Goal: Task Accomplishment & Management: Manage account settings

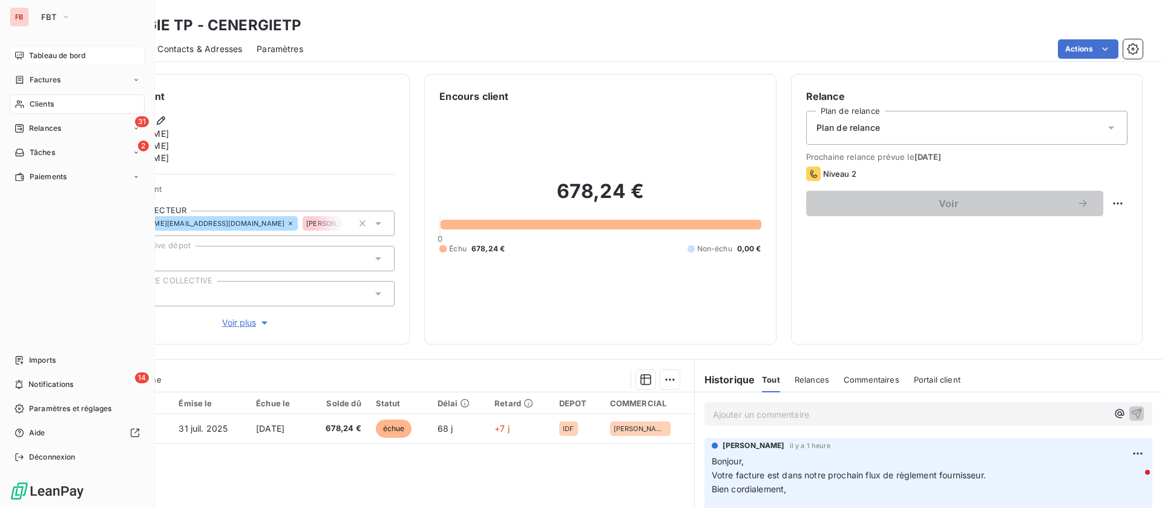
click at [50, 58] on span "Tableau de bord" at bounding box center [57, 55] width 56 height 11
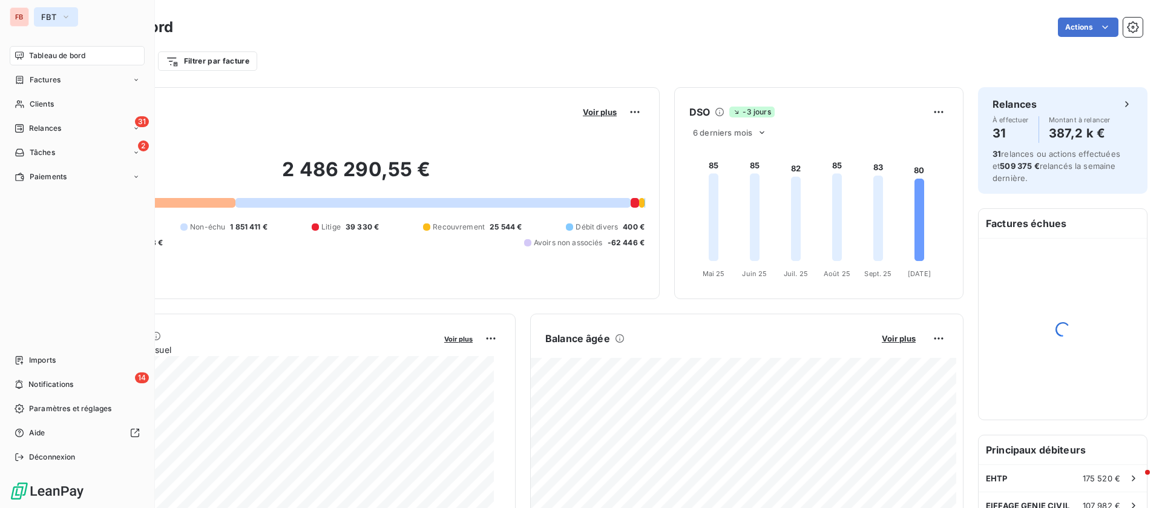
click at [58, 16] on button "FBT" at bounding box center [56, 16] width 44 height 19
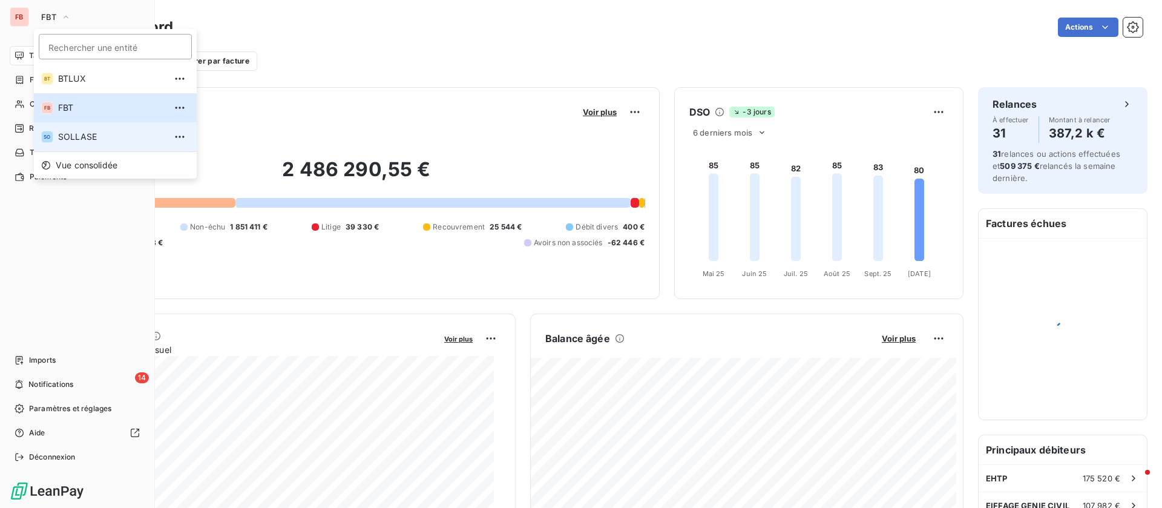
click at [76, 141] on span "SOLLASE" at bounding box center [111, 137] width 107 height 12
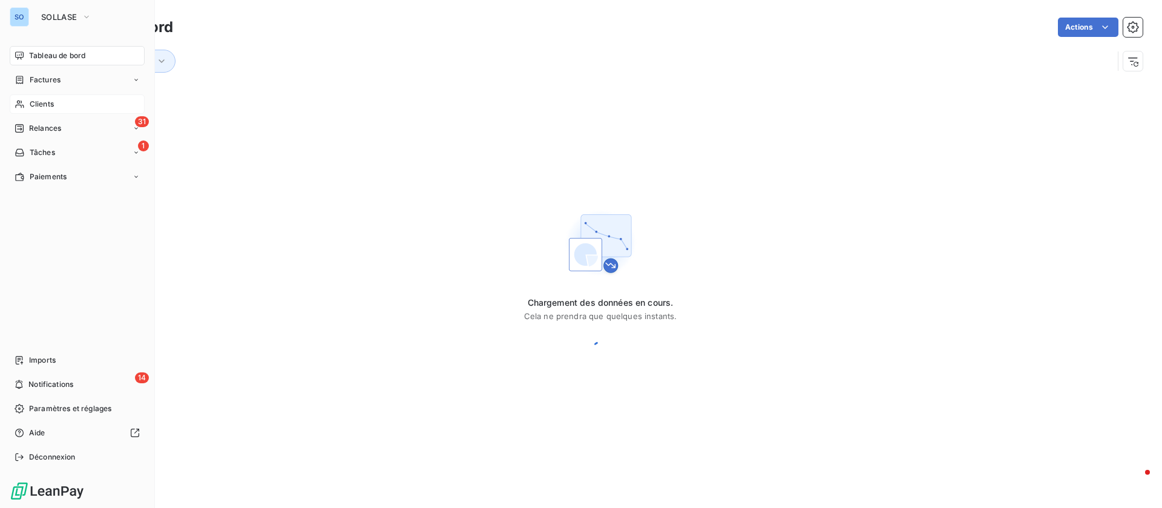
click at [59, 96] on div "Clients" at bounding box center [77, 103] width 135 height 19
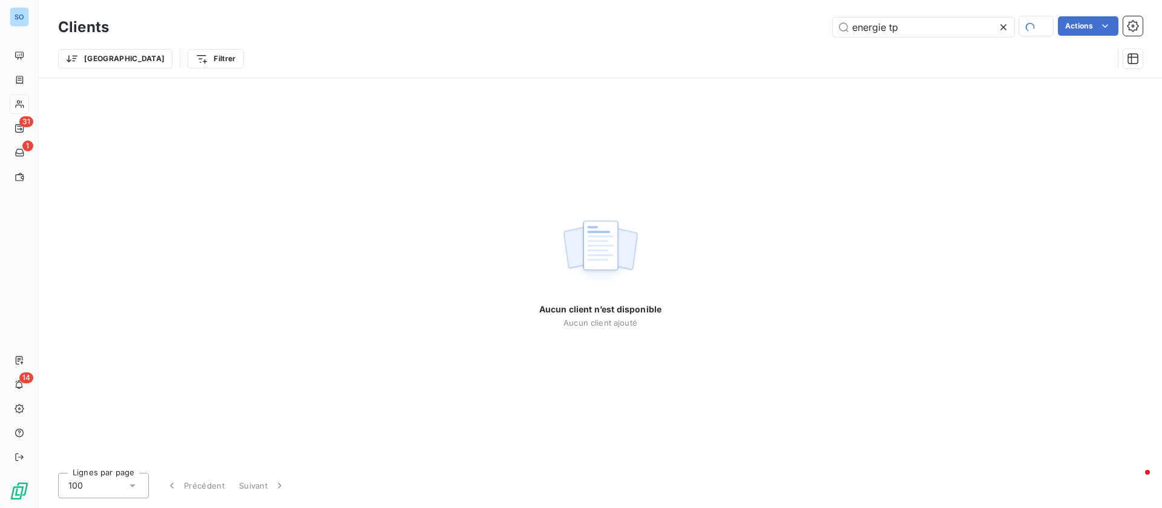
drag, startPoint x: 924, startPoint y: 22, endPoint x: 771, endPoint y: 12, distance: 153.4
click at [771, 12] on div "Clients energie tp Actions Trier Filtrer" at bounding box center [600, 38] width 1123 height 77
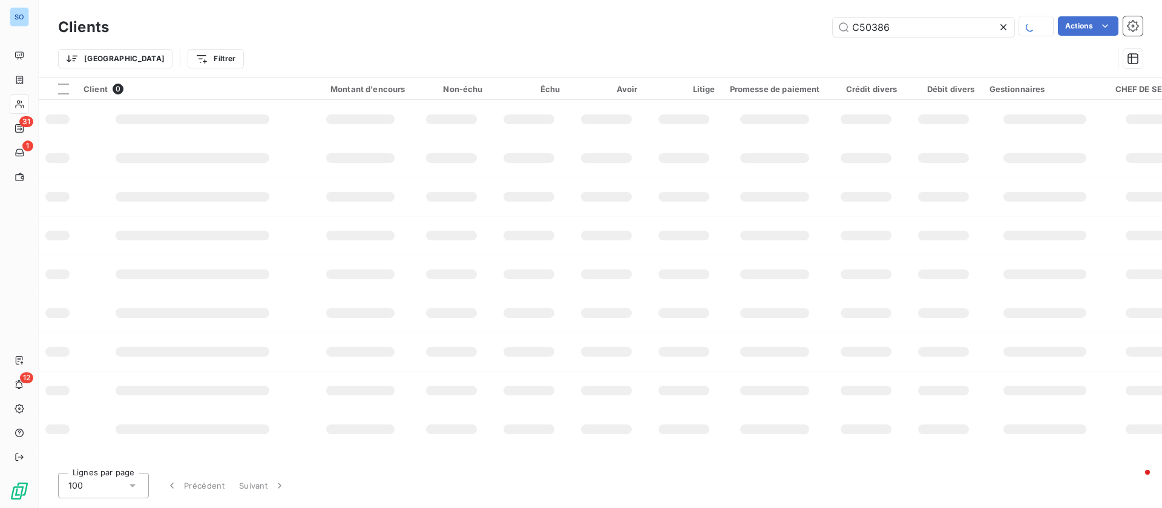
type input "C50386"
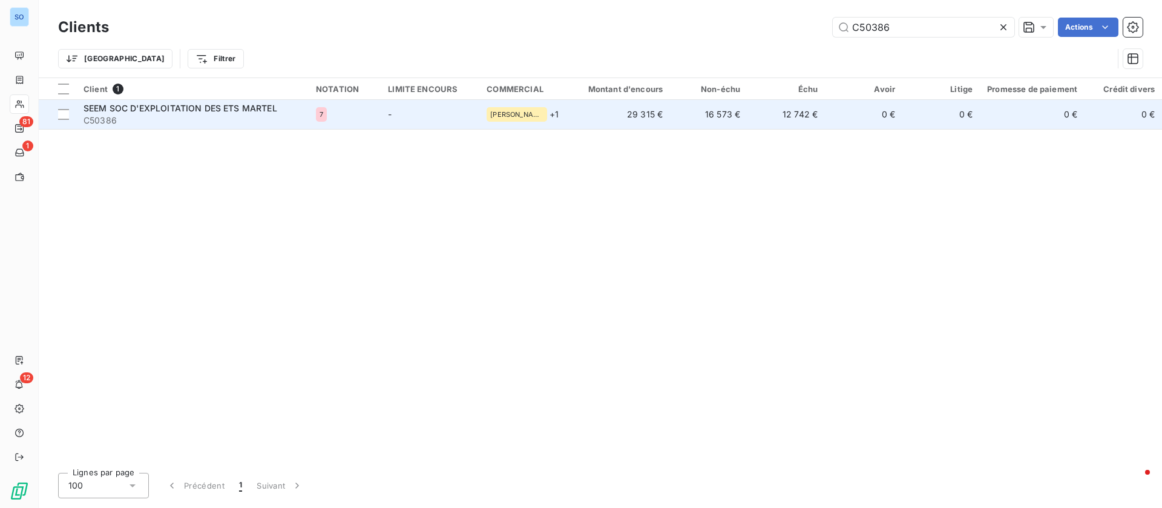
click at [220, 117] on span "C50386" at bounding box center [193, 120] width 218 height 12
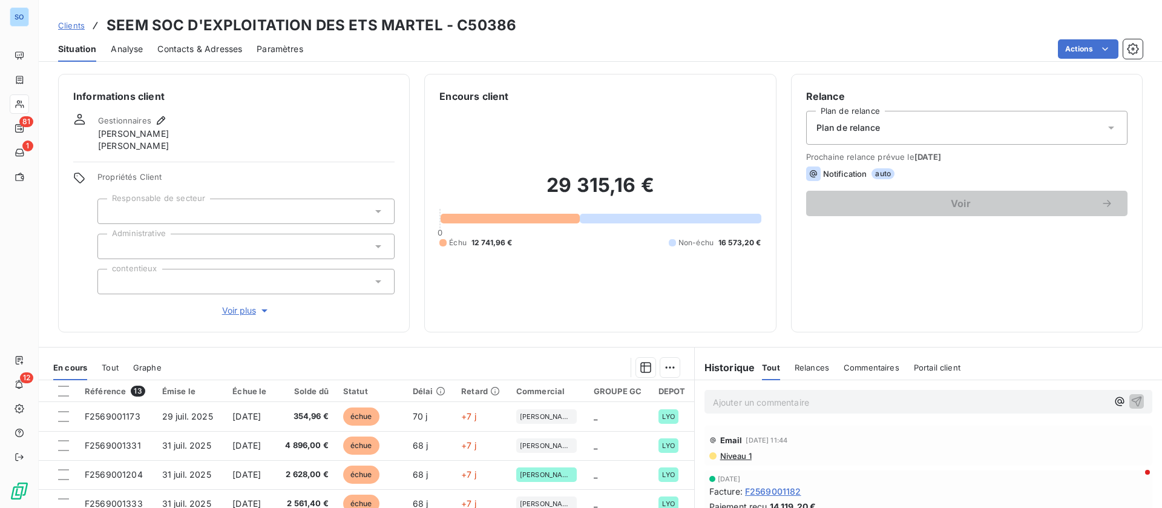
scroll to position [91, 0]
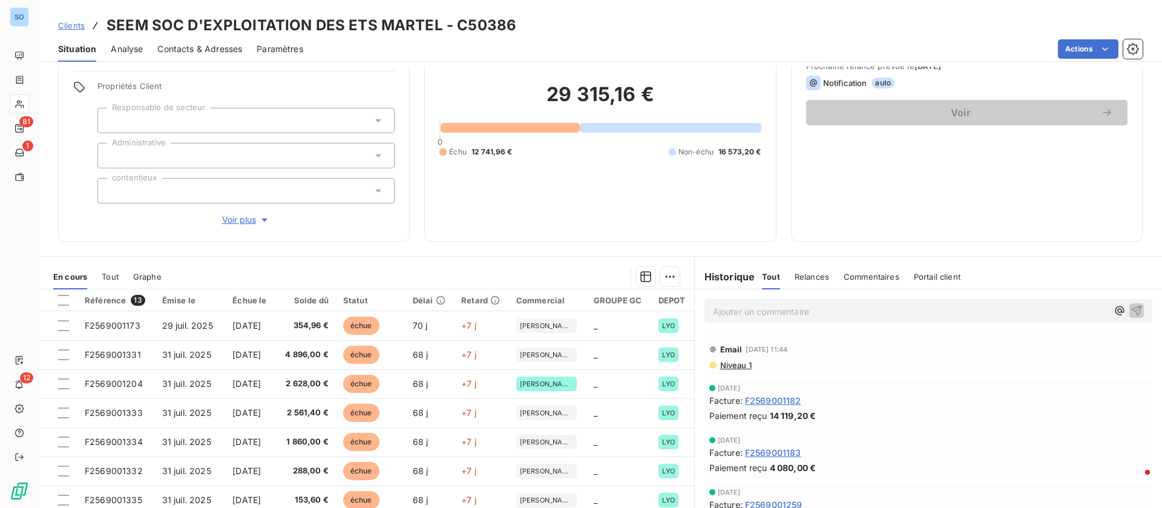
click at [754, 305] on p "Ajouter un commentaire ﻿" at bounding box center [910, 311] width 395 height 15
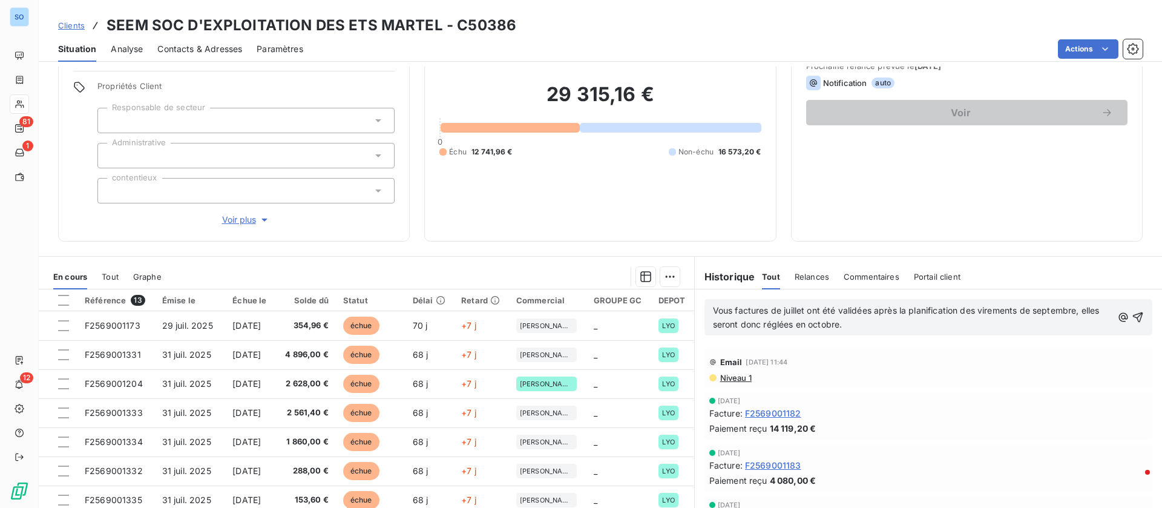
drag, startPoint x: 718, startPoint y: 308, endPoint x: 731, endPoint y: 306, distance: 12.8
click at [719, 308] on span "Vous factures de juillet ont été validées après la planification des virements …" at bounding box center [907, 317] width 389 height 24
click at [886, 324] on p "Vos factures de juillet ont été validées après la planification des virements d…" at bounding box center [912, 318] width 399 height 28
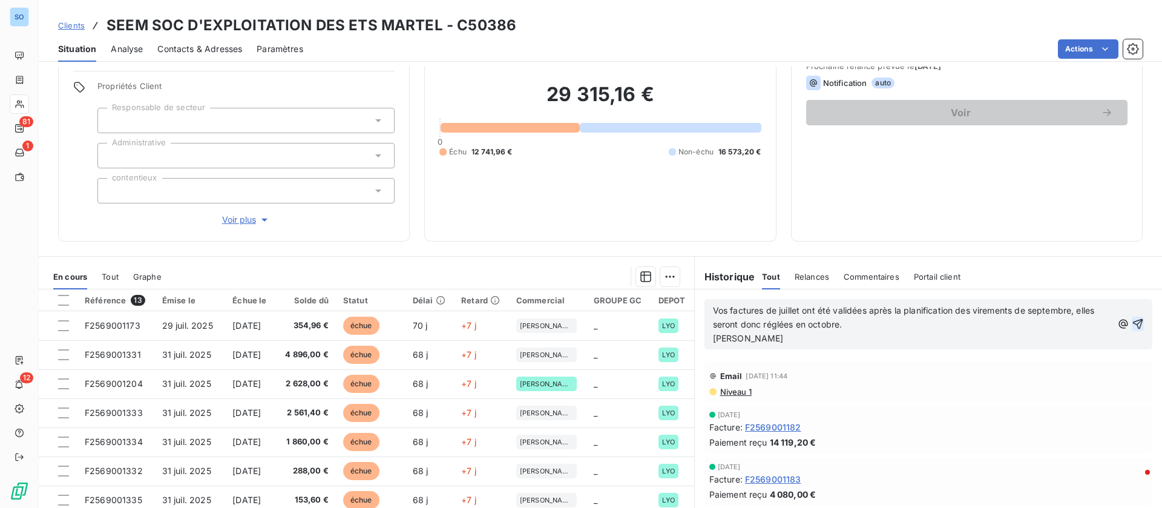
click at [1132, 321] on icon "button" at bounding box center [1138, 324] width 12 height 12
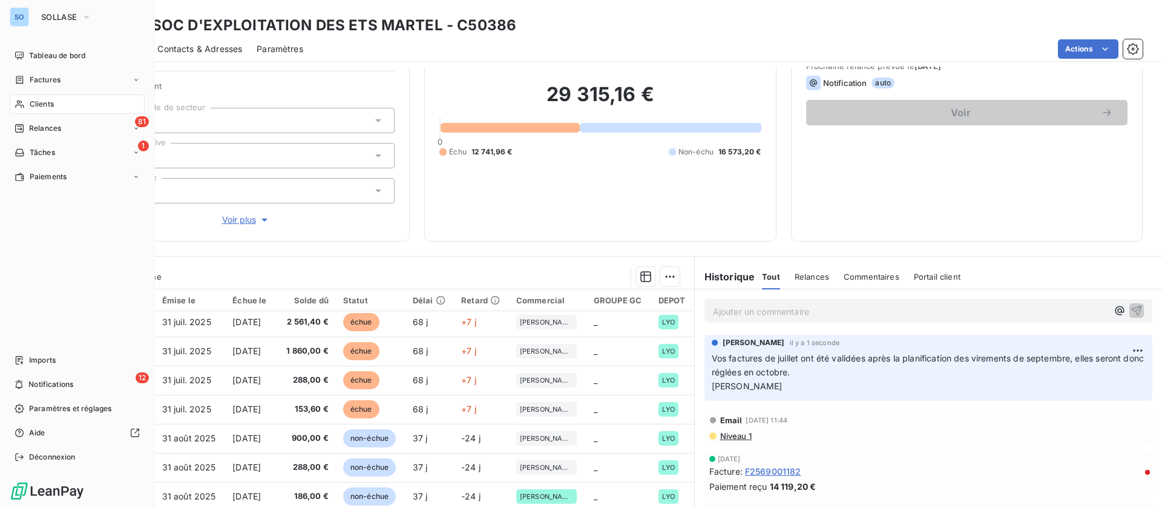
click at [28, 101] on div "Clients" at bounding box center [77, 103] width 135 height 19
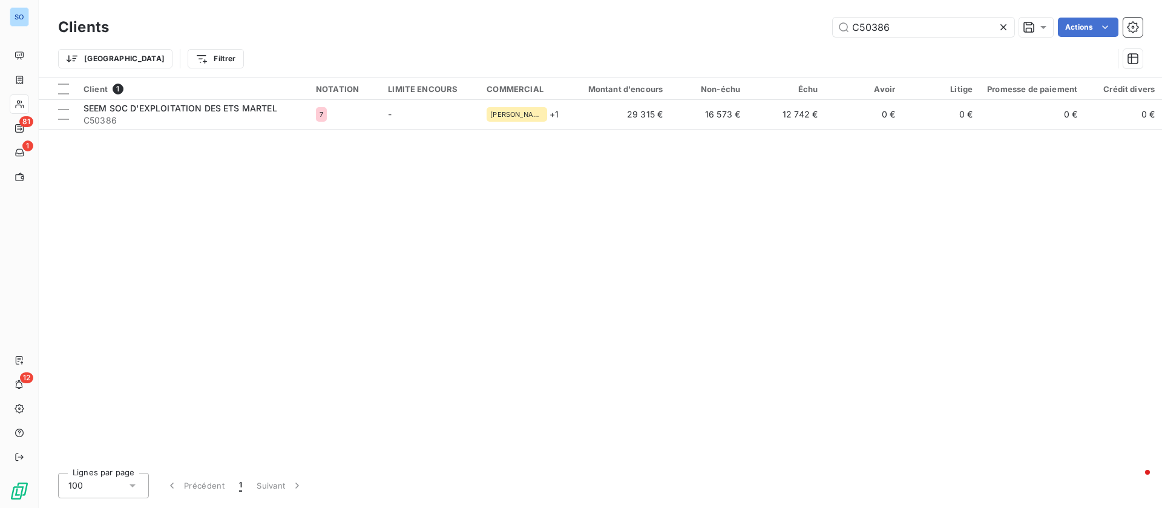
drag, startPoint x: 907, startPoint y: 31, endPoint x: 744, endPoint y: 16, distance: 163.0
click at [744, 16] on div "Clients C50386 Actions" at bounding box center [600, 27] width 1085 height 25
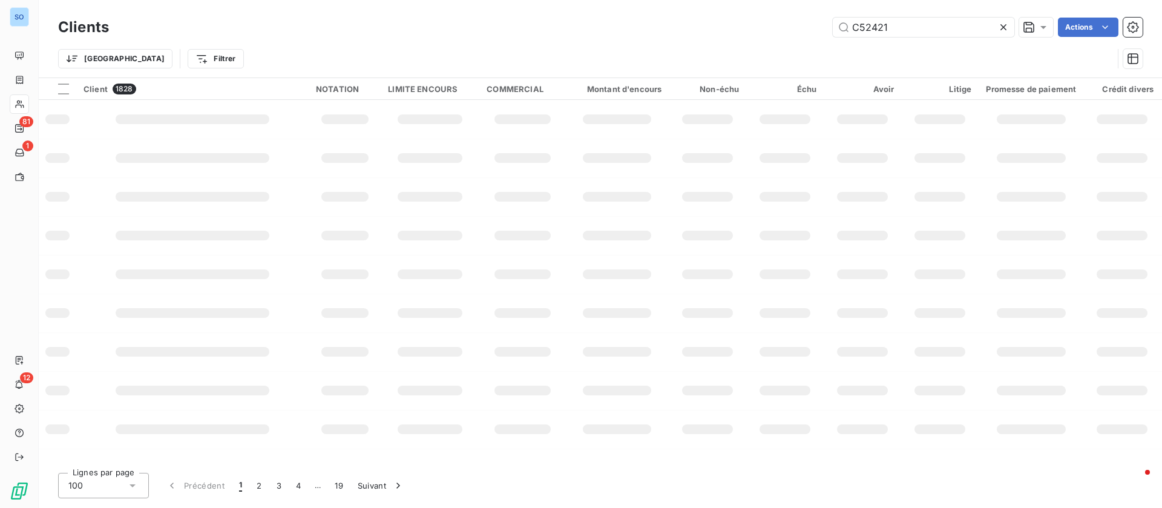
type input "C52421"
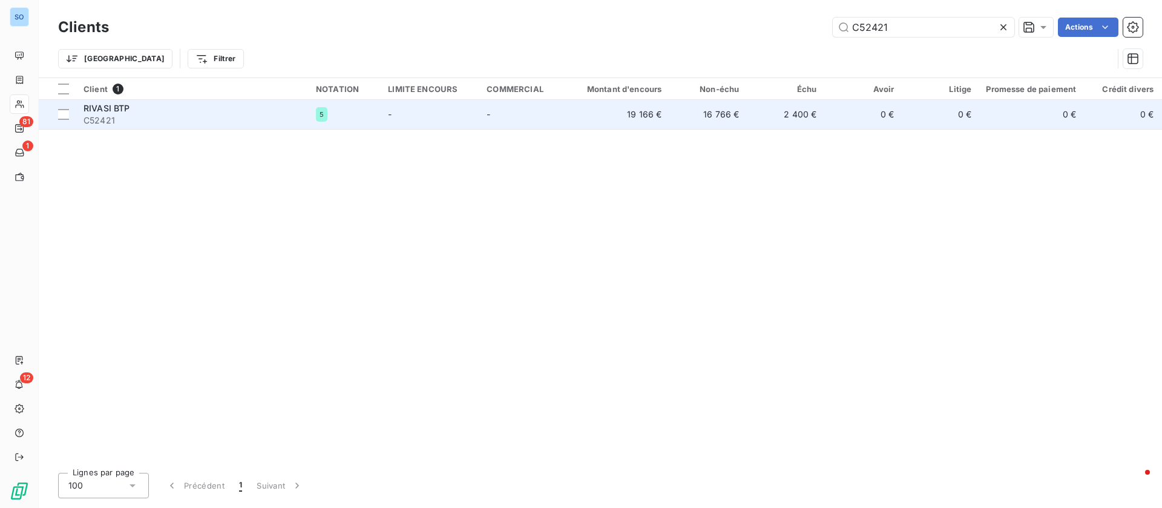
click at [242, 117] on span "C52421" at bounding box center [193, 120] width 218 height 12
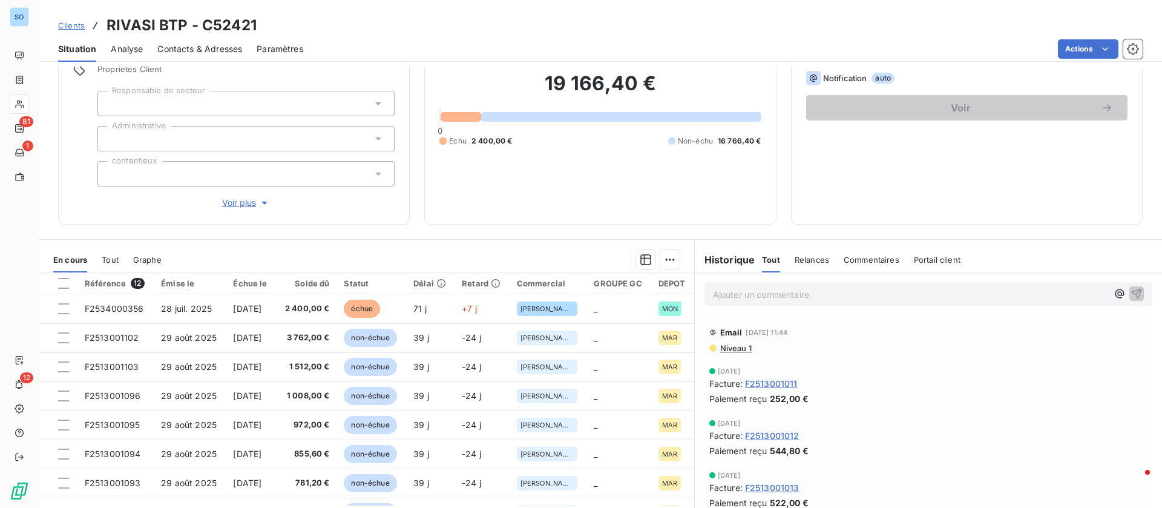
scroll to position [130, 0]
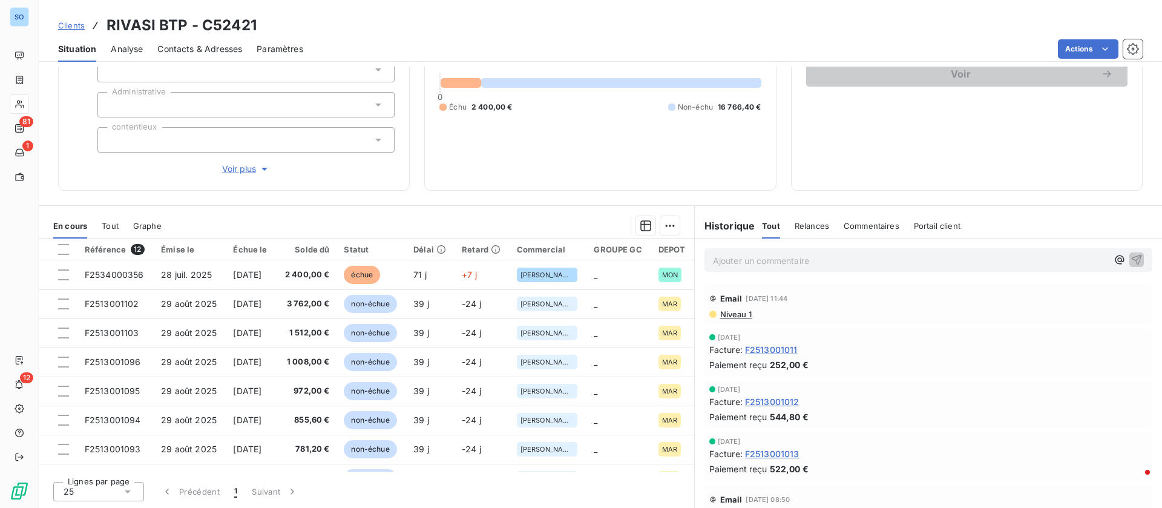
click at [199, 45] on span "Contacts & Adresses" at bounding box center [199, 49] width 85 height 12
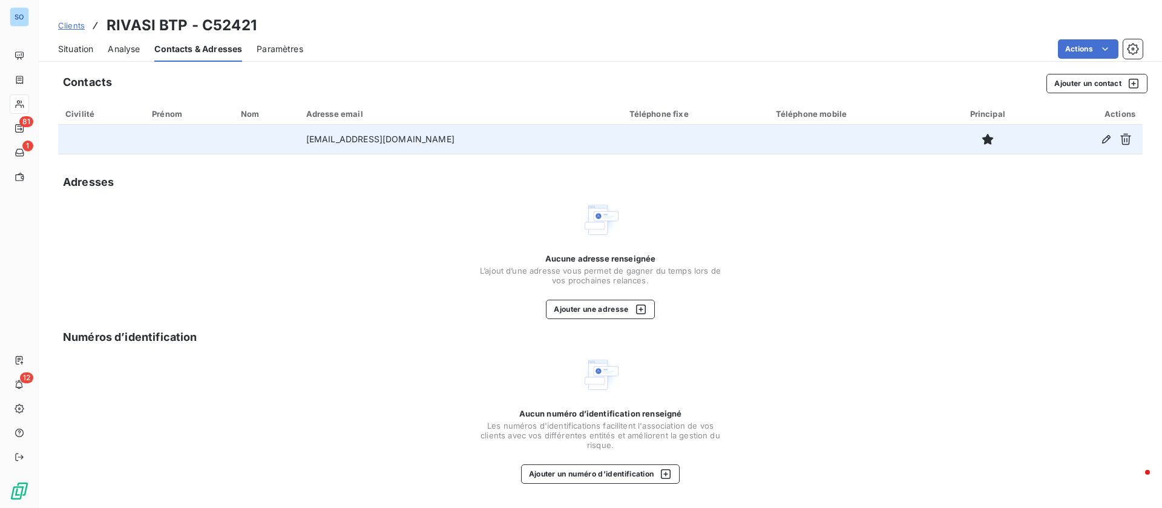
click at [1096, 139] on div at bounding box center [1089, 139] width 91 height 19
click at [1107, 136] on icon "button" at bounding box center [1106, 139] width 8 height 8
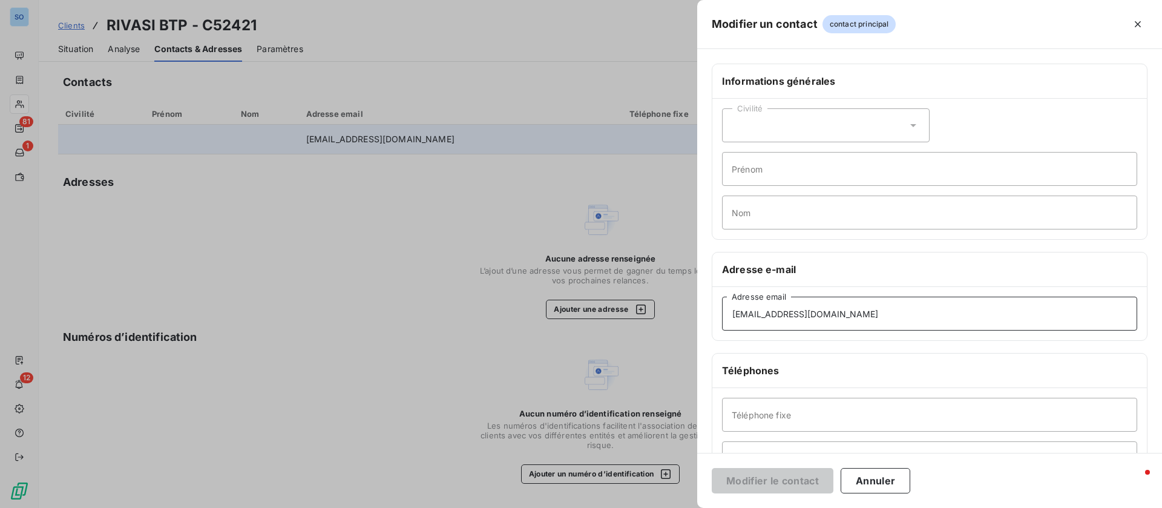
drag, startPoint x: 849, startPoint y: 306, endPoint x: 663, endPoint y: 308, distance: 185.8
click at [663, 507] on div "Modifier un contact contact principal Informations générales Civilité Prénom No…" at bounding box center [581, 508] width 1162 height 0
paste input "compta.fournisseurs"
type input "compta.fournisseurs@rivasi.com"
click at [768, 480] on button "Modifier le contact" at bounding box center [773, 480] width 122 height 25
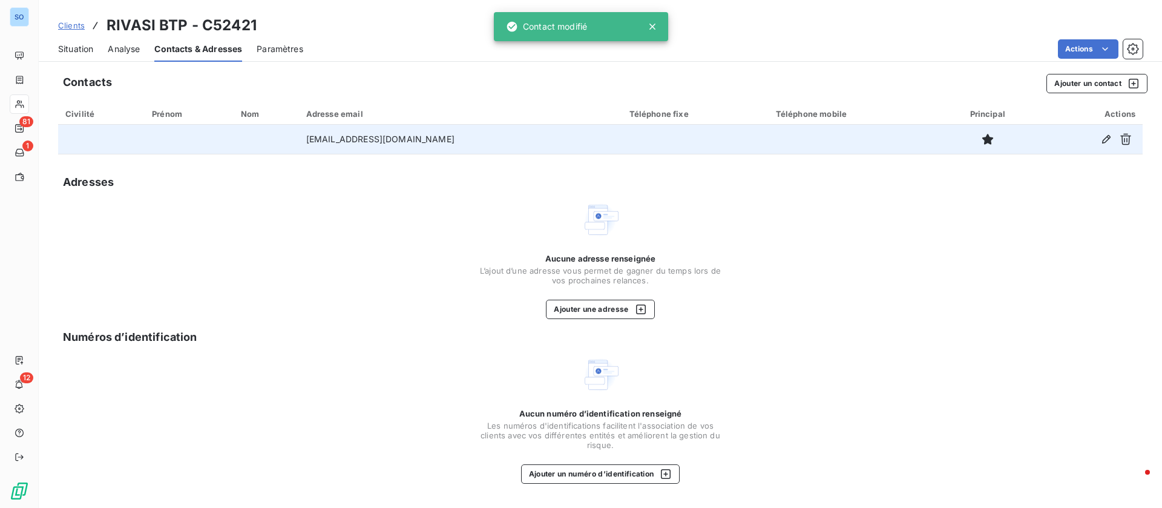
click at [79, 48] on span "Situation" at bounding box center [75, 49] width 35 height 12
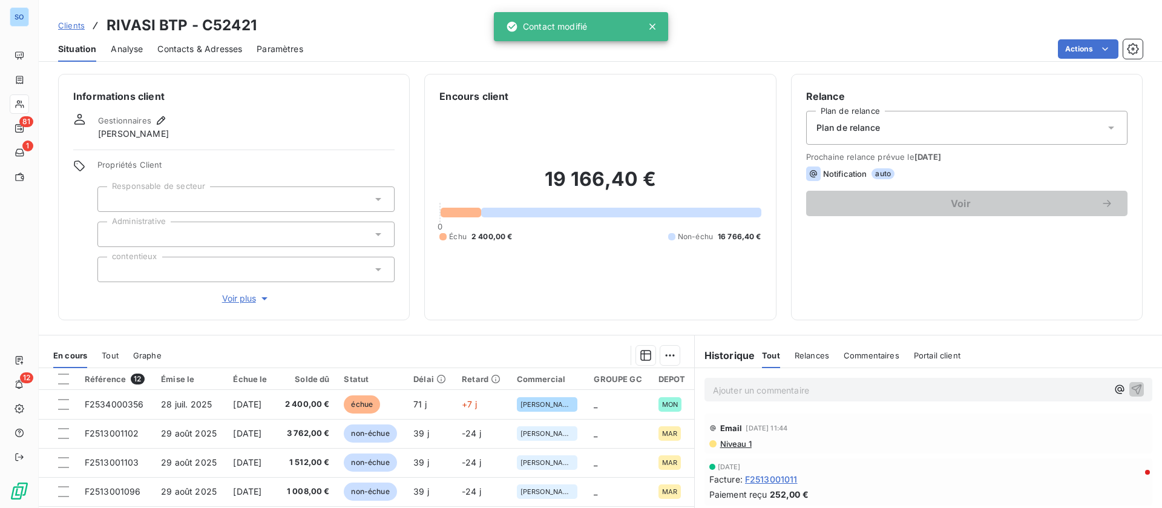
click at [263, 390] on td "[DATE]" at bounding box center [251, 404] width 50 height 29
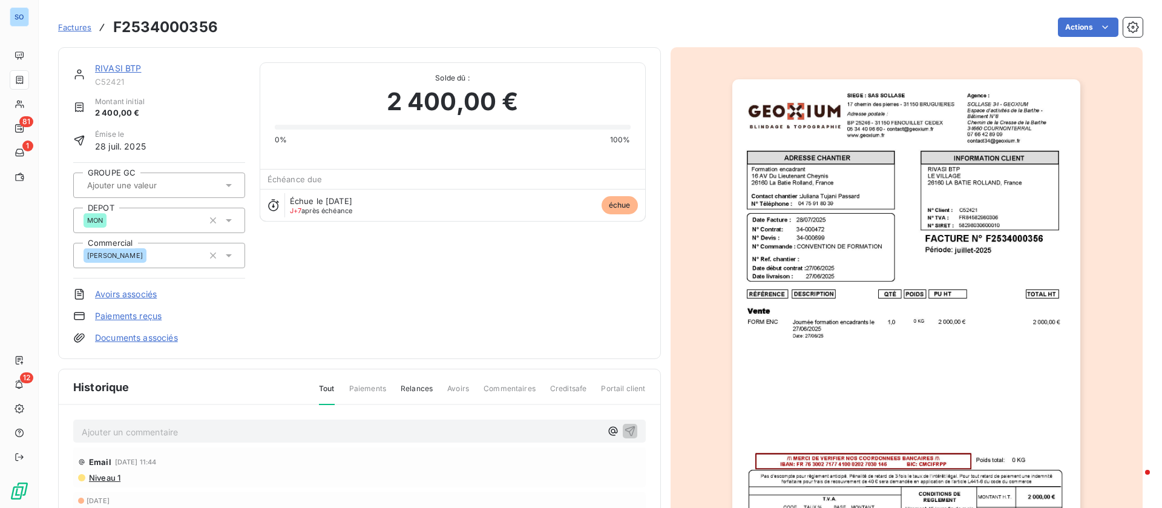
click at [120, 68] on link "RIVASI BTP" at bounding box center [118, 68] width 47 height 10
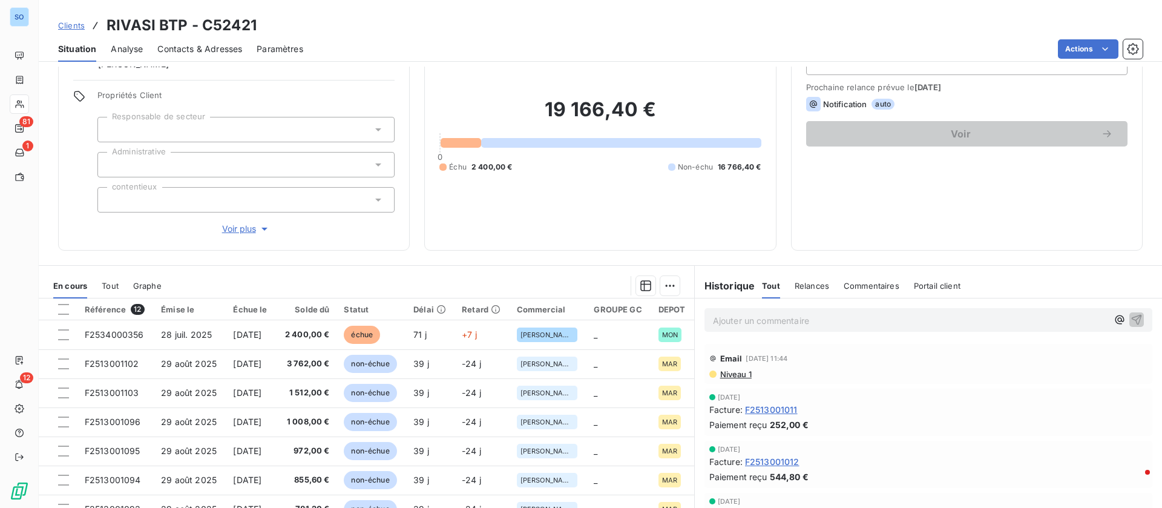
scroll to position [130, 0]
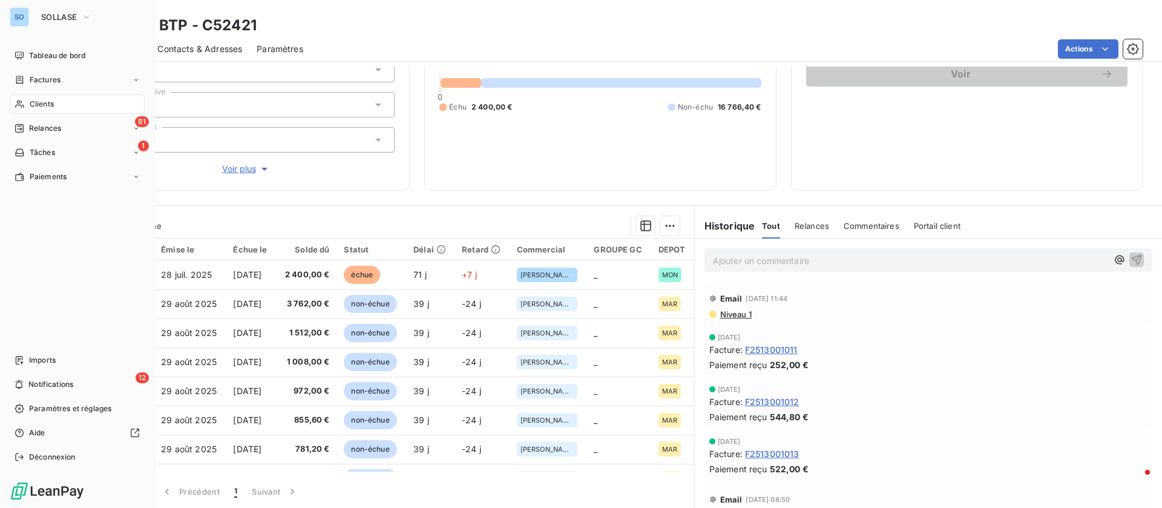
click at [35, 105] on span "Clients" at bounding box center [42, 104] width 24 height 11
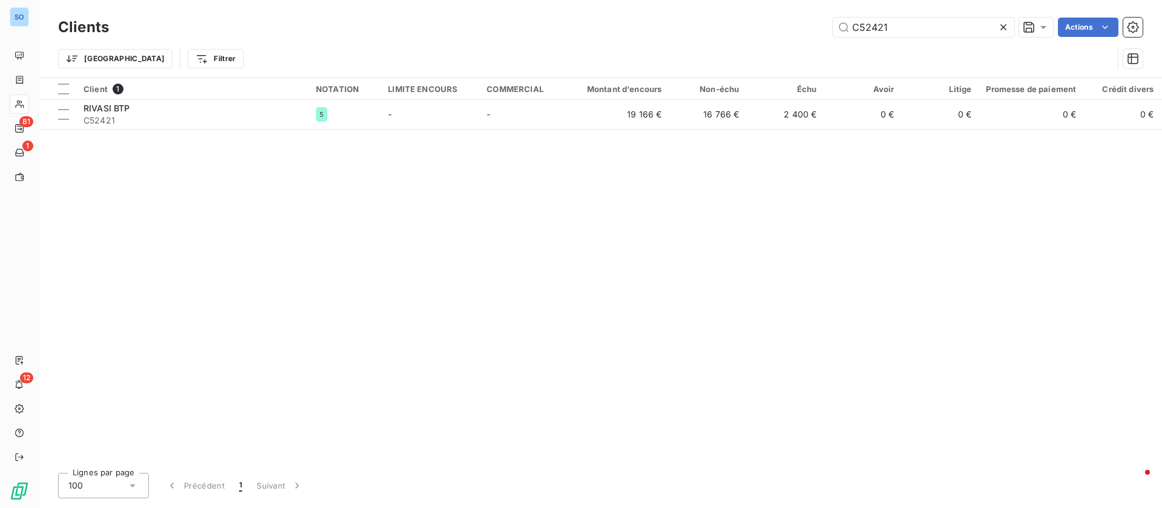
drag, startPoint x: 863, startPoint y: 30, endPoint x: 697, endPoint y: 23, distance: 165.4
click at [695, 25] on div "C52421 Actions" at bounding box center [632, 27] width 1019 height 19
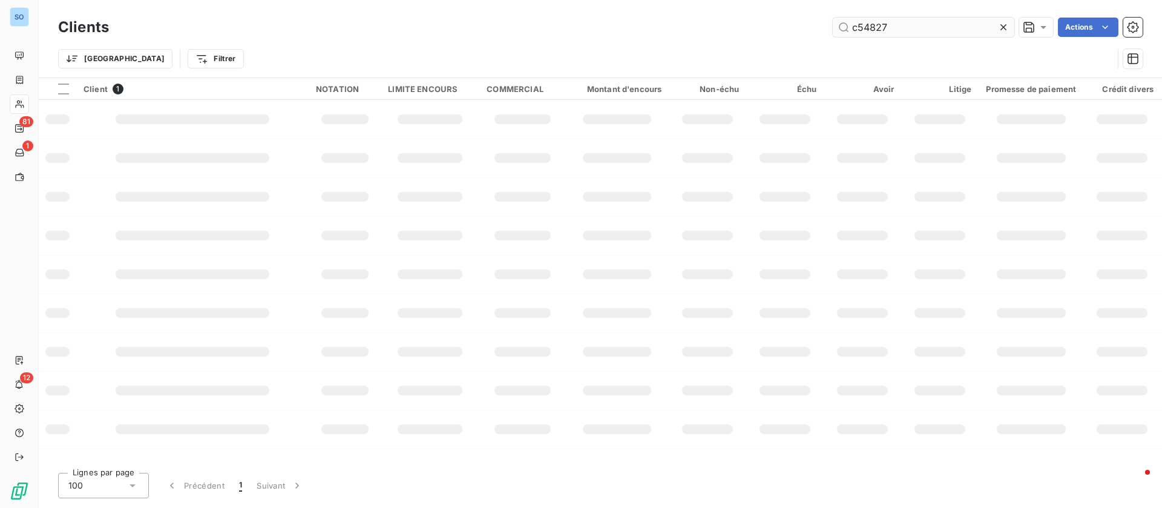
type input "c54827"
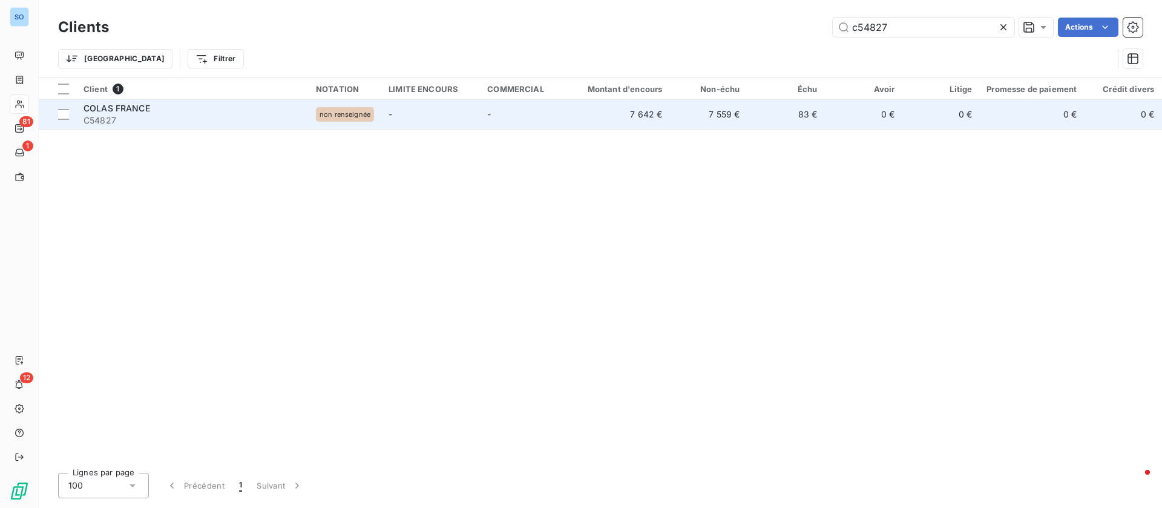
click at [250, 116] on span "C54827" at bounding box center [193, 120] width 218 height 12
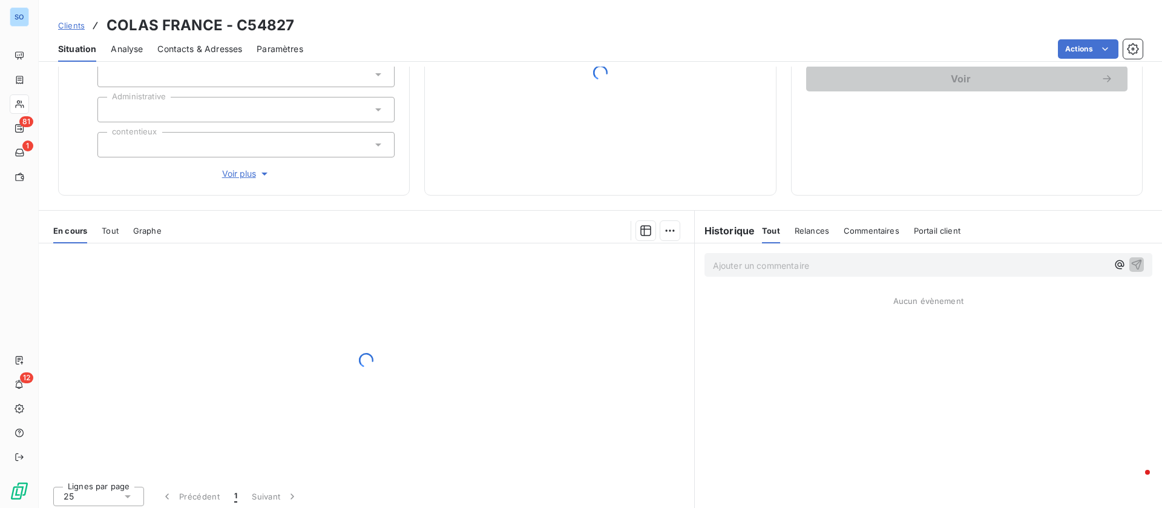
scroll to position [130, 0]
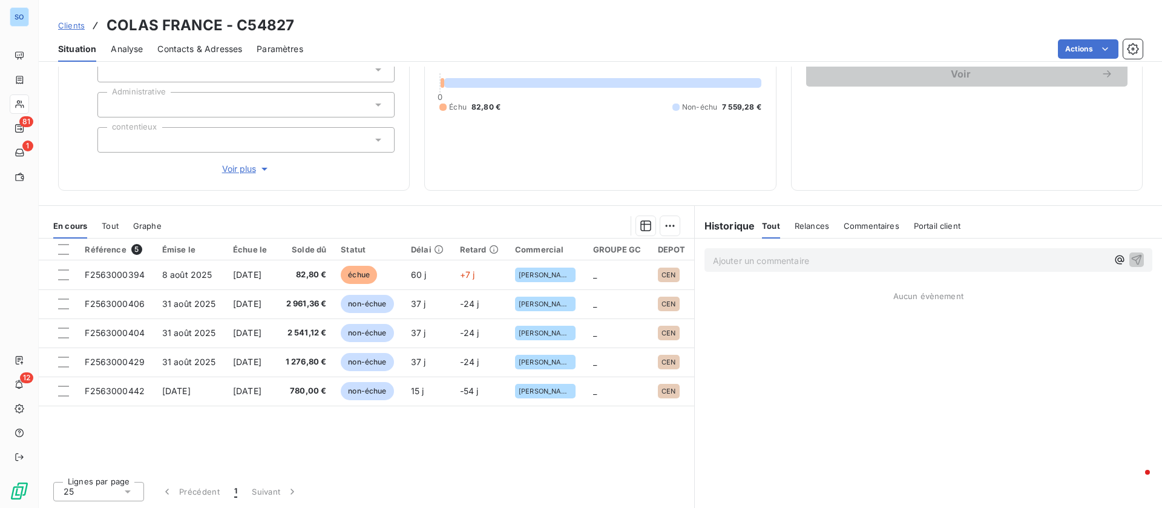
click at [769, 260] on p "Ajouter un commentaire ﻿" at bounding box center [910, 260] width 395 height 15
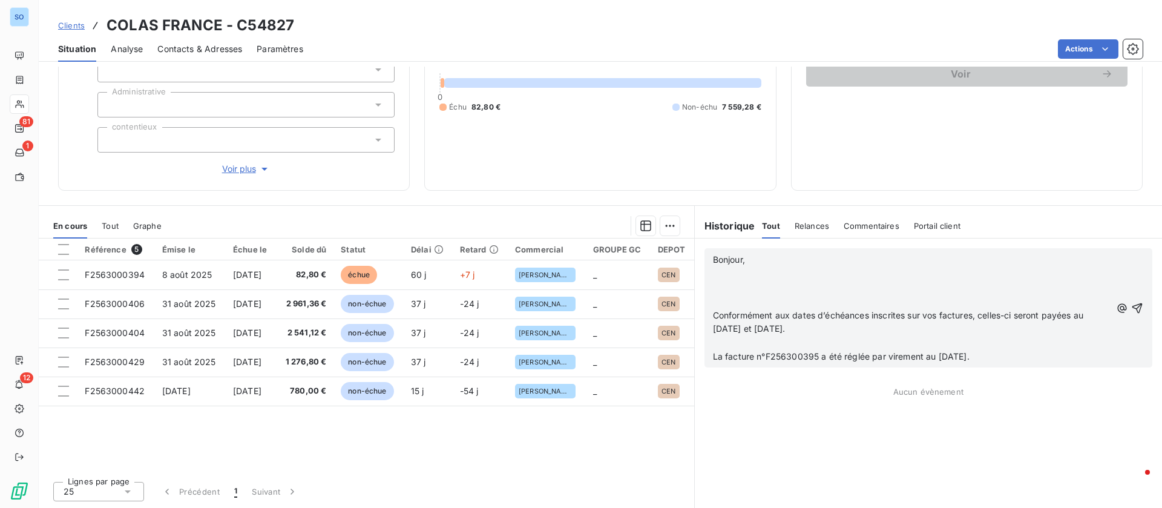
click at [807, 351] on span "La facture n°F256300395 a été réglée par virement au 07/10/2025." at bounding box center [841, 356] width 257 height 10
click at [723, 275] on p "﻿" at bounding box center [912, 274] width 398 height 14
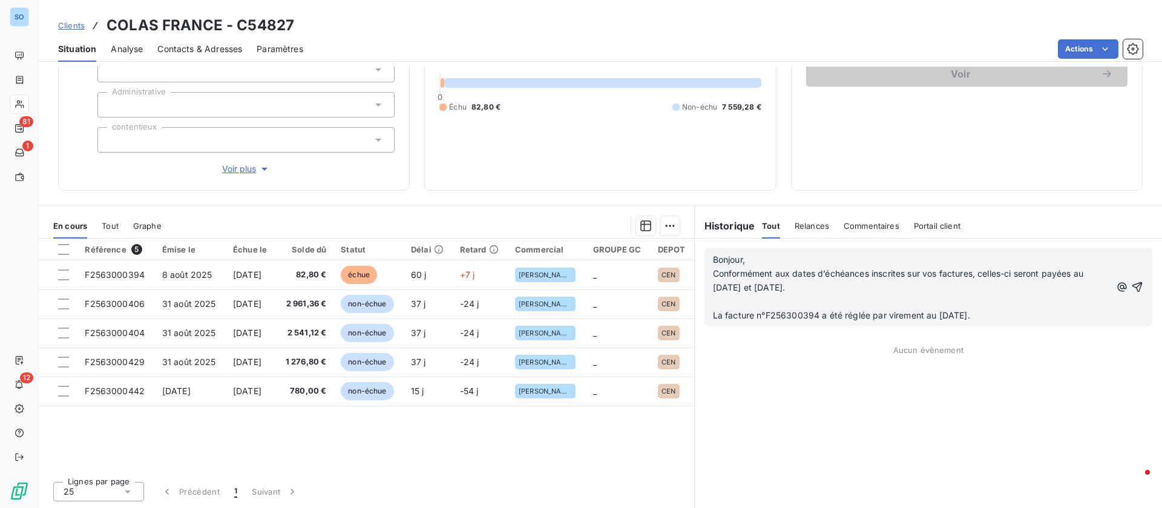
click at [740, 306] on p "﻿" at bounding box center [912, 302] width 398 height 14
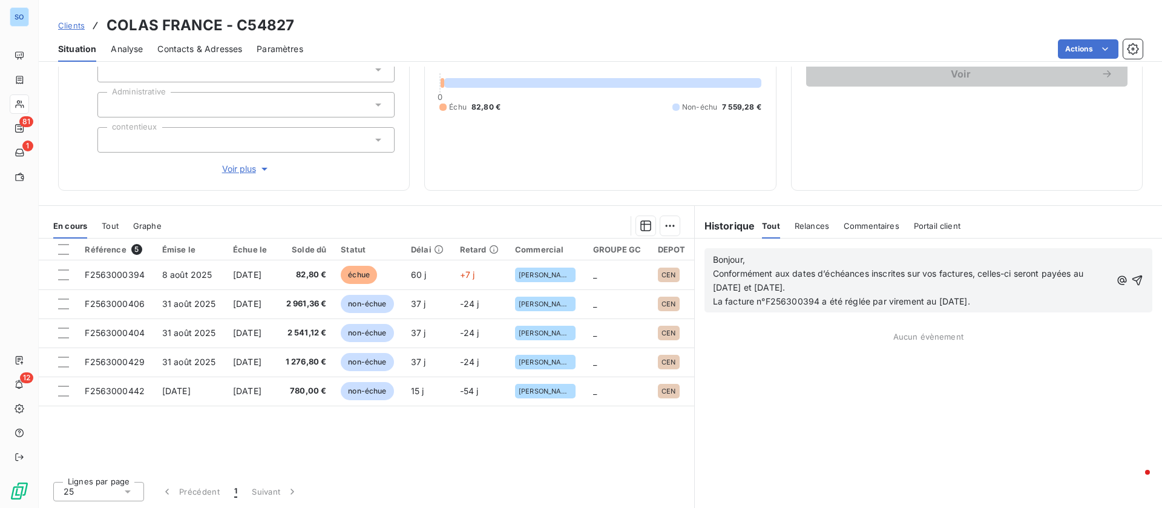
drag, startPoint x: 1127, startPoint y: 281, endPoint x: 1132, endPoint y: 266, distance: 16.1
click at [1132, 281] on icon "button" at bounding box center [1137, 280] width 10 height 10
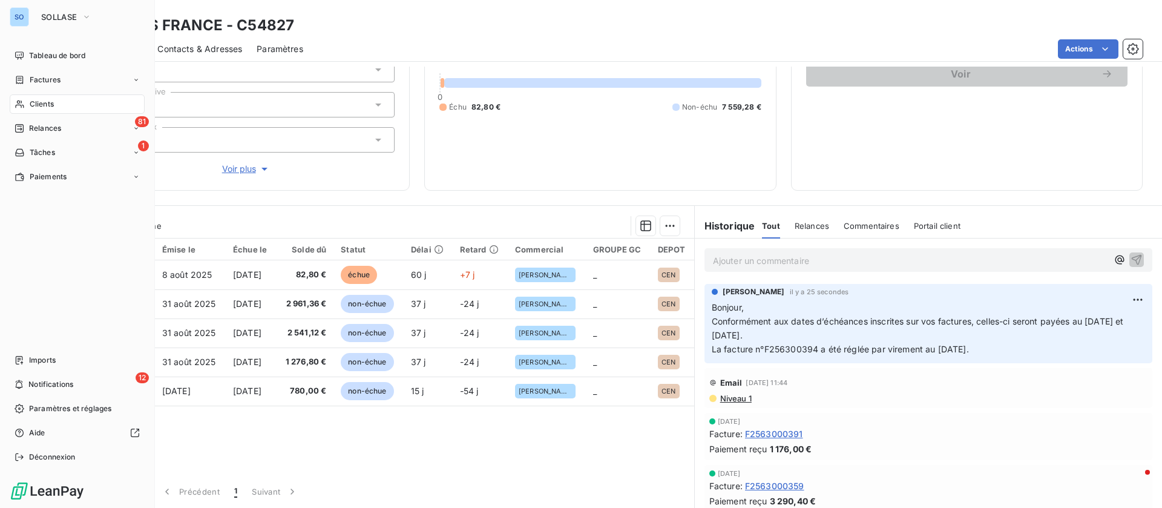
drag, startPoint x: 29, startPoint y: 108, endPoint x: 71, endPoint y: 100, distance: 43.0
click at [30, 108] on span "Clients" at bounding box center [42, 104] width 24 height 11
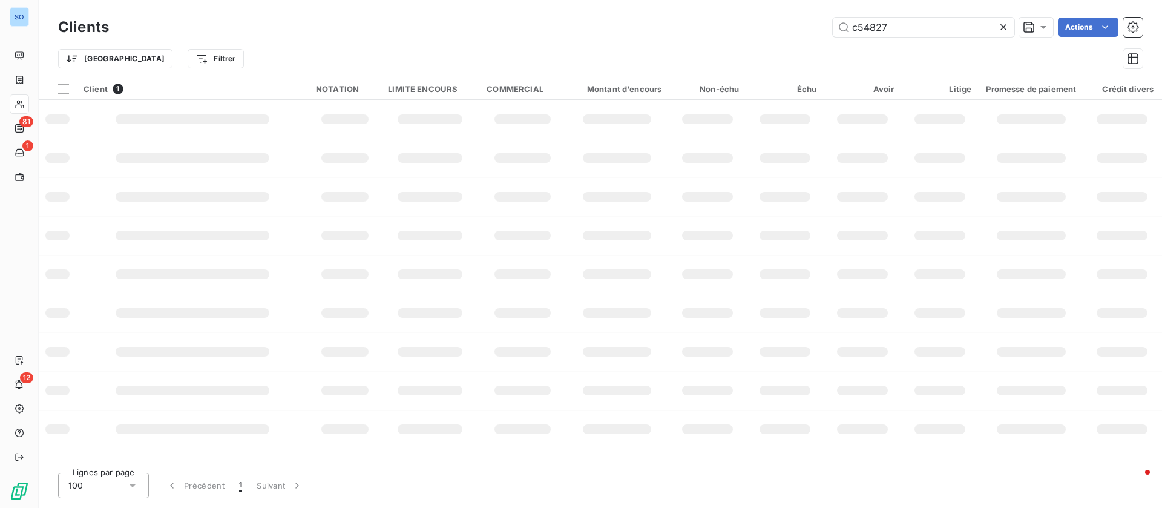
drag, startPoint x: 950, startPoint y: 36, endPoint x: 646, endPoint y: 4, distance: 306.1
click at [648, 5] on div "Clients c54827 Actions Trier Filtrer" at bounding box center [600, 38] width 1123 height 77
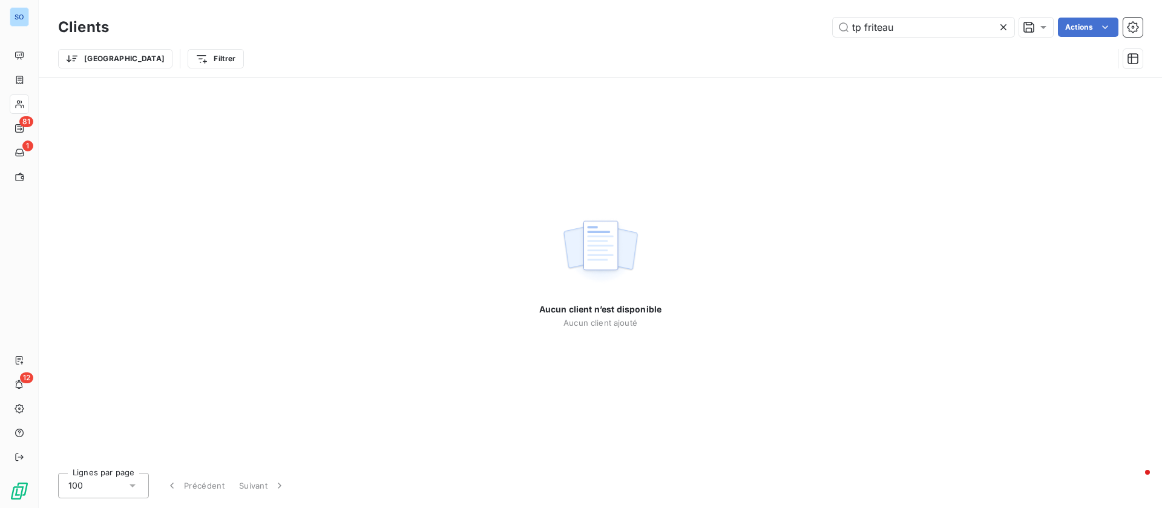
click at [909, 40] on div "Trier Filtrer" at bounding box center [600, 59] width 1085 height 38
click at [910, 33] on input "tp friteau" at bounding box center [924, 27] width 182 height 19
click at [914, 29] on input "tp friteau" at bounding box center [924, 27] width 182 height 19
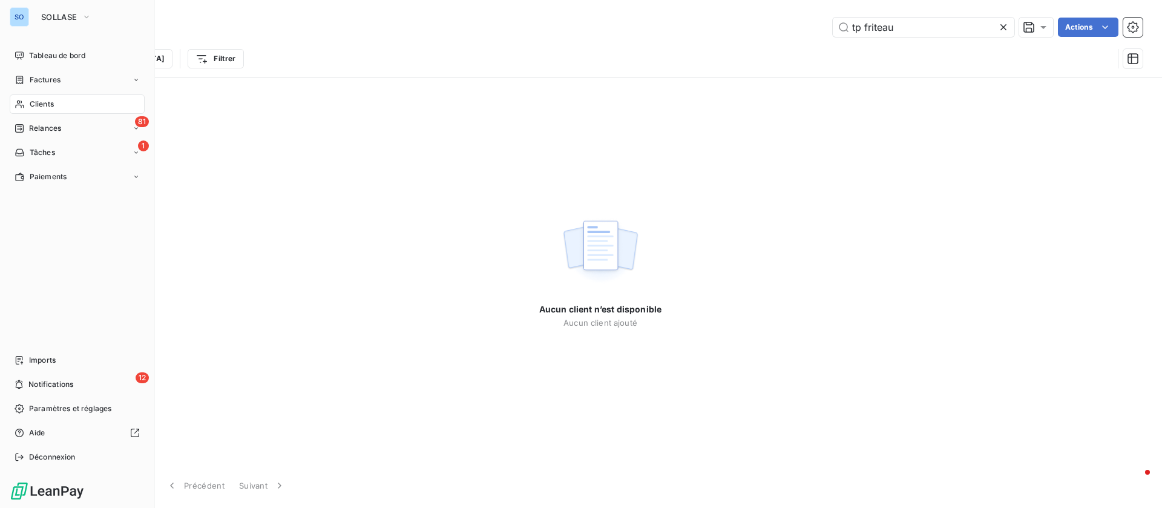
click at [21, 101] on icon at bounding box center [20, 104] width 10 height 10
click at [35, 104] on span "Clients" at bounding box center [42, 104] width 24 height 11
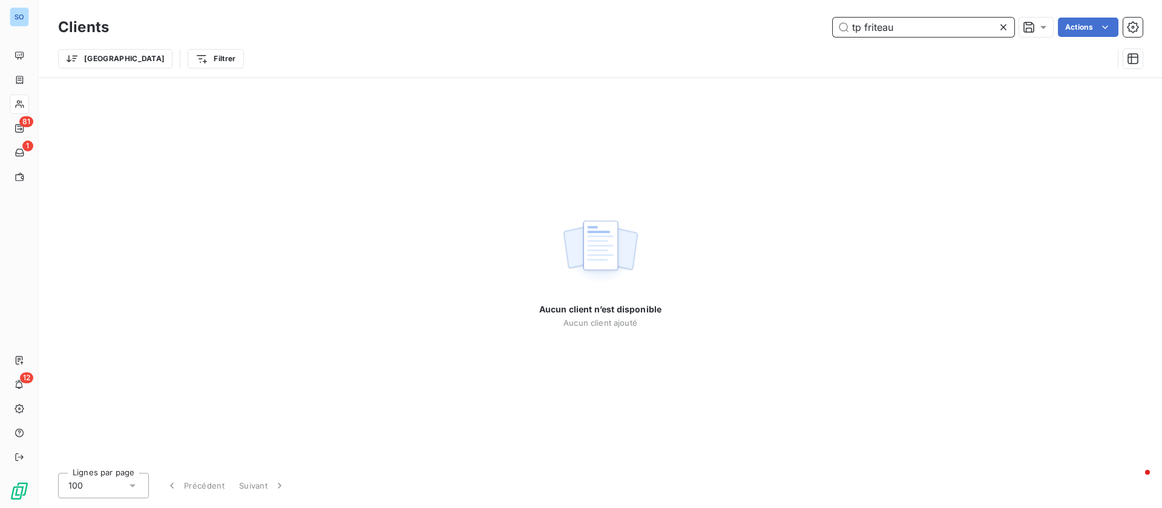
click at [923, 27] on input "tp friteau" at bounding box center [924, 27] width 182 height 19
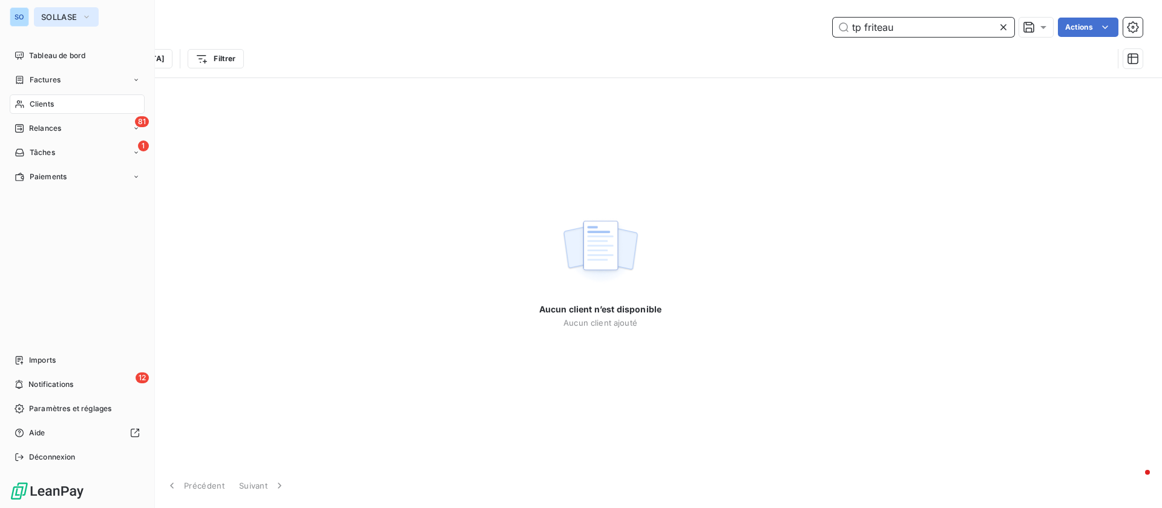
type input "tp friteau"
click at [56, 18] on span "SOLLASE" at bounding box center [59, 17] width 36 height 10
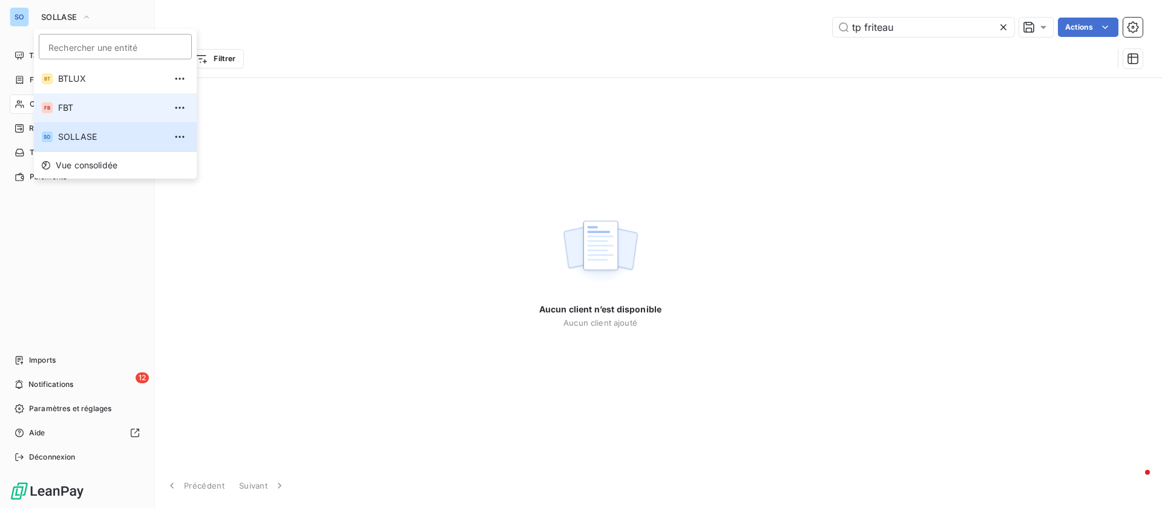
click at [97, 104] on span "FBT" at bounding box center [111, 108] width 107 height 12
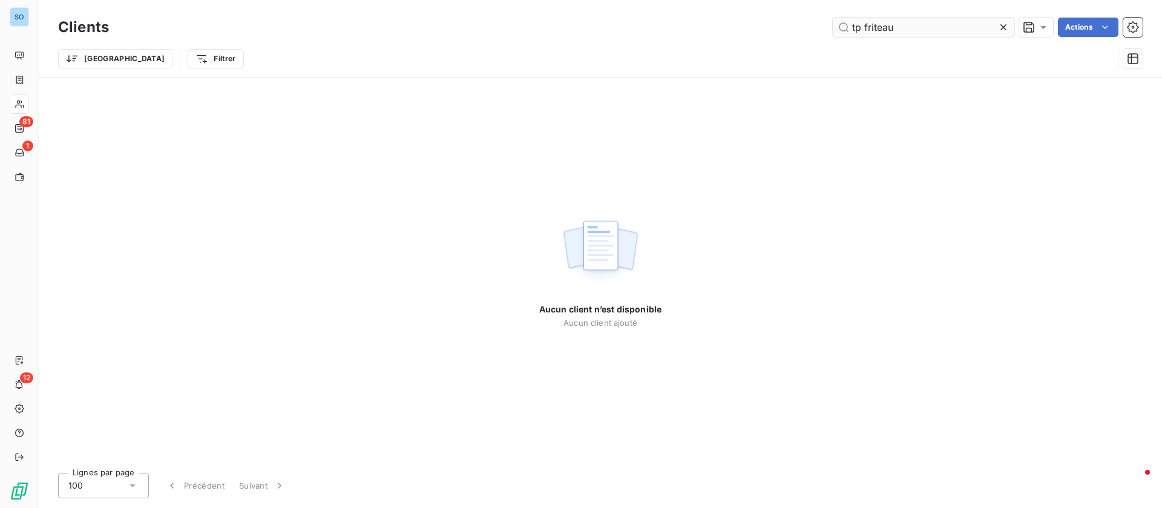
click at [902, 27] on input "tp friteau" at bounding box center [924, 27] width 182 height 19
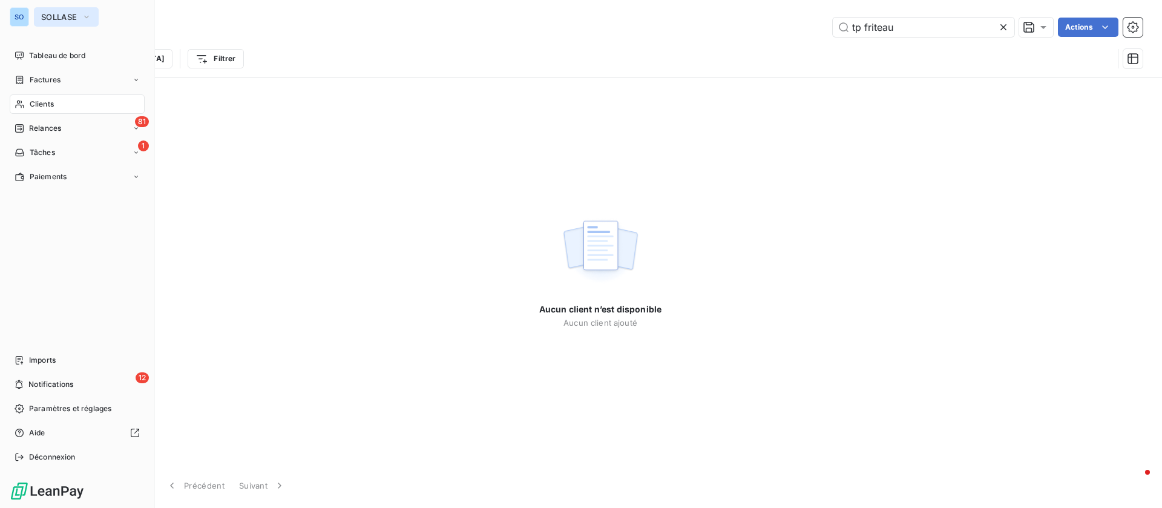
click at [53, 15] on span "SOLLASE" at bounding box center [59, 17] width 36 height 10
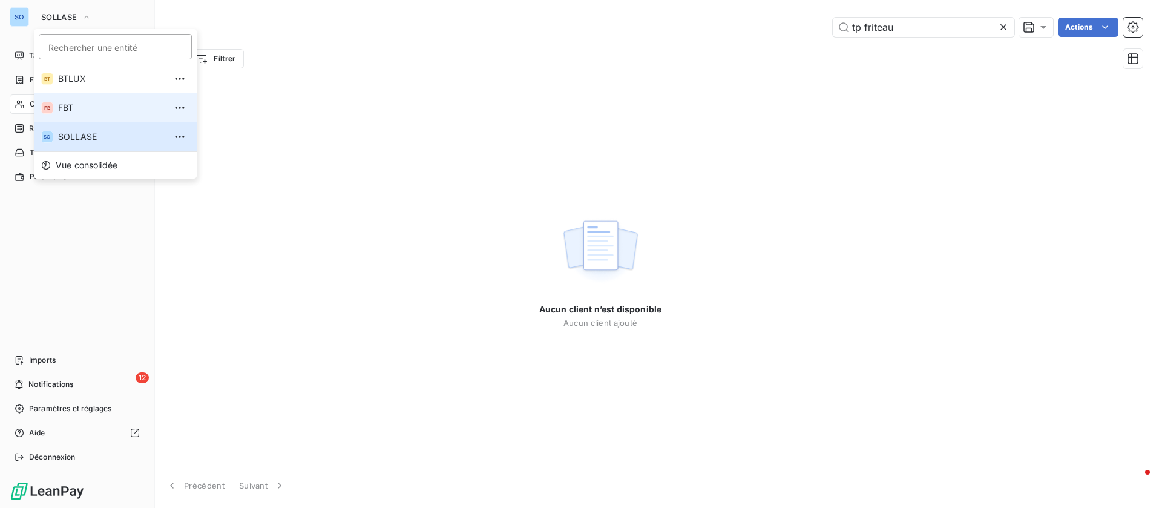
click at [88, 95] on li "FB FBT" at bounding box center [115, 107] width 163 height 29
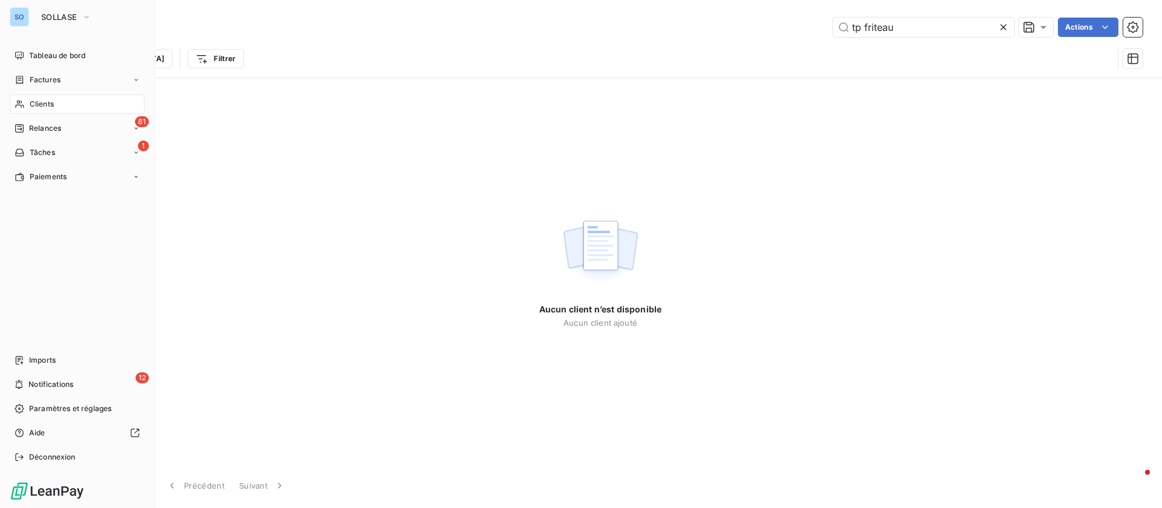
drag, startPoint x: 928, startPoint y: 29, endPoint x: 685, endPoint y: 16, distance: 243.7
click at [685, 16] on div "Clients tp friteau Actions" at bounding box center [600, 27] width 1085 height 25
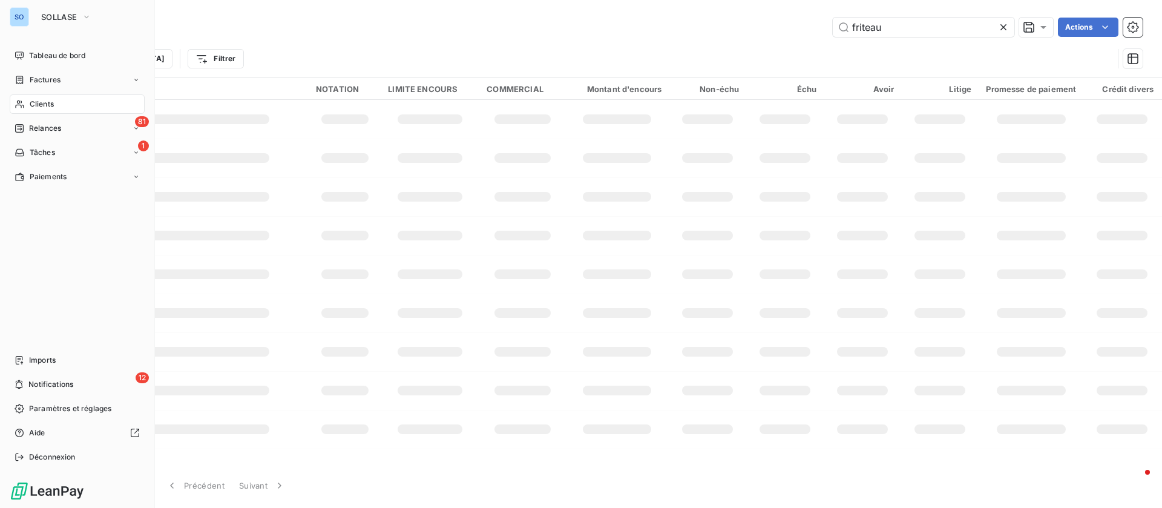
type input "friteau"
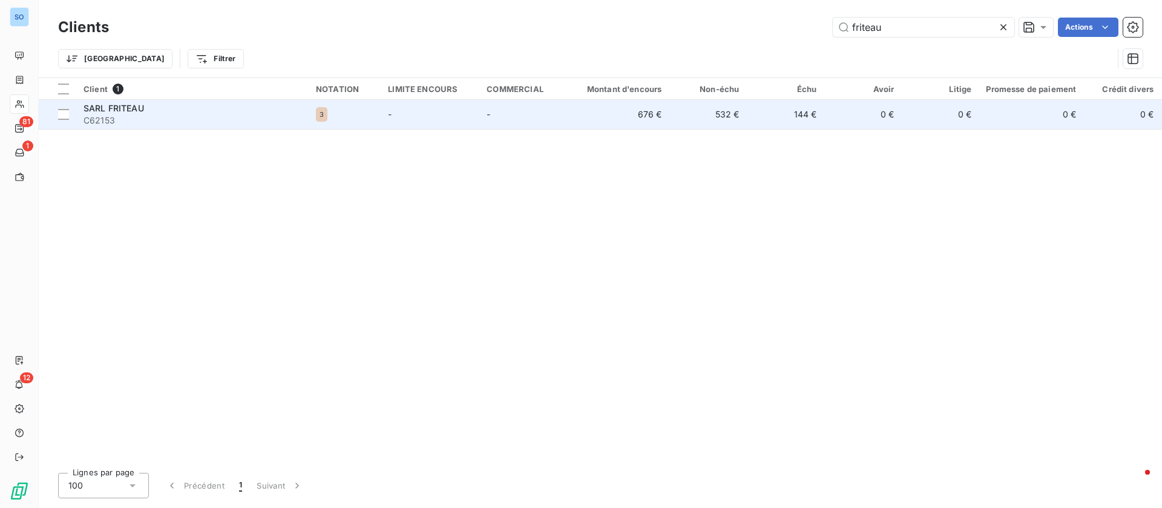
click at [152, 126] on span "C62153" at bounding box center [193, 120] width 218 height 12
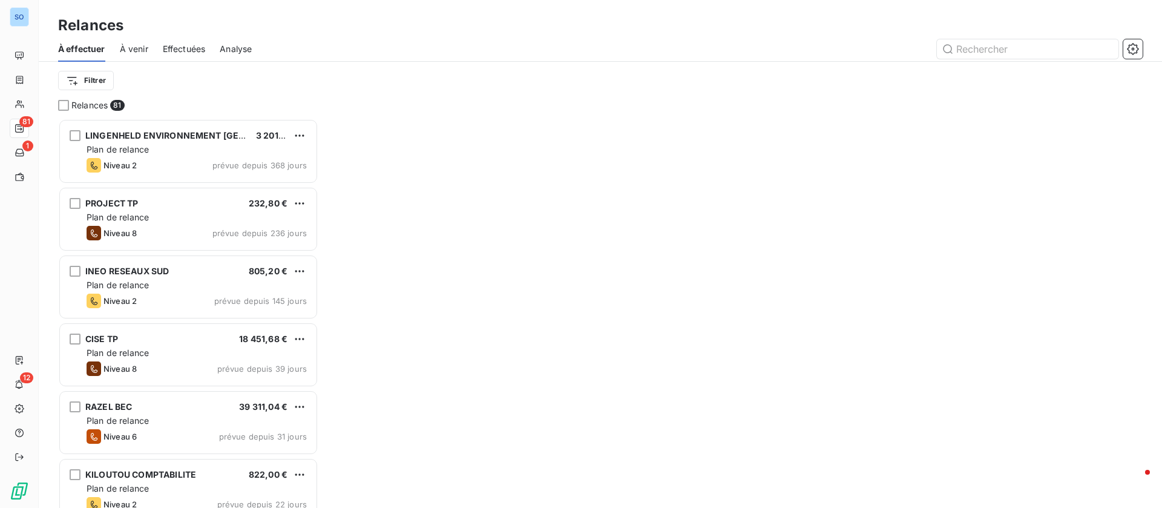
scroll to position [375, 246]
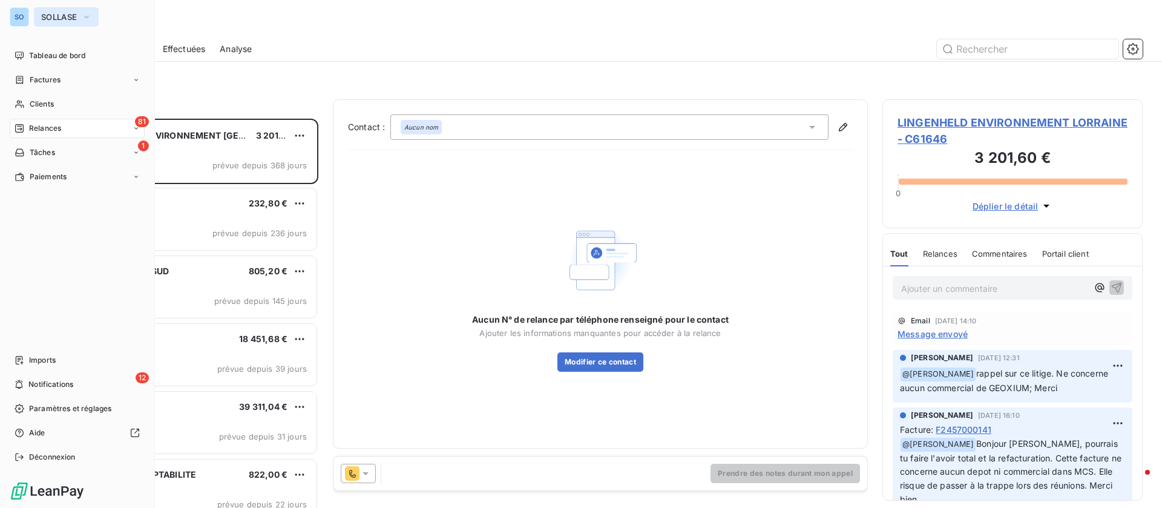
click at [58, 19] on span "SOLLASE" at bounding box center [59, 17] width 36 height 10
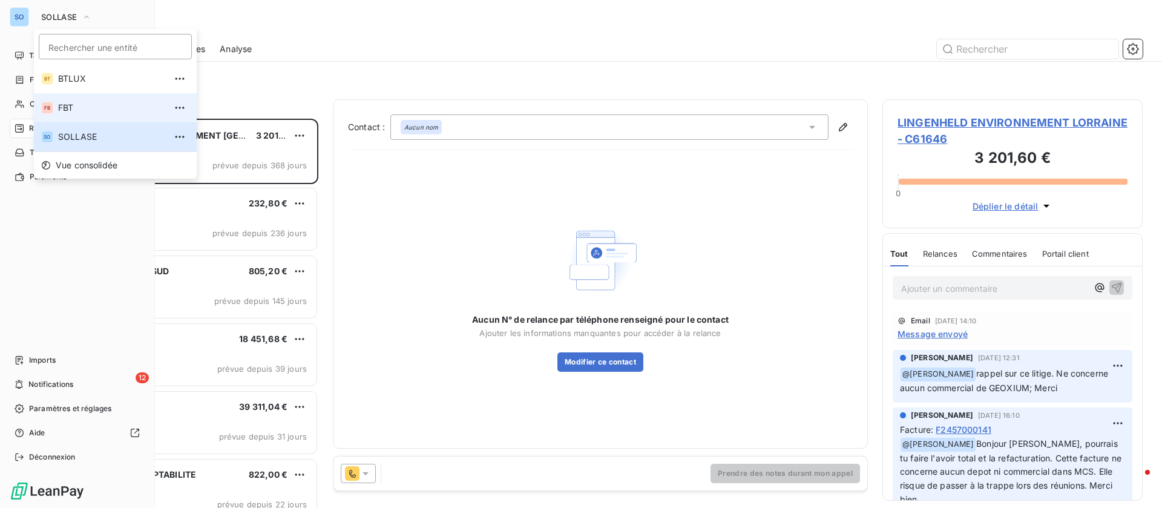
click at [79, 98] on li "FB FBT" at bounding box center [115, 107] width 163 height 29
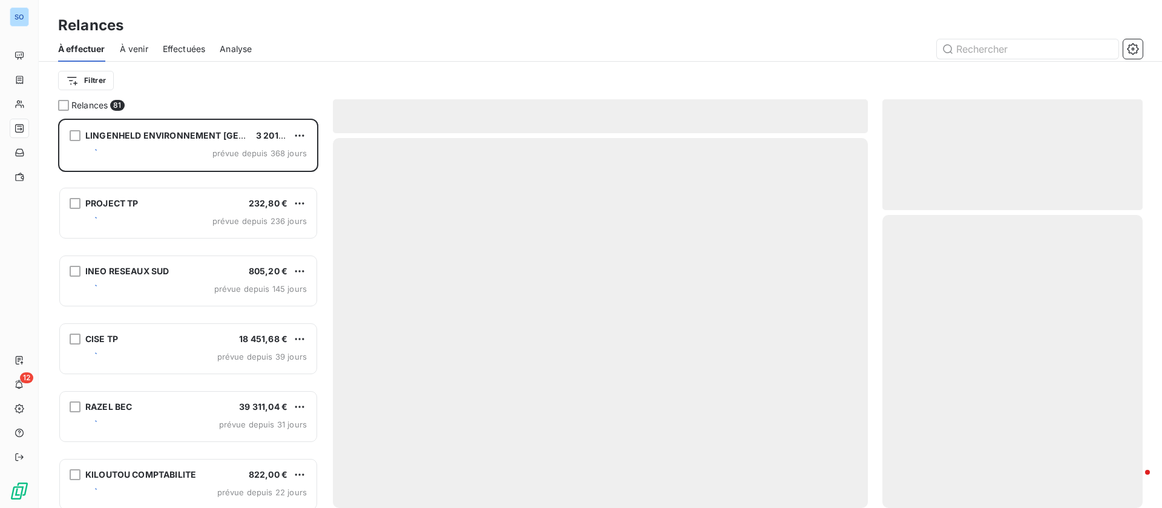
scroll to position [375, 246]
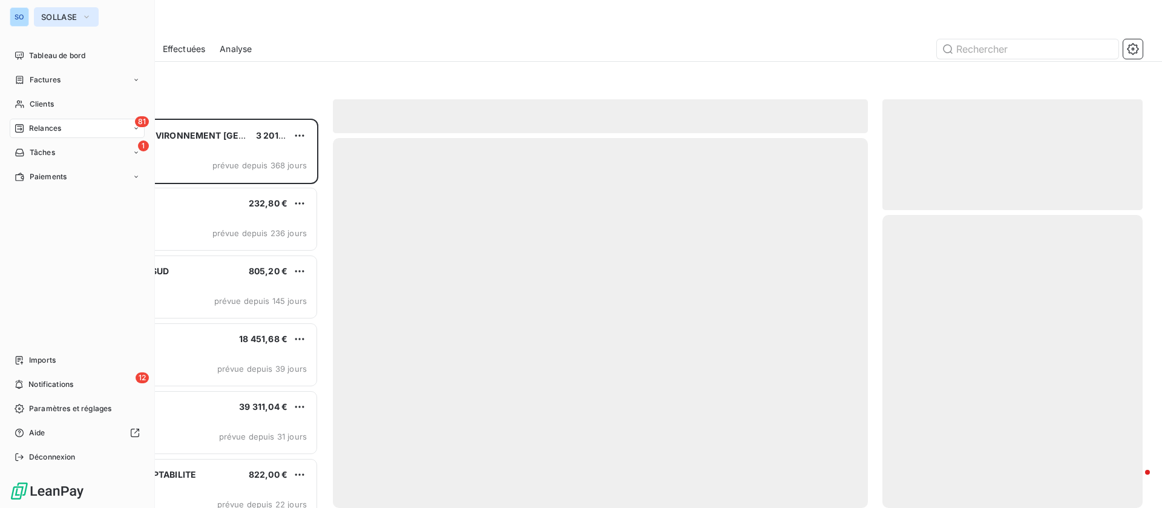
click at [67, 22] on button "SOLLASE" at bounding box center [66, 16] width 65 height 19
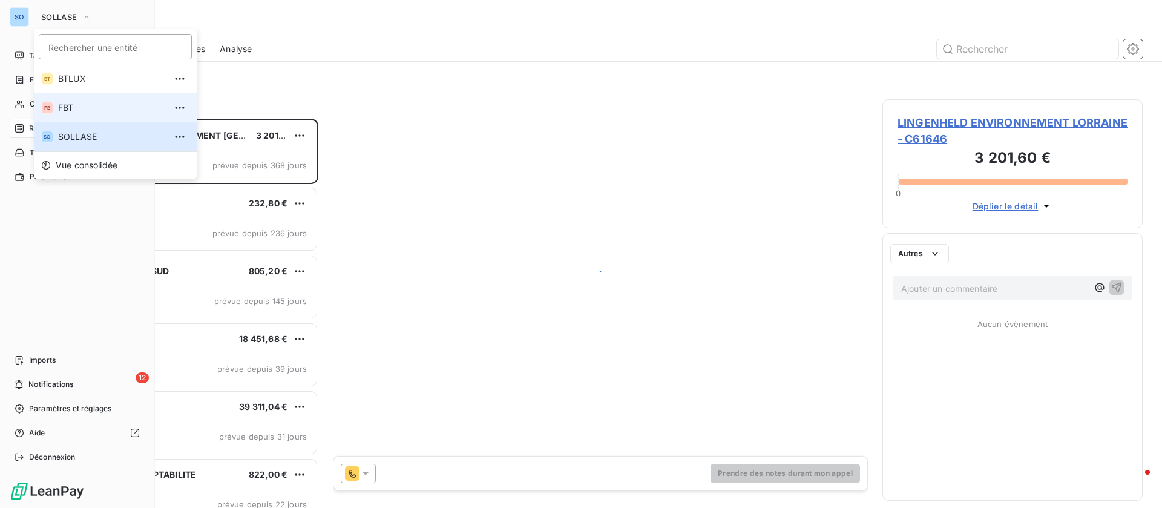
click at [65, 105] on span "FBT" at bounding box center [111, 108] width 107 height 12
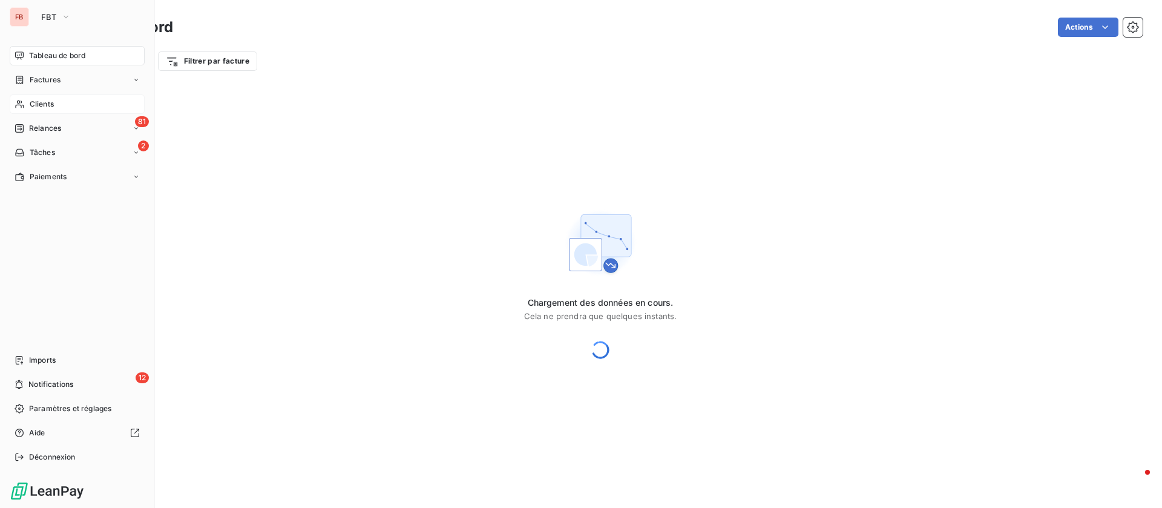
click at [62, 100] on div "Clients" at bounding box center [77, 103] width 135 height 19
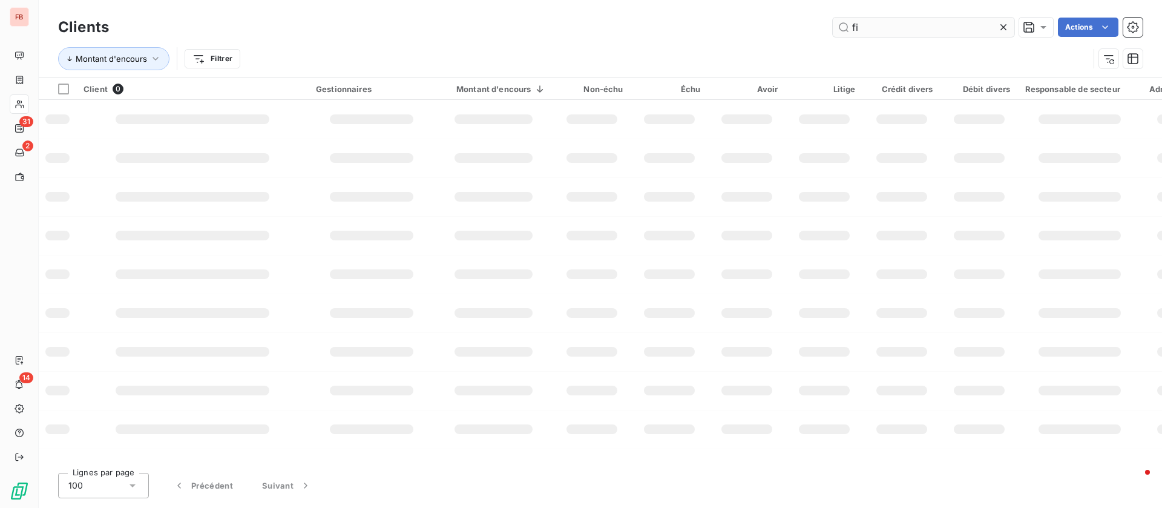
type input "f"
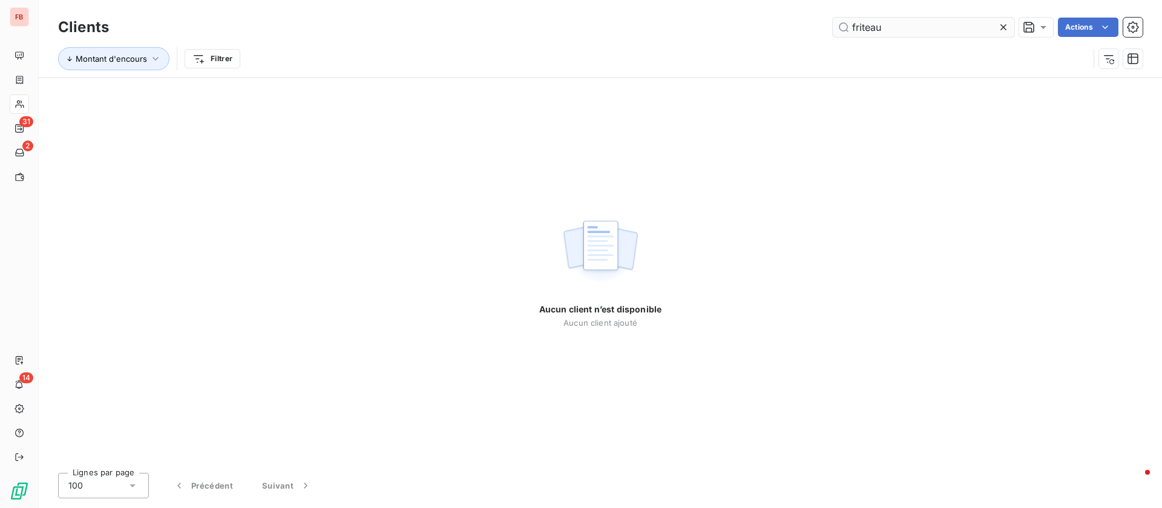
click at [932, 28] on input "friteau" at bounding box center [924, 27] width 182 height 19
click at [914, 28] on input "friteau" at bounding box center [924, 27] width 182 height 19
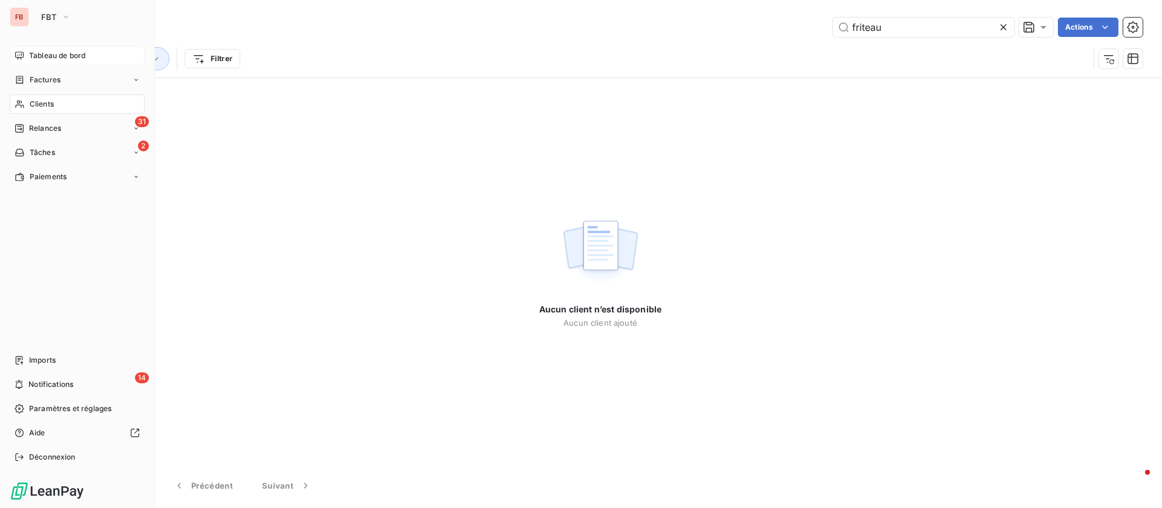
type input "friteau"
click at [51, 54] on span "Tableau de bord" at bounding box center [57, 55] width 56 height 11
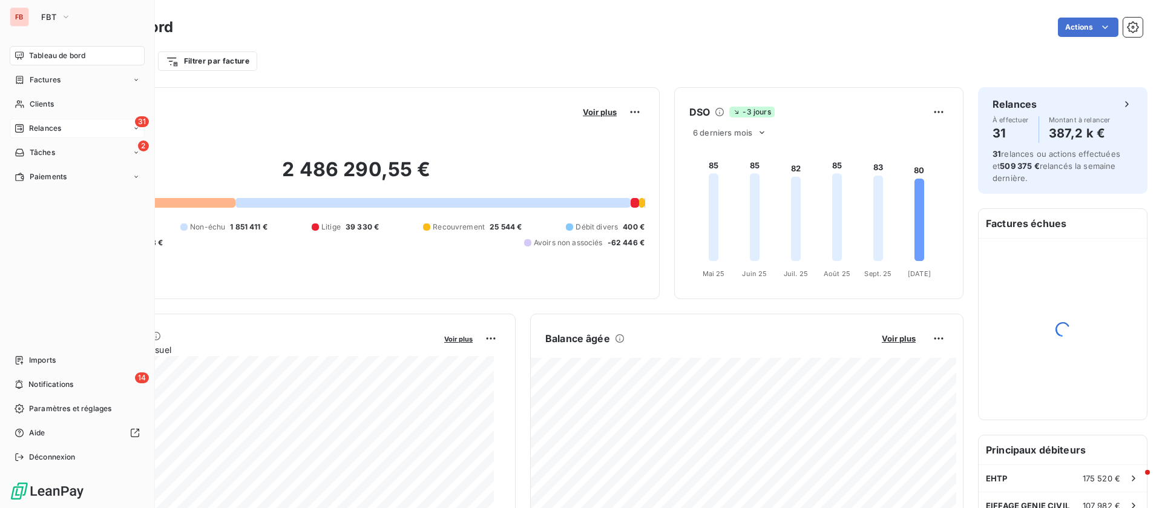
click at [18, 128] on icon at bounding box center [20, 128] width 10 height 10
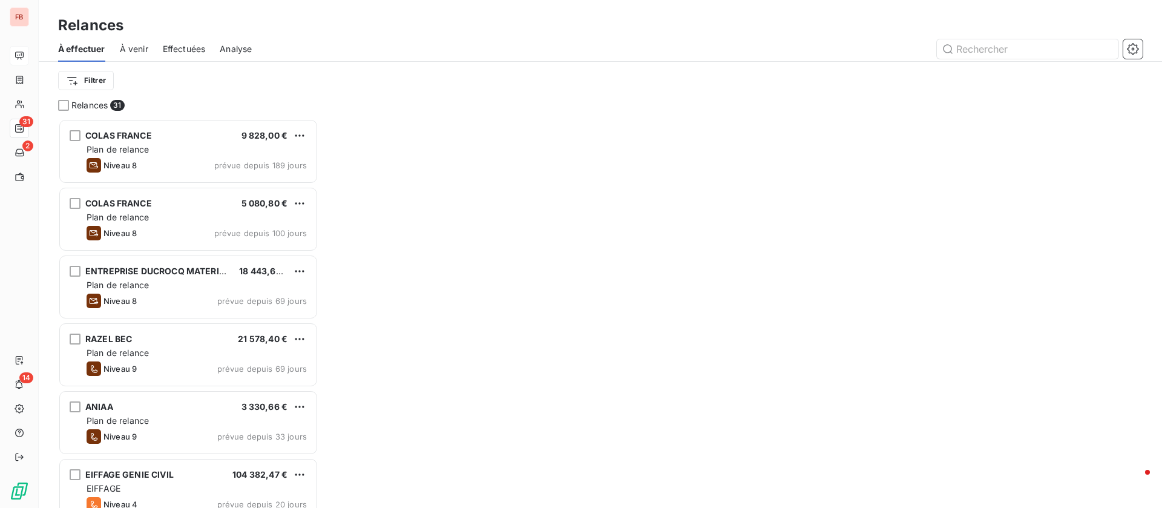
scroll to position [375, 246]
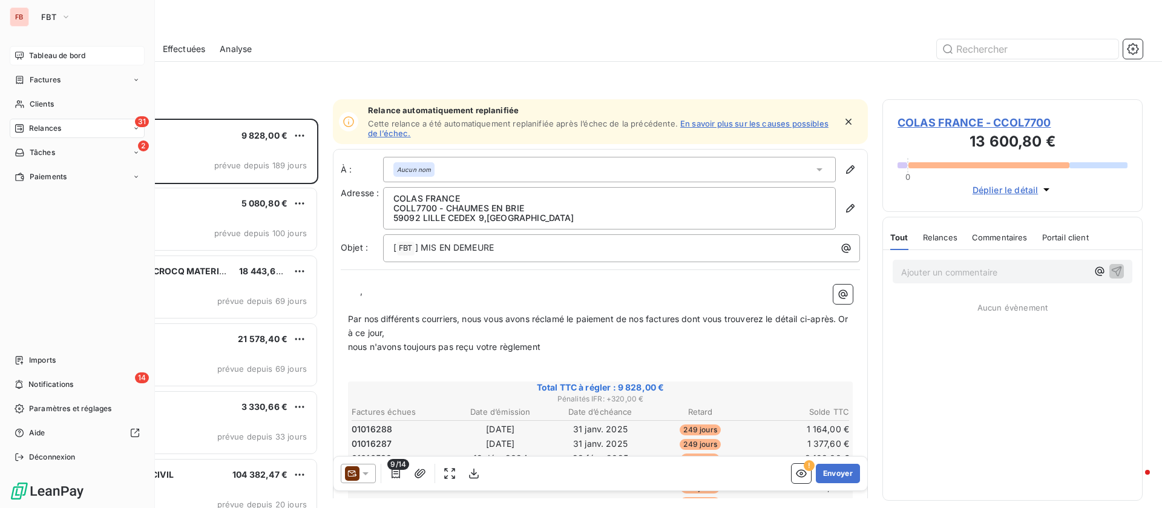
click at [50, 53] on span "Tableau de bord" at bounding box center [57, 55] width 56 height 11
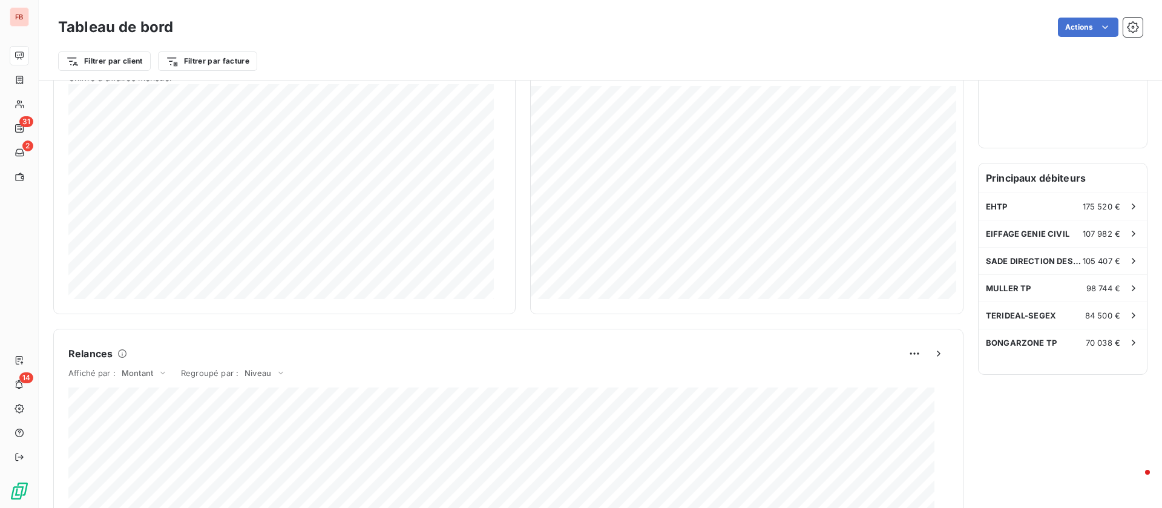
scroll to position [273, 0]
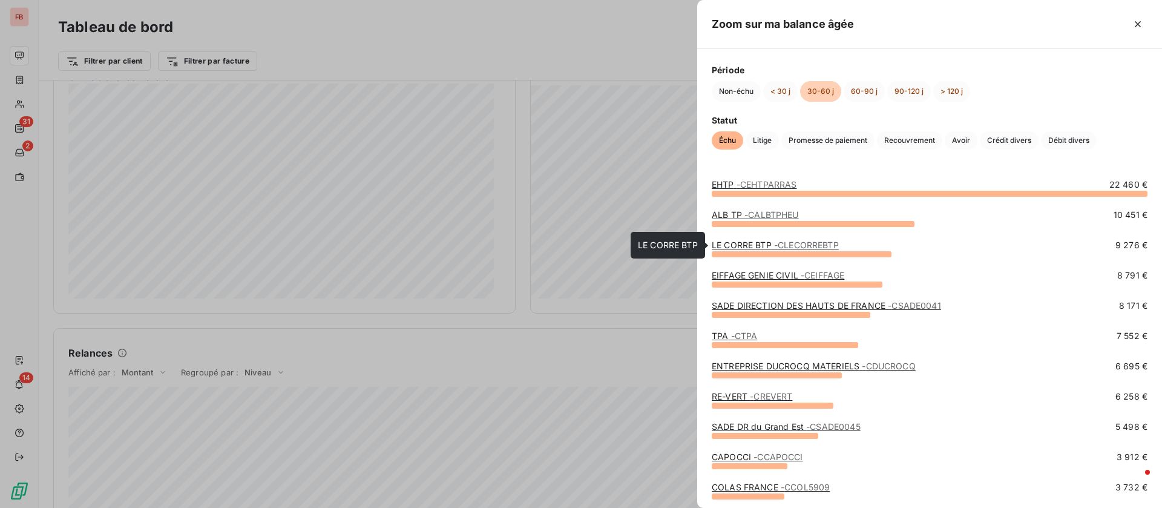
click at [762, 245] on link "LE CORRE BTP - CLECORREBTP" at bounding box center [775, 245] width 127 height 10
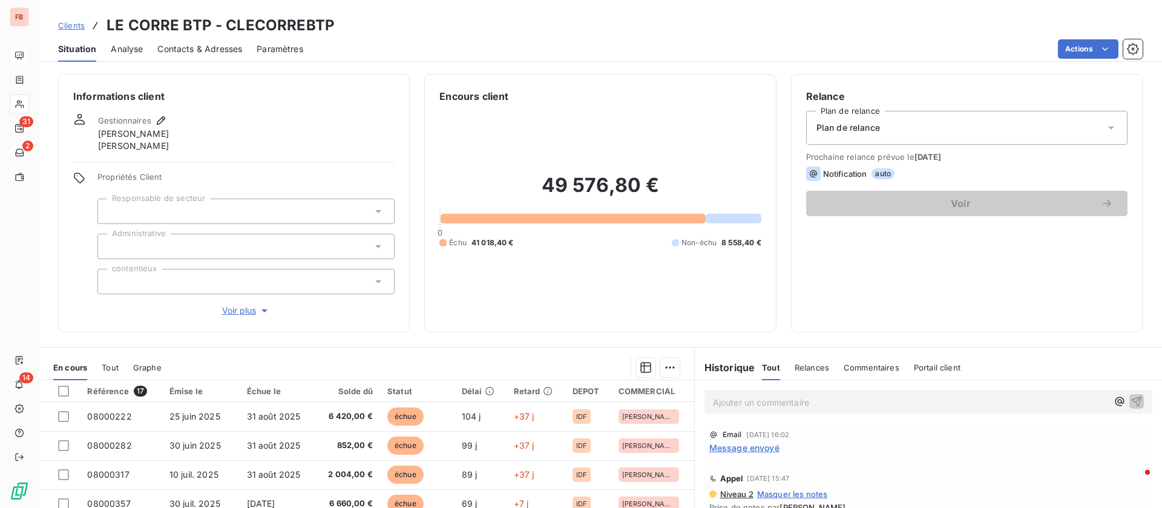
click at [741, 446] on span "Message envoyé" at bounding box center [744, 447] width 70 height 13
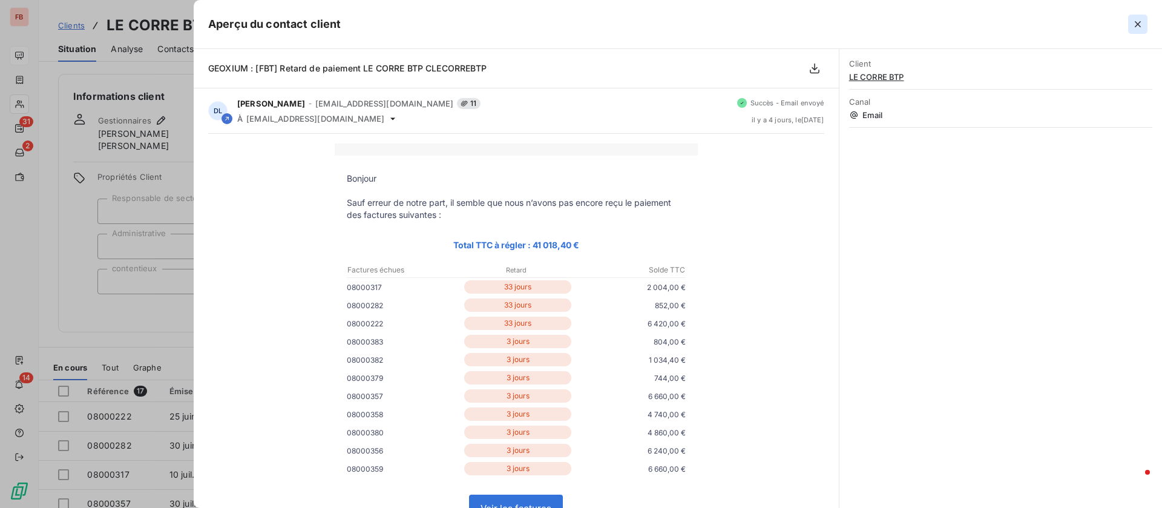
click at [1140, 20] on icon "button" at bounding box center [1138, 24] width 12 height 12
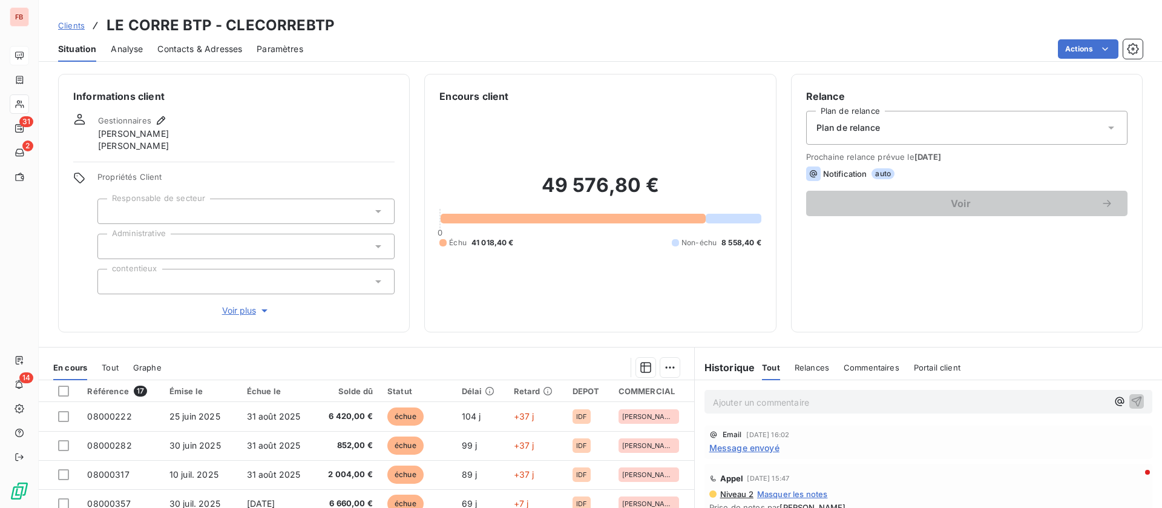
click at [189, 52] on span "Contacts & Adresses" at bounding box center [199, 49] width 85 height 12
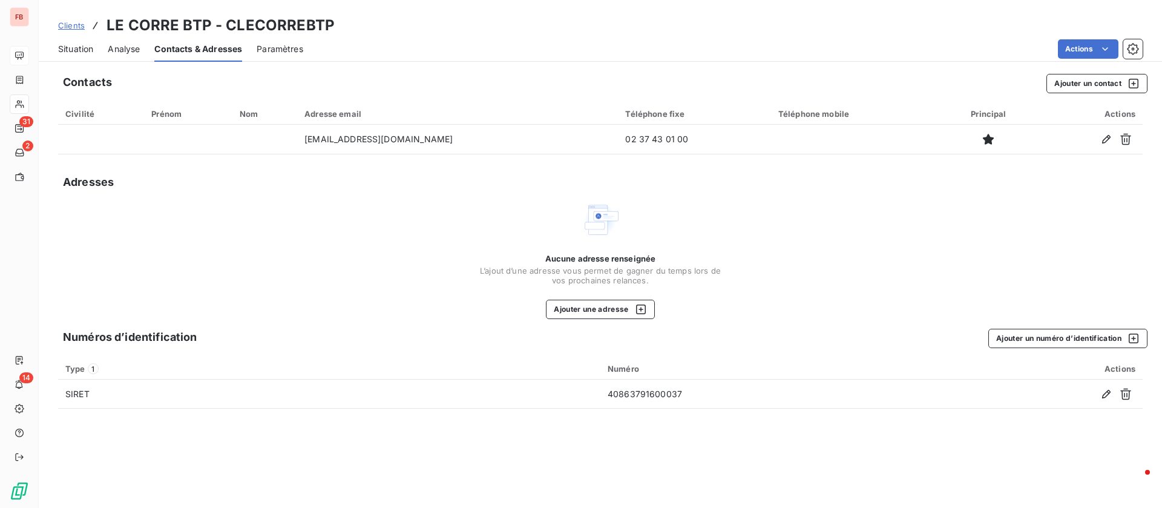
click at [79, 44] on span "Situation" at bounding box center [75, 49] width 35 height 12
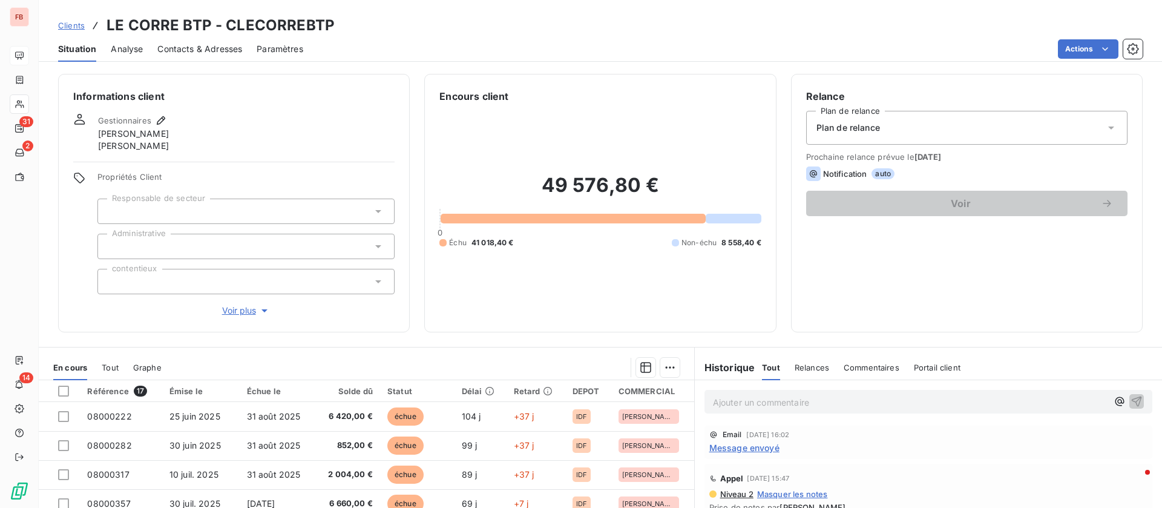
click at [813, 403] on p "Ajouter un commentaire ﻿" at bounding box center [910, 402] width 395 height 15
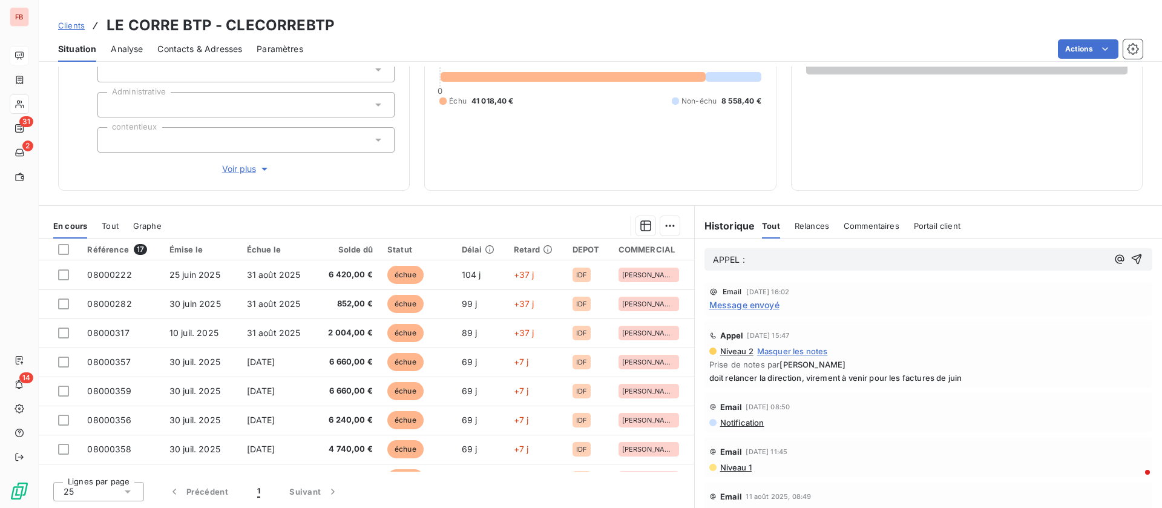
click at [768, 263] on p "APPEL :" at bounding box center [910, 260] width 395 height 14
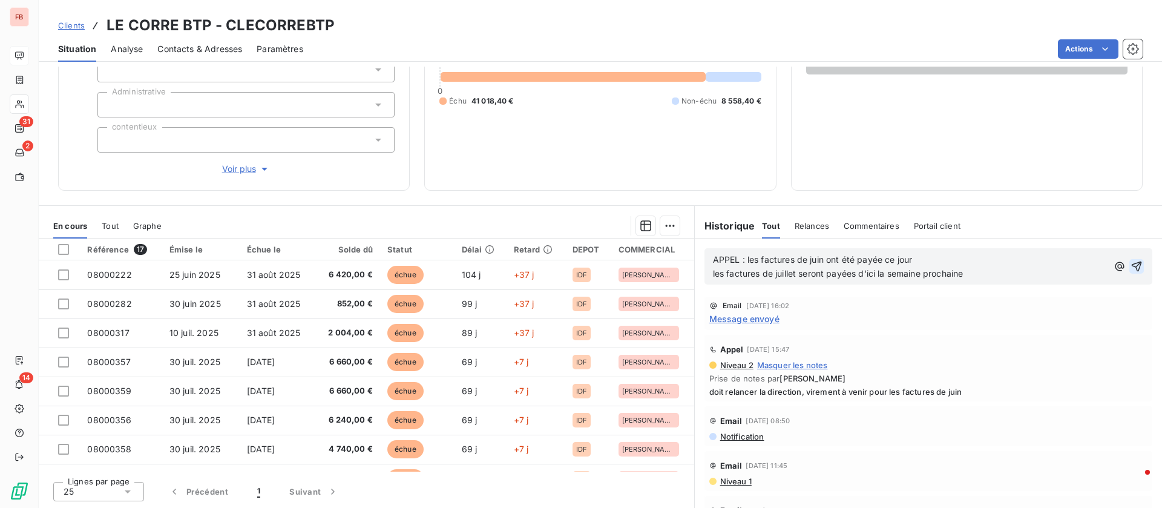
click at [1131, 260] on icon "button" at bounding box center [1137, 266] width 12 height 12
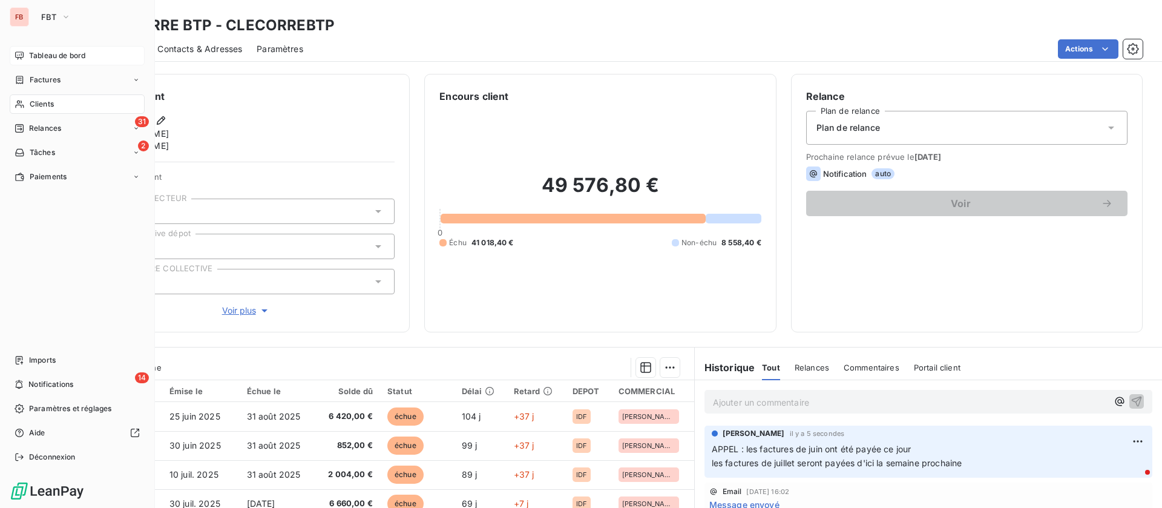
click at [48, 57] on span "Tableau de bord" at bounding box center [57, 55] width 56 height 11
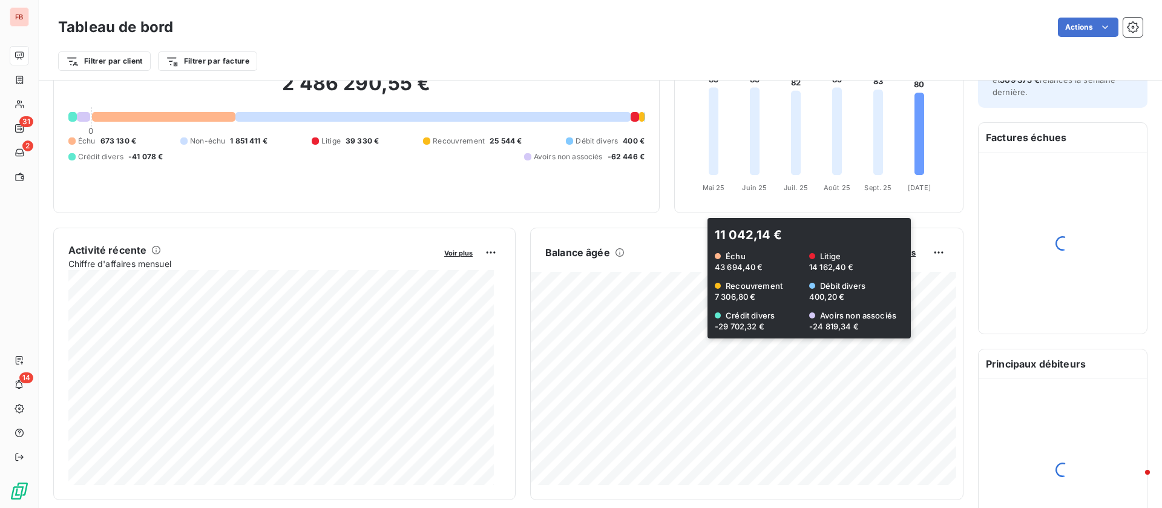
scroll to position [182, 0]
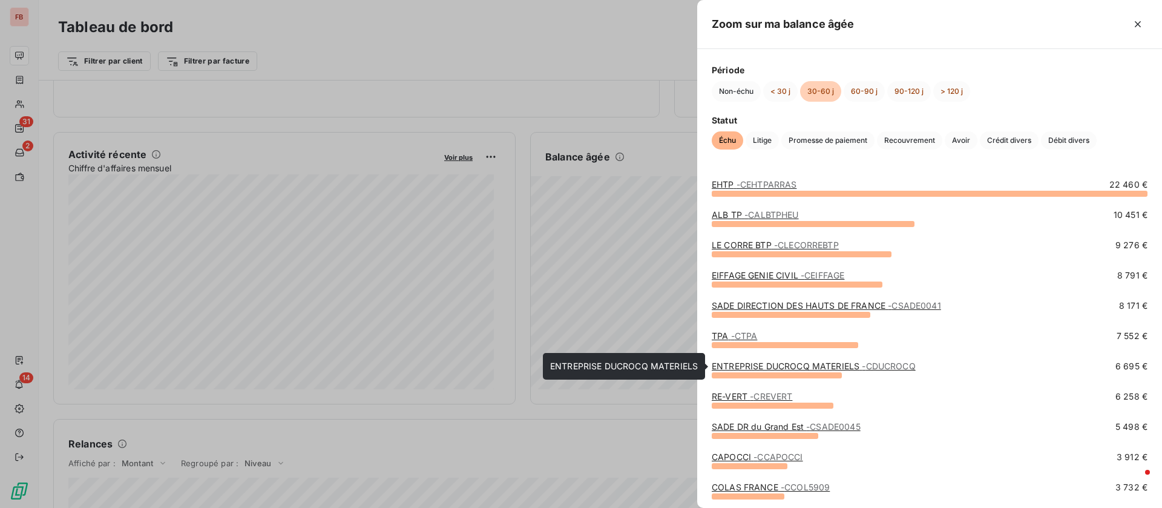
click at [780, 367] on link "ENTREPRISE DUCROCQ MATERIELS - CDUCROCQ" at bounding box center [814, 366] width 204 height 10
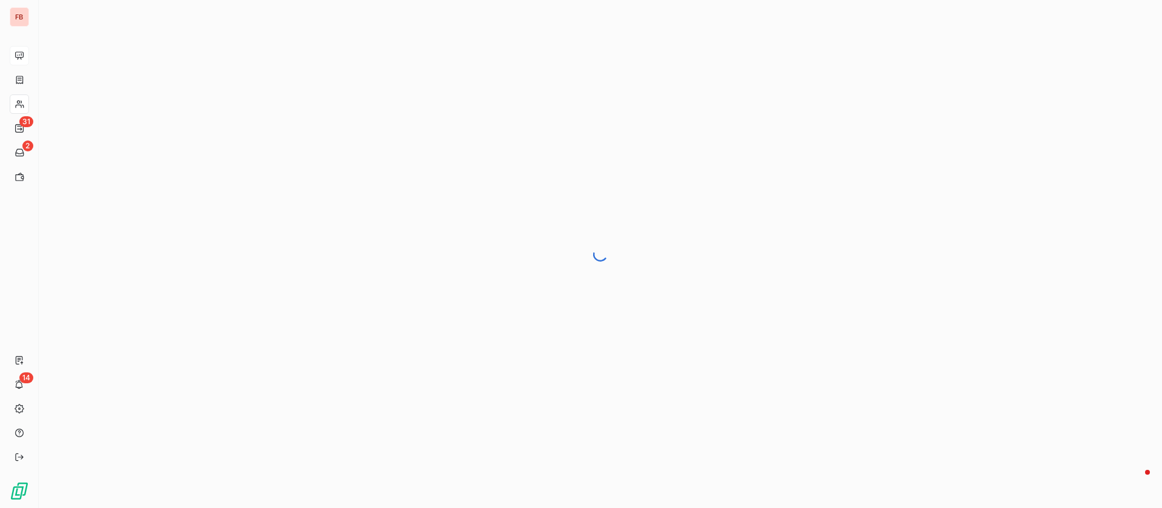
click at [495, 284] on div at bounding box center [600, 254] width 1123 height 508
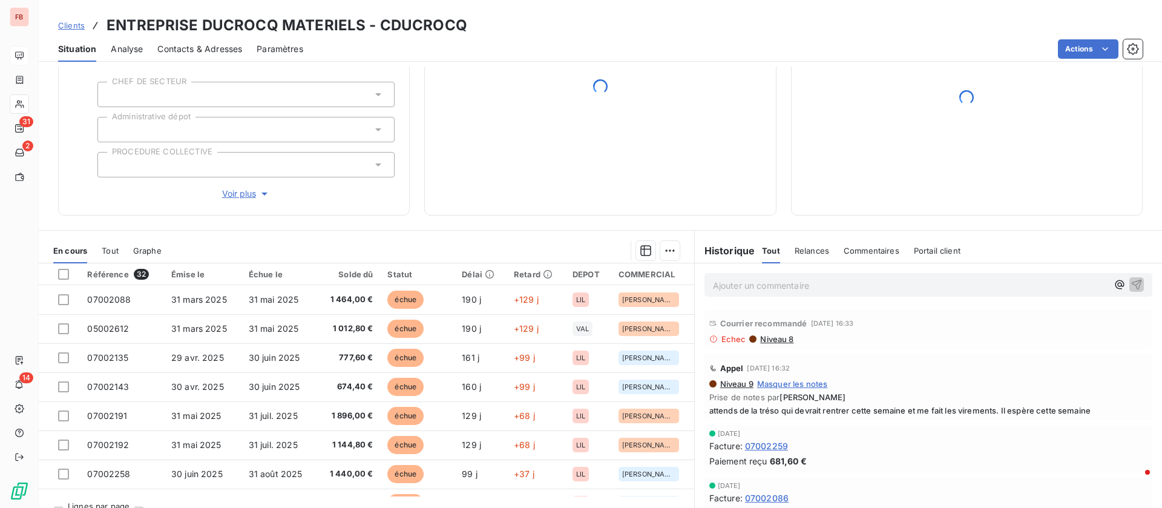
scroll to position [142, 0]
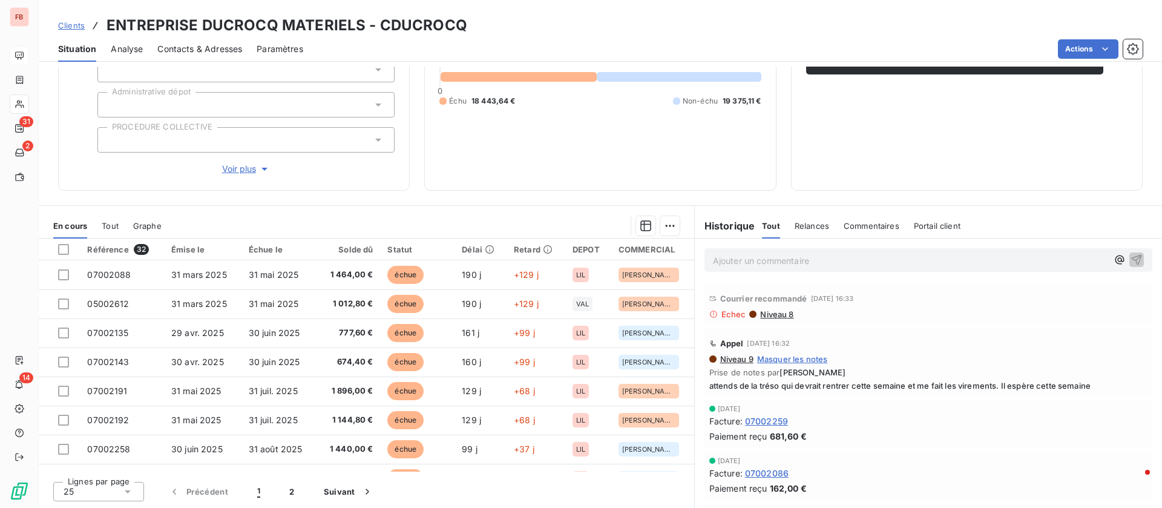
click at [771, 313] on span "Niveau 8" at bounding box center [776, 314] width 35 height 10
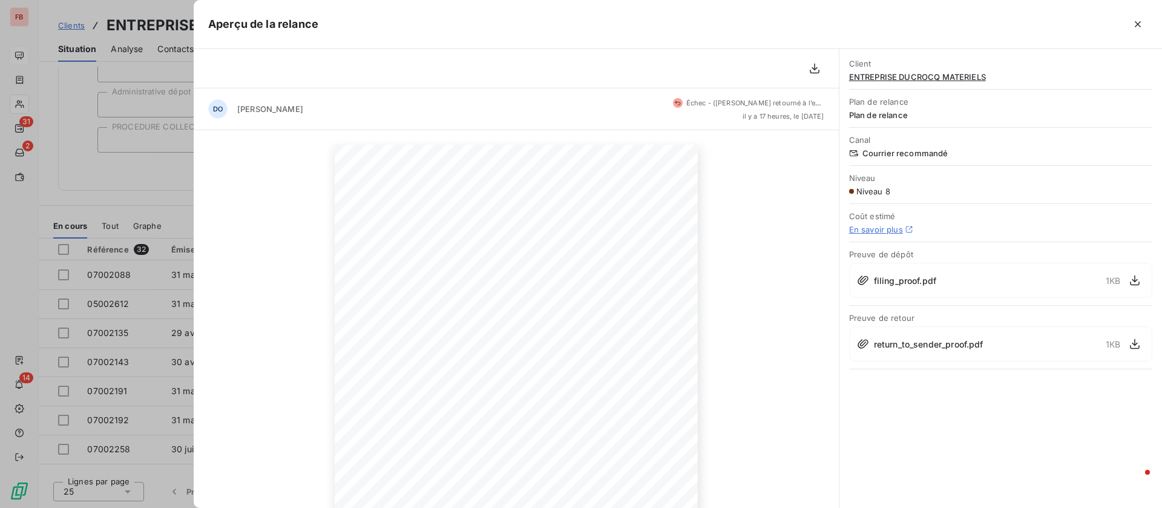
click at [926, 344] on span "return_to_sender_proof.pdf" at bounding box center [929, 344] width 110 height 13
click at [1135, 346] on icon "button" at bounding box center [1135, 344] width 12 height 12
click at [1135, 22] on icon "button" at bounding box center [1138, 24] width 6 height 6
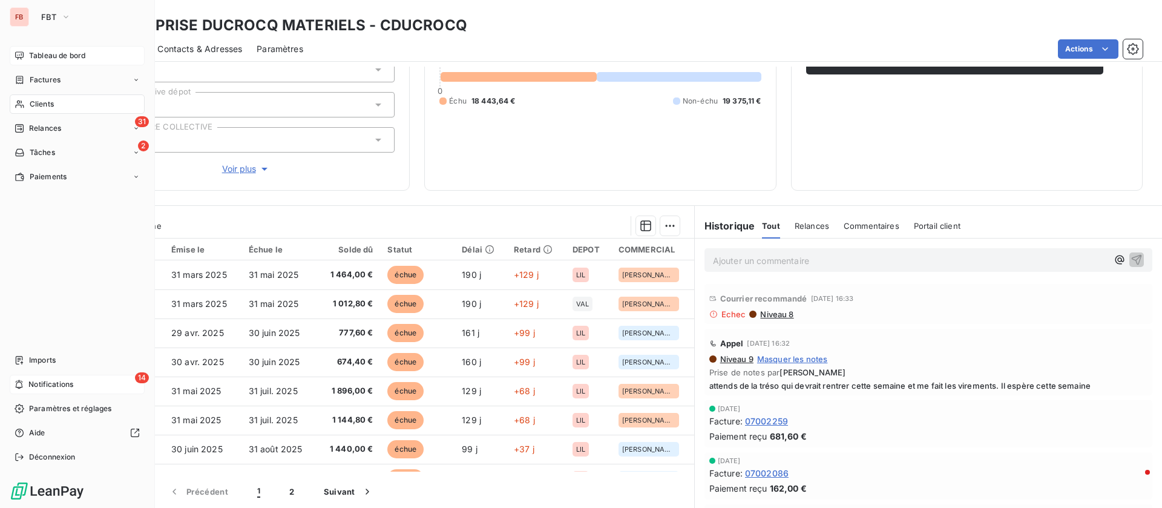
click at [31, 381] on span "Notifications" at bounding box center [50, 384] width 45 height 11
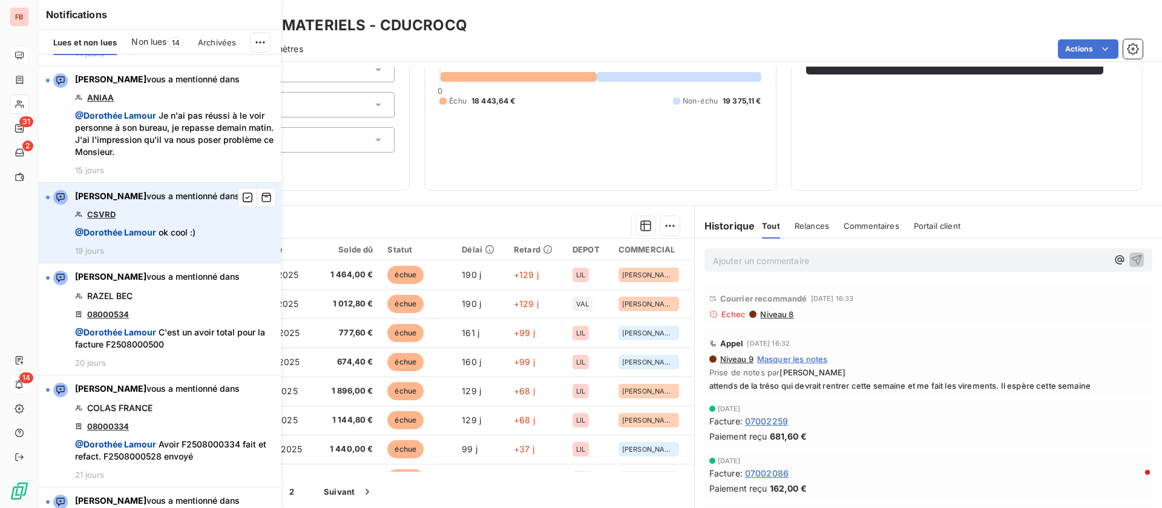
scroll to position [1180, 0]
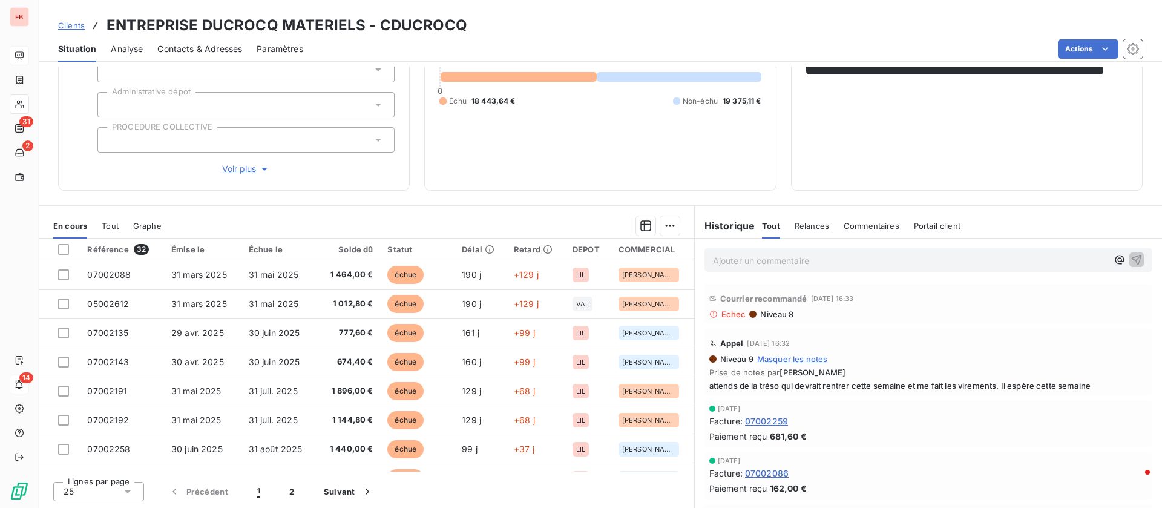
click at [508, 182] on div "Encours client 37 818,75 € 0 Échu 18 443,64 € Non-échu 19 375,11 €" at bounding box center [600, 61] width 352 height 258
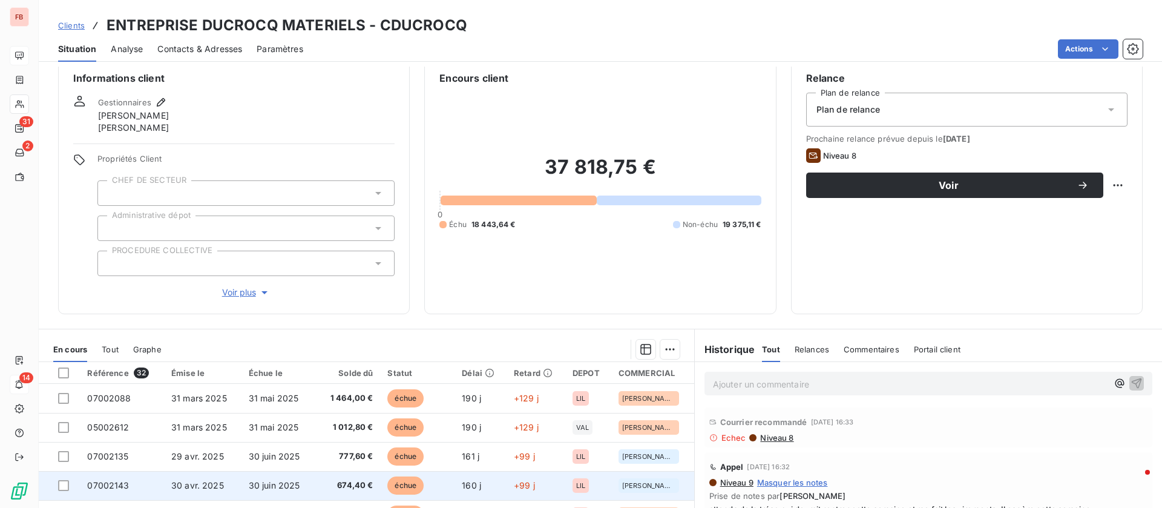
scroll to position [0, 0]
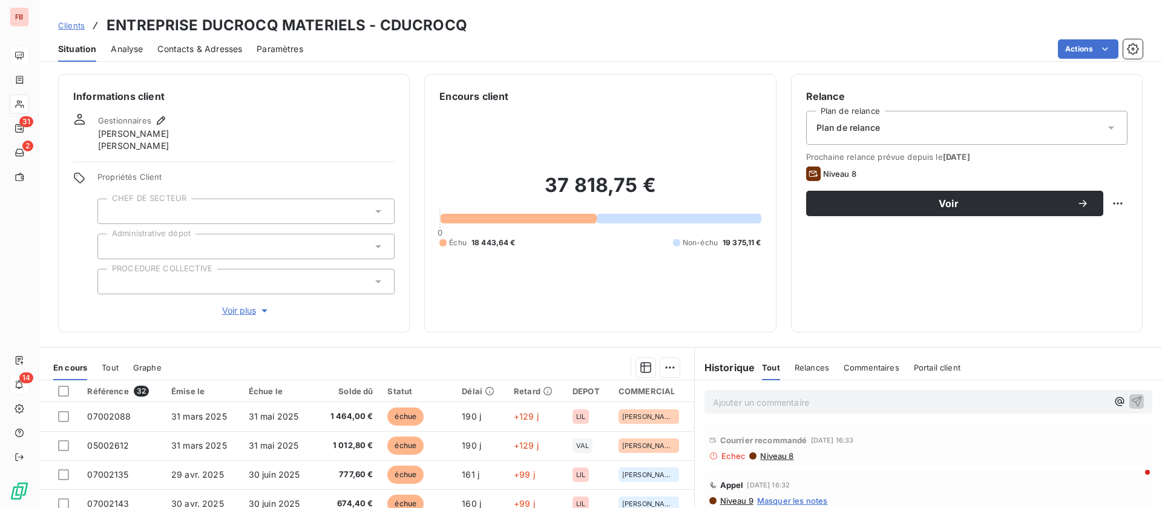
click at [203, 53] on span "Contacts & Adresses" at bounding box center [199, 49] width 85 height 12
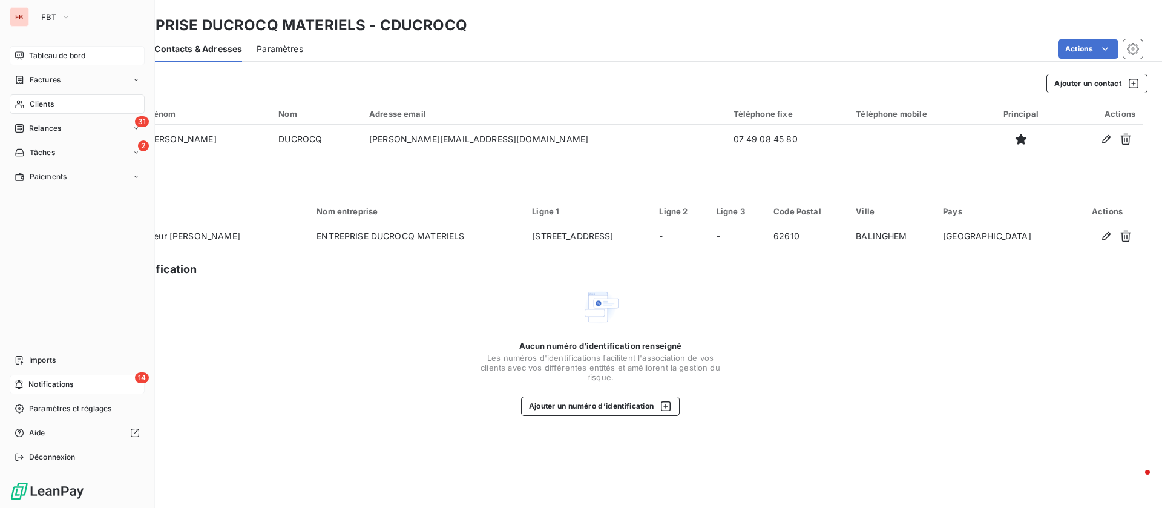
click at [82, 54] on span "Tableau de bord" at bounding box center [57, 55] width 56 height 11
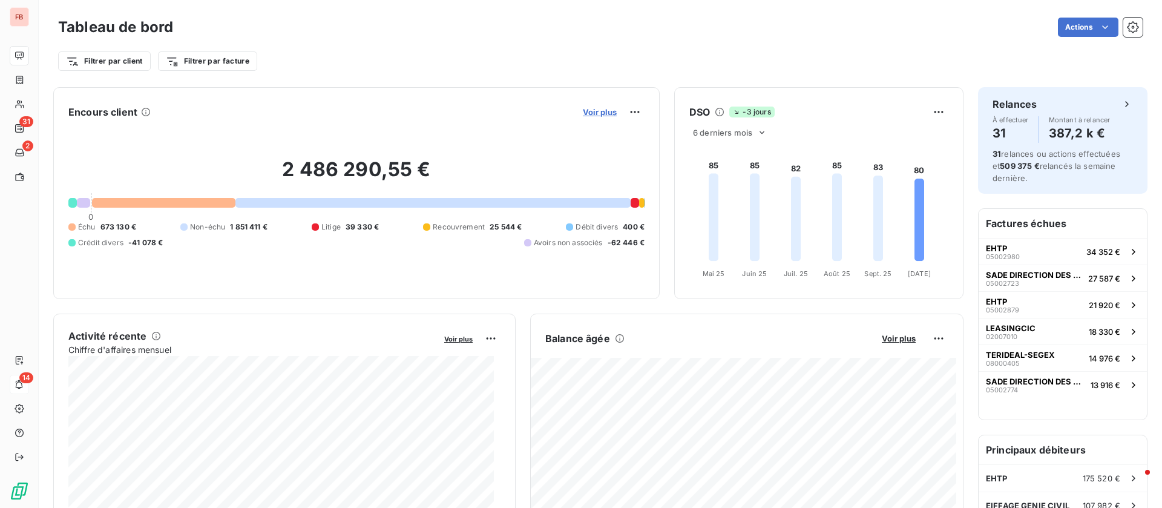
click at [600, 116] on span "Voir plus" at bounding box center [600, 112] width 34 height 10
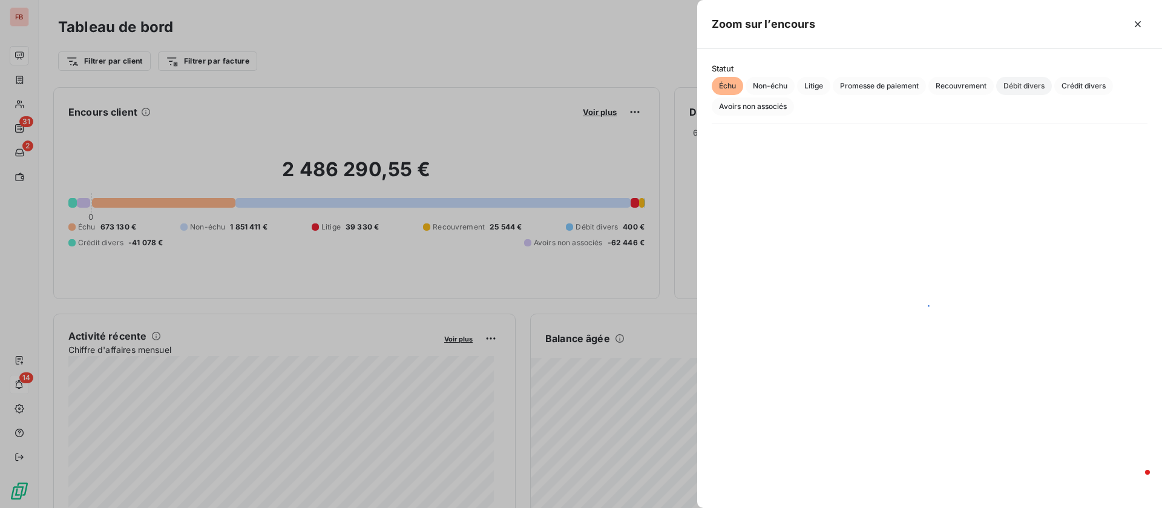
click at [1005, 88] on span "Débit divers" at bounding box center [1024, 86] width 56 height 18
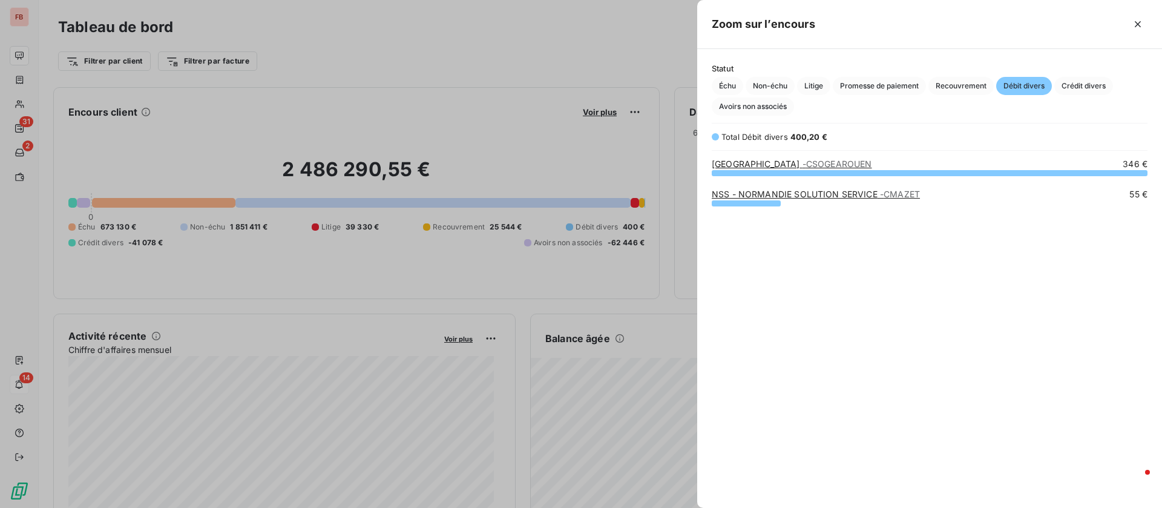
scroll to position [321, 451]
click at [1080, 89] on span "Crédit divers" at bounding box center [1083, 86] width 59 height 18
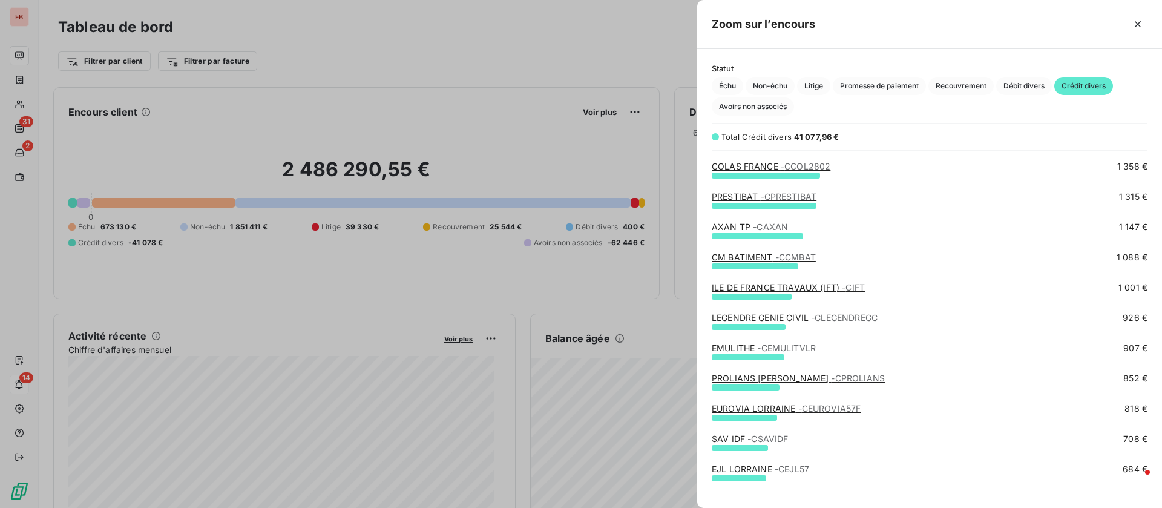
scroll to position [272, 0]
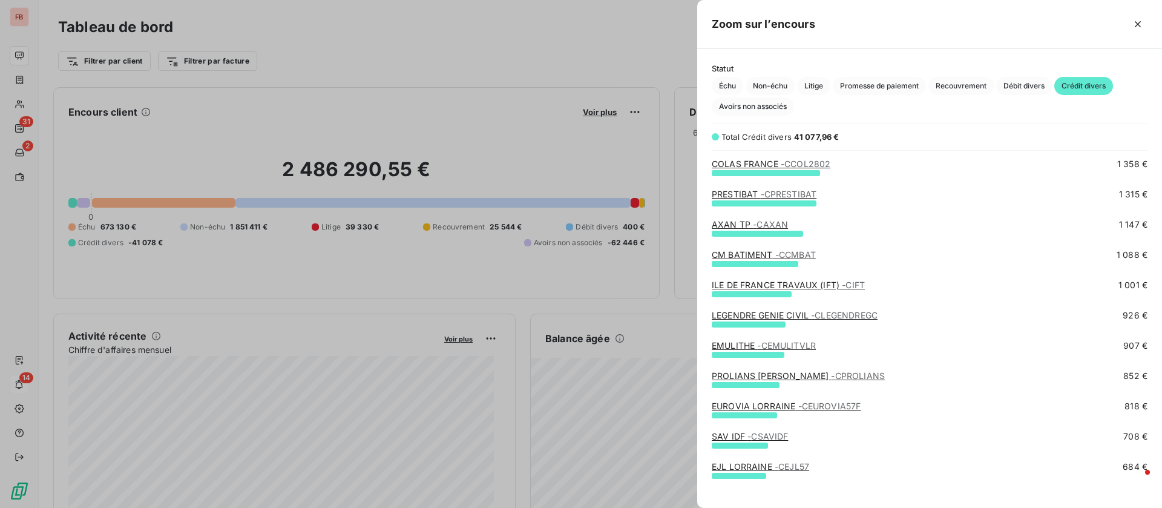
click at [22, 58] on div at bounding box center [581, 254] width 1162 height 508
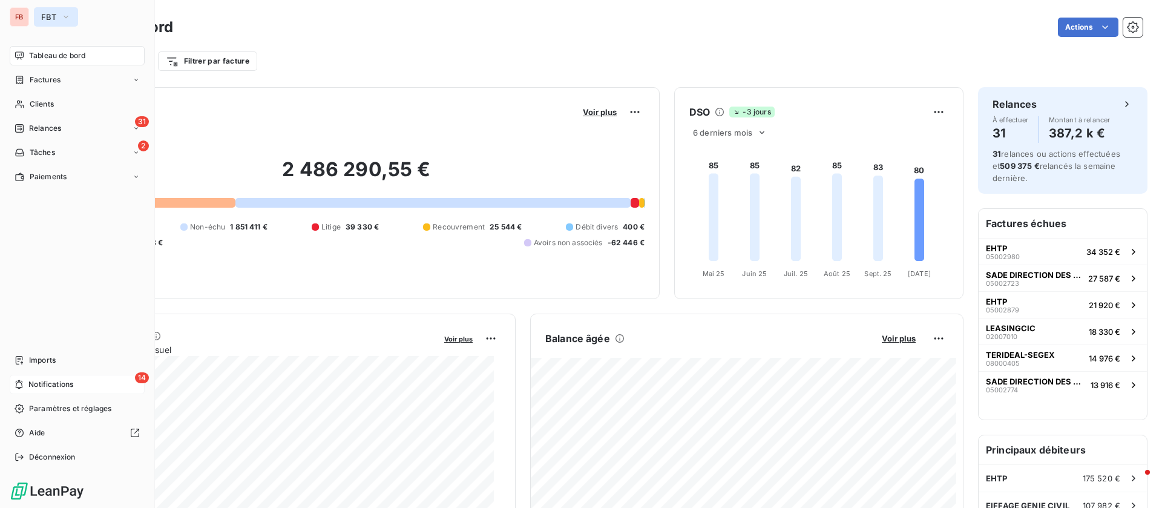
click at [51, 18] on span "FBT" at bounding box center [48, 17] width 15 height 10
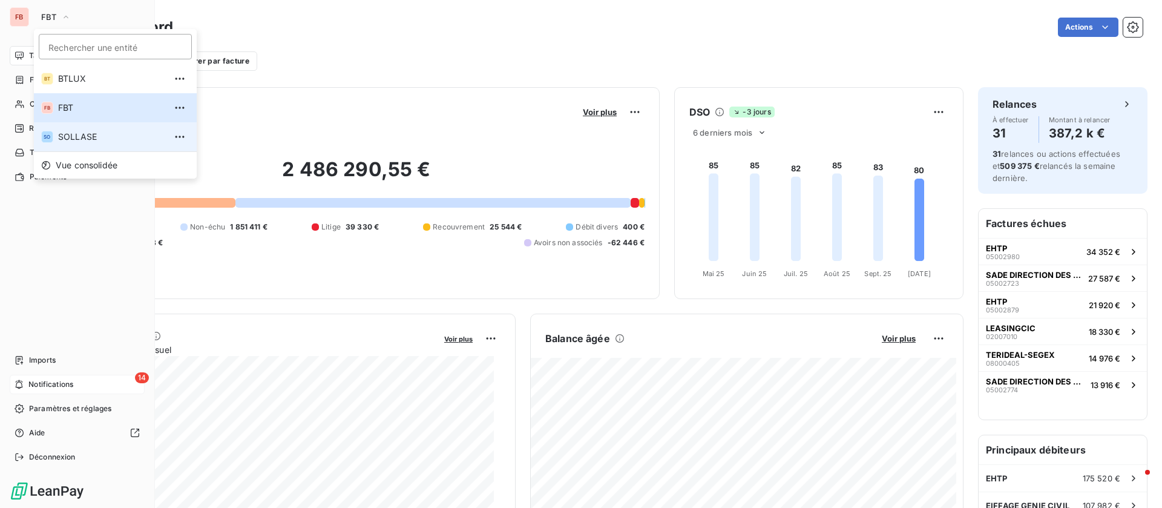
click at [76, 135] on span "SOLLASE" at bounding box center [111, 137] width 107 height 12
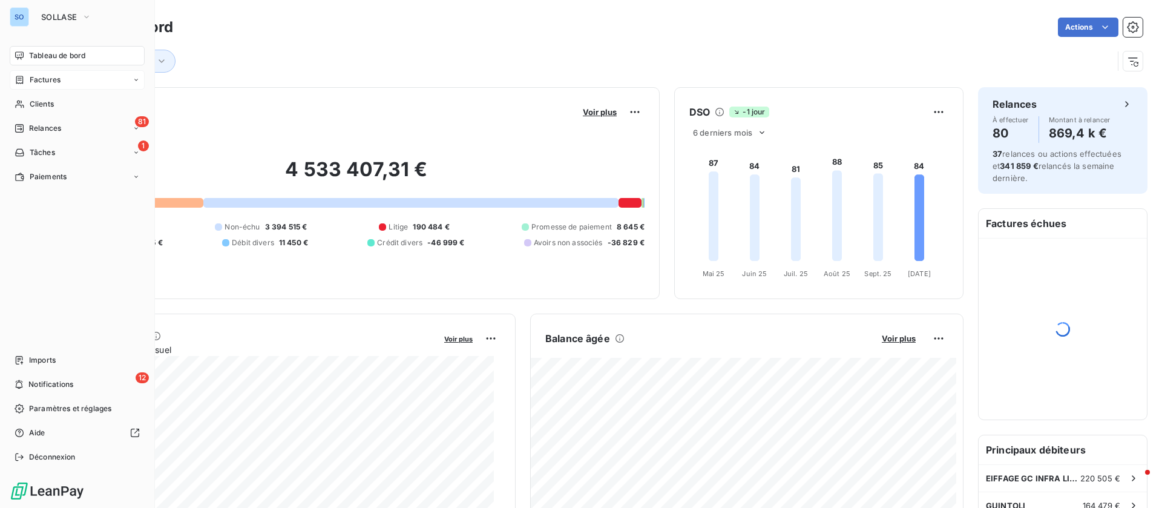
click at [44, 81] on span "Factures" at bounding box center [45, 79] width 31 height 11
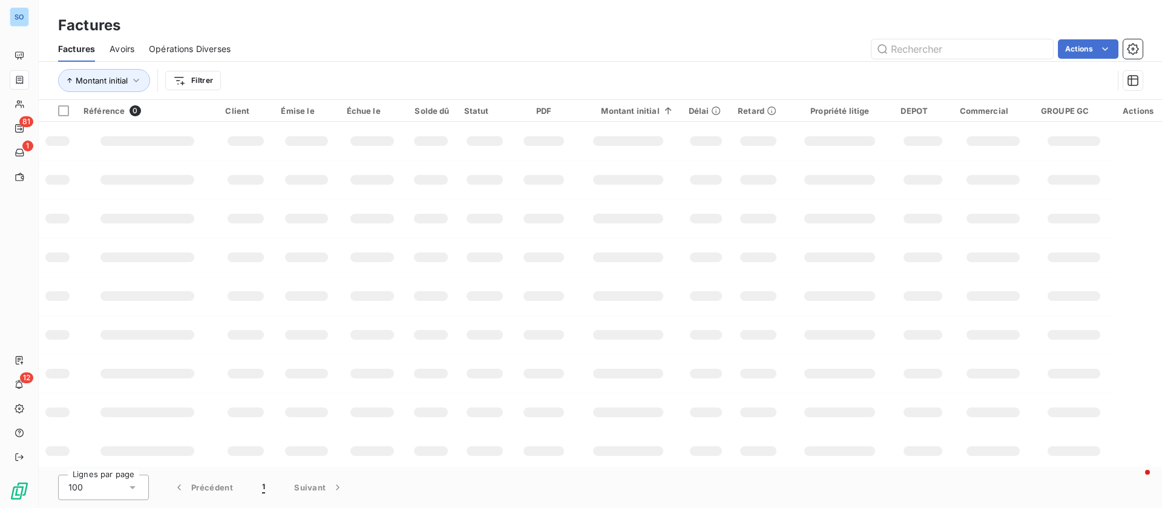
click at [174, 45] on span "Opérations Diverses" at bounding box center [190, 49] width 82 height 12
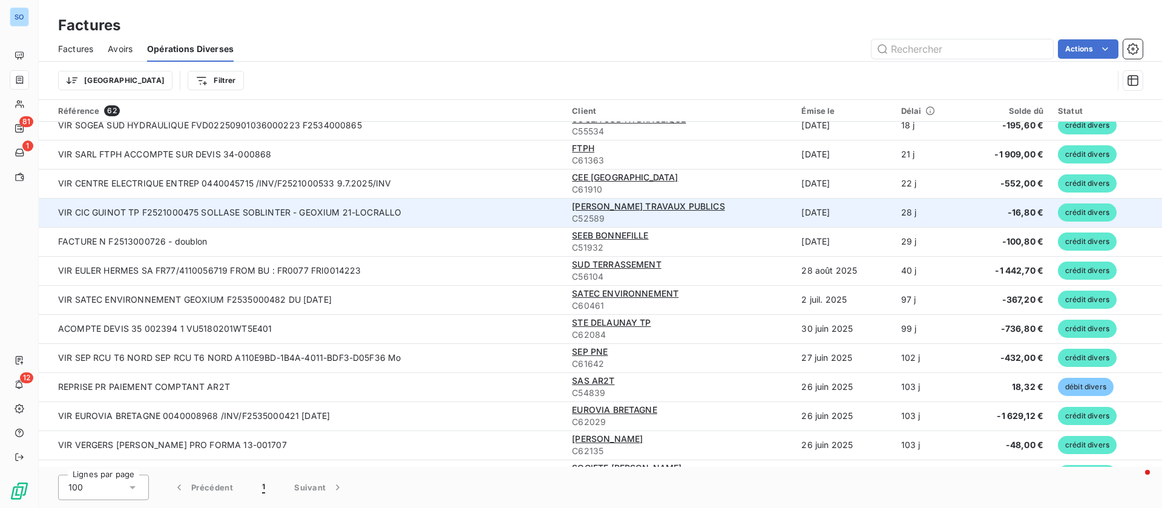
scroll to position [363, 0]
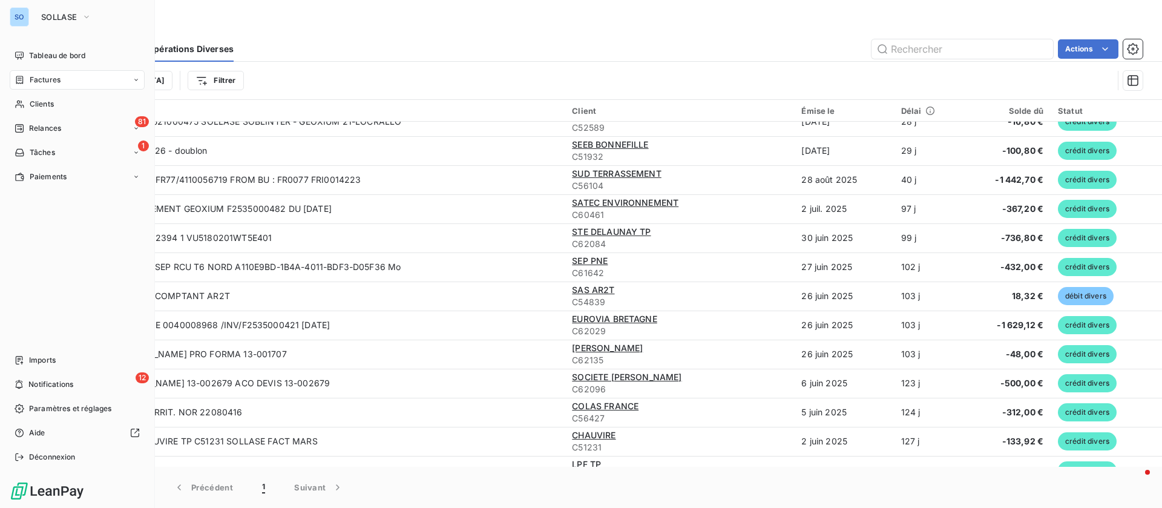
click at [41, 75] on span "Factures" at bounding box center [45, 79] width 31 height 11
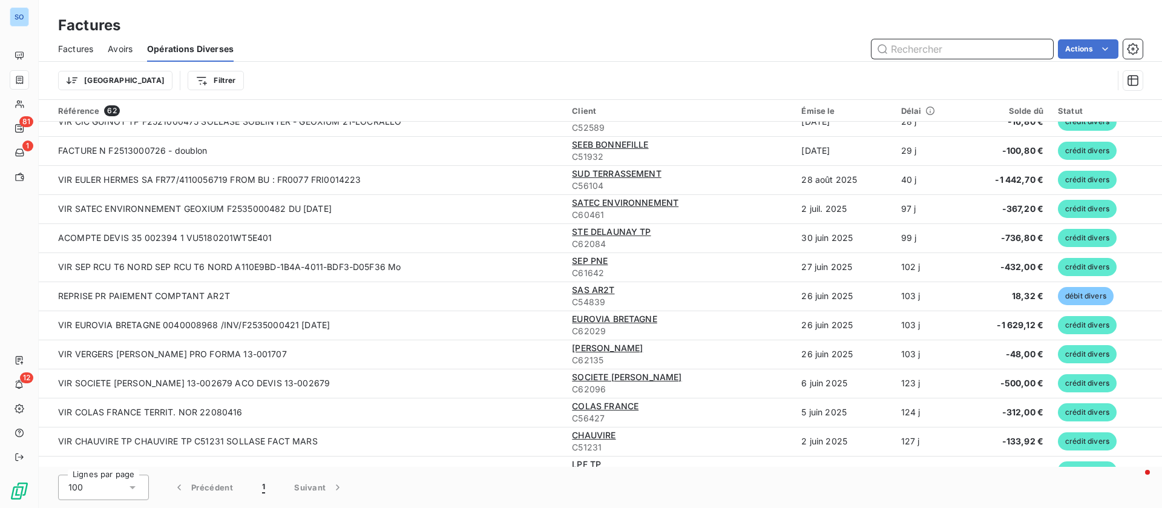
click at [958, 48] on input "text" at bounding box center [963, 48] width 182 height 19
type input "d"
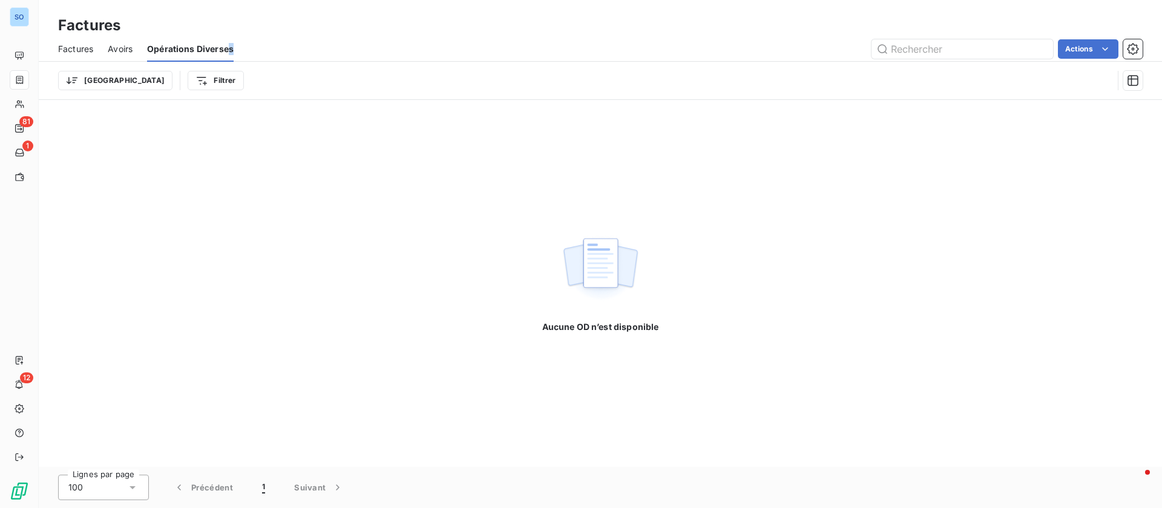
click at [231, 47] on div "Factures Avoirs Opérations Diverses Actions" at bounding box center [600, 48] width 1123 height 25
click at [67, 50] on span "Factures" at bounding box center [75, 49] width 35 height 12
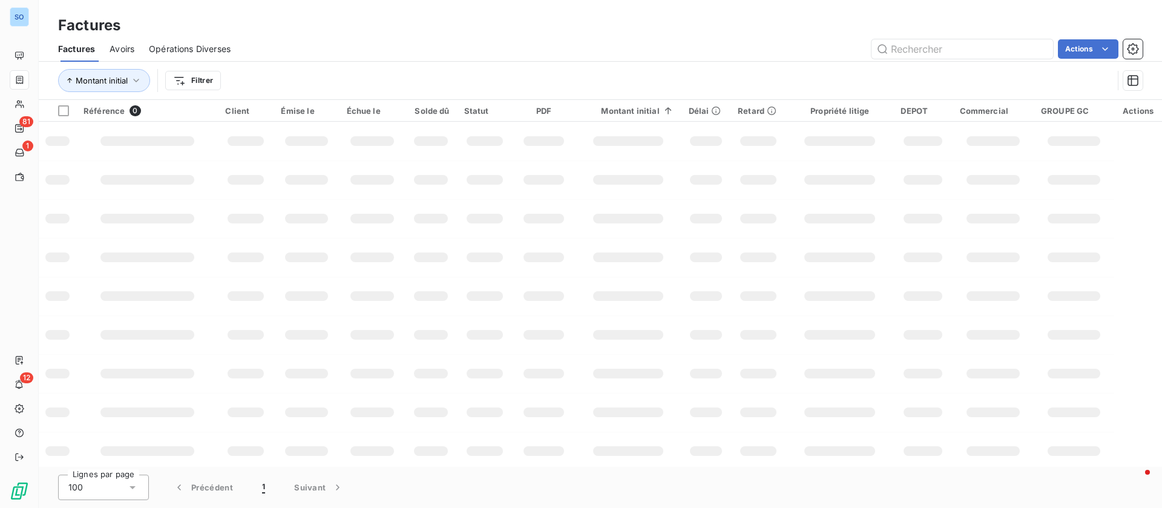
click at [181, 45] on span "Opérations Diverses" at bounding box center [190, 49] width 82 height 12
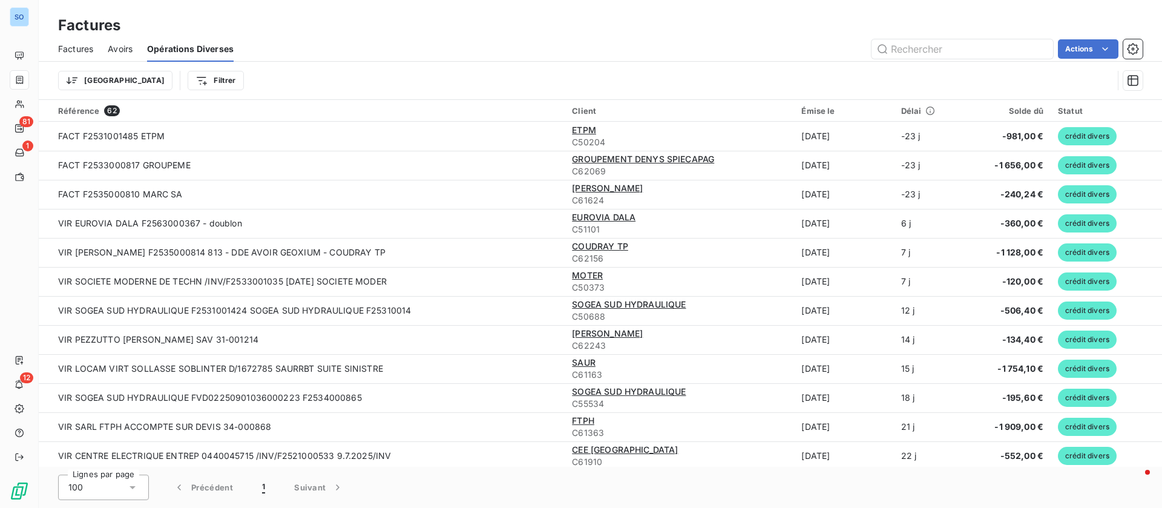
click at [84, 51] on span "Factures" at bounding box center [75, 49] width 35 height 12
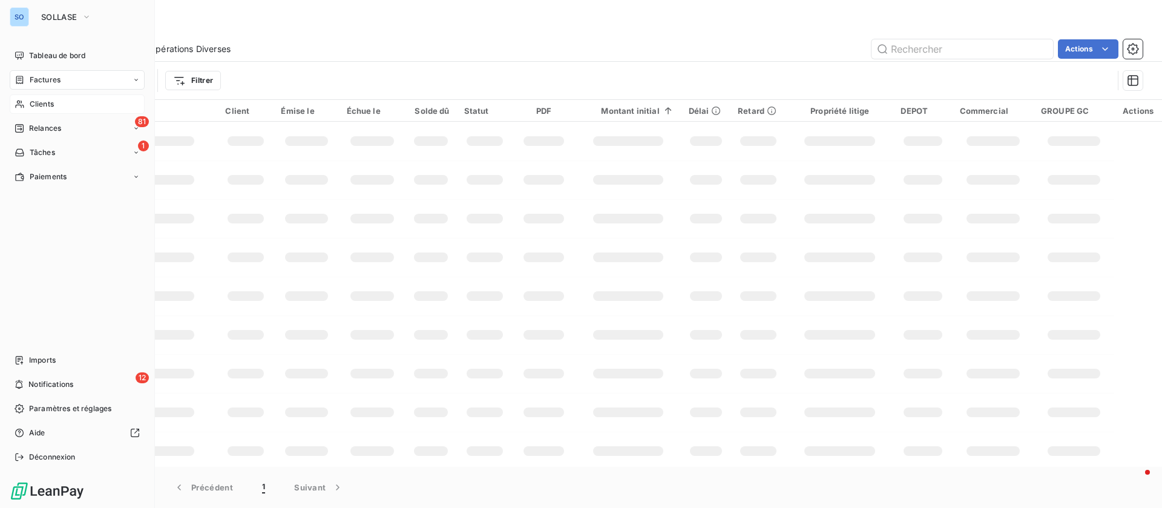
click at [38, 102] on span "Clients" at bounding box center [42, 104] width 24 height 11
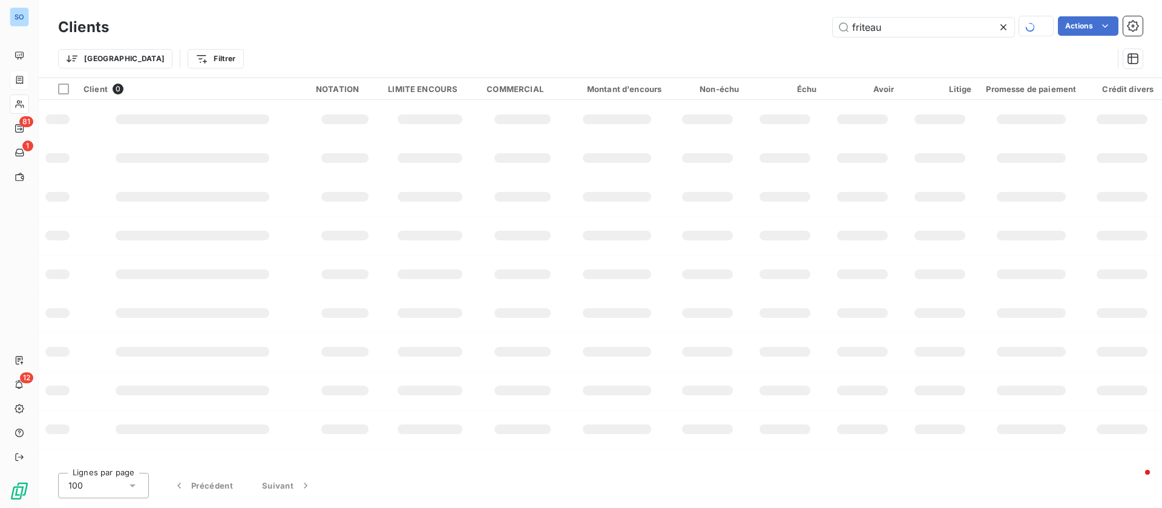
drag, startPoint x: 1005, startPoint y: 27, endPoint x: 666, endPoint y: 7, distance: 340.1
click at [1005, 27] on icon at bounding box center [1003, 27] width 12 height 12
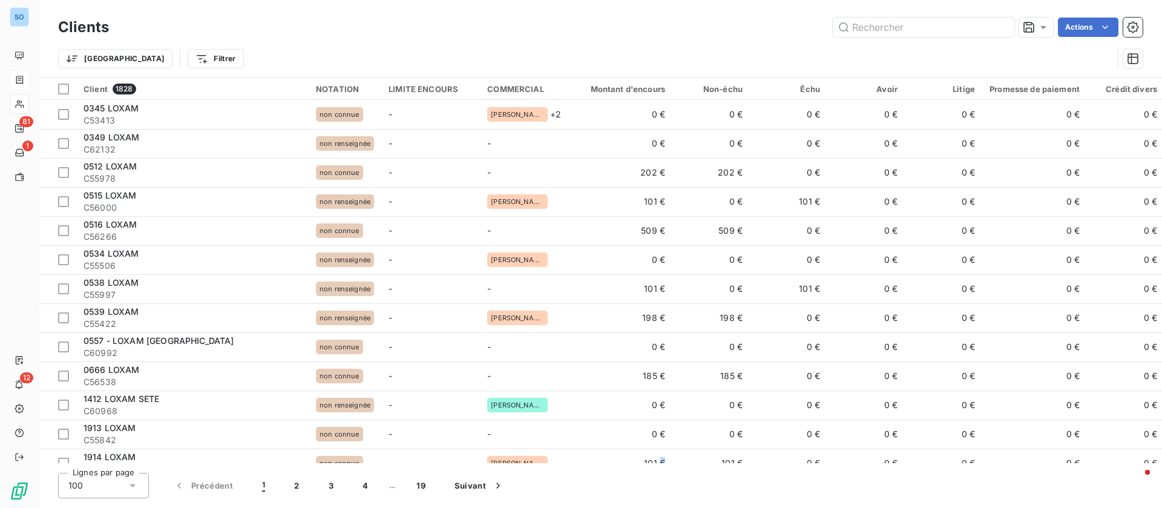
drag, startPoint x: 657, startPoint y: 467, endPoint x: 665, endPoint y: 463, distance: 9.2
click at [665, 463] on div "Clients Actions Trier Filtrer Client 1828 NOTATION LIMITE ENCOURS COMMERCIAL Mo…" at bounding box center [600, 254] width 1123 height 508
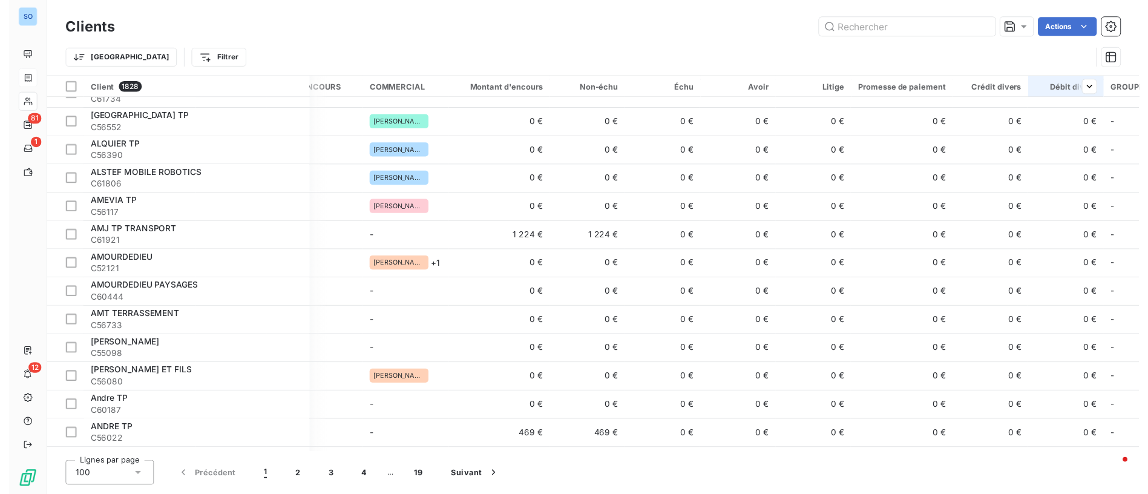
scroll to position [1821, 117]
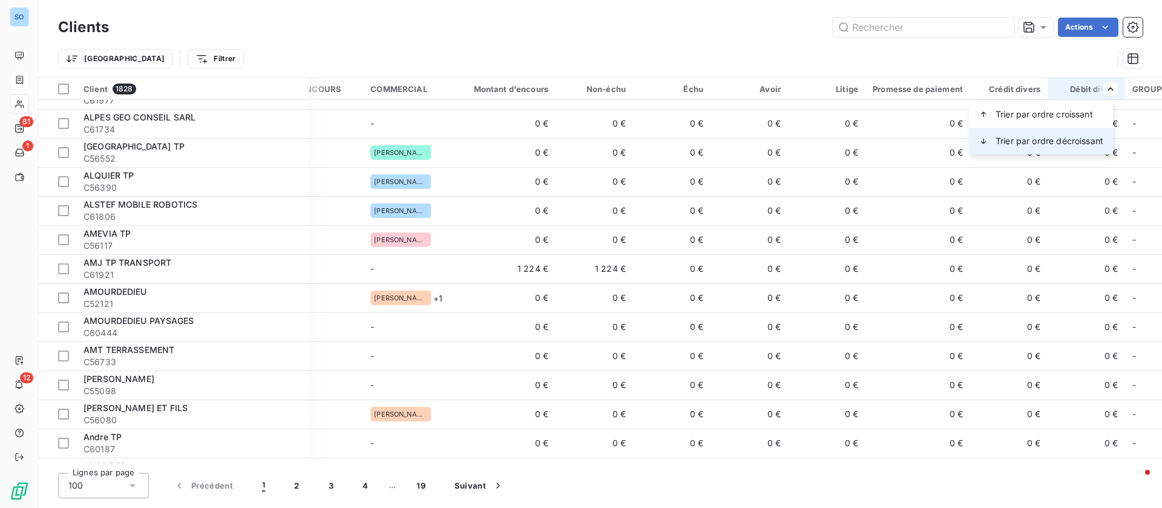
click at [1056, 137] on span "Trier par ordre décroissant" at bounding box center [1050, 141] width 108 height 12
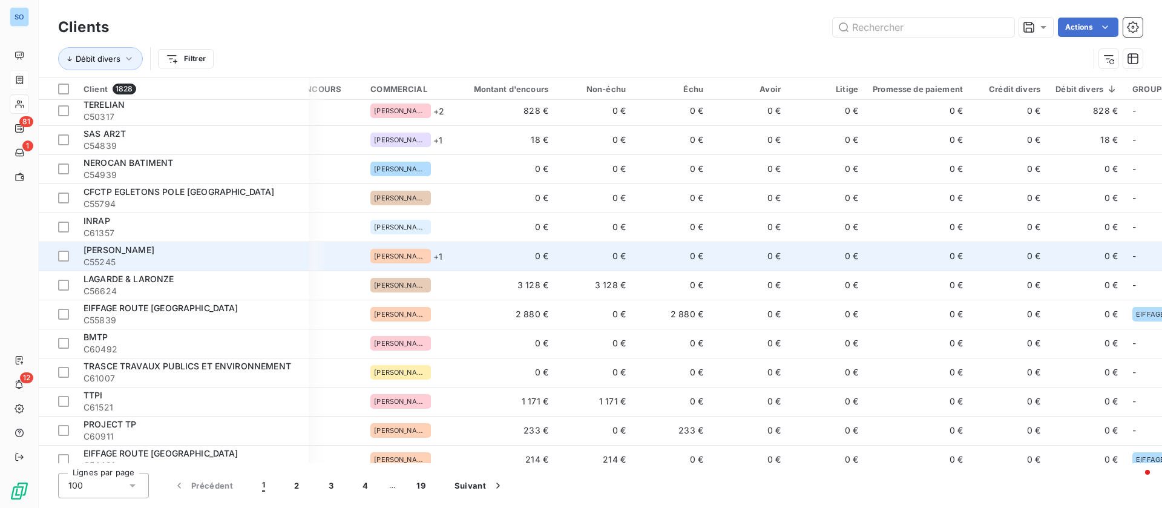
scroll to position [0, 117]
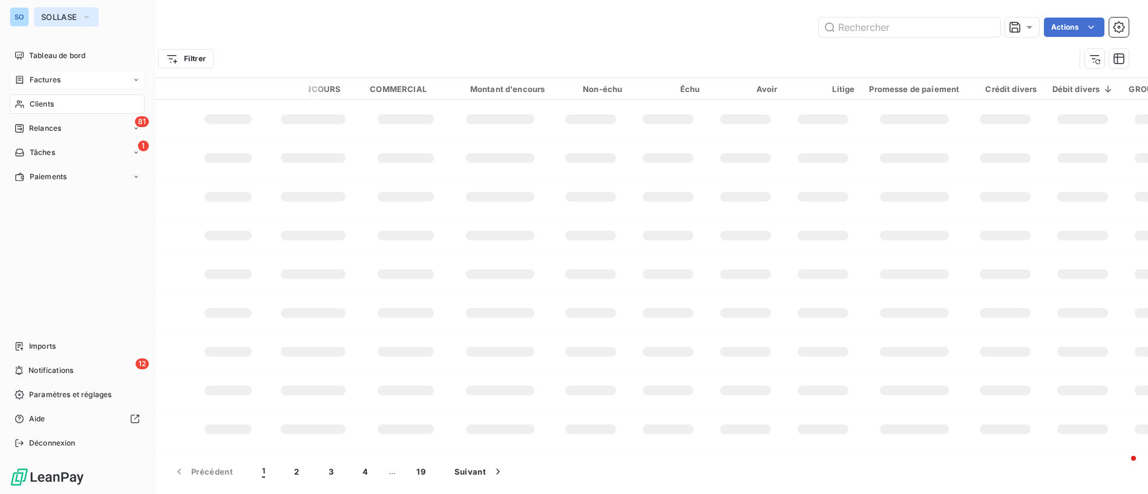
click at [73, 13] on span "SOLLASE" at bounding box center [59, 17] width 36 height 10
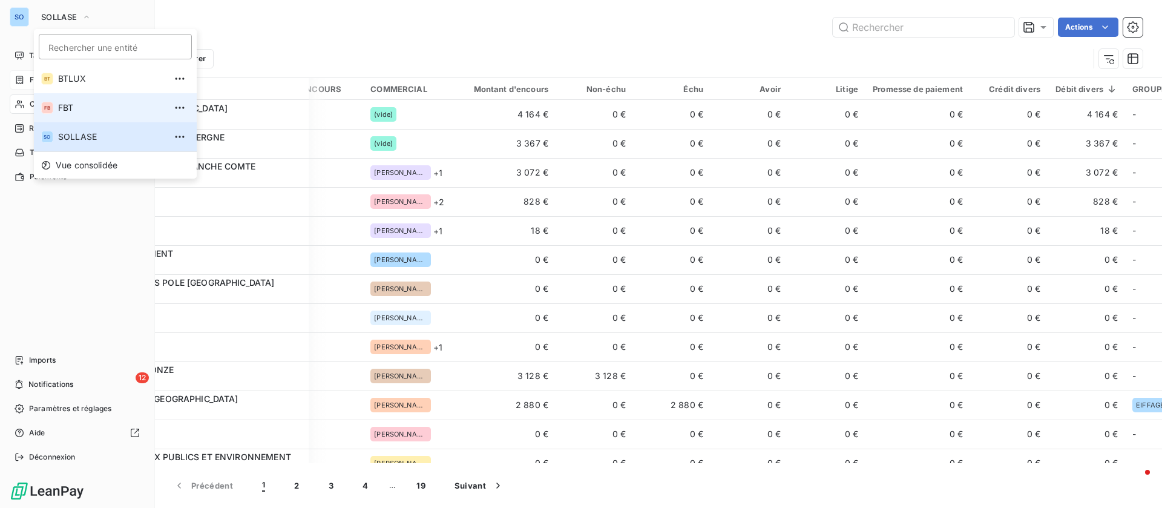
click at [87, 102] on span "FBT" at bounding box center [111, 108] width 107 height 12
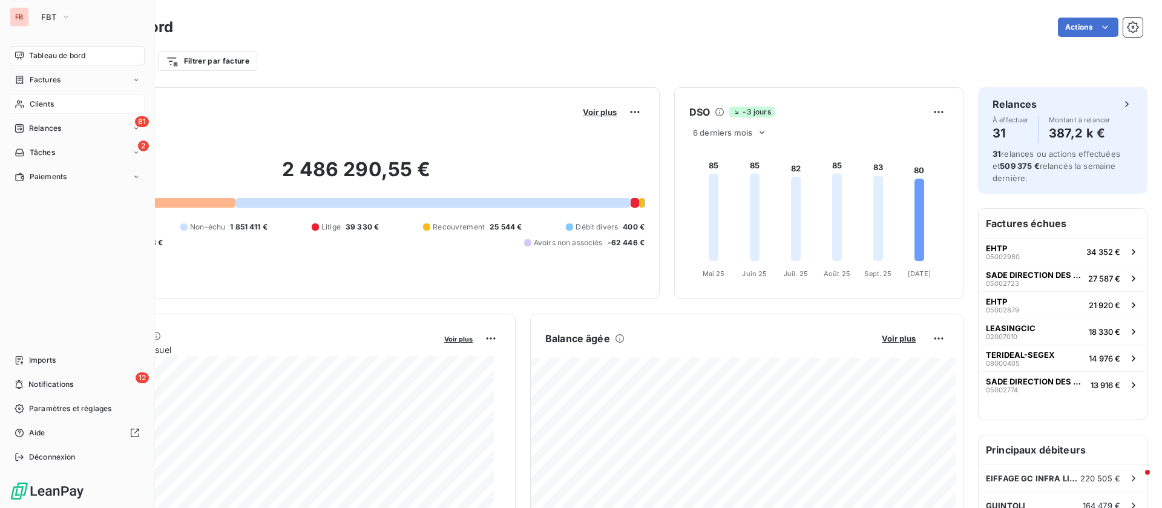
click at [75, 102] on div "Clients" at bounding box center [77, 103] width 135 height 19
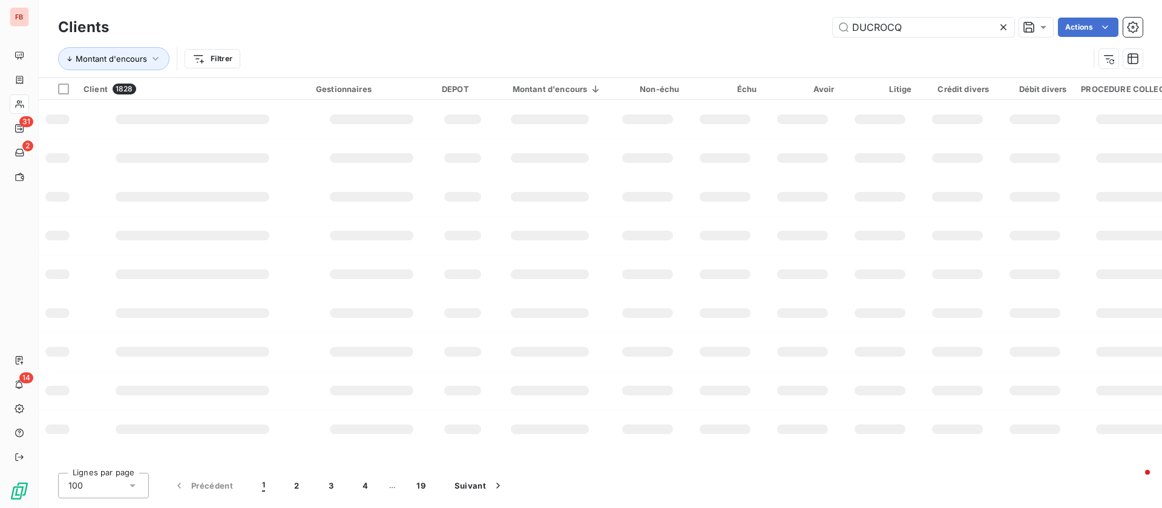
type input "DUCROCQ"
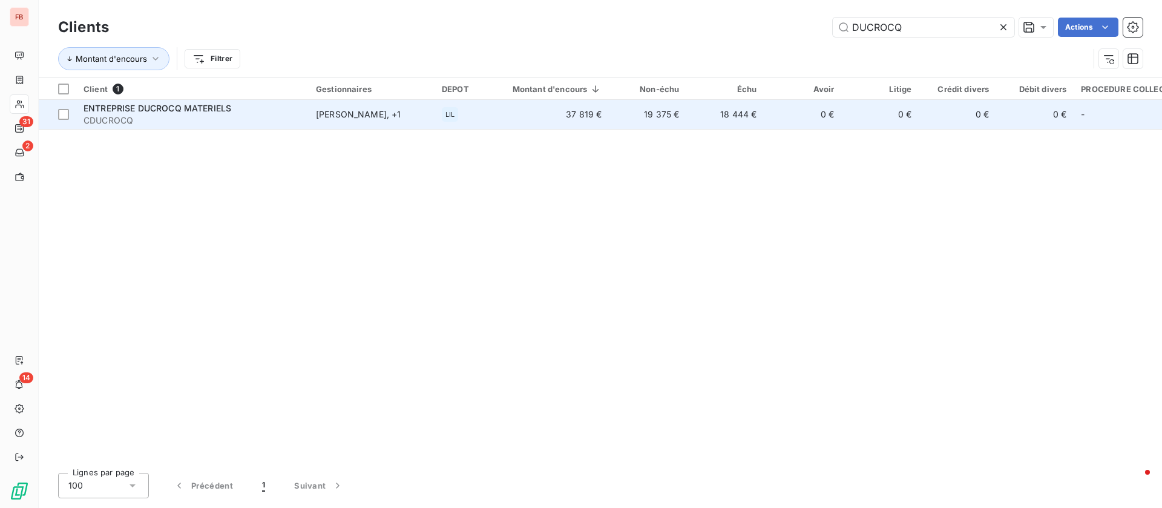
click at [271, 118] on span "CDUCROCQ" at bounding box center [193, 120] width 218 height 12
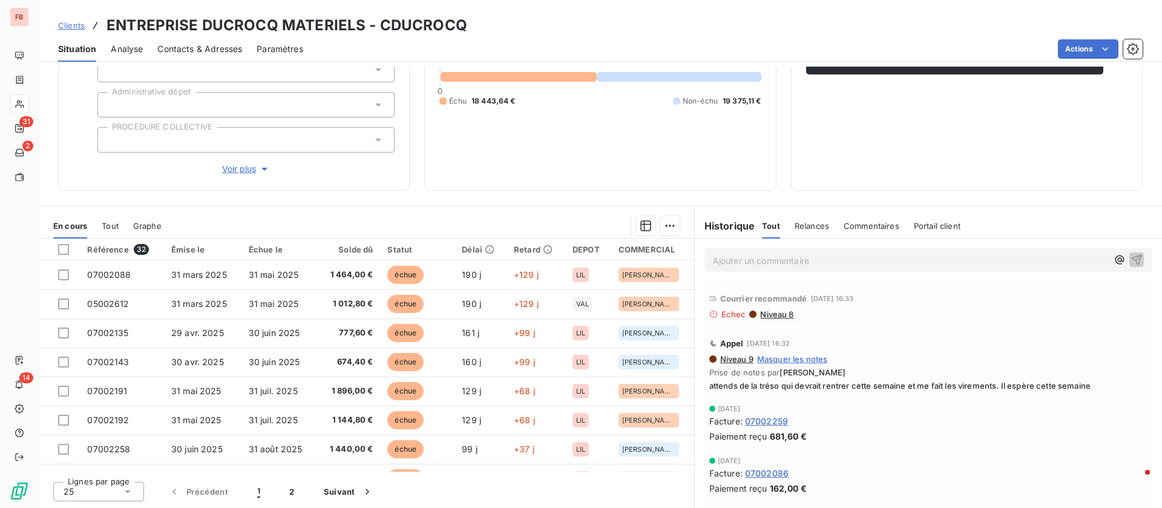
scroll to position [51, 0]
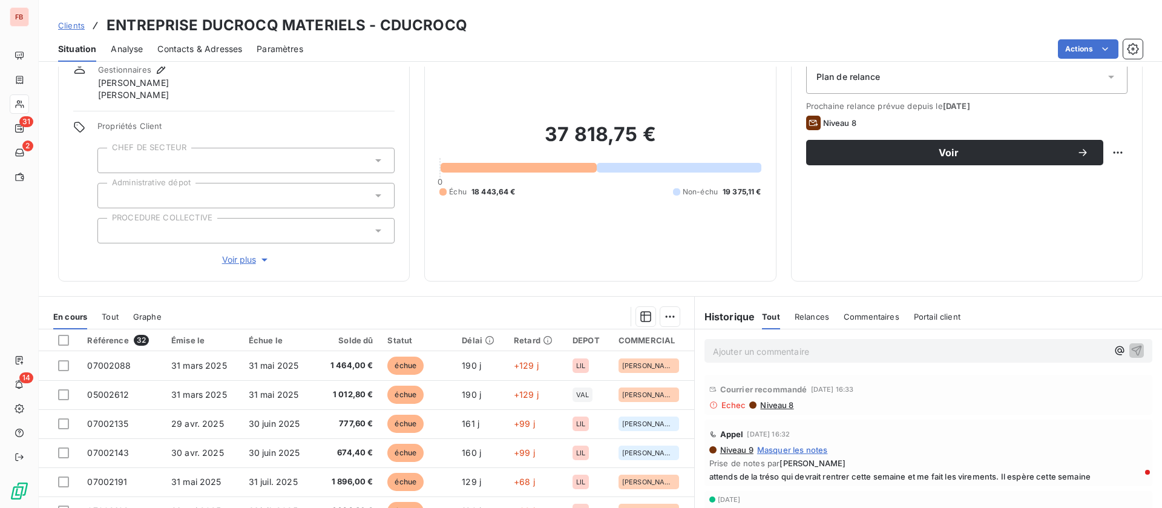
click at [771, 352] on p "Ajouter un commentaire ﻿" at bounding box center [910, 351] width 395 height 15
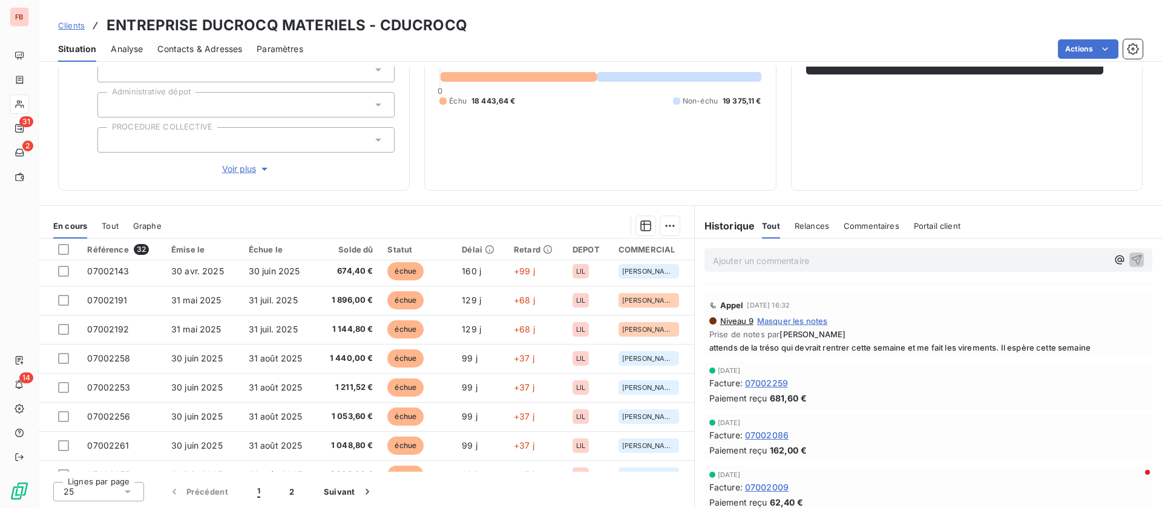
scroll to position [0, 0]
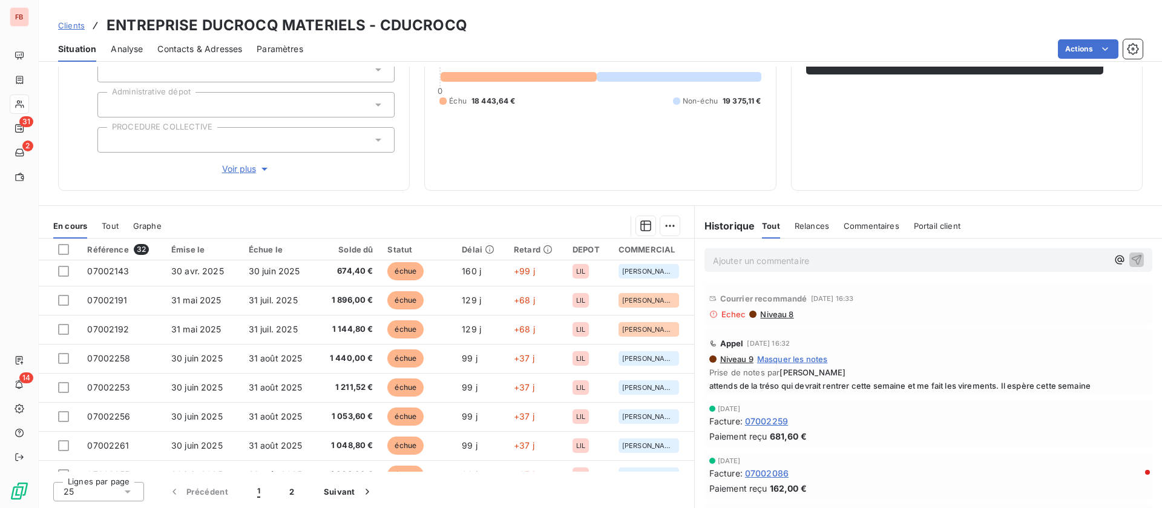
click at [808, 272] on div "Ajouter un commentaire ﻿" at bounding box center [928, 259] width 467 height 43
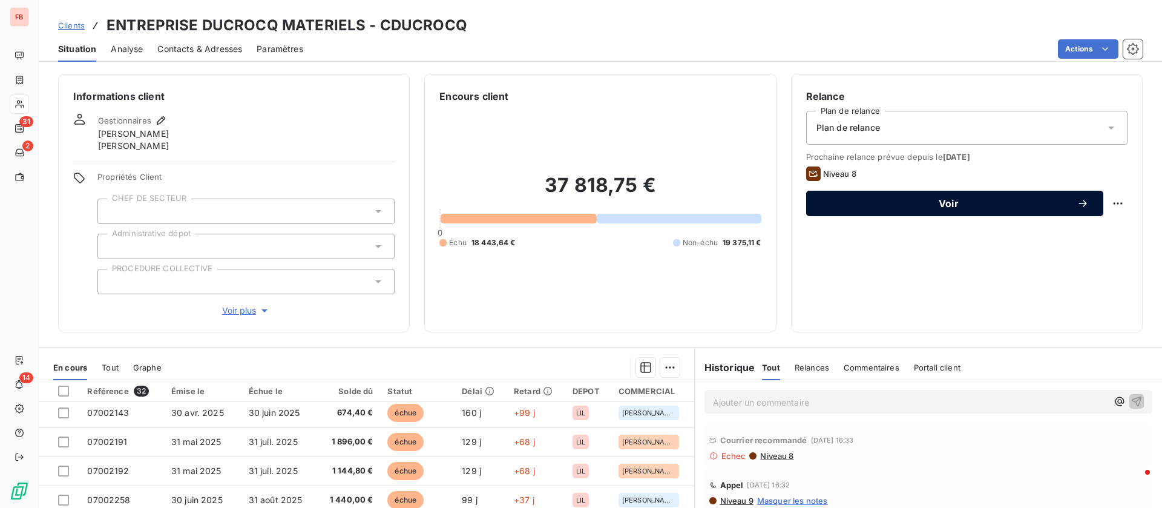
click at [957, 204] on span "Voir" at bounding box center [949, 204] width 256 height 10
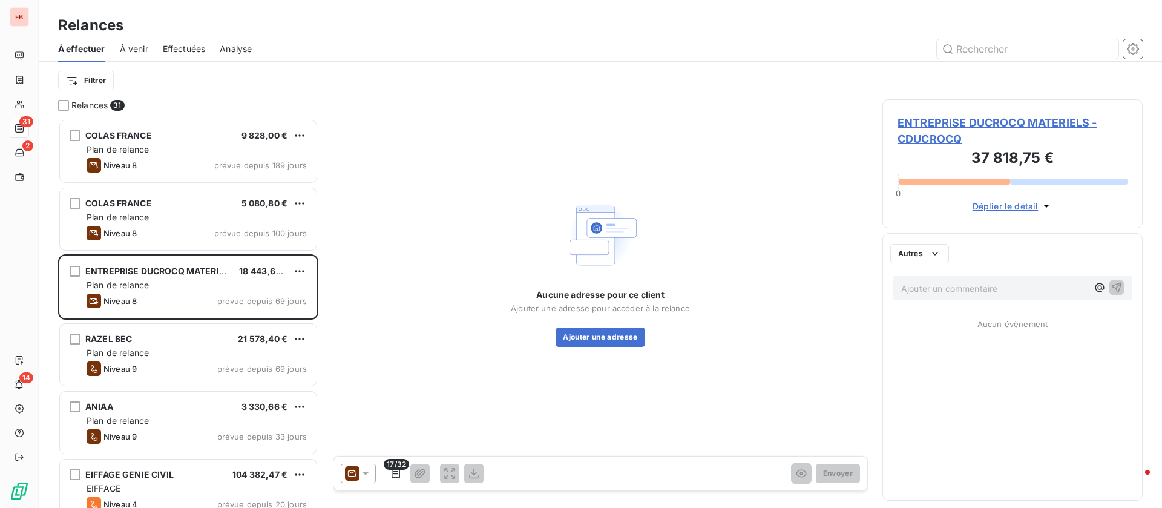
scroll to position [375, 246]
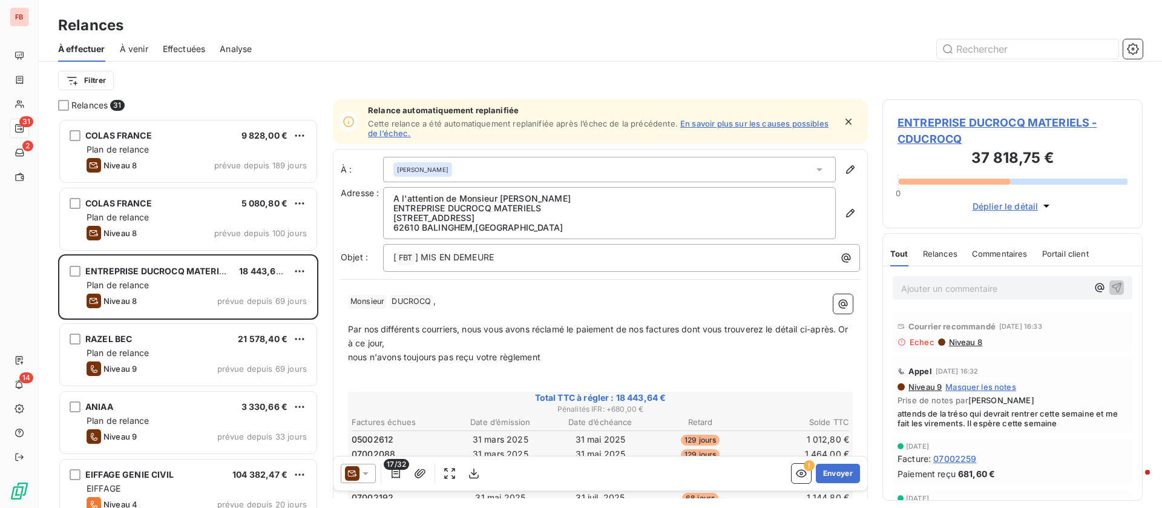
click at [361, 471] on icon at bounding box center [366, 473] width 12 height 12
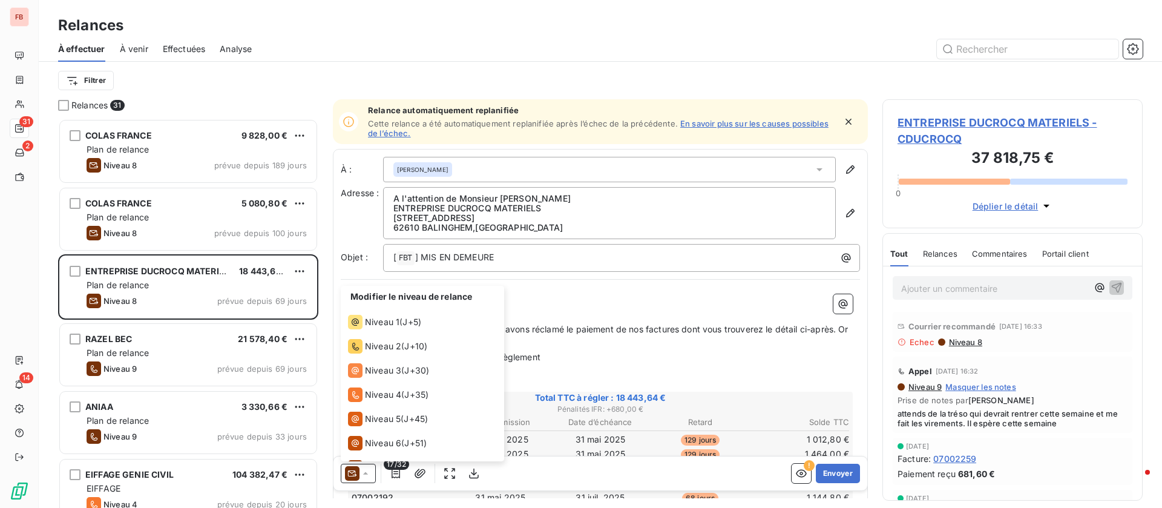
scroll to position [42, 0]
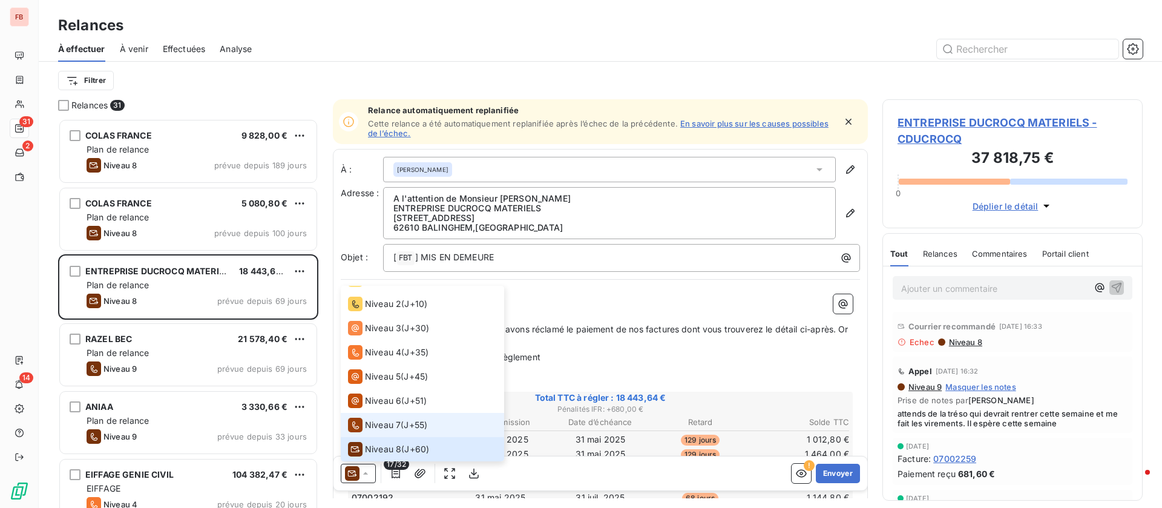
click at [378, 426] on span "Niveau 7" at bounding box center [383, 425] width 36 height 12
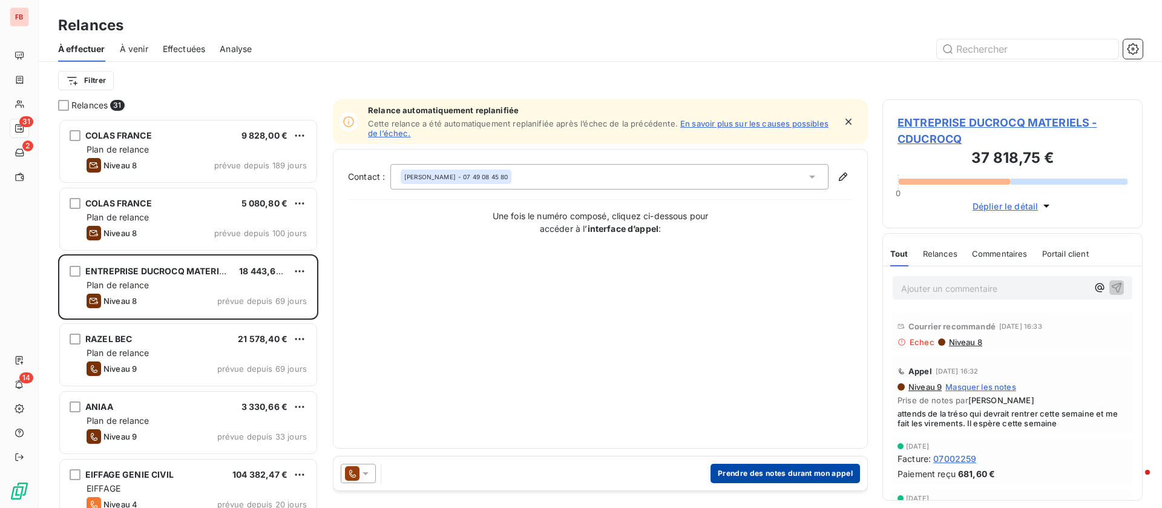
click at [776, 474] on button "Prendre des notes durant mon appel" at bounding box center [786, 473] width 150 height 19
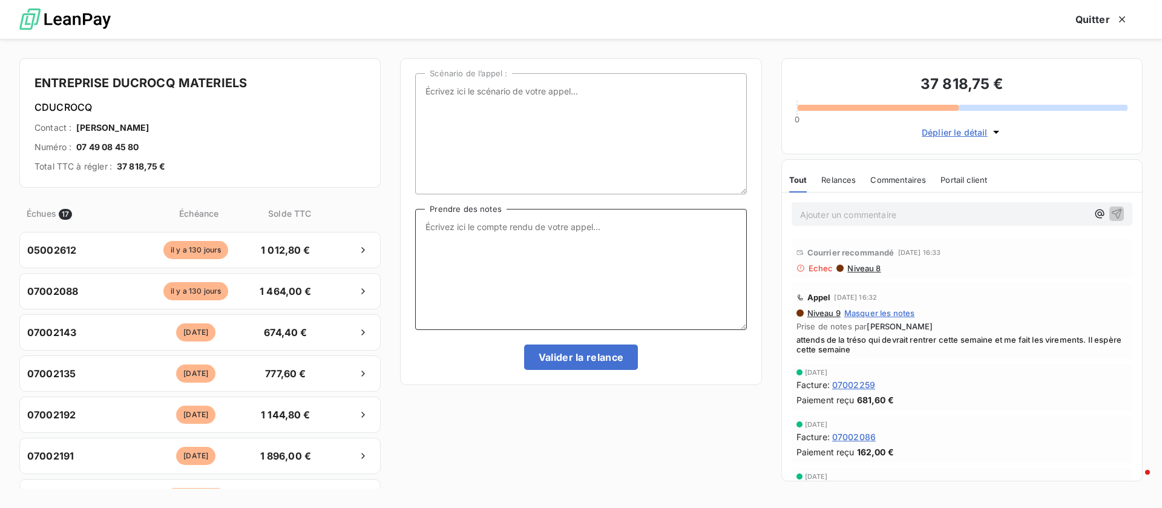
click at [526, 257] on textarea "Prendre des notes" at bounding box center [580, 269] width 331 height 121
type textarea "E"
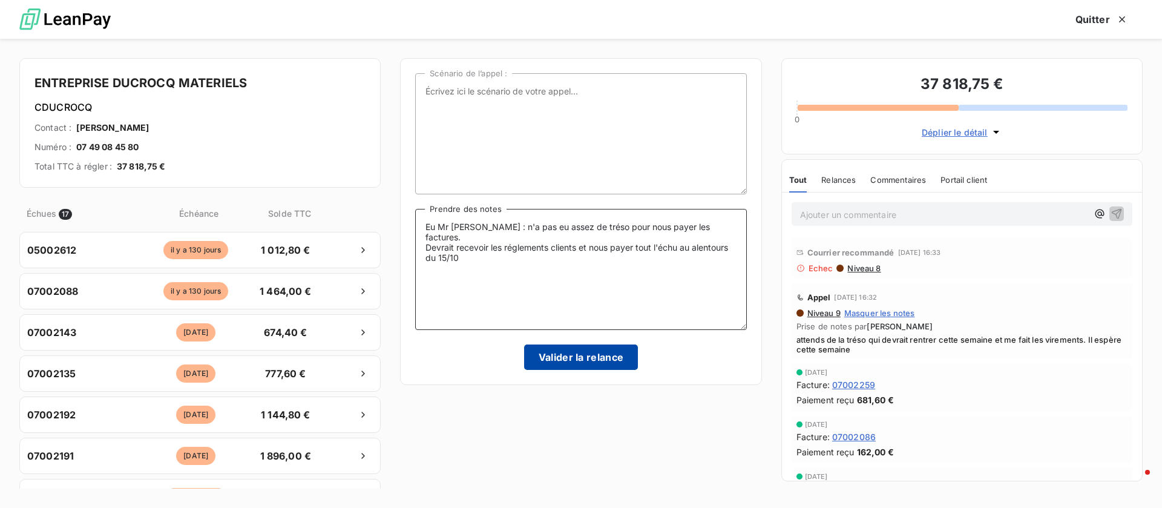
type textarea "Eu Mr Ducrocq : n'a pas eu assez de tréso pour nous payer les factures. Devrait…"
click at [592, 358] on button "Valider la relance" at bounding box center [581, 356] width 114 height 25
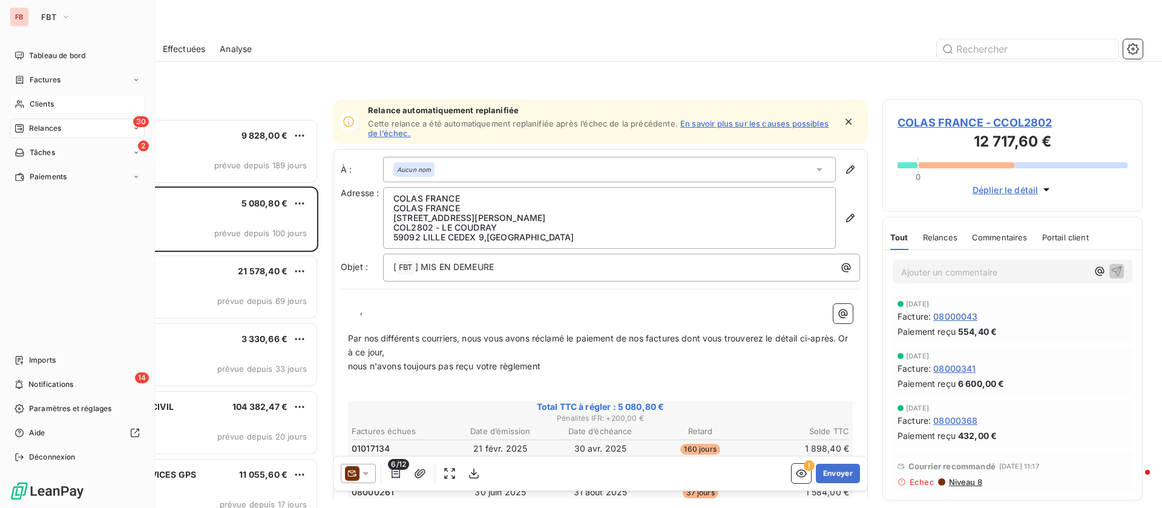
click at [44, 101] on span "Clients" at bounding box center [42, 104] width 24 height 11
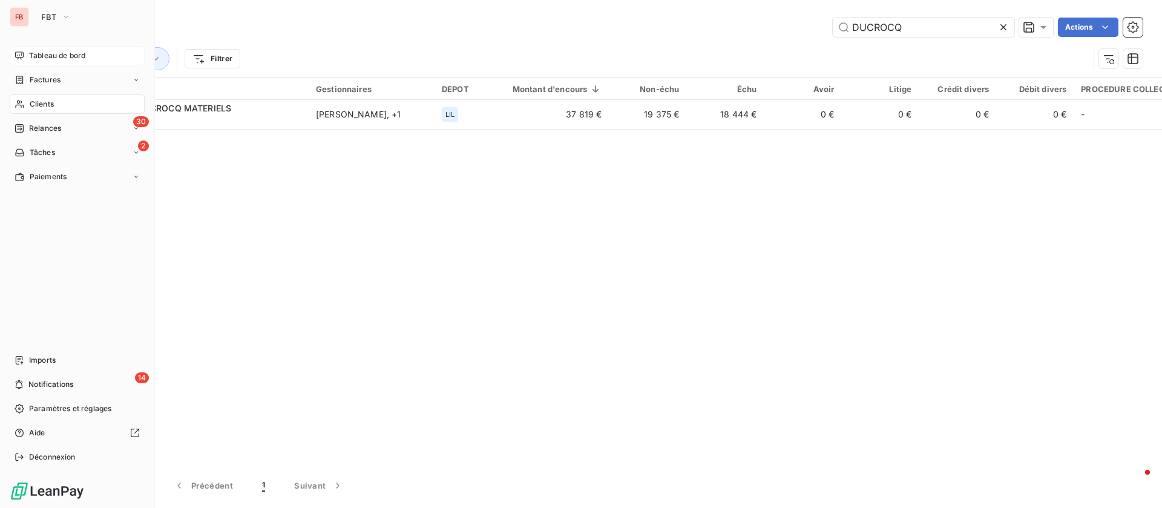
click at [30, 54] on span "Tableau de bord" at bounding box center [57, 55] width 56 height 11
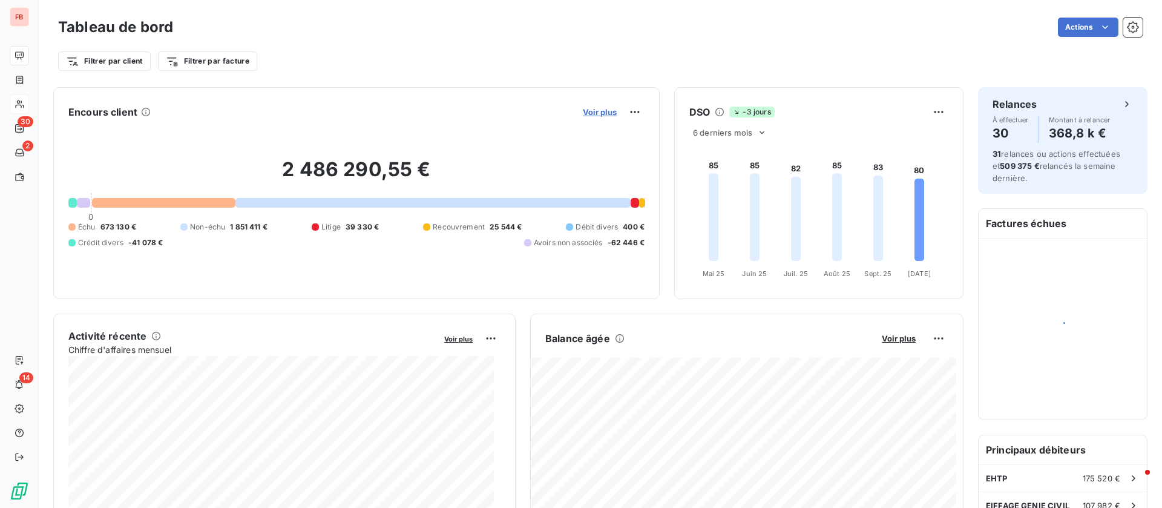
click at [594, 111] on span "Voir plus" at bounding box center [600, 112] width 34 height 10
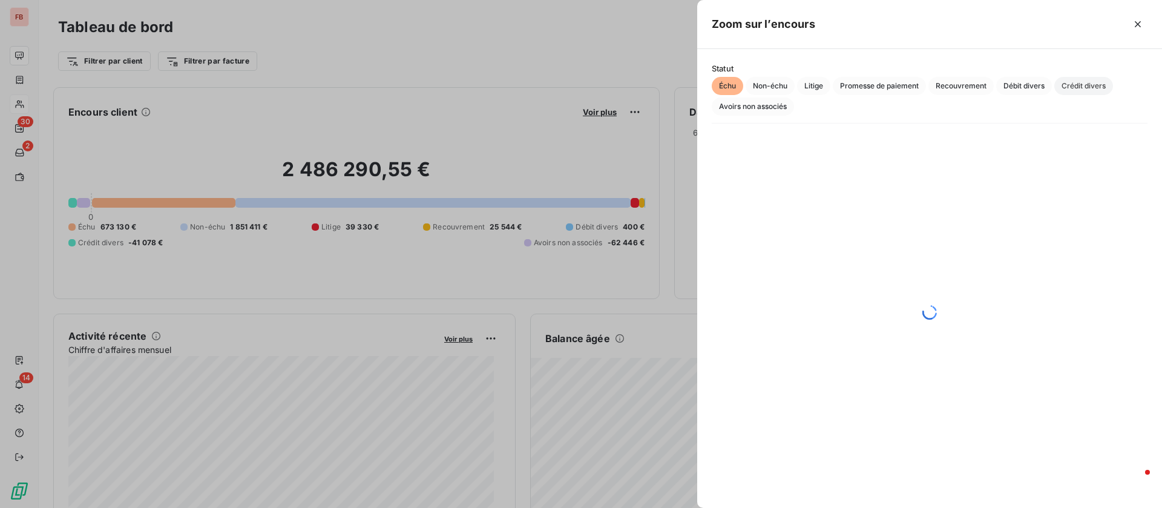
click at [1076, 84] on span "Crédit divers" at bounding box center [1083, 86] width 59 height 18
click at [387, 82] on div at bounding box center [581, 254] width 1162 height 508
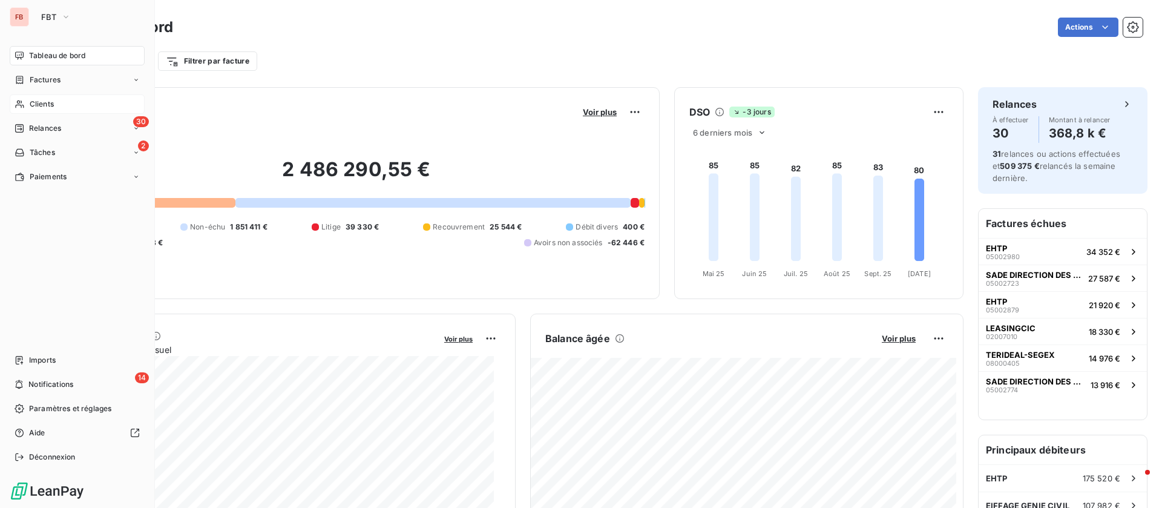
click at [64, 104] on div "Clients" at bounding box center [77, 103] width 135 height 19
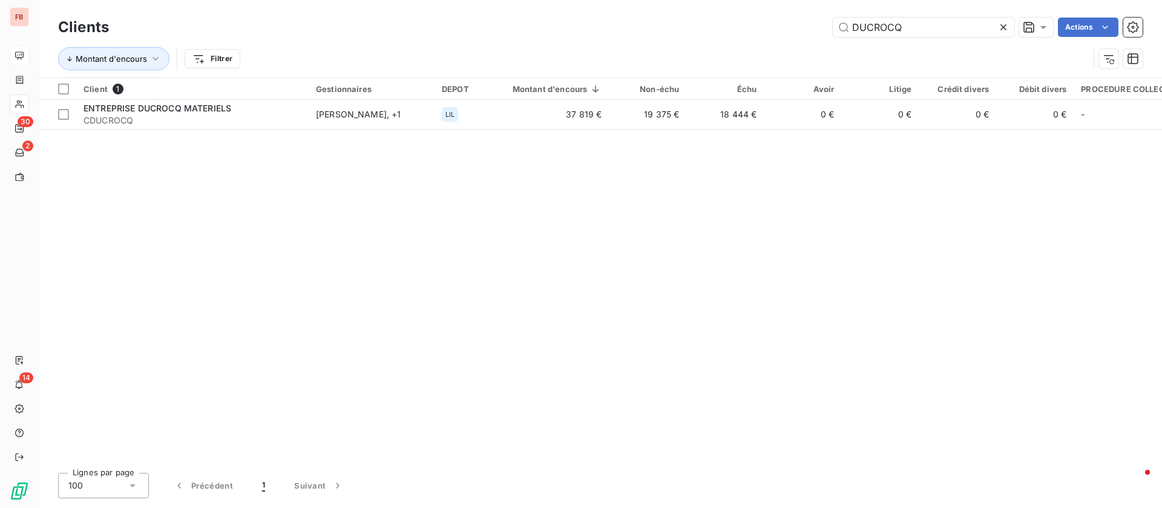
click at [1002, 26] on icon at bounding box center [1004, 27] width 6 height 6
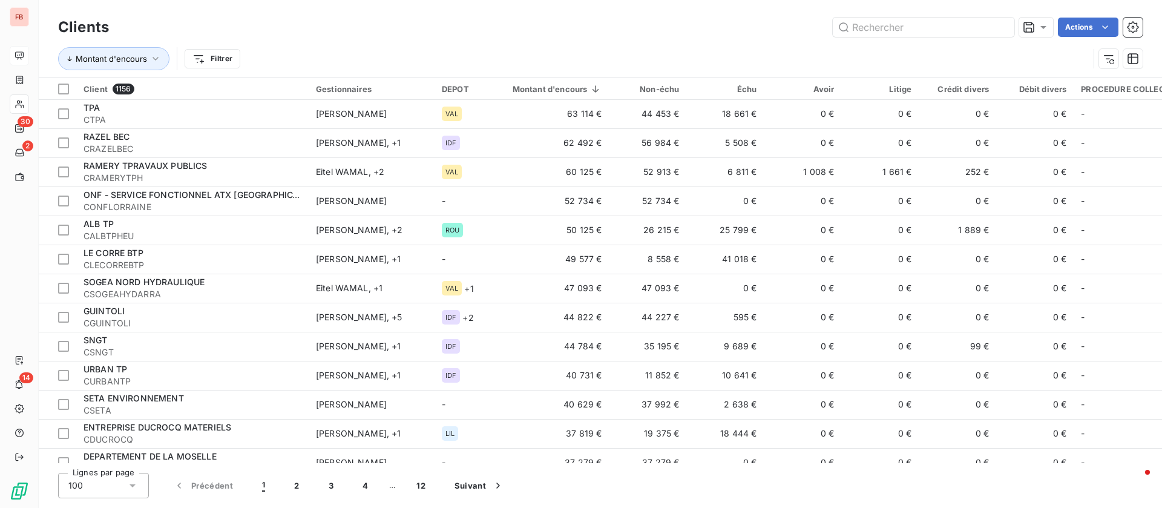
scroll to position [182, 0]
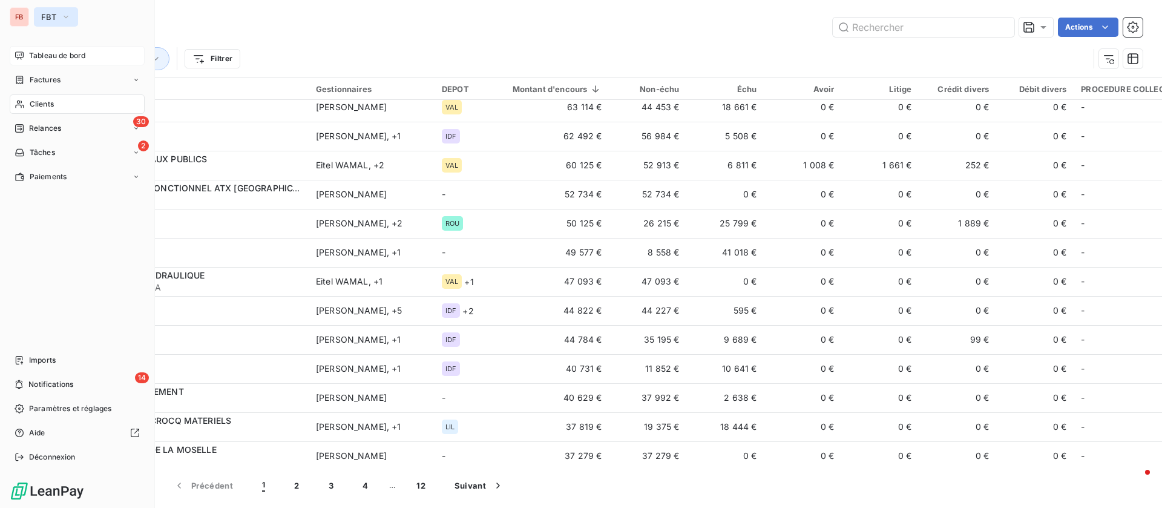
click at [62, 13] on icon "button" at bounding box center [66, 17] width 10 height 12
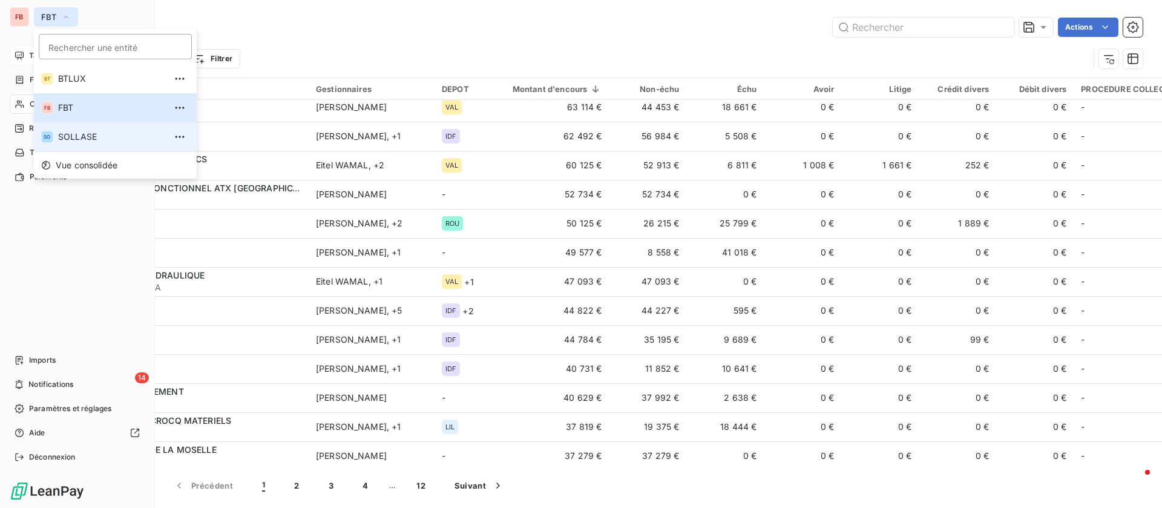
click at [82, 133] on span "SOLLASE" at bounding box center [111, 137] width 107 height 12
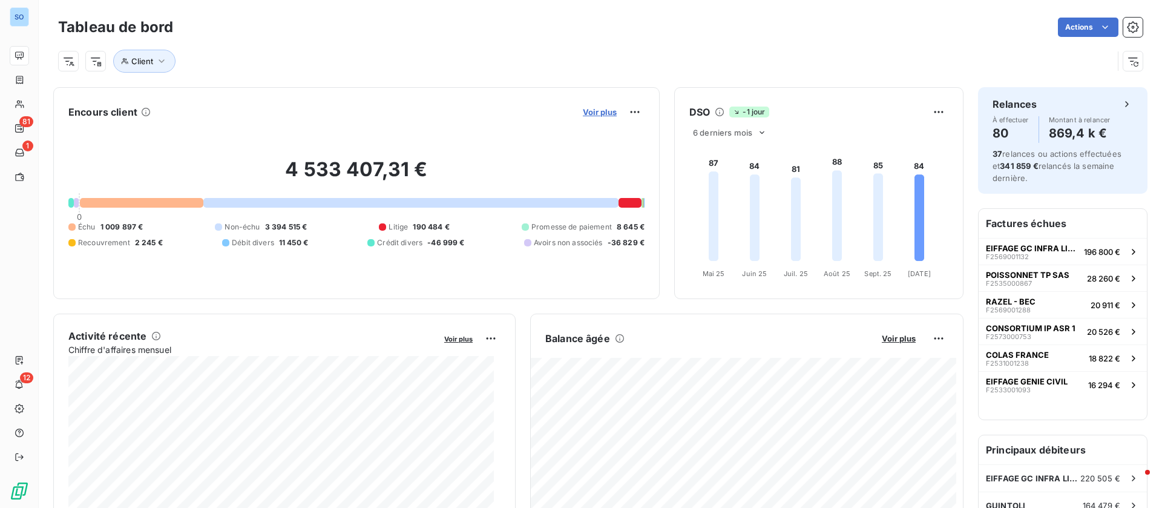
click at [599, 109] on span "Voir plus" at bounding box center [600, 112] width 34 height 10
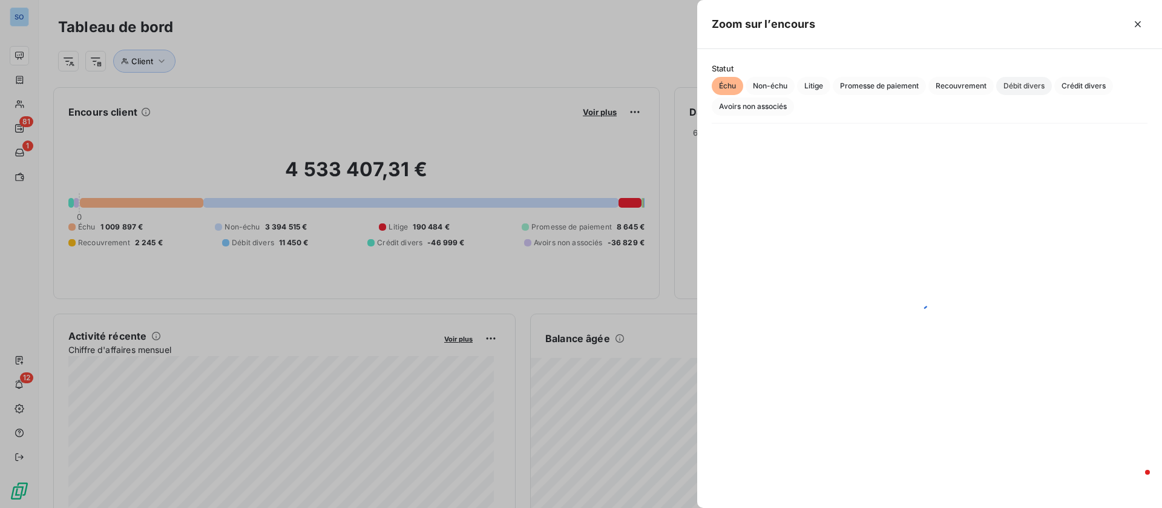
click at [1024, 85] on span "Débit divers" at bounding box center [1024, 86] width 56 height 18
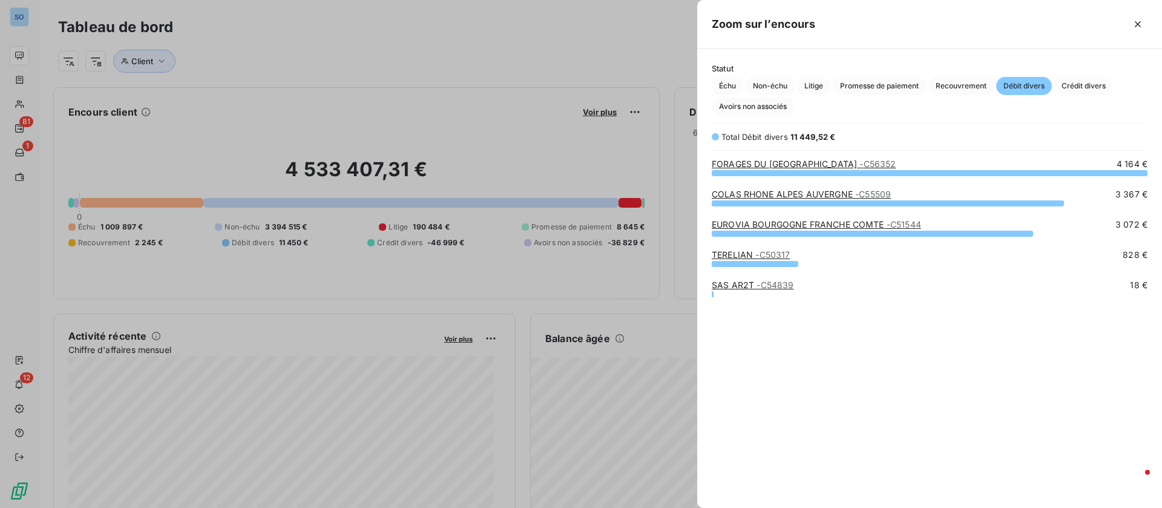
scroll to position [321, 451]
click at [466, 87] on div at bounding box center [581, 254] width 1162 height 508
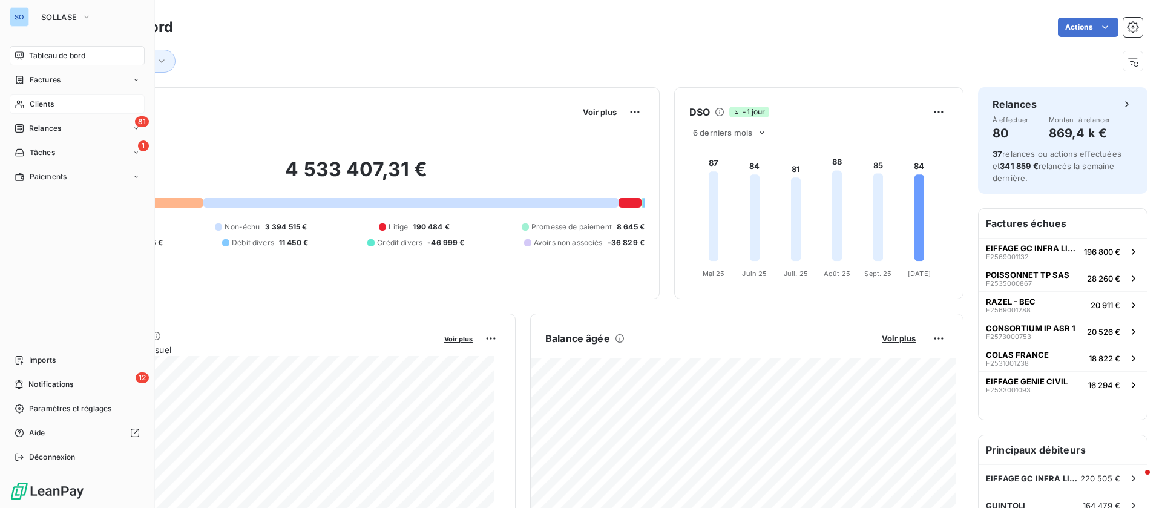
click at [31, 104] on span "Clients" at bounding box center [42, 104] width 24 height 11
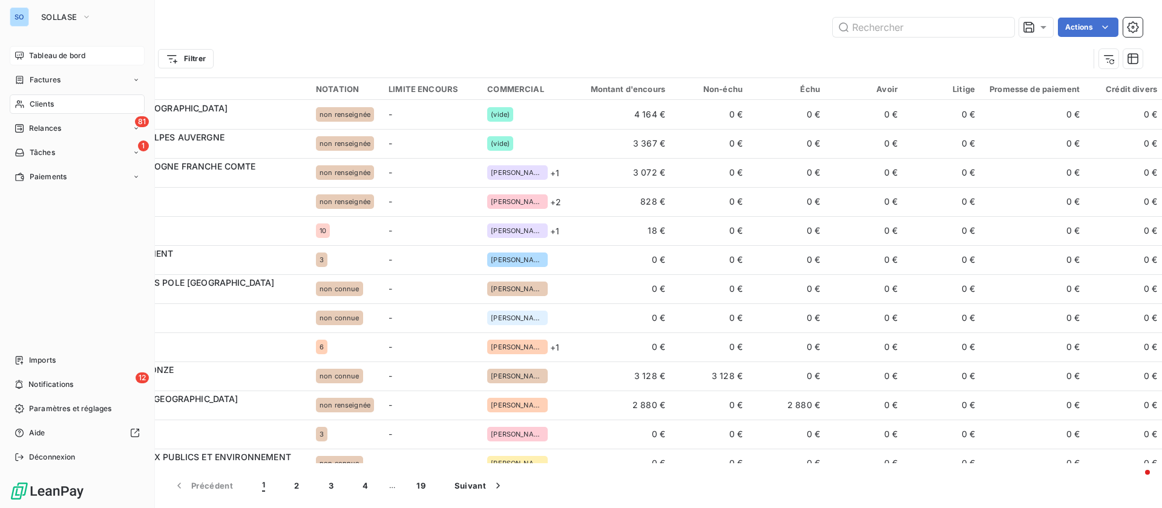
click at [61, 51] on span "Tableau de bord" at bounding box center [57, 55] width 56 height 11
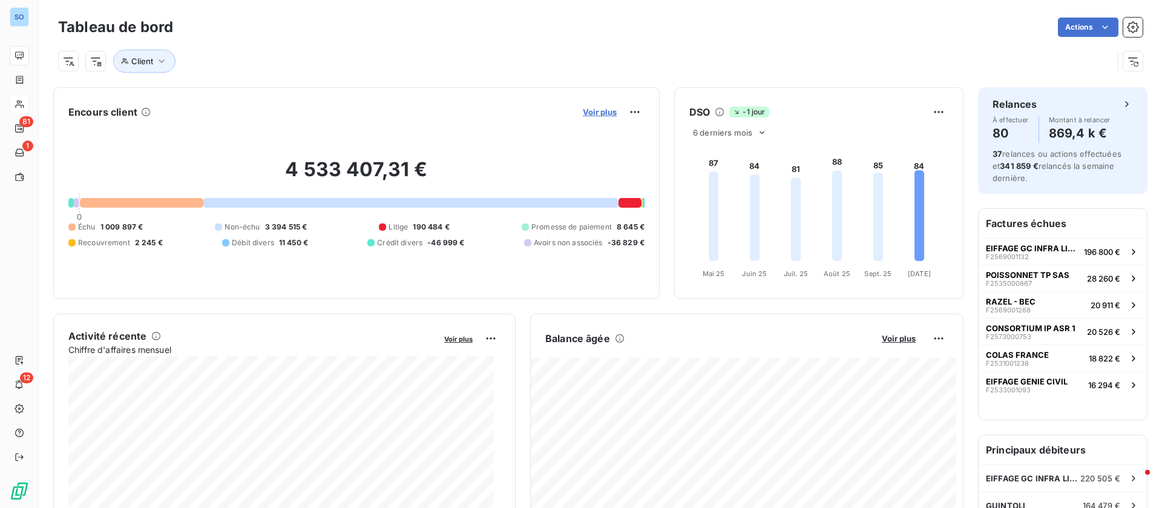
click at [600, 110] on span "Voir plus" at bounding box center [600, 112] width 34 height 10
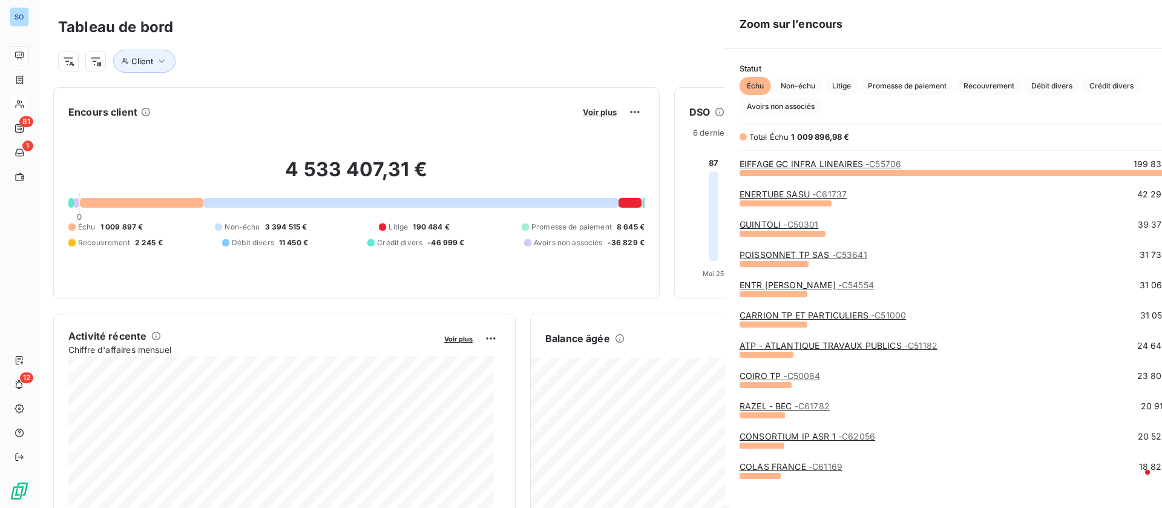
scroll to position [494, 451]
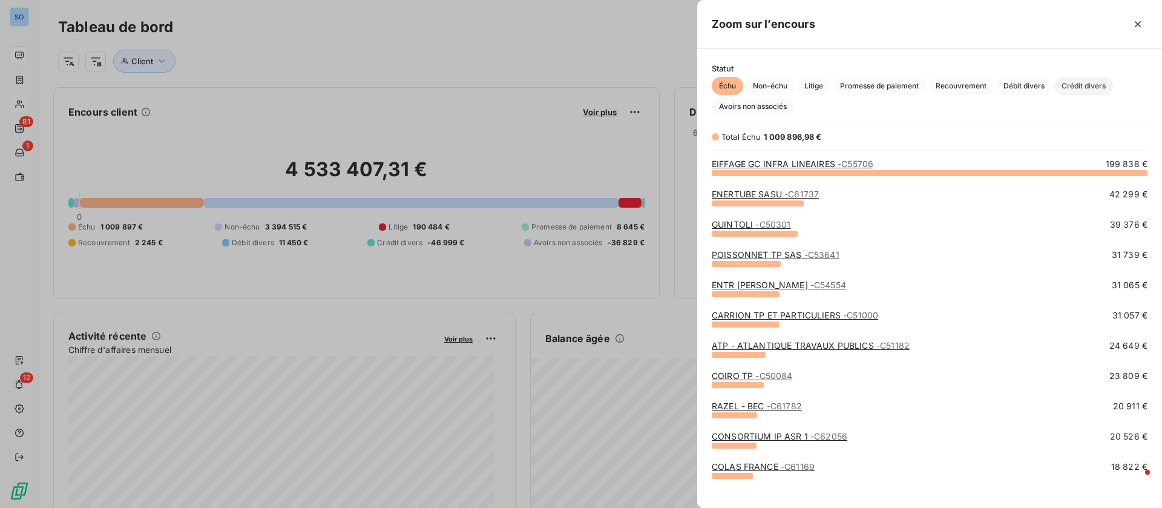
click at [1085, 85] on span "Crédit divers" at bounding box center [1083, 86] width 59 height 18
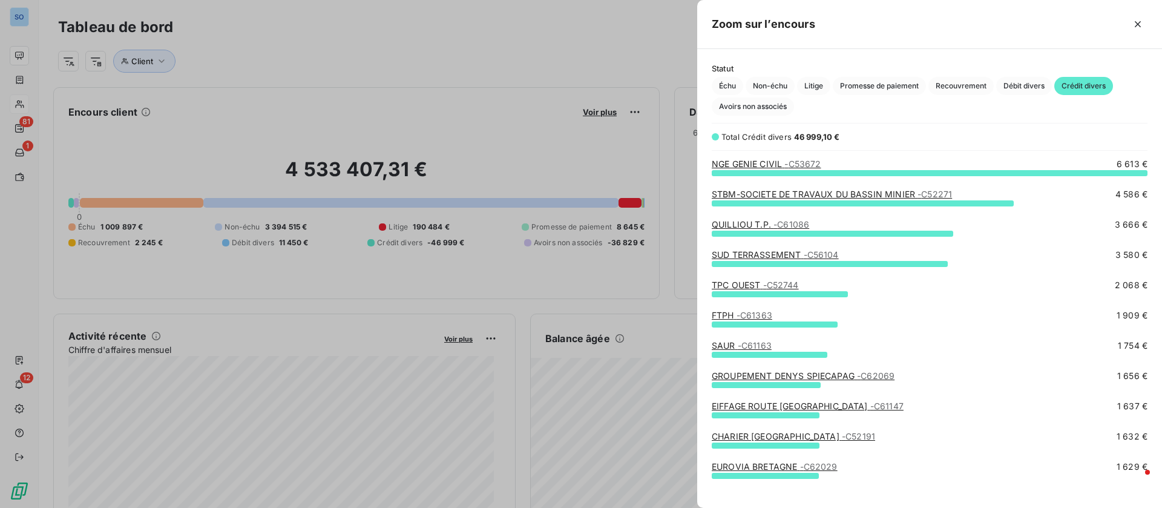
scroll to position [91, 0]
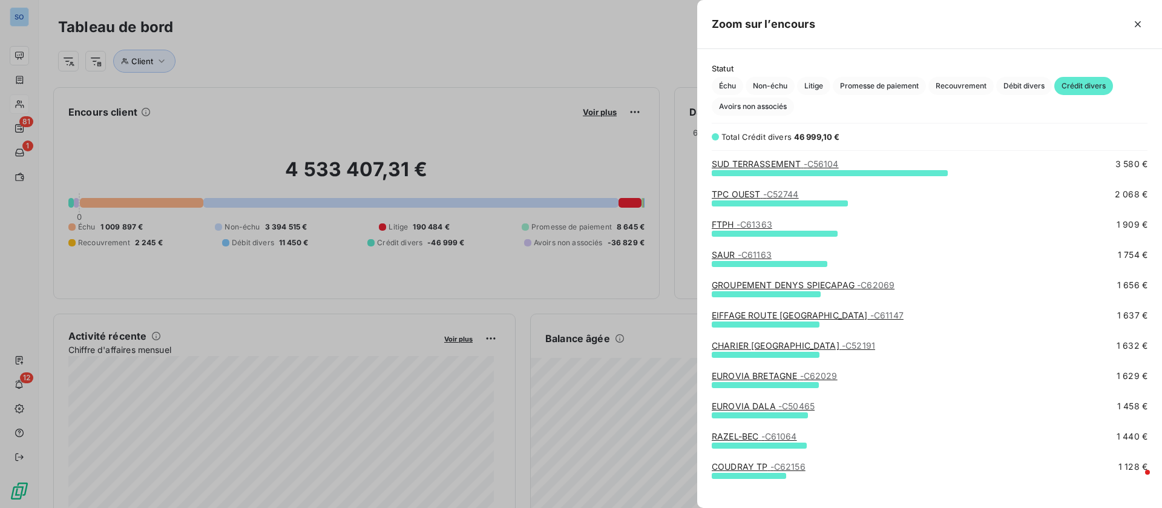
click at [337, 86] on div at bounding box center [581, 254] width 1162 height 508
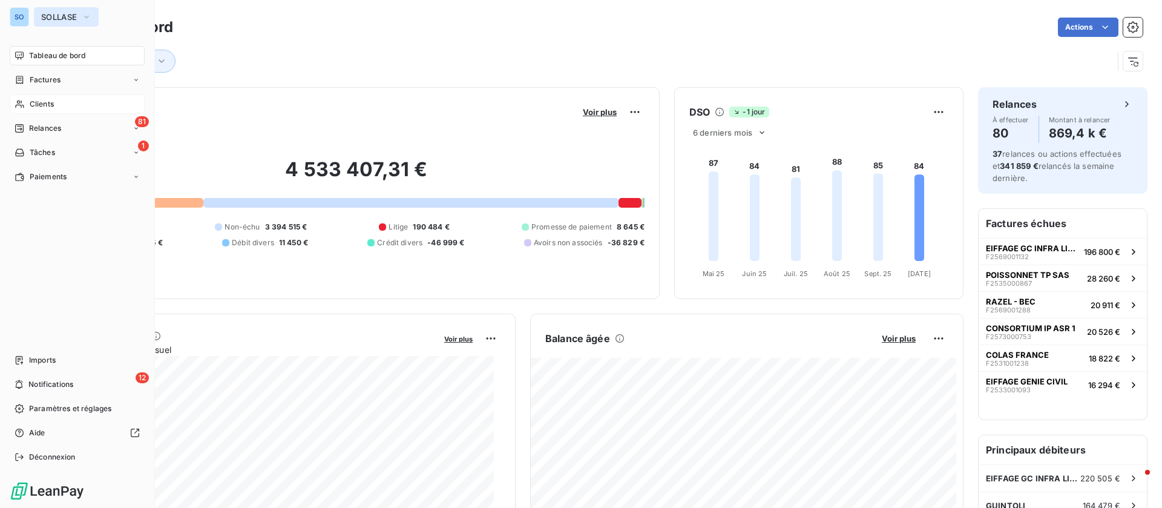
click at [82, 8] on button "SOLLASE" at bounding box center [66, 16] width 65 height 19
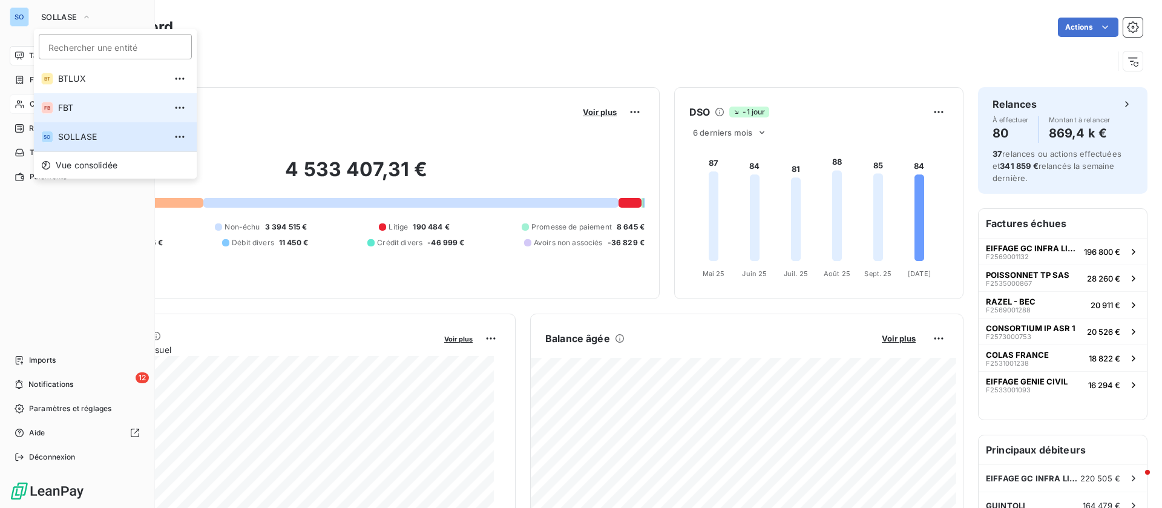
click at [72, 110] on span "FBT" at bounding box center [111, 108] width 107 height 12
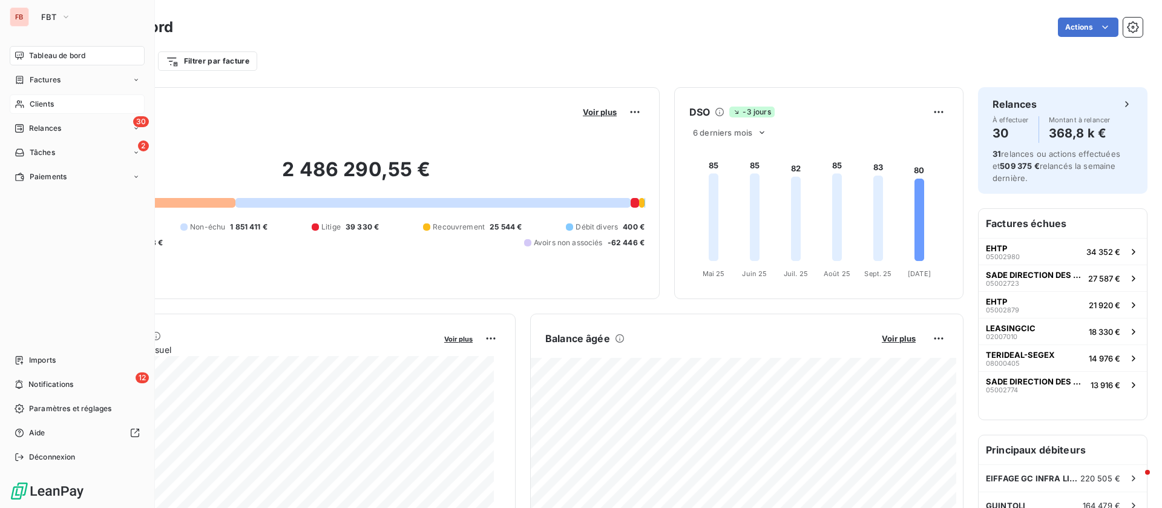
click at [61, 108] on div "Clients" at bounding box center [77, 103] width 135 height 19
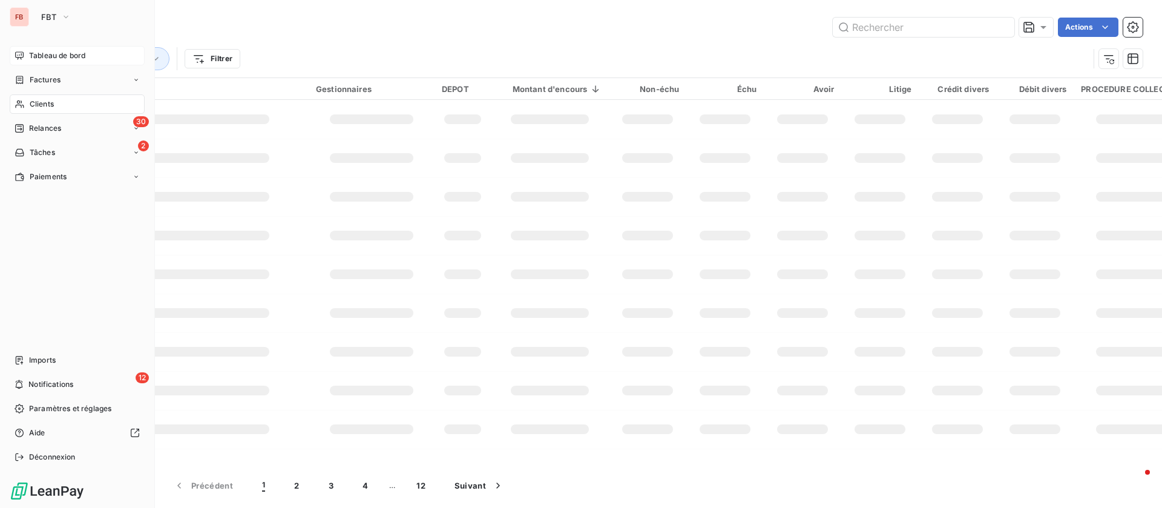
click at [65, 48] on div "Tableau de bord" at bounding box center [77, 55] width 135 height 19
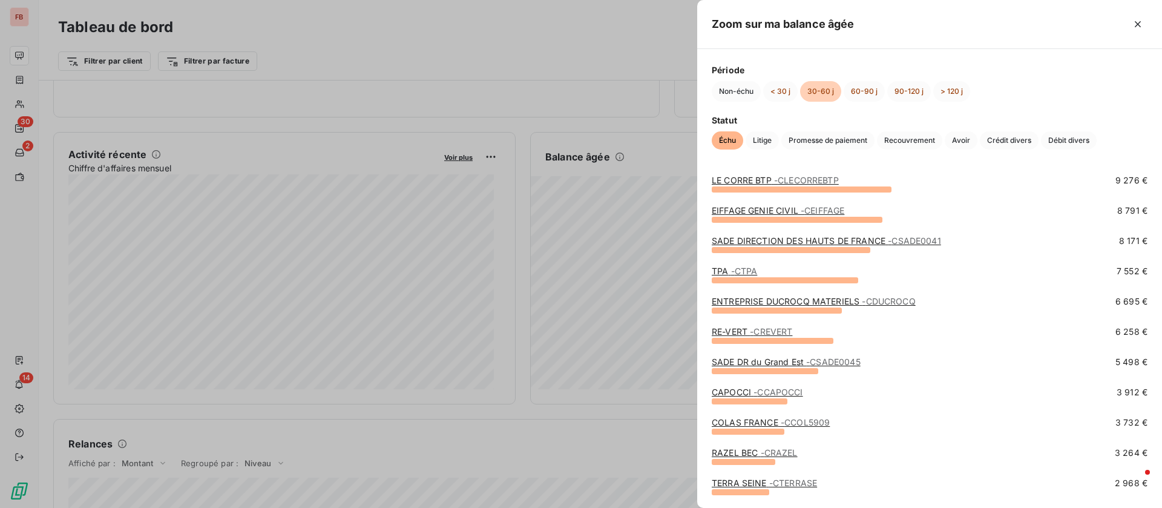
scroll to position [91, 0]
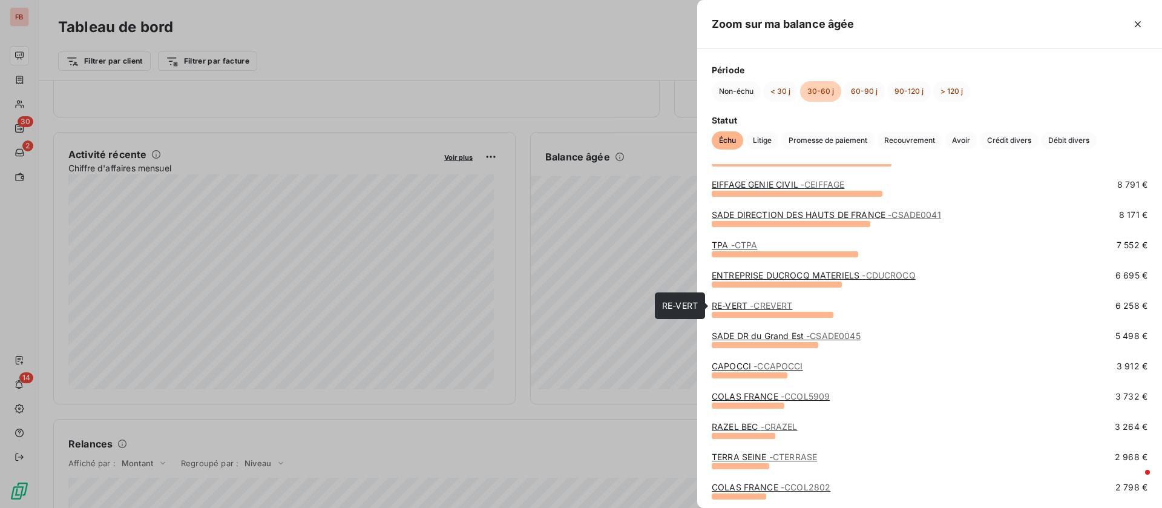
click at [764, 304] on span "- CREVERT" at bounding box center [771, 305] width 42 height 10
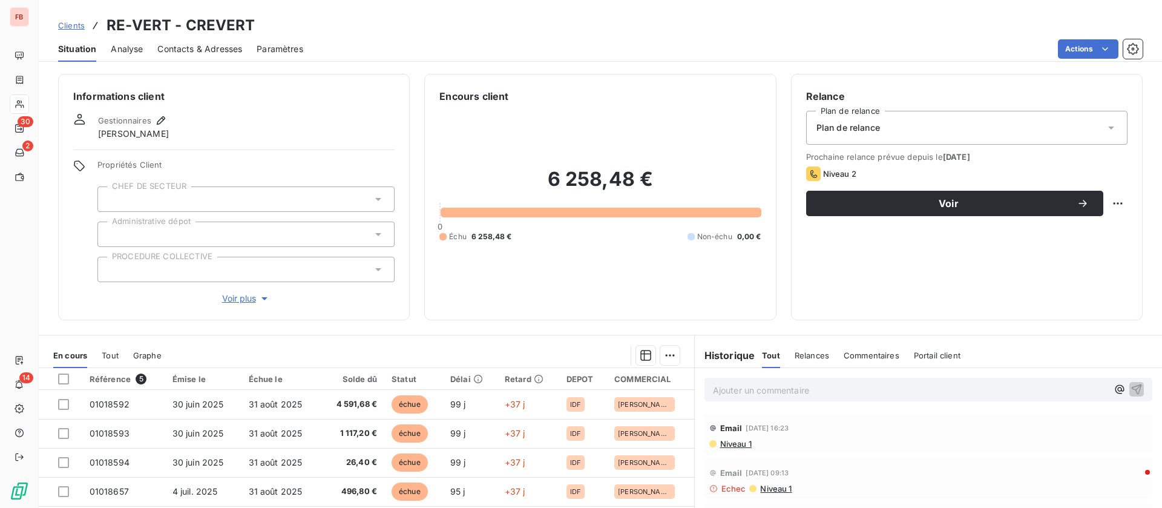
click at [212, 44] on div "Contacts & Adresses" at bounding box center [199, 48] width 85 height 25
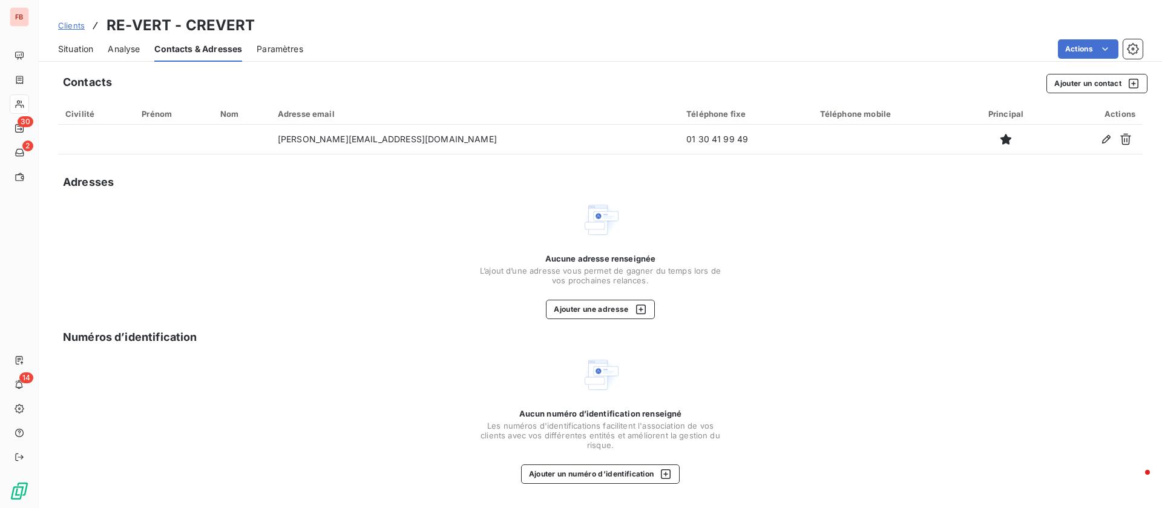
click at [72, 21] on span "Clients" at bounding box center [71, 26] width 27 height 10
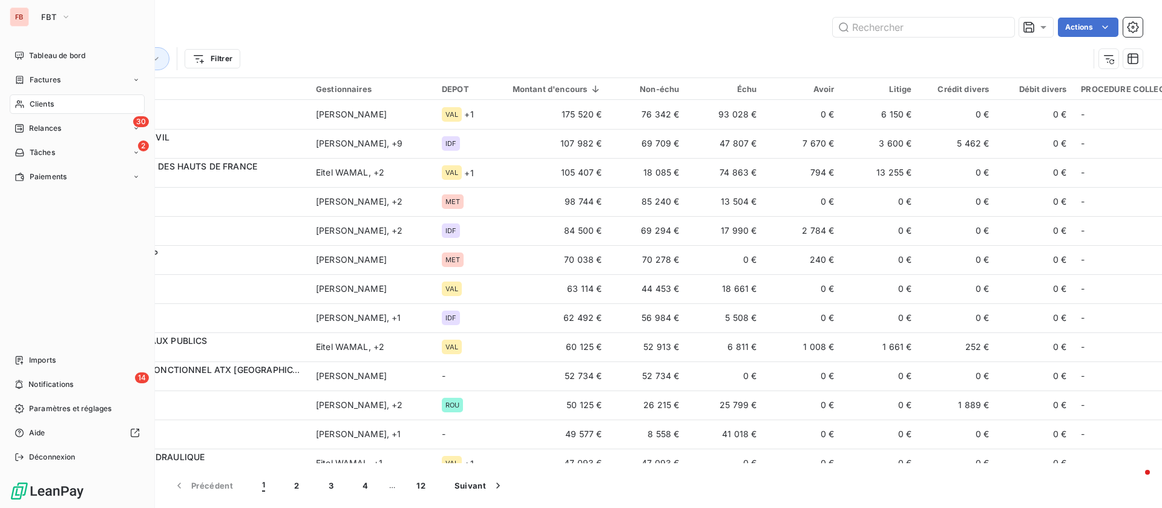
click at [64, 99] on div "Clients" at bounding box center [77, 103] width 135 height 19
click at [50, 97] on div "Clients" at bounding box center [77, 103] width 135 height 19
click at [53, 57] on span "Tableau de bord" at bounding box center [57, 55] width 56 height 11
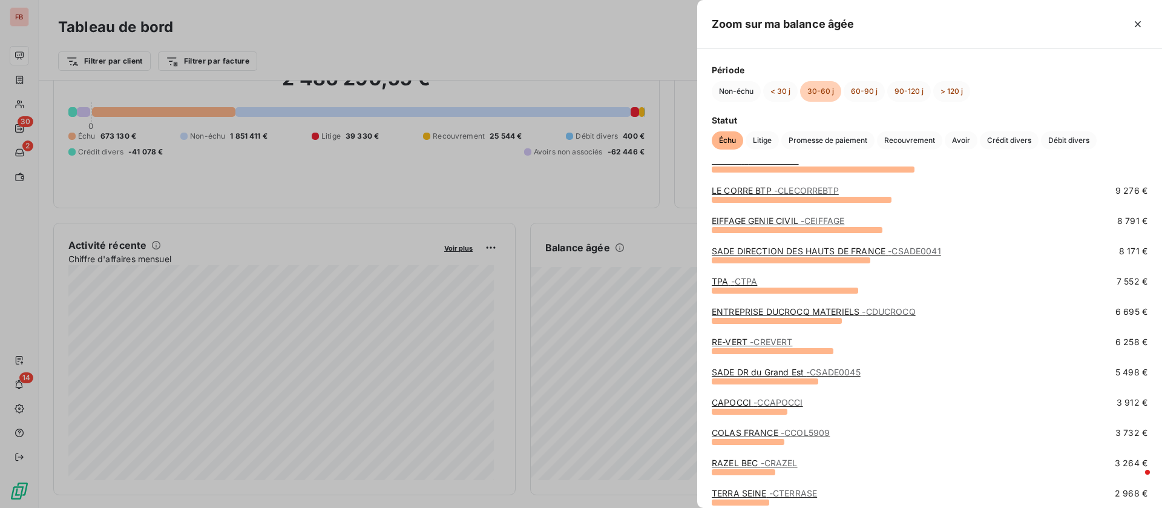
scroll to position [91, 0]
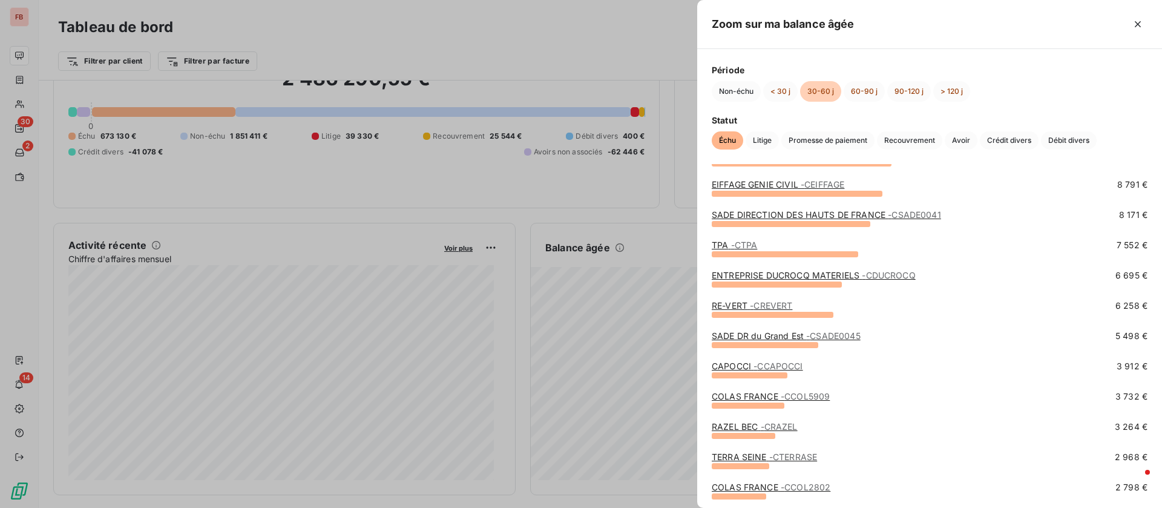
click at [757, 303] on span "- CREVERT" at bounding box center [771, 305] width 42 height 10
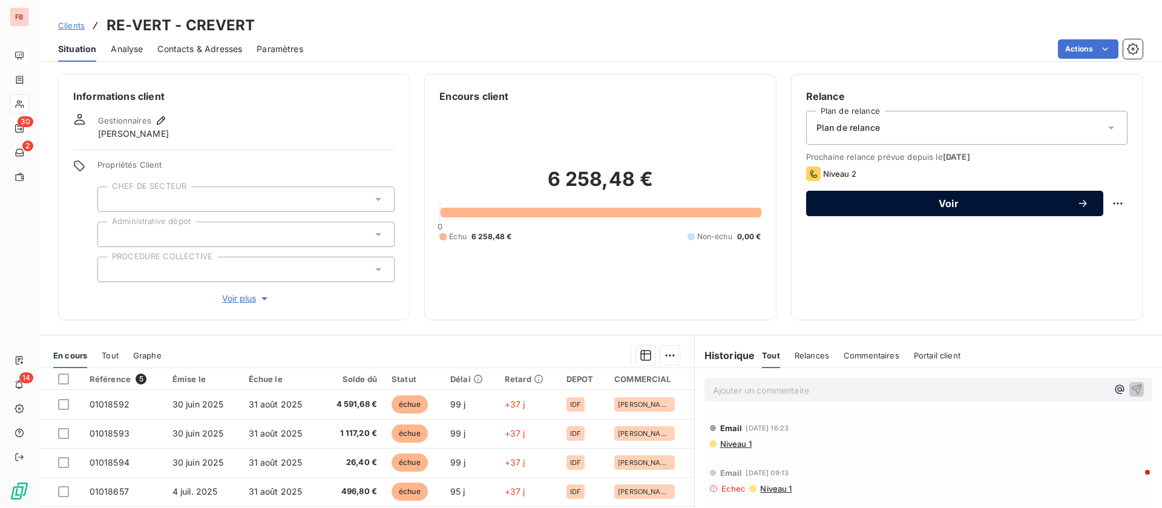
click at [976, 206] on span "Voir" at bounding box center [949, 204] width 256 height 10
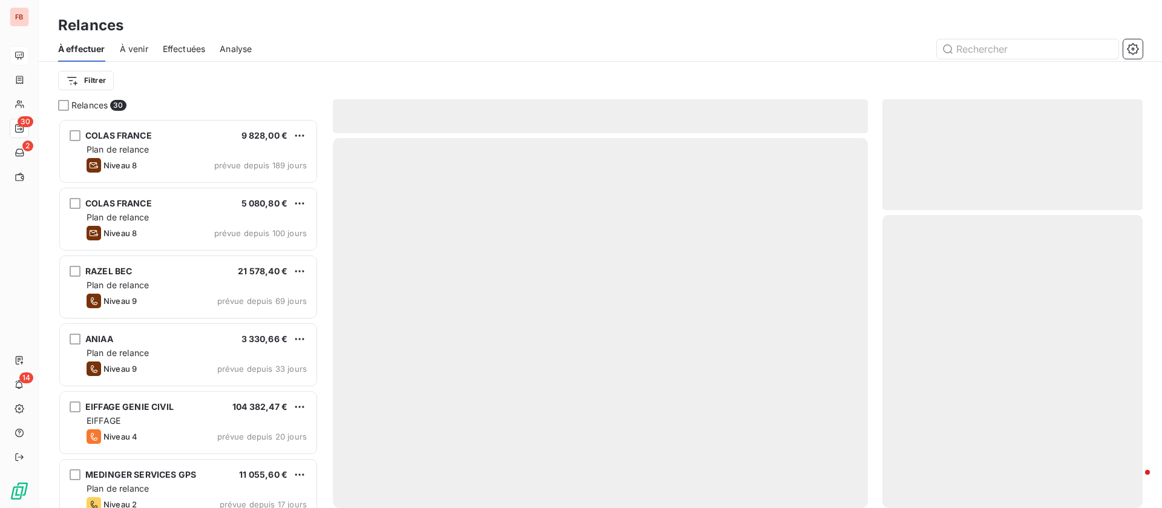
scroll to position [375, 246]
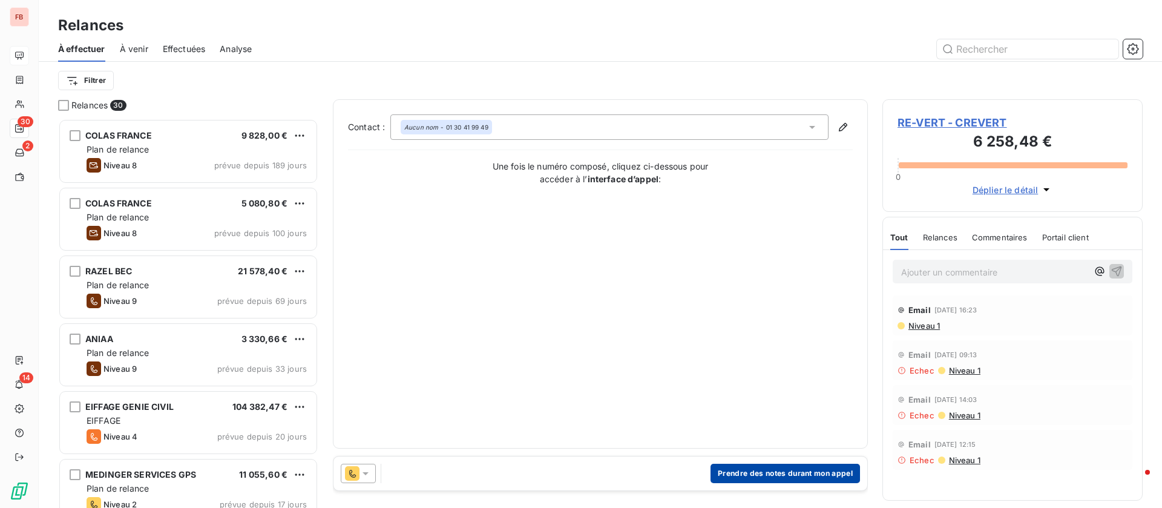
click at [764, 468] on button "Prendre des notes durant mon appel" at bounding box center [786, 473] width 150 height 19
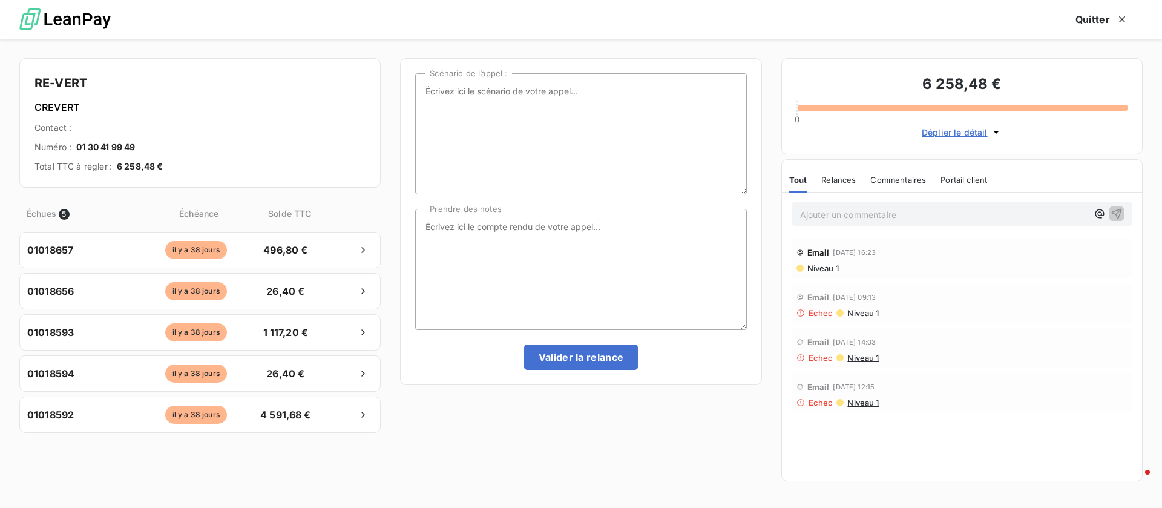
click at [859, 404] on span "Niveau 1" at bounding box center [862, 403] width 33 height 10
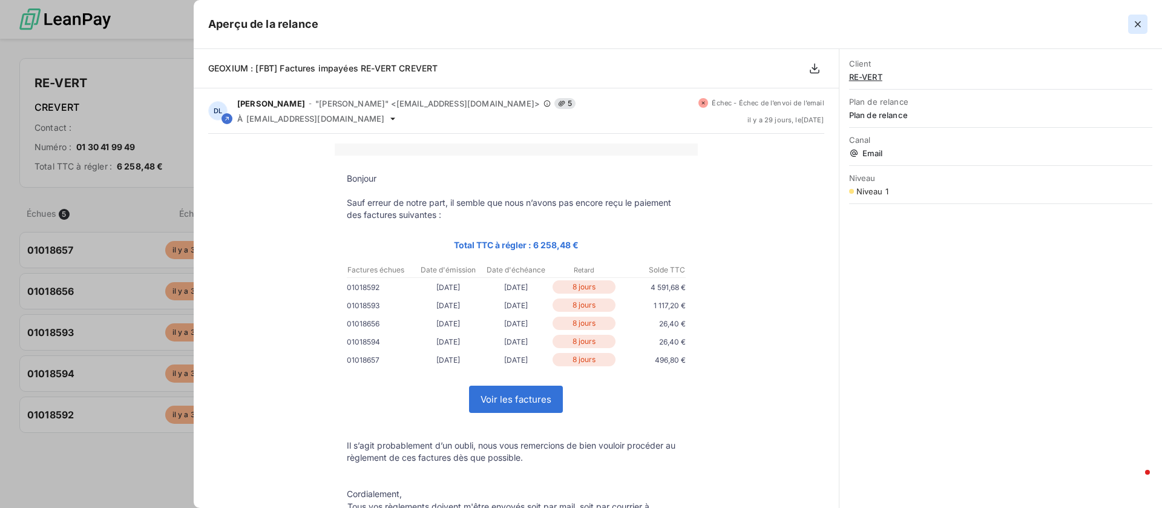
click at [1140, 17] on button "button" at bounding box center [1137, 24] width 19 height 19
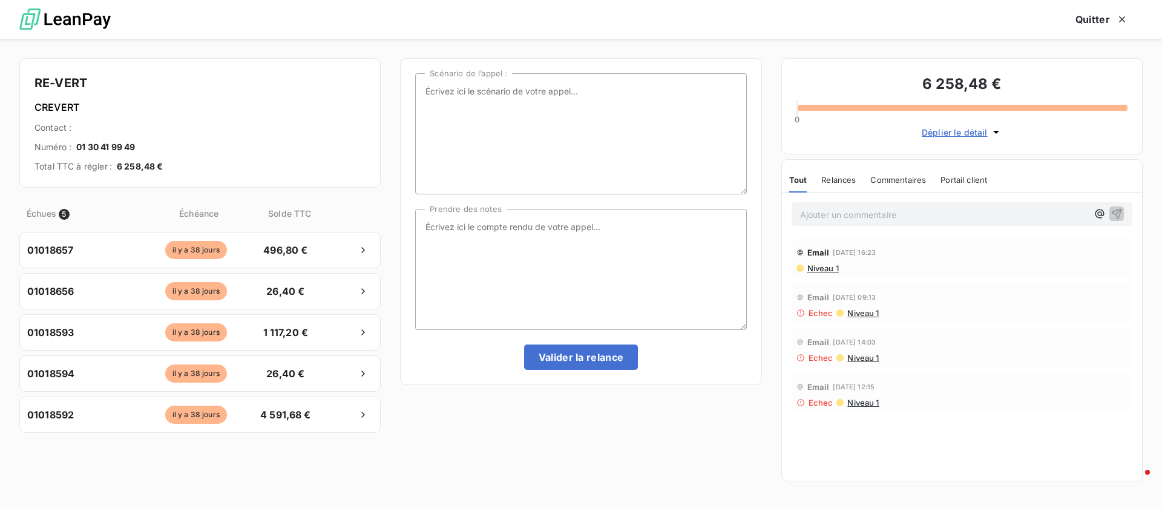
click at [832, 275] on div "Email 9 sept. 2025, 16:23 Niveau 1" at bounding box center [962, 258] width 341 height 40
click at [829, 265] on span "Niveau 1" at bounding box center [822, 268] width 33 height 10
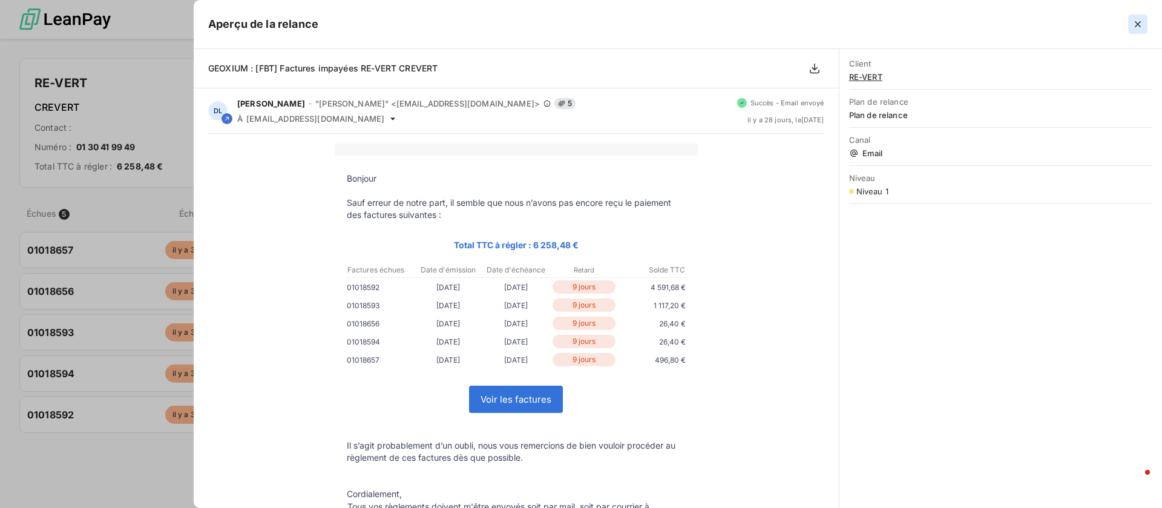
click at [1138, 24] on icon "button" at bounding box center [1138, 24] width 6 height 6
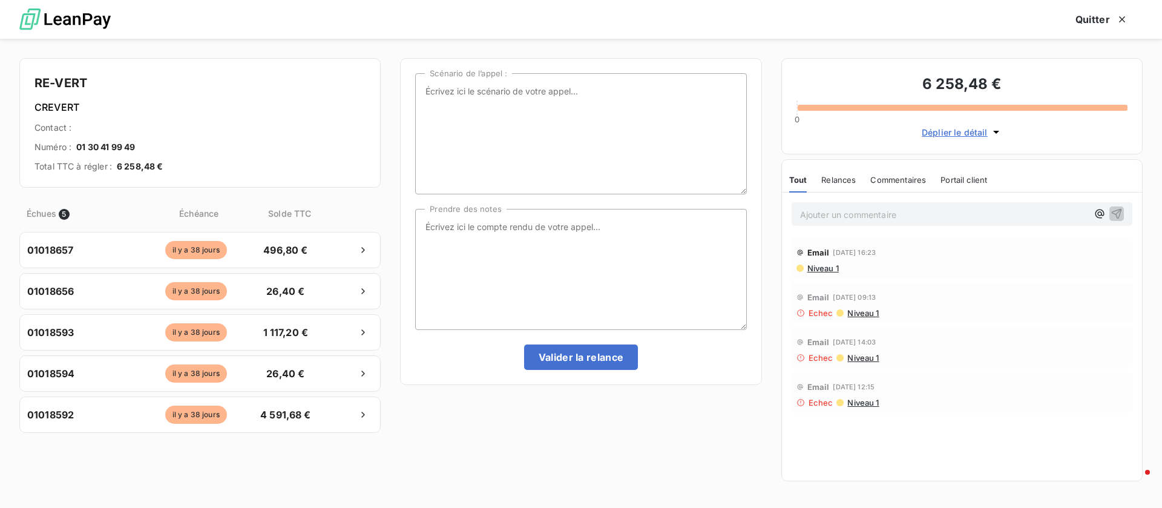
click at [824, 270] on span "Niveau 1" at bounding box center [822, 268] width 33 height 10
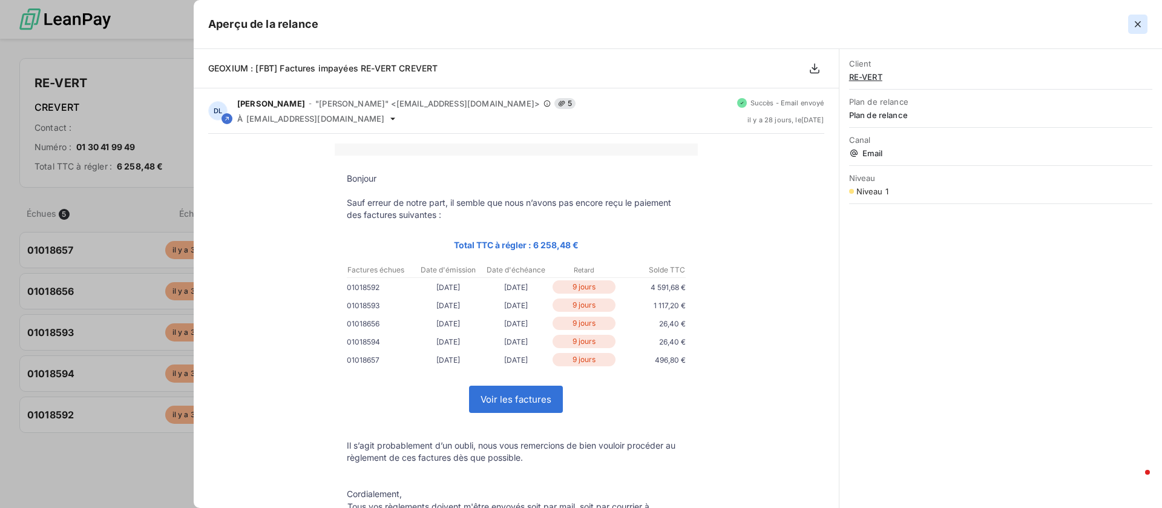
click at [1137, 23] on icon "button" at bounding box center [1138, 24] width 6 height 6
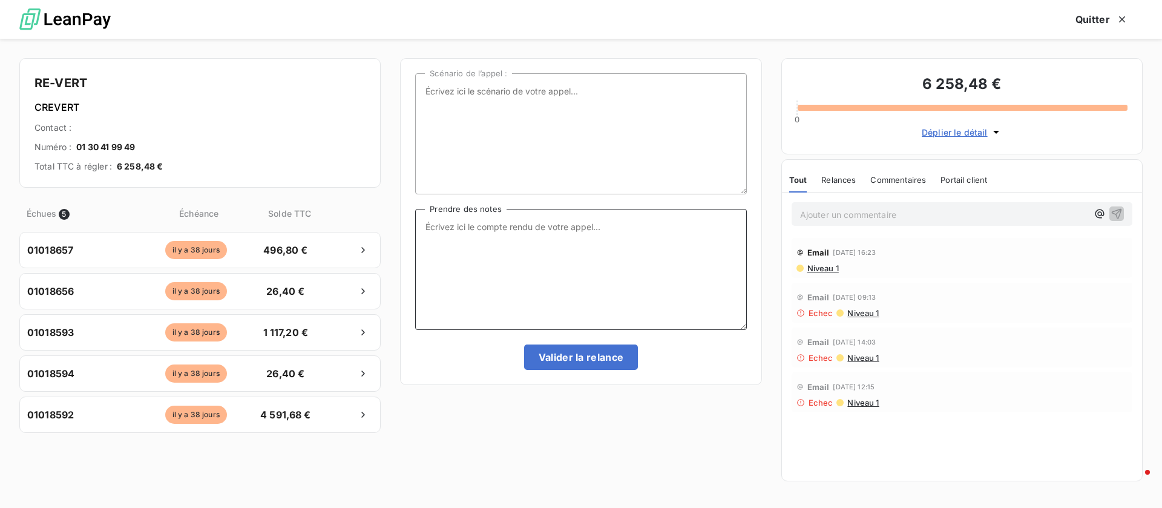
click at [515, 281] on textarea "Prendre des notes" at bounding box center [580, 269] width 331 height 121
click at [866, 357] on span "Niveau 1" at bounding box center [862, 358] width 33 height 10
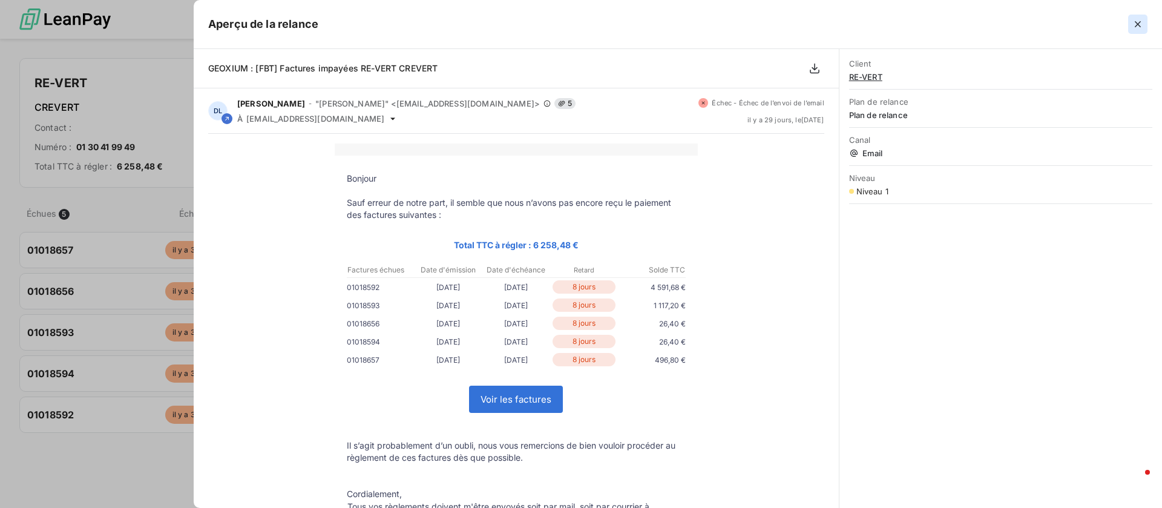
click at [1137, 25] on icon "button" at bounding box center [1138, 24] width 6 height 6
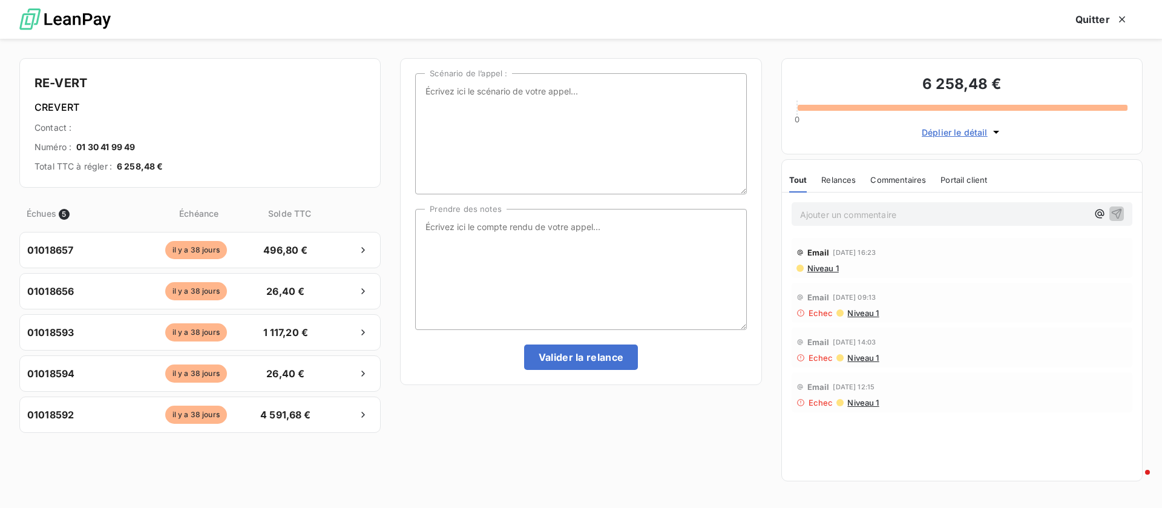
click at [856, 309] on span "Niveau 1" at bounding box center [862, 313] width 33 height 10
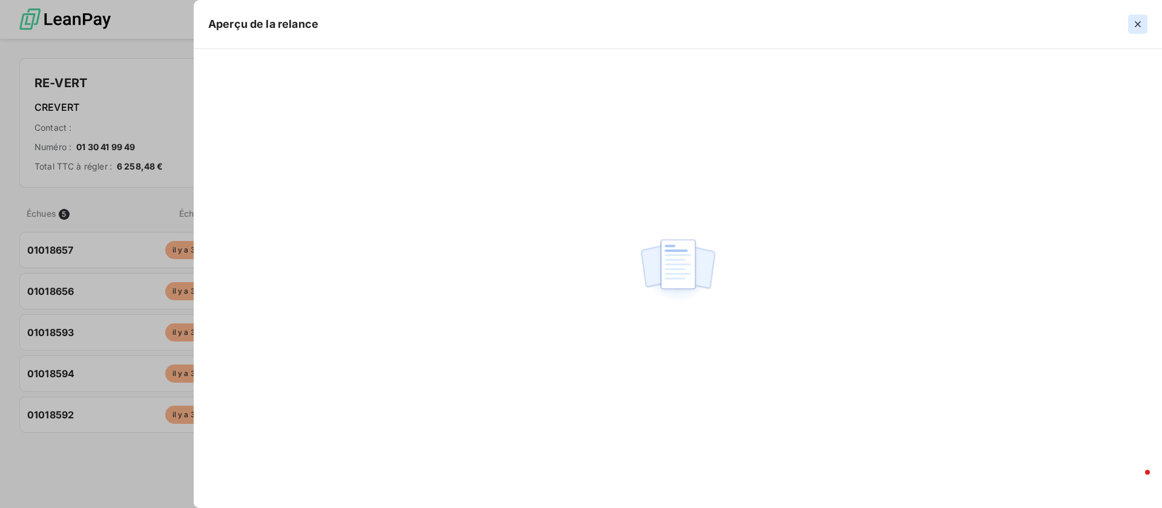
click at [1136, 21] on icon "button" at bounding box center [1138, 24] width 12 height 12
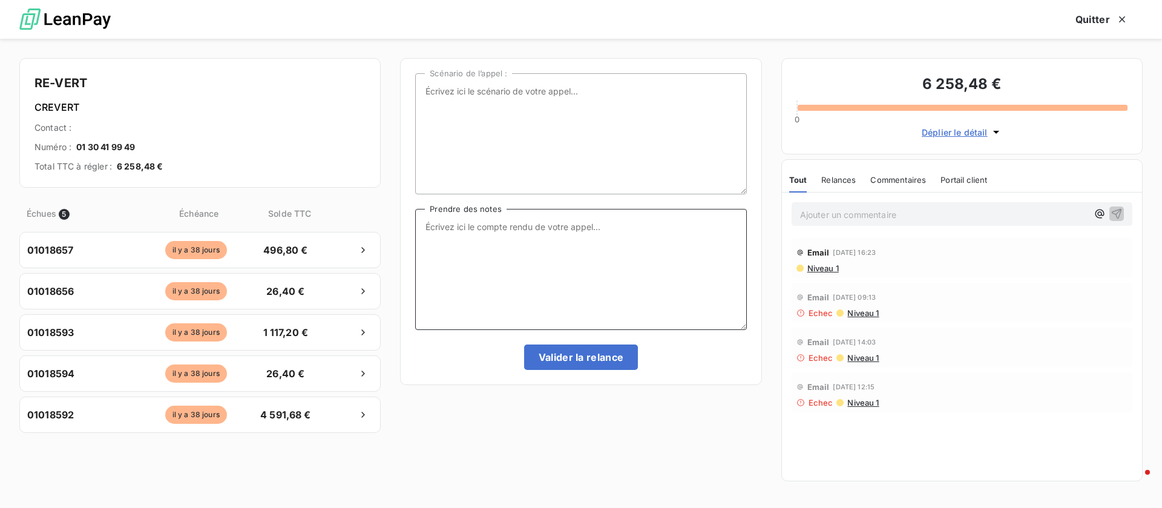
click at [659, 231] on textarea "Prendre des notes" at bounding box center [580, 269] width 331 height 121
click at [1091, 16] on button "Quitter" at bounding box center [1102, 19] width 82 height 25
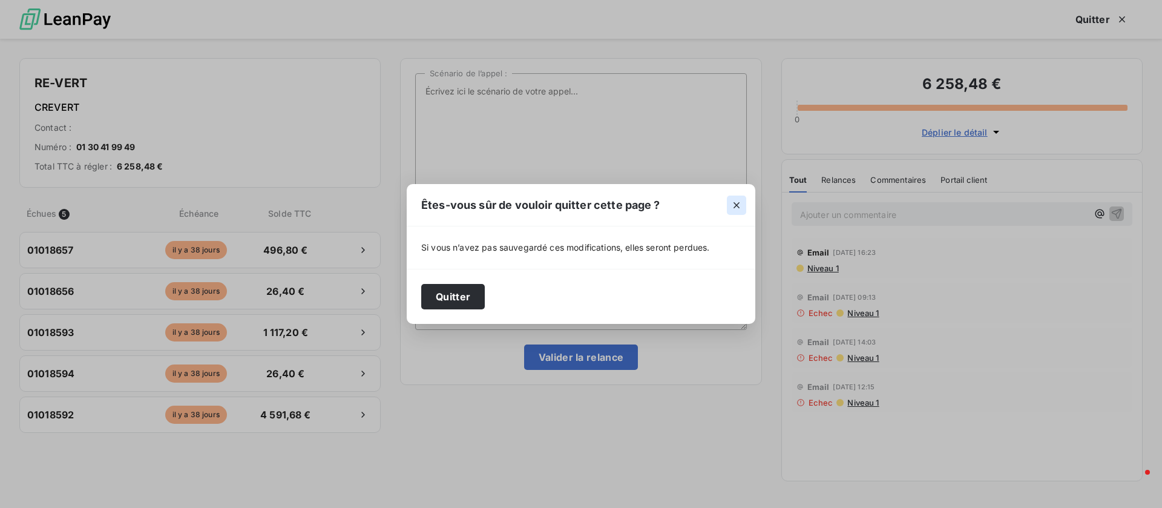
click at [739, 203] on icon "button" at bounding box center [737, 205] width 12 height 12
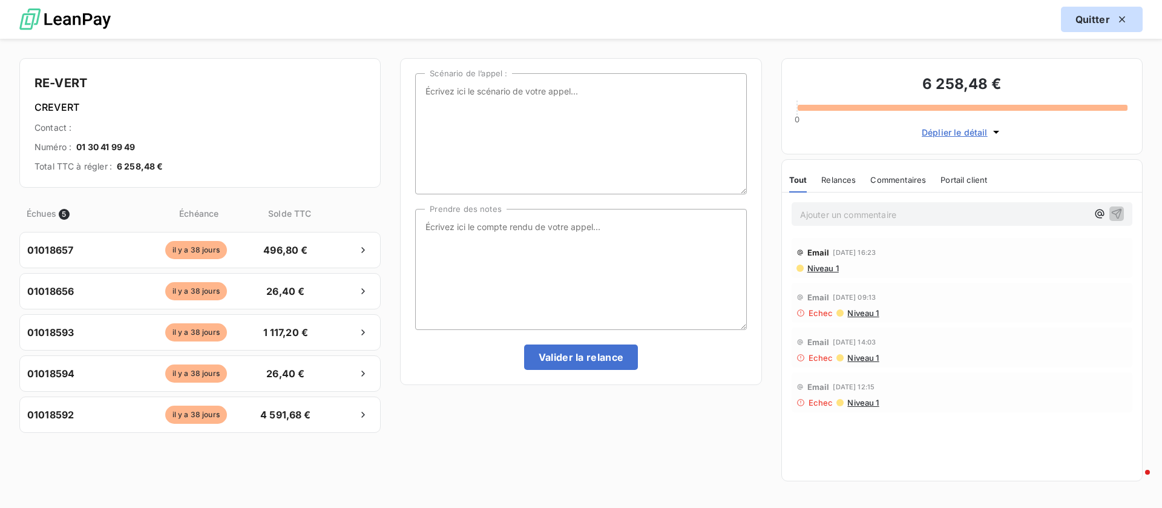
click at [1079, 19] on button "Quitter" at bounding box center [1102, 19] width 82 height 25
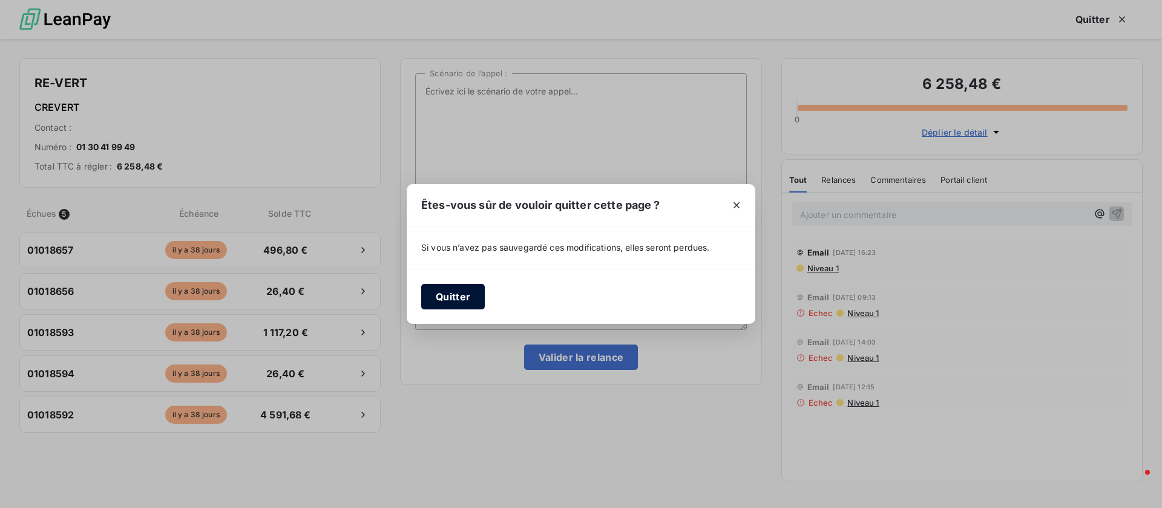
click at [443, 300] on button "Quitter" at bounding box center [453, 296] width 64 height 25
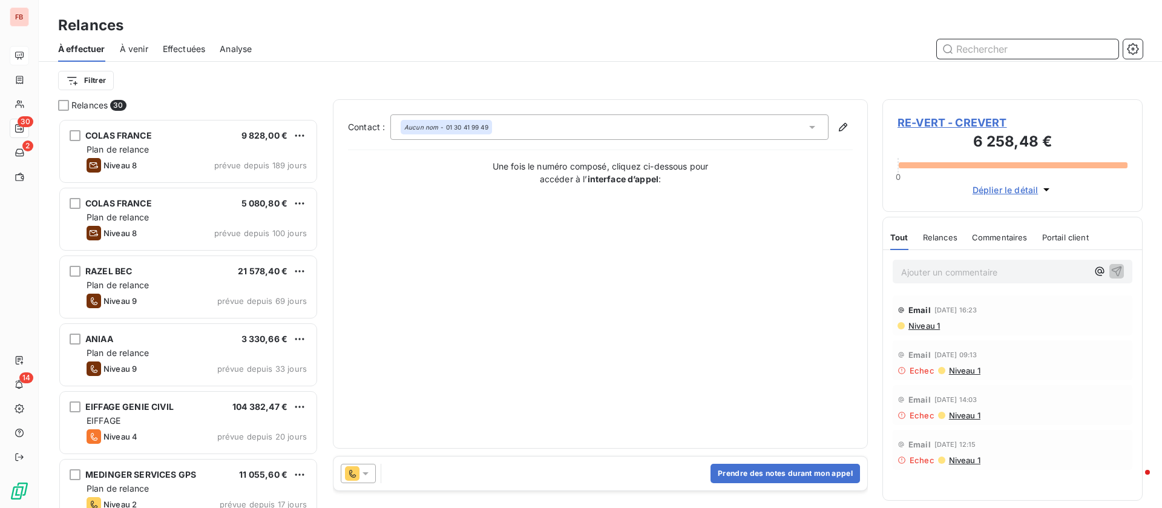
click at [988, 48] on input "text" at bounding box center [1028, 48] width 182 height 19
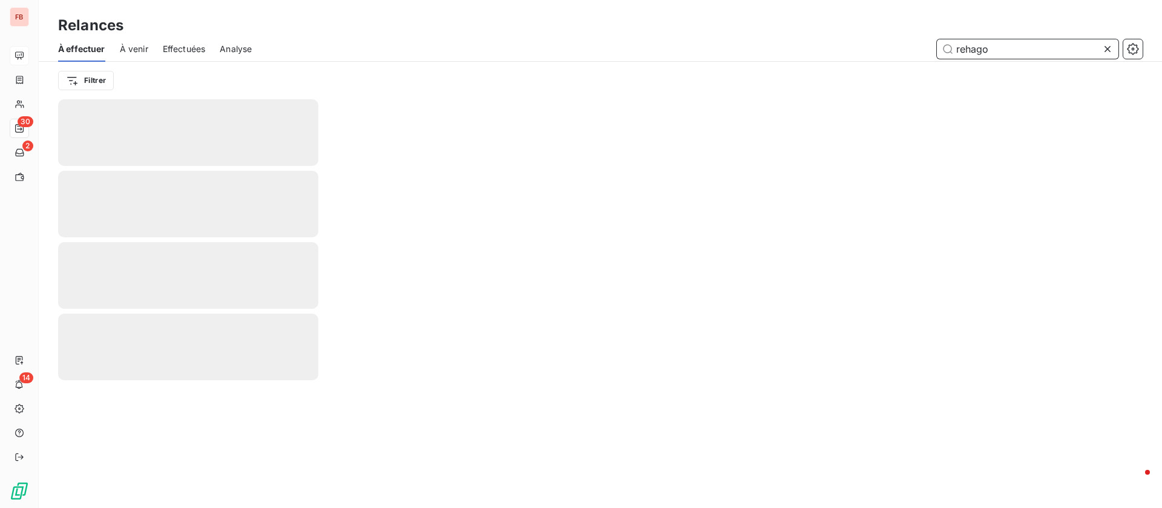
type input "rehago"
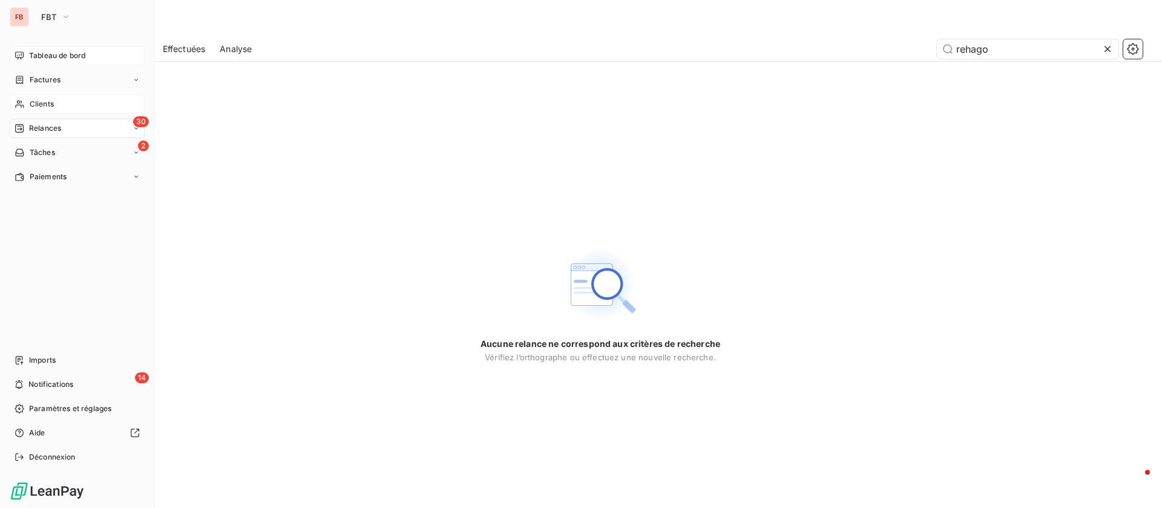
click at [30, 94] on div "Clients" at bounding box center [77, 103] width 135 height 19
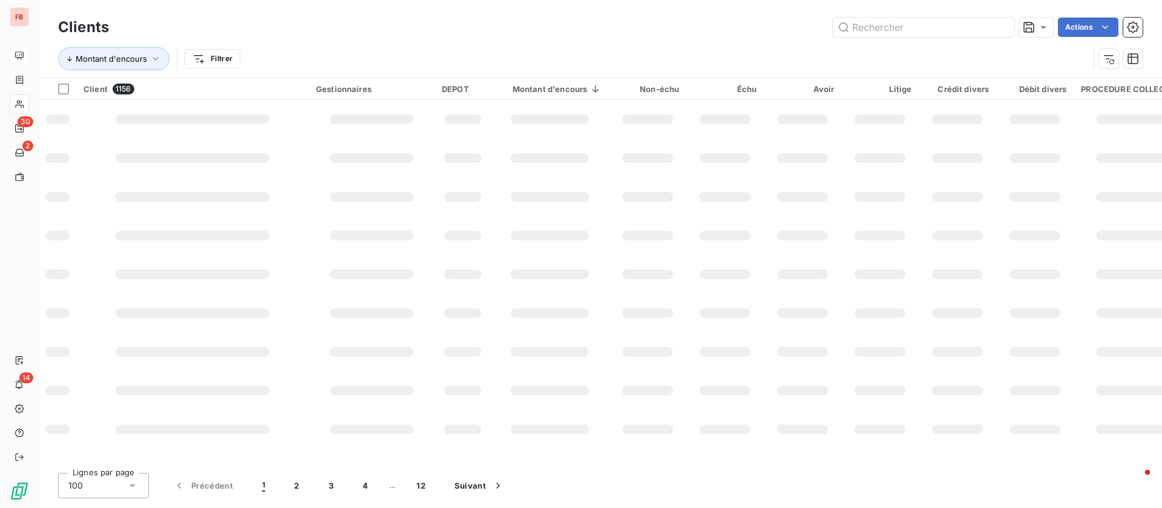
click at [1010, 51] on div "Montant d'encours Filtrer" at bounding box center [573, 58] width 1031 height 23
click at [964, 32] on input "text" at bounding box center [924, 27] width 182 height 19
type input "rehago"
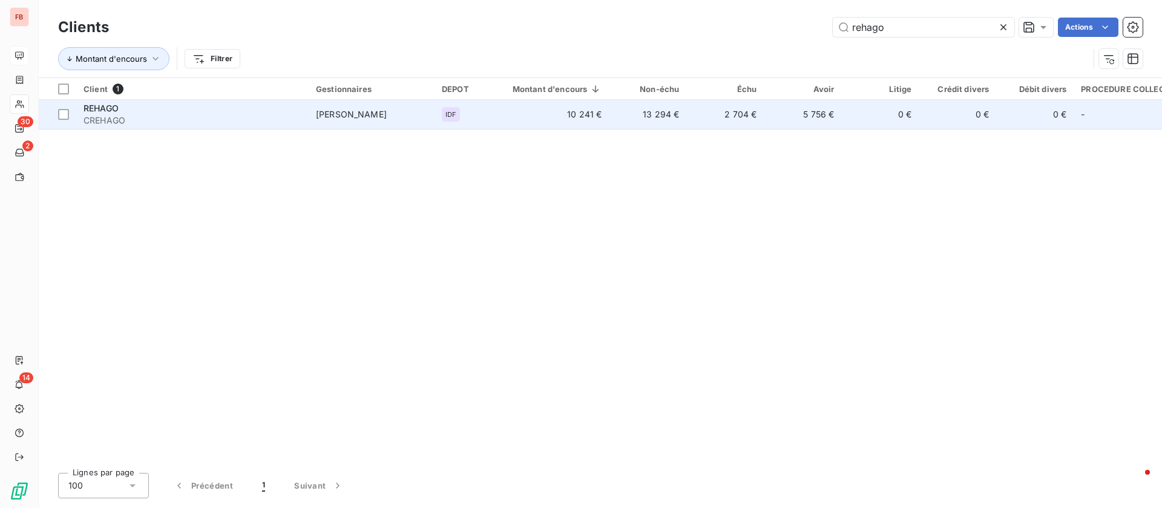
click at [541, 117] on td "10 241 €" at bounding box center [550, 114] width 119 height 29
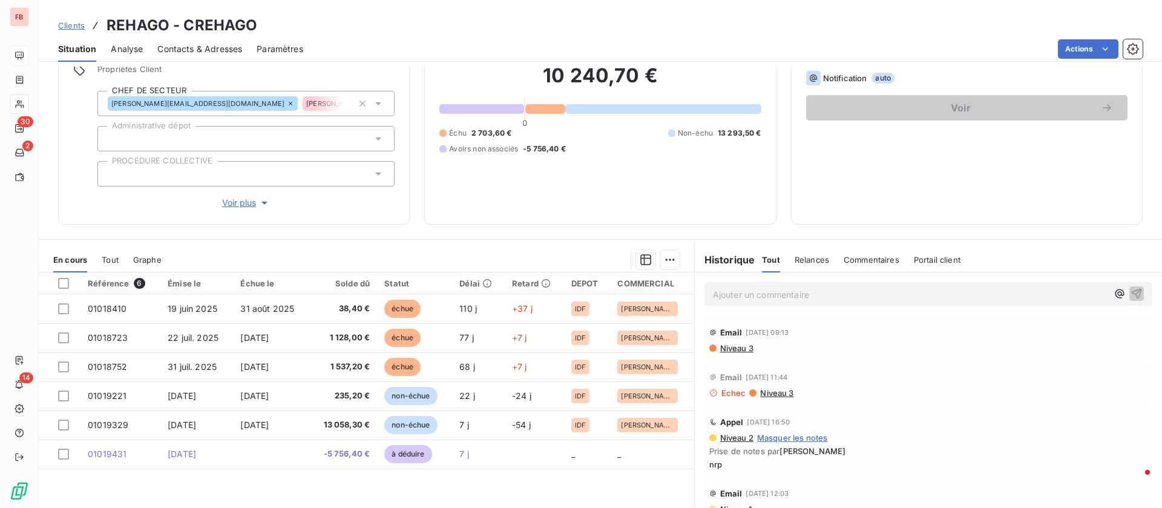
scroll to position [130, 0]
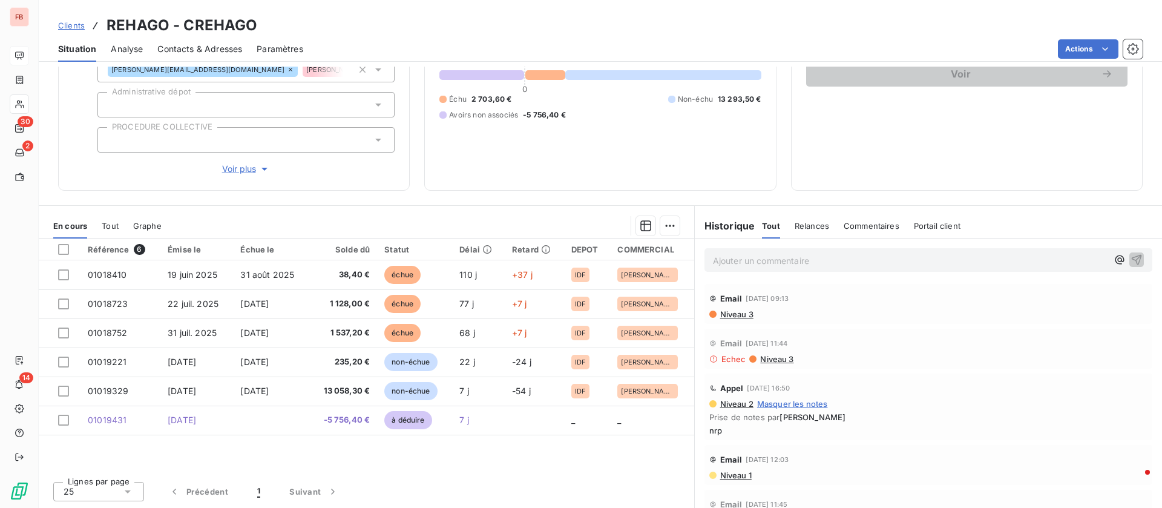
click at [730, 314] on span "Niveau 3" at bounding box center [736, 314] width 35 height 10
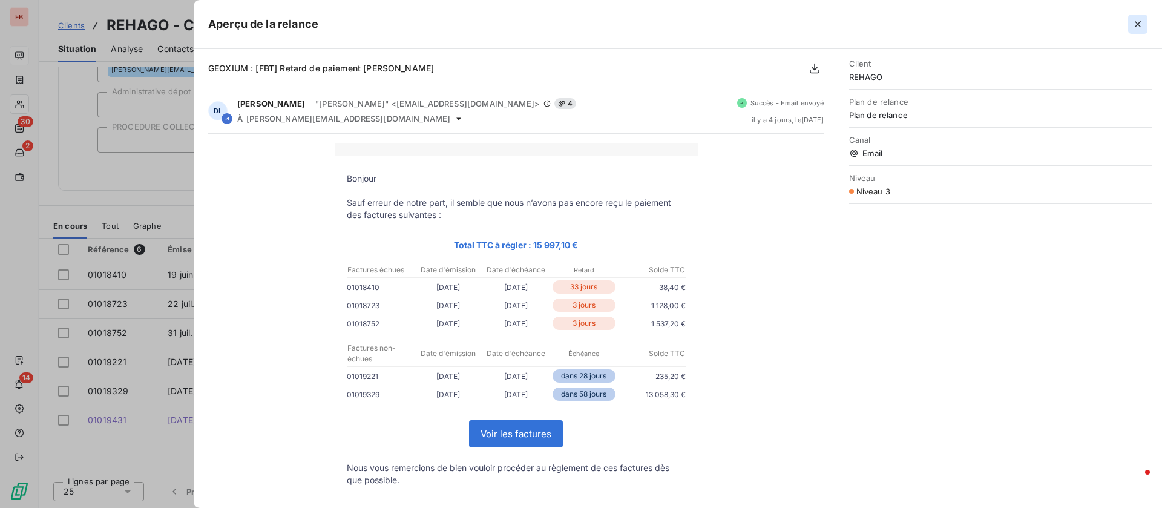
click at [1133, 21] on icon "button" at bounding box center [1138, 24] width 12 height 12
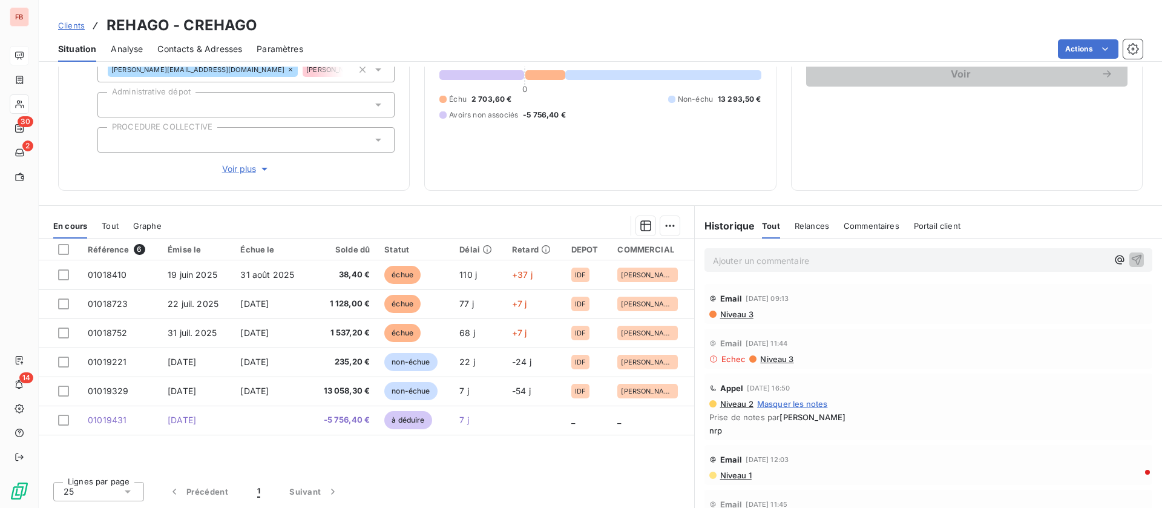
click at [735, 312] on span "Niveau 3" at bounding box center [736, 314] width 35 height 10
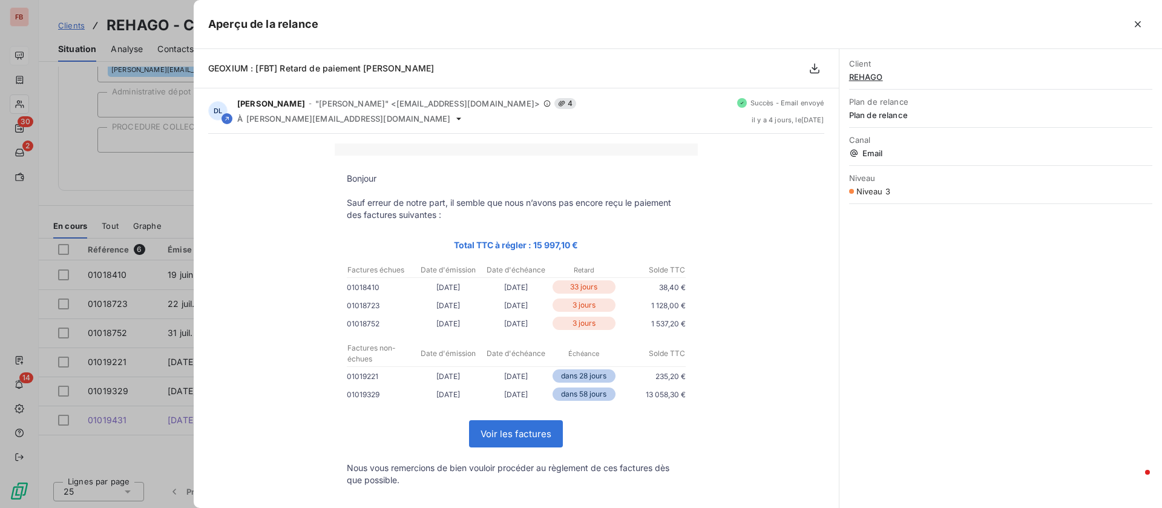
click at [96, 194] on div at bounding box center [581, 254] width 1162 height 508
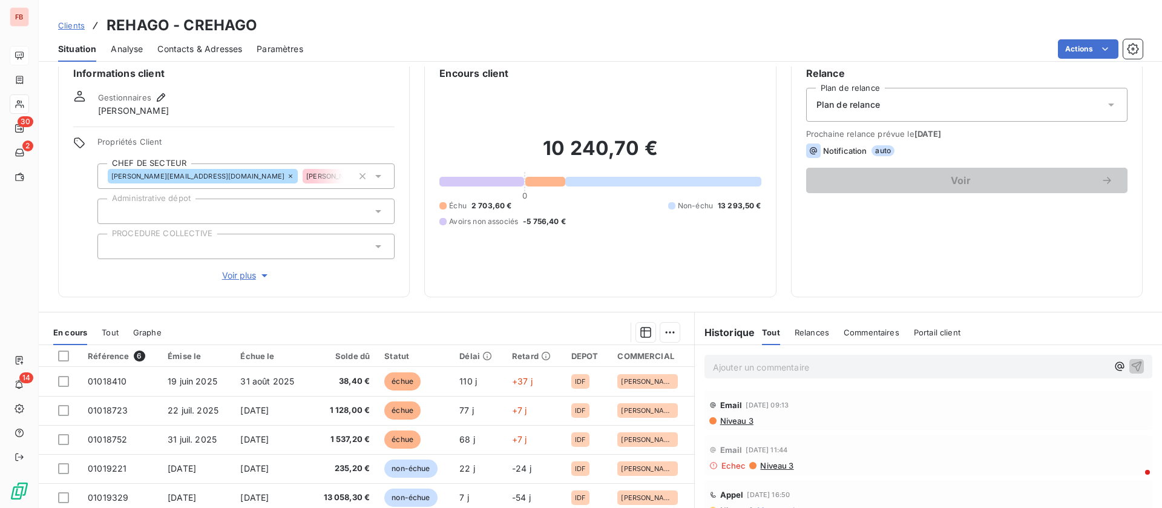
scroll to position [0, 0]
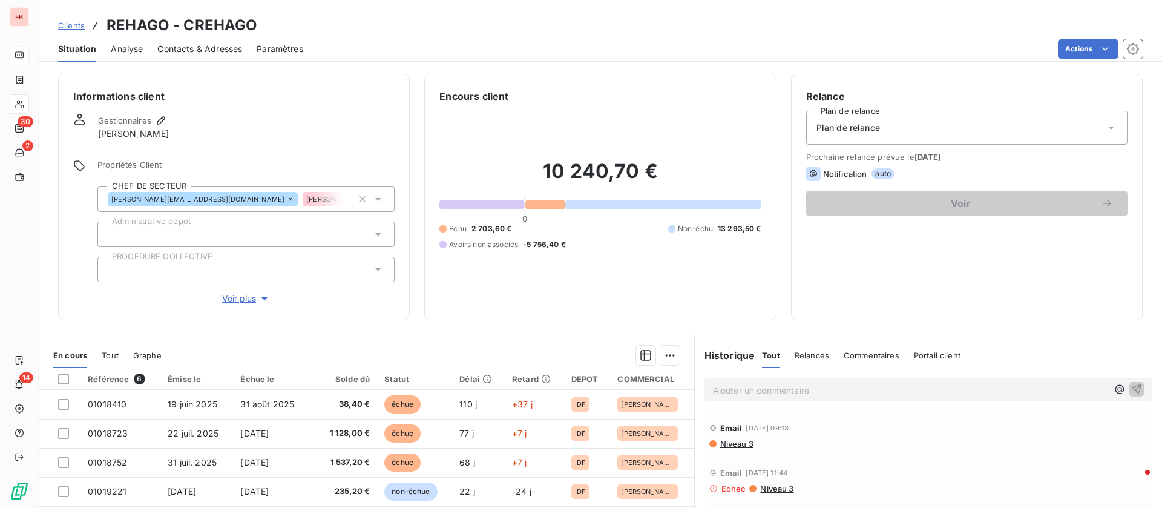
click at [758, 383] on p "Ajouter un commentaire ﻿" at bounding box center [910, 390] width 395 height 15
click at [1131, 393] on icon "button" at bounding box center [1137, 389] width 12 height 12
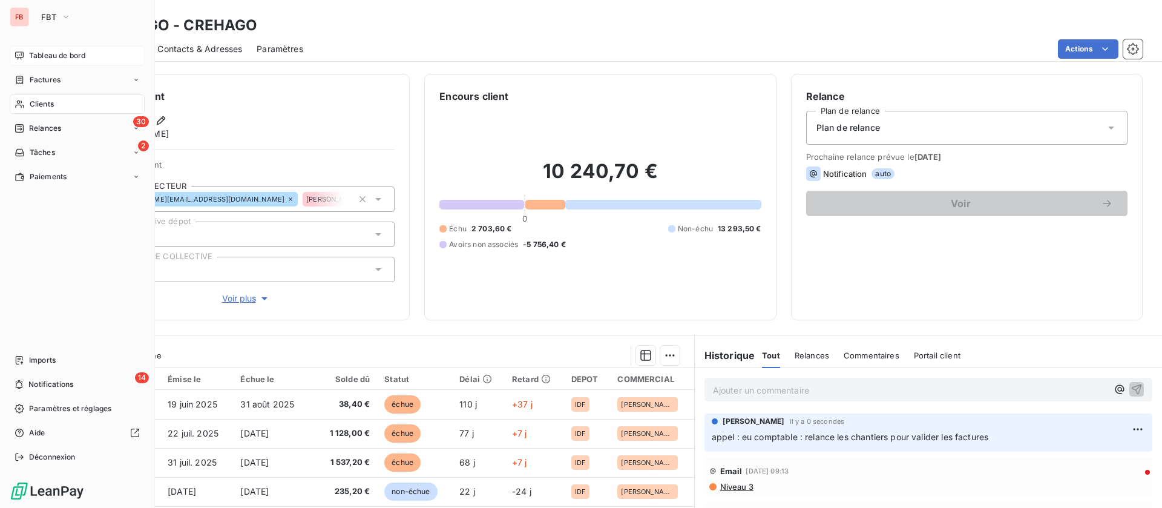
click at [48, 99] on span "Clients" at bounding box center [42, 104] width 24 height 11
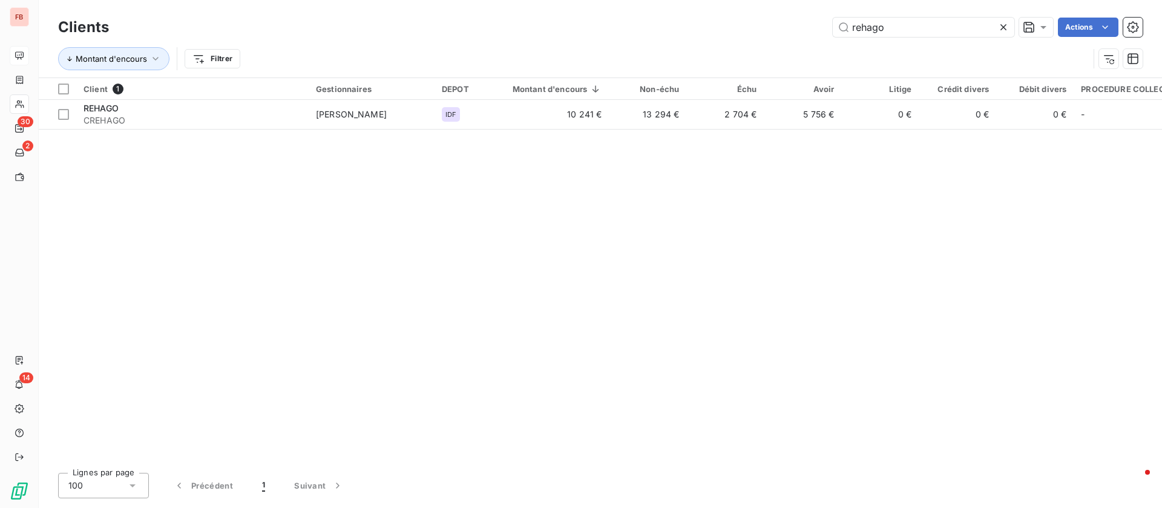
drag, startPoint x: 895, startPoint y: 24, endPoint x: 737, endPoint y: 23, distance: 158.6
click at [737, 23] on div "rehago Actions" at bounding box center [632, 27] width 1019 height 19
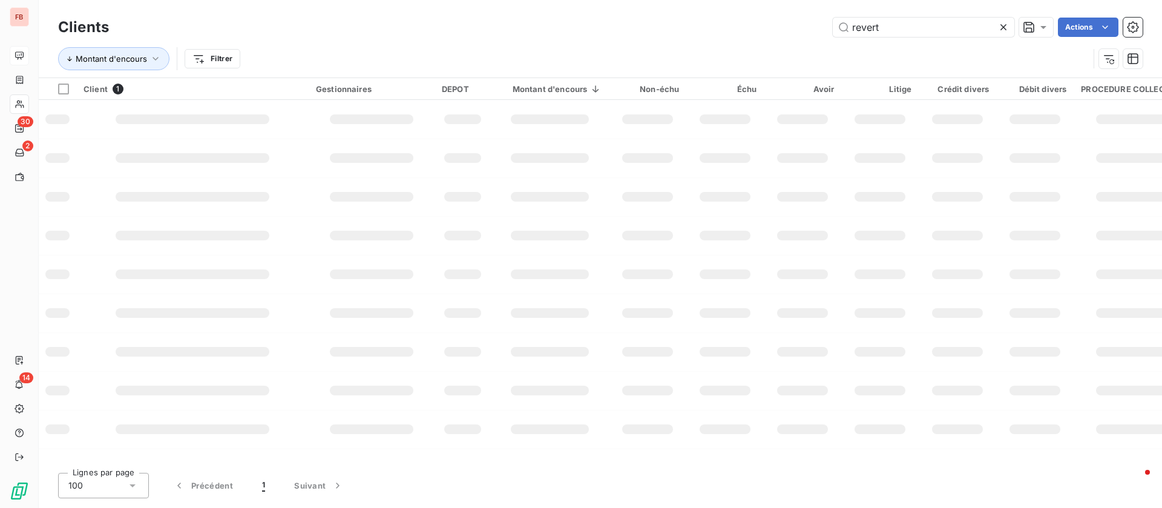
type input "revert"
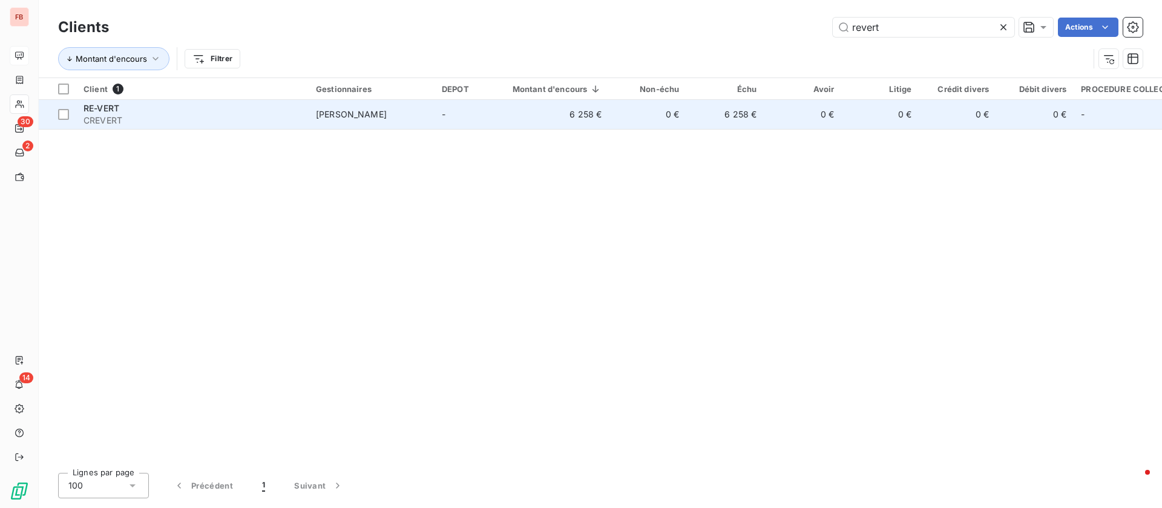
click at [143, 111] on div "RE-VERT" at bounding box center [193, 108] width 218 height 12
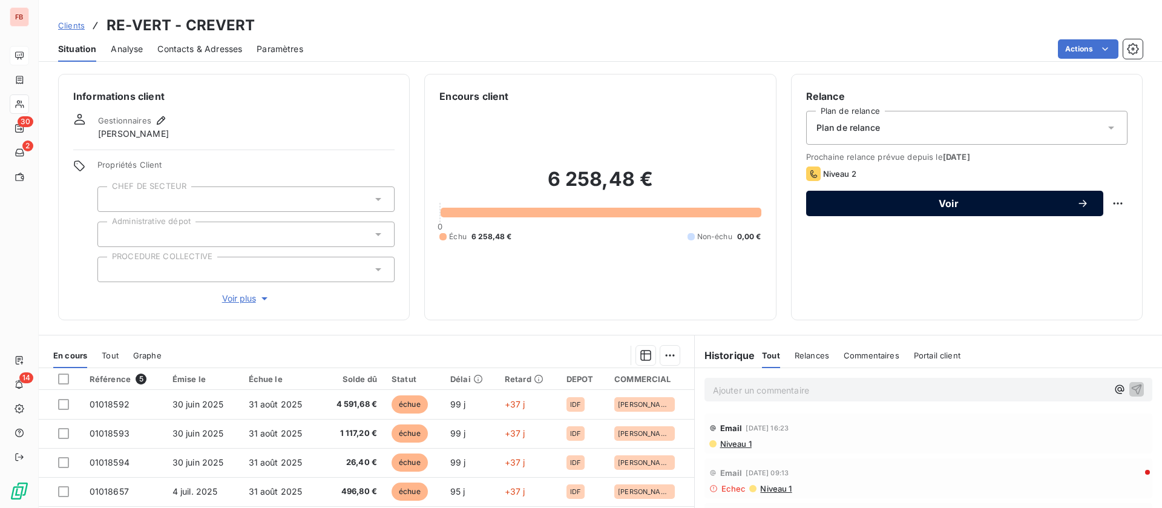
click at [967, 199] on span "Voir" at bounding box center [949, 204] width 256 height 10
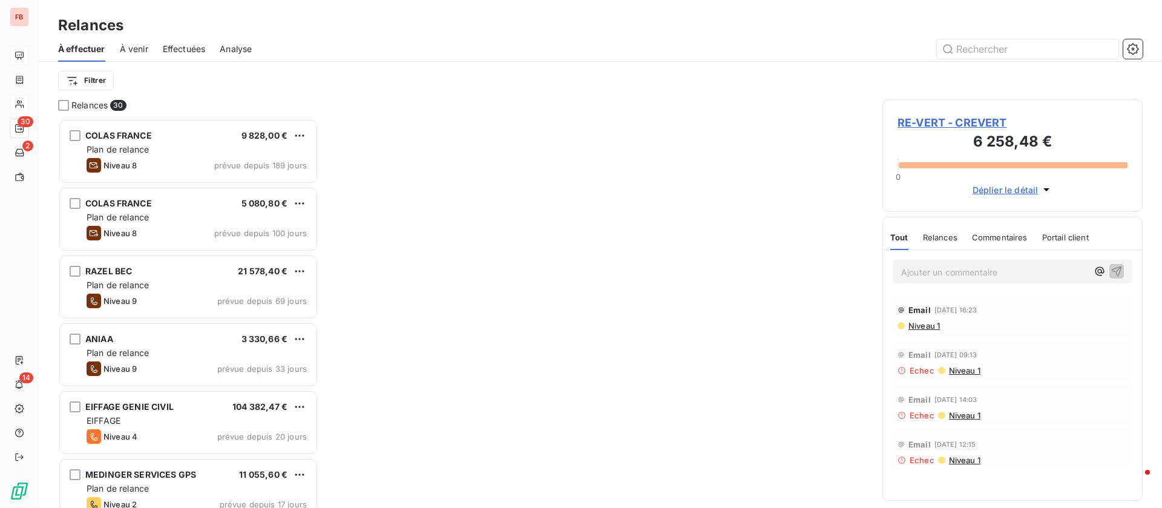
scroll to position [375, 246]
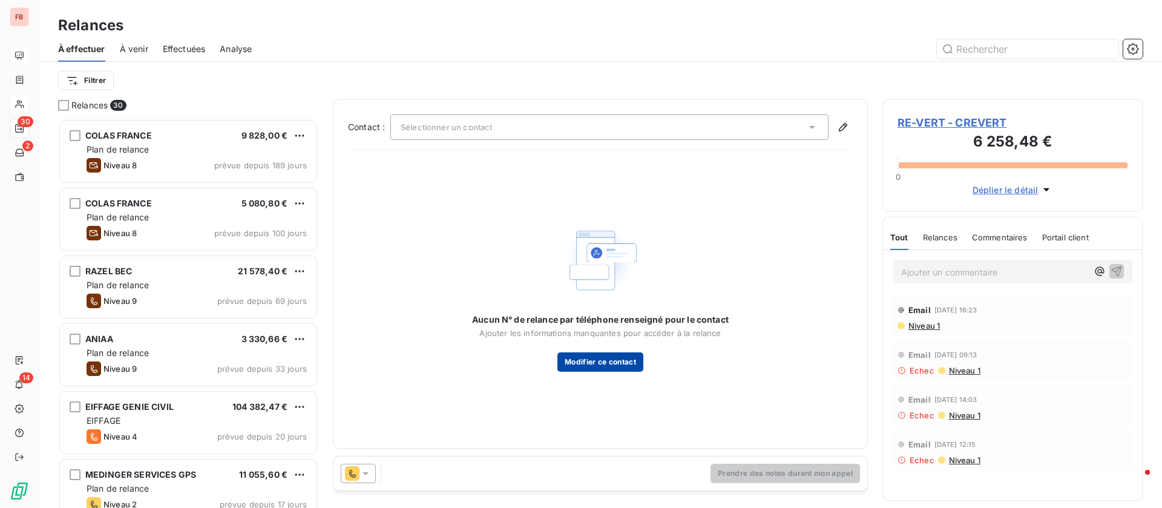
click at [571, 361] on button "Modifier ce contact" at bounding box center [600, 361] width 86 height 19
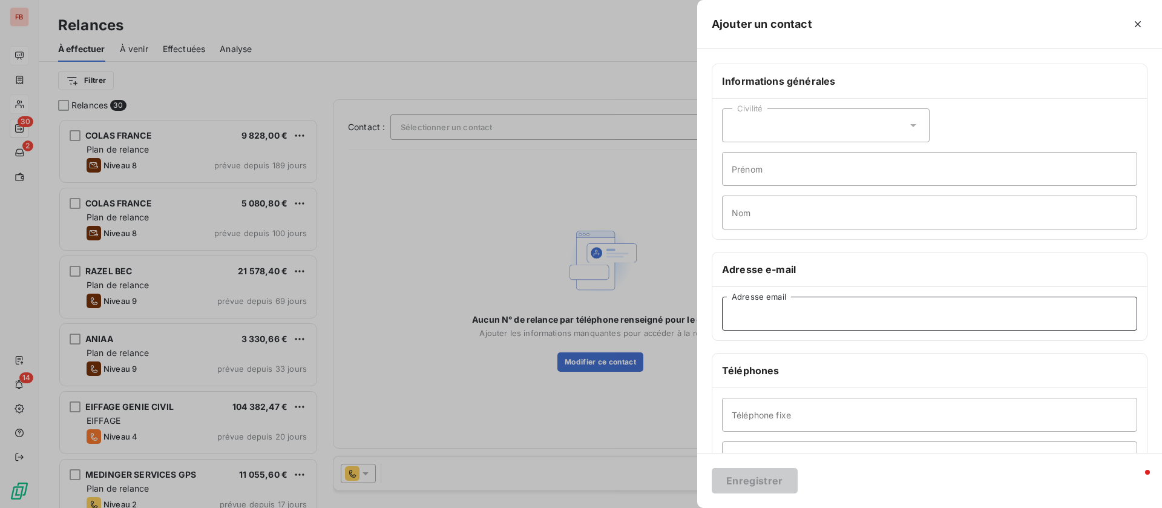
drag, startPoint x: 795, startPoint y: 303, endPoint x: 800, endPoint y: 309, distance: 7.4
click at [795, 303] on input "Adresse email" at bounding box center [929, 314] width 415 height 34
click at [410, 235] on div at bounding box center [581, 254] width 1162 height 508
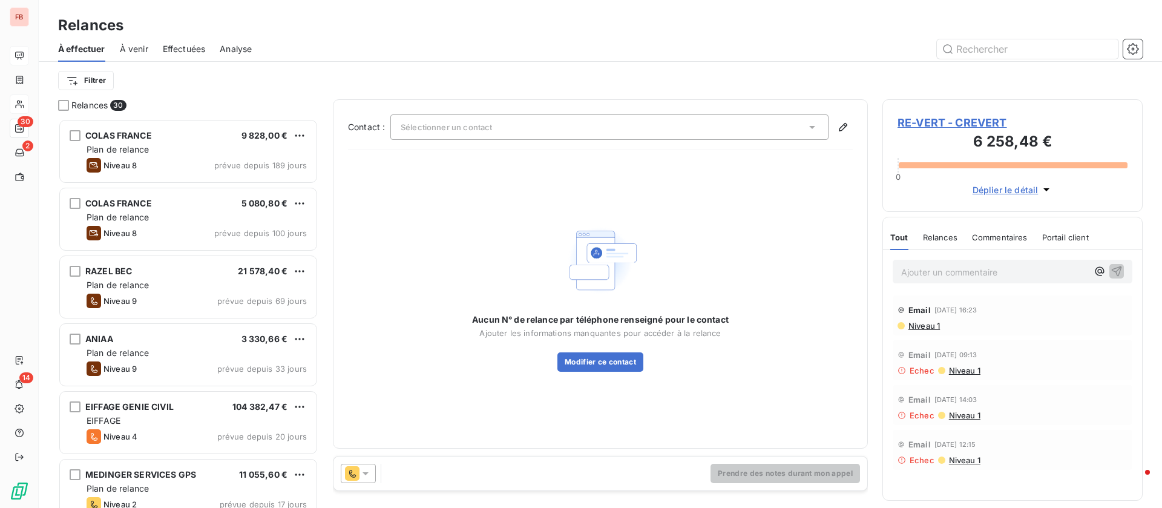
click at [689, 124] on div "Sélectionner un contact" at bounding box center [609, 126] width 438 height 25
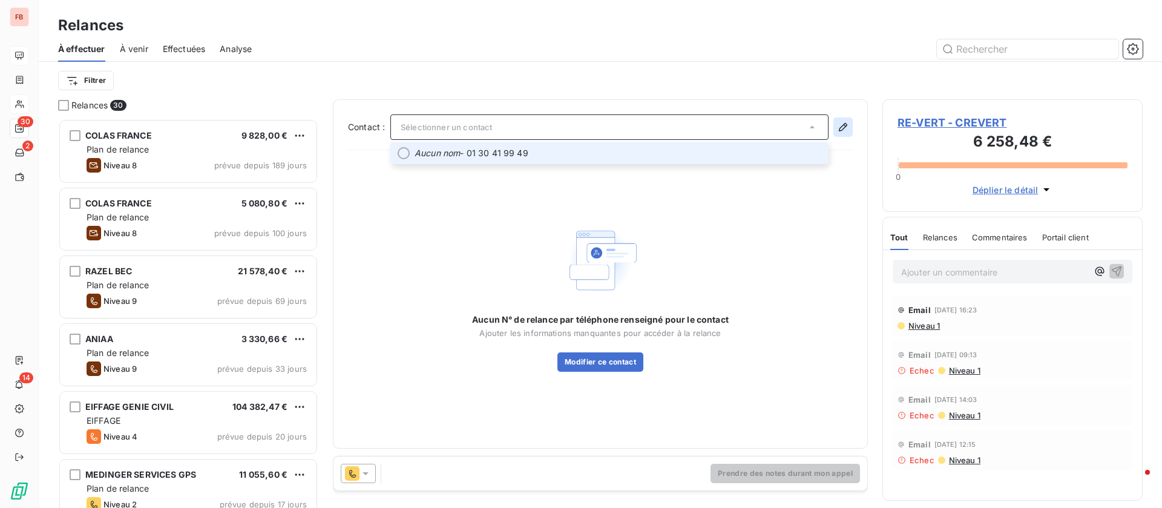
click at [840, 124] on icon "button" at bounding box center [843, 127] width 12 height 12
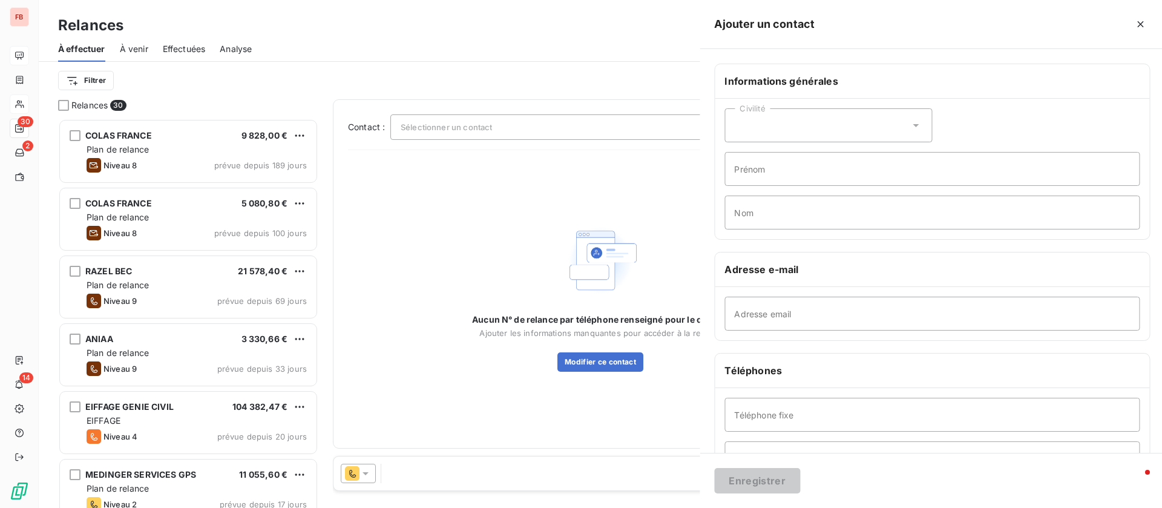
click at [840, 124] on div "Civilité" at bounding box center [829, 125] width 208 height 34
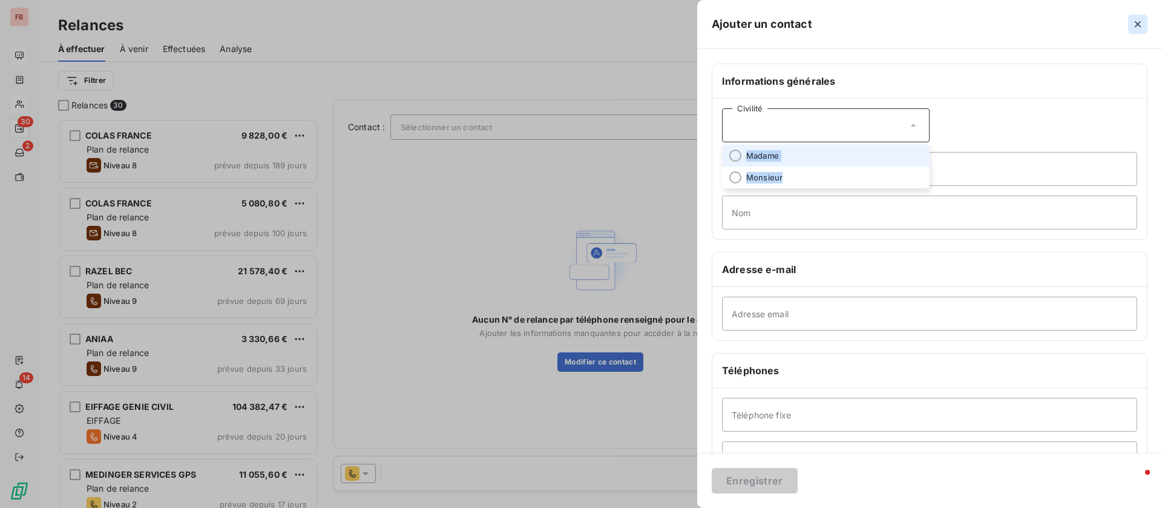
click at [1131, 21] on button "button" at bounding box center [1137, 24] width 19 height 19
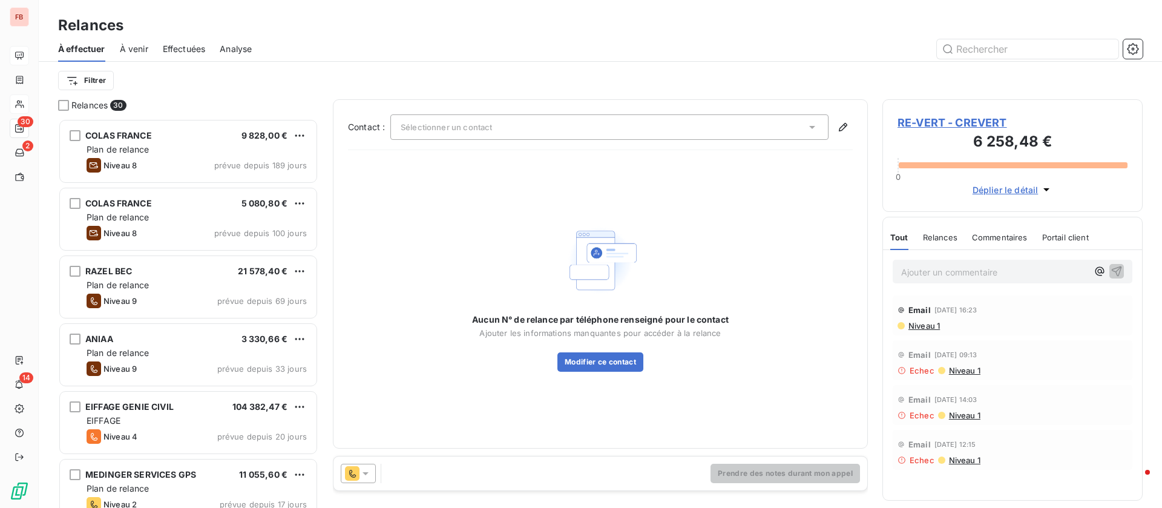
click at [956, 124] on span "RE-VERT - CREVERT" at bounding box center [1013, 122] width 230 height 16
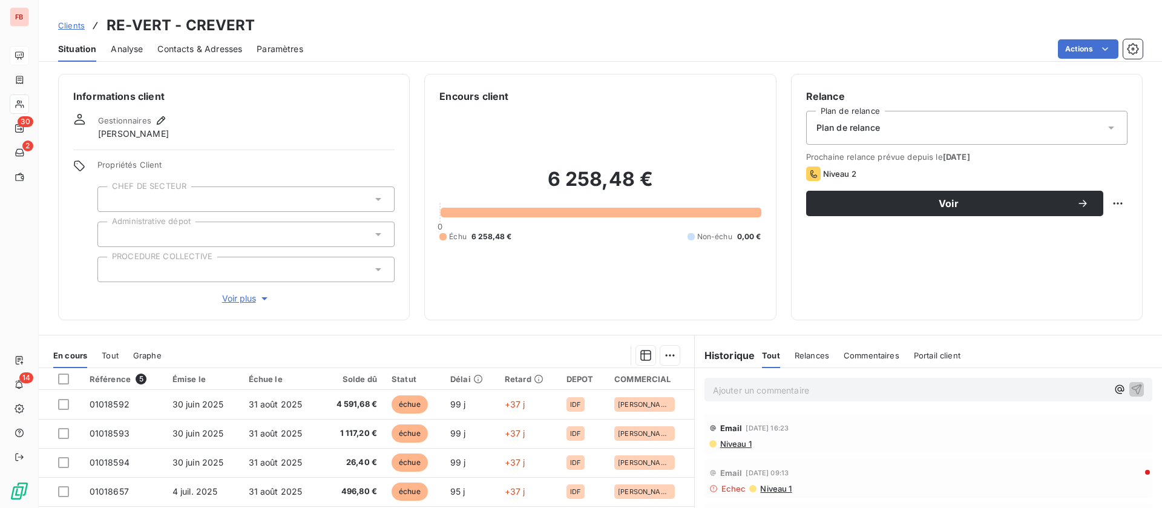
click at [206, 50] on span "Contacts & Adresses" at bounding box center [199, 49] width 85 height 12
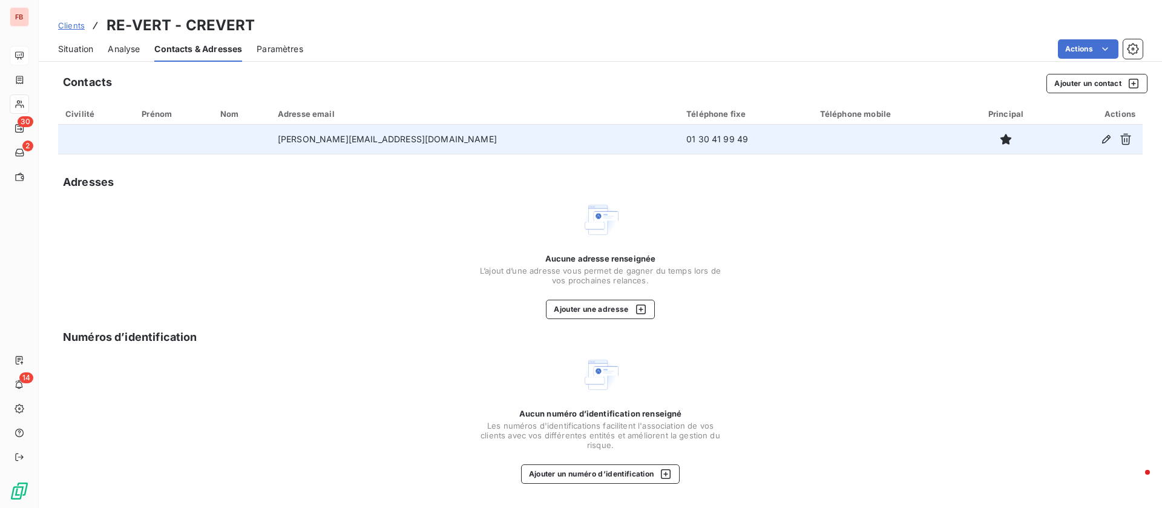
click at [1092, 136] on div at bounding box center [1096, 139] width 79 height 19
click at [1106, 133] on icon "button" at bounding box center [1106, 139] width 12 height 12
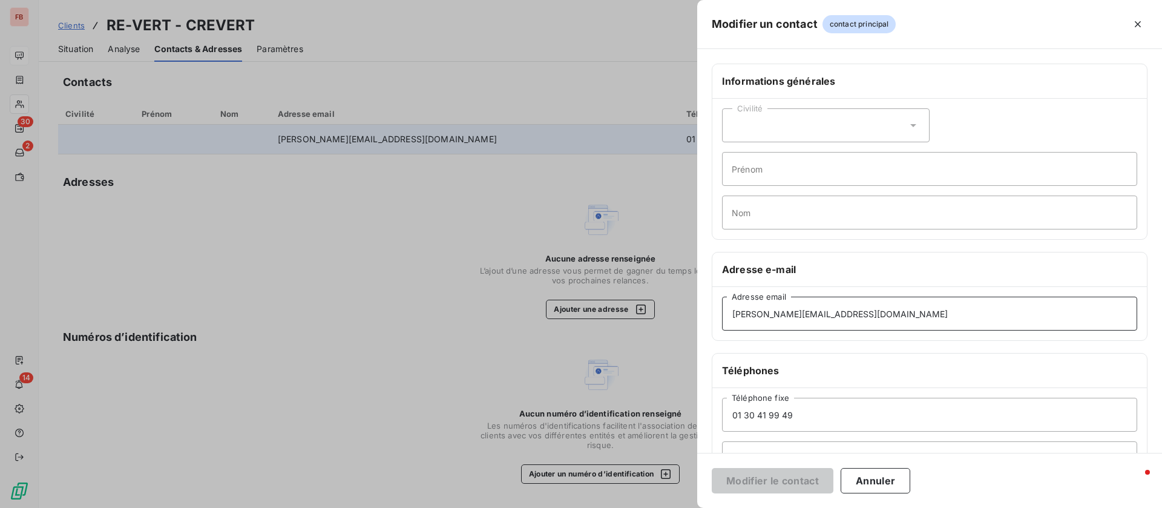
drag, startPoint x: 771, startPoint y: 310, endPoint x: 637, endPoint y: 307, distance: 133.2
click at [637, 507] on div "Modifier un contact contact principal Informations générales Civilité Prénom No…" at bounding box center [581, 508] width 1162 height 0
type input "n.bodel@re-groupe.fr"
click at [792, 483] on button "Modifier le contact" at bounding box center [773, 480] width 122 height 25
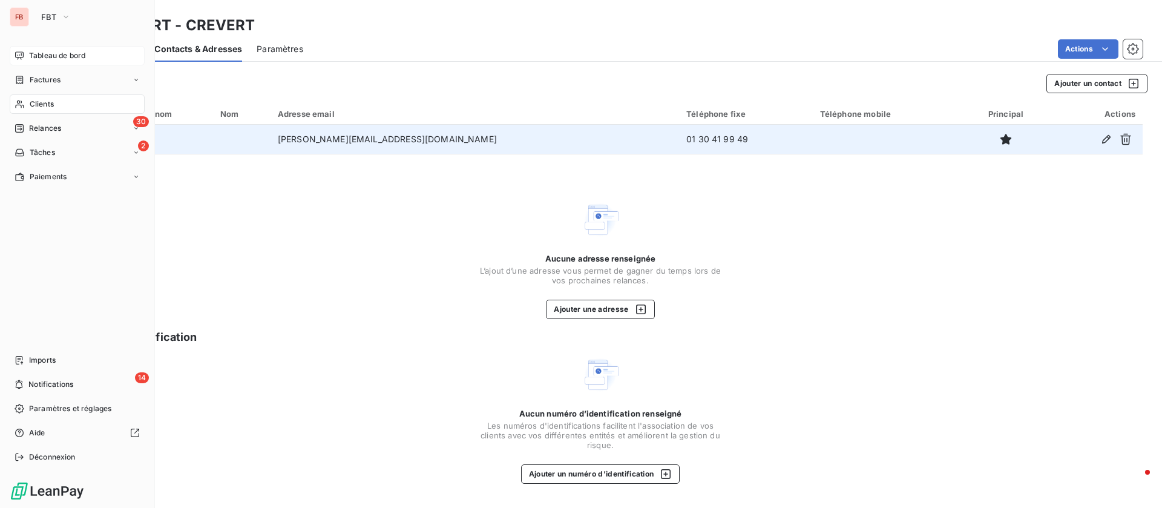
click at [27, 101] on div "Clients" at bounding box center [77, 103] width 135 height 19
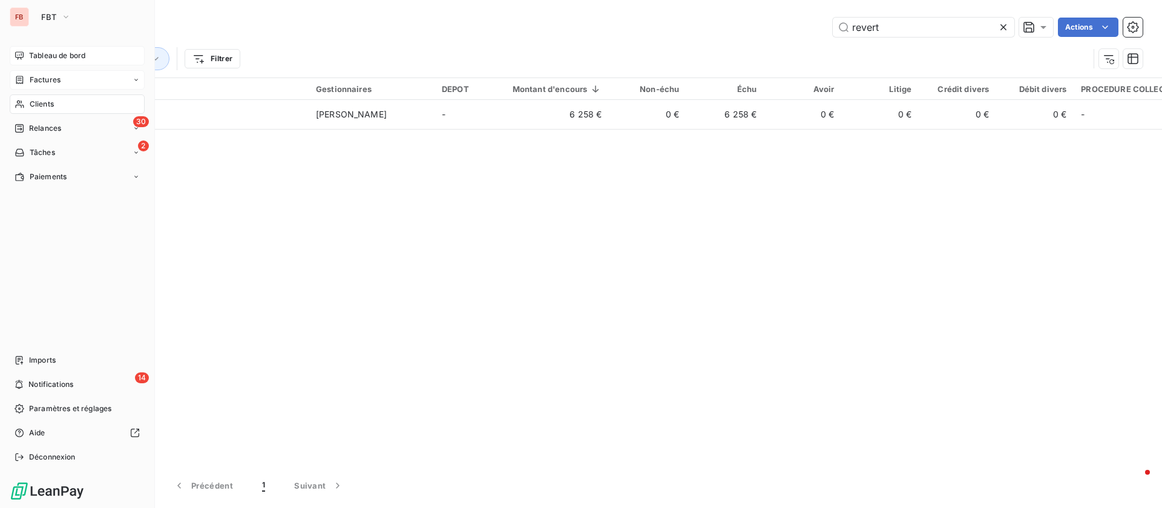
click at [53, 83] on span "Factures" at bounding box center [45, 79] width 31 height 11
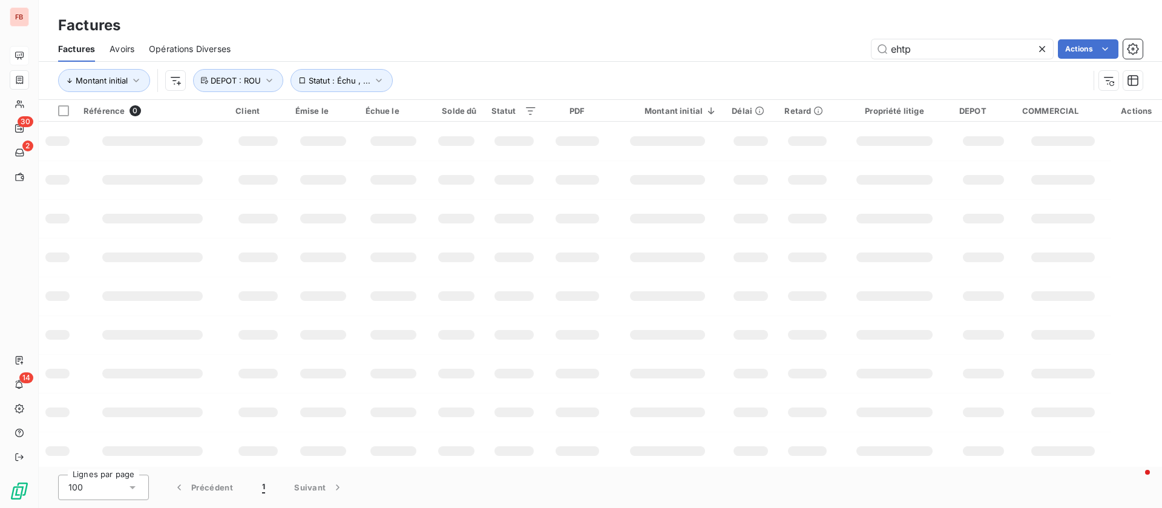
drag, startPoint x: 925, startPoint y: 51, endPoint x: 779, endPoint y: 52, distance: 145.9
click at [779, 52] on div "ehtp Actions" at bounding box center [694, 48] width 898 height 19
type input "REVERT"
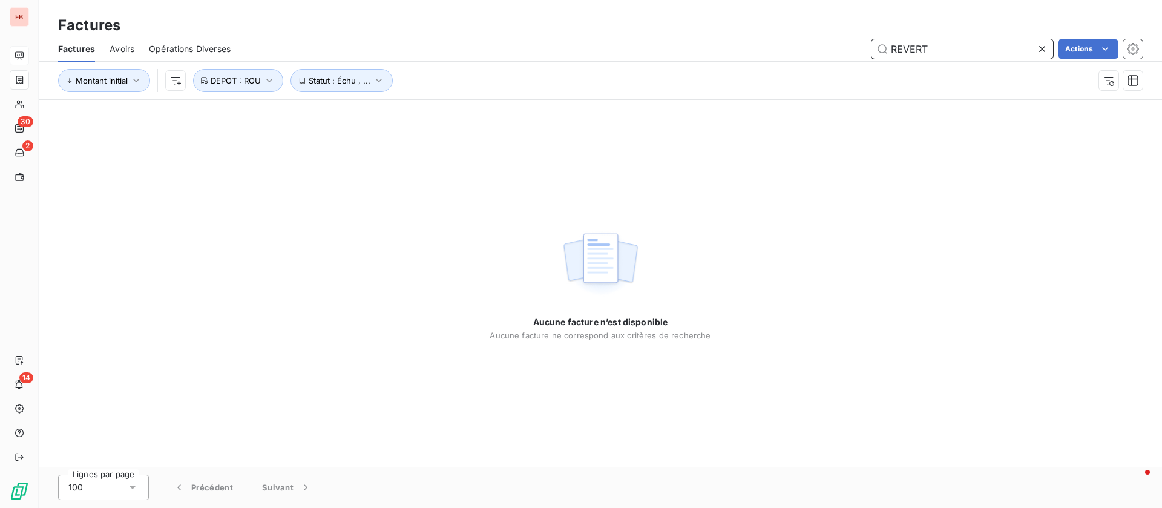
click at [986, 45] on input "REVERT" at bounding box center [963, 48] width 182 height 19
click at [1135, 81] on icon "button" at bounding box center [1133, 80] width 12 height 12
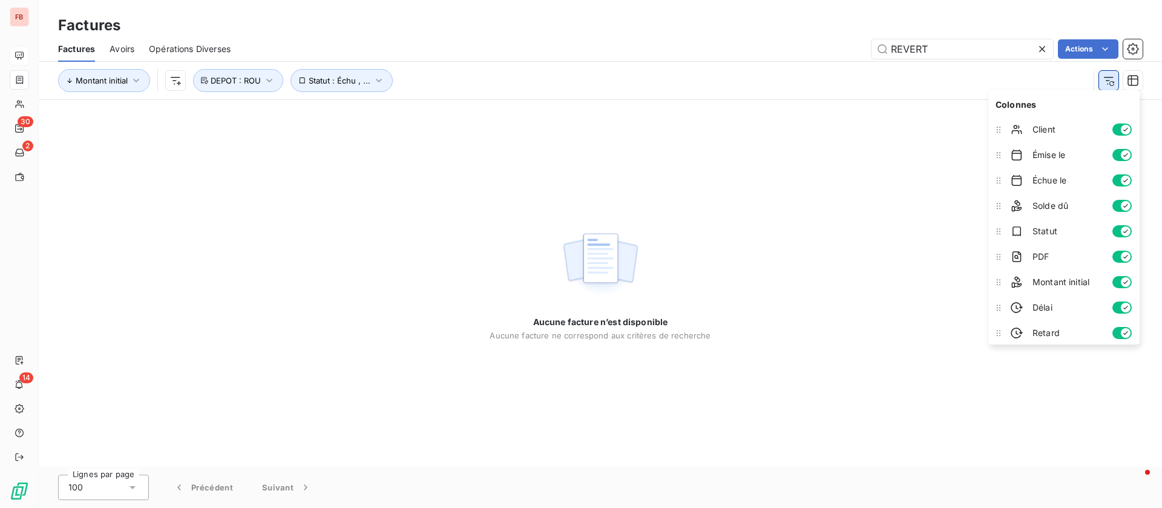
click at [1110, 83] on icon "button" at bounding box center [1111, 83] width 5 height 5
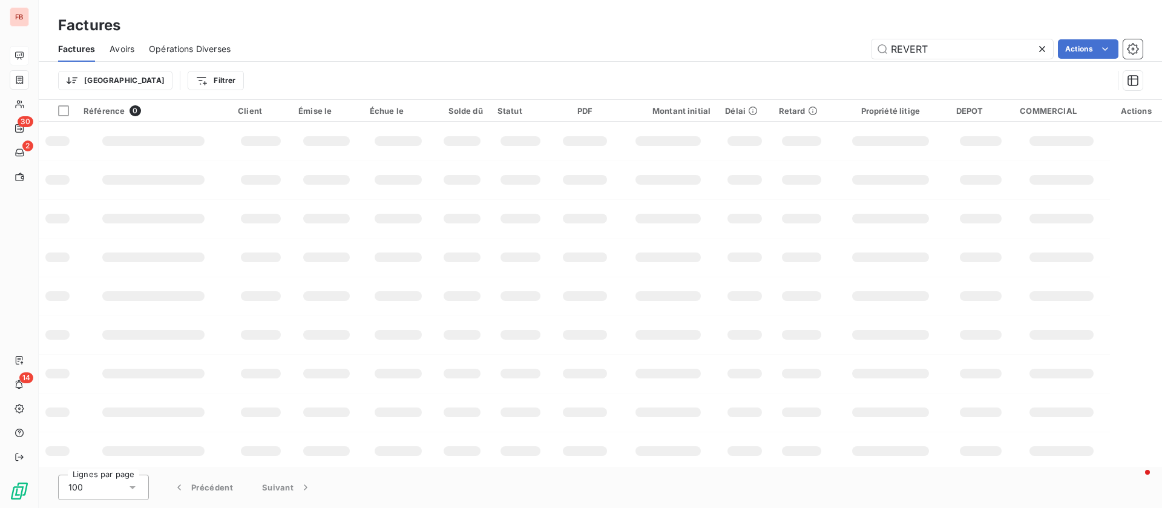
click at [1110, 83] on div "Trier Filtrer" at bounding box center [585, 80] width 1055 height 23
click at [958, 53] on input "REVERT" at bounding box center [963, 48] width 182 height 19
click at [986, 44] on input "REVERT" at bounding box center [963, 48] width 182 height 19
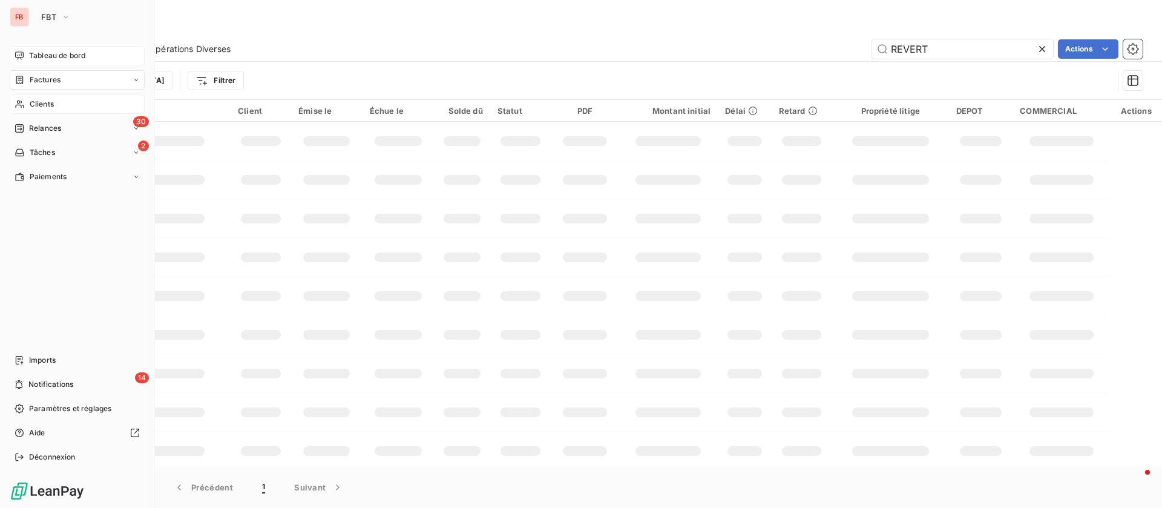
click at [30, 106] on span "Clients" at bounding box center [42, 104] width 24 height 11
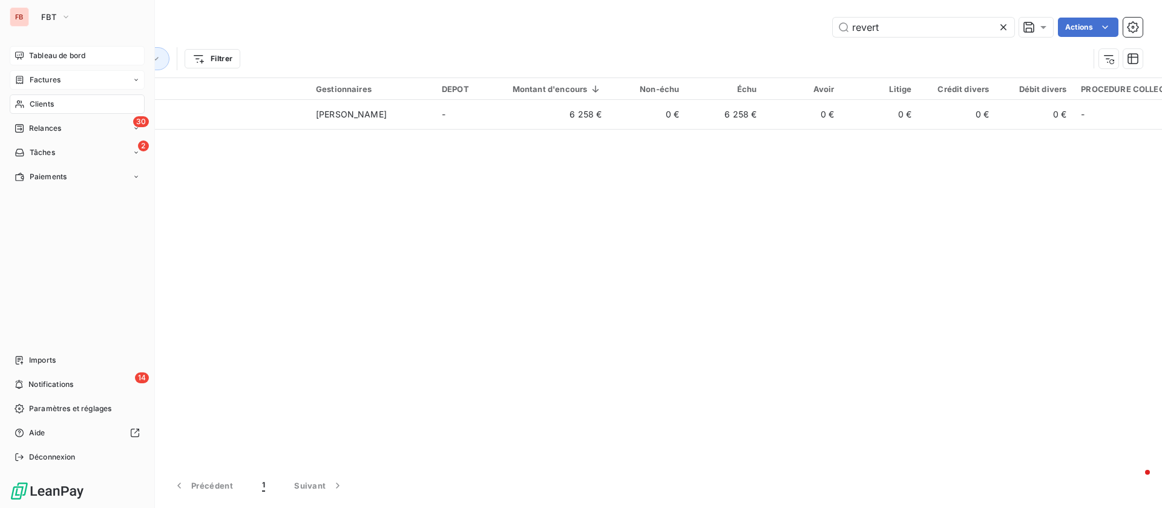
click at [33, 54] on span "Tableau de bord" at bounding box center [57, 55] width 56 height 11
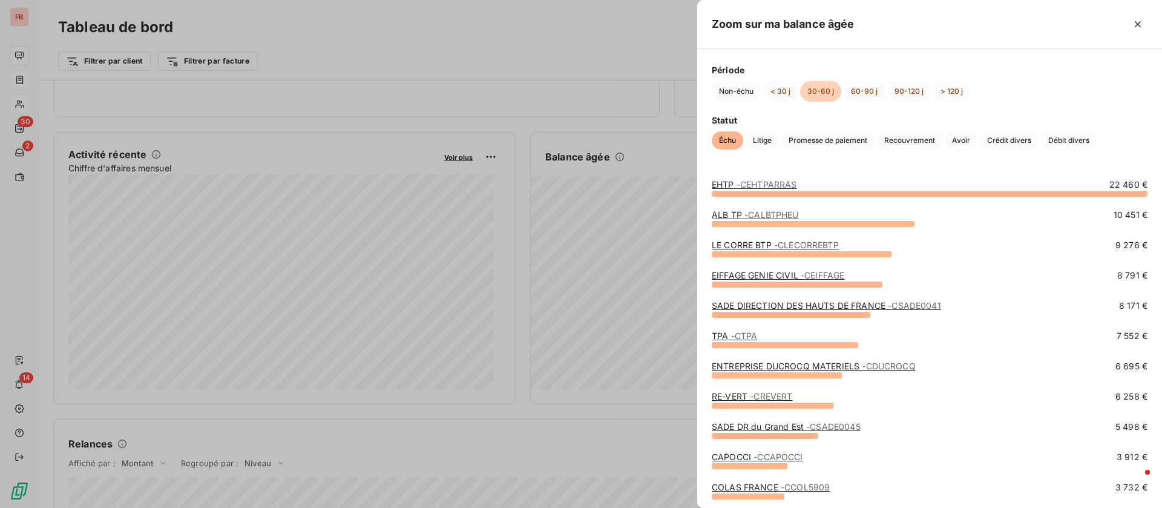
scroll to position [91, 0]
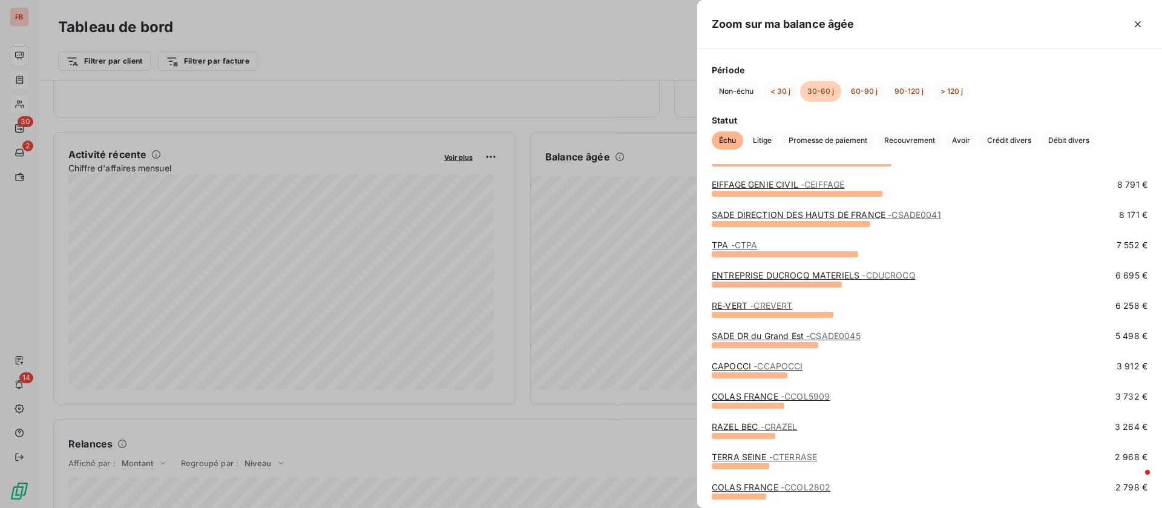
click at [780, 366] on span "- CCAPOCCI" at bounding box center [778, 366] width 49 height 10
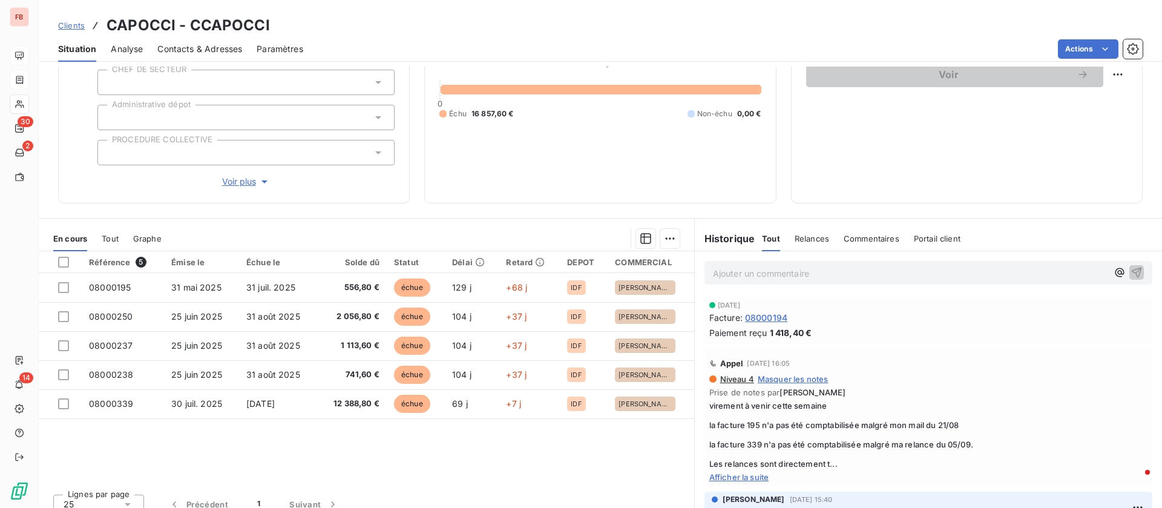
scroll to position [142, 0]
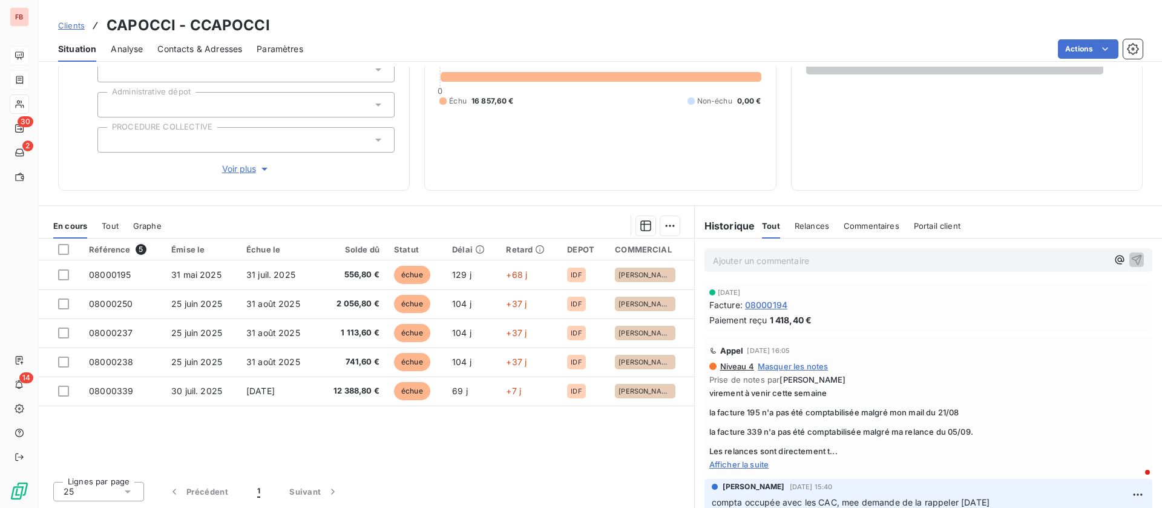
click at [735, 464] on span "Afficher la suite" at bounding box center [928, 464] width 438 height 10
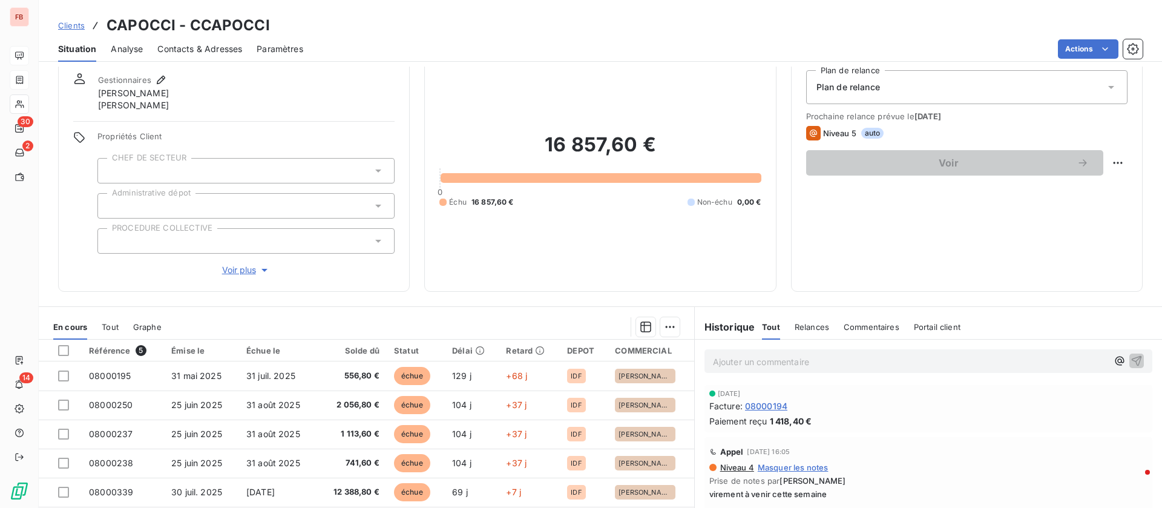
scroll to position [0, 0]
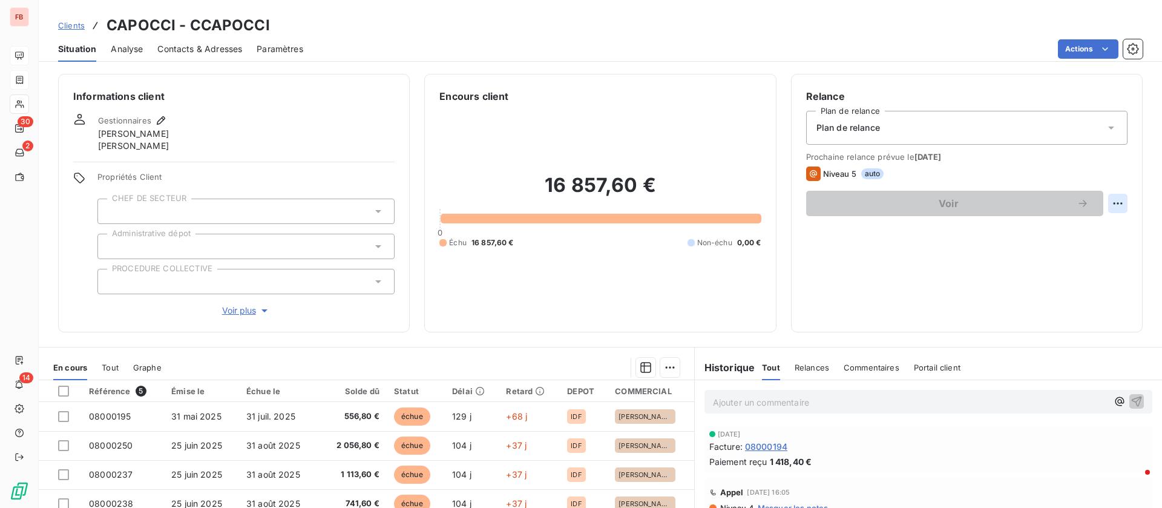
click at [1101, 198] on html "FB 30 2 14 Clients CAPOCCI - CCAPOCCI Situation Analyse Contacts & Adresses Par…" at bounding box center [581, 254] width 1162 height 508
click at [1025, 229] on div "Replanifier cette action" at bounding box center [1054, 229] width 108 height 19
select select "9"
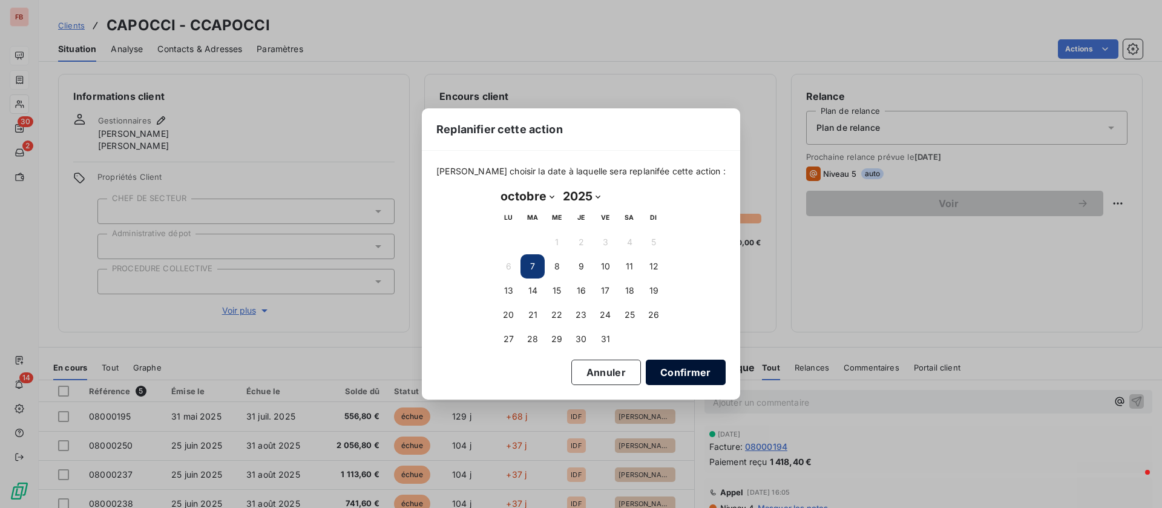
click at [661, 362] on button "Confirmer" at bounding box center [686, 372] width 80 height 25
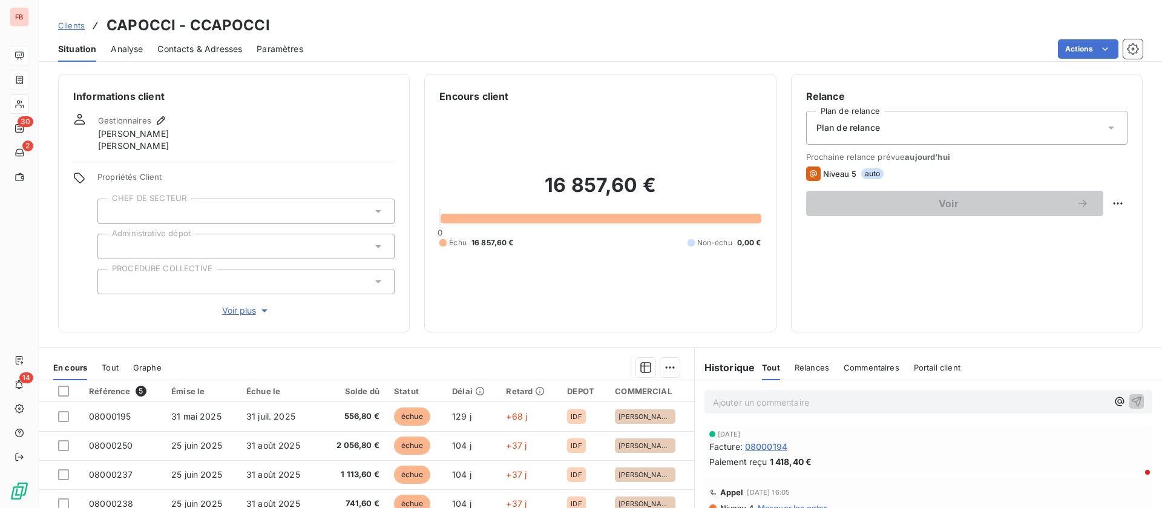
click at [183, 51] on span "Contacts & Adresses" at bounding box center [199, 49] width 85 height 12
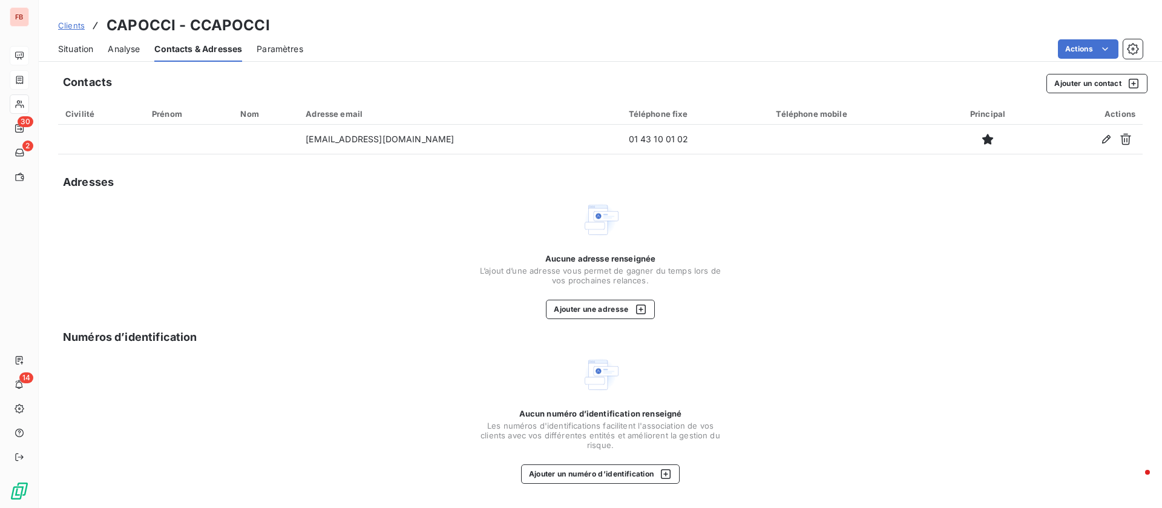
click at [64, 43] on span "Situation" at bounding box center [75, 49] width 35 height 12
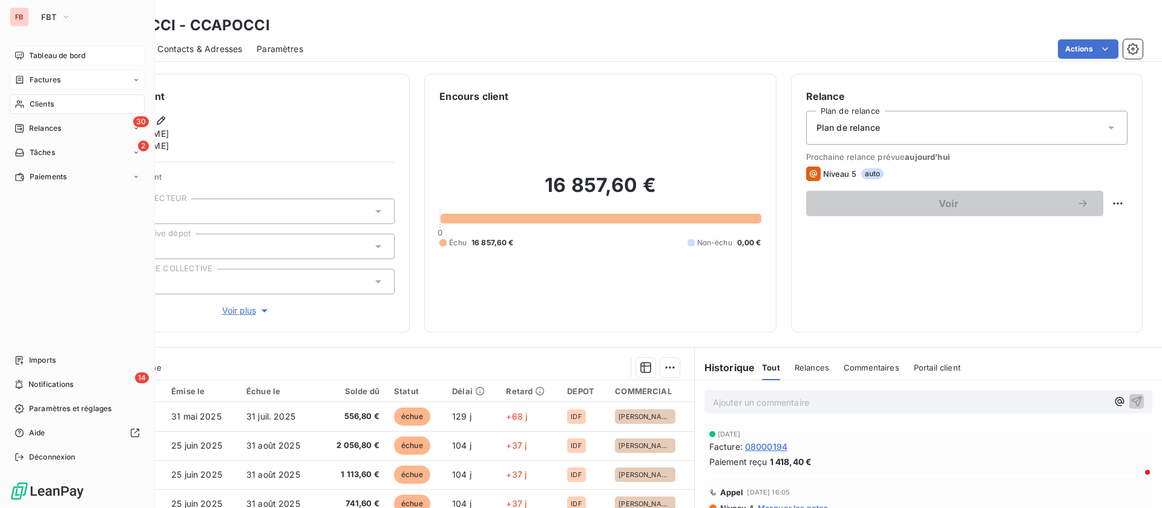
click at [37, 96] on div "Clients" at bounding box center [77, 103] width 135 height 19
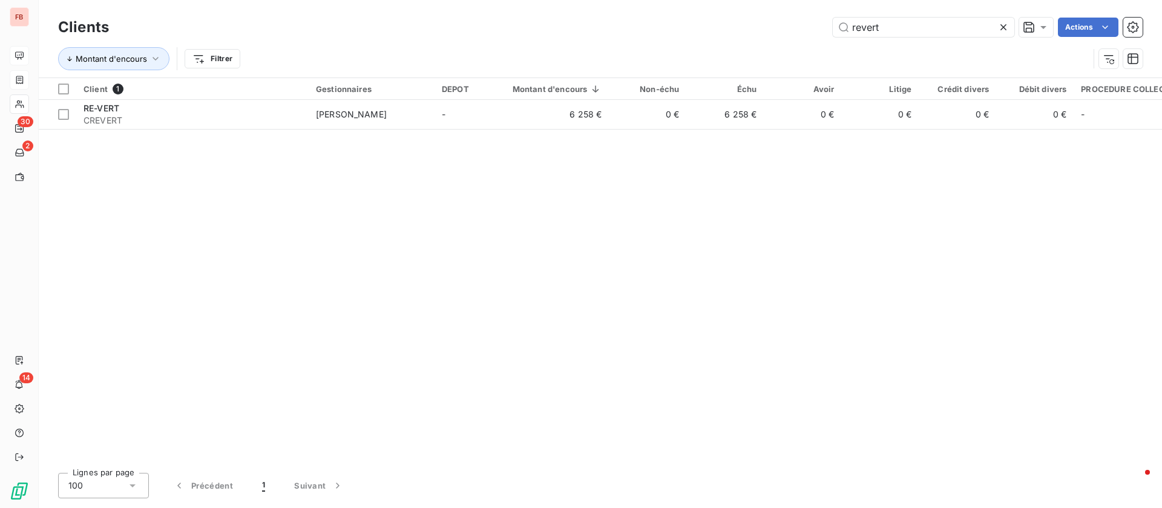
click at [1005, 24] on icon at bounding box center [1003, 27] width 12 height 12
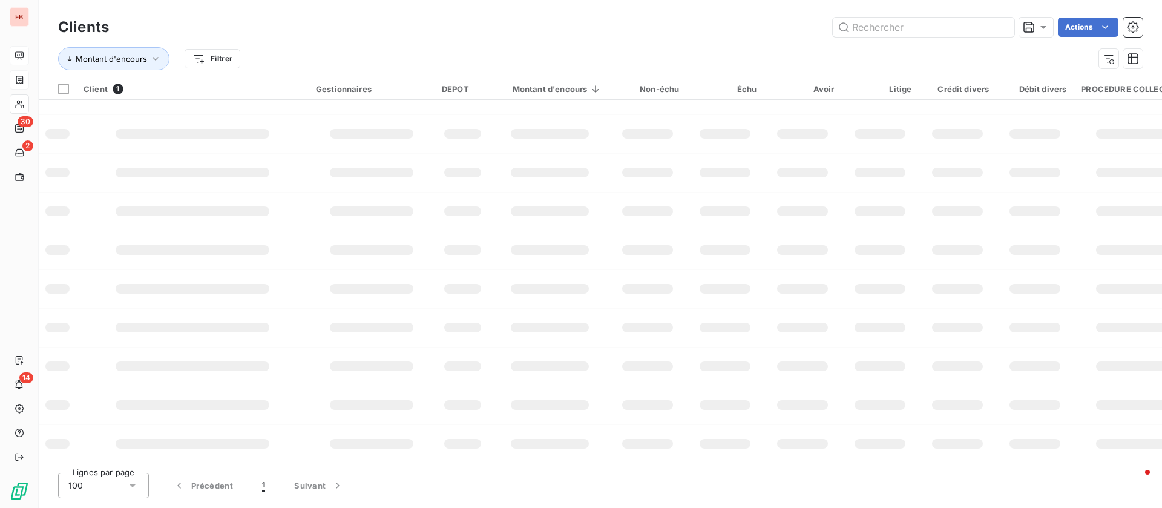
scroll to position [223, 0]
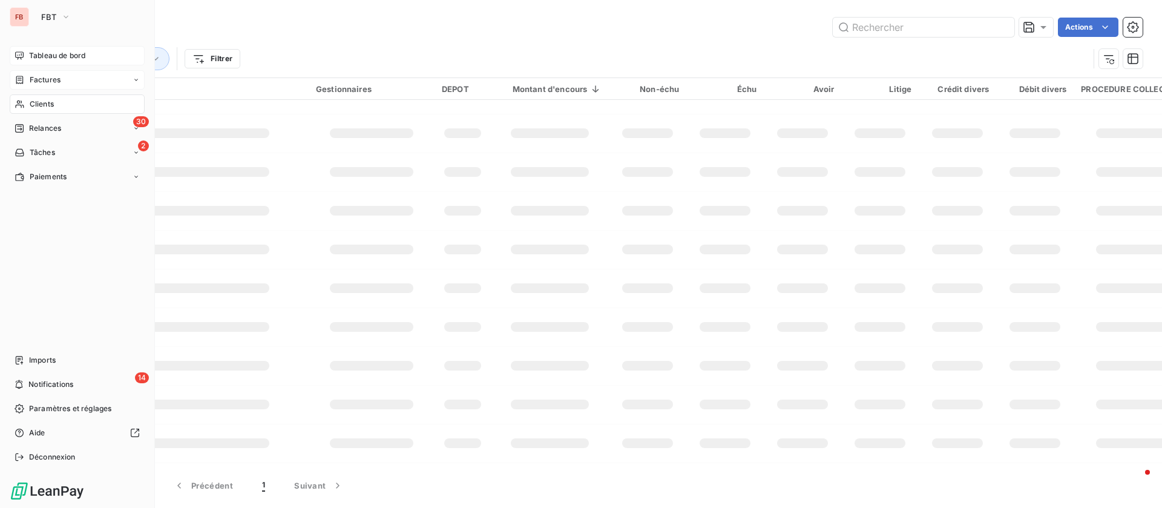
click at [27, 54] on div "Tableau de bord" at bounding box center [77, 55] width 135 height 19
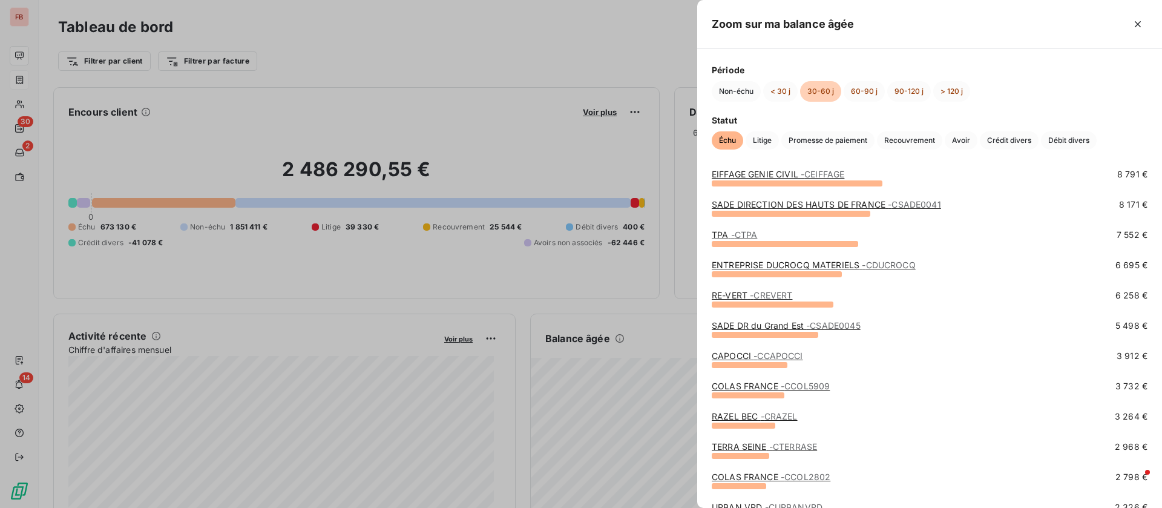
scroll to position [182, 0]
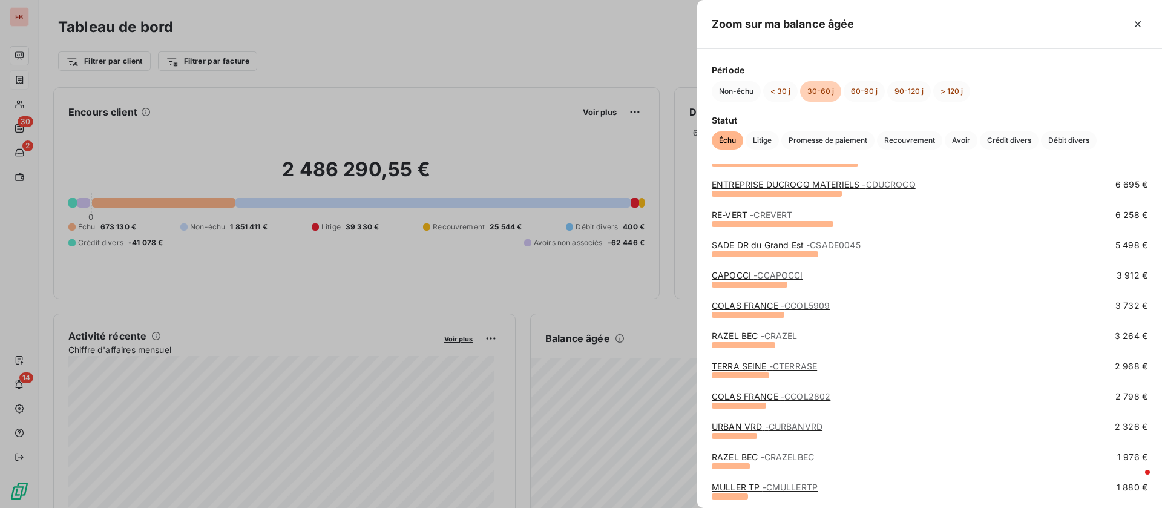
click at [761, 309] on link "COLAS FRANCE - CCOL5909" at bounding box center [771, 305] width 118 height 10
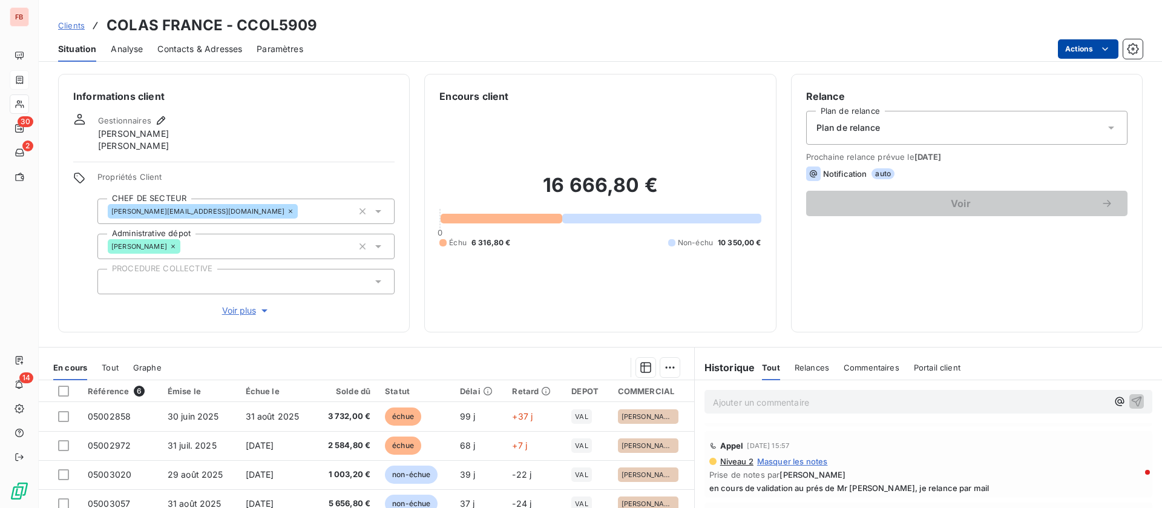
click at [1093, 50] on html "FB 30 2 14 Clients COLAS FRANCE - CCOL5909 Situation Analyse Contacts & Adresse…" at bounding box center [581, 254] width 1162 height 508
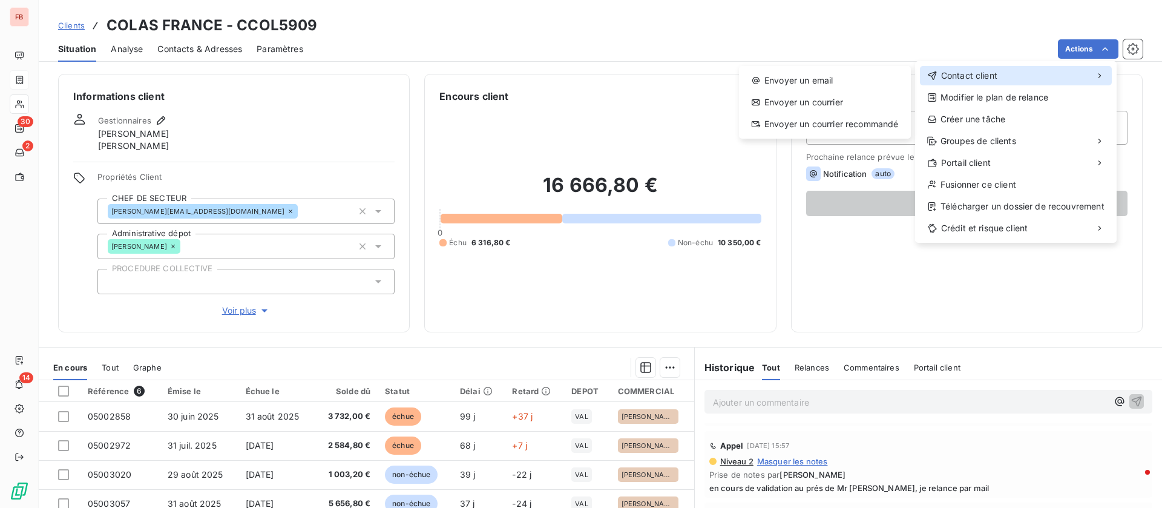
click at [979, 71] on span "Contact client" at bounding box center [969, 76] width 56 height 12
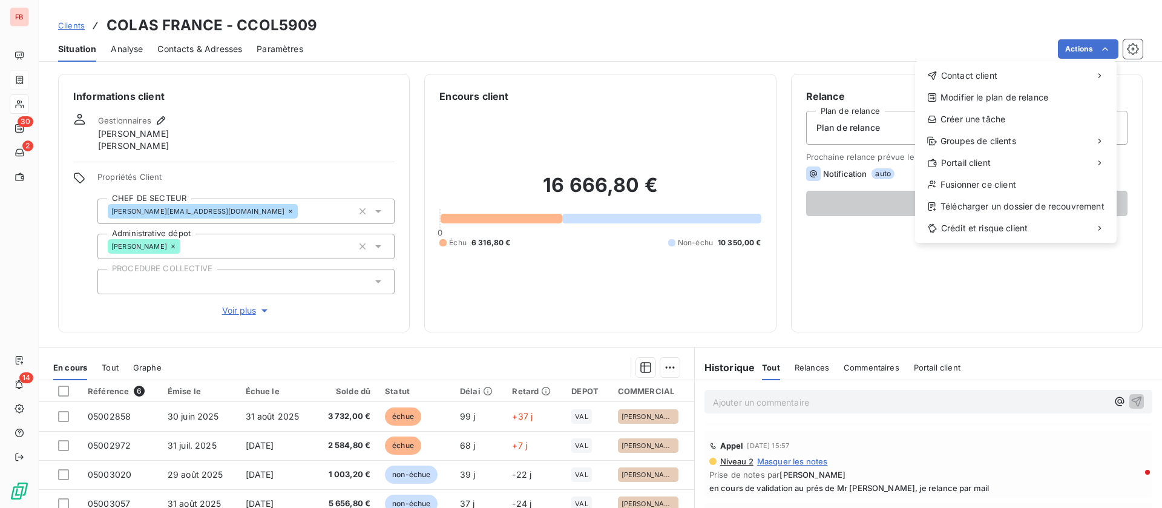
click at [173, 48] on html "FB 30 2 14 Clients COLAS FRANCE - CCOL5909 Situation Analyse Contacts & Adresse…" at bounding box center [581, 254] width 1162 height 508
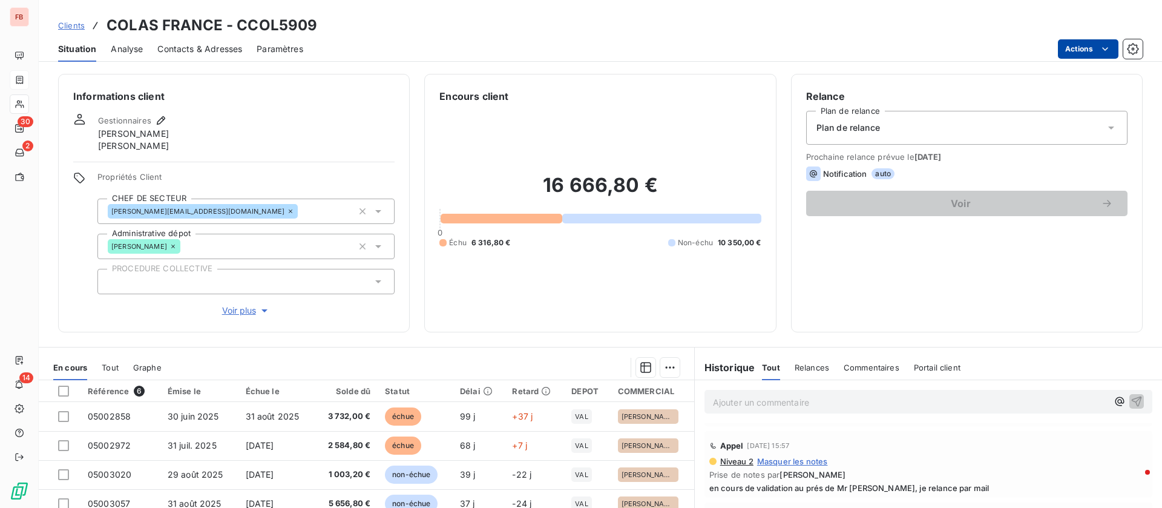
drag, startPoint x: 1106, startPoint y: 38, endPoint x: 1097, endPoint y: 41, distance: 9.6
click at [1105, 37] on div "Situation Analyse Contacts & Adresses Paramètres Actions" at bounding box center [600, 48] width 1123 height 25
click at [1089, 47] on html "FB 30 2 14 Clients COLAS FRANCE - CCOL5909 Situation Analyse Contacts & Adresse…" at bounding box center [581, 254] width 1162 height 508
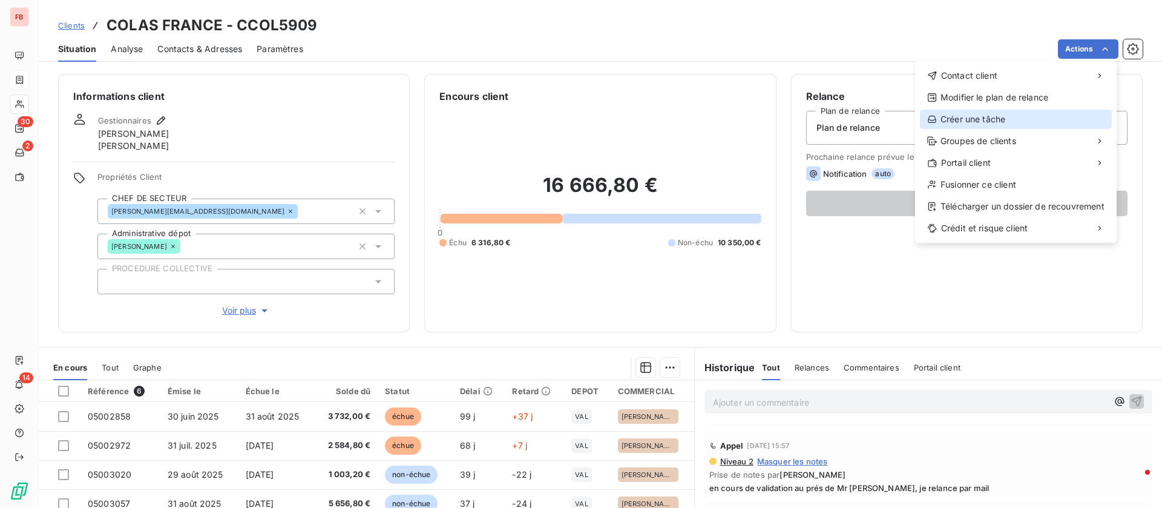
click at [987, 112] on div "Créer une tâche" at bounding box center [1016, 119] width 192 height 19
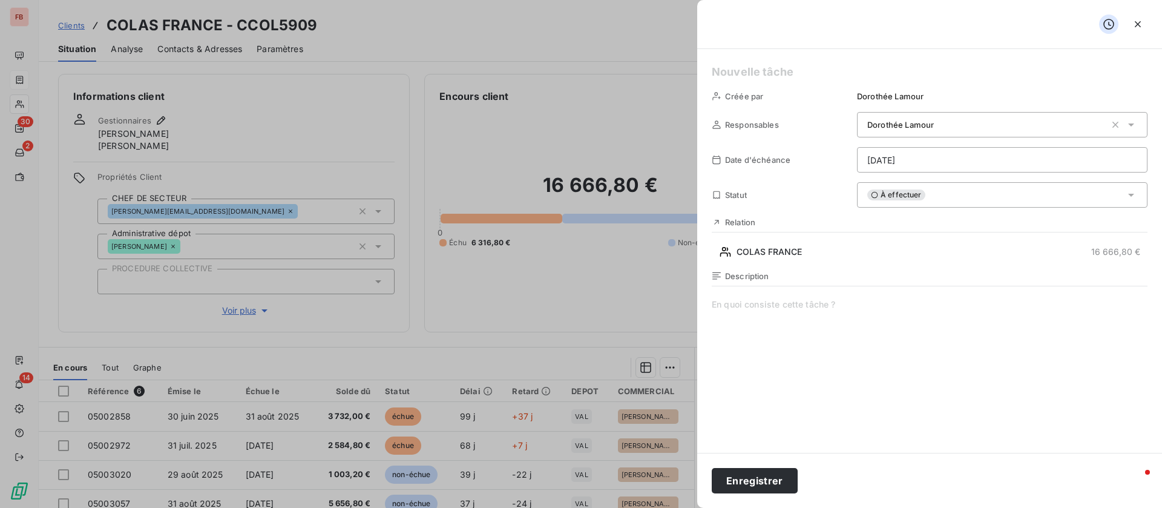
click at [1113, 205] on div "À effectuer" at bounding box center [1002, 194] width 291 height 25
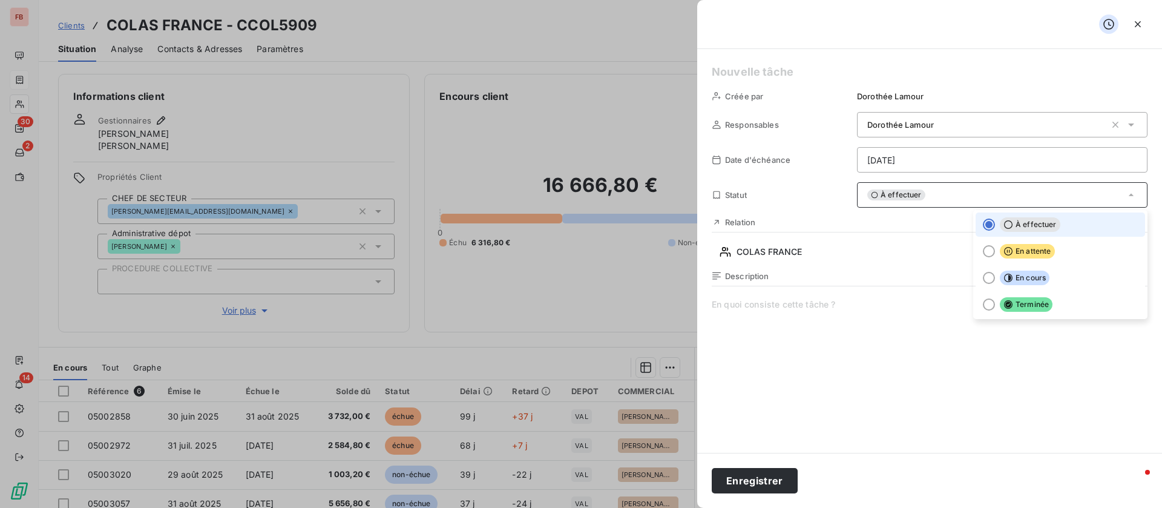
click at [1111, 199] on div "À effectuer" at bounding box center [1002, 194] width 291 height 25
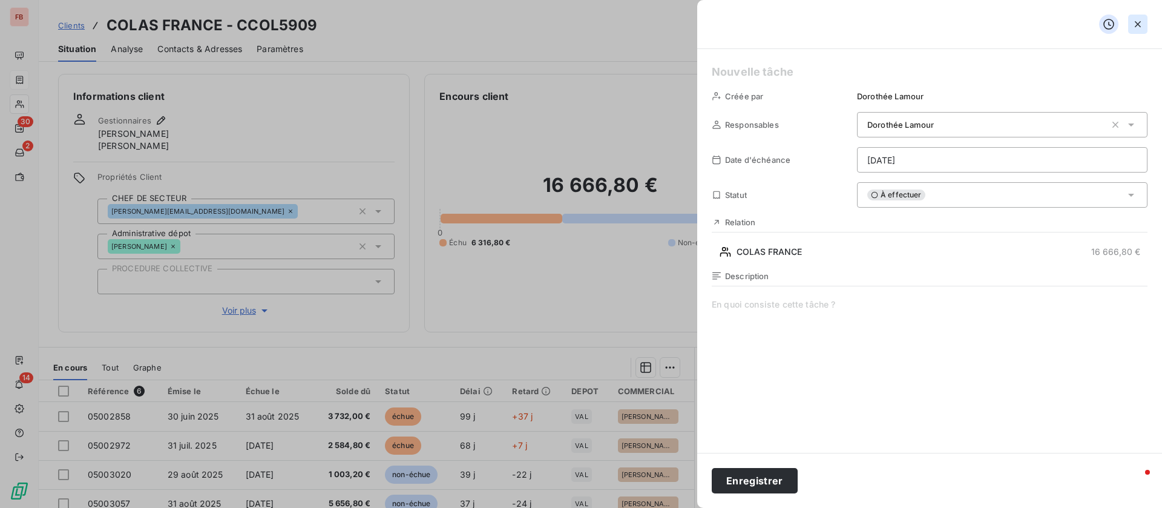
click at [1133, 22] on icon "button" at bounding box center [1138, 24] width 12 height 12
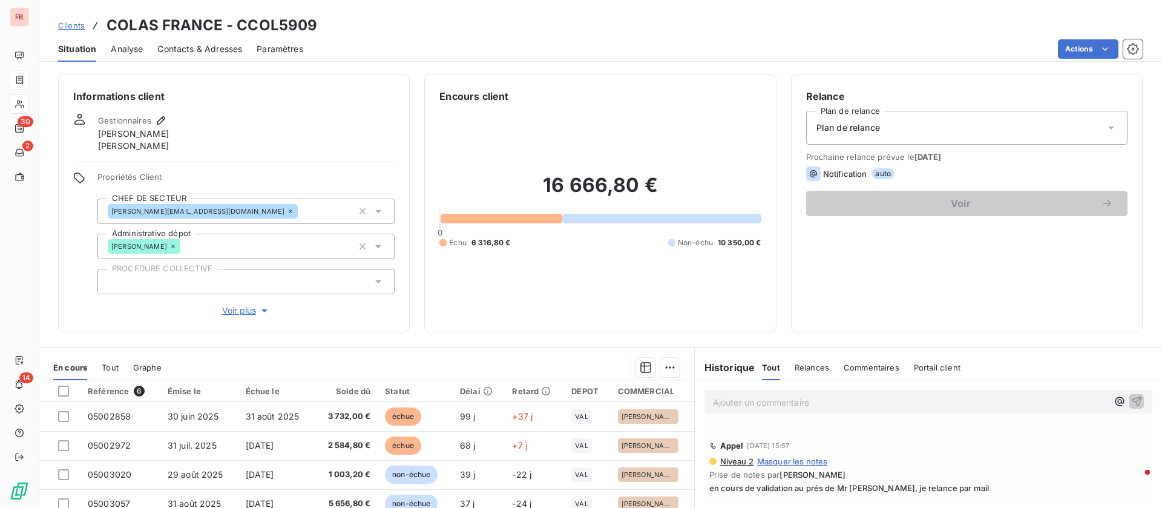
click at [194, 43] on span "Contacts & Adresses" at bounding box center [199, 49] width 85 height 12
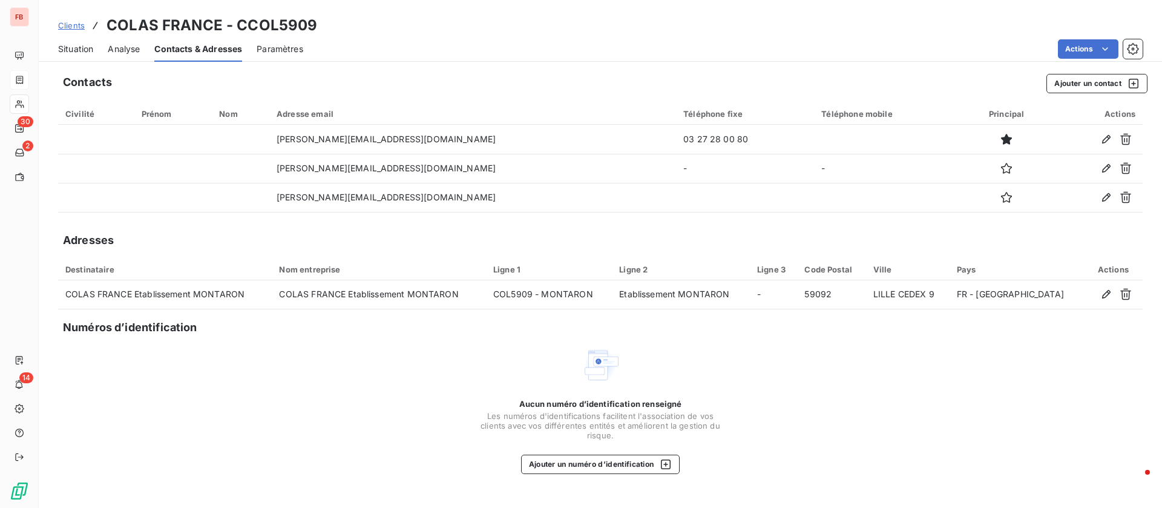
click at [73, 44] on span "Situation" at bounding box center [75, 49] width 35 height 12
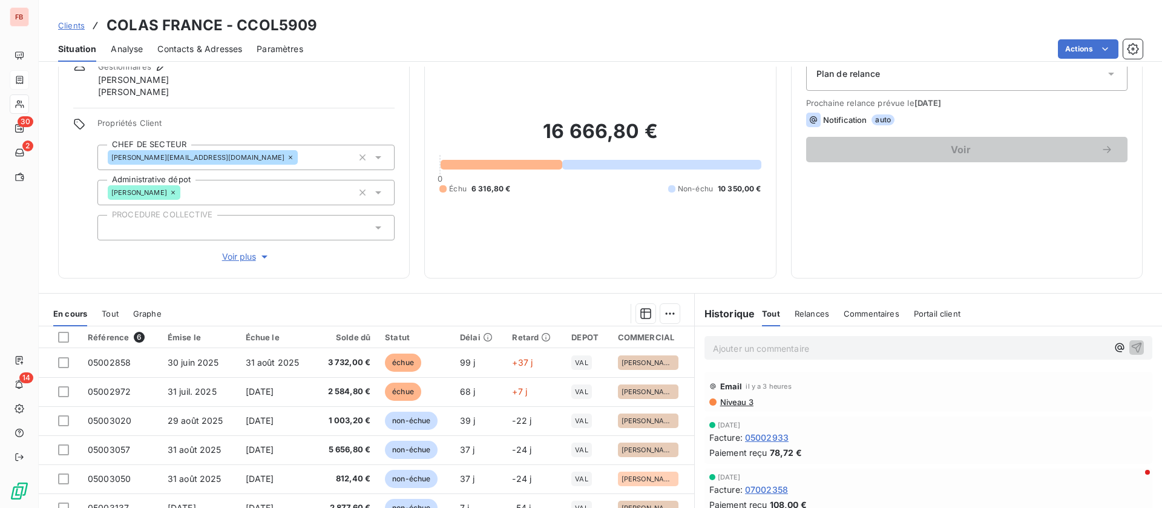
scroll to position [91, 0]
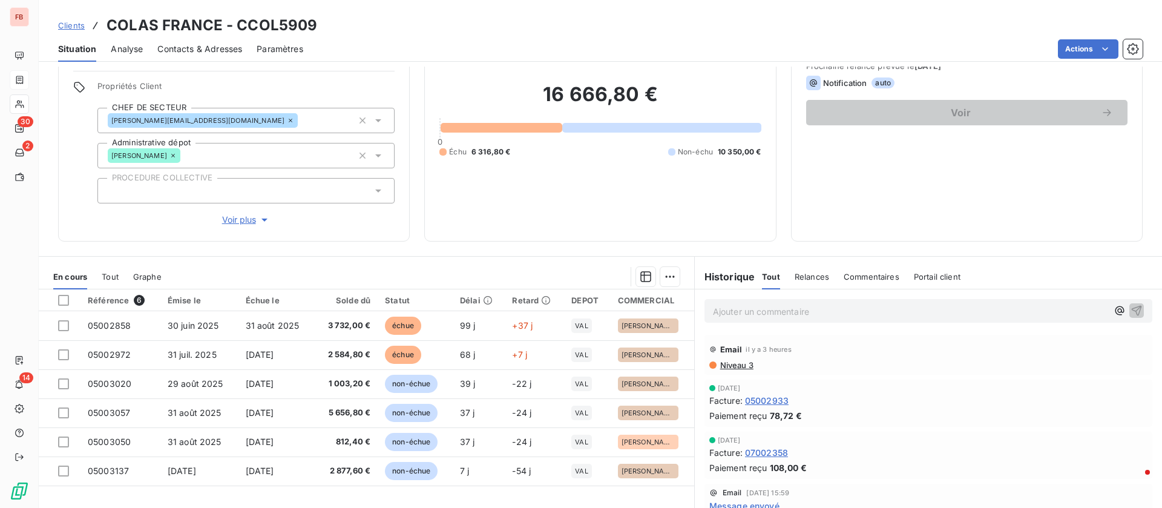
click at [766, 306] on p "Ajouter un commentaire ﻿" at bounding box center [910, 311] width 395 height 15
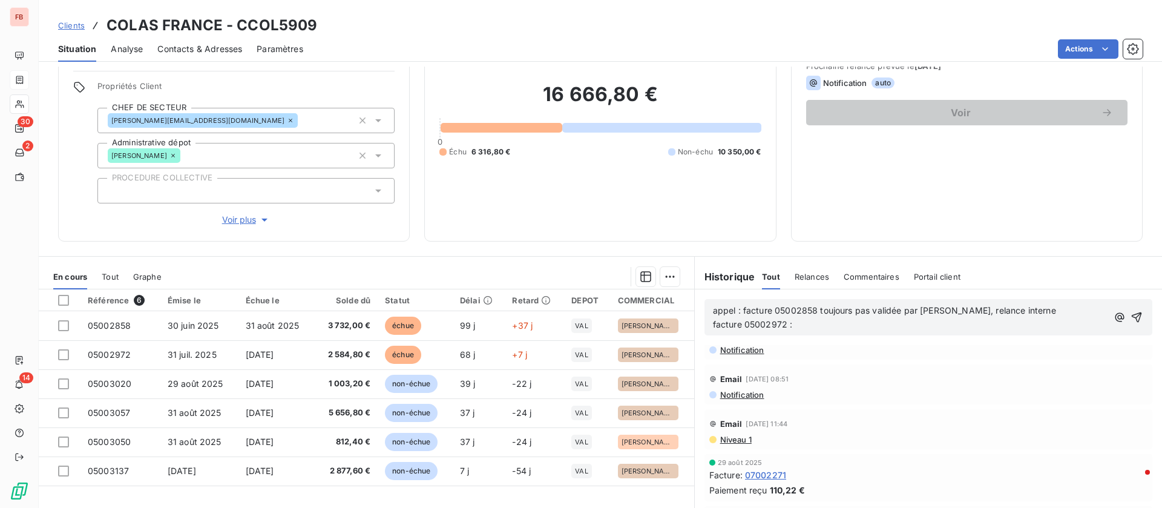
scroll to position [196, 0]
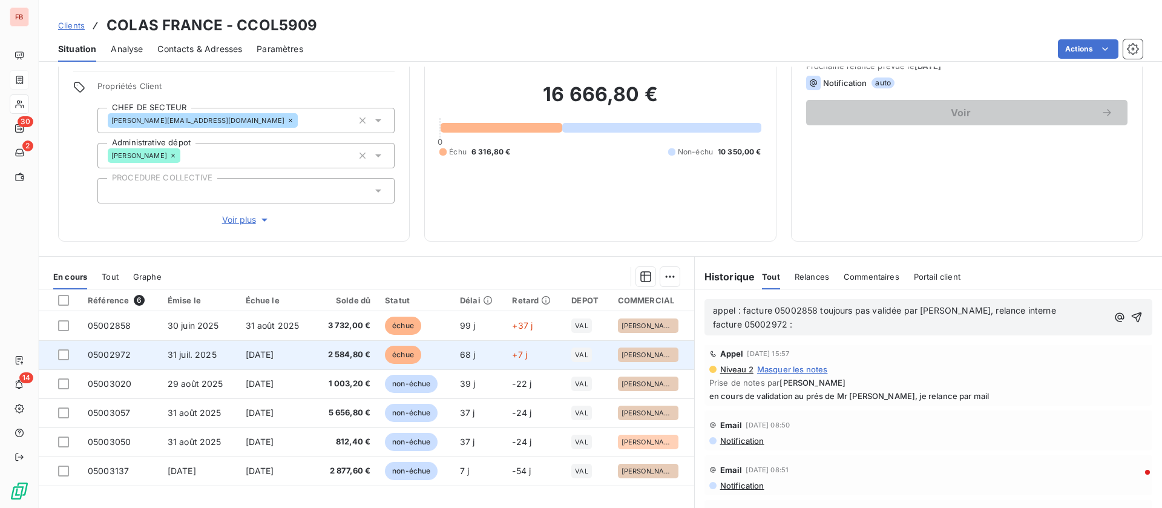
click at [246, 349] on span "[DATE]" at bounding box center [260, 354] width 28 height 10
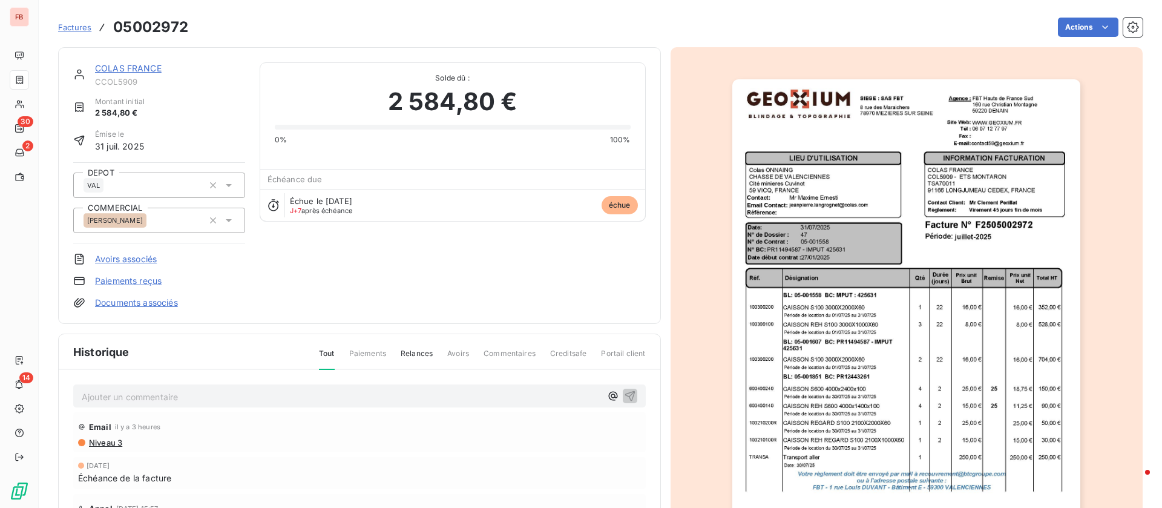
click at [118, 68] on link "COLAS FRANCE" at bounding box center [128, 68] width 67 height 10
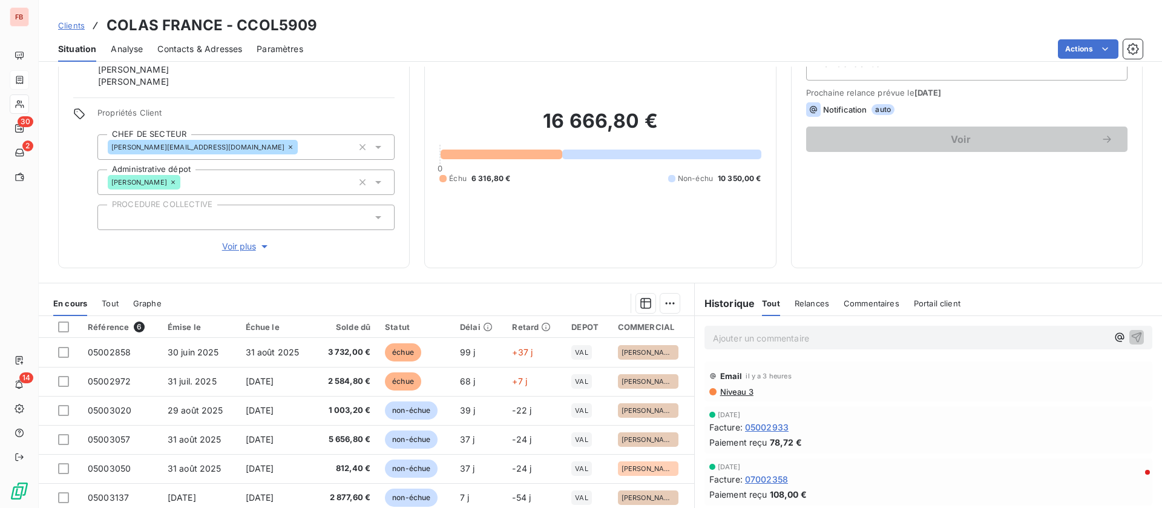
scroll to position [91, 0]
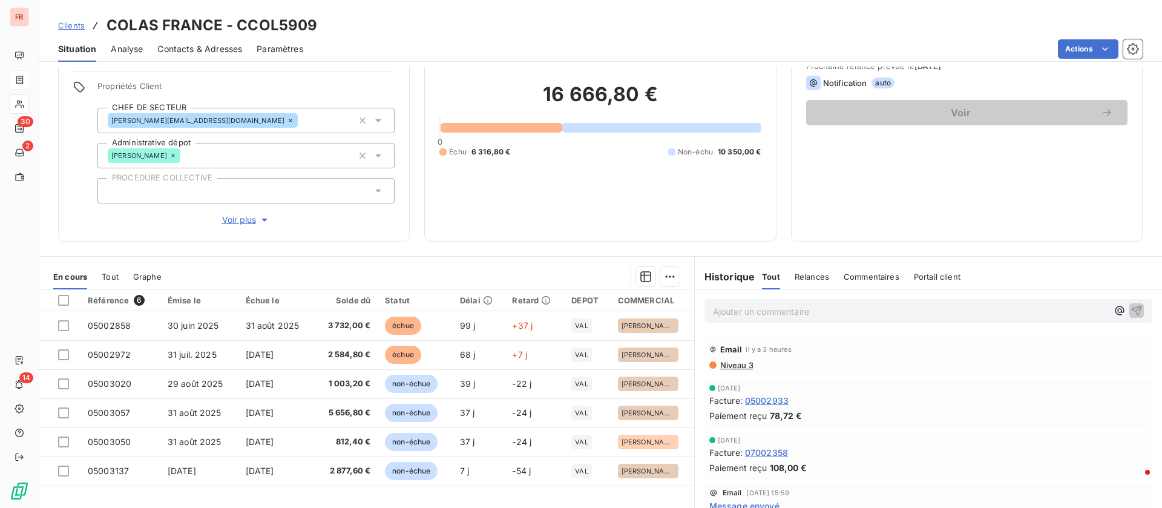
click at [755, 308] on p "Ajouter un commentaire ﻿" at bounding box center [910, 311] width 395 height 15
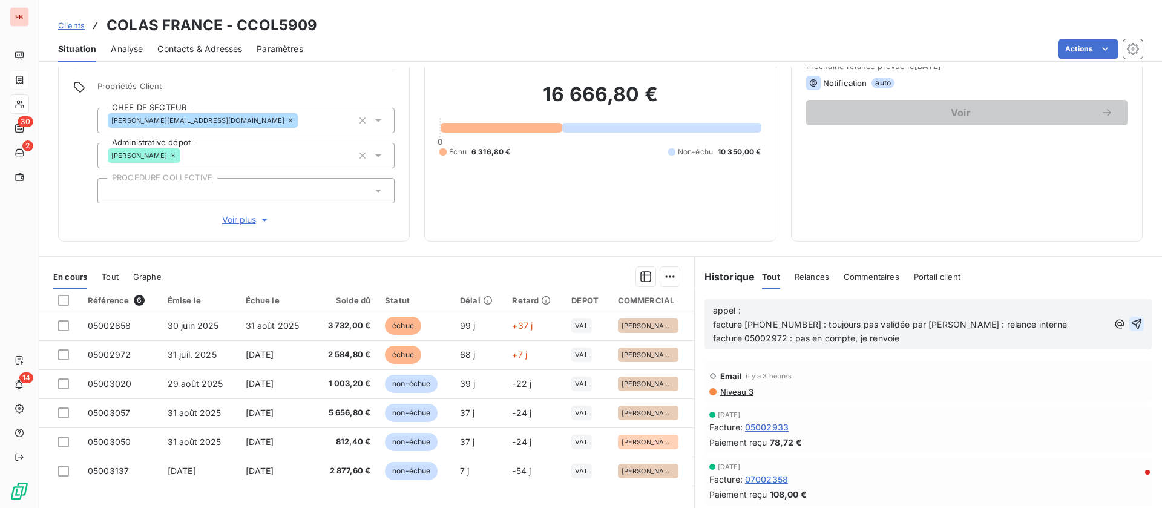
click at [1131, 321] on icon "button" at bounding box center [1137, 324] width 12 height 12
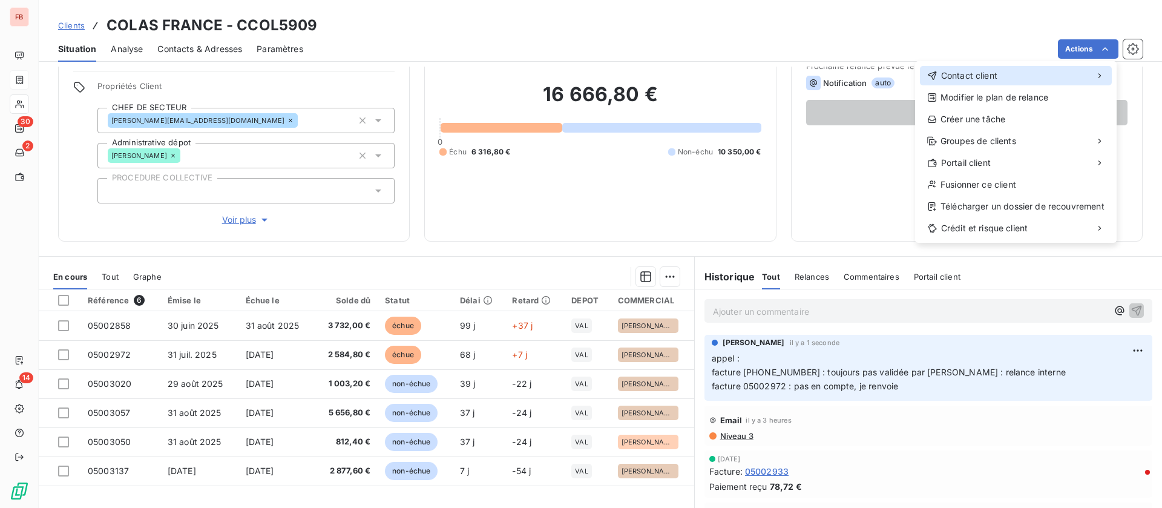
click at [988, 70] on span "Contact client" at bounding box center [969, 76] width 56 height 12
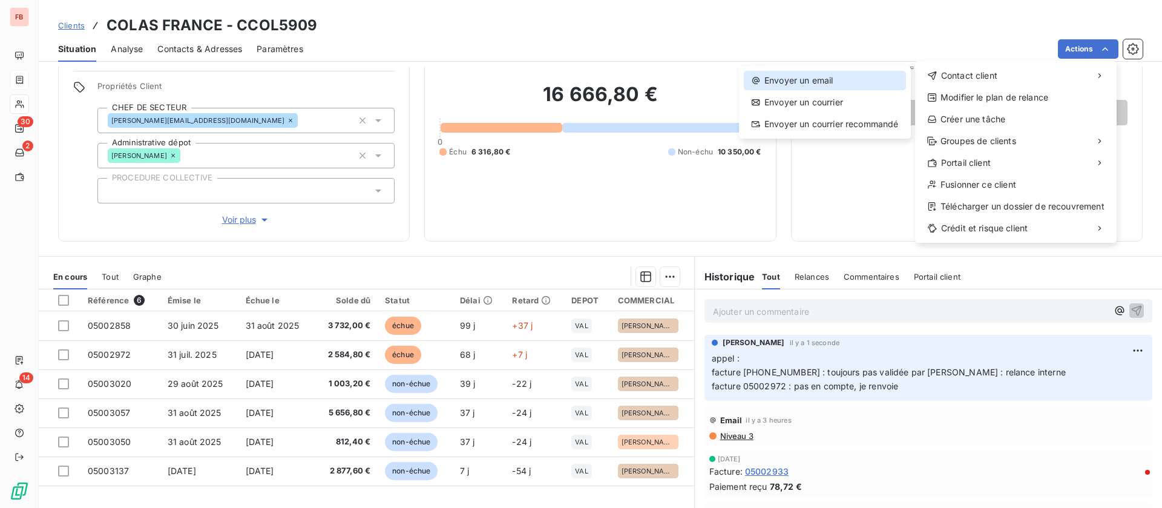
click at [803, 76] on div "Envoyer un email" at bounding box center [825, 80] width 162 height 19
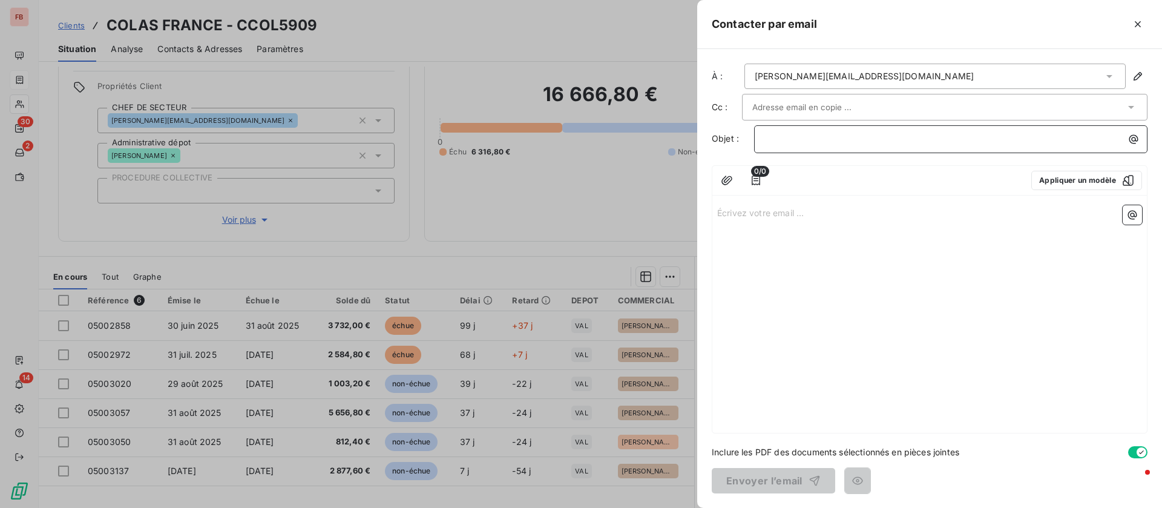
click at [831, 138] on p "﻿" at bounding box center [953, 139] width 379 height 14
click at [752, 179] on icon "button" at bounding box center [756, 180] width 12 height 12
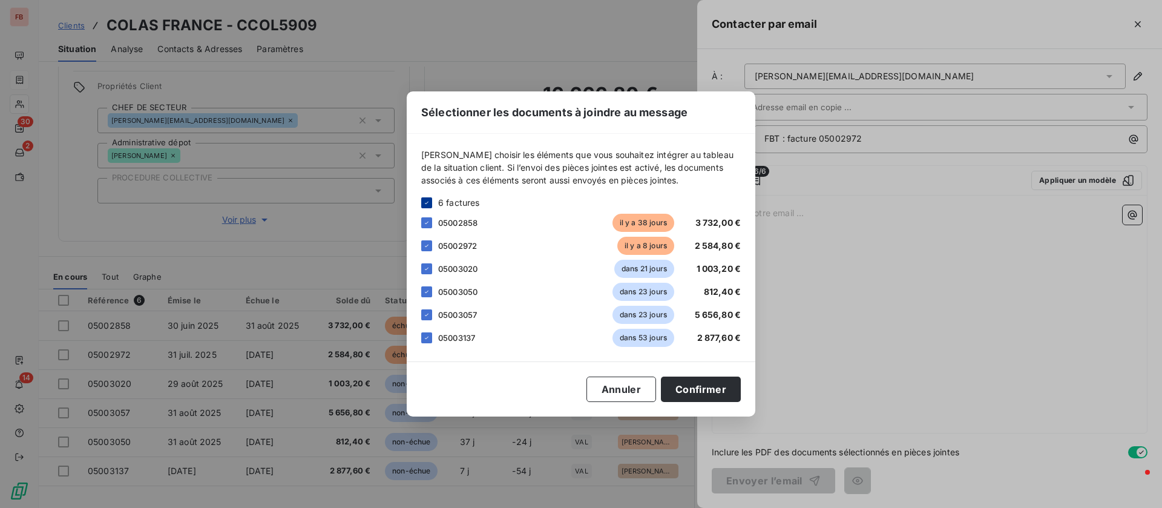
click at [427, 204] on icon at bounding box center [426, 202] width 7 height 7
click at [428, 245] on div at bounding box center [426, 245] width 11 height 11
click at [708, 381] on button "Confirmer" at bounding box center [701, 388] width 80 height 25
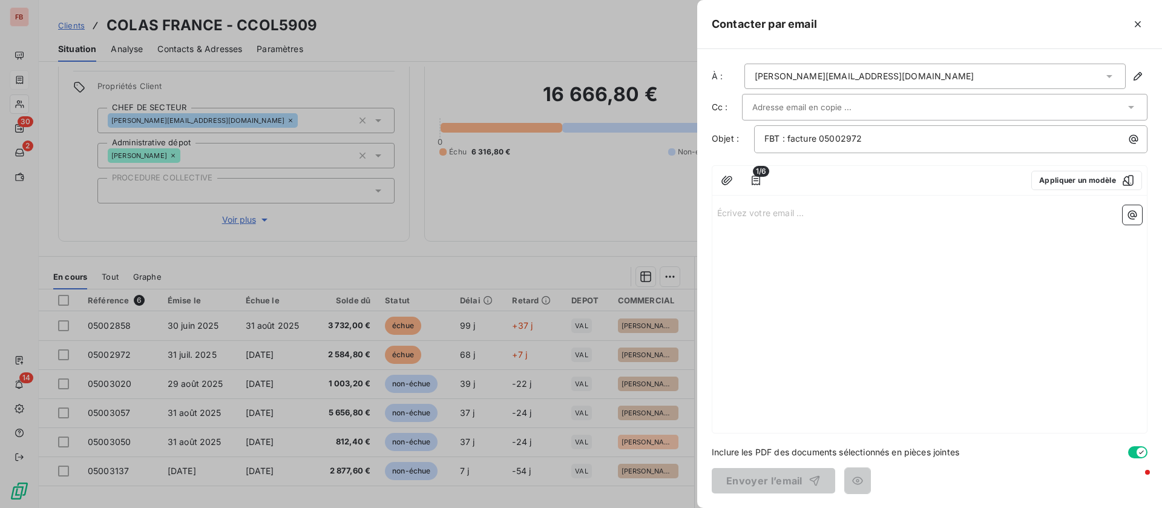
click at [810, 202] on div "Écrivez votre email ... ﻿" at bounding box center [929, 316] width 435 height 232
click at [786, 208] on p "Écrivez votre email ... ﻿" at bounding box center [929, 212] width 425 height 14
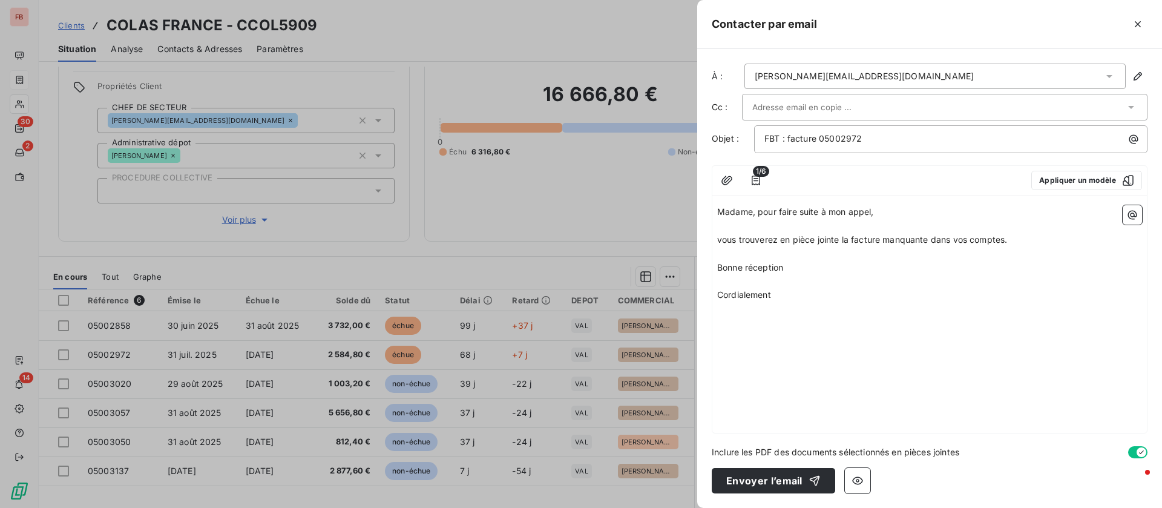
click at [1129, 214] on icon "button" at bounding box center [1132, 215] width 12 height 12
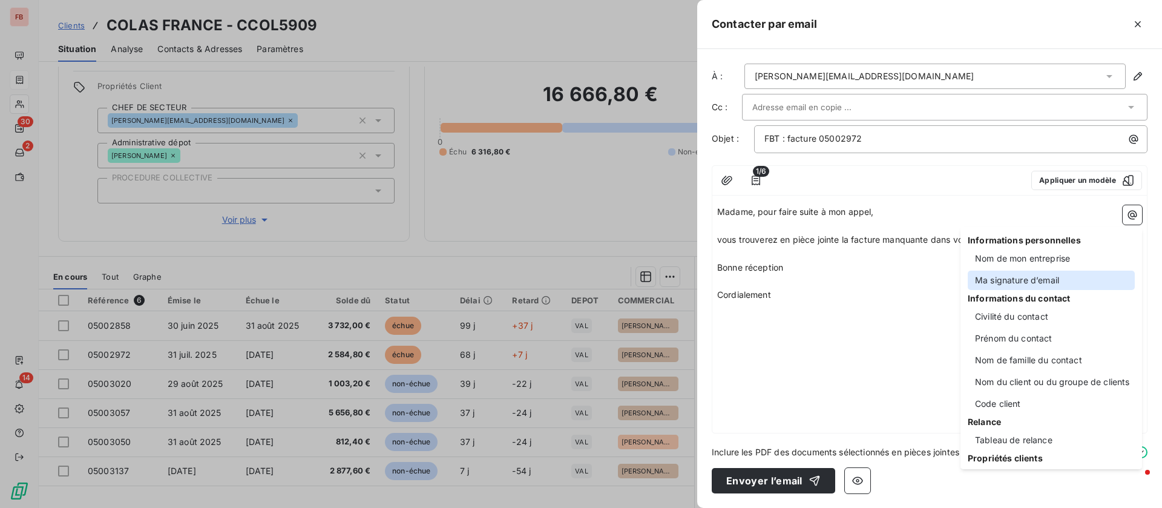
click at [996, 283] on div "Ma signature d’email" at bounding box center [1051, 280] width 167 height 19
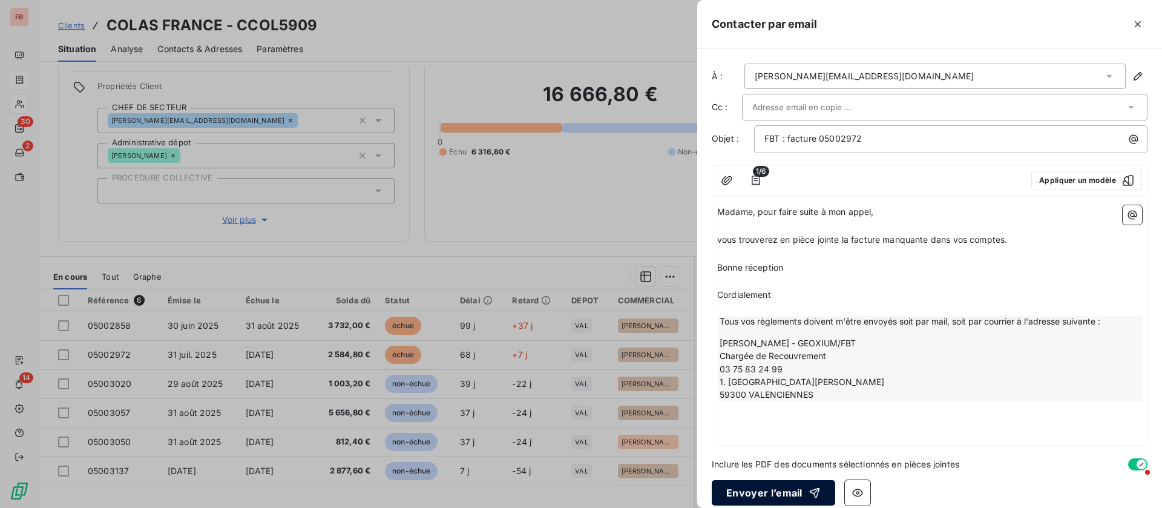
click at [758, 492] on button "Envoyer l’email" at bounding box center [773, 492] width 123 height 25
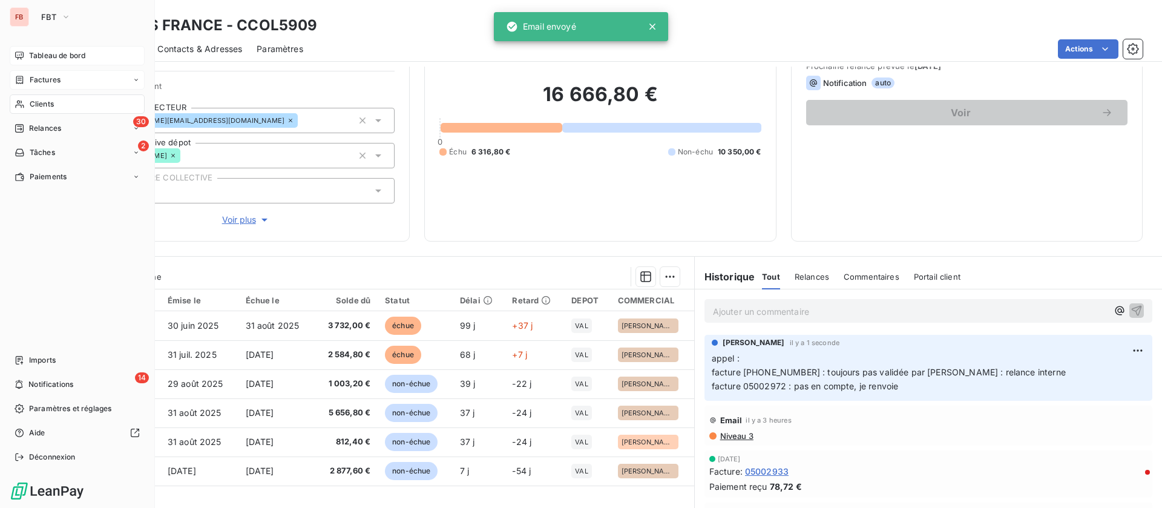
click at [46, 58] on span "Tableau de bord" at bounding box center [57, 55] width 56 height 11
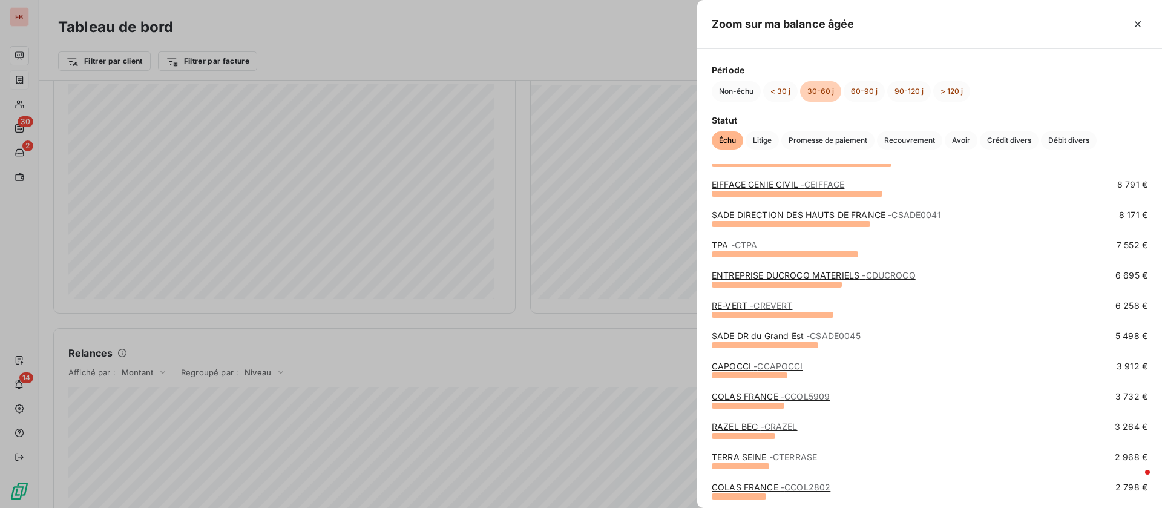
scroll to position [182, 0]
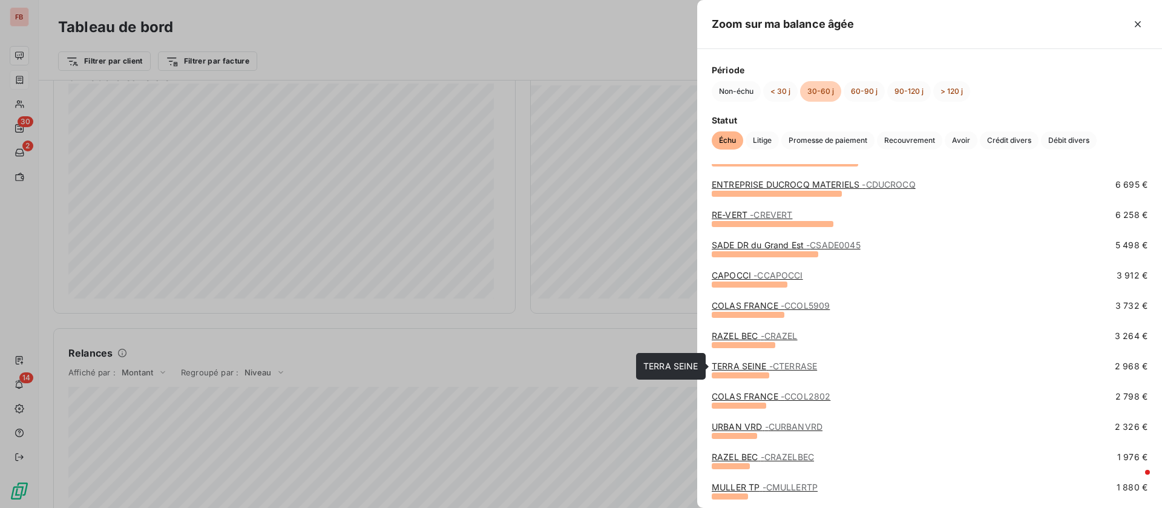
click at [744, 363] on link "TERRA SEINE - CTERRASE" at bounding box center [764, 366] width 105 height 10
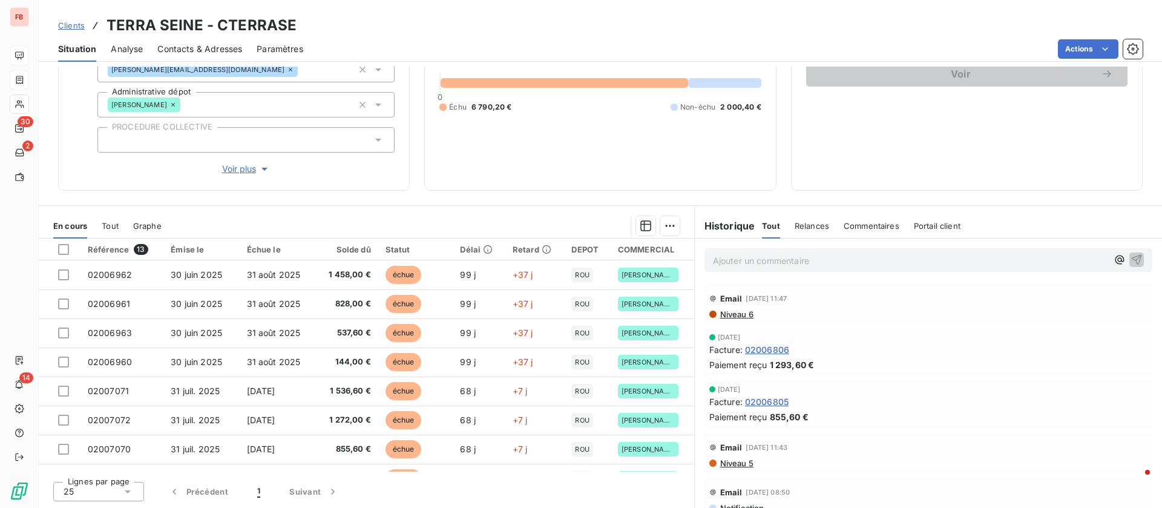
click at [738, 261] on p "Ajouter un commentaire ﻿" at bounding box center [910, 260] width 395 height 15
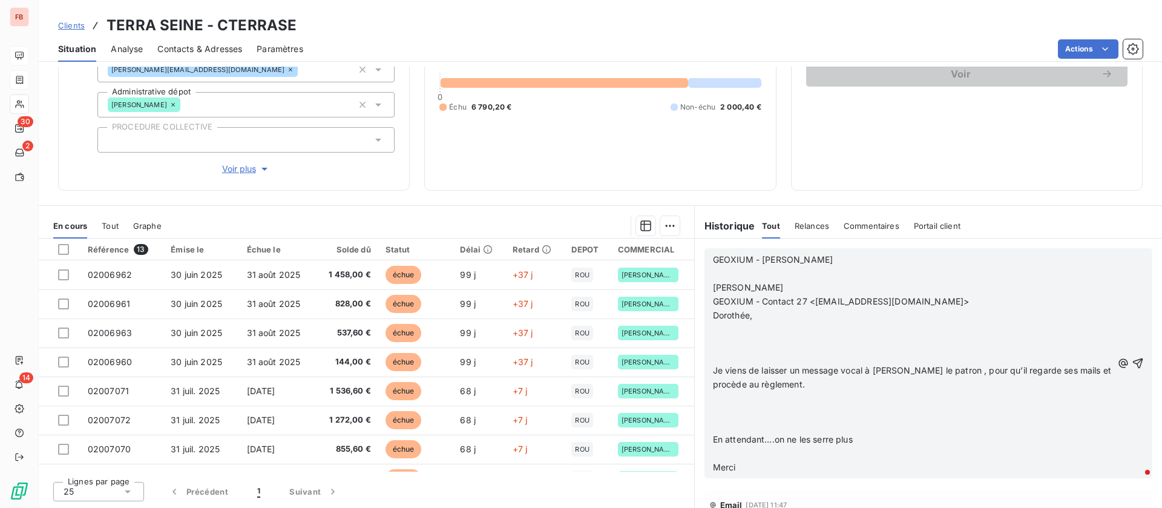
click at [741, 278] on p "​" at bounding box center [912, 274] width 399 height 14
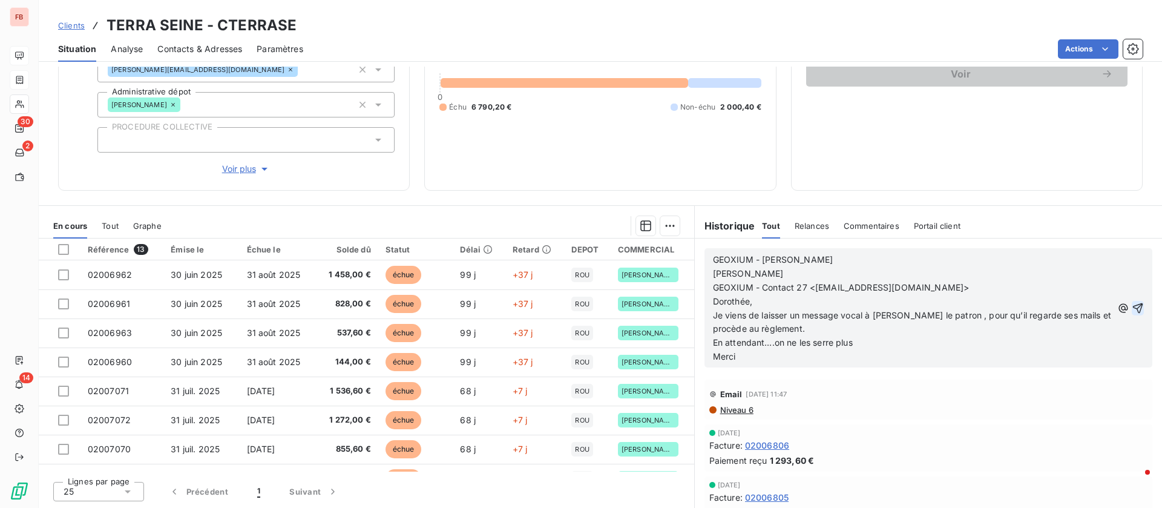
click at [1132, 310] on icon "button" at bounding box center [1138, 308] width 12 height 12
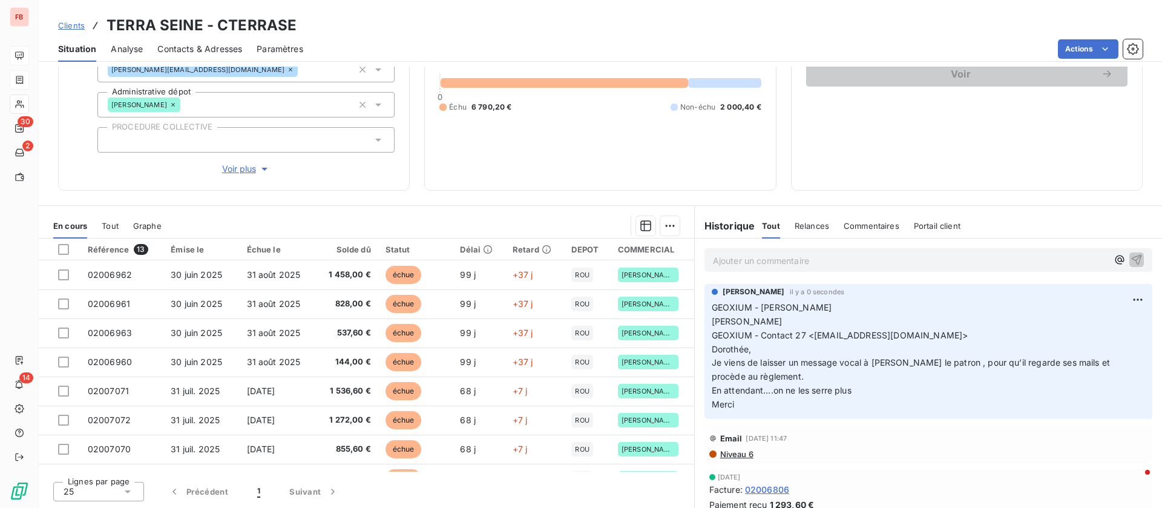
click at [726, 448] on div "Email 6 oct. 2025, 11:47 Niveau 6" at bounding box center [928, 444] width 438 height 30
click at [729, 452] on span "Niveau 6" at bounding box center [736, 454] width 35 height 10
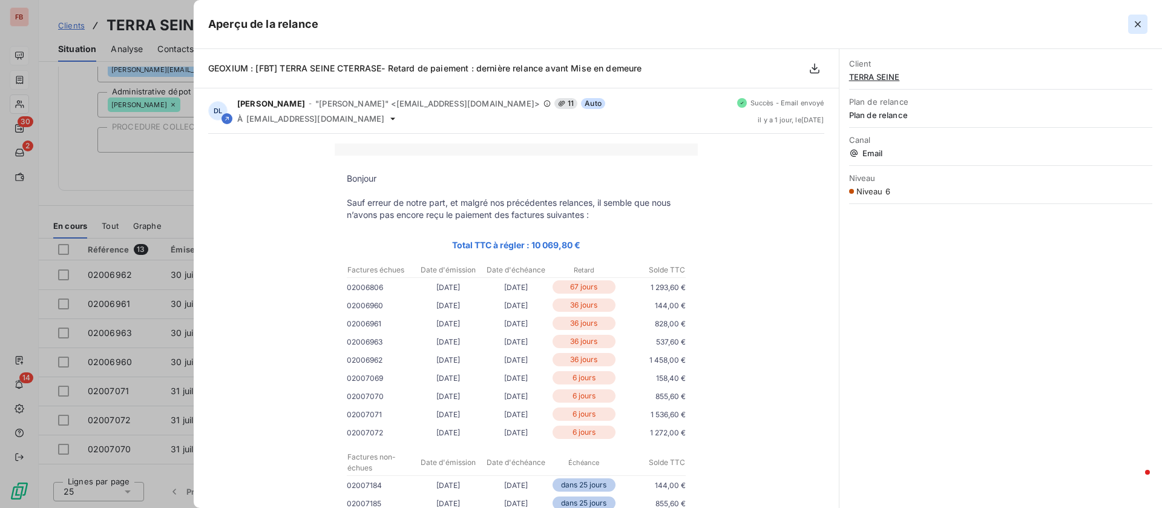
click at [1142, 20] on icon "button" at bounding box center [1138, 24] width 12 height 12
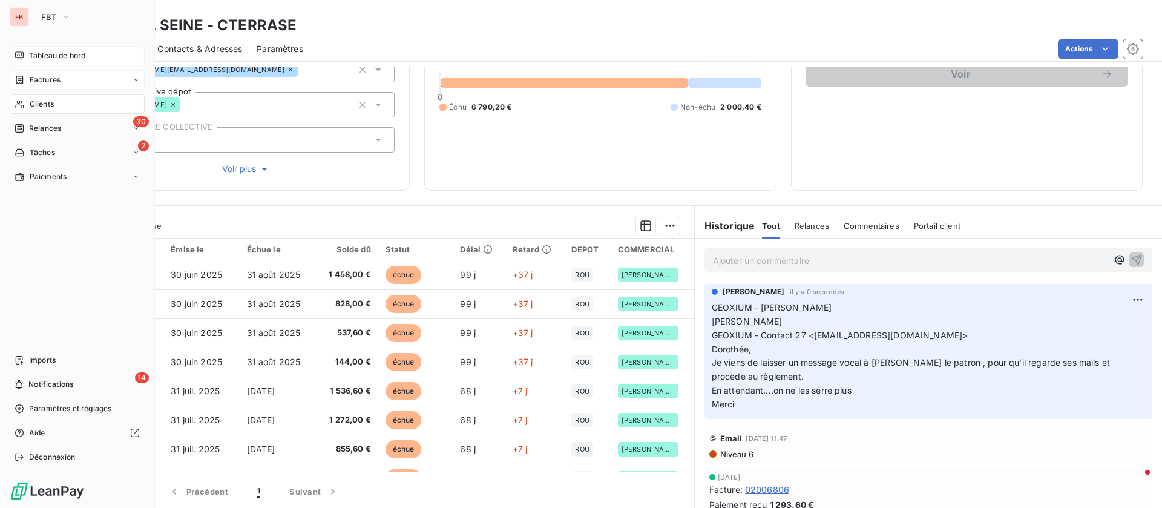
click at [22, 49] on div "Tableau de bord" at bounding box center [77, 55] width 135 height 19
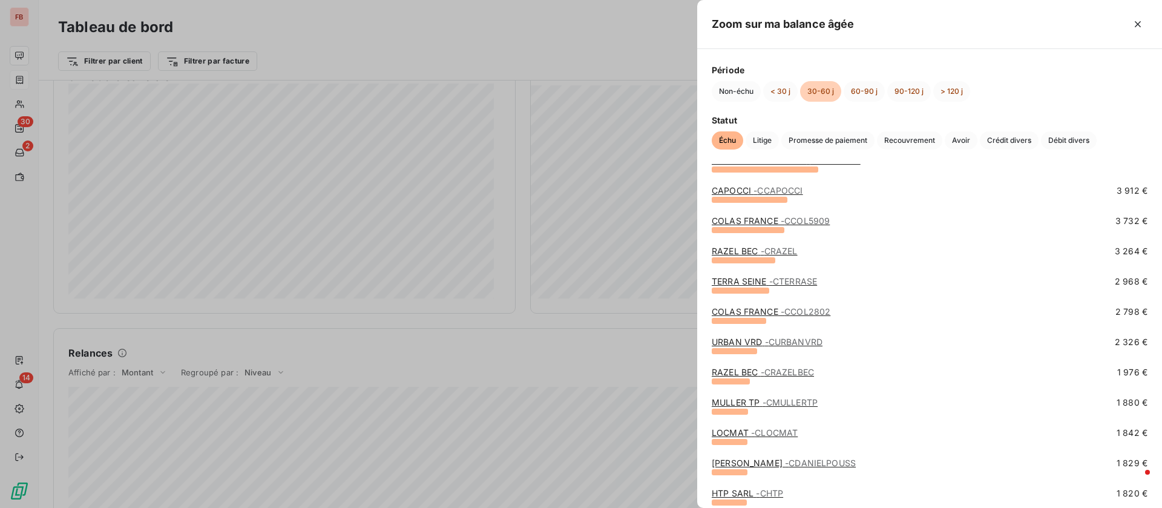
scroll to position [272, 0]
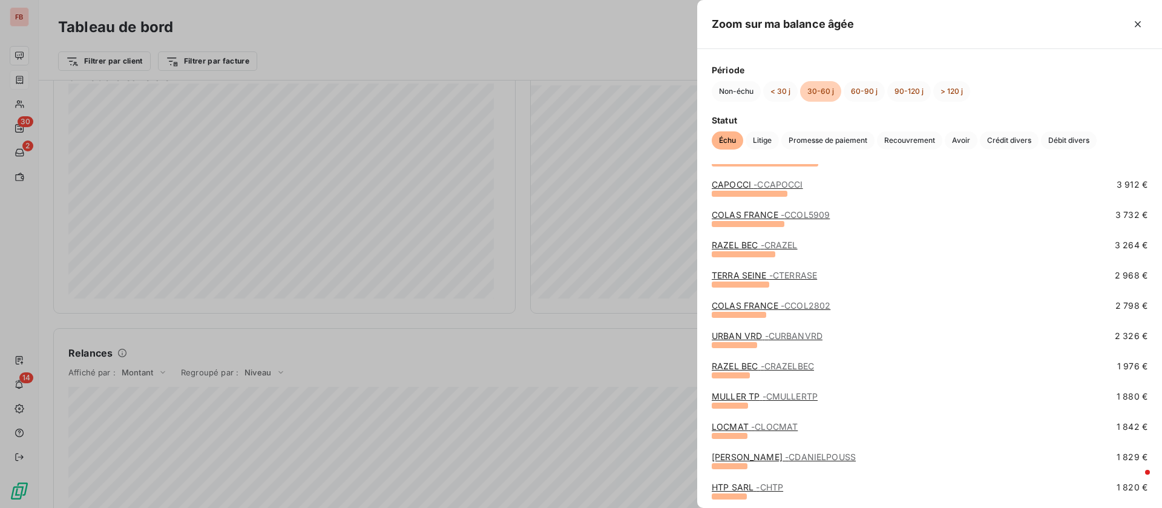
click at [763, 301] on link "COLAS FRANCE - CCOL2802" at bounding box center [771, 305] width 119 height 10
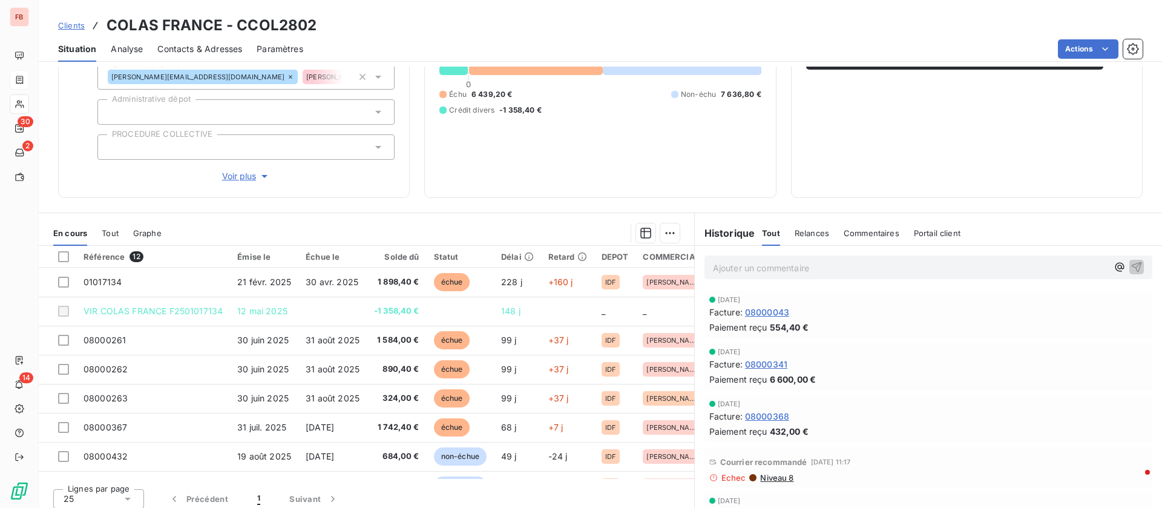
scroll to position [154, 0]
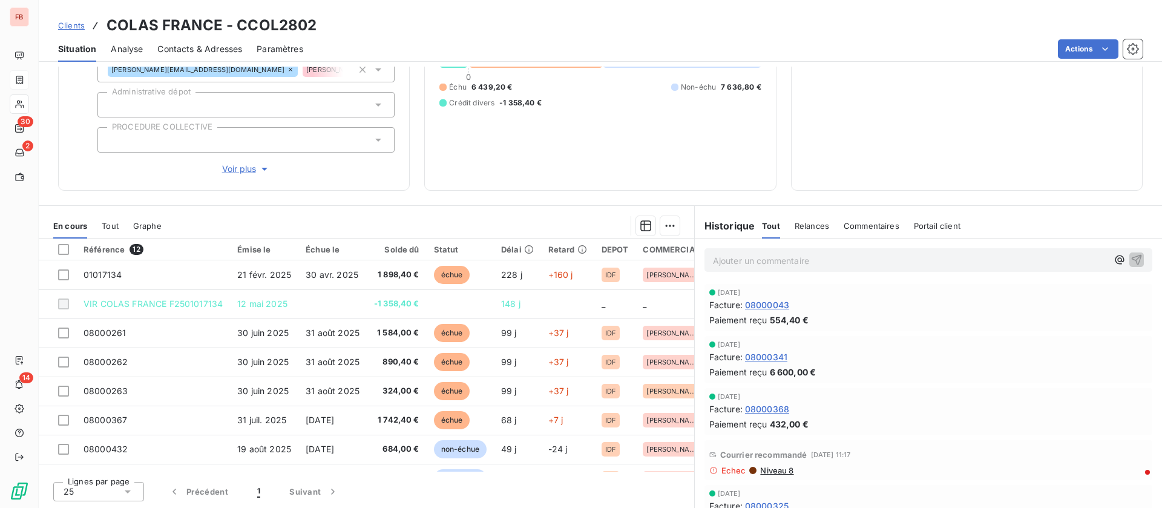
click at [186, 43] on span "Contacts & Adresses" at bounding box center [199, 49] width 85 height 12
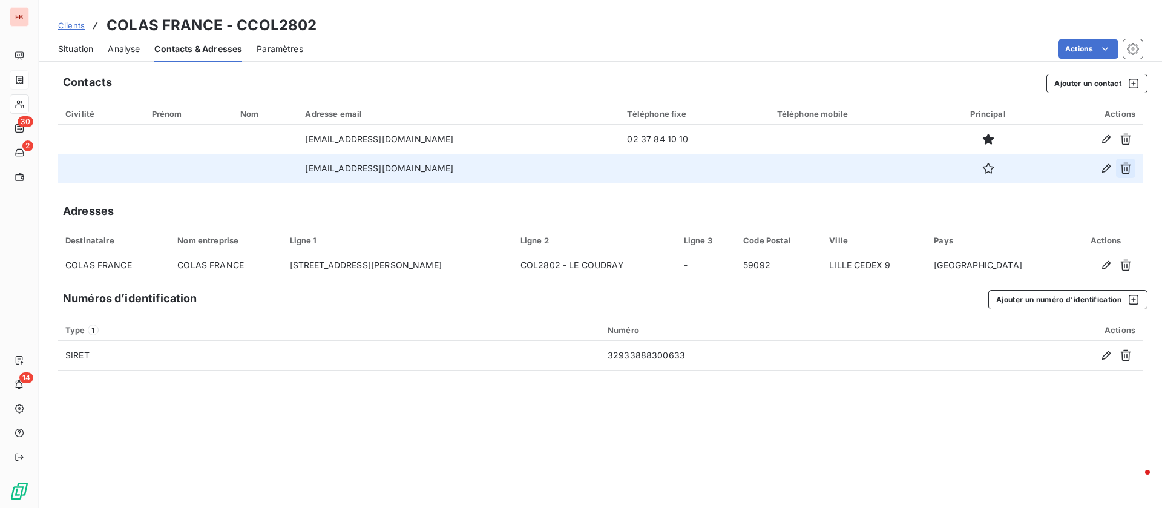
click at [1128, 163] on icon "button" at bounding box center [1125, 169] width 11 height 12
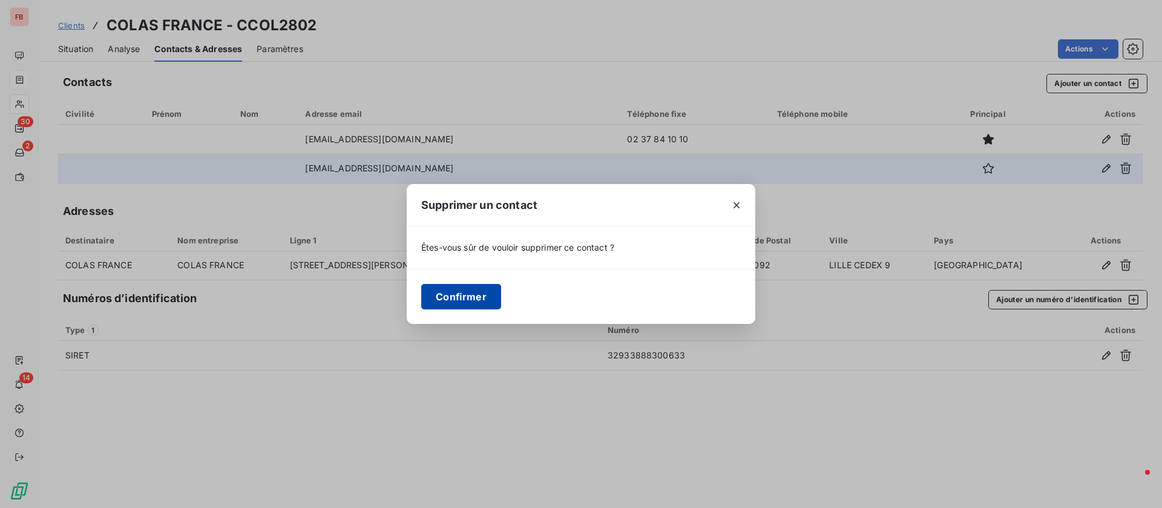
click at [449, 292] on button "Confirmer" at bounding box center [461, 296] width 80 height 25
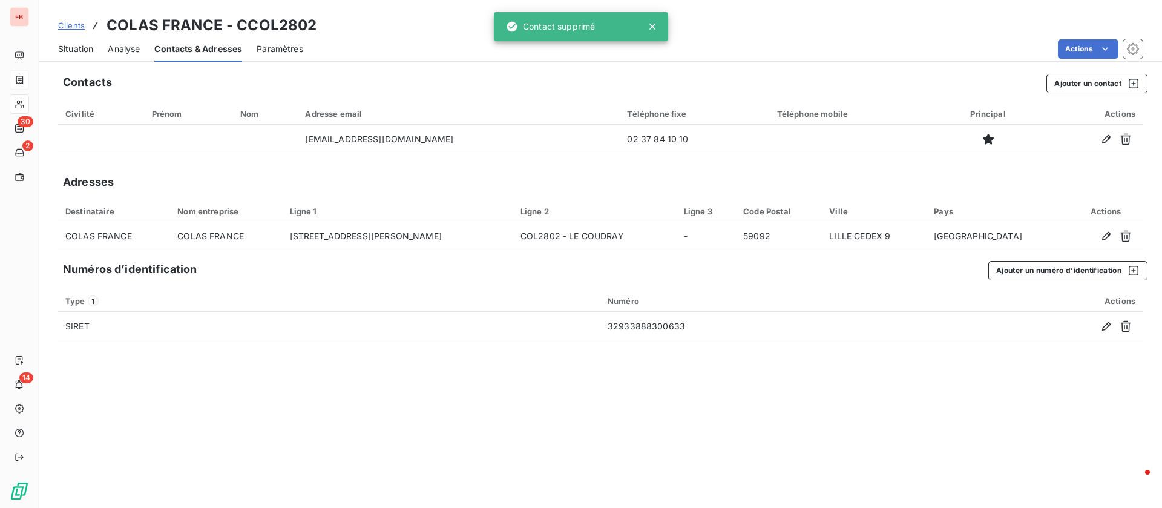
drag, startPoint x: 88, startPoint y: 50, endPoint x: 89, endPoint y: 60, distance: 9.8
click at [87, 50] on span "Situation" at bounding box center [75, 49] width 35 height 12
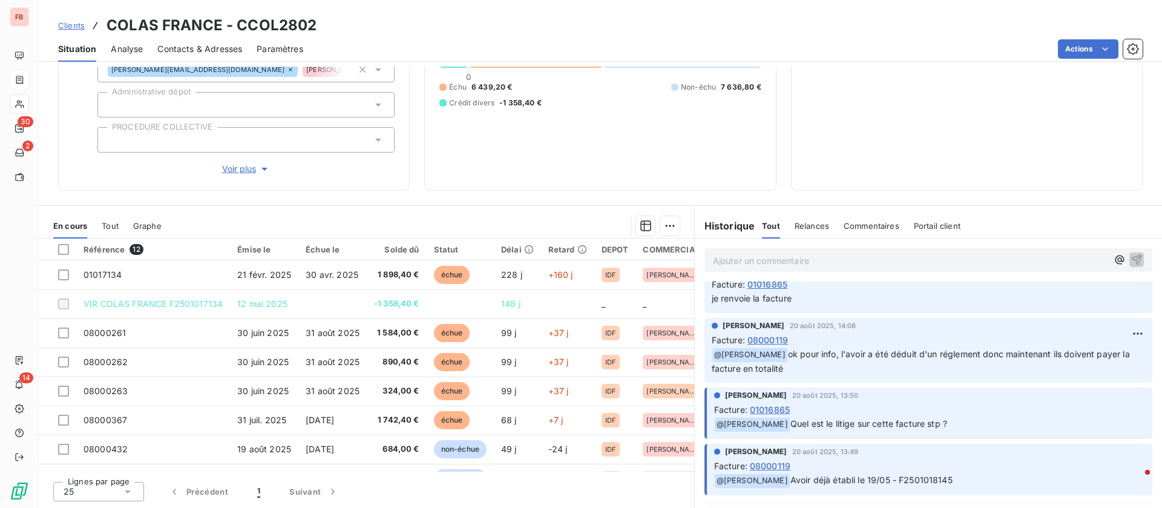
scroll to position [545, 0]
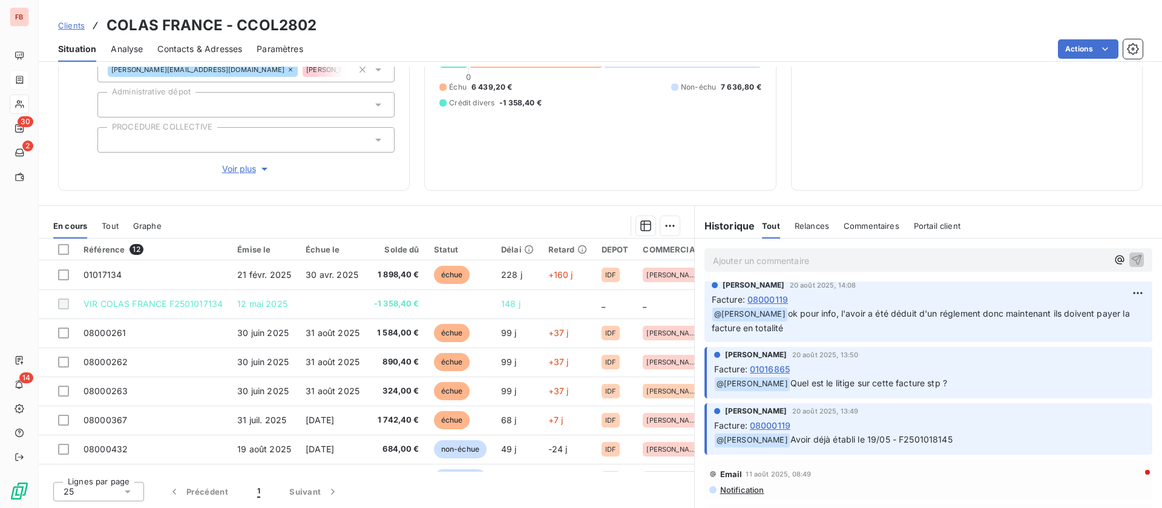
click at [229, 52] on span "Contacts & Adresses" at bounding box center [199, 49] width 85 height 12
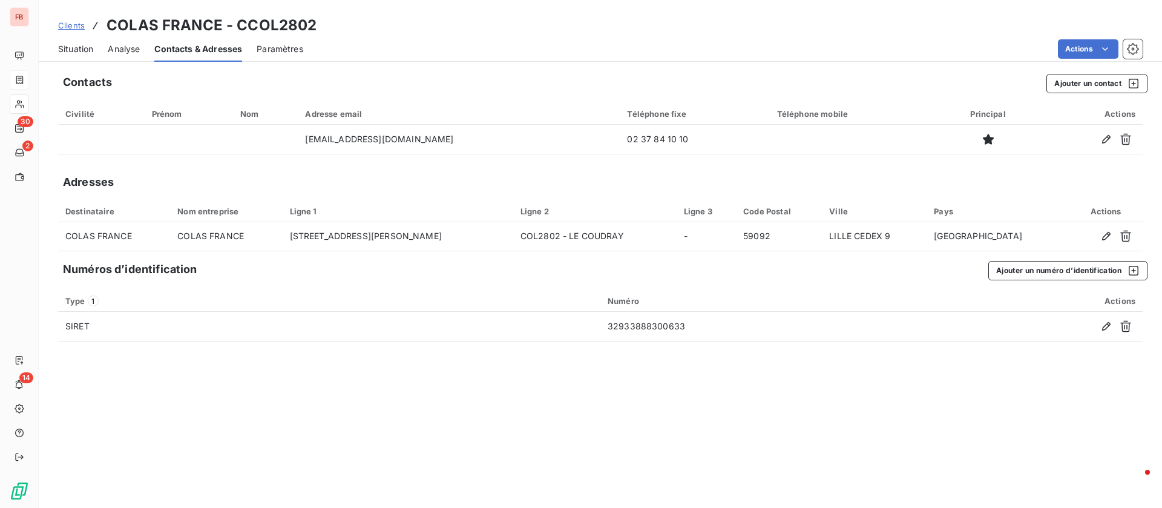
click at [62, 47] on span "Situation" at bounding box center [75, 49] width 35 height 12
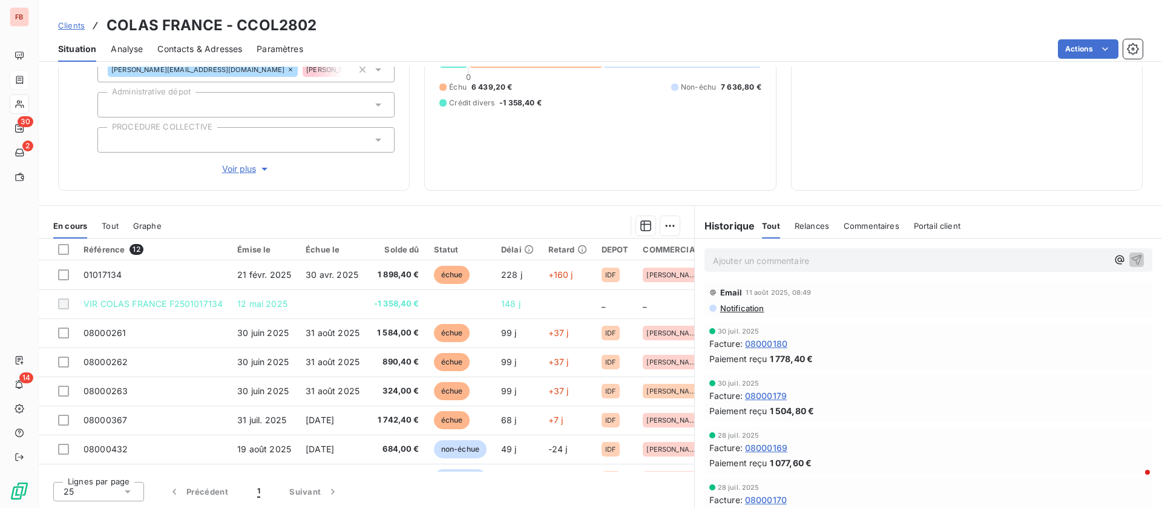
scroll to position [908, 0]
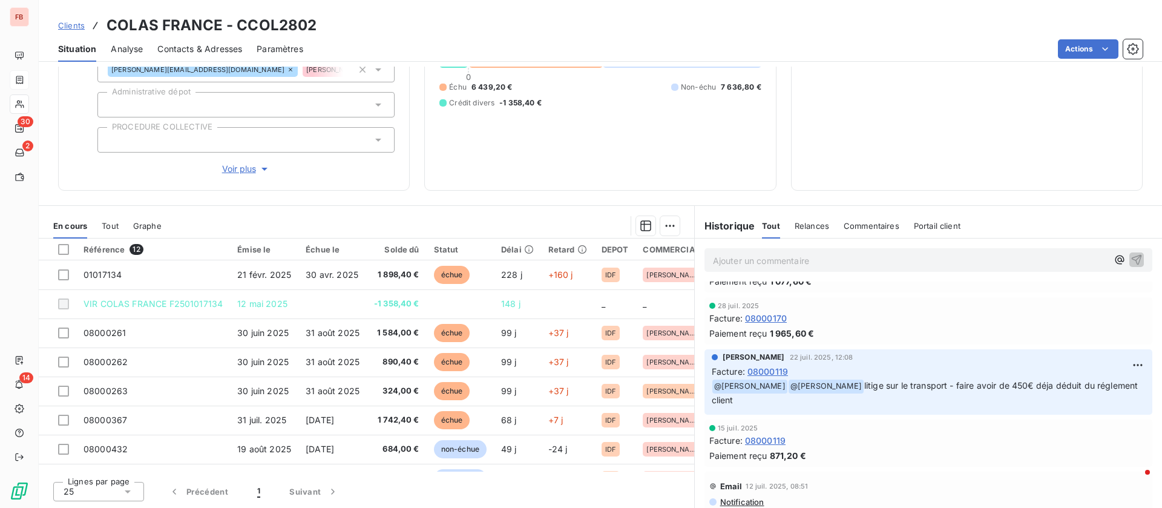
click at [860, 224] on span "Commentaires" at bounding box center [872, 226] width 56 height 10
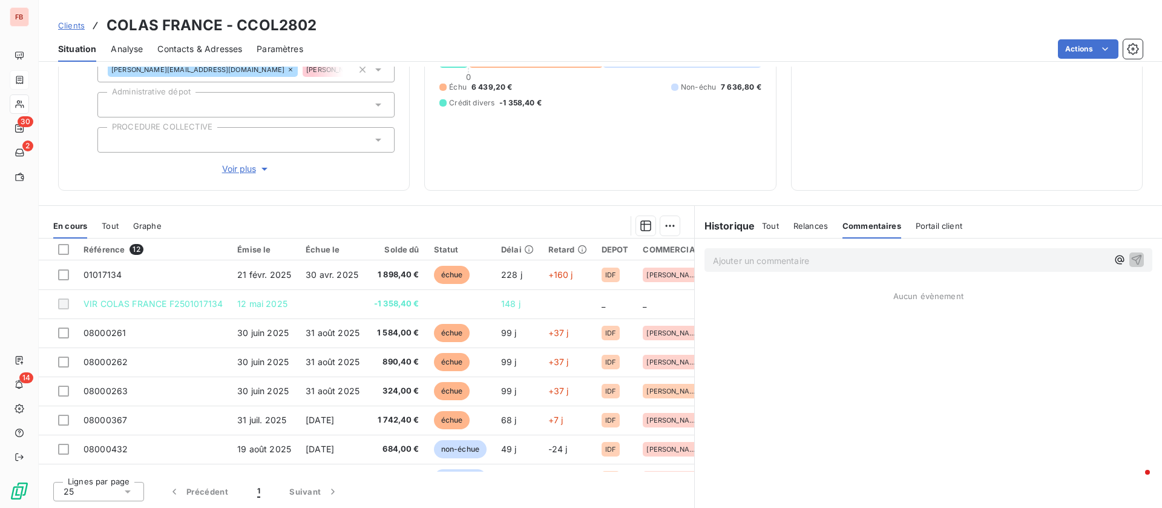
click at [762, 225] on span "Tout" at bounding box center [770, 226] width 17 height 10
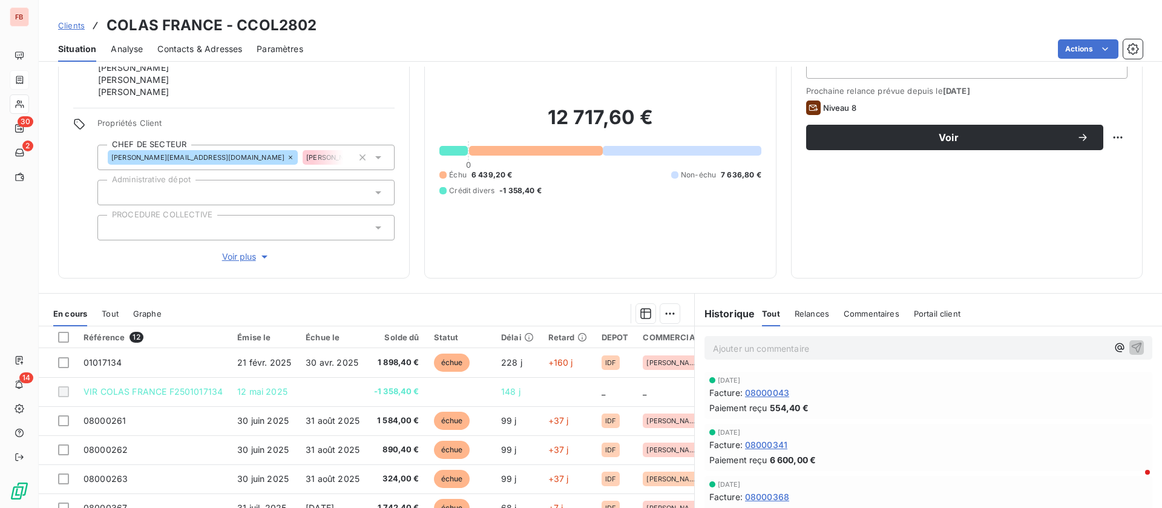
scroll to position [154, 0]
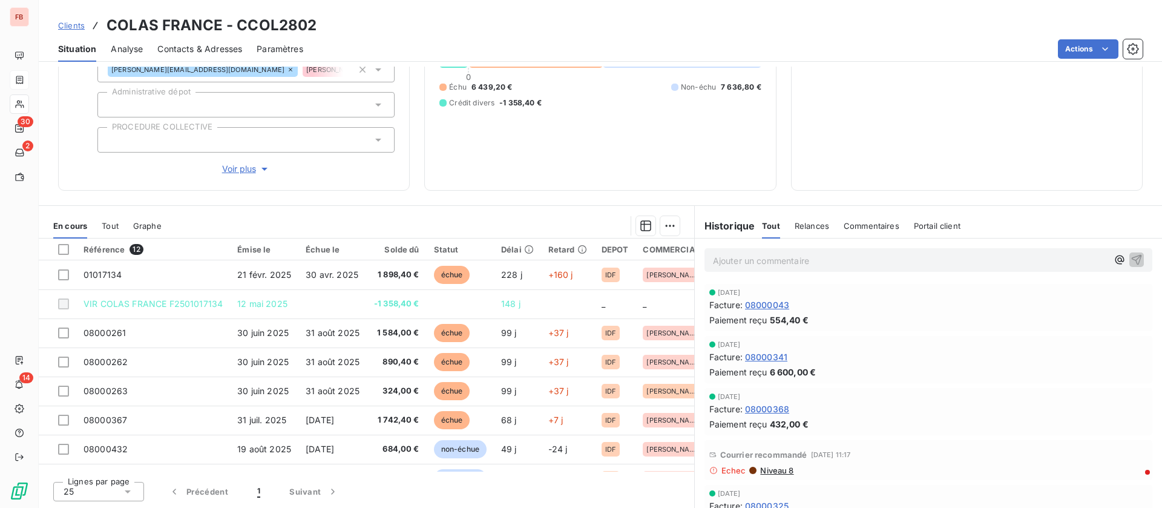
click at [770, 260] on p "Ajouter un commentaire ﻿" at bounding box center [910, 260] width 395 height 15
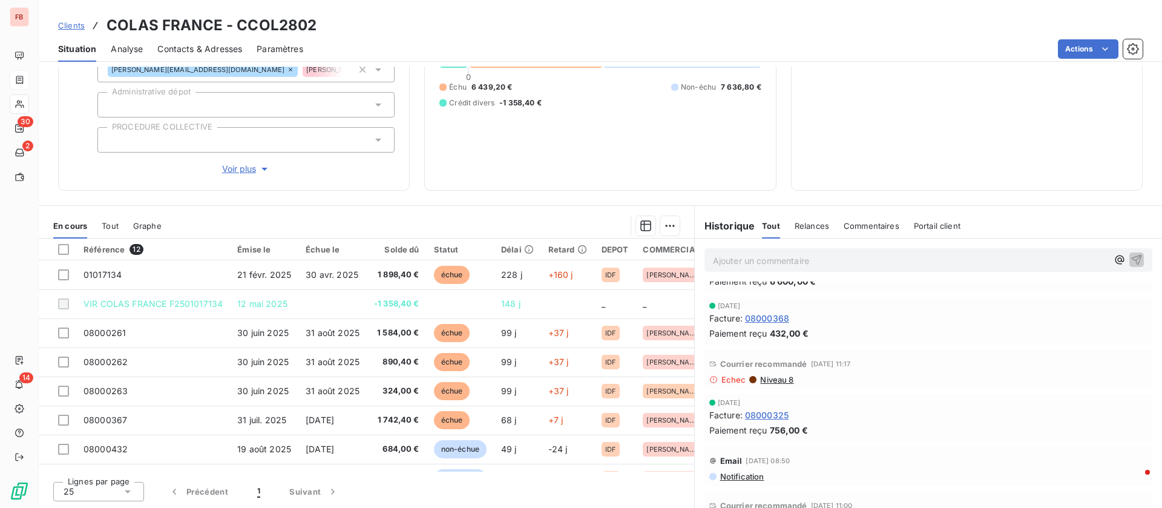
scroll to position [0, 0]
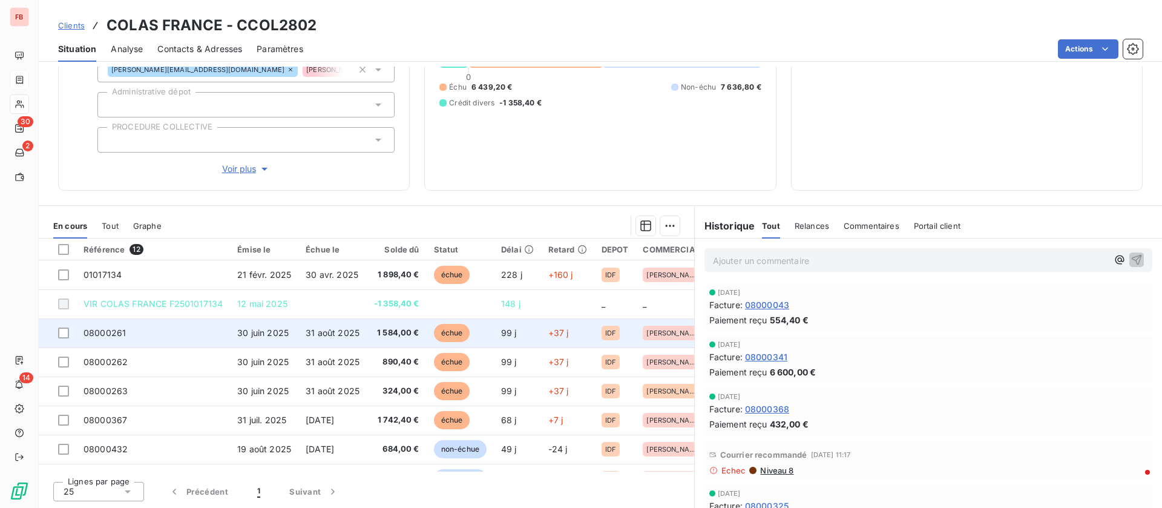
click at [271, 319] on td "30 juin 2025" at bounding box center [264, 332] width 68 height 29
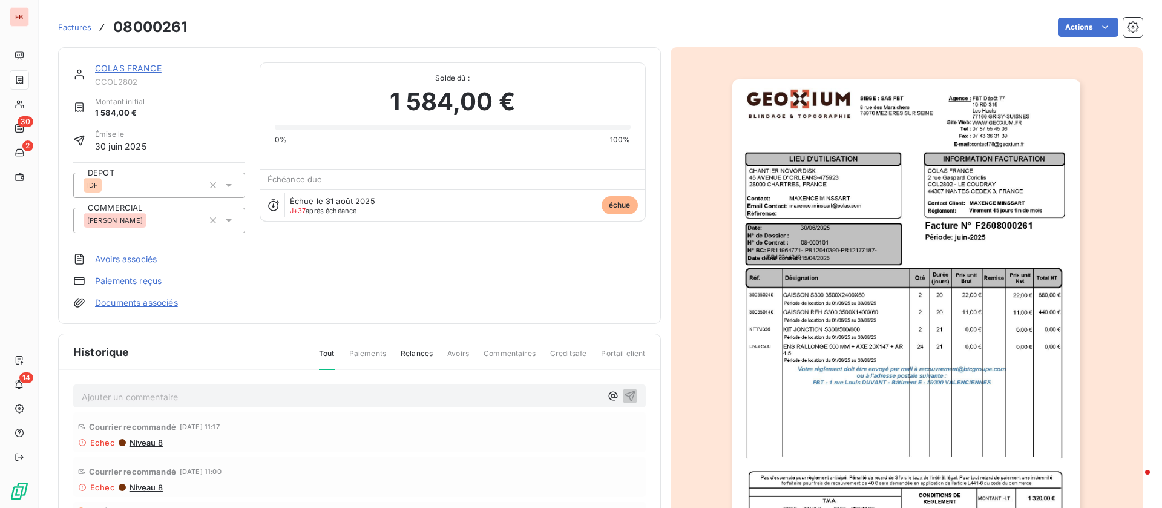
click at [134, 67] on link "COLAS FRANCE" at bounding box center [128, 68] width 67 height 10
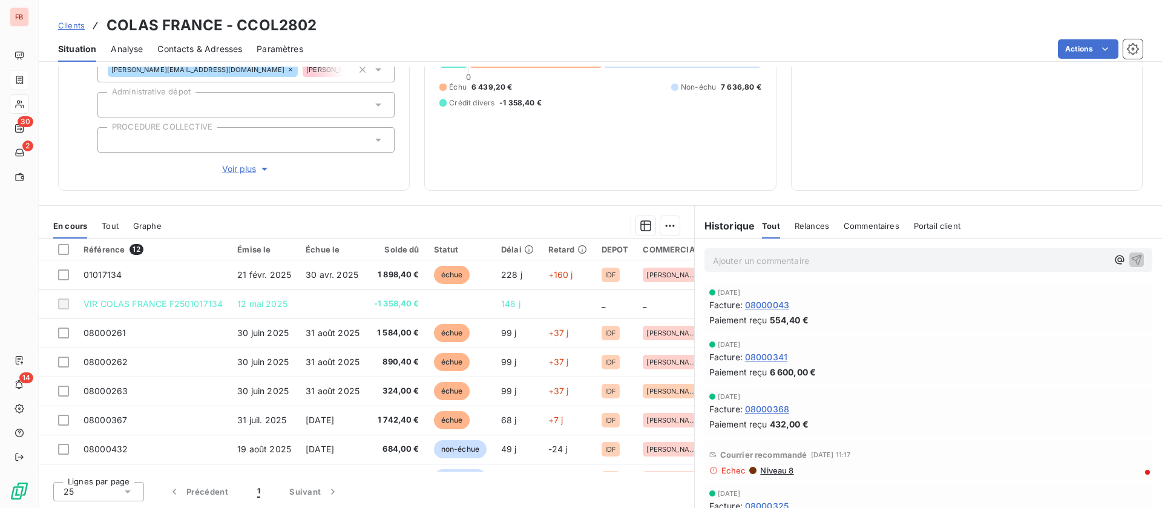
click at [743, 263] on p "Ajouter un commentaire ﻿" at bounding box center [910, 260] width 395 height 15
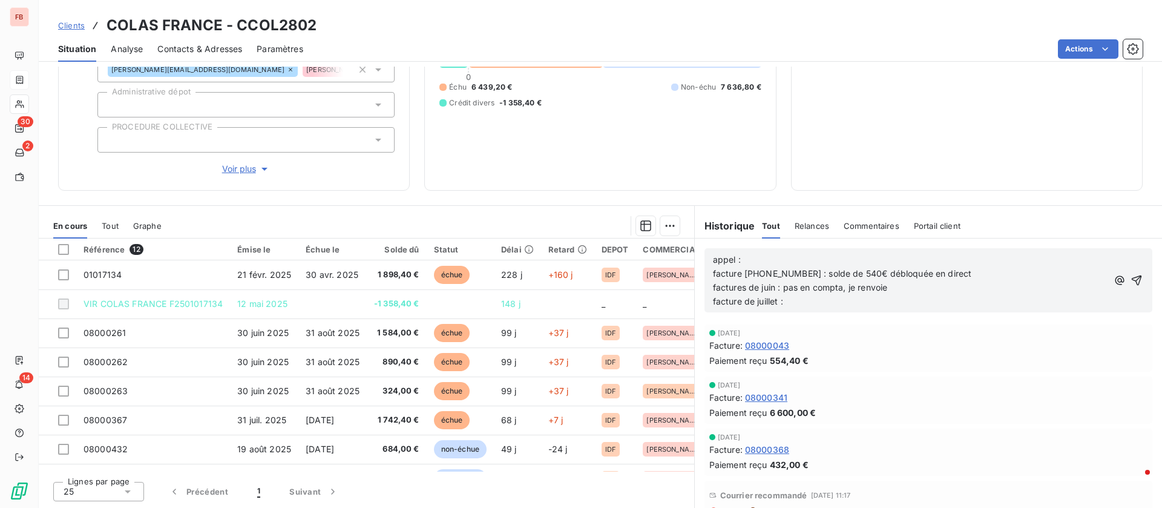
click at [855, 304] on p "appel : facture 01017134 : solde de 540€ débloquée en direct factures de juin :…" at bounding box center [910, 281] width 395 height 56
click at [1132, 278] on icon "button" at bounding box center [1137, 280] width 10 height 10
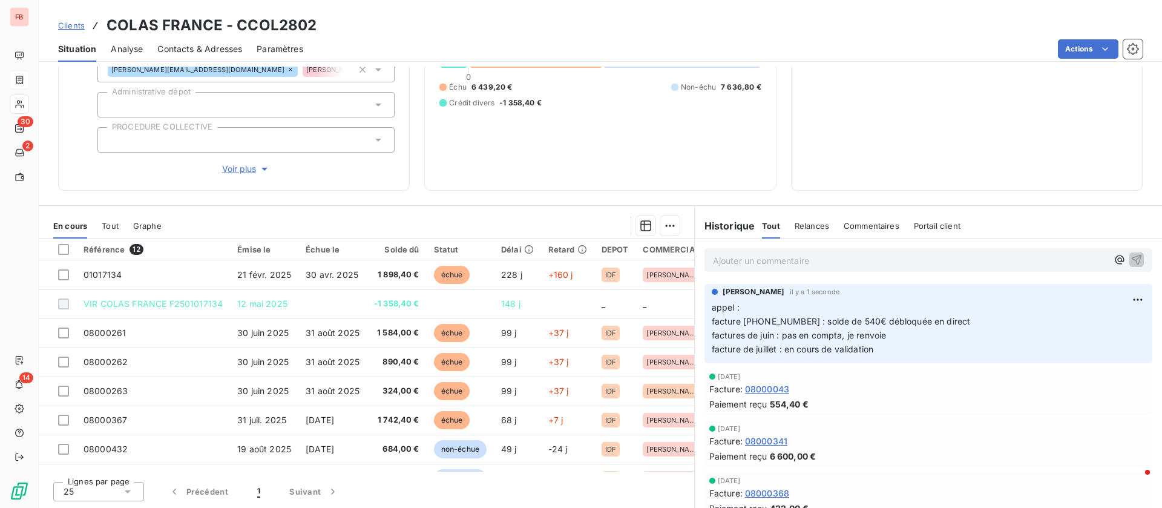
click at [200, 46] on span "Contacts & Adresses" at bounding box center [199, 49] width 85 height 12
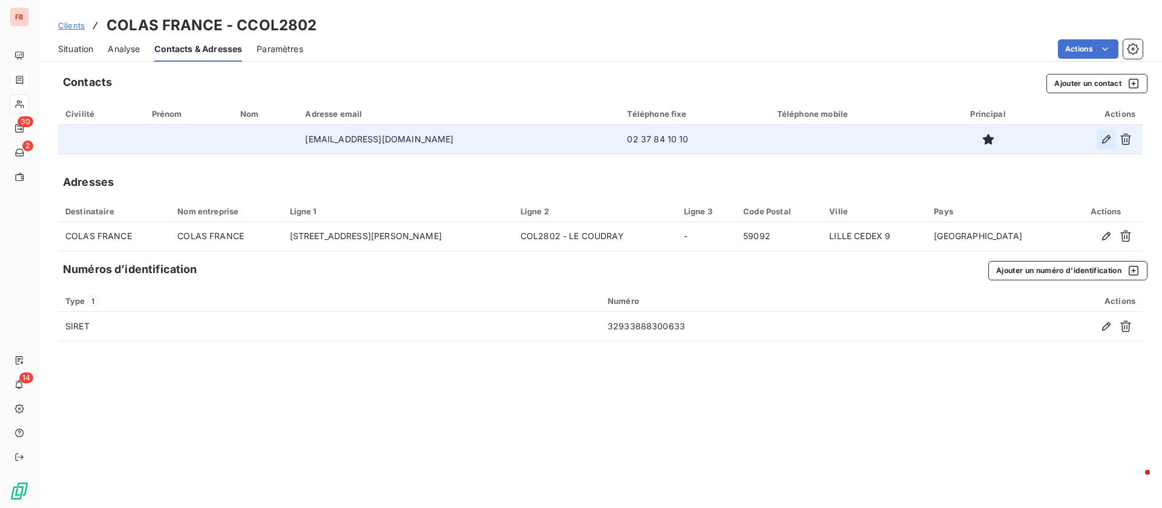
click at [1108, 136] on icon "button" at bounding box center [1106, 139] width 8 height 8
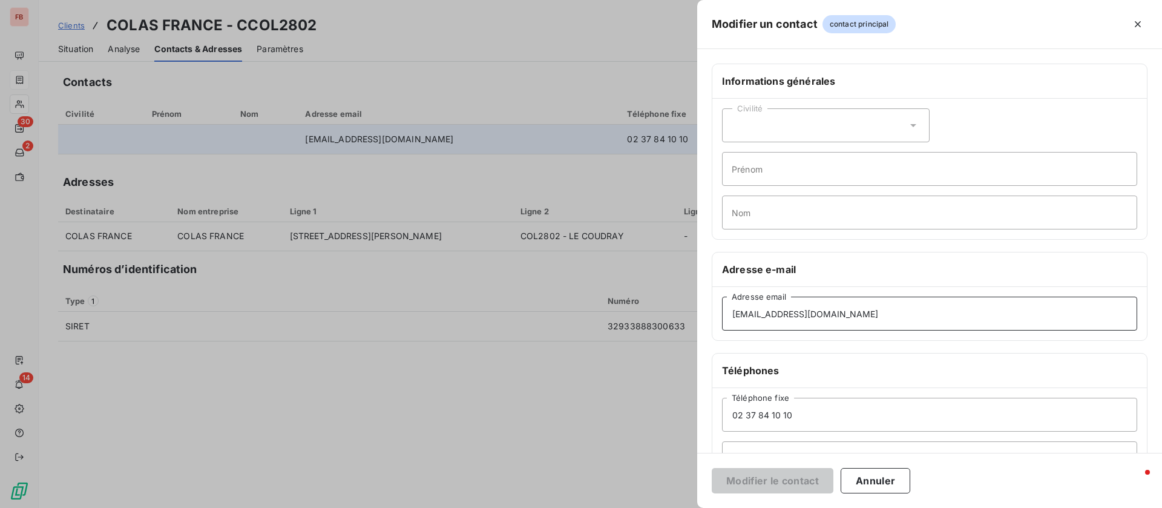
drag, startPoint x: 789, startPoint y: 311, endPoint x: 638, endPoint y: 307, distance: 151.4
click at [638, 507] on div "Modifier un contact contact principal Informations générales Civilité Prénom No…" at bounding box center [581, 508] width 1162 height 0
type input "catherine.fontimpe@colas.com"
drag, startPoint x: 767, startPoint y: 478, endPoint x: 760, endPoint y: 445, distance: 33.6
click at [768, 478] on button "Modifier le contact" at bounding box center [773, 480] width 122 height 25
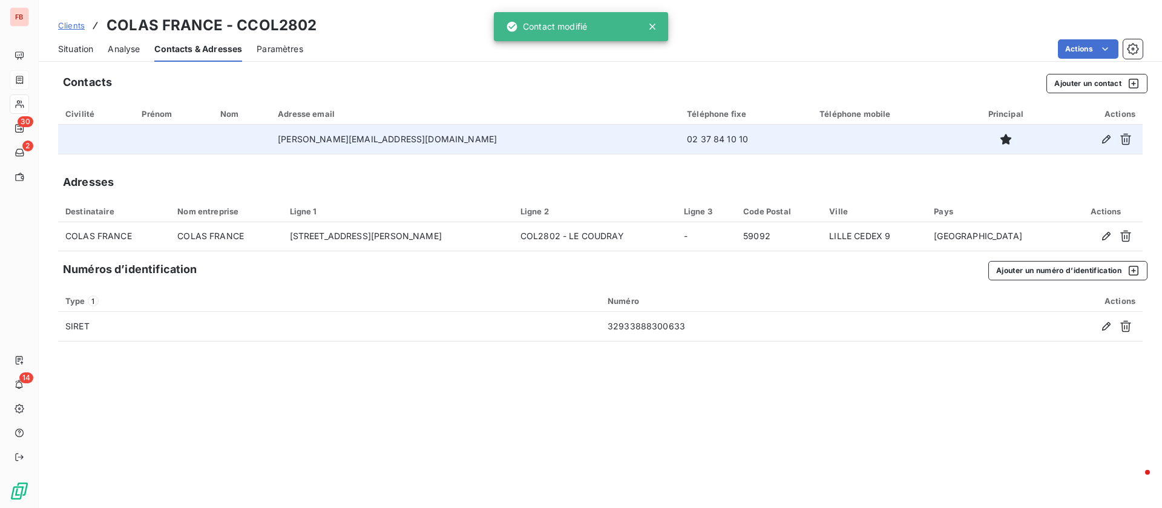
click at [82, 47] on span "Situation" at bounding box center [75, 49] width 35 height 12
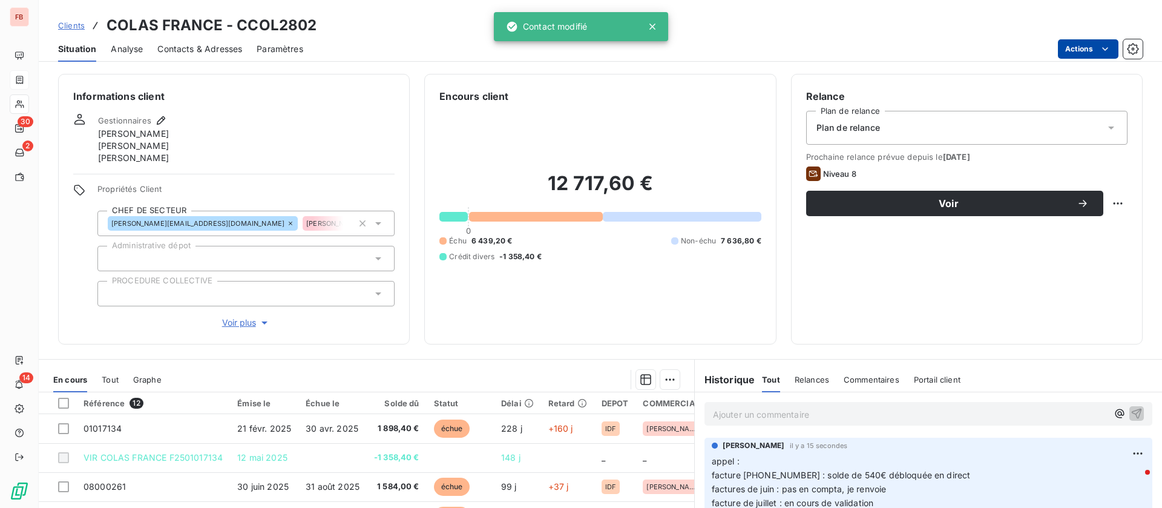
click at [1093, 48] on html "FB 30 2 14 Clients COLAS FRANCE - CCOL2802 Situation Analyse Contacts & Adresse…" at bounding box center [581, 254] width 1162 height 508
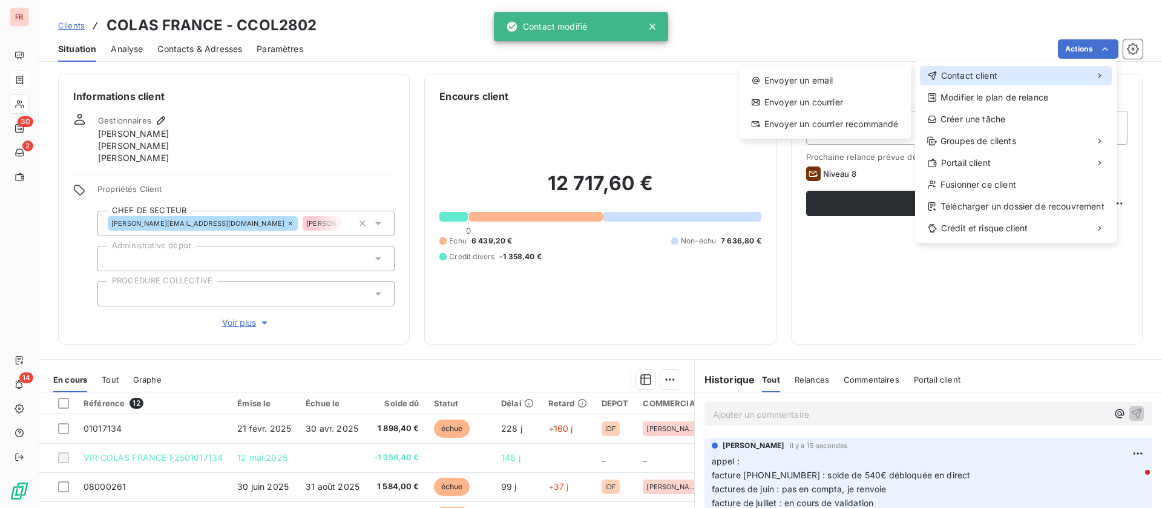
click at [1051, 72] on div "Contact client" at bounding box center [1016, 75] width 192 height 19
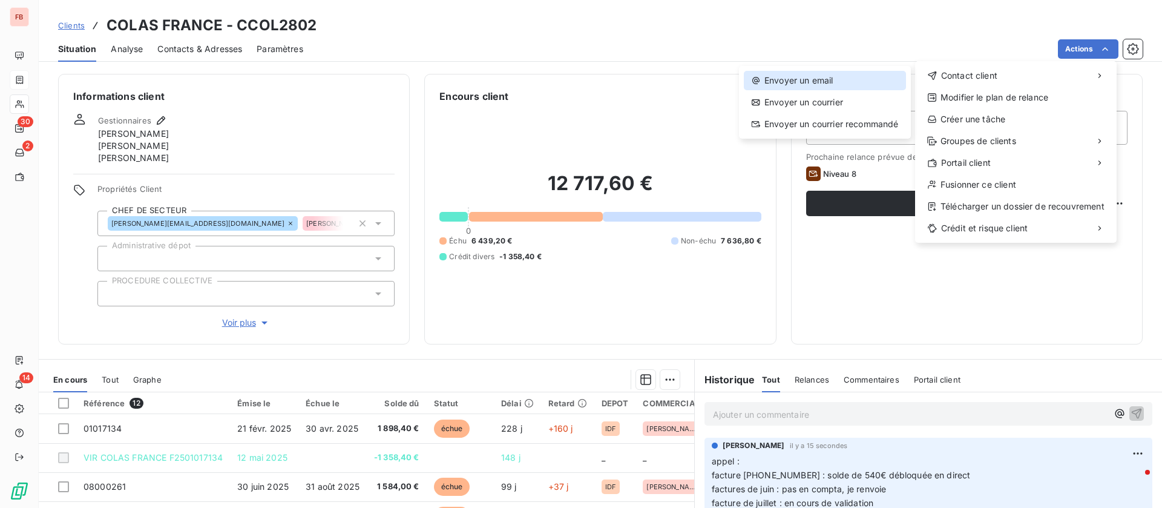
click at [815, 79] on div "Envoyer un email" at bounding box center [825, 80] width 162 height 19
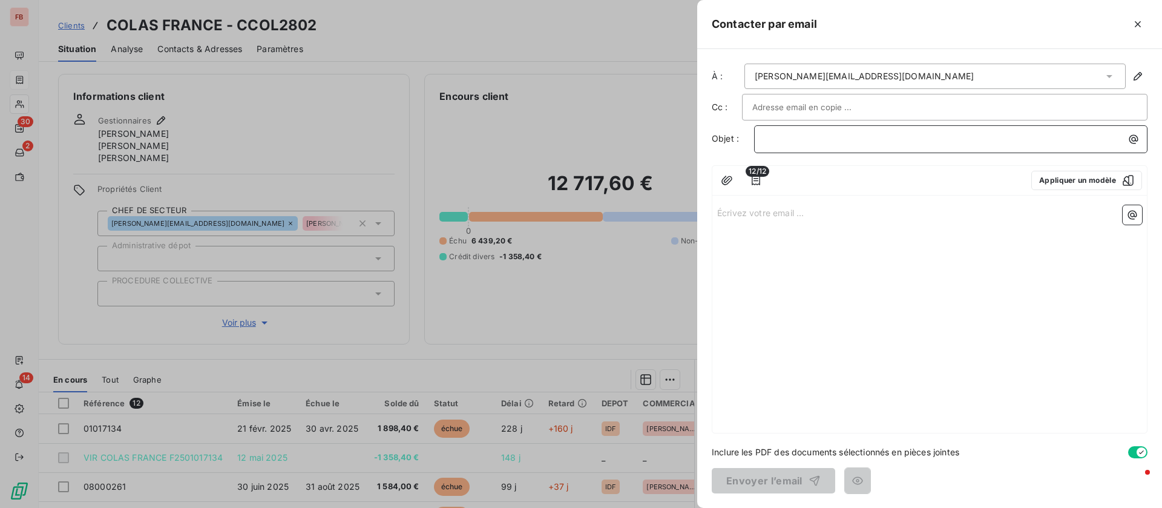
click at [845, 141] on p "﻿" at bounding box center [953, 139] width 379 height 14
click at [841, 138] on span "GEOXIUM : facture de juin" at bounding box center [817, 138] width 107 height 10
click at [751, 181] on icon "button" at bounding box center [756, 180] width 12 height 12
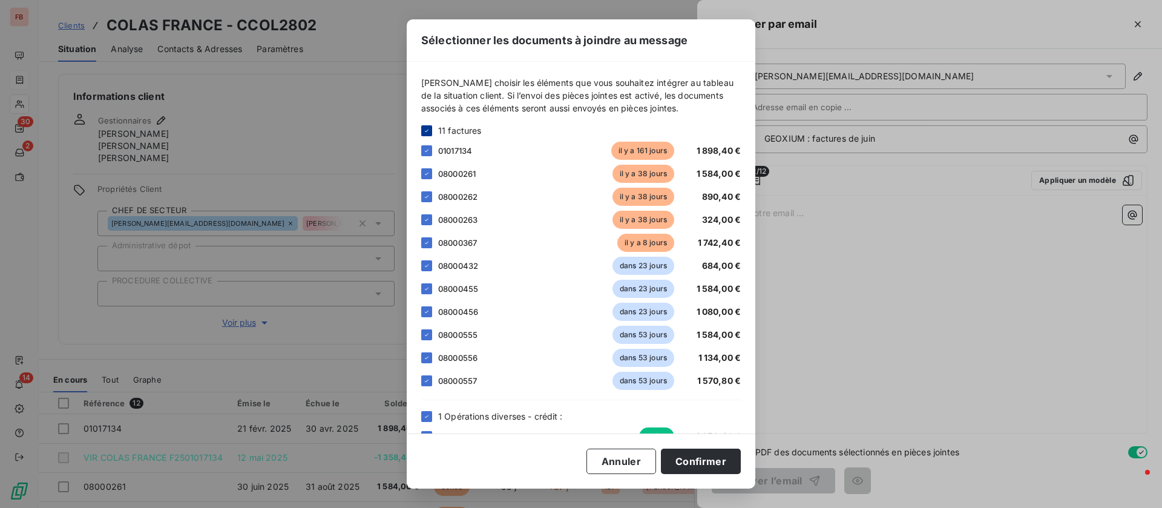
click at [426, 129] on icon at bounding box center [426, 130] width 7 height 7
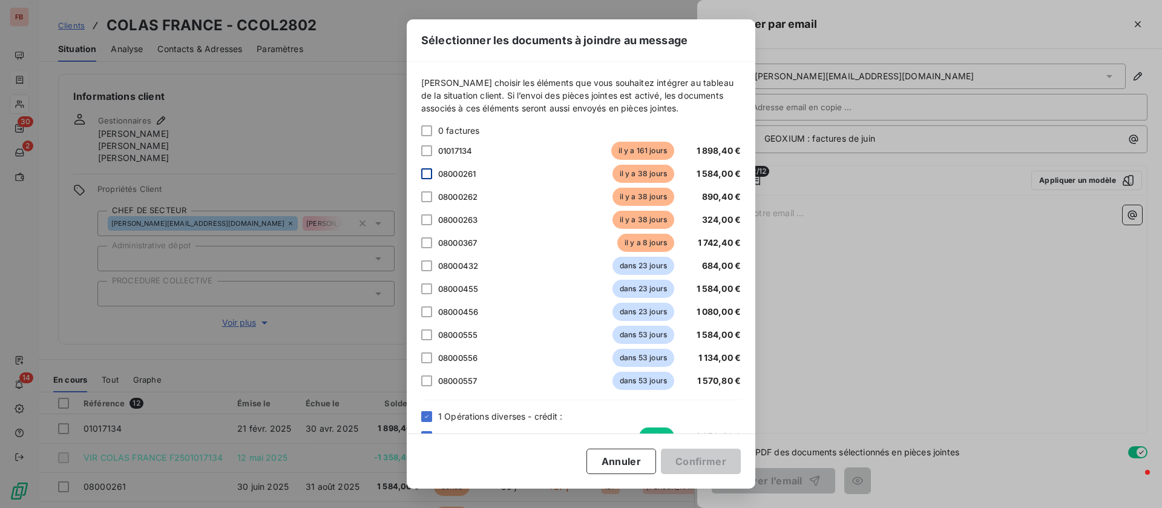
click at [429, 173] on div at bounding box center [426, 173] width 11 height 11
click at [432, 194] on div "08000262 il y a 38 jours 890,40 €" at bounding box center [581, 197] width 320 height 18
click at [432, 219] on div "08000263 il y a 38 jours 324,00 €" at bounding box center [581, 220] width 320 height 18
click at [425, 203] on div "08000262 il y a 38 jours 890,40 €" at bounding box center [581, 197] width 320 height 18
drag, startPoint x: 427, startPoint y: 199, endPoint x: 426, endPoint y: 218, distance: 18.8
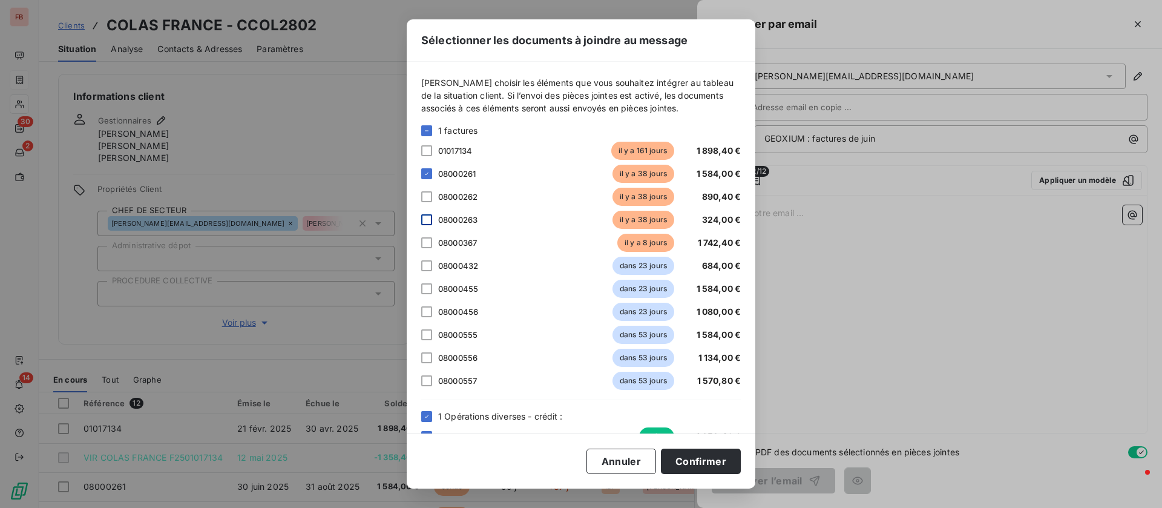
click at [427, 199] on div at bounding box center [426, 196] width 11 height 11
click at [426, 221] on div at bounding box center [426, 219] width 11 height 11
click at [720, 461] on button "Confirmer" at bounding box center [701, 461] width 80 height 25
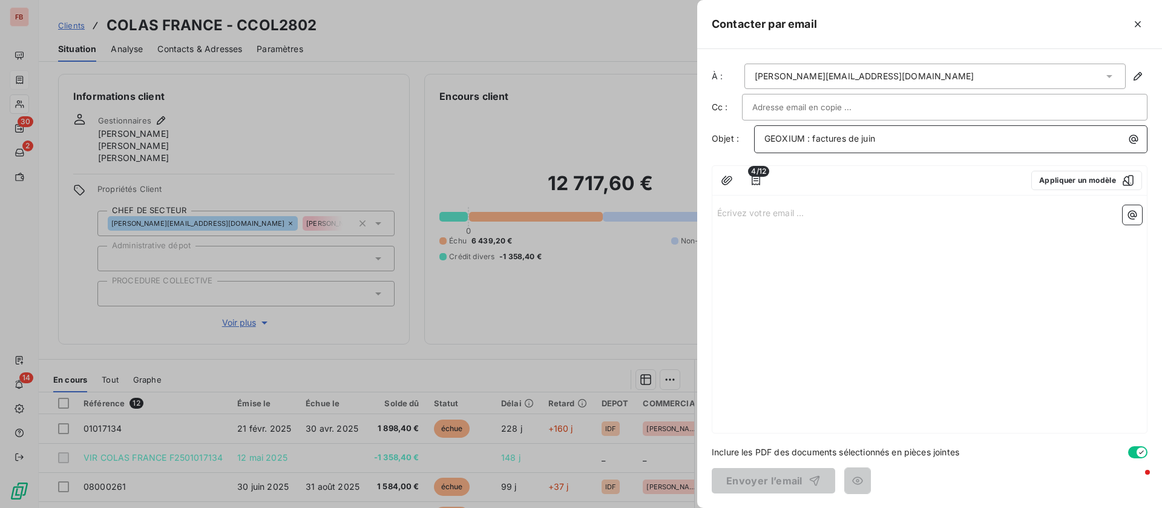
click at [904, 130] on div "GEOXIUM : factures de juin" at bounding box center [950, 138] width 385 height 16
click at [789, 210] on p "Écrivez votre email ... ﻿" at bounding box center [929, 212] width 425 height 14
click at [750, 184] on icon "button" at bounding box center [756, 180] width 12 height 12
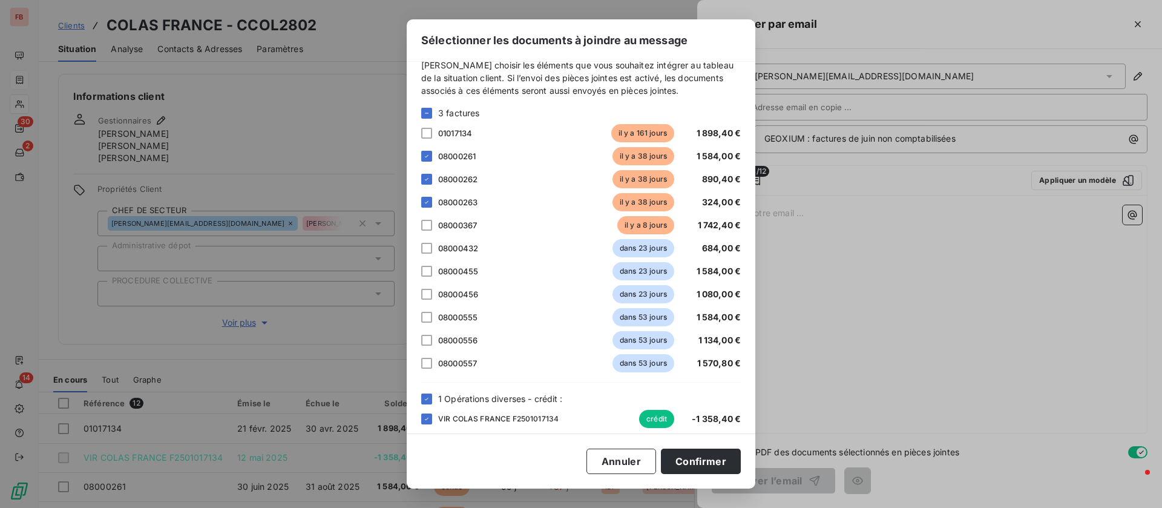
scroll to position [27, 0]
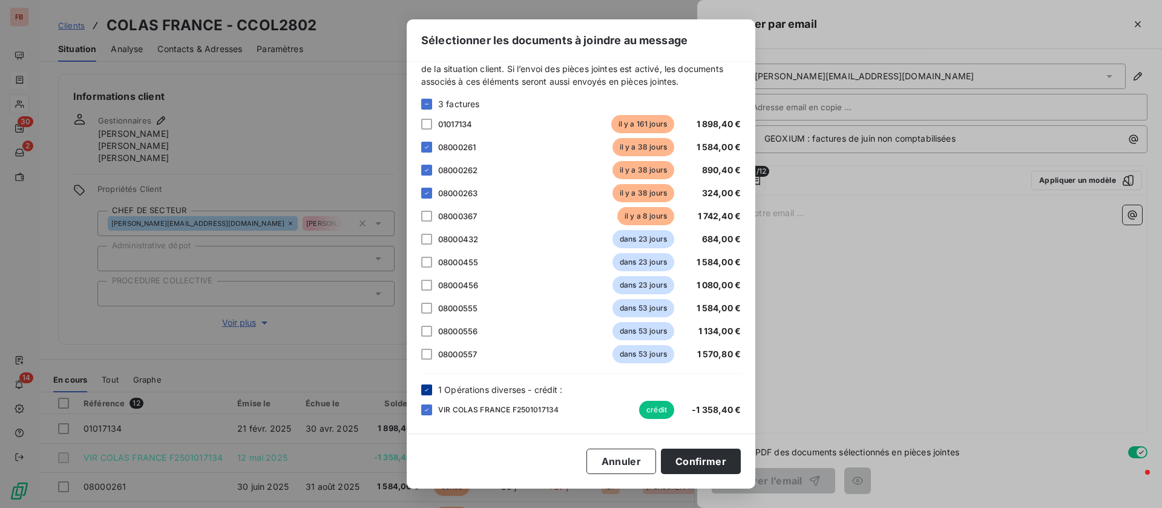
click at [426, 389] on icon at bounding box center [426, 389] width 7 height 7
click at [680, 460] on button "Confirmer" at bounding box center [701, 461] width 80 height 25
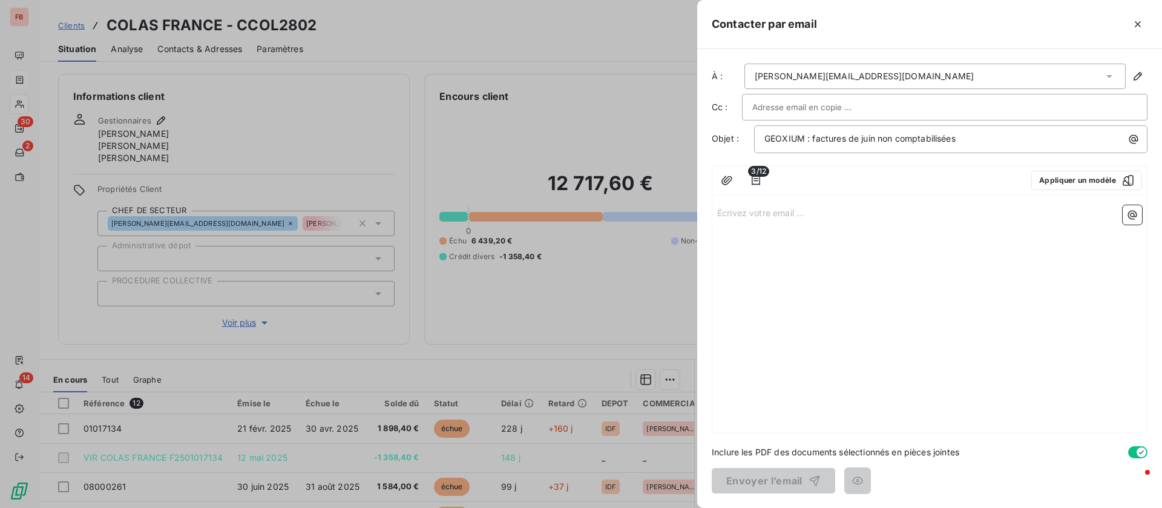
click at [787, 213] on p "Écrivez votre email ... ﻿" at bounding box center [929, 212] width 425 height 14
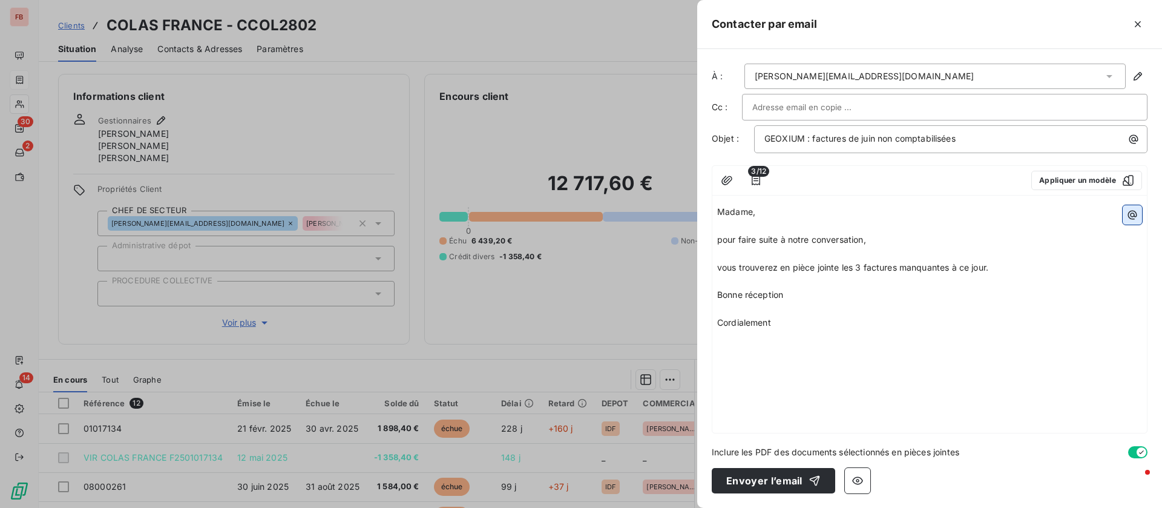
click at [1134, 215] on icon "button" at bounding box center [1132, 215] width 9 height 9
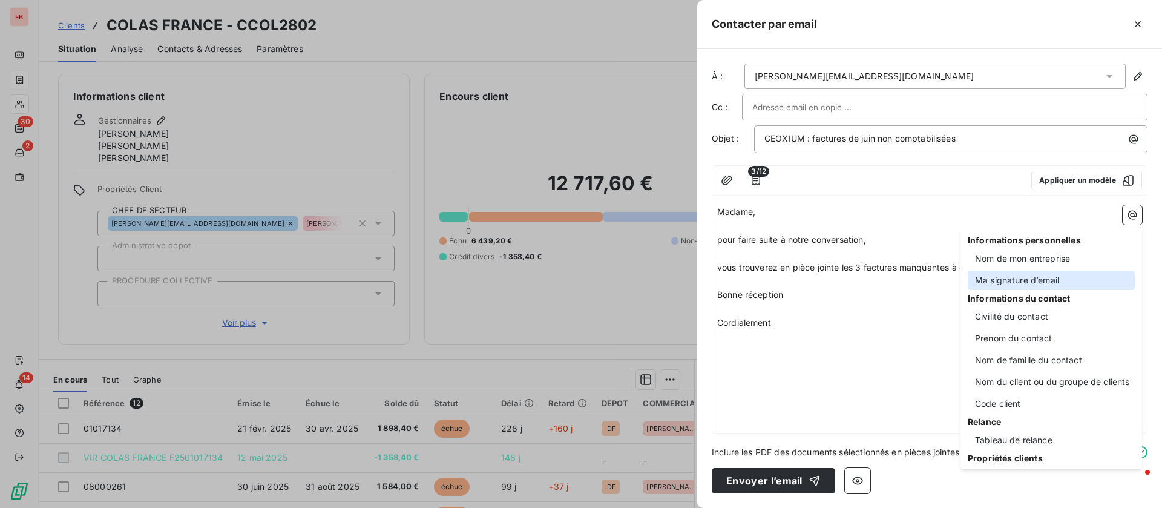
click at [1043, 280] on div "Ma signature d’email" at bounding box center [1051, 280] width 167 height 19
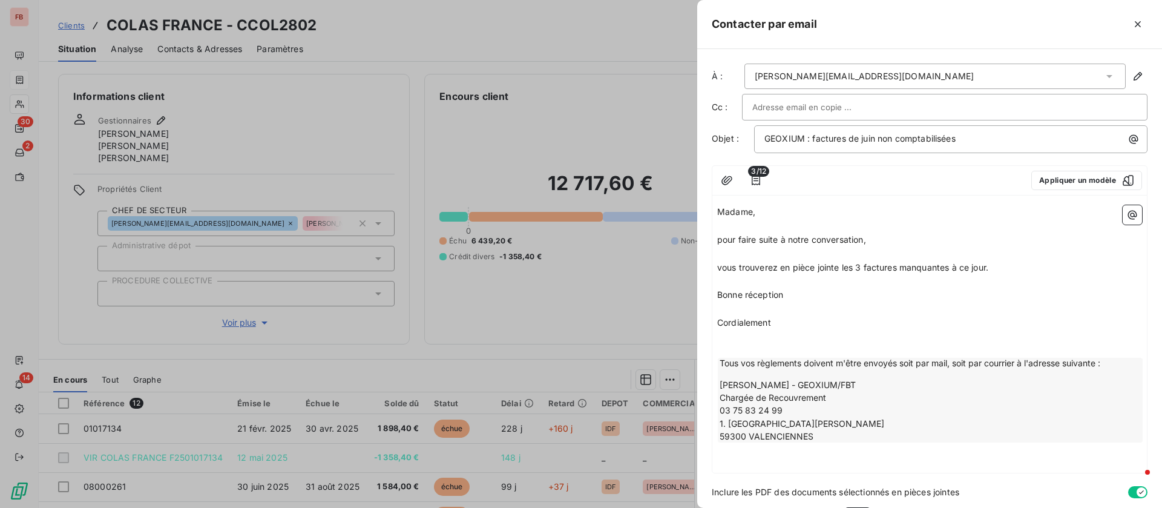
click at [999, 264] on p "vous trouverez en pièce jointe les 3 factures manquantes à ce jour." at bounding box center [929, 268] width 425 height 14
click at [831, 307] on p "﻿" at bounding box center [929, 309] width 425 height 14
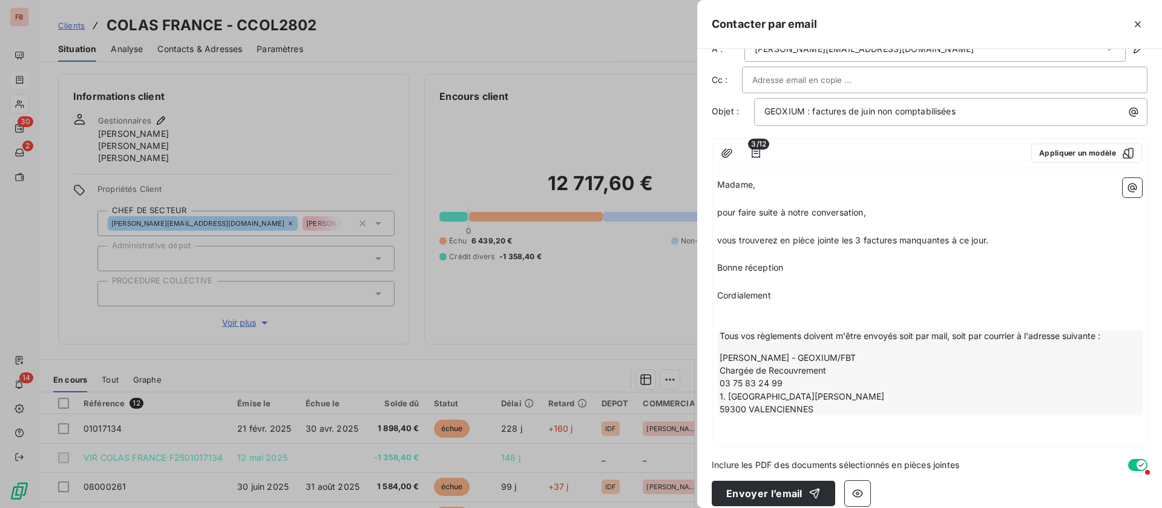
scroll to position [40, 0]
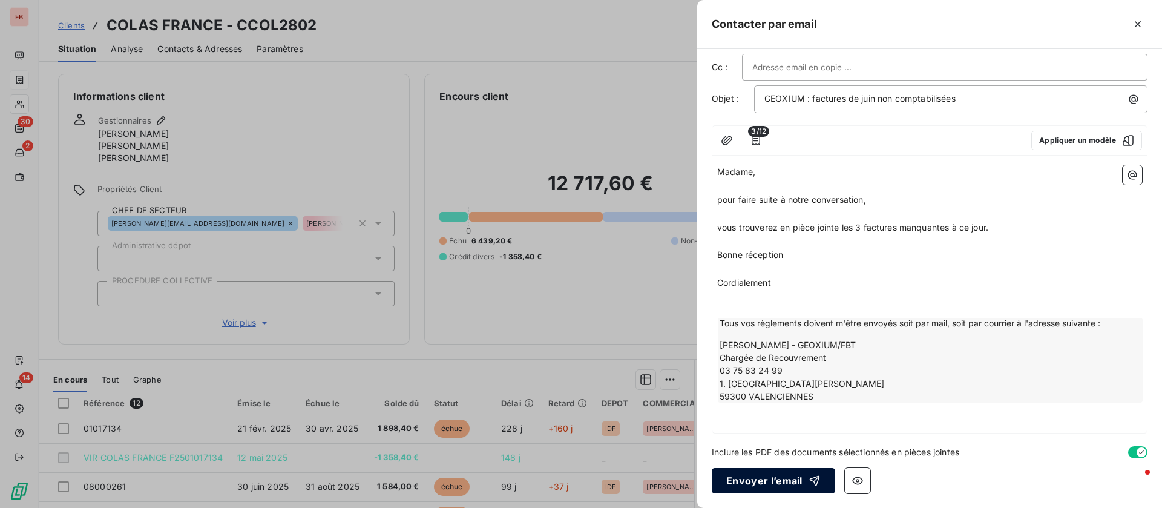
click at [744, 473] on button "Envoyer l’email" at bounding box center [773, 480] width 123 height 25
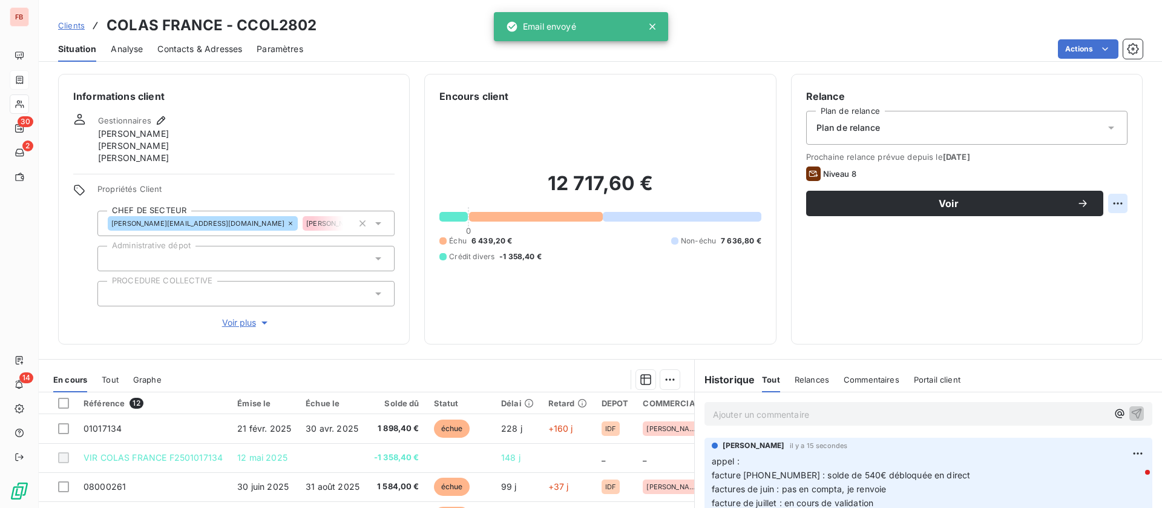
click at [1103, 210] on html "FB 30 2 14 Clients COLAS FRANCE - CCOL2802 Situation Analyse Contacts & Adresse…" at bounding box center [581, 254] width 1162 height 508
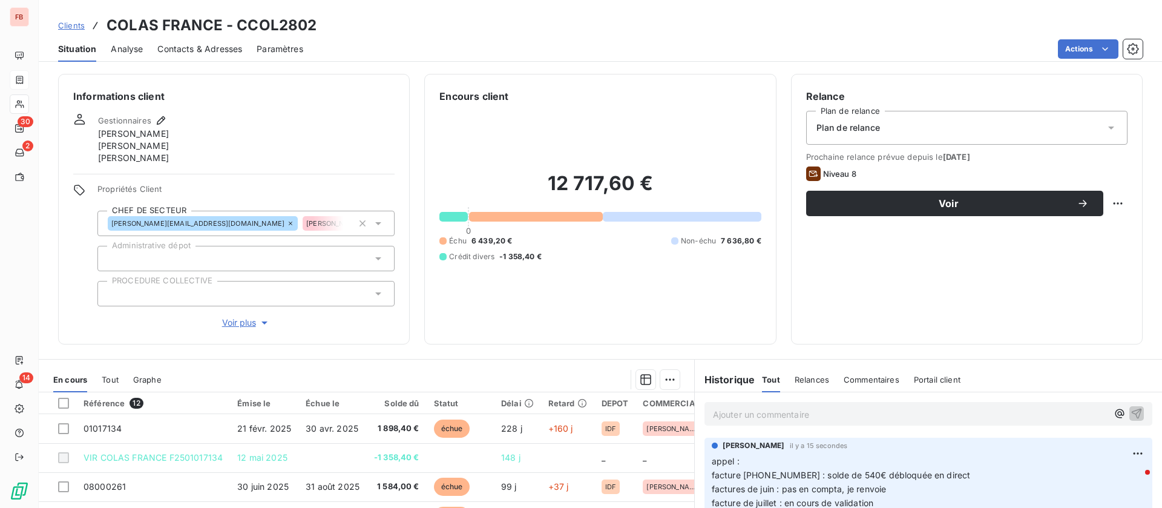
click at [725, 289] on html "FB 30 2 14 Clients COLAS FRANCE - CCOL2802 Situation Analyse Contacts & Adresse…" at bounding box center [581, 254] width 1162 height 508
click at [1108, 197] on html "FB 30 2 14 Clients COLAS FRANCE - CCOL2802 Situation Analyse Contacts & Adresse…" at bounding box center [581, 254] width 1162 height 508
click at [1051, 226] on div "Replanifier cette action" at bounding box center [1054, 229] width 108 height 19
select select "9"
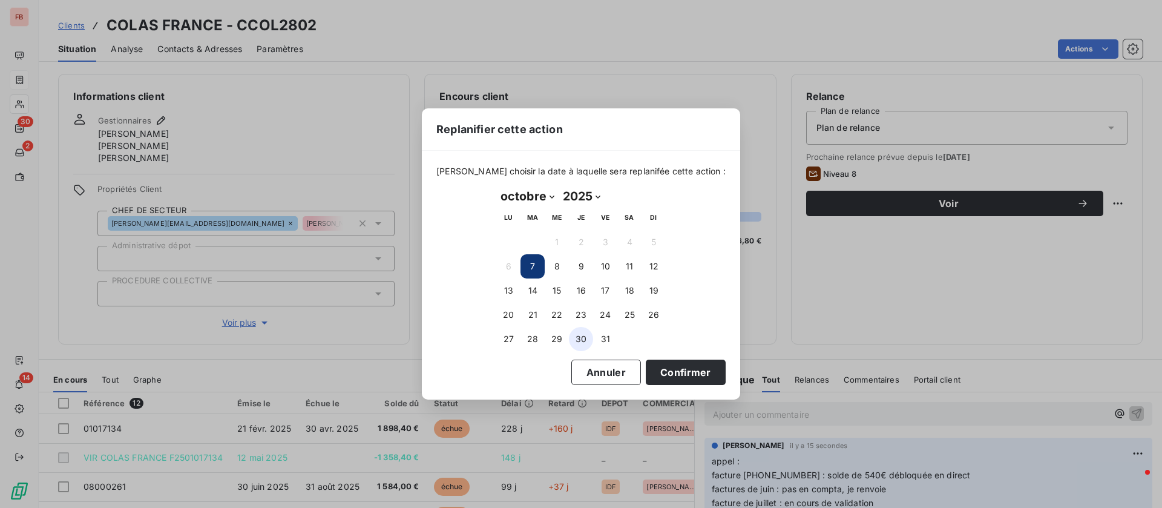
click at [582, 338] on button "30" at bounding box center [581, 339] width 24 height 24
click at [669, 368] on button "Confirmer" at bounding box center [686, 372] width 80 height 25
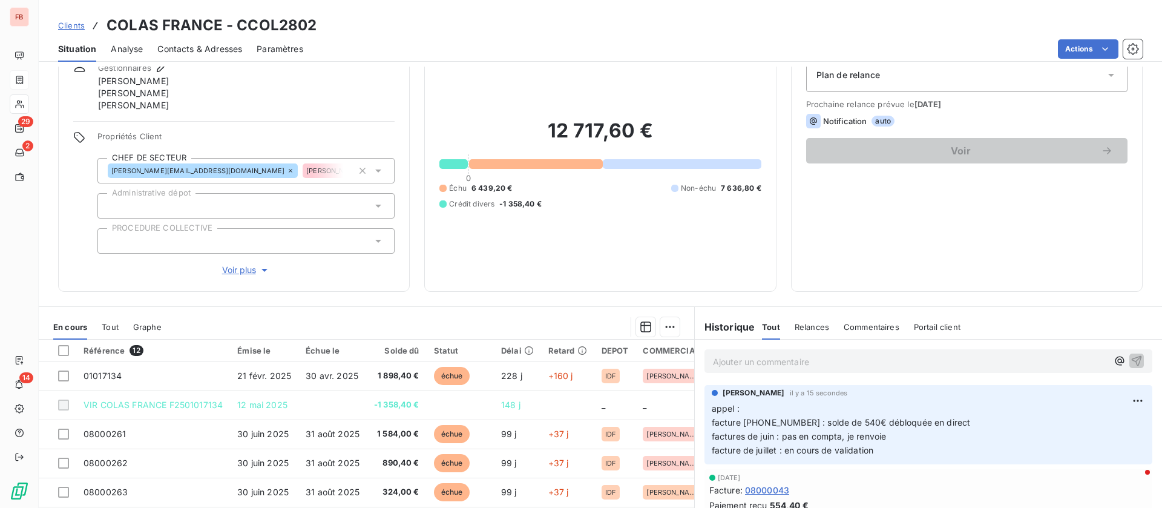
scroll to position [154, 0]
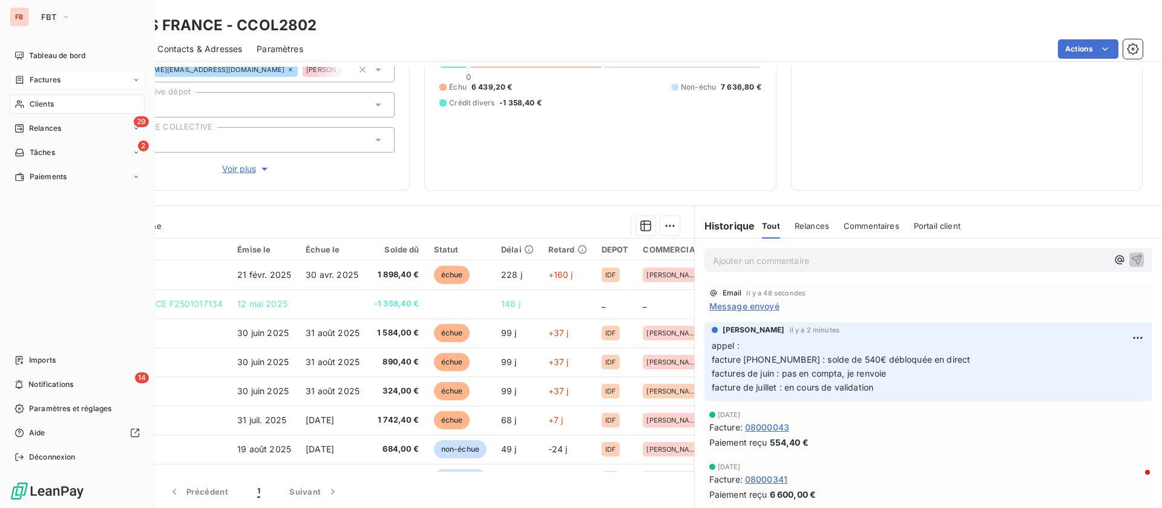
click at [67, 100] on div "Clients" at bounding box center [77, 103] width 135 height 19
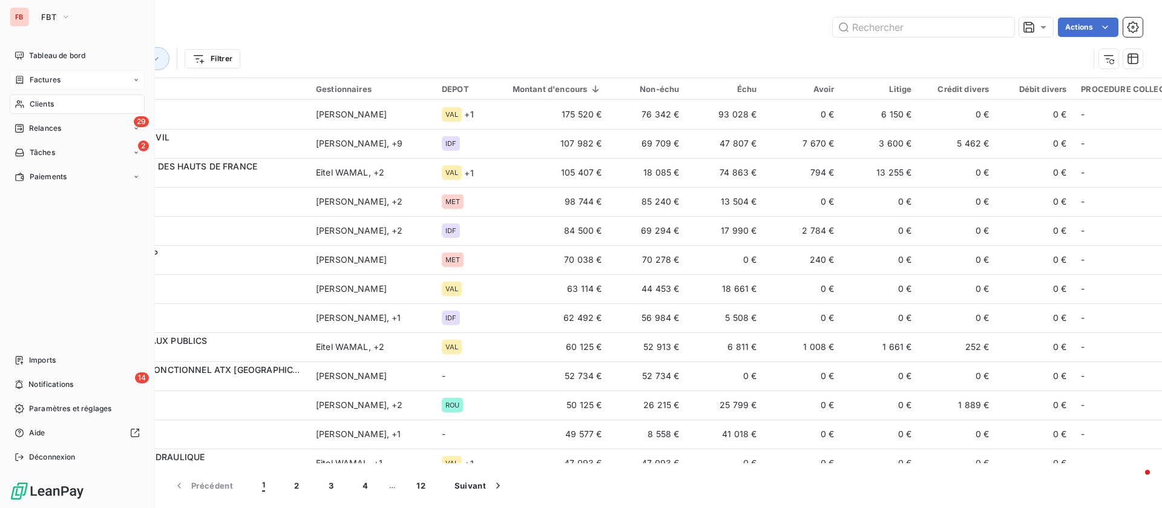
click at [65, 103] on div "Clients" at bounding box center [77, 103] width 135 height 19
click at [55, 55] on span "Tableau de bord" at bounding box center [57, 55] width 56 height 11
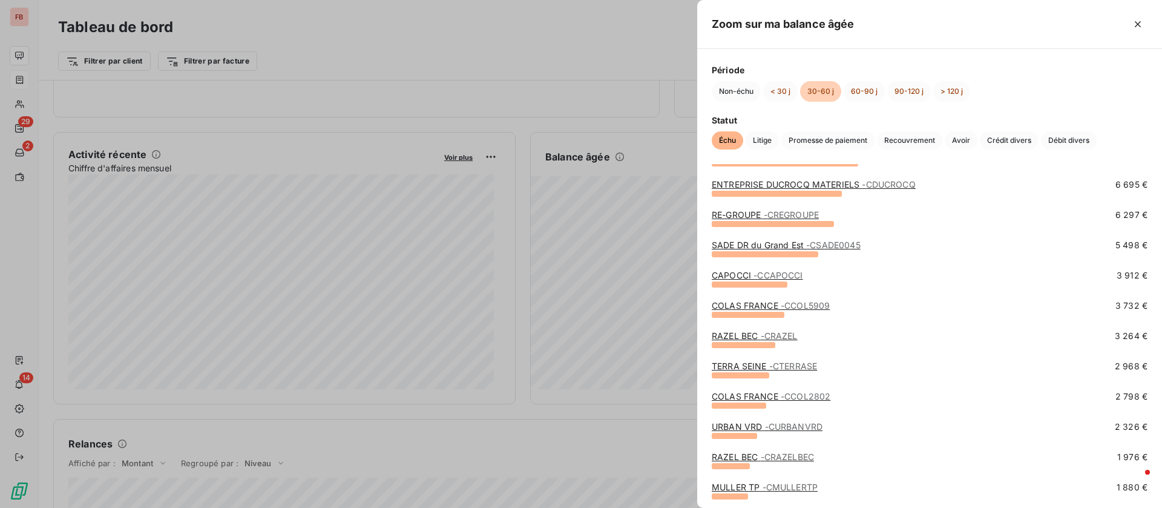
scroll to position [272, 0]
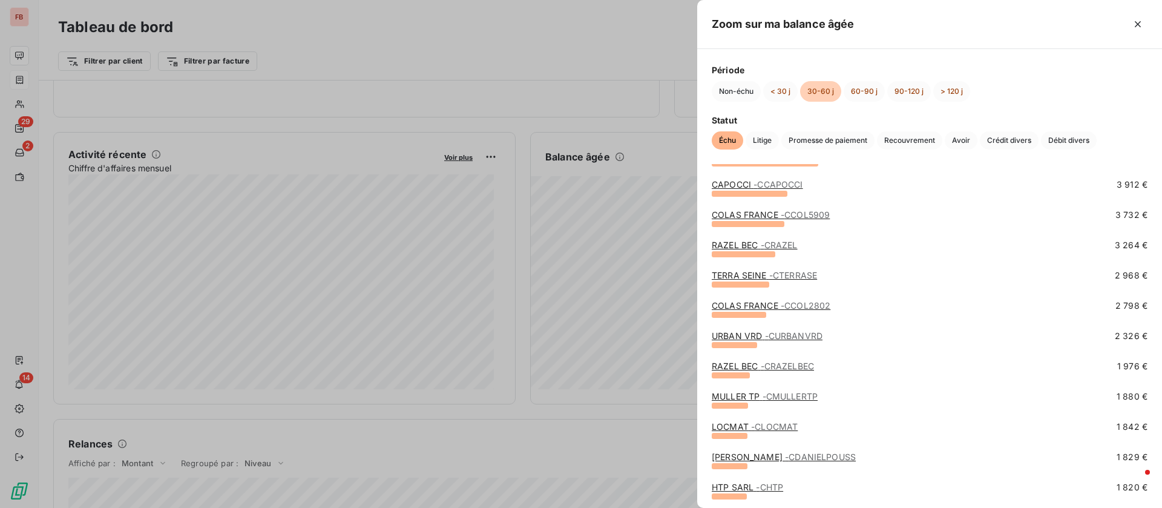
click at [786, 331] on span "- CURBANVRD" at bounding box center [794, 335] width 58 height 10
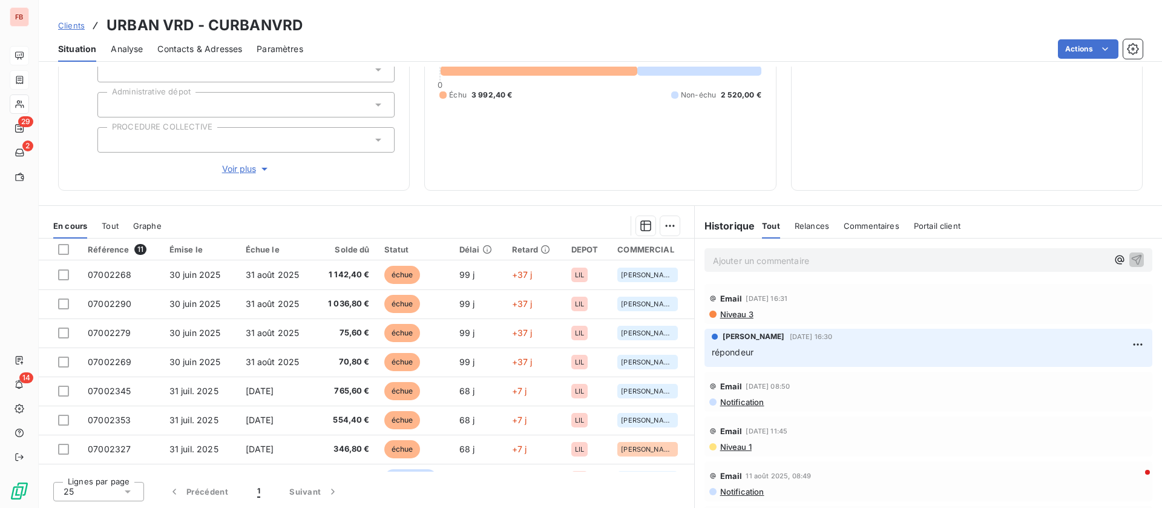
click at [180, 41] on div "Contacts & Adresses" at bounding box center [199, 48] width 85 height 25
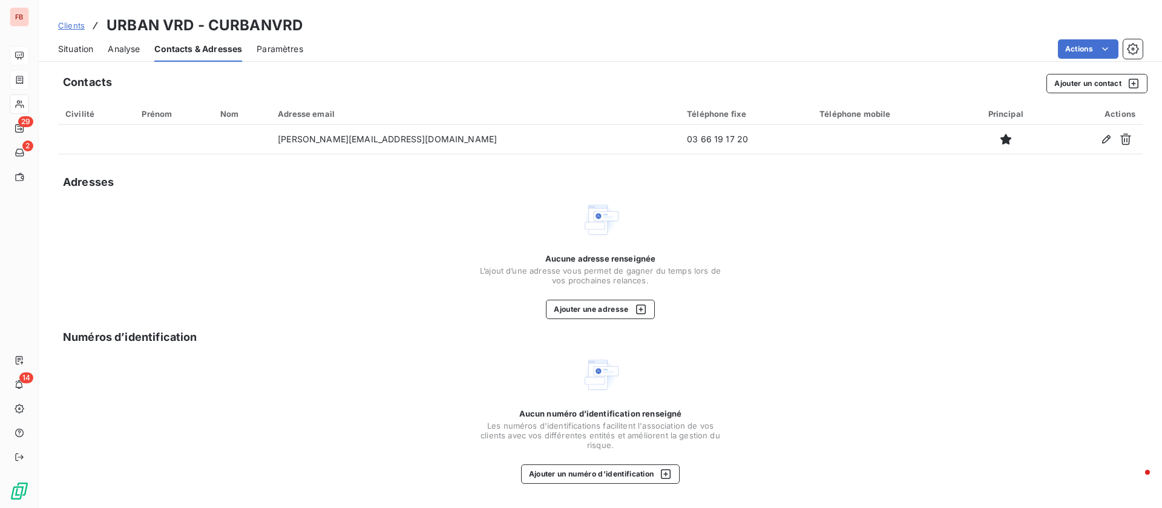
drag, startPoint x: 65, startPoint y: 48, endPoint x: 96, endPoint y: 59, distance: 32.9
click at [65, 48] on span "Situation" at bounding box center [75, 49] width 35 height 12
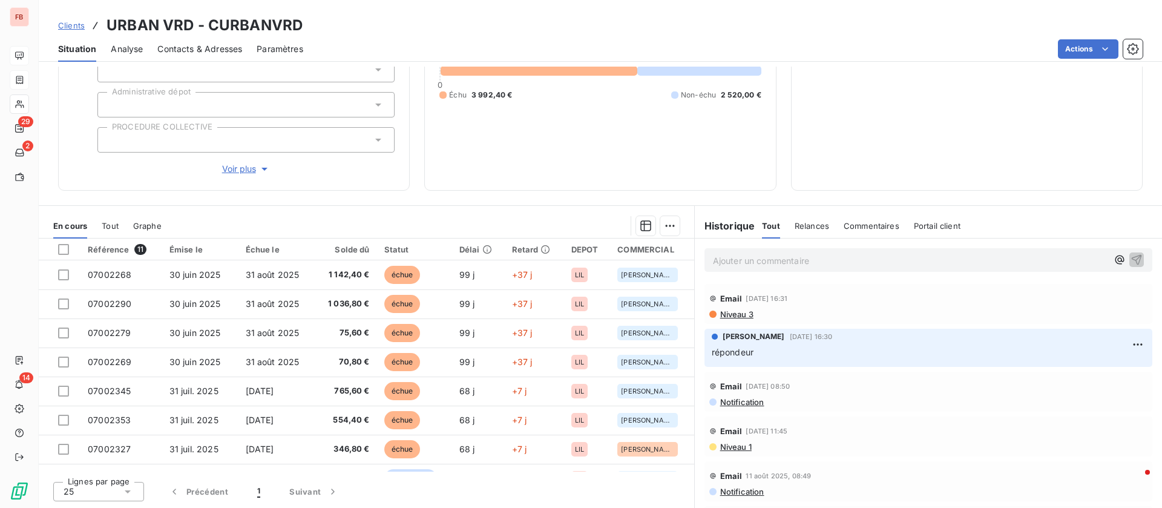
click at [787, 260] on p "Ajouter un commentaire ﻿" at bounding box center [910, 260] width 395 height 15
click at [801, 260] on p "Ajouter un commentaire ﻿" at bounding box center [910, 260] width 395 height 15
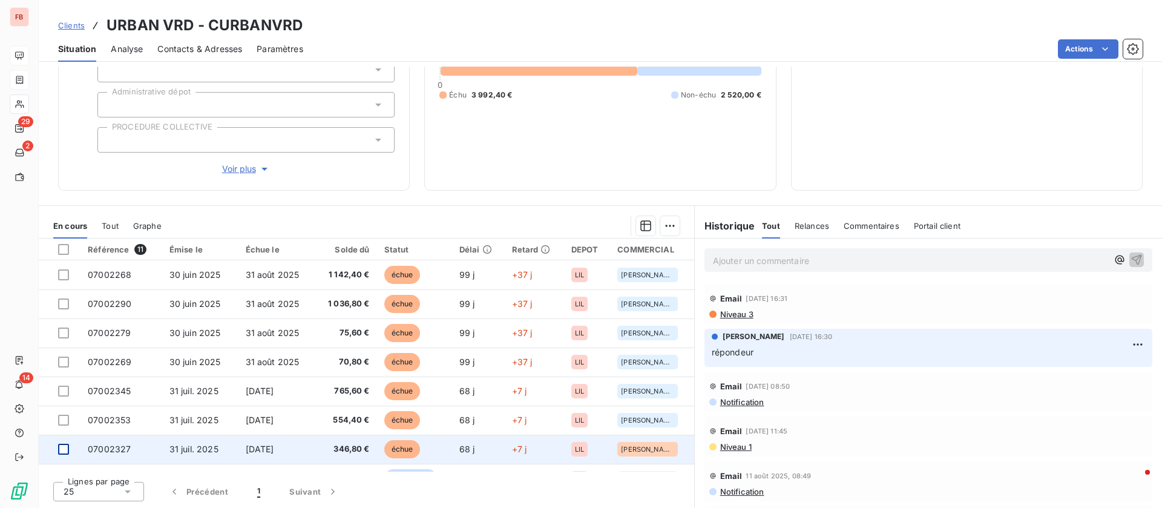
click at [61, 450] on div at bounding box center [63, 449] width 11 height 11
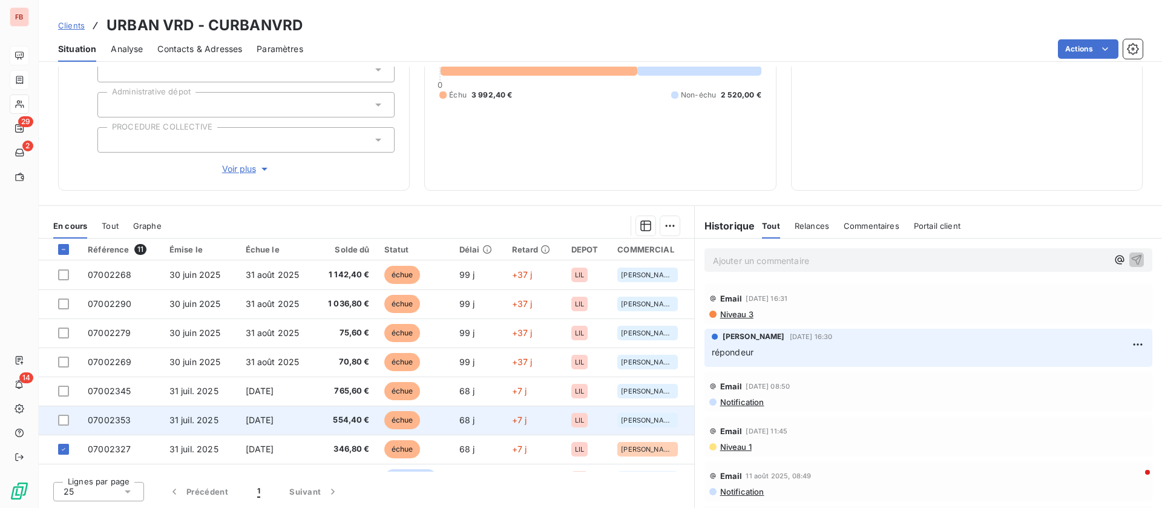
click at [60, 413] on td at bounding box center [60, 420] width 42 height 29
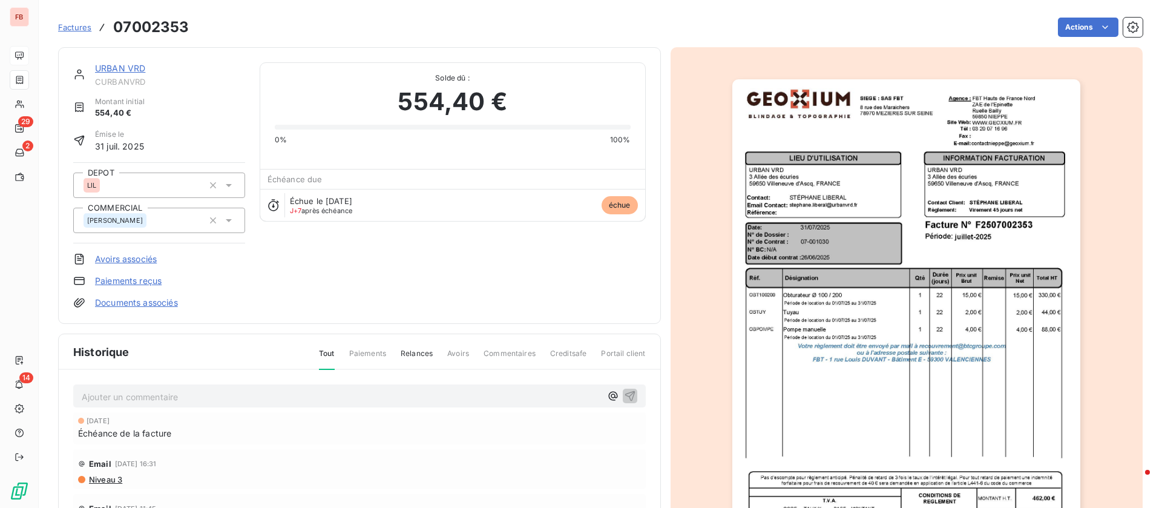
click at [60, 390] on div "Ajouter un commentaire ﻿ 30 sept. 2025 Échéance de la facture Email 29 sept. 20…" at bounding box center [360, 510] width 602 height 280
click at [120, 66] on link "URBAN VRD" at bounding box center [120, 68] width 50 height 10
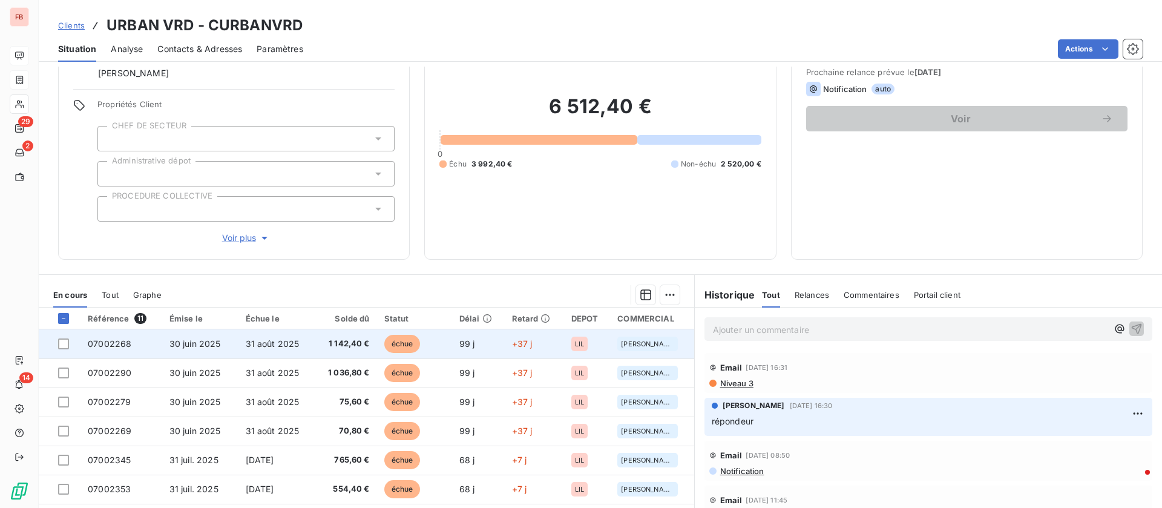
scroll to position [154, 0]
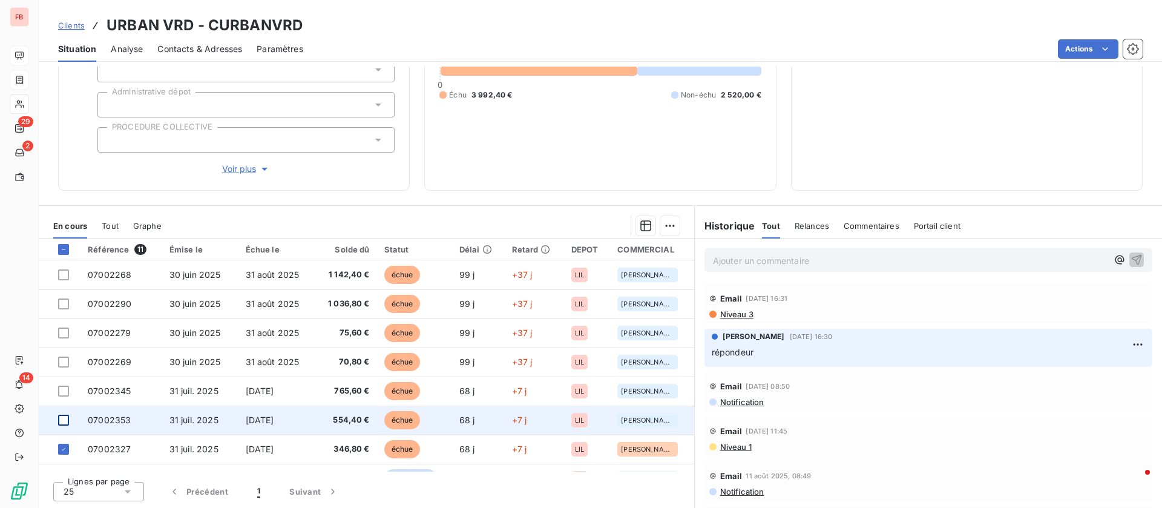
click at [67, 422] on div at bounding box center [63, 420] width 11 height 11
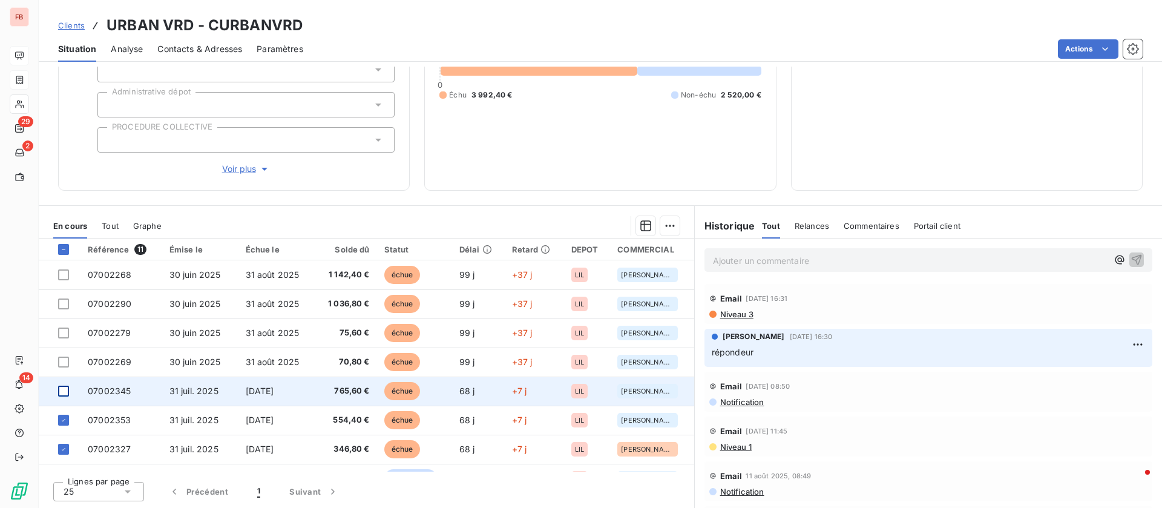
click at [64, 396] on div at bounding box center [63, 391] width 11 height 11
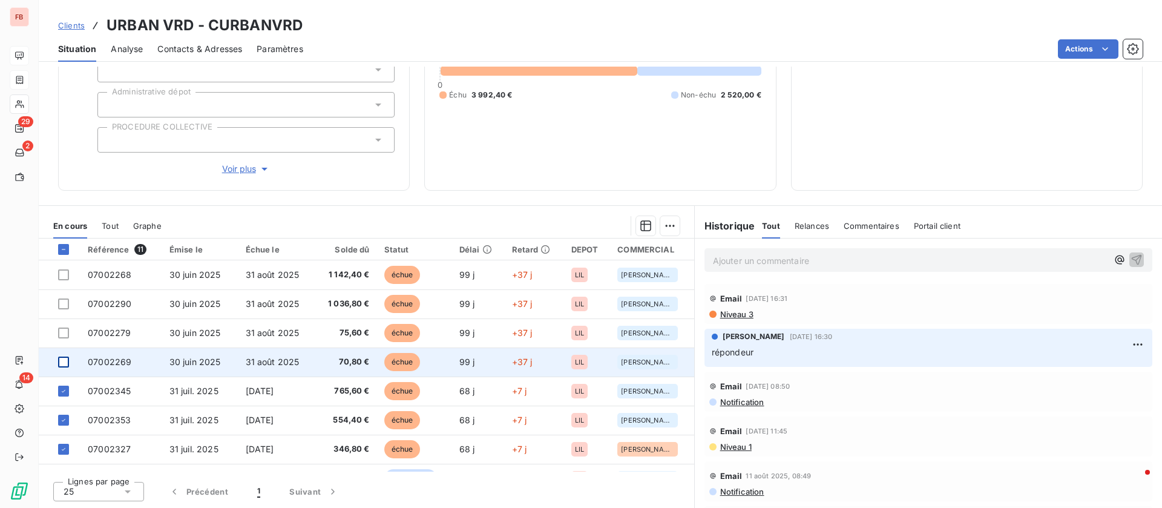
click at [64, 360] on div at bounding box center [63, 362] width 11 height 11
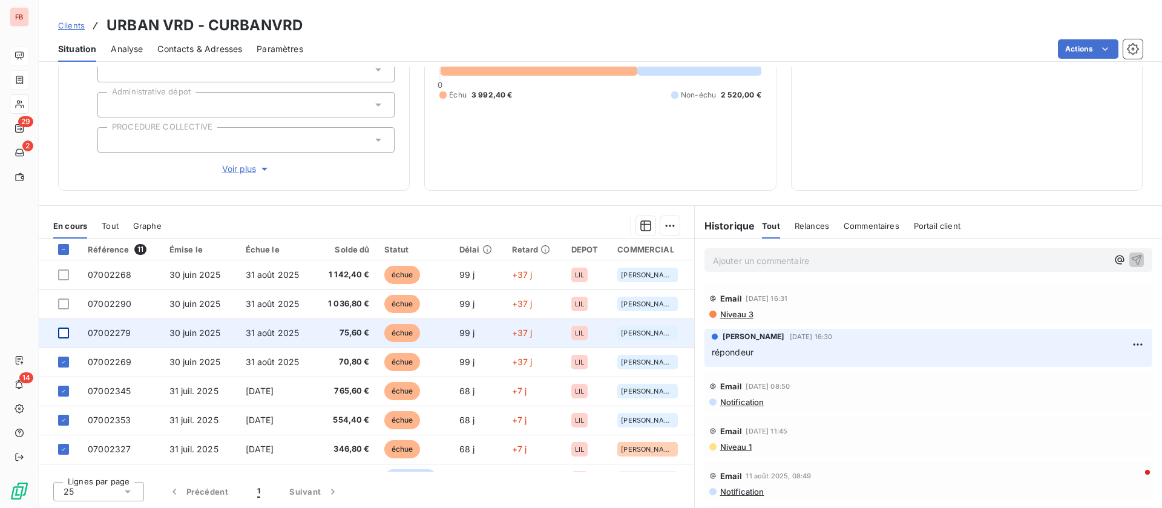
click at [62, 333] on div at bounding box center [63, 332] width 11 height 11
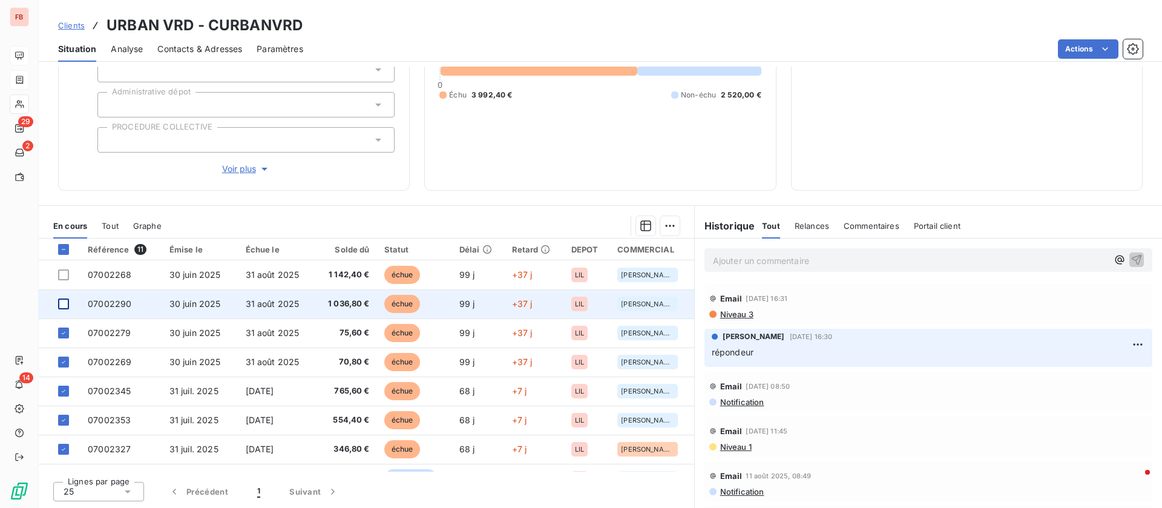
click at [62, 302] on div at bounding box center [63, 303] width 11 height 11
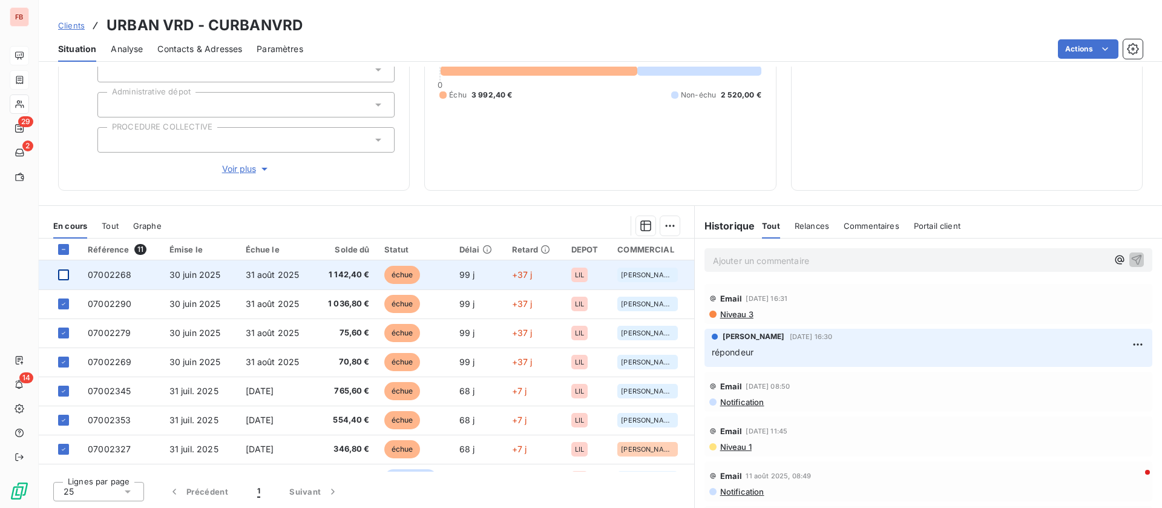
click at [61, 273] on div at bounding box center [63, 274] width 11 height 11
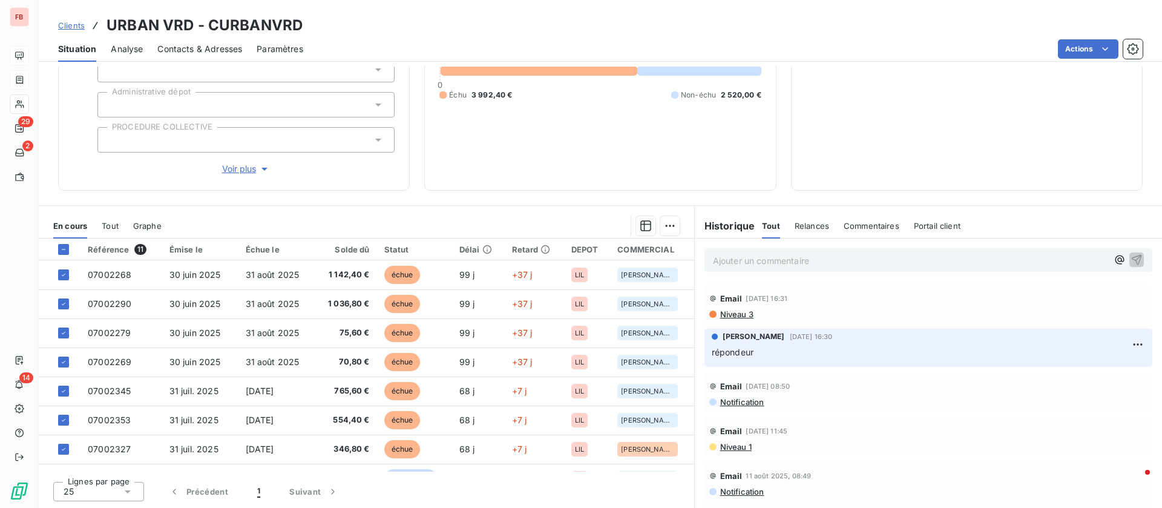
click at [1093, 48] on html "FB 29 2 14 Clients URBAN VRD - CURBANVRD Situation Analyse Contacts & Adresses …" at bounding box center [581, 254] width 1162 height 508
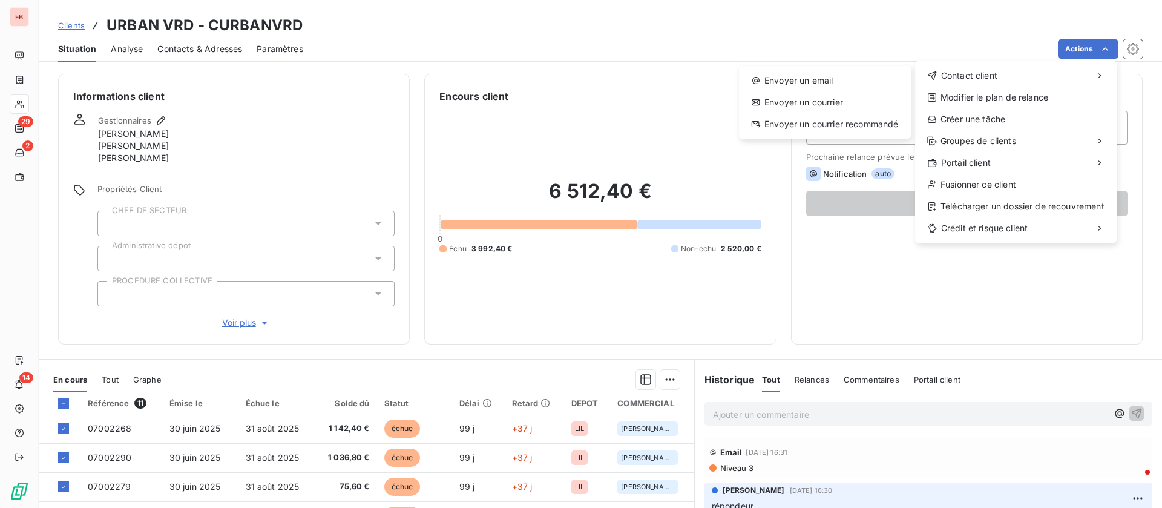
scroll to position [154, 0]
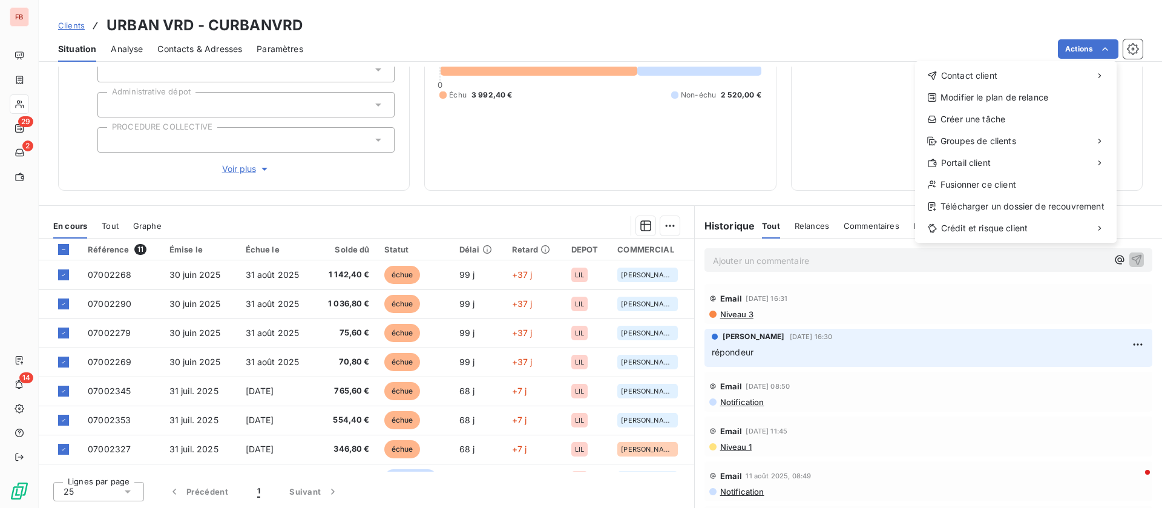
click at [664, 233] on html "FB 29 2 14 Clients URBAN VRD - CURBANVRD Situation Analyse Contacts & Adresses …" at bounding box center [581, 254] width 1162 height 508
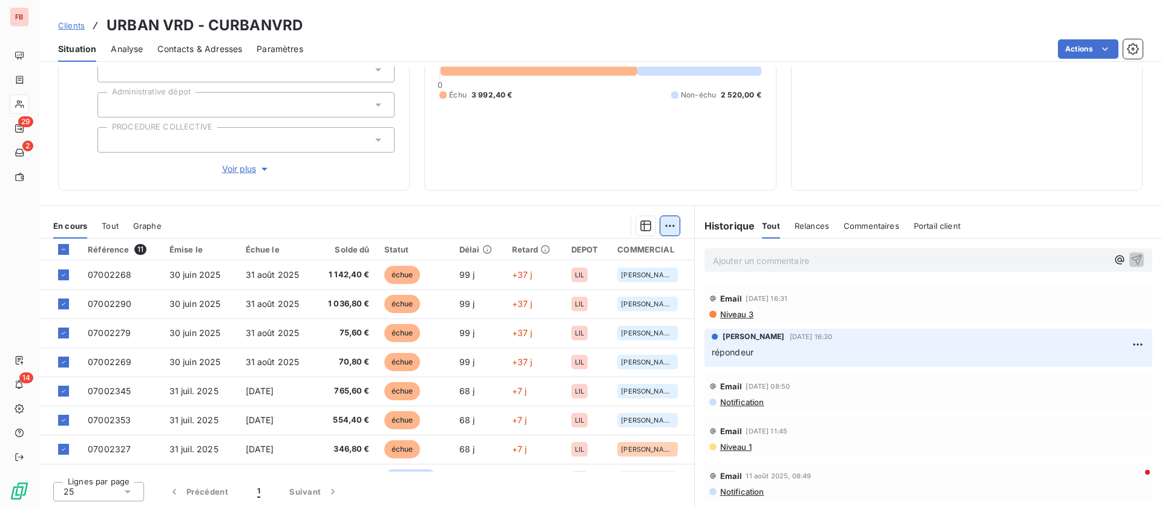
click at [664, 229] on html "FB 29 2 14 Clients URBAN VRD - CURBANVRD Situation Analyse Contacts & Adresses …" at bounding box center [581, 254] width 1162 height 508
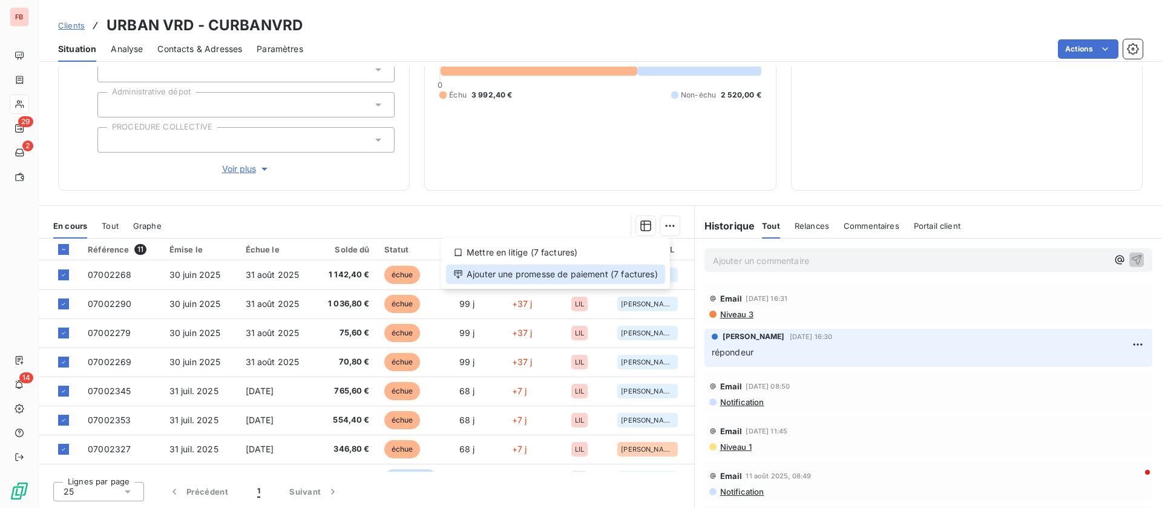
click at [637, 267] on div "Ajouter une promesse de paiement (7 factures)" at bounding box center [555, 274] width 219 height 19
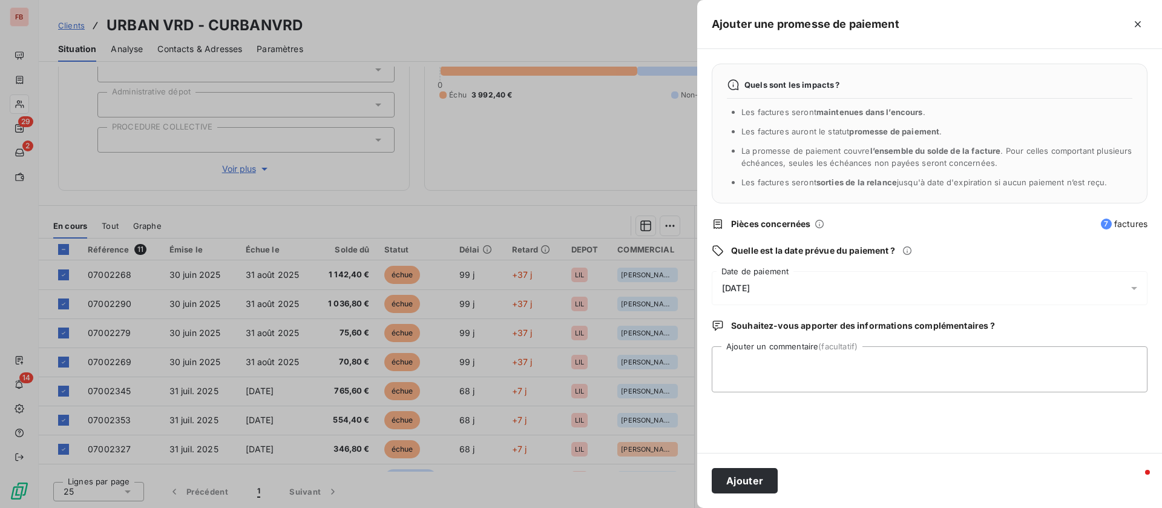
click at [746, 296] on div "08/10/2025" at bounding box center [930, 288] width 436 height 34
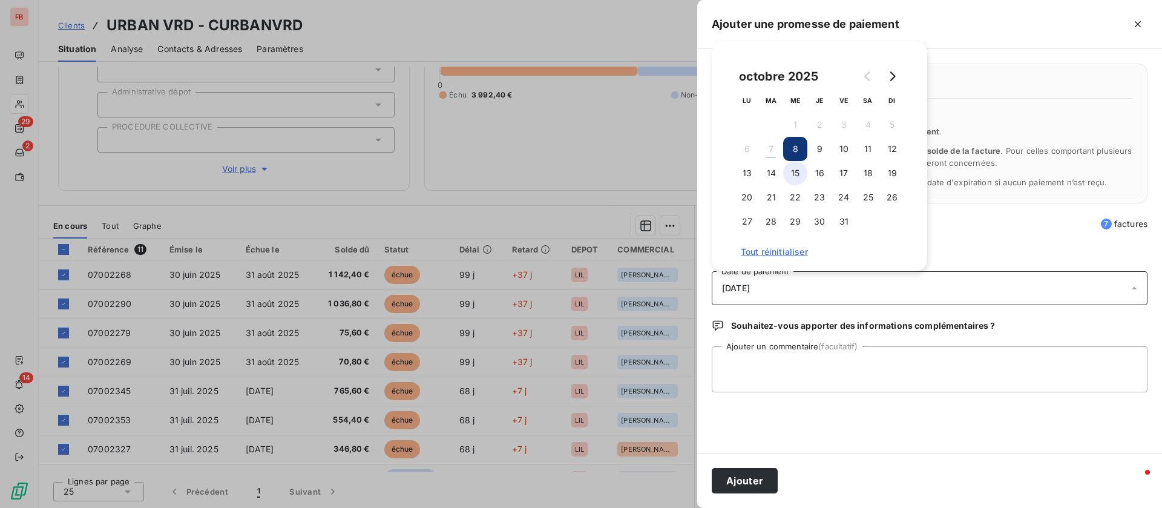
click at [802, 180] on button "15" at bounding box center [795, 173] width 24 height 24
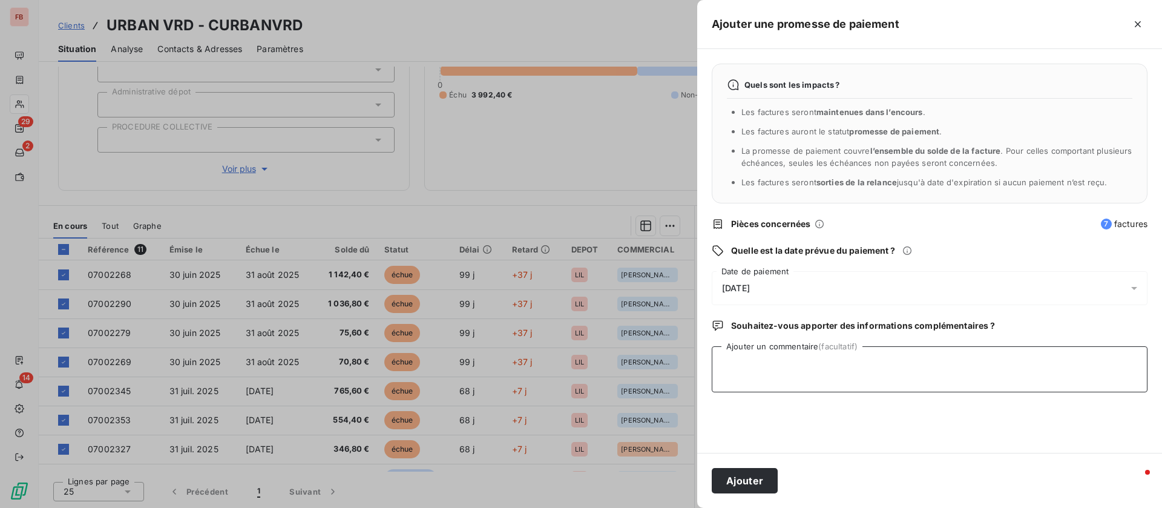
click at [911, 352] on textarea "Ajouter un commentaire (facultatif)" at bounding box center [930, 369] width 436 height 46
click at [764, 484] on button "Ajouter" at bounding box center [745, 480] width 66 height 25
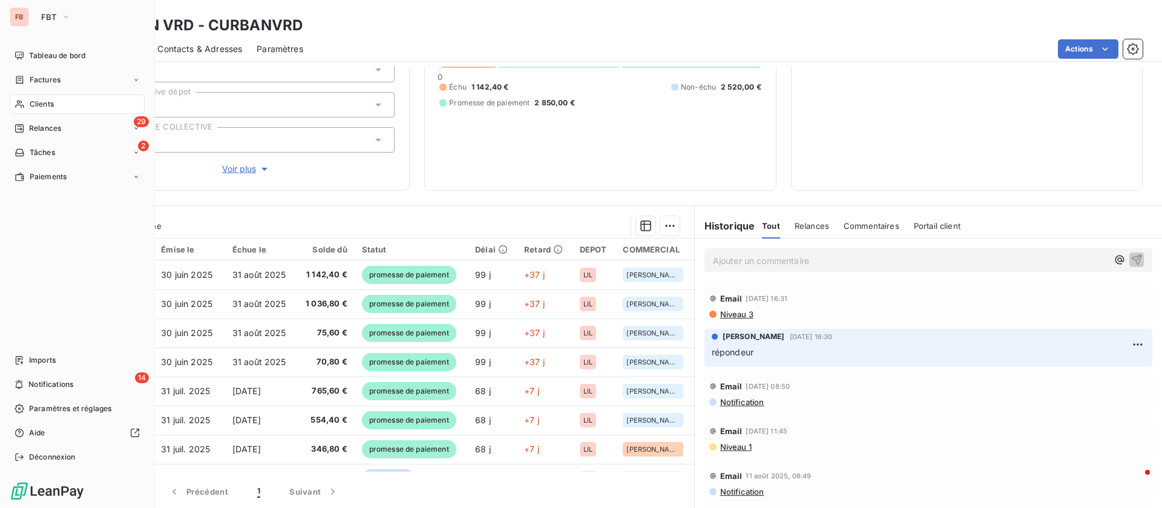
click at [38, 102] on span "Clients" at bounding box center [42, 104] width 24 height 11
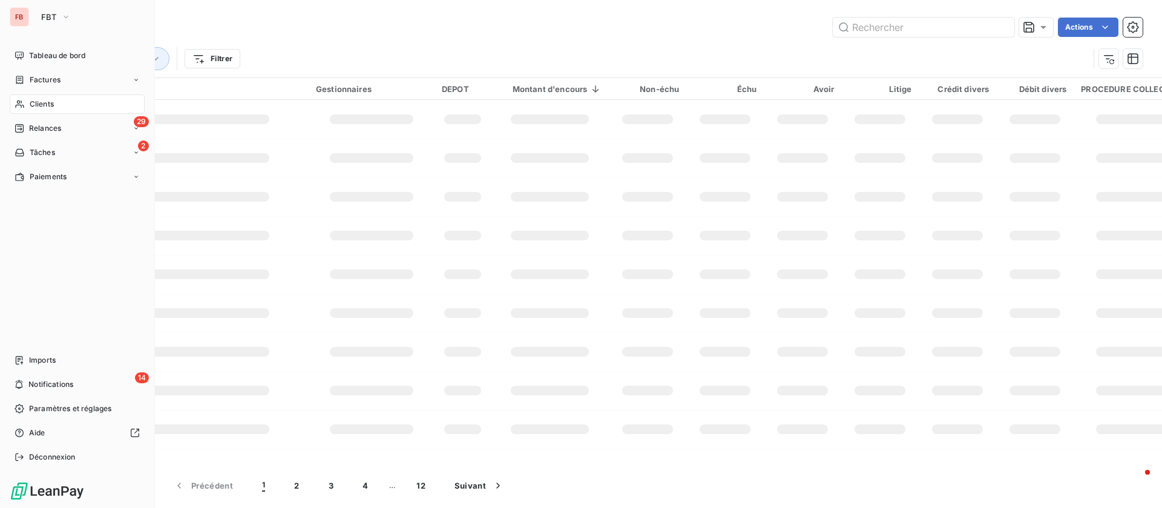
click at [19, 52] on icon at bounding box center [19, 55] width 8 height 8
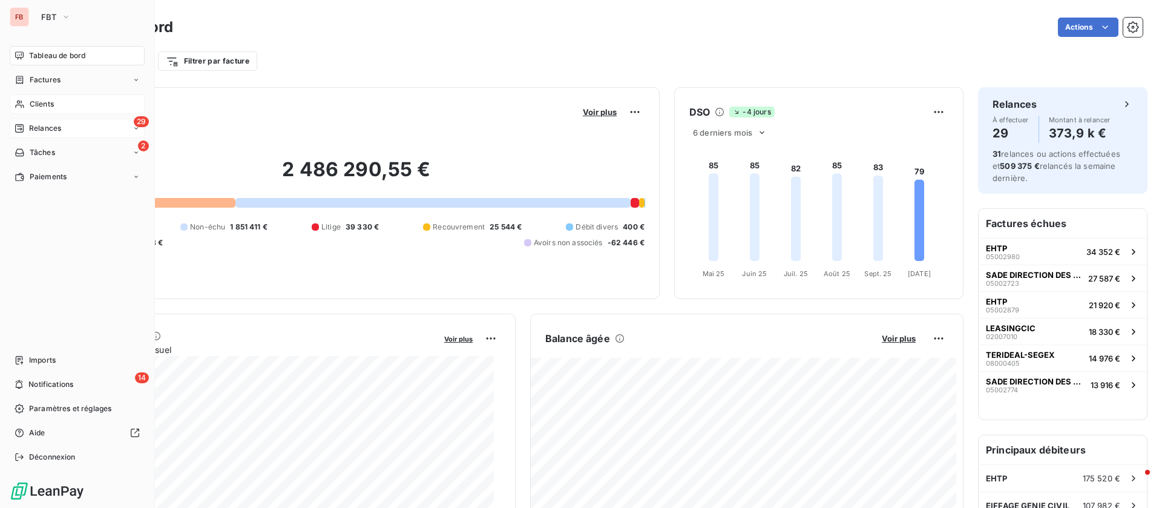
click at [58, 128] on span "Relances" at bounding box center [45, 128] width 32 height 11
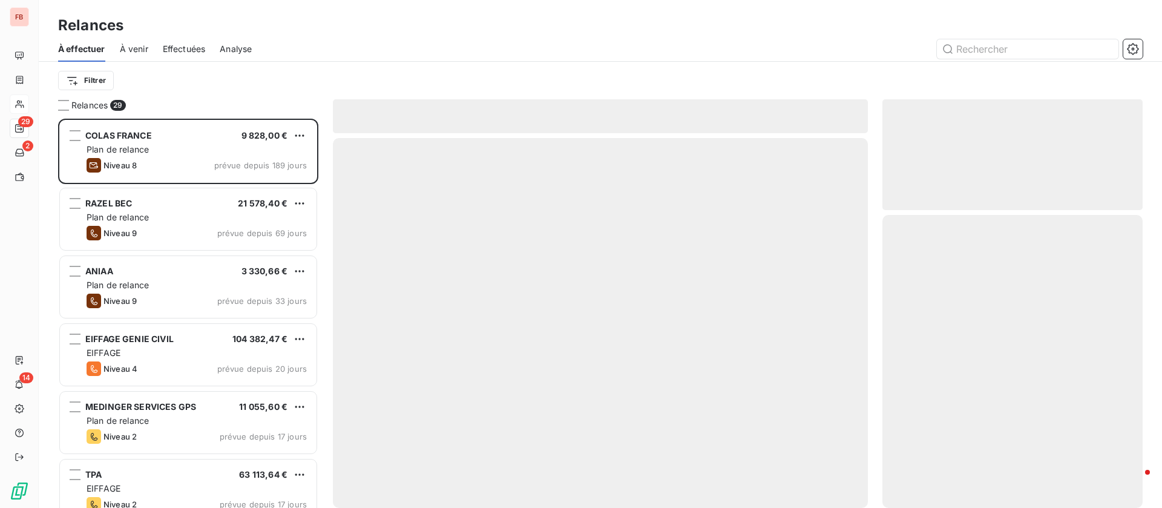
scroll to position [375, 246]
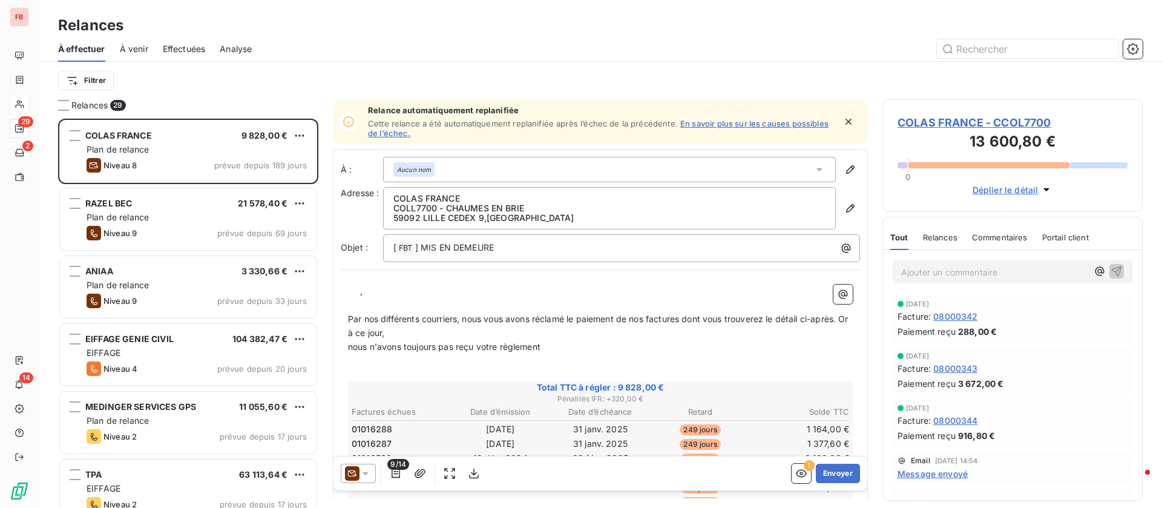
click at [182, 44] on span "Effectuées" at bounding box center [184, 49] width 43 height 12
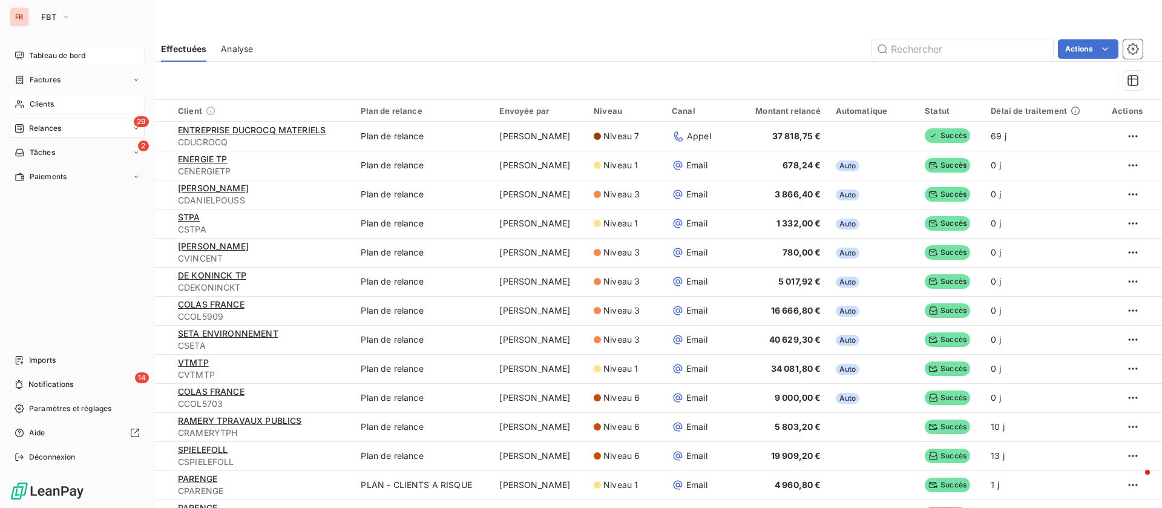
click at [58, 56] on span "Tableau de bord" at bounding box center [57, 55] width 56 height 11
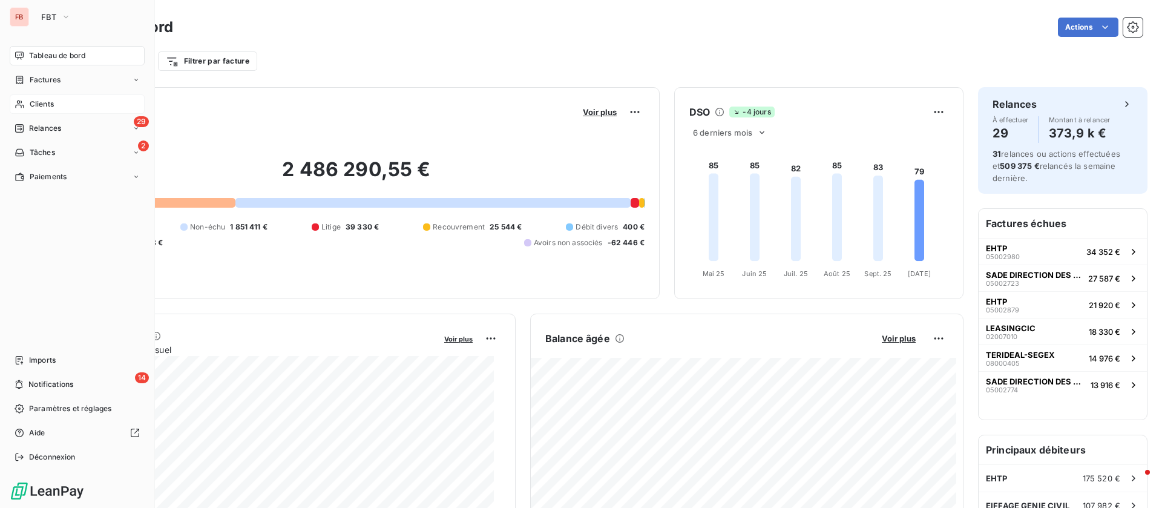
click at [35, 104] on span "Clients" at bounding box center [42, 104] width 24 height 11
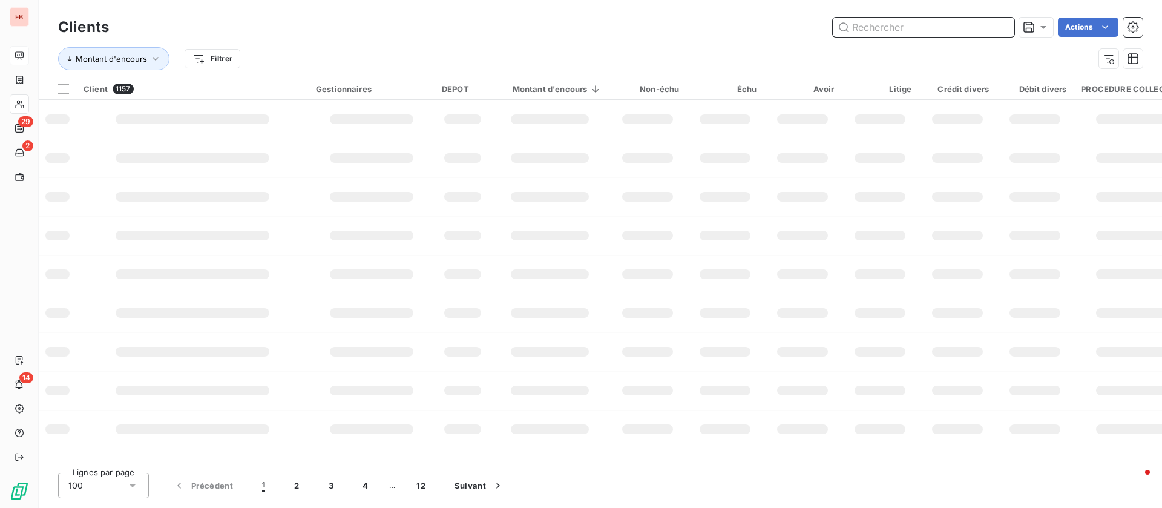
click at [879, 25] on input "text" at bounding box center [924, 27] width 182 height 19
type input "col7806"
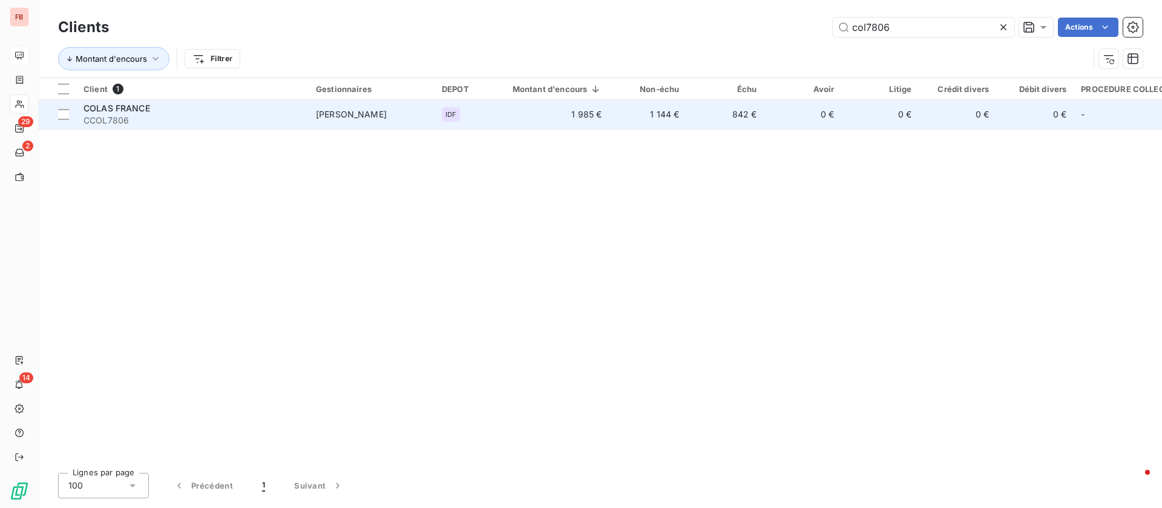
click at [241, 117] on span "CCOL7806" at bounding box center [193, 120] width 218 height 12
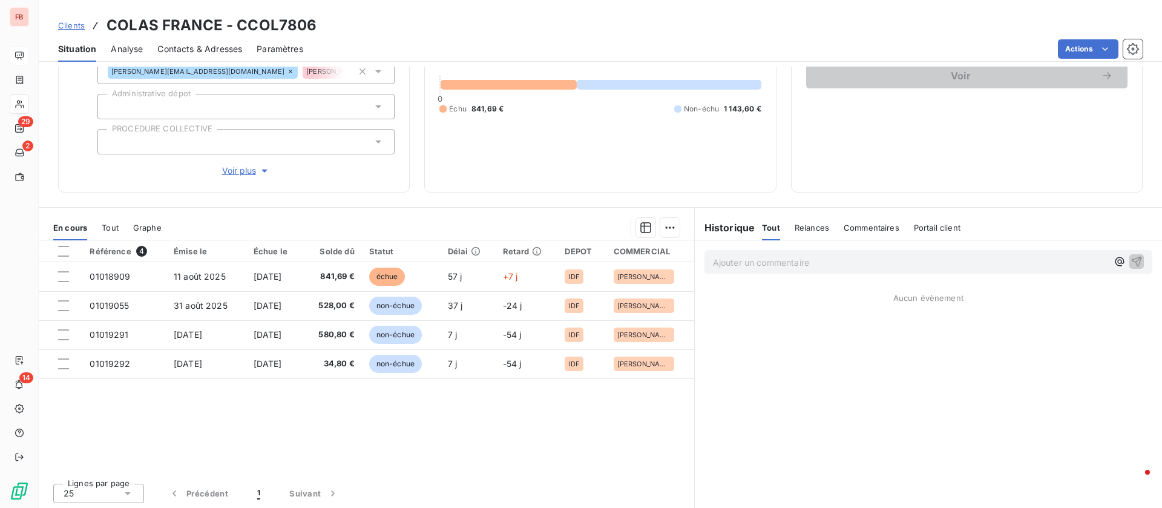
scroll to position [130, 0]
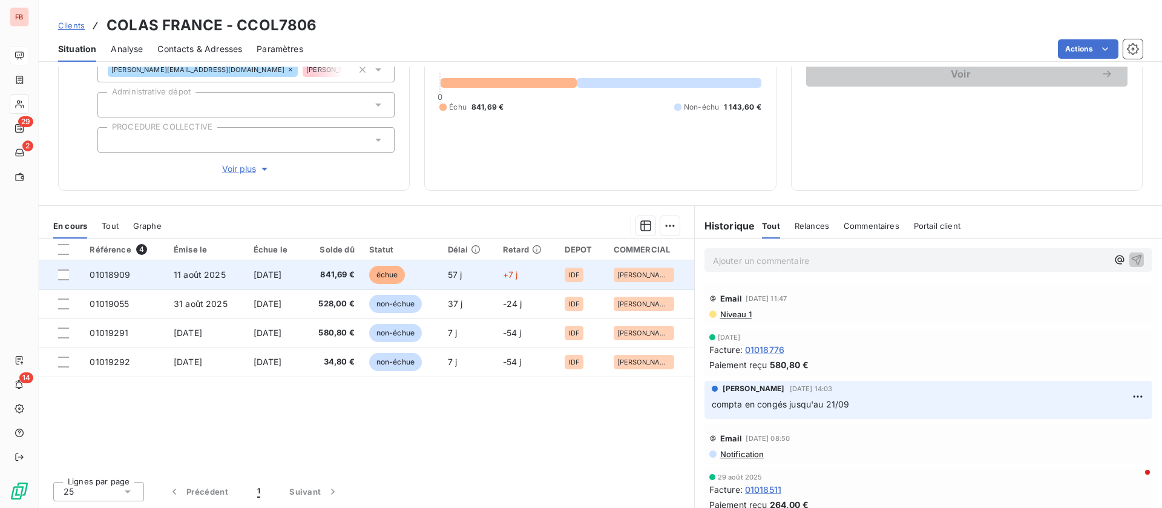
click at [269, 265] on td "[DATE]" at bounding box center [274, 274] width 57 height 29
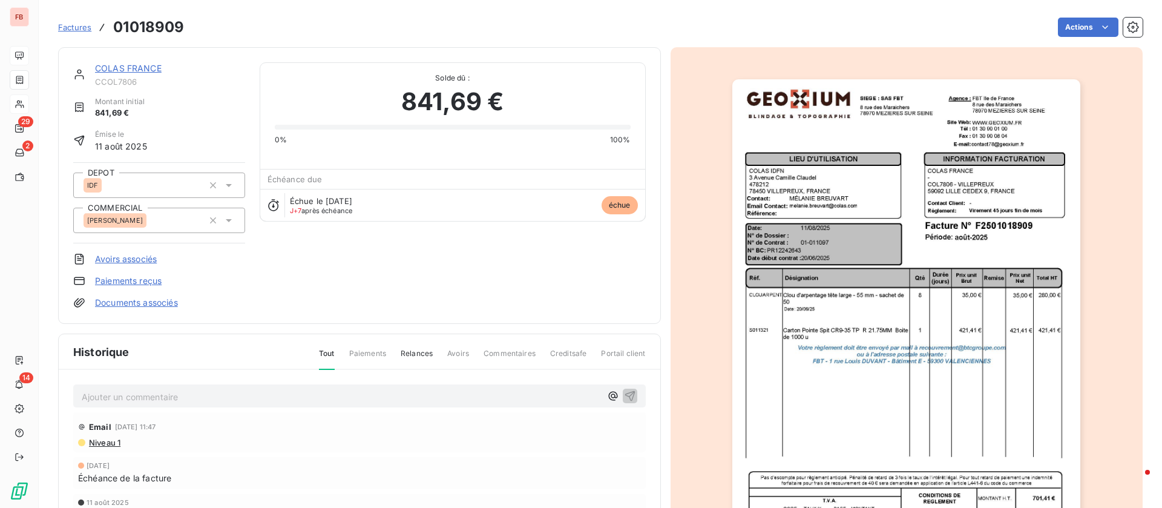
click at [153, 393] on p "Ajouter un commentaire ﻿" at bounding box center [341, 396] width 519 height 15
click at [625, 390] on icon "button" at bounding box center [630, 395] width 12 height 12
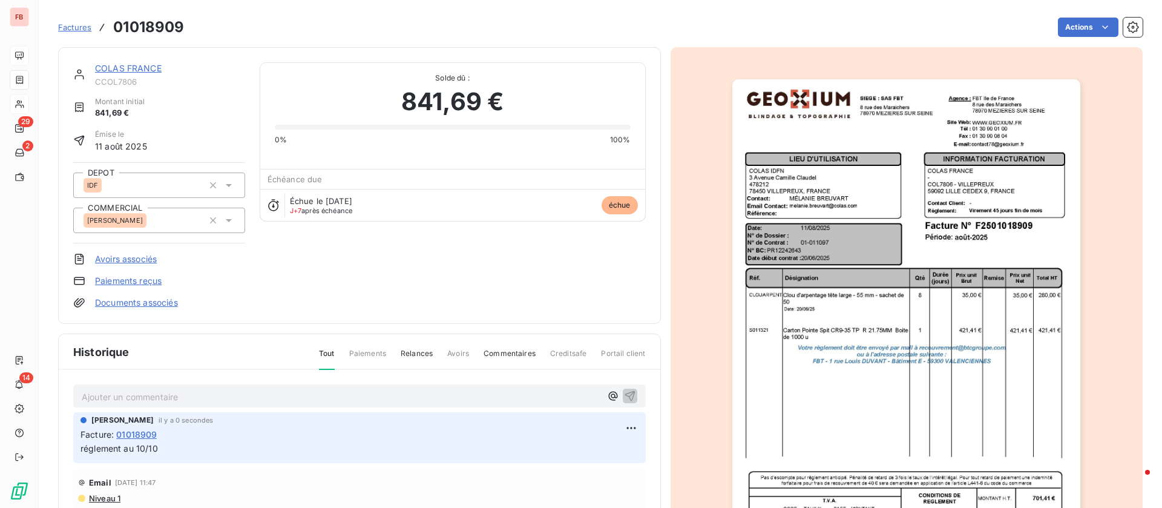
click at [134, 65] on link "COLAS FRANCE" at bounding box center [128, 68] width 67 height 10
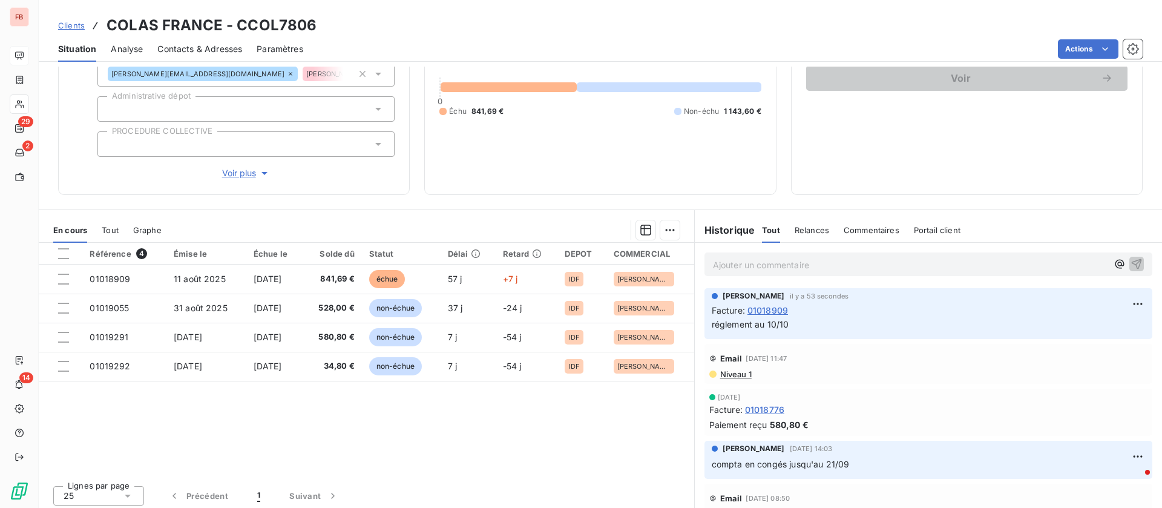
scroll to position [130, 0]
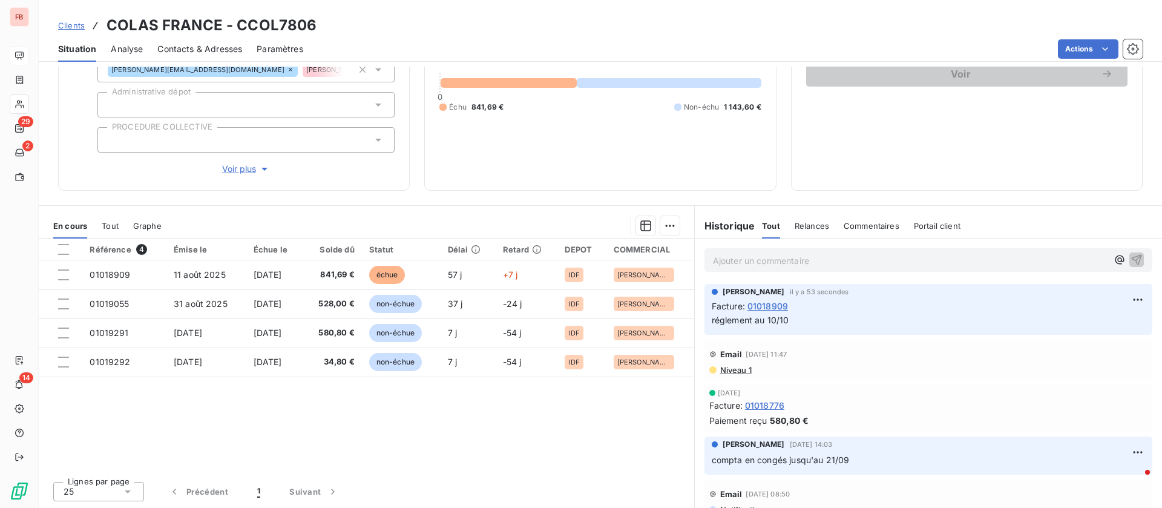
click at [775, 258] on p "Ajouter un commentaire ﻿" at bounding box center [910, 260] width 395 height 15
click at [203, 47] on span "Contacts & Adresses" at bounding box center [199, 49] width 85 height 12
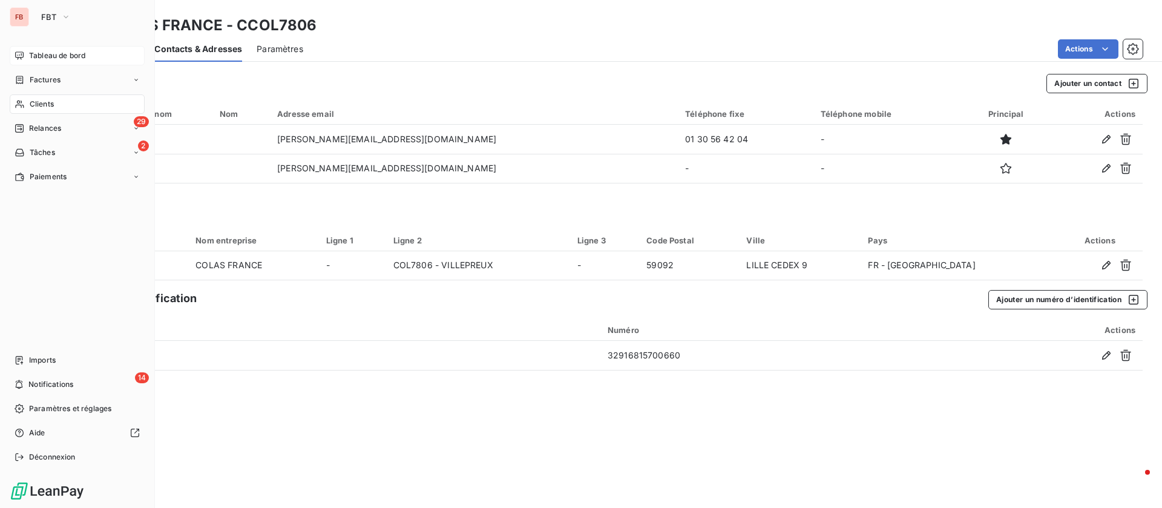
click at [66, 94] on div "Clients" at bounding box center [77, 103] width 135 height 19
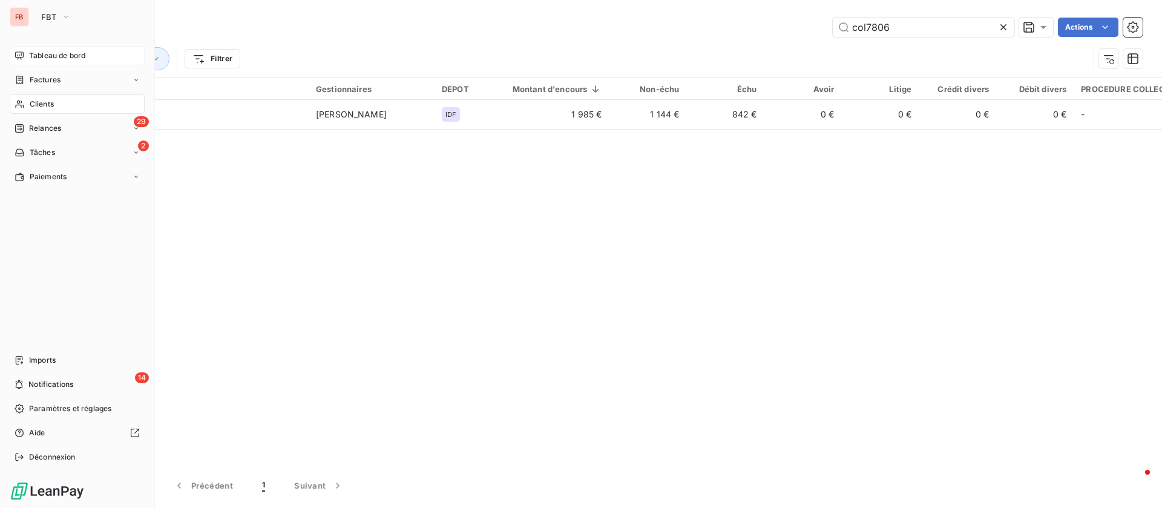
click at [85, 54] on span "Tableau de bord" at bounding box center [57, 55] width 56 height 11
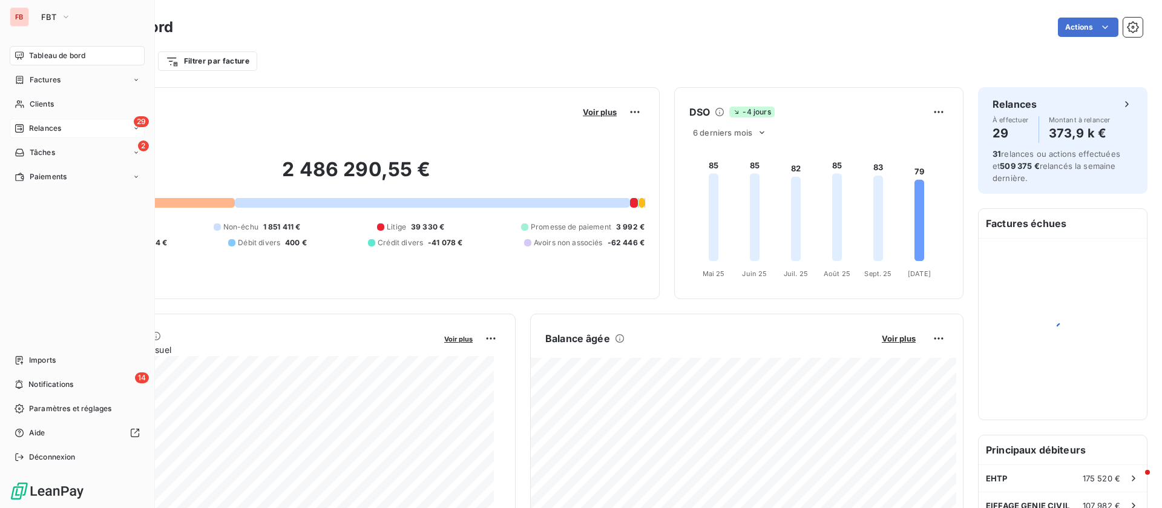
click at [24, 124] on icon at bounding box center [20, 128] width 10 height 10
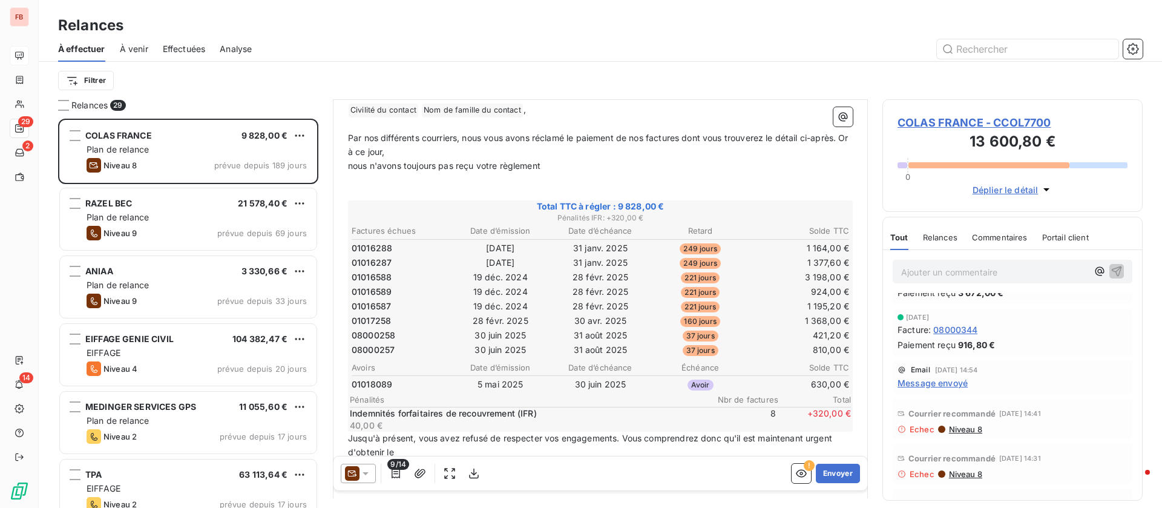
scroll to position [182, 0]
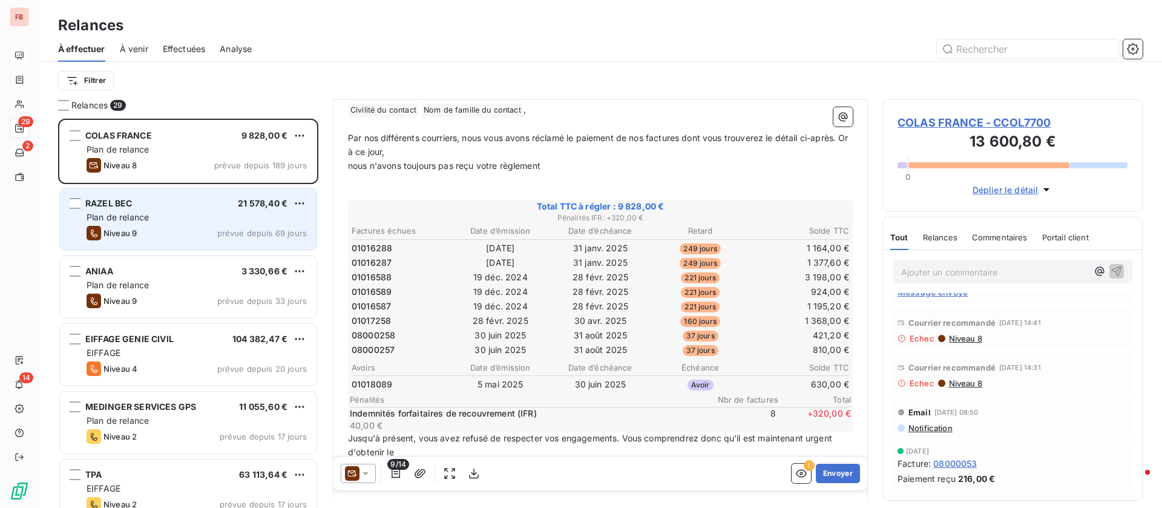
click at [217, 219] on div "Plan de relance" at bounding box center [197, 217] width 220 height 12
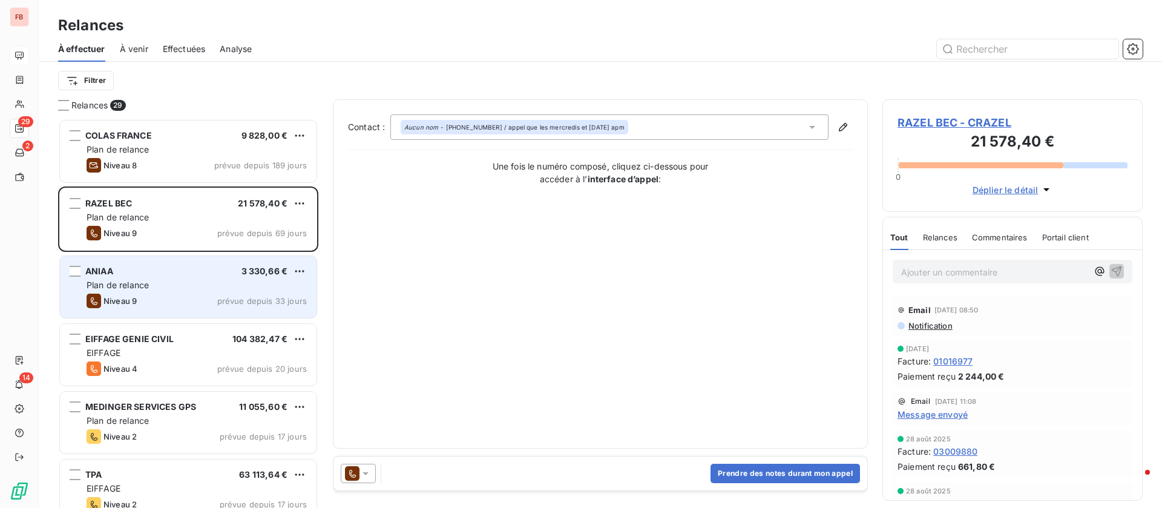
click at [165, 284] on div "Plan de relance" at bounding box center [197, 285] width 220 height 12
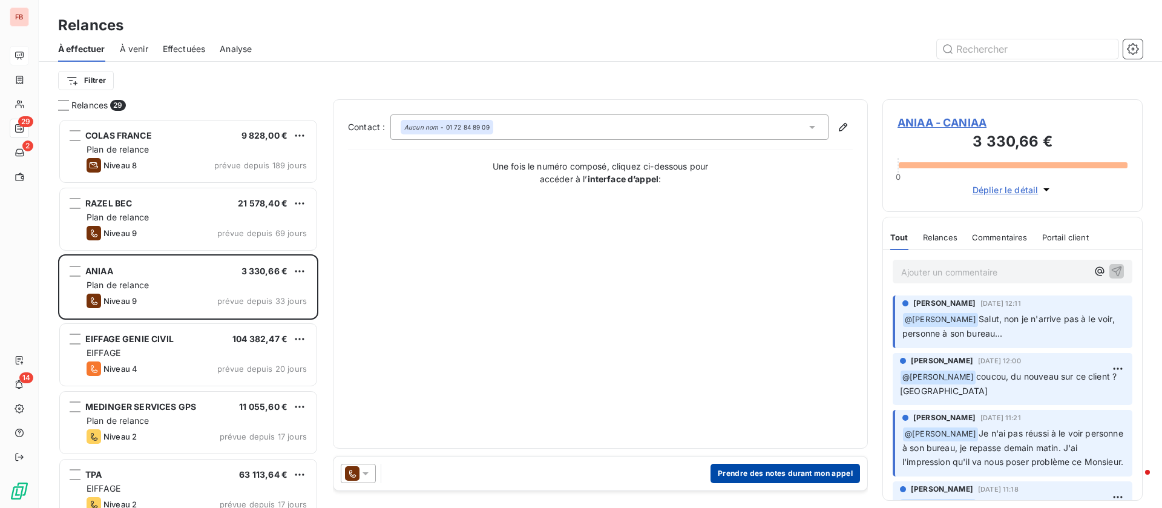
click at [769, 465] on button "Prendre des notes durant mon appel" at bounding box center [786, 473] width 150 height 19
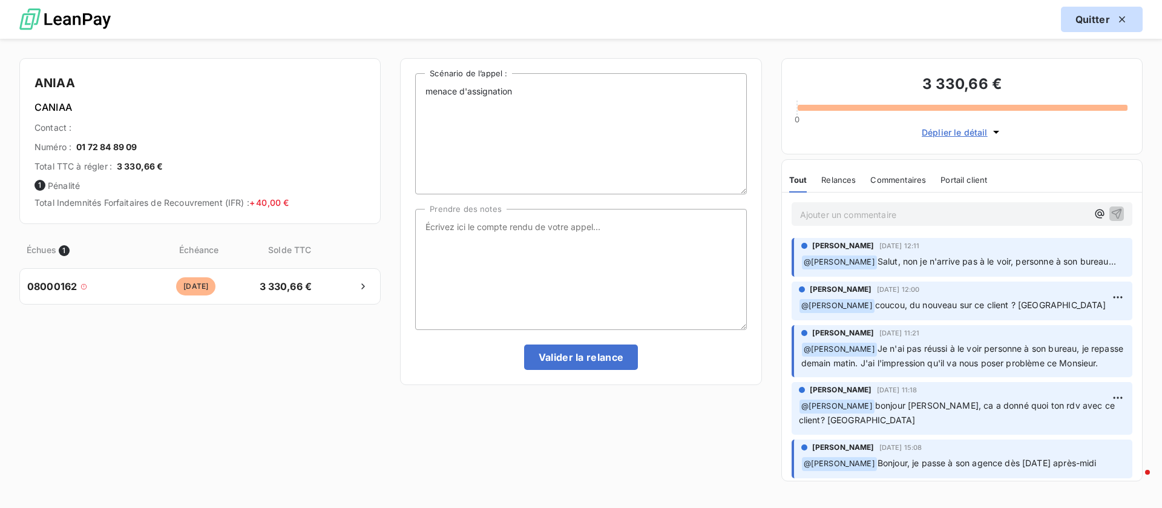
click at [1080, 21] on button "Quitter" at bounding box center [1102, 19] width 82 height 25
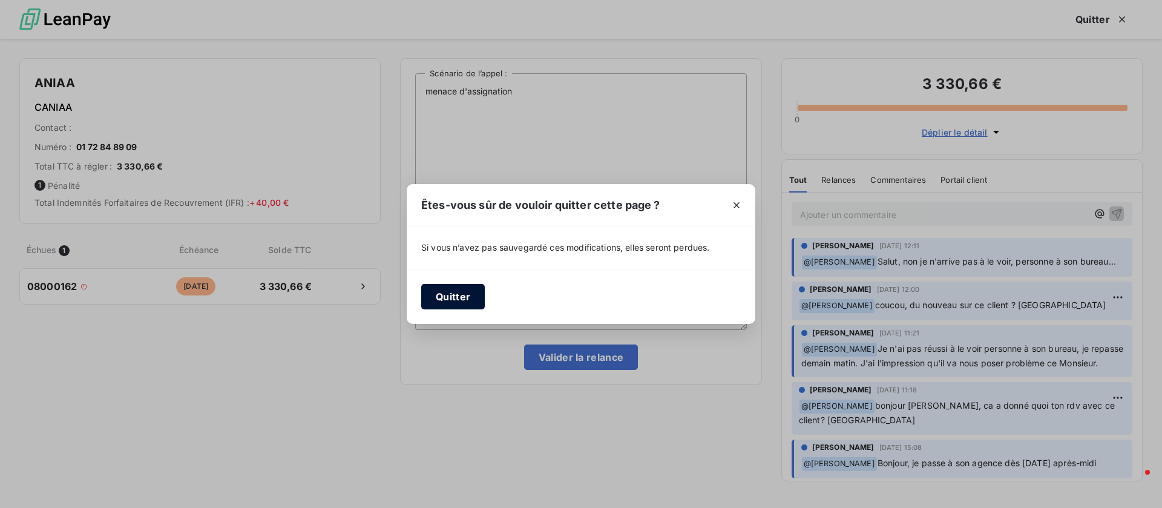
click at [444, 288] on button "Quitter" at bounding box center [453, 296] width 64 height 25
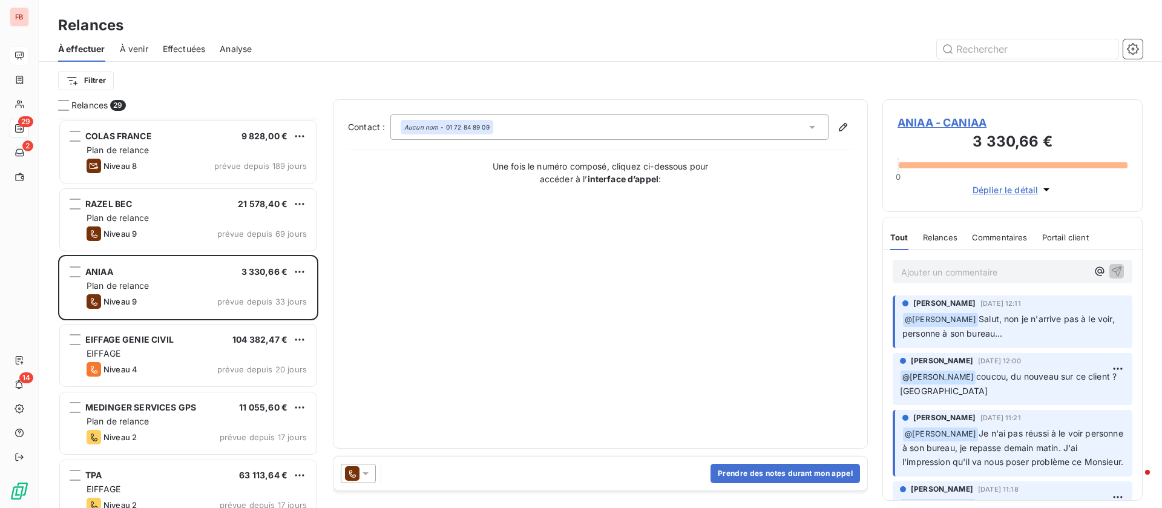
scroll to position [91, 0]
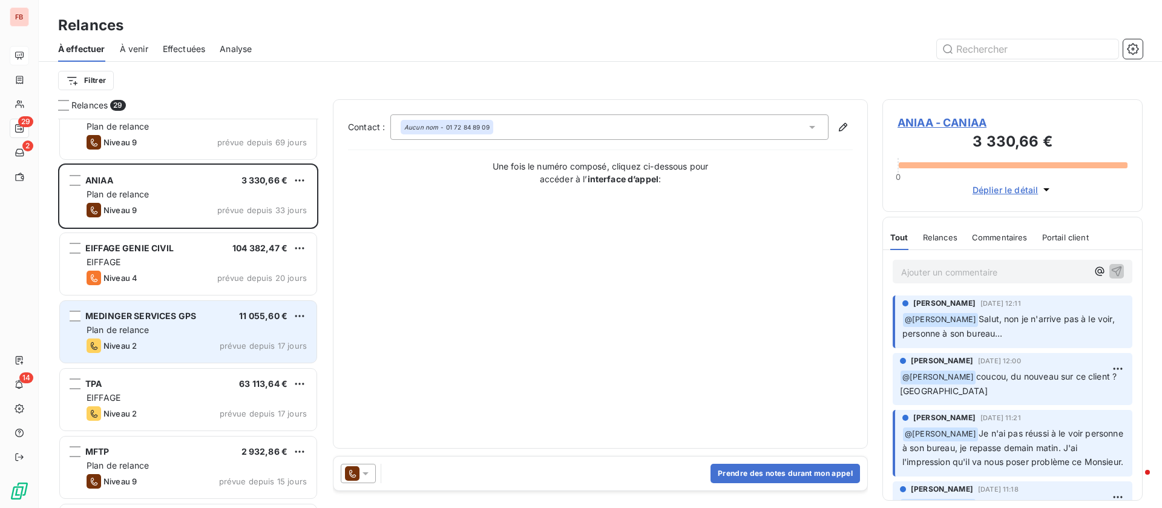
click at [205, 315] on div "MEDINGER SERVICES GPS 11 055,60 €" at bounding box center [197, 316] width 220 height 11
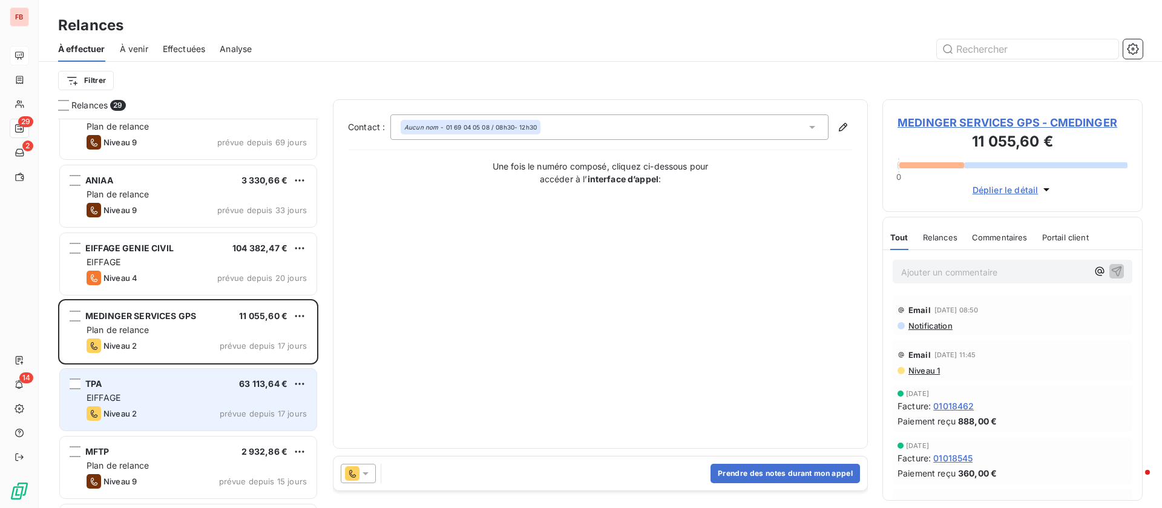
click at [180, 385] on div "TPA 63 113,64 €" at bounding box center [197, 383] width 220 height 11
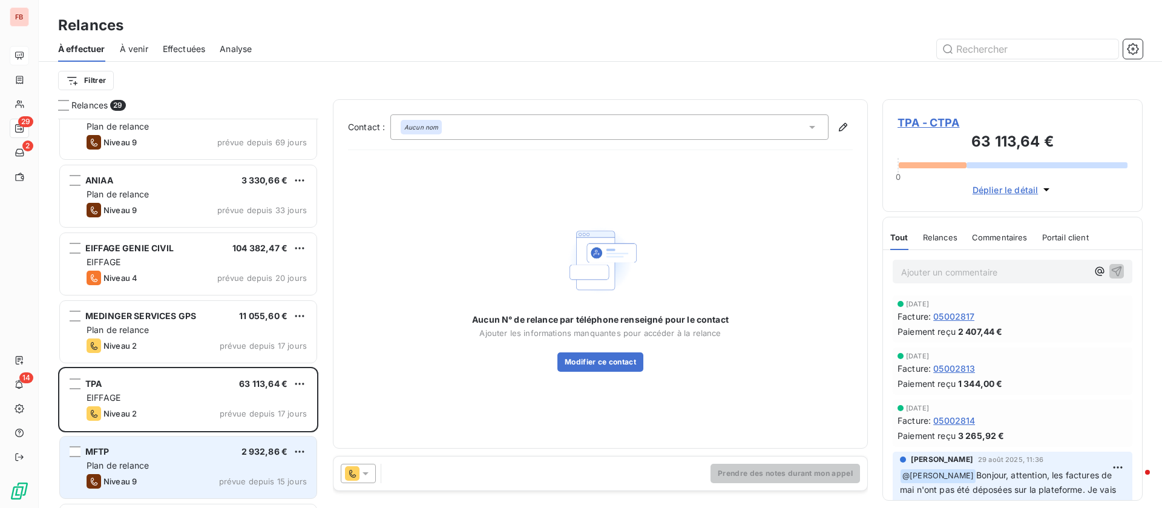
click at [186, 462] on div "Plan de relance" at bounding box center [197, 465] width 220 height 12
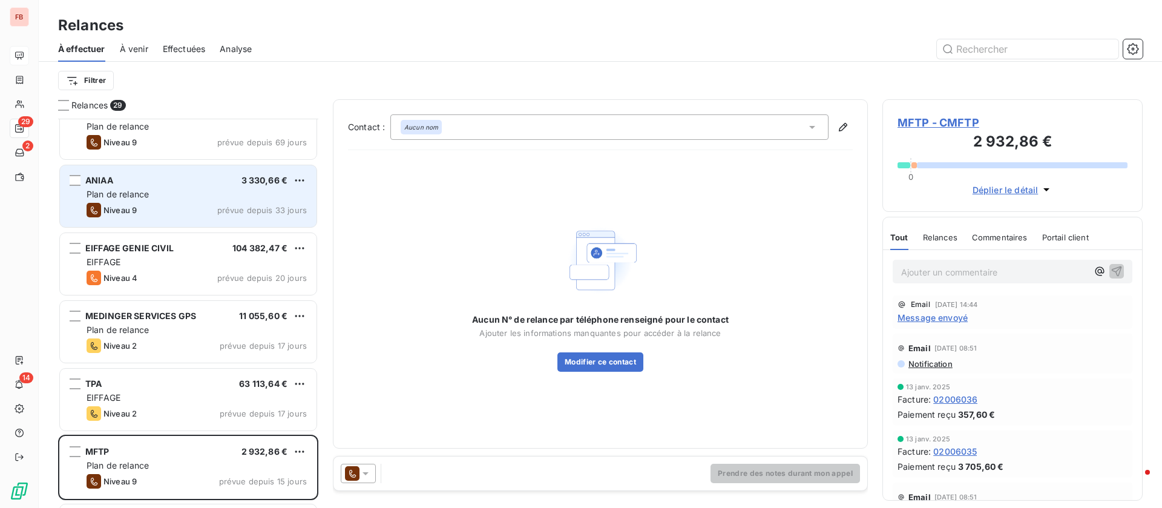
scroll to position [182, 0]
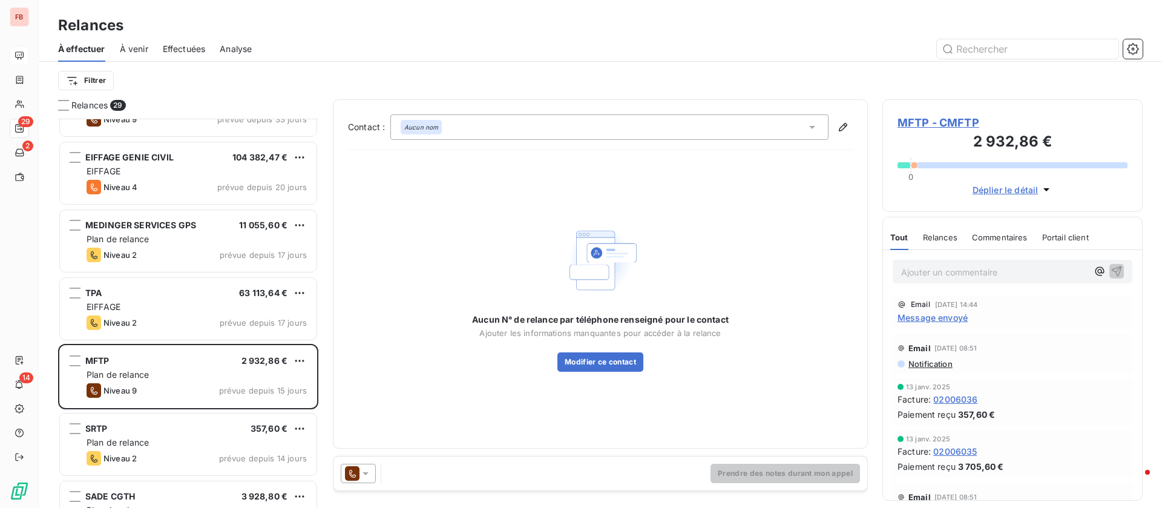
click at [932, 119] on span "MFTP - CMFTP" at bounding box center [1013, 122] width 230 height 16
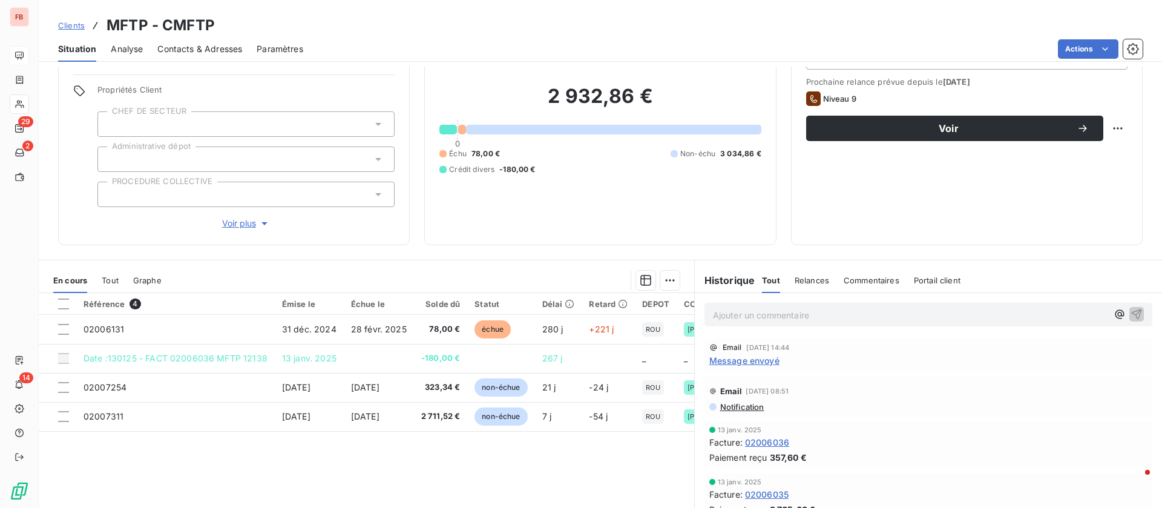
scroll to position [91, 0]
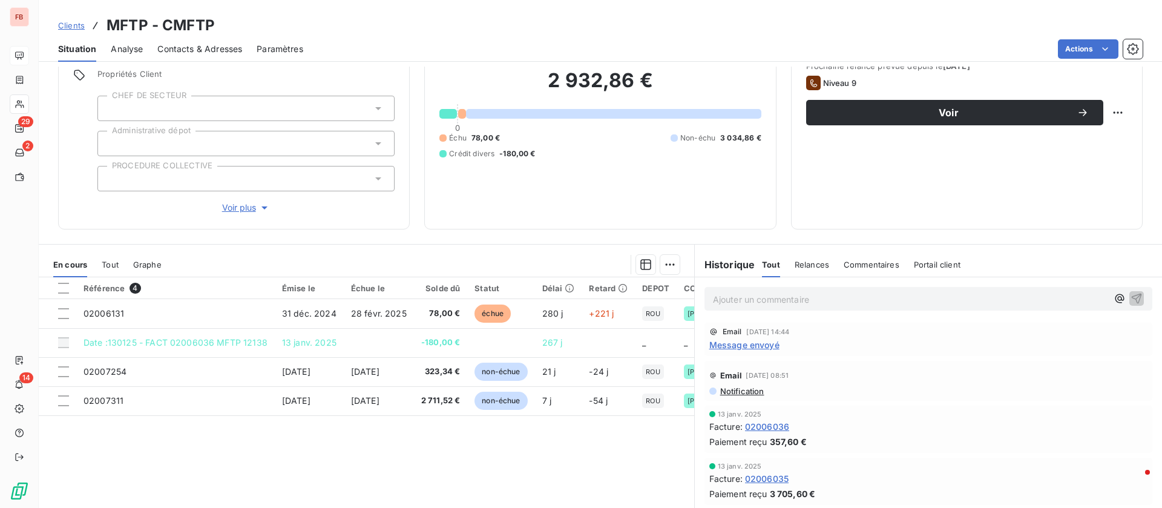
click at [227, 45] on span "Contacts & Adresses" at bounding box center [199, 49] width 85 height 12
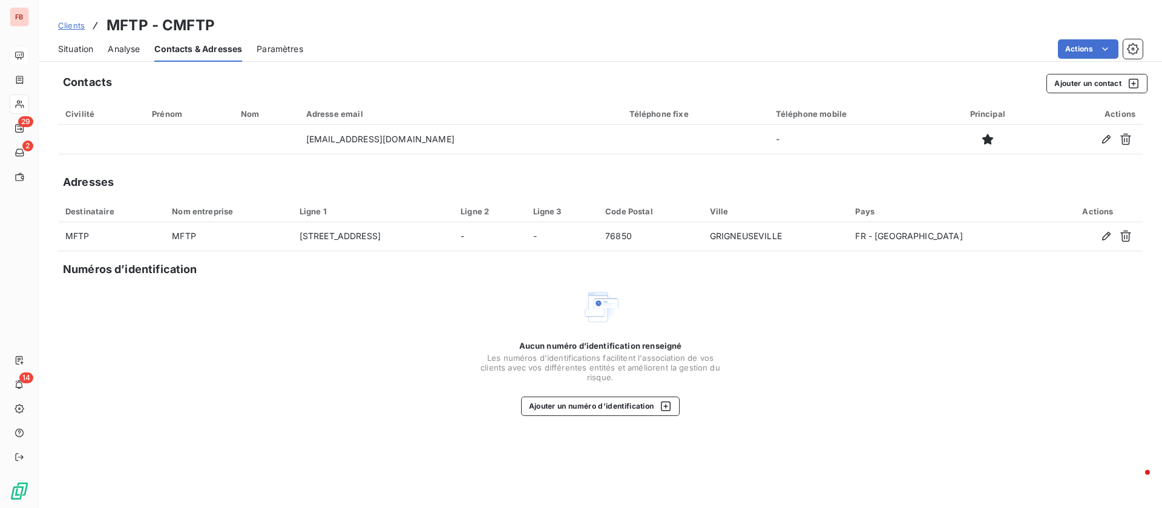
click at [79, 52] on span "Situation" at bounding box center [75, 49] width 35 height 12
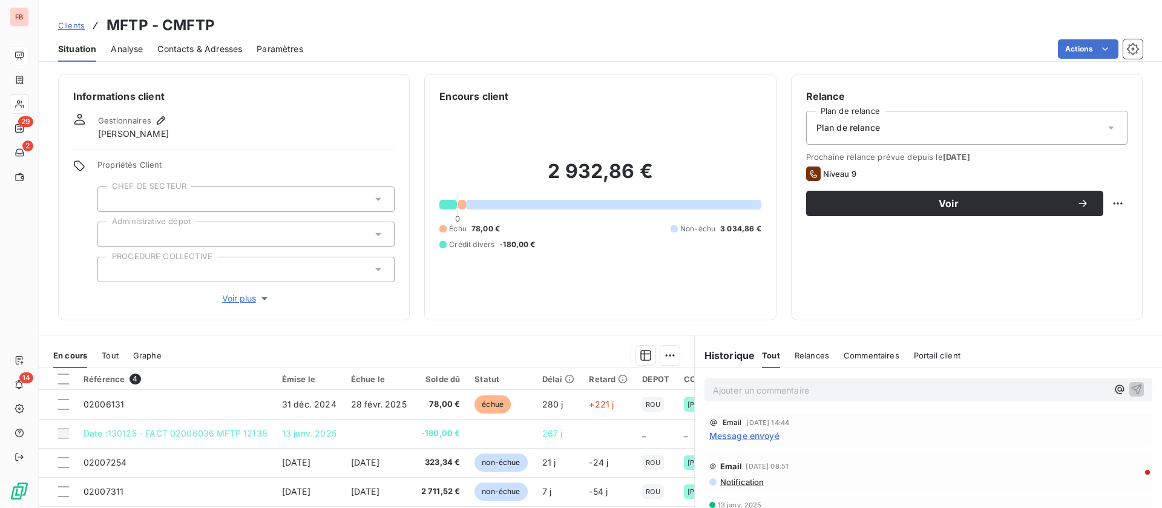
click at [202, 48] on span "Contacts & Adresses" at bounding box center [199, 49] width 85 height 12
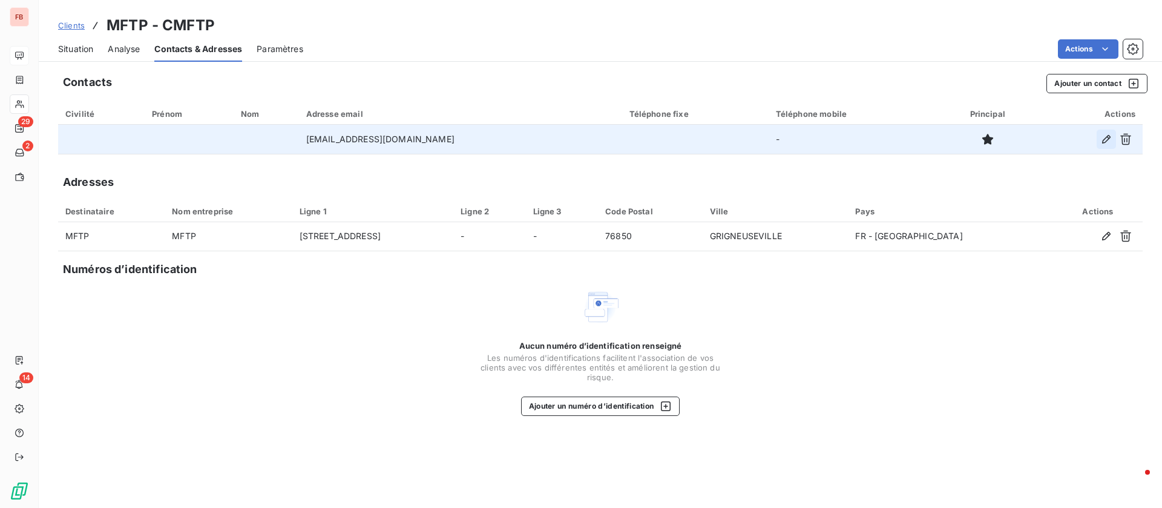
click at [1105, 139] on icon "button" at bounding box center [1106, 139] width 8 height 8
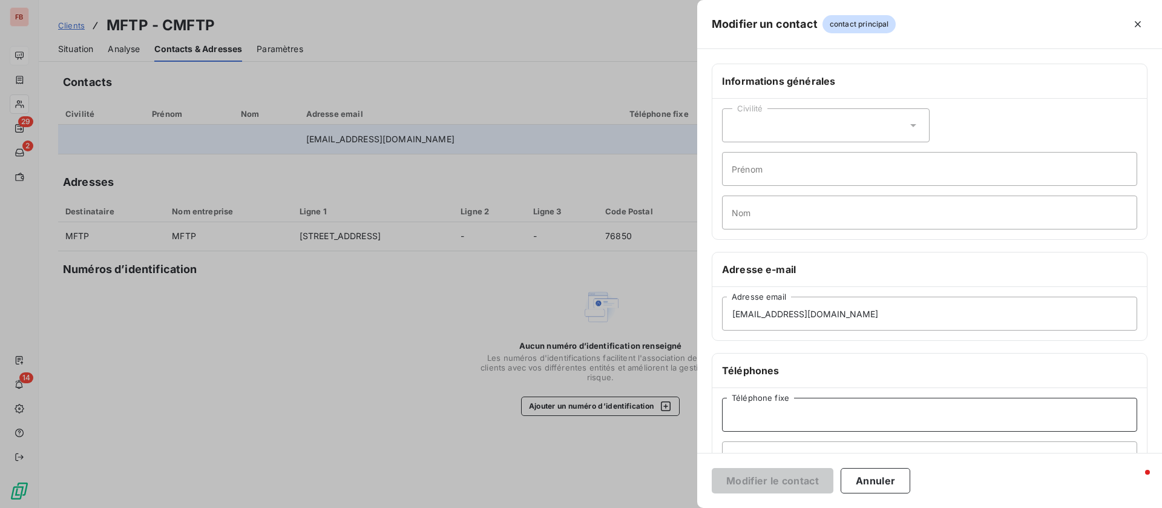
click at [781, 412] on input "Téléphone fixe" at bounding box center [929, 415] width 415 height 34
paste input "02 35 81 94 98"
type input "02 35 81 94 98"
click at [751, 473] on button "Modifier le contact" at bounding box center [773, 480] width 122 height 25
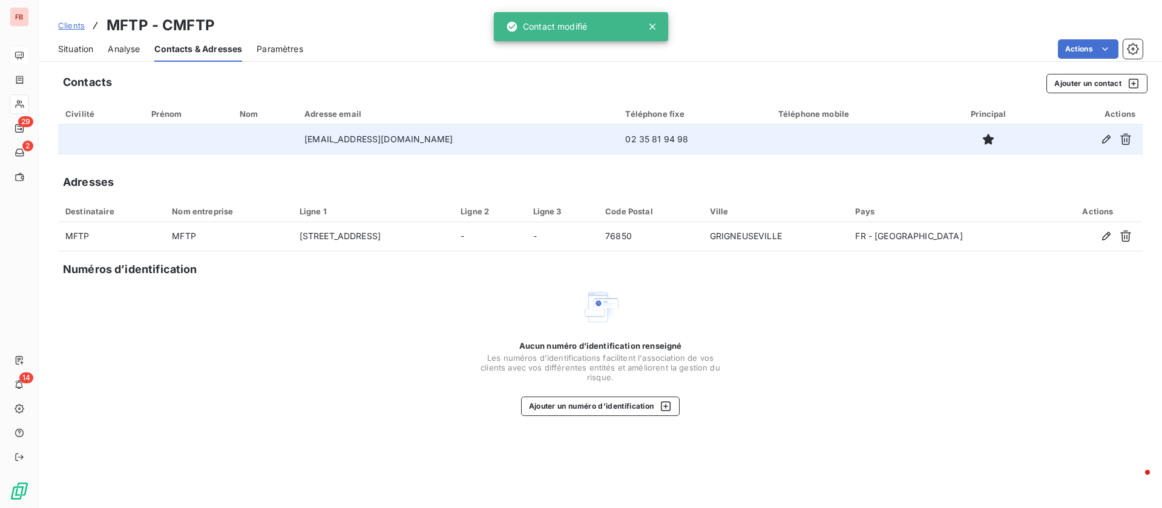
click at [81, 45] on span "Situation" at bounding box center [75, 49] width 35 height 12
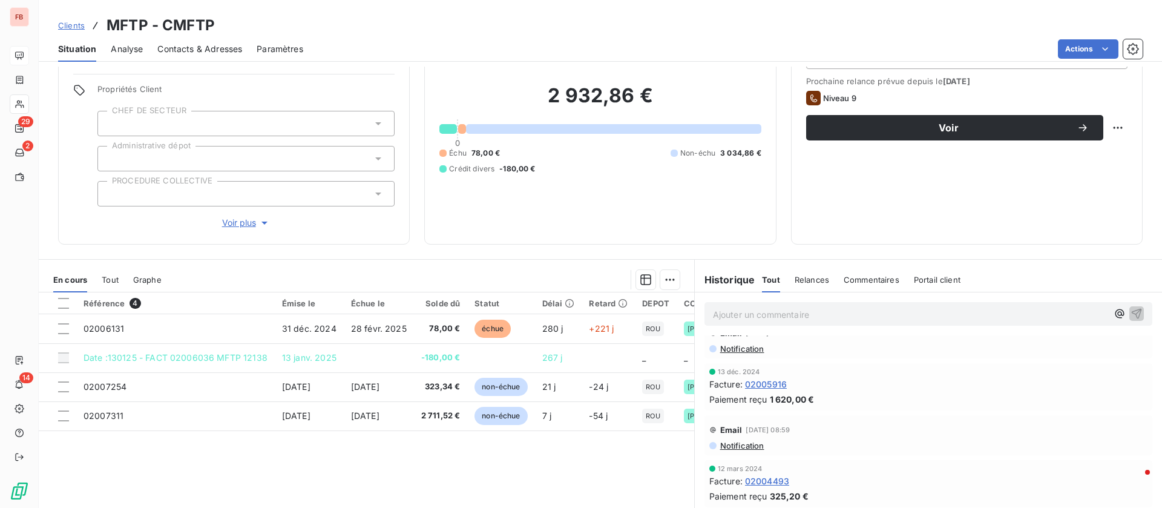
scroll to position [0, 0]
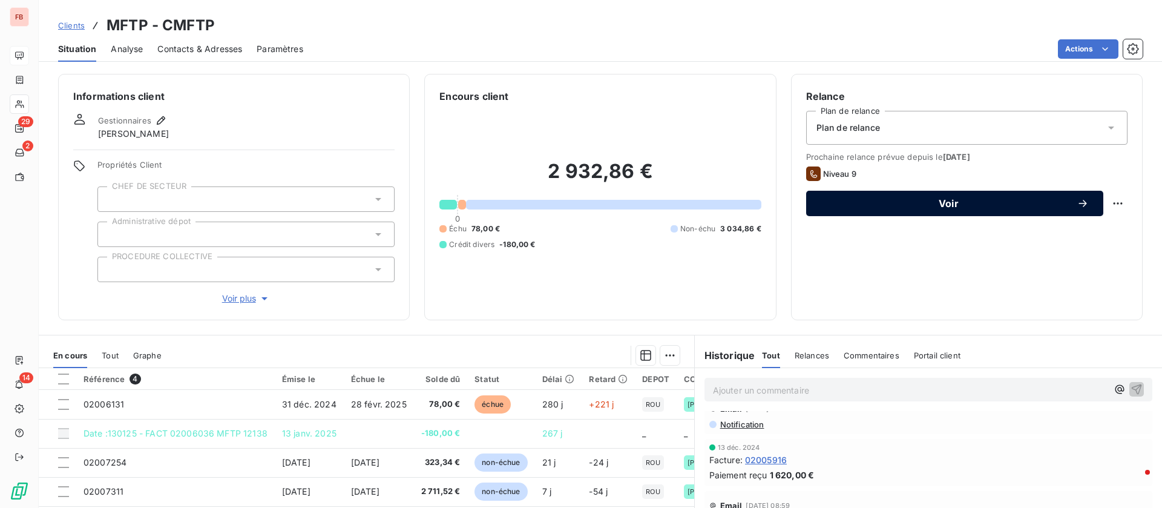
click at [944, 208] on span "Voir" at bounding box center [949, 204] width 256 height 10
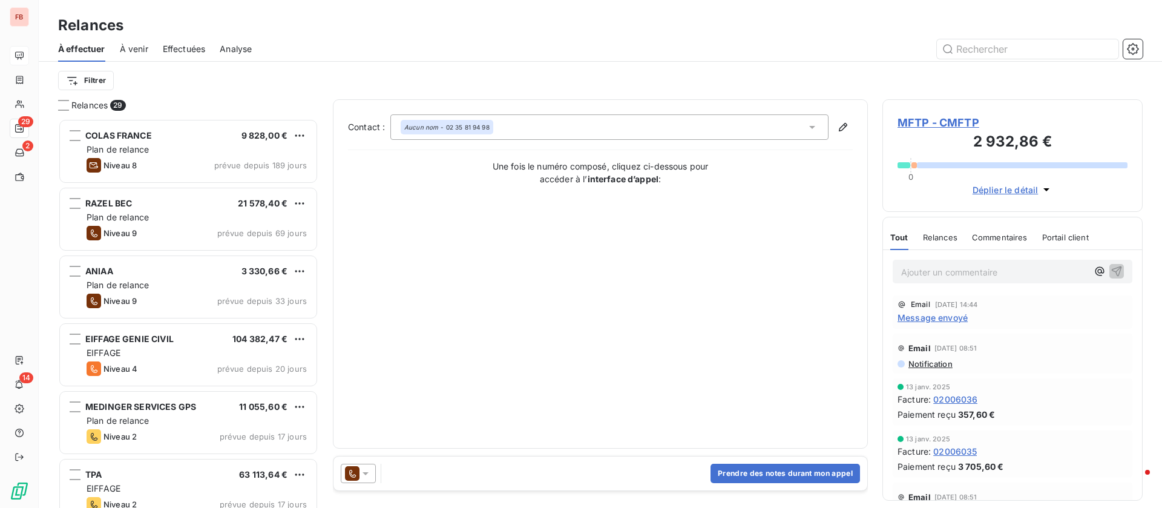
scroll to position [375, 246]
click at [371, 470] on icon at bounding box center [366, 473] width 12 height 12
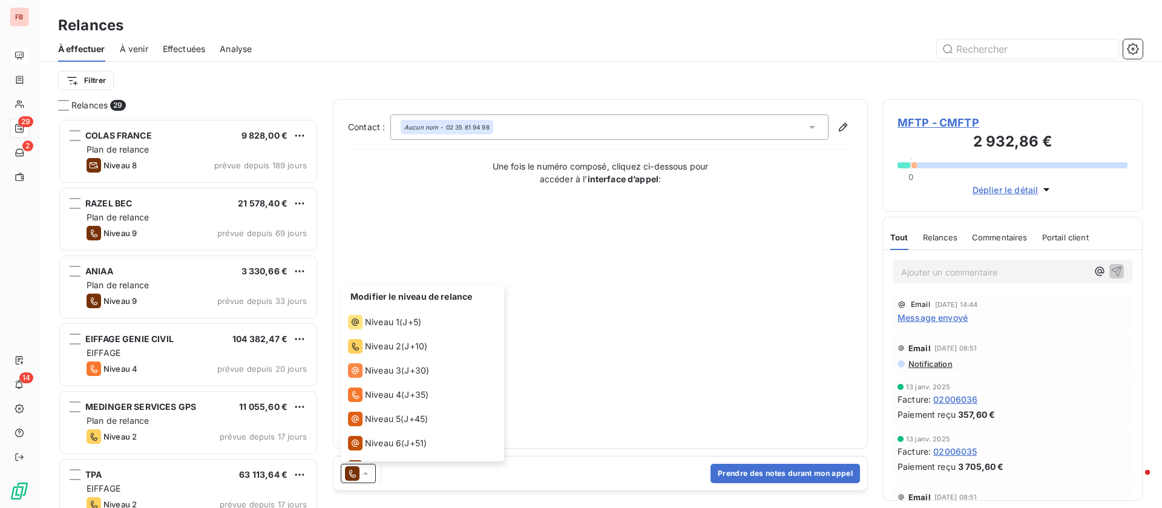
scroll to position [67, 0]
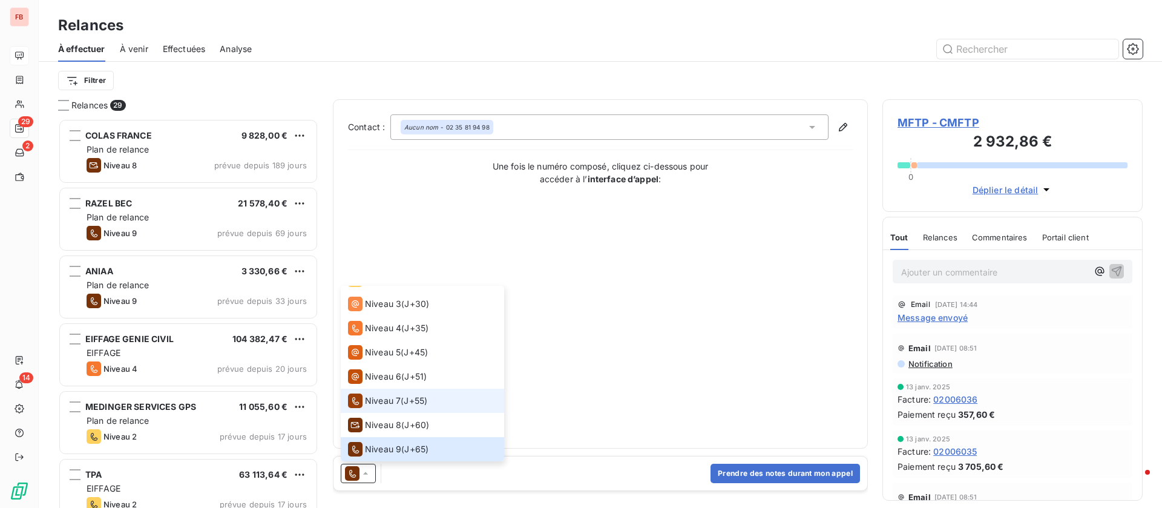
click at [378, 399] on span "Niveau 7" at bounding box center [383, 401] width 36 height 12
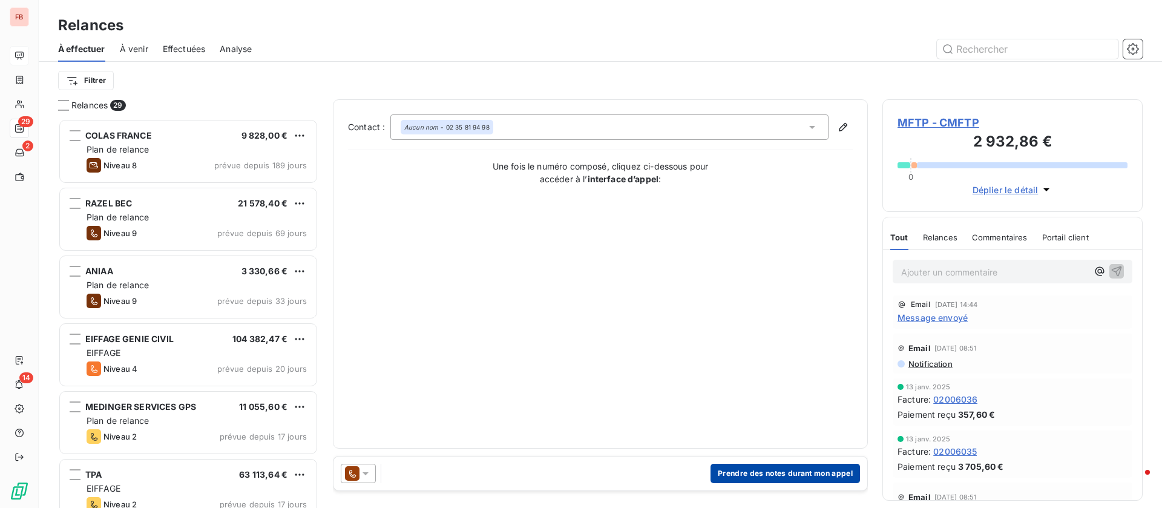
click at [774, 468] on button "Prendre des notes durant mon appel" at bounding box center [786, 473] width 150 height 19
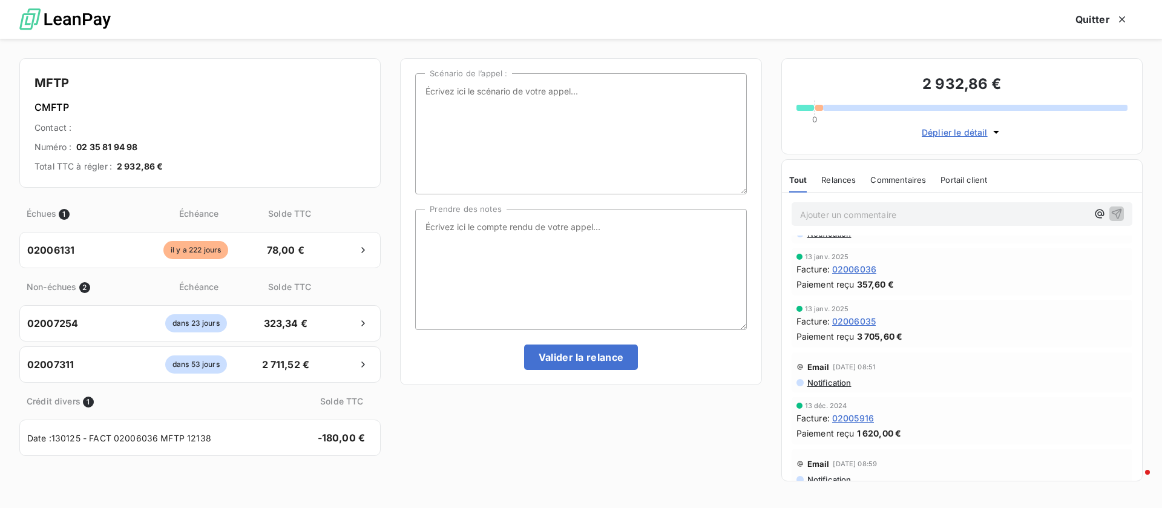
scroll to position [0, 0]
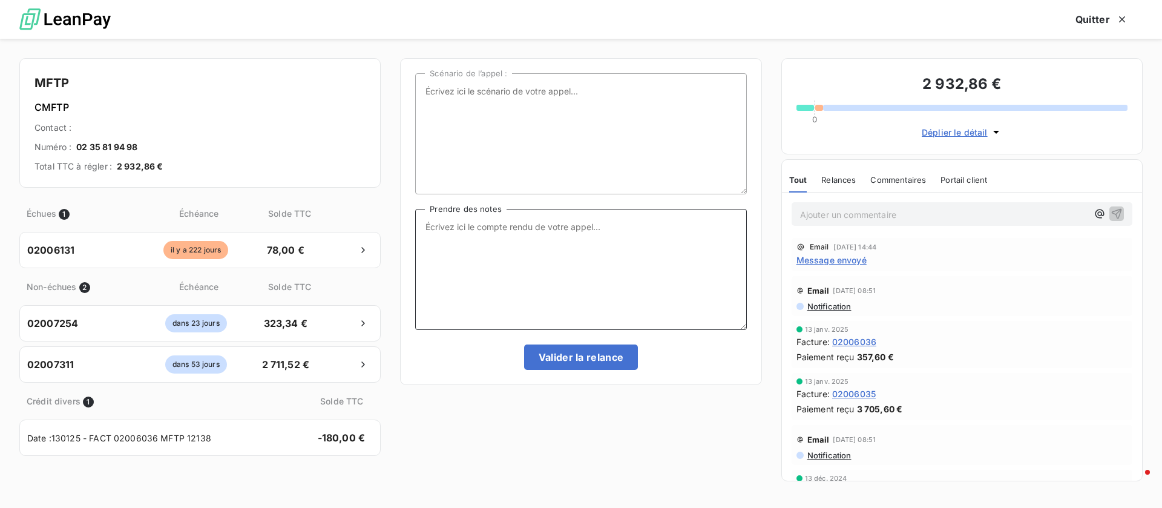
click at [617, 260] on textarea "Prendre des notes" at bounding box center [580, 269] width 331 height 121
click at [531, 226] on textarea "la facture de" at bounding box center [580, 269] width 331 height 121
type textarea "la facture de septembre sera réglée la semaine prochaine en déduction du trop p…"
click at [486, 244] on textarea "la facture de septembre sera réglée la semaine prochaine en déduction du trop p…" at bounding box center [580, 269] width 331 height 121
click at [594, 352] on button "Valider la relance" at bounding box center [581, 356] width 114 height 25
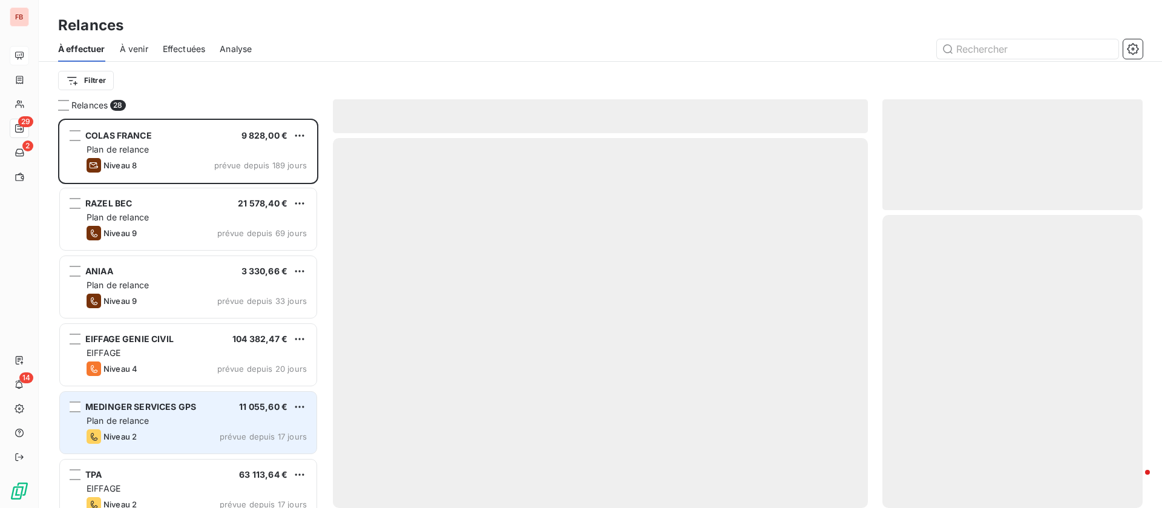
click at [176, 412] on div "MEDINGER SERVICES GPS" at bounding box center [140, 407] width 111 height 12
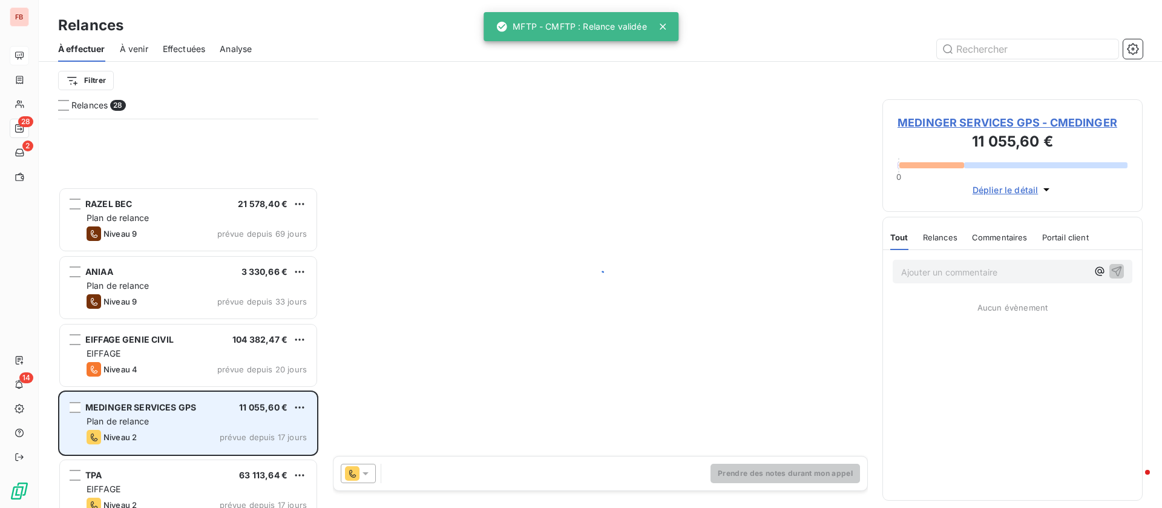
scroll to position [182, 0]
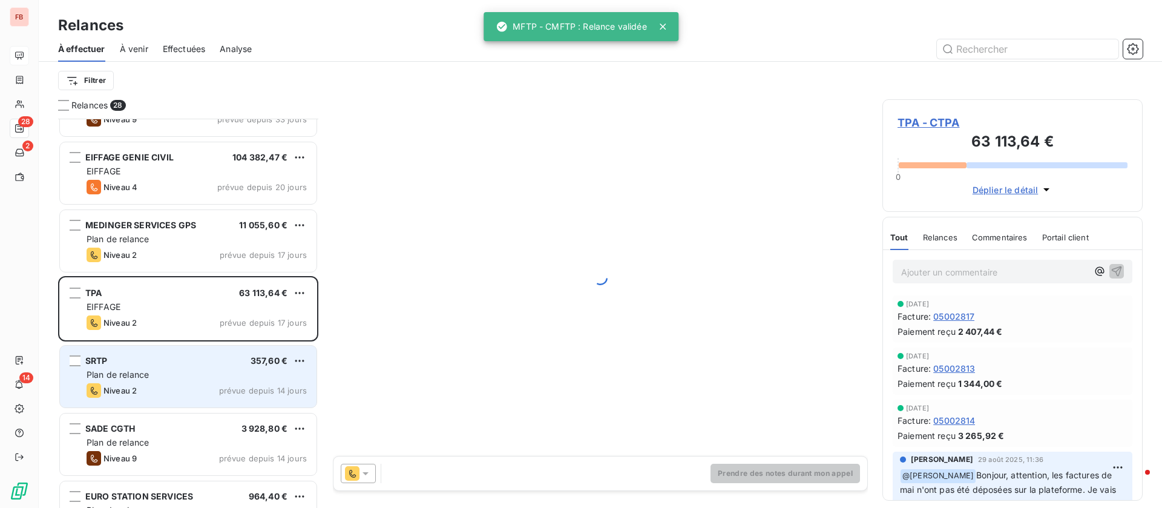
click at [171, 371] on div "Plan de relance" at bounding box center [197, 375] width 220 height 12
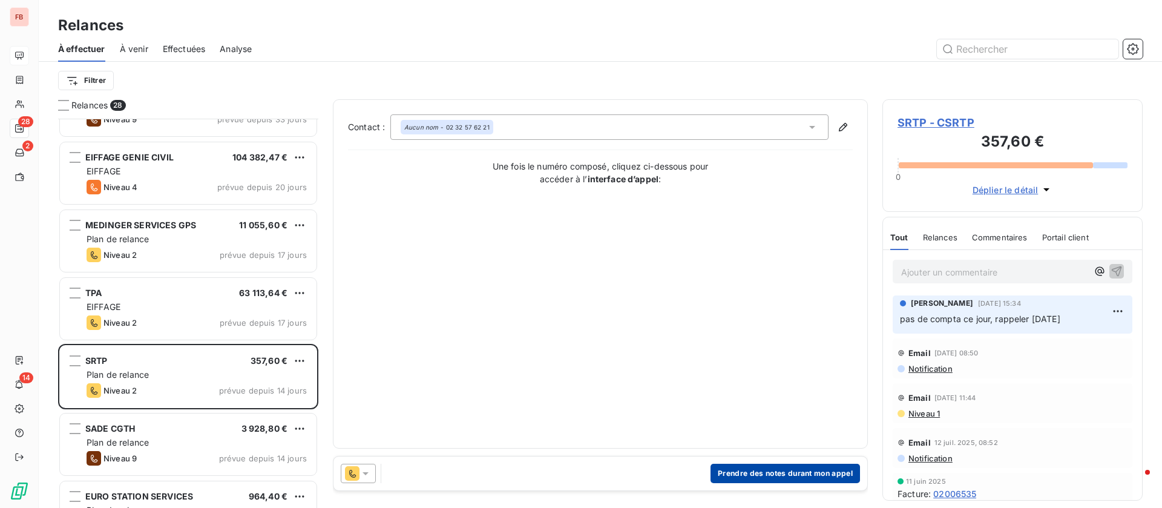
click at [774, 476] on button "Prendre des notes durant mon appel" at bounding box center [786, 473] width 150 height 19
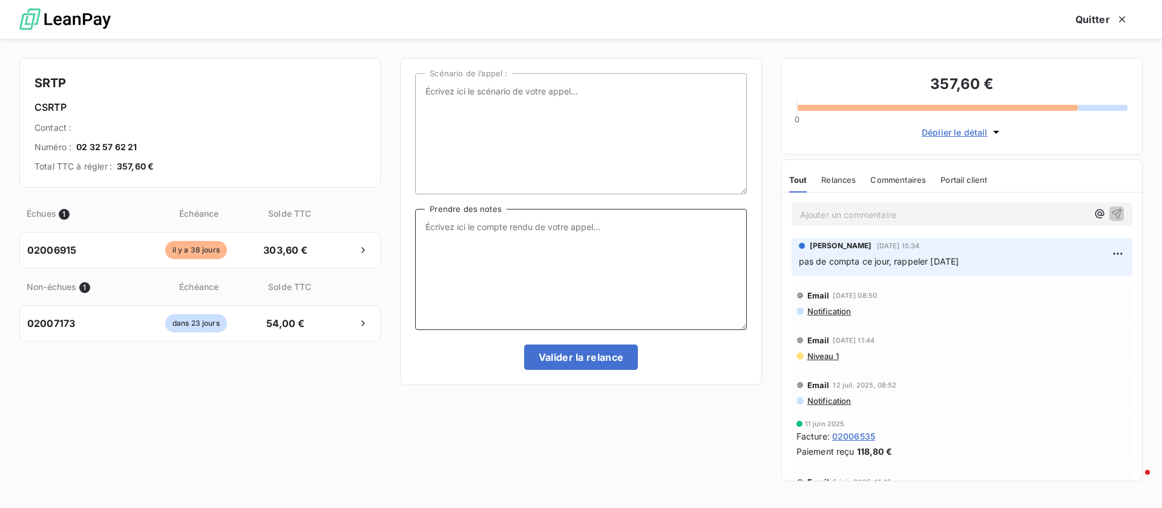
drag, startPoint x: 671, startPoint y: 232, endPoint x: 666, endPoint y: 238, distance: 7.7
click at [669, 235] on textarea "Prendre des notes" at bounding box center [580, 269] width 331 height 121
click at [577, 267] on textarea "Prendre des notes" at bounding box center [580, 269] width 331 height 121
click at [833, 355] on span "Niveau 1" at bounding box center [822, 356] width 33 height 10
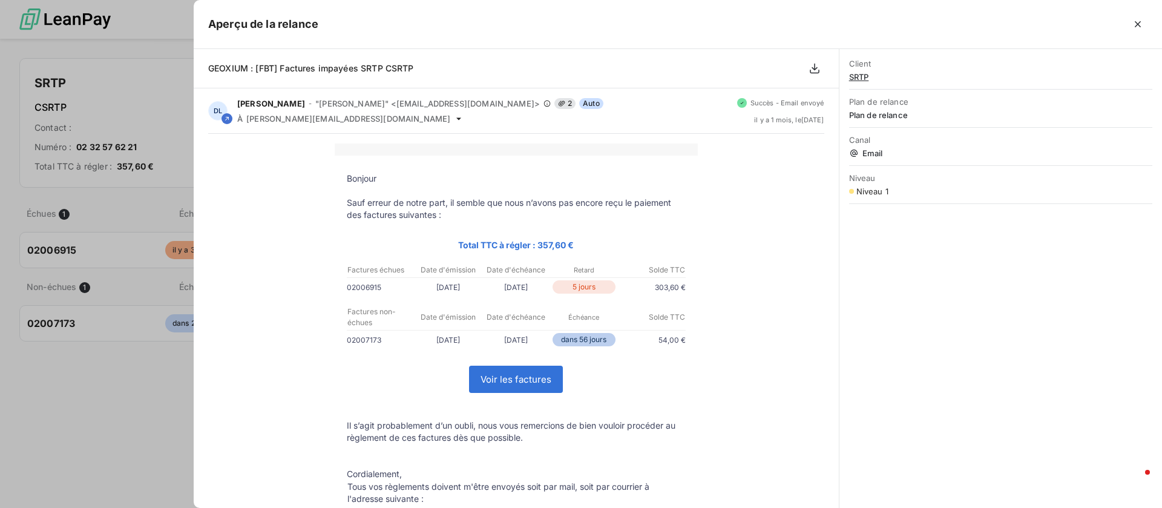
scroll to position [375, 246]
click at [1140, 19] on icon "button" at bounding box center [1138, 24] width 12 height 12
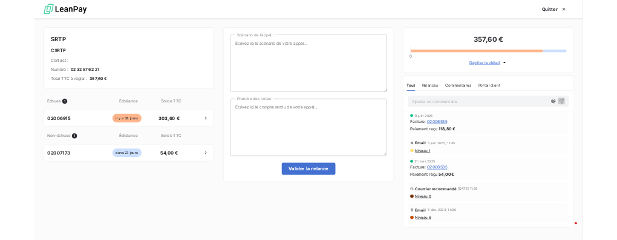
scroll to position [182, 0]
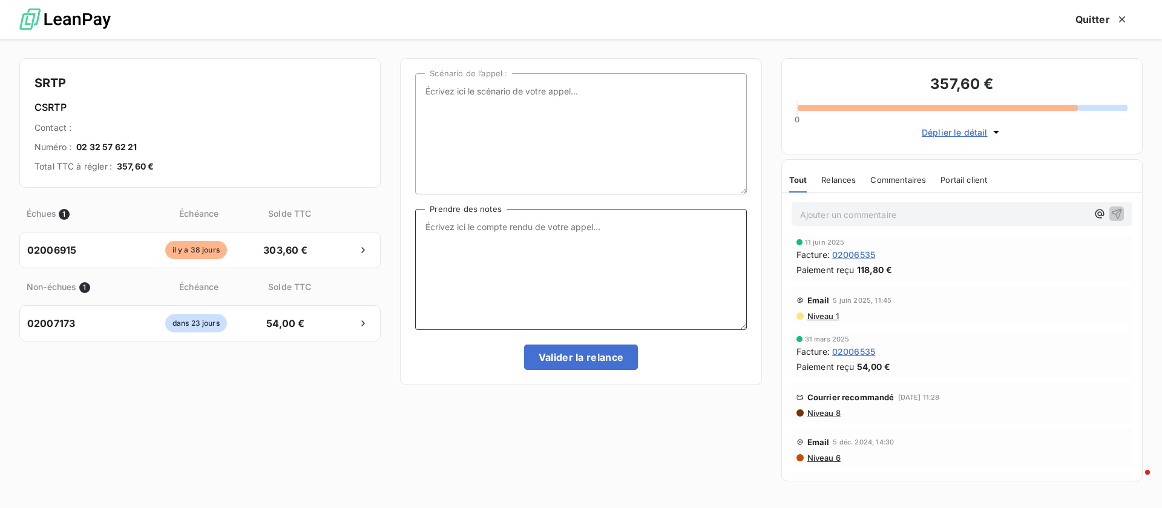
click at [576, 247] on textarea "Prendre des notes" at bounding box center [580, 269] width 331 height 121
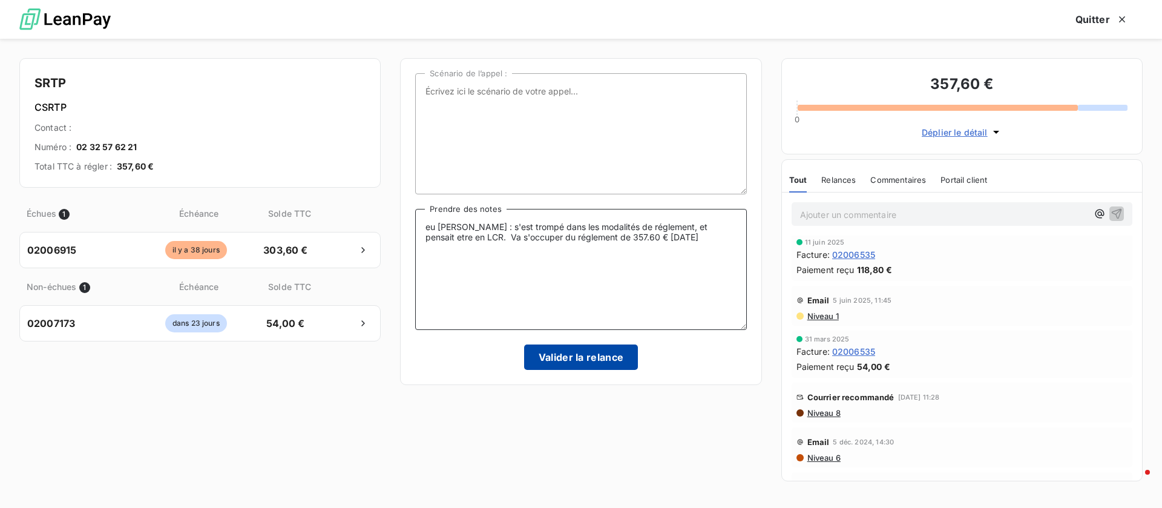
type textarea "eu Mme Fleurquin : s'est trompé dans les modalités de réglement, et pensait etr…"
click at [566, 349] on button "Valider la relance" at bounding box center [581, 356] width 114 height 25
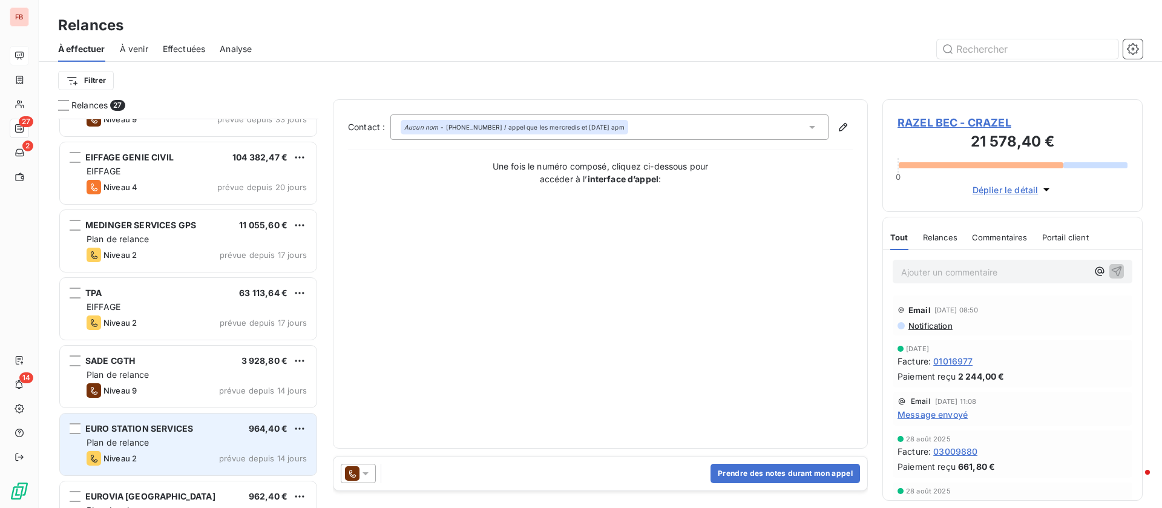
click at [223, 442] on div "Plan de relance" at bounding box center [197, 442] width 220 height 12
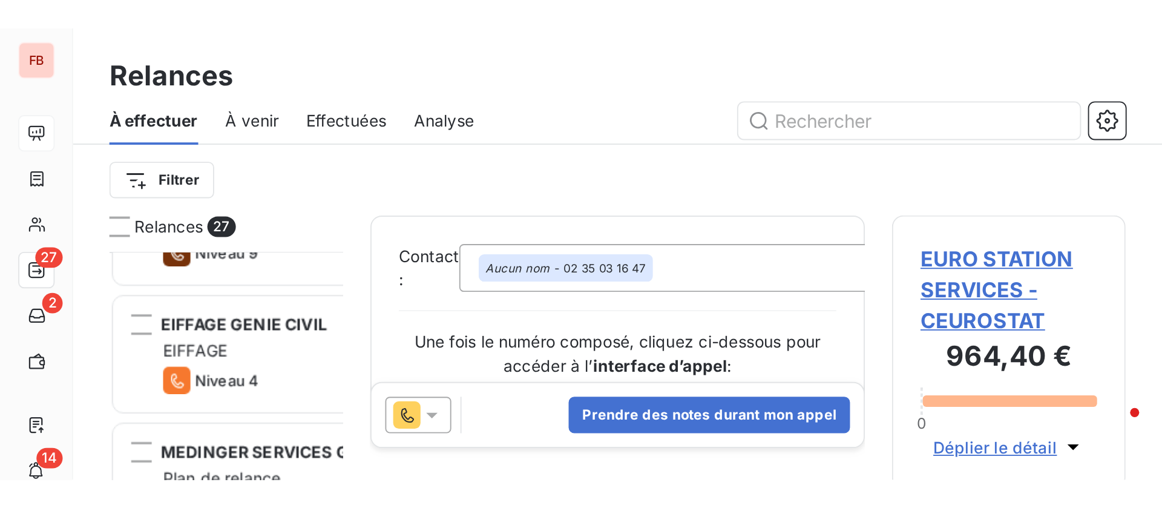
scroll to position [375, 246]
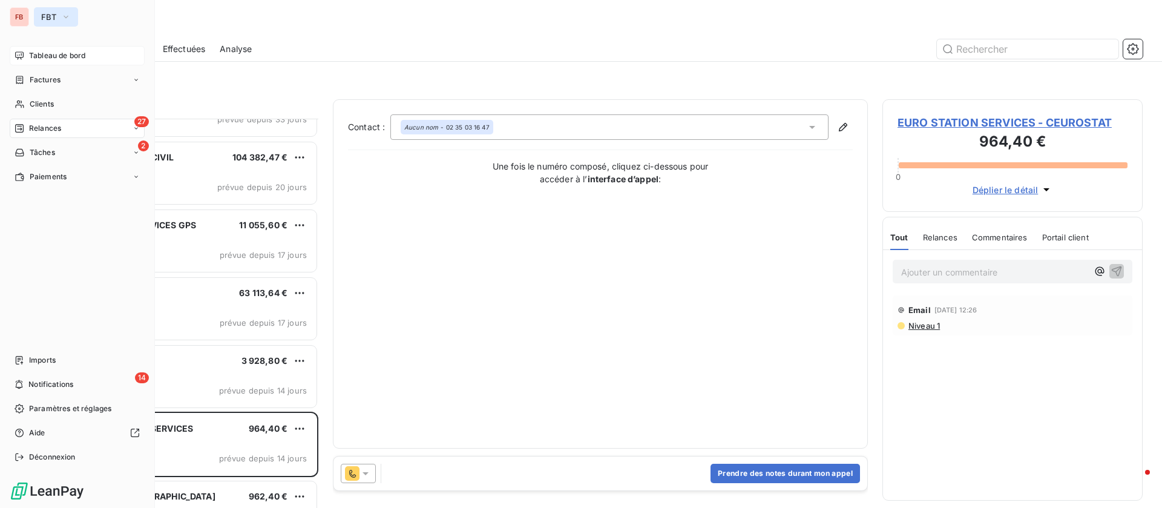
click at [49, 16] on span "FBT" at bounding box center [48, 17] width 15 height 10
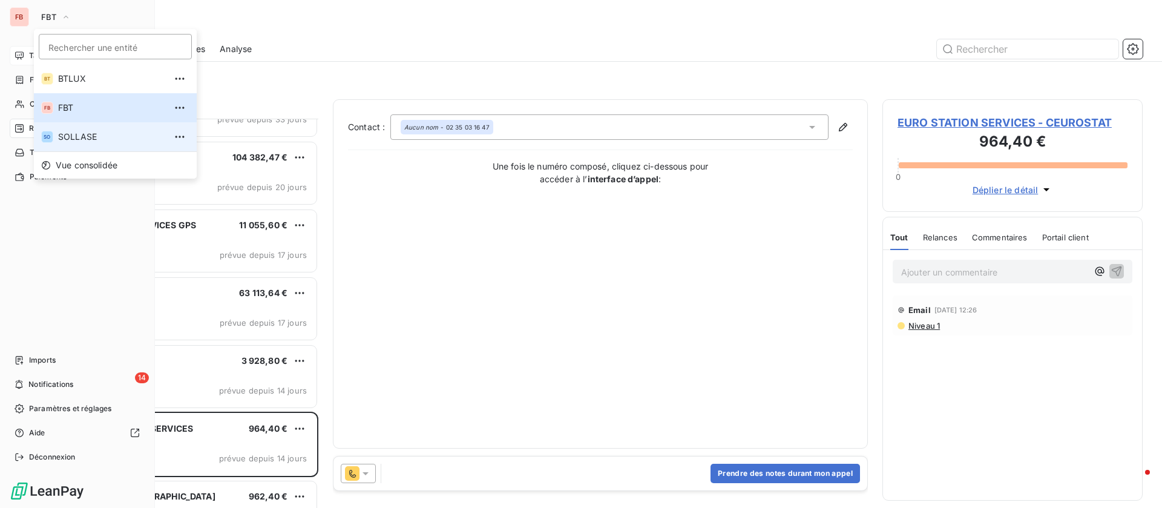
click at [63, 138] on span "SOLLASE" at bounding box center [111, 137] width 107 height 12
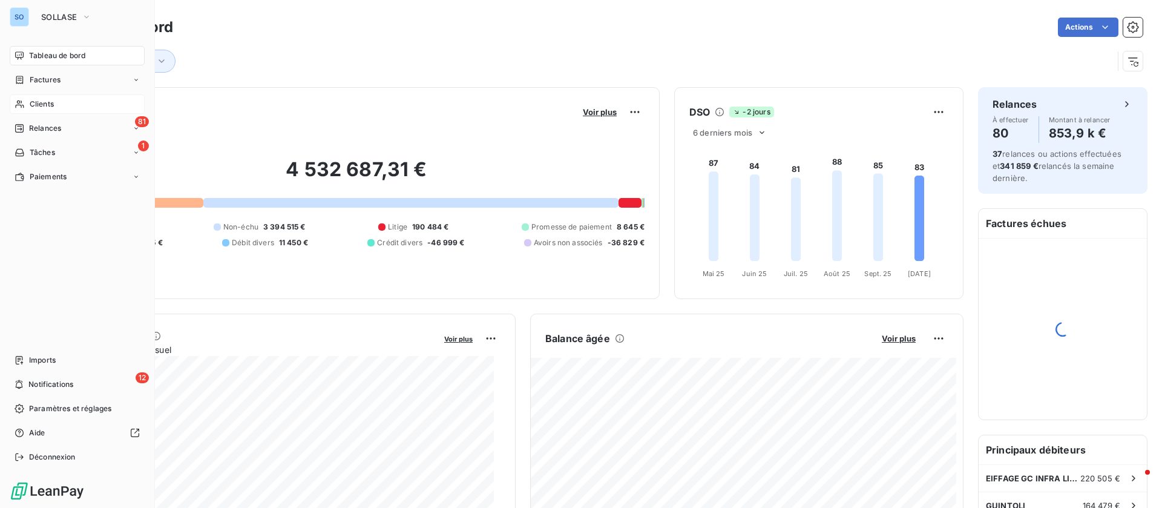
click at [37, 102] on span "Clients" at bounding box center [42, 104] width 24 height 11
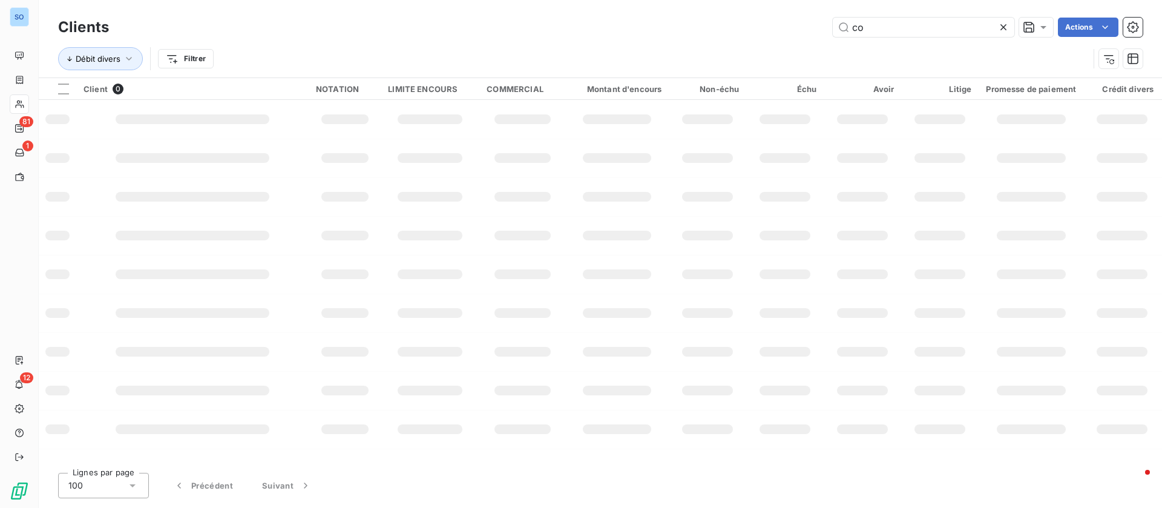
type input "c"
type input "RIVASI"
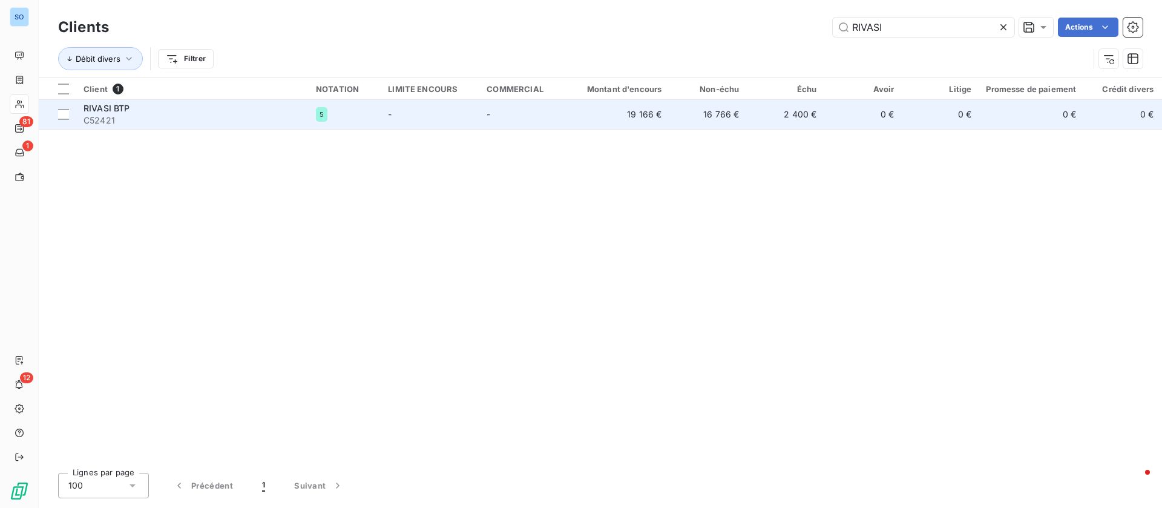
click at [651, 113] on td "19 166 €" at bounding box center [617, 114] width 104 height 29
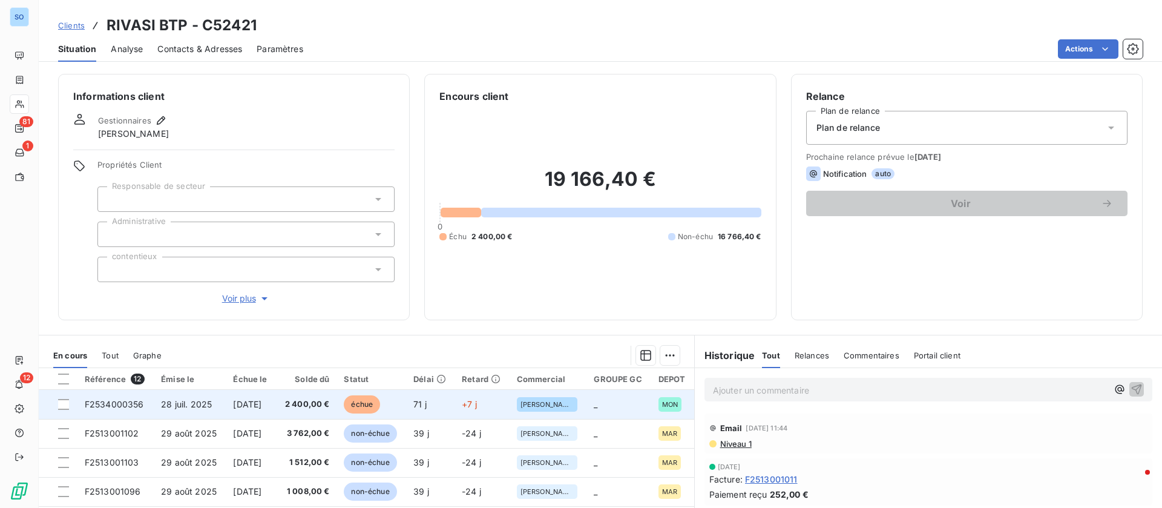
click at [180, 396] on td "28 juil. 2025" at bounding box center [190, 404] width 72 height 29
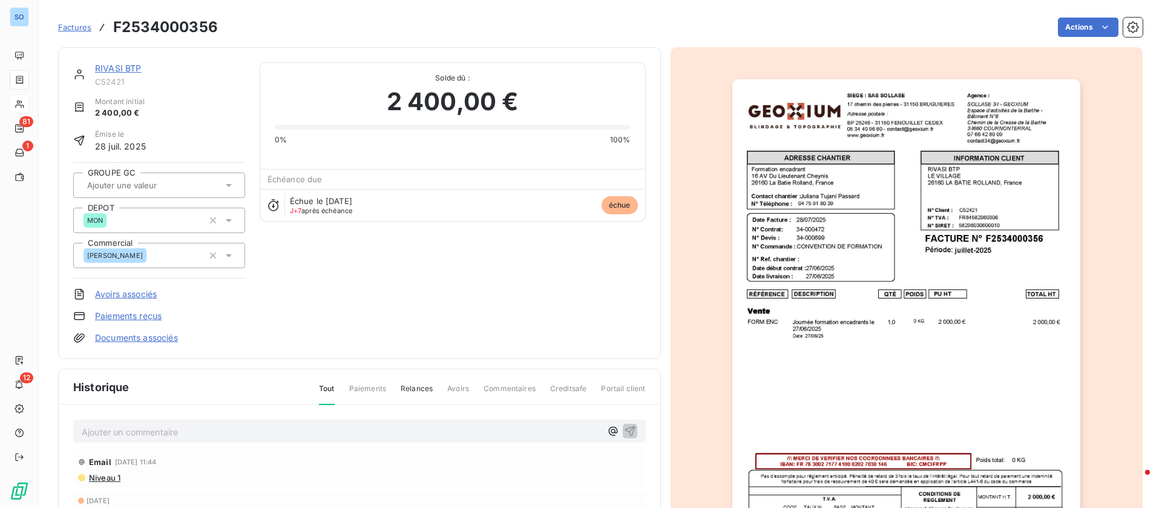
click at [943, 324] on img "button" at bounding box center [906, 325] width 348 height 493
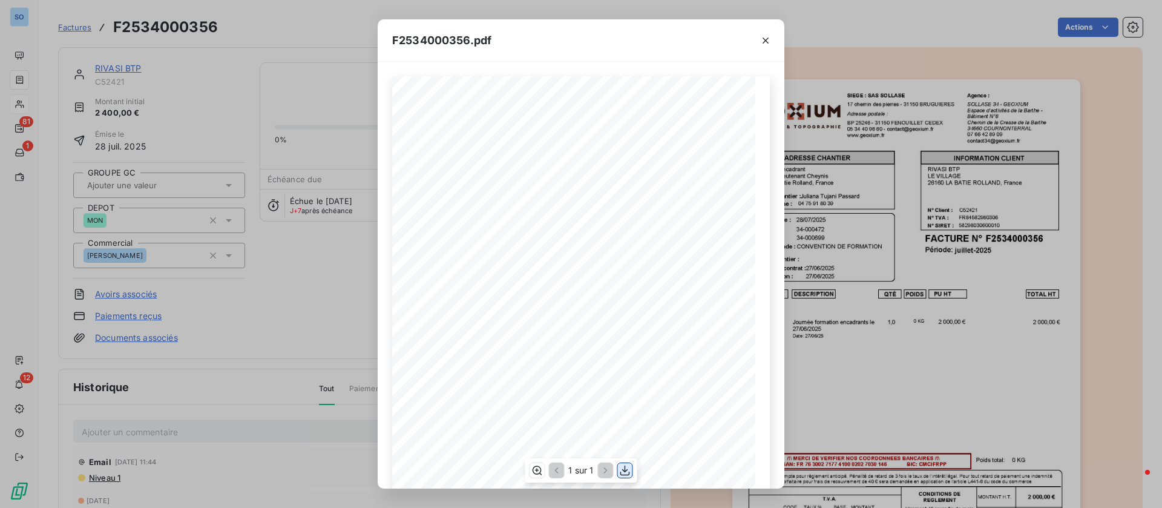
click at [629, 470] on icon "button" at bounding box center [625, 470] width 12 height 12
drag, startPoint x: 209, startPoint y: 335, endPoint x: 155, endPoint y: 447, distance: 124.3
click at [209, 335] on div "F2534000356.pdf QTÉ RÉFÉRENCE TOTAL HT PU HT POIDS DESCRIPTION Vente Journée fo…" at bounding box center [581, 254] width 1162 height 508
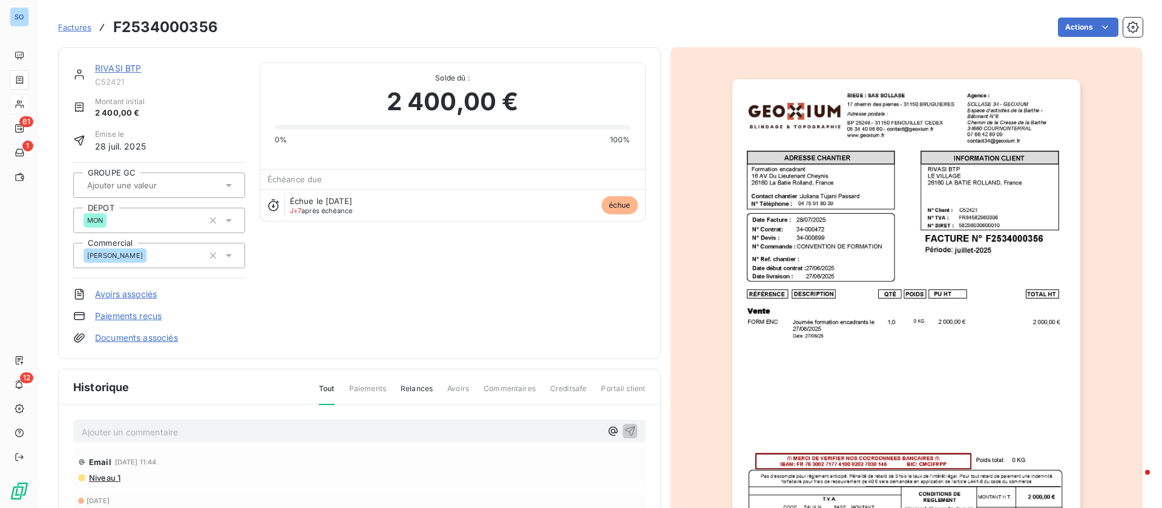
click at [176, 436] on p "Ajouter un commentaire ﻿" at bounding box center [341, 431] width 519 height 15
click at [626, 428] on icon "button" at bounding box center [630, 430] width 12 height 12
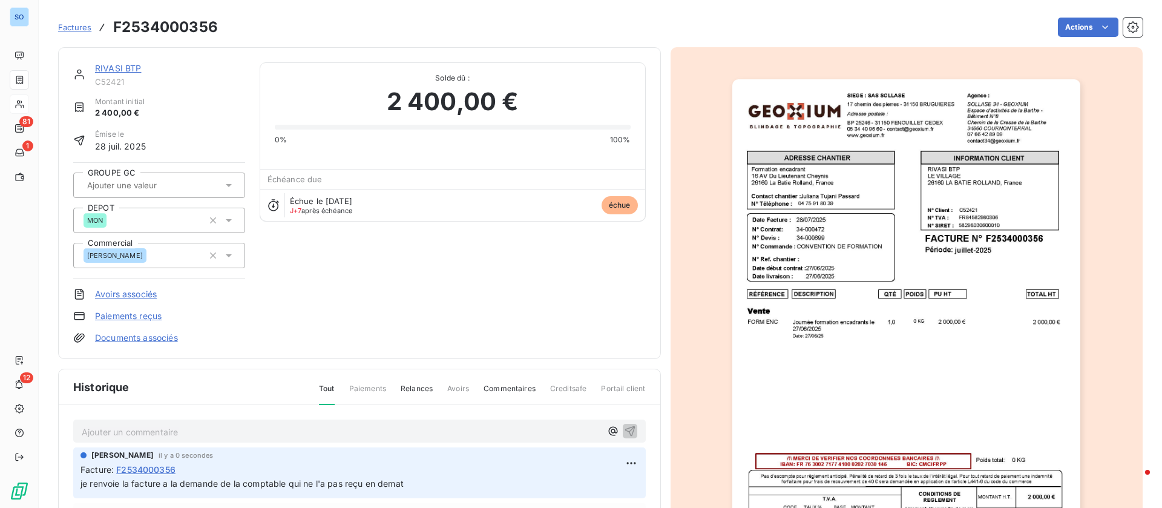
click at [113, 73] on link "RIVASI BTP" at bounding box center [118, 68] width 47 height 10
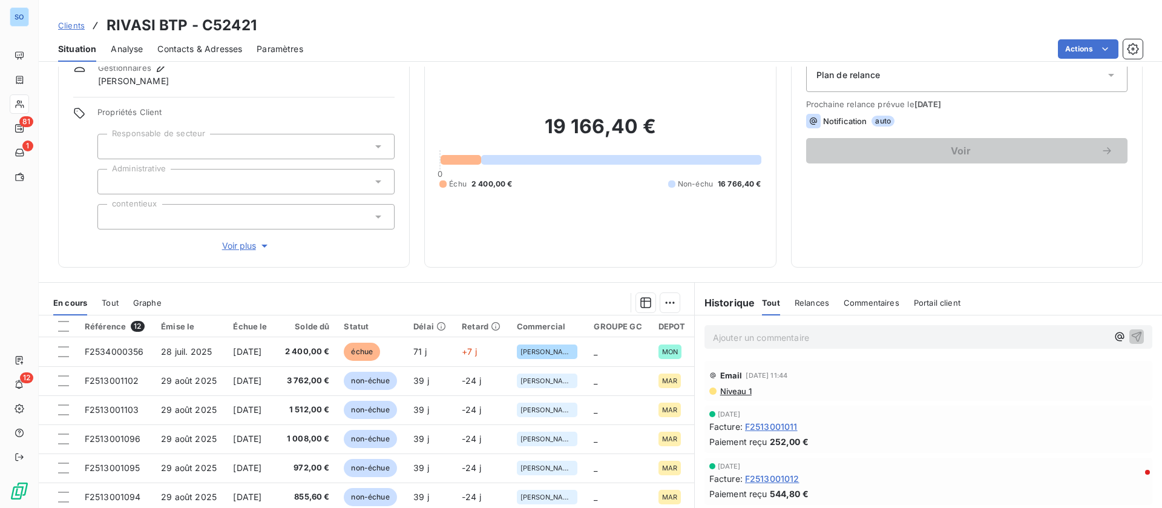
scroll to position [130, 0]
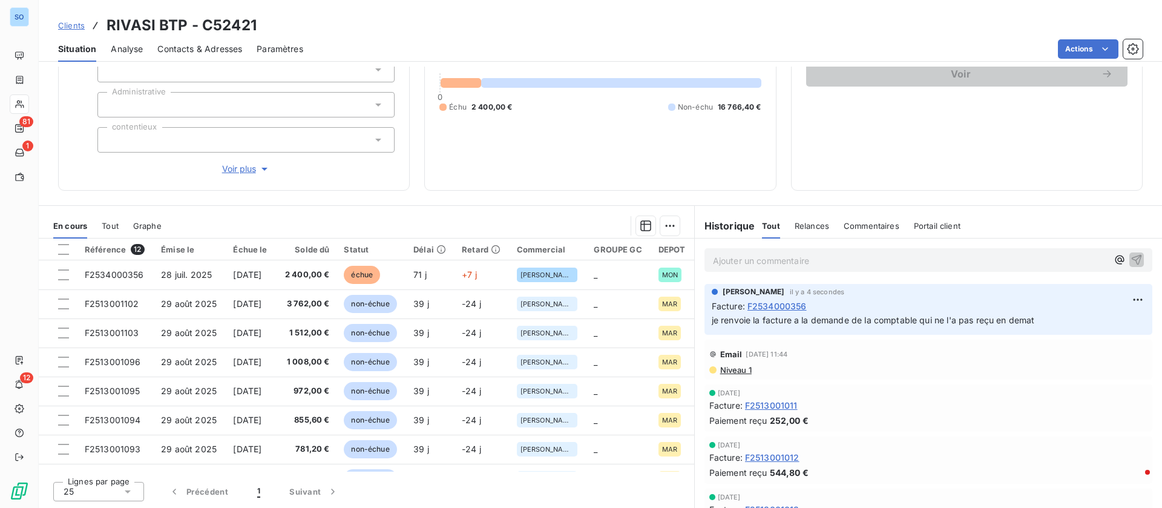
click at [806, 261] on p "Ajouter un commentaire ﻿" at bounding box center [910, 260] width 395 height 15
click at [1131, 258] on icon "button" at bounding box center [1137, 259] width 12 height 12
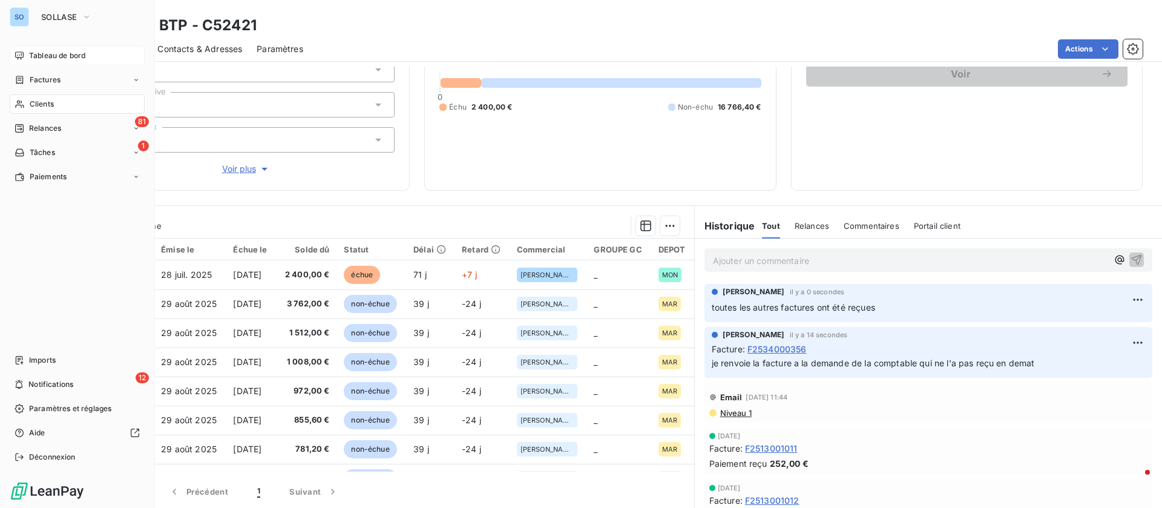
click at [32, 53] on span "Tableau de bord" at bounding box center [57, 55] width 56 height 11
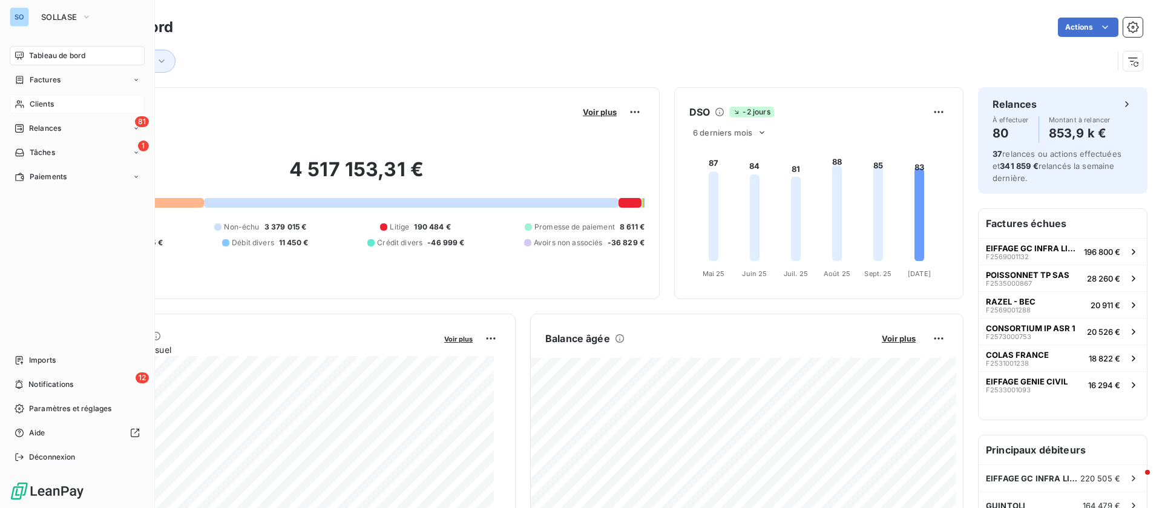
click at [51, 102] on span "Clients" at bounding box center [42, 104] width 24 height 11
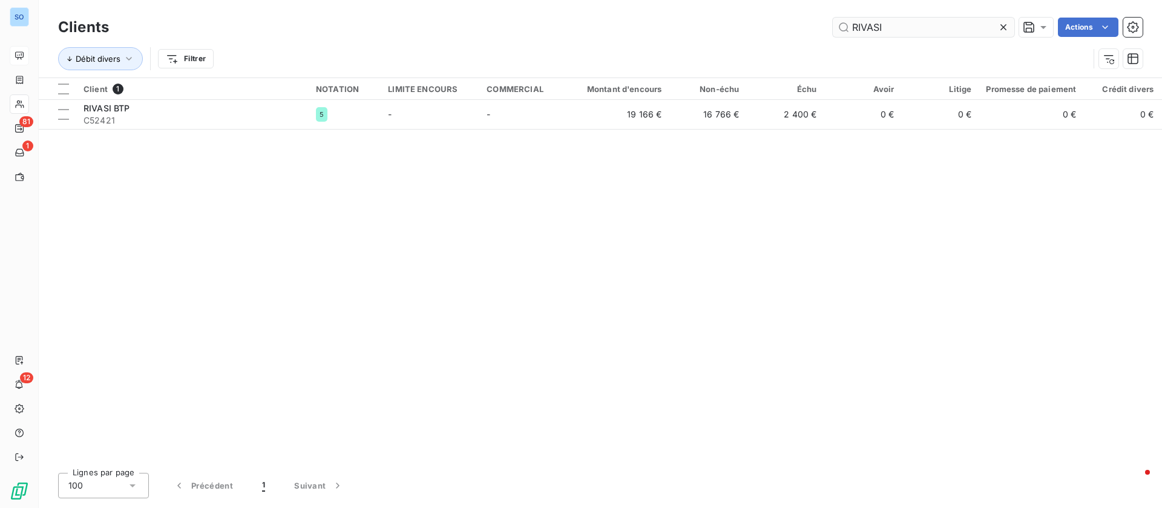
click at [1004, 24] on icon at bounding box center [1003, 27] width 12 height 12
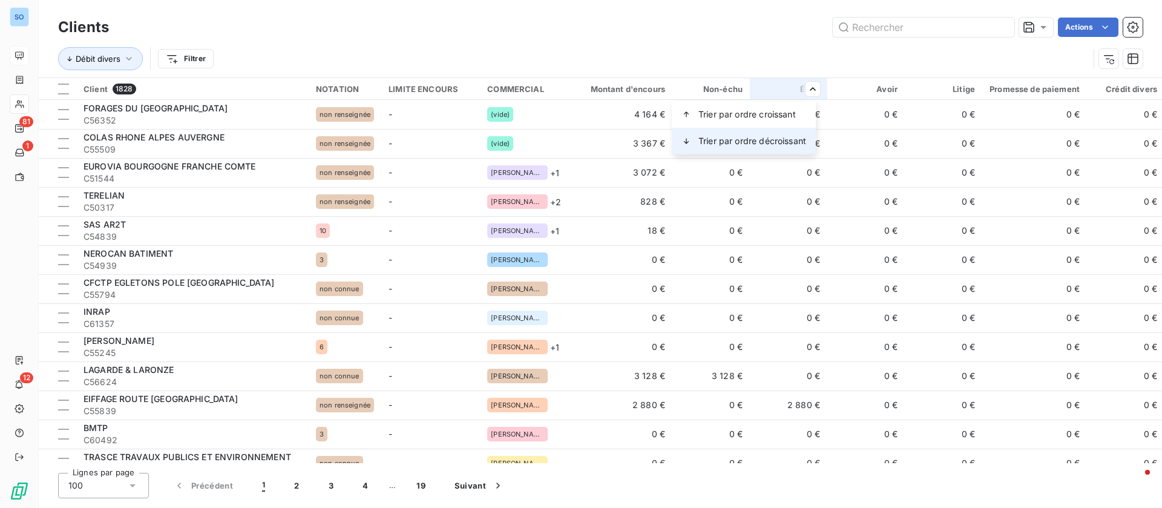
click at [748, 141] on span "Trier par ordre décroissant" at bounding box center [752, 141] width 108 height 12
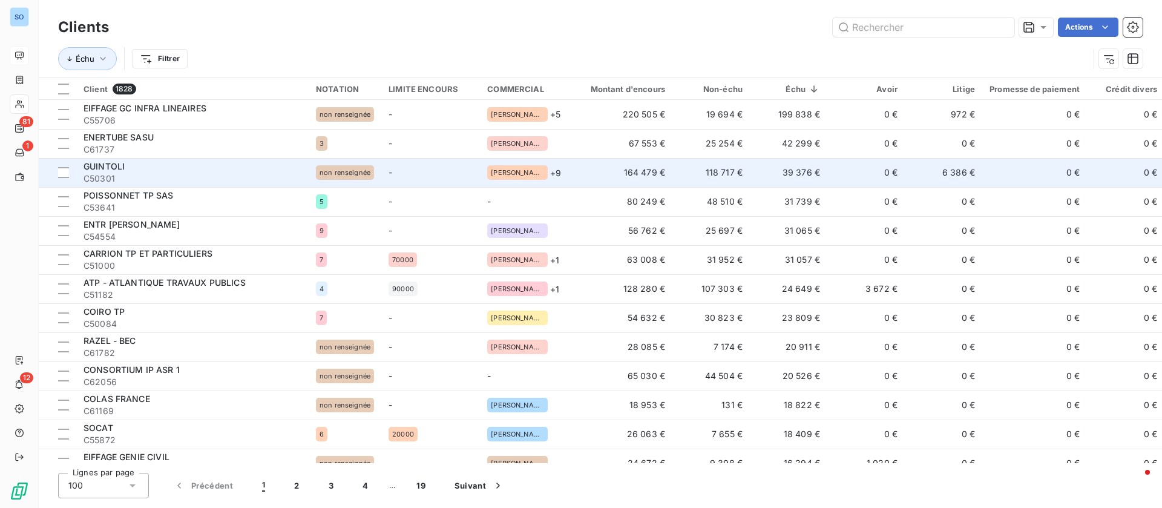
click at [801, 172] on td "39 376 €" at bounding box center [788, 172] width 77 height 29
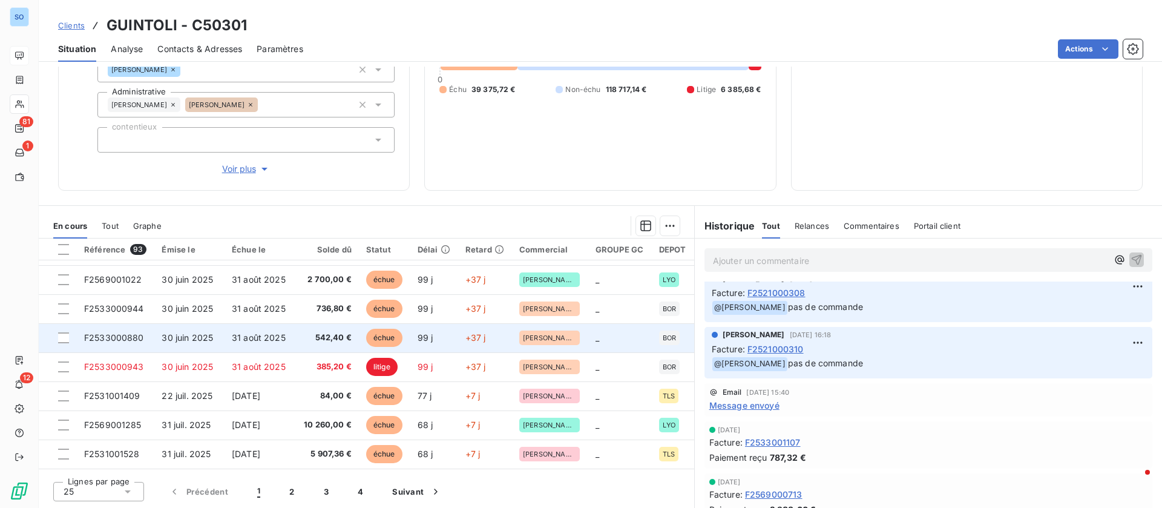
scroll to position [516, 0]
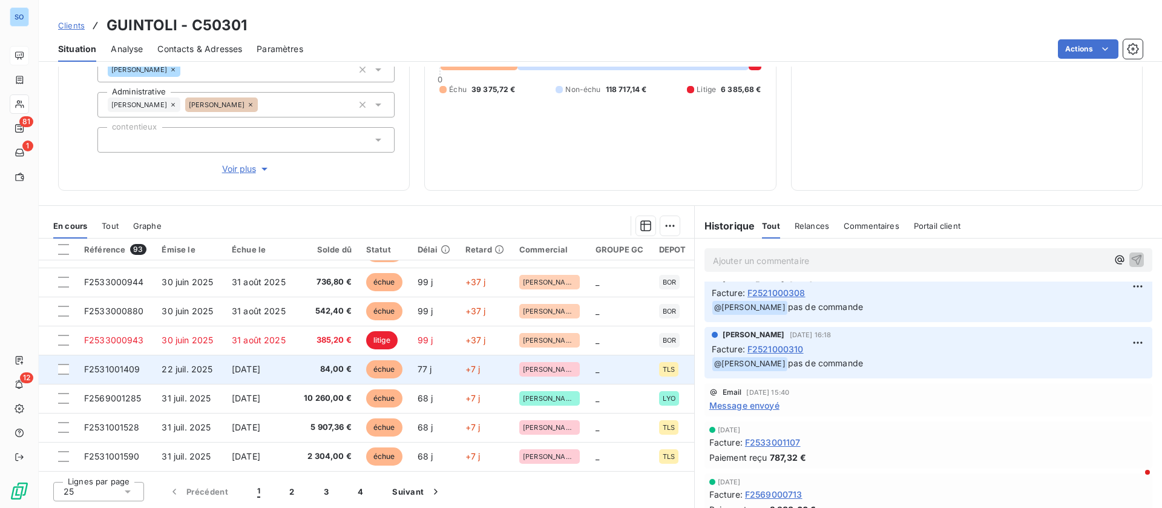
click at [296, 370] on td "84,00 €" at bounding box center [327, 369] width 63 height 29
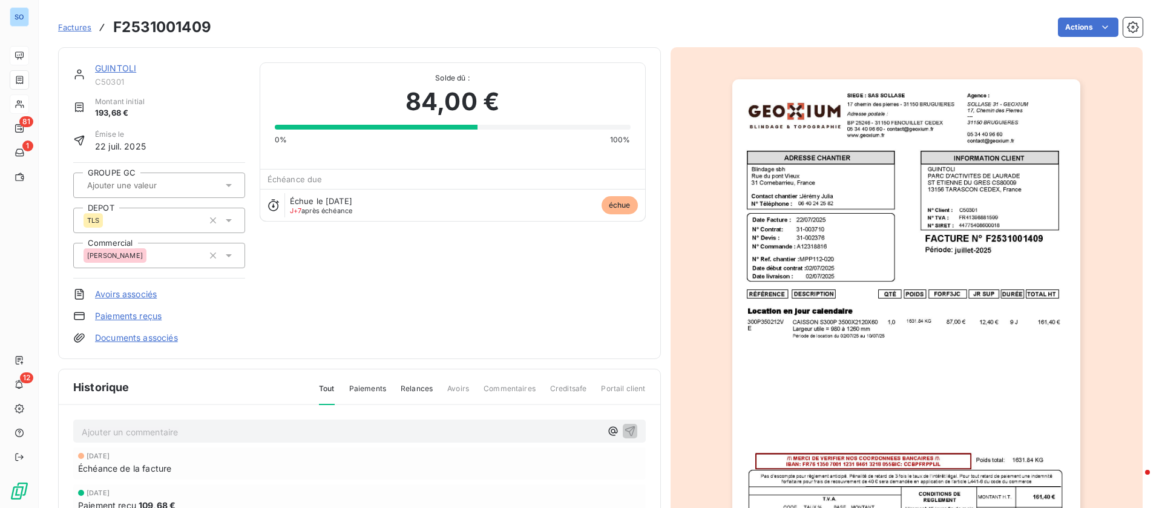
click at [125, 63] on link "GUINTOLI" at bounding box center [115, 68] width 41 height 10
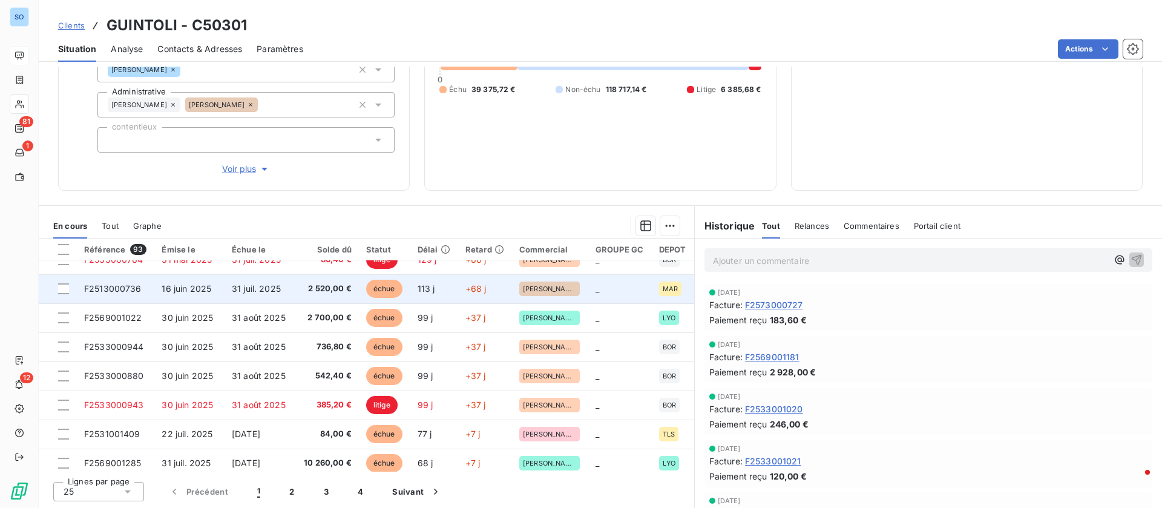
scroll to position [454, 0]
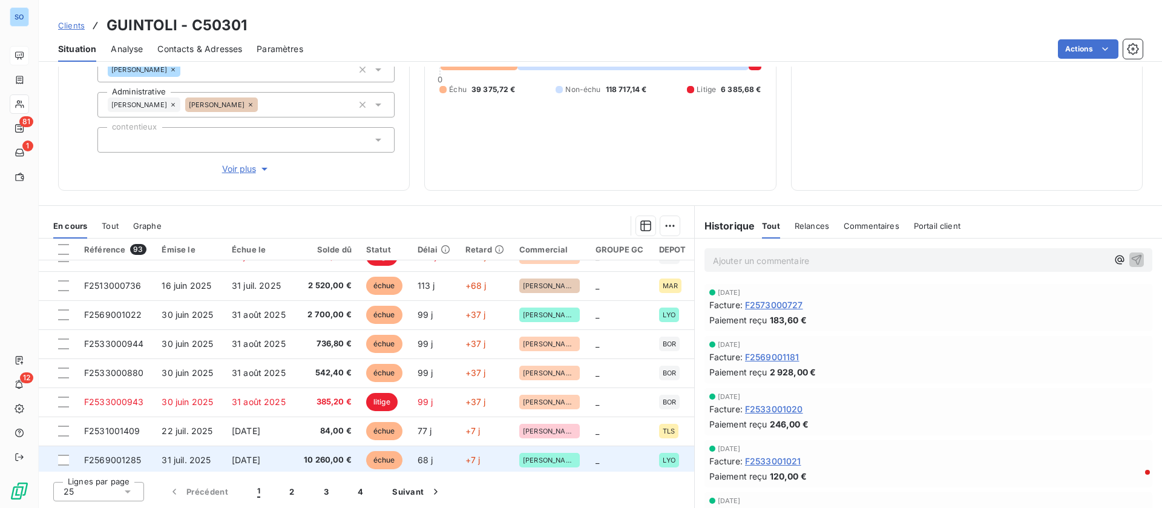
click at [275, 450] on td "[DATE]" at bounding box center [260, 459] width 71 height 29
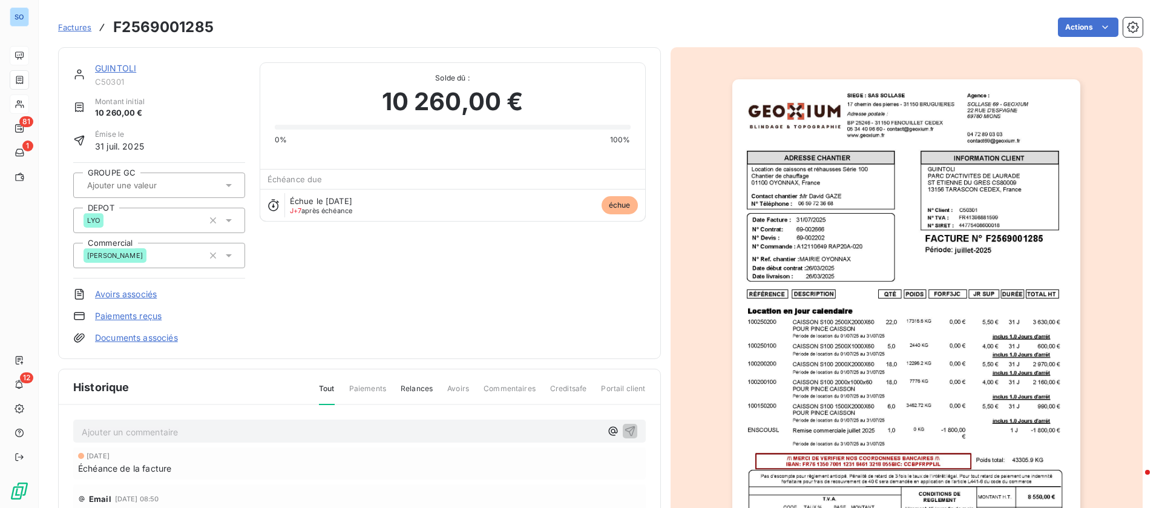
click at [119, 65] on link "GUINTOLI" at bounding box center [115, 68] width 41 height 10
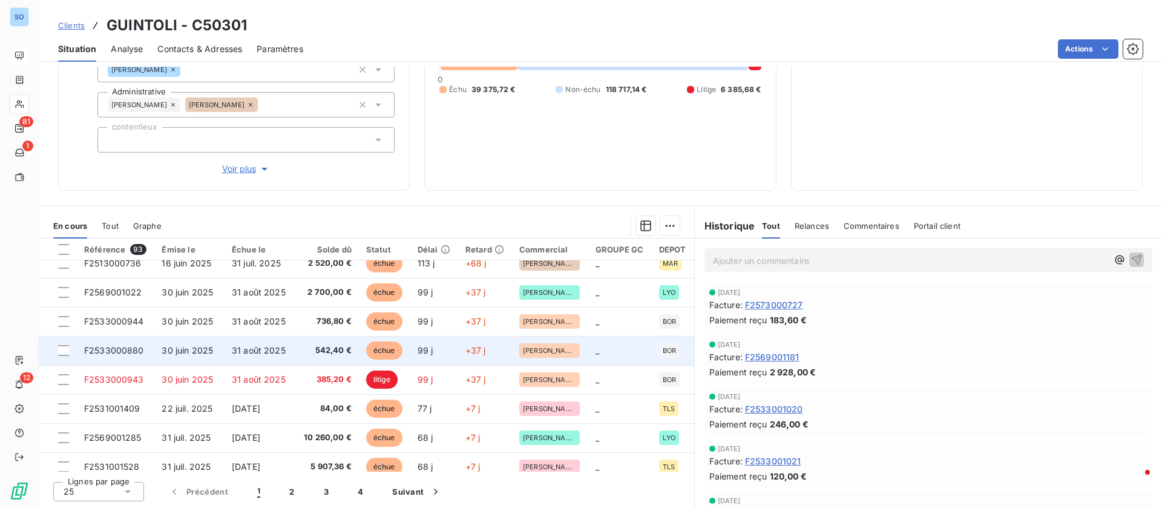
scroll to position [516, 0]
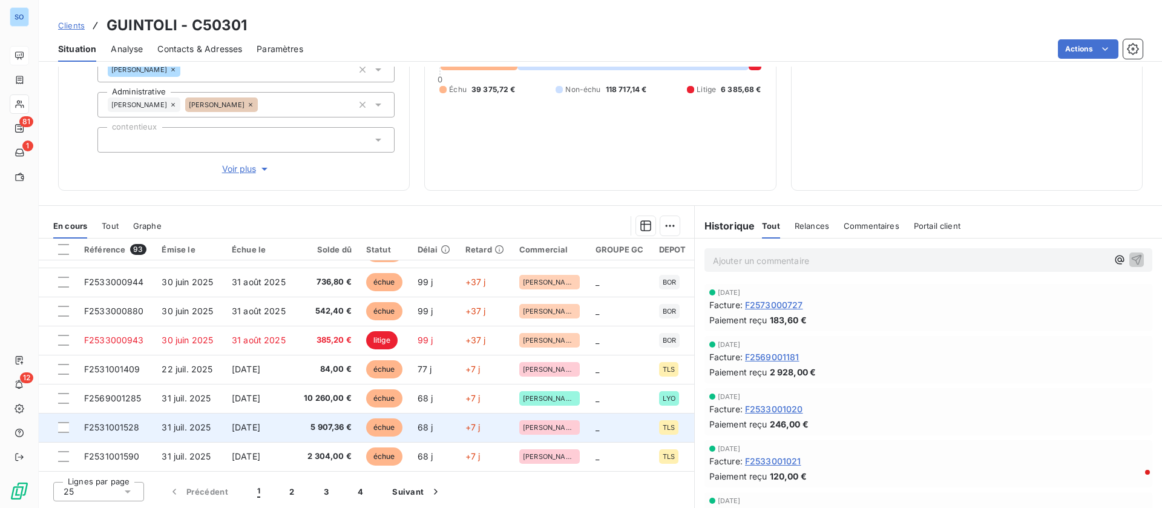
click at [320, 424] on span "5 907,36 €" at bounding box center [327, 427] width 48 height 12
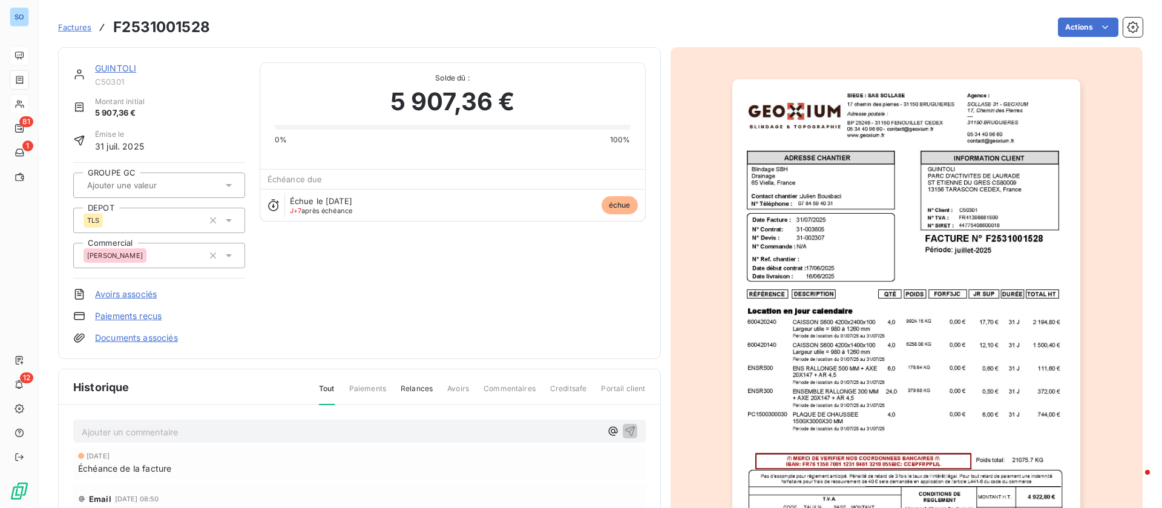
click at [234, 427] on p "Ajouter un commentaire ﻿" at bounding box center [341, 431] width 519 height 15
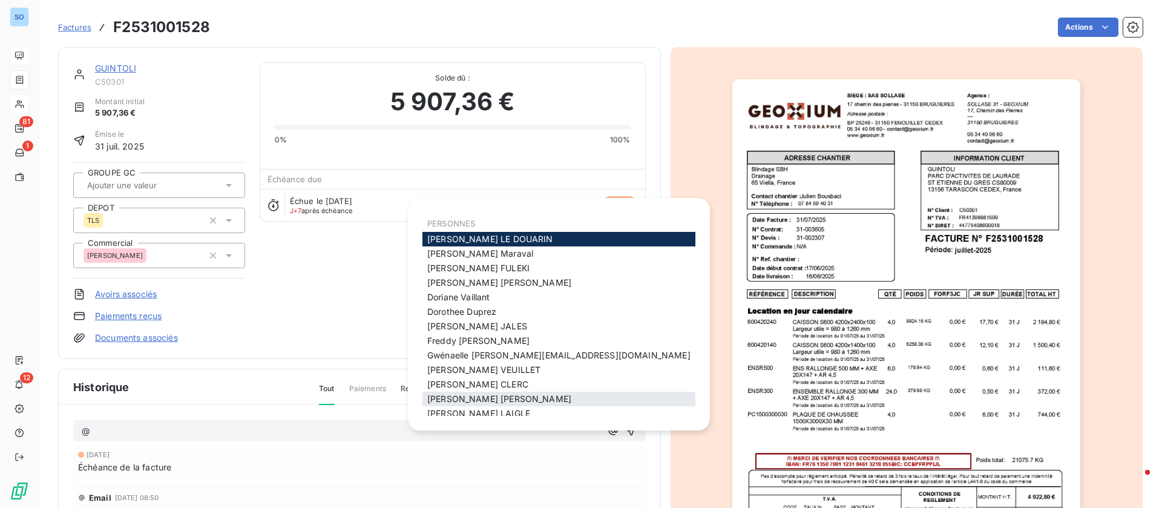
click at [480, 405] on div "Jean christophe VINCENT" at bounding box center [558, 399] width 273 height 15
click at [482, 409] on span "Jessica LAIGLE" at bounding box center [478, 413] width 103 height 10
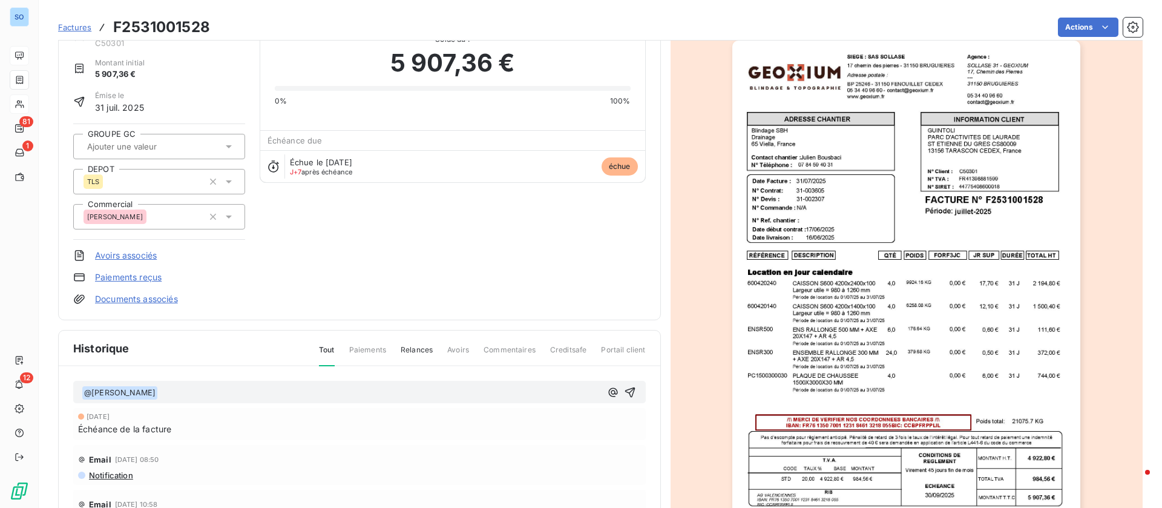
scroll to position [162, 0]
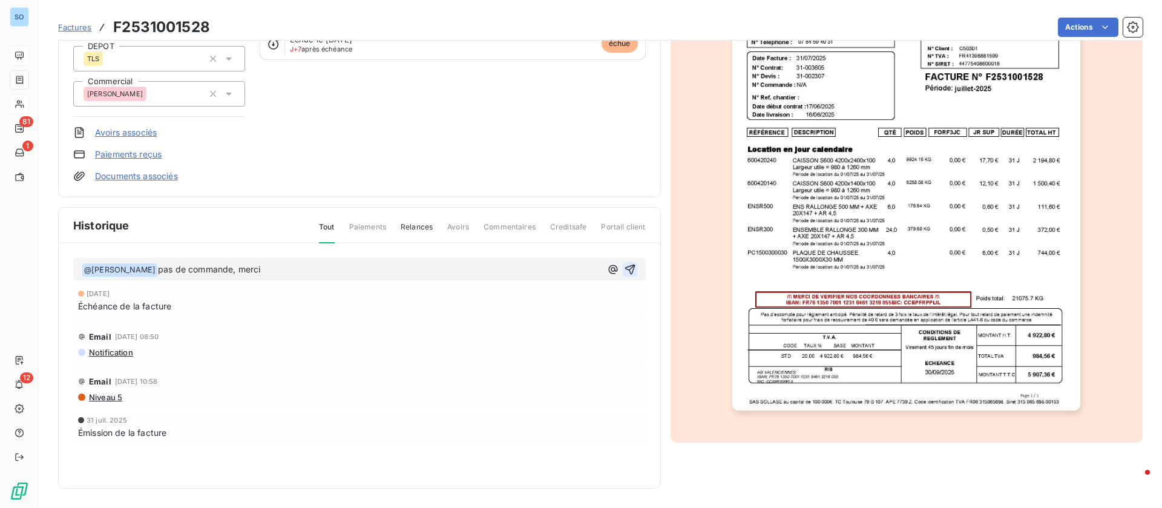
click at [625, 266] on icon "button" at bounding box center [630, 269] width 10 height 10
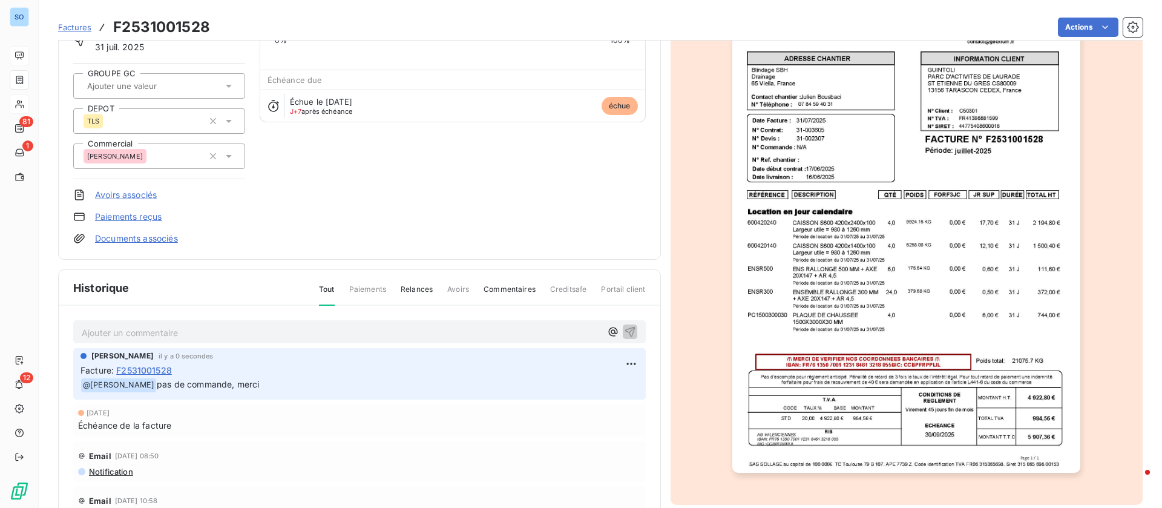
scroll to position [0, 0]
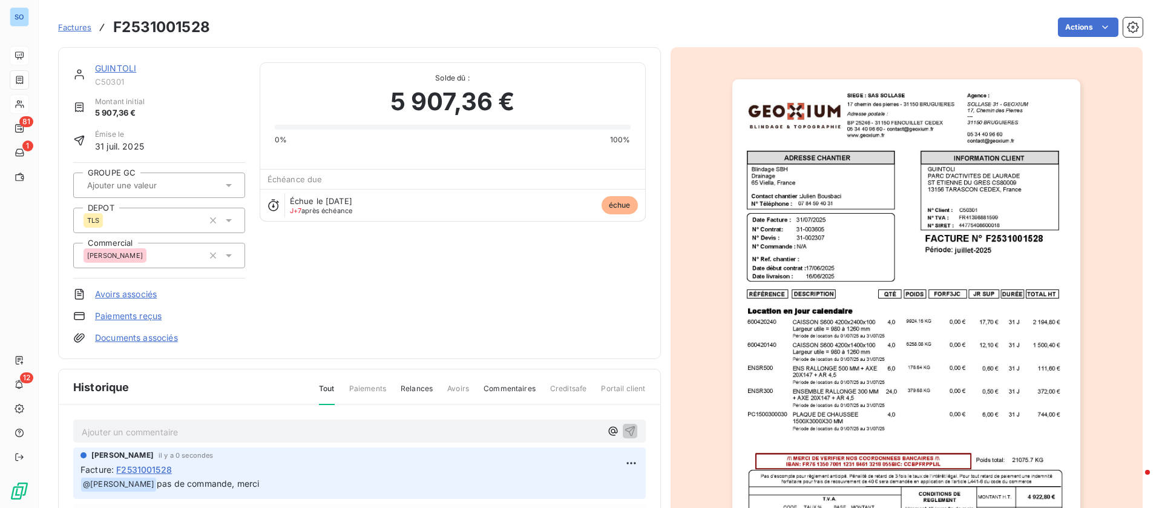
click at [1080, 16] on div "Factures F2531001528 Actions" at bounding box center [600, 27] width 1085 height 25
click at [1080, 17] on html "SO 81 1 12 Factures F2531001528 Actions GUINTOLI C50301 Montant initial 5 907,3…" at bounding box center [581, 254] width 1162 height 508
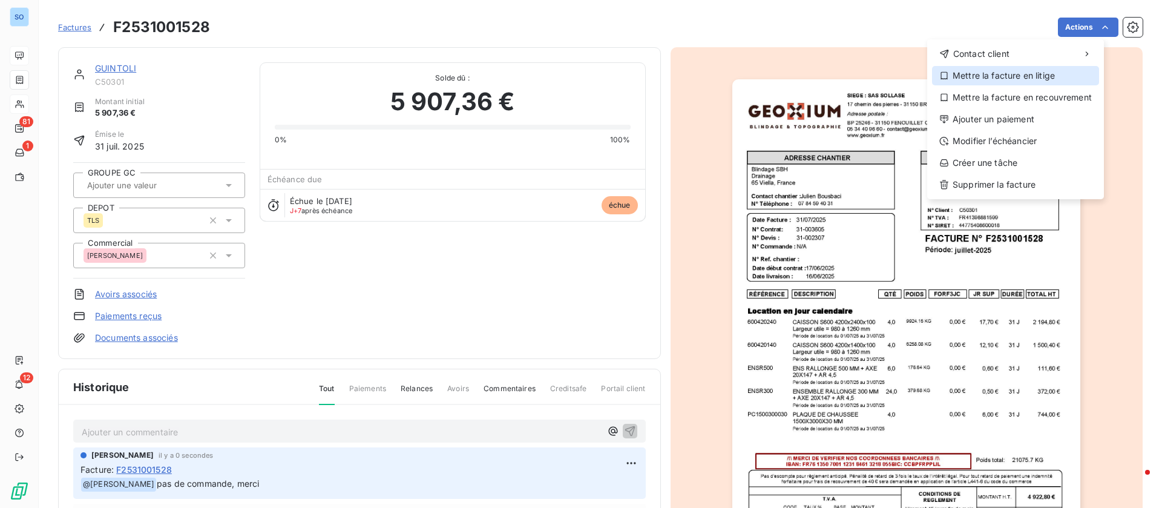
click at [1031, 77] on div "Mettre la facture en litige" at bounding box center [1015, 75] width 167 height 19
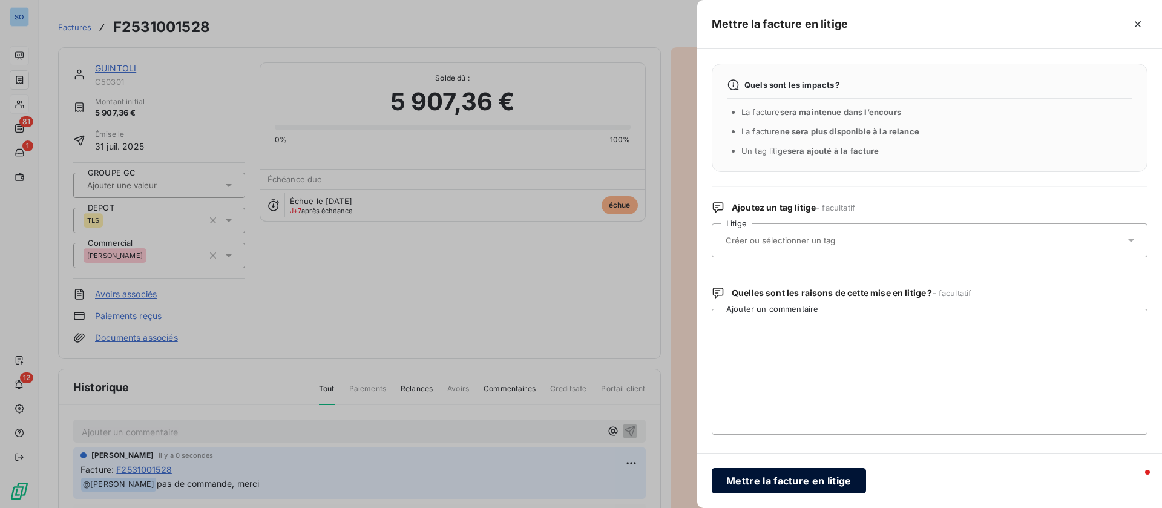
click at [815, 486] on button "Mettre la facture en litige" at bounding box center [789, 480] width 154 height 25
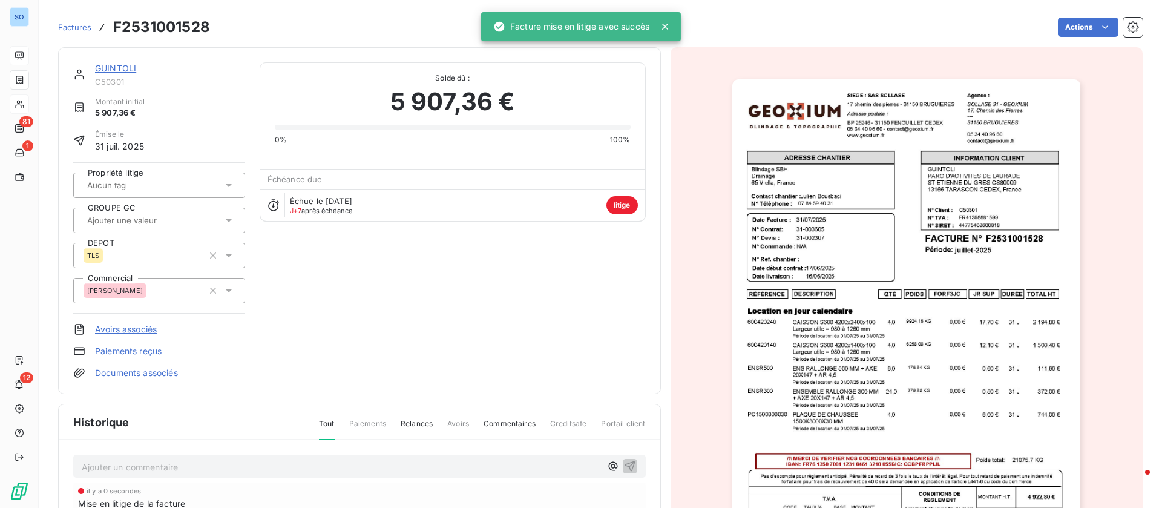
click at [124, 67] on link "GUINTOLI" at bounding box center [115, 68] width 41 height 10
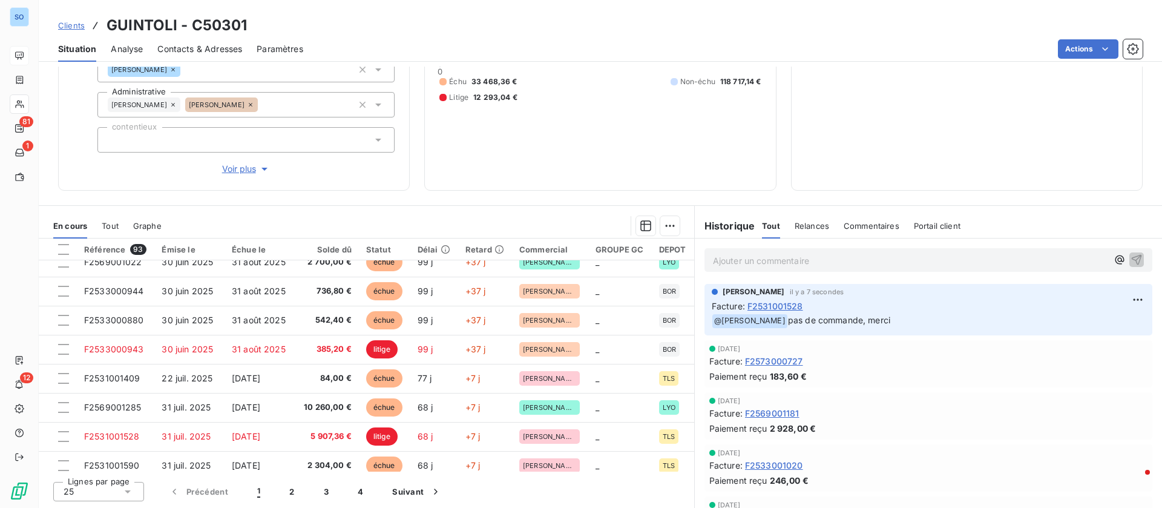
scroll to position [516, 0]
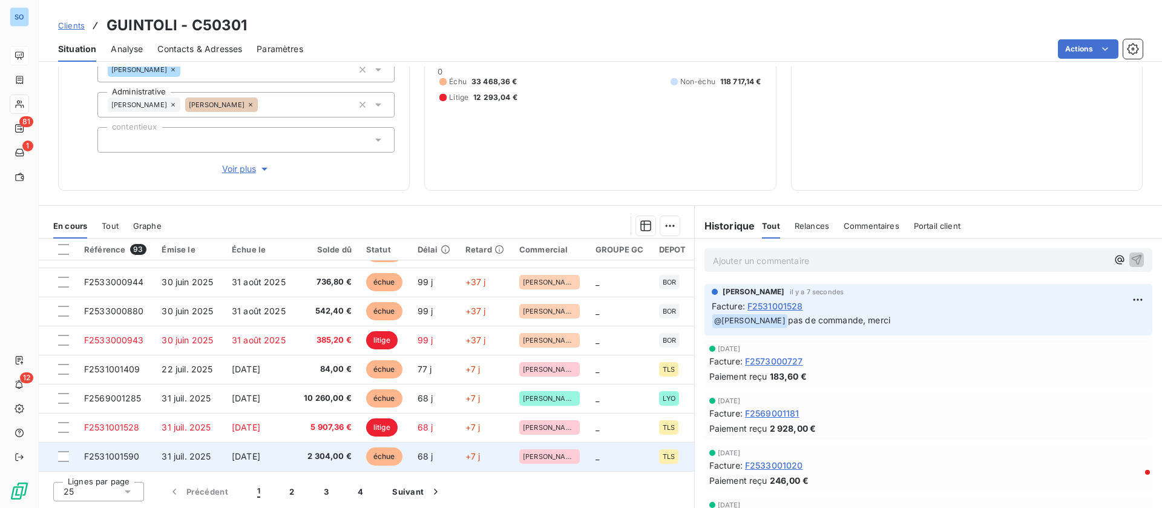
click at [323, 447] on td "2 304,00 €" at bounding box center [327, 456] width 63 height 29
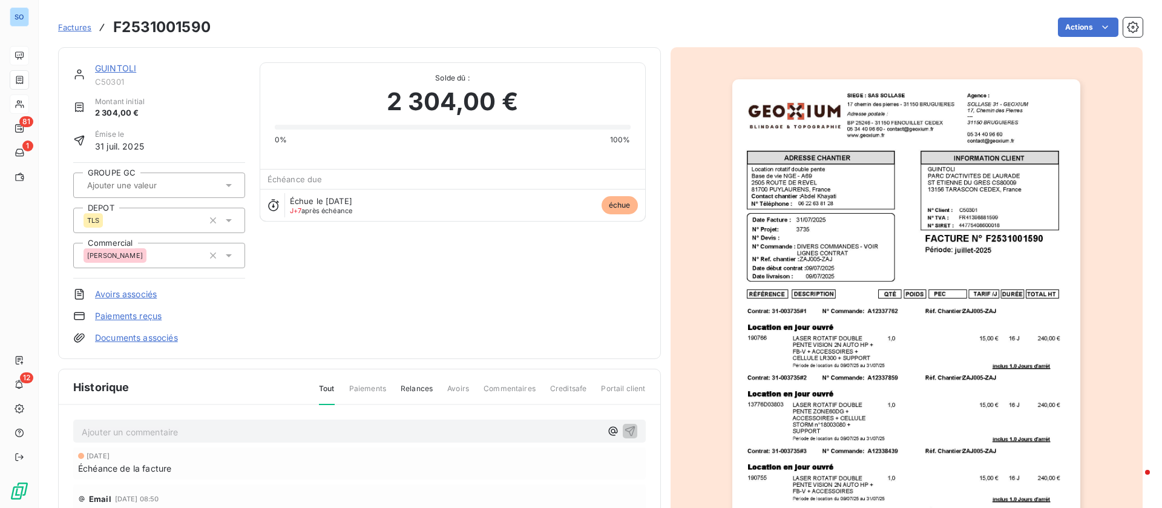
click at [116, 68] on link "GUINTOLI" at bounding box center [115, 68] width 41 height 10
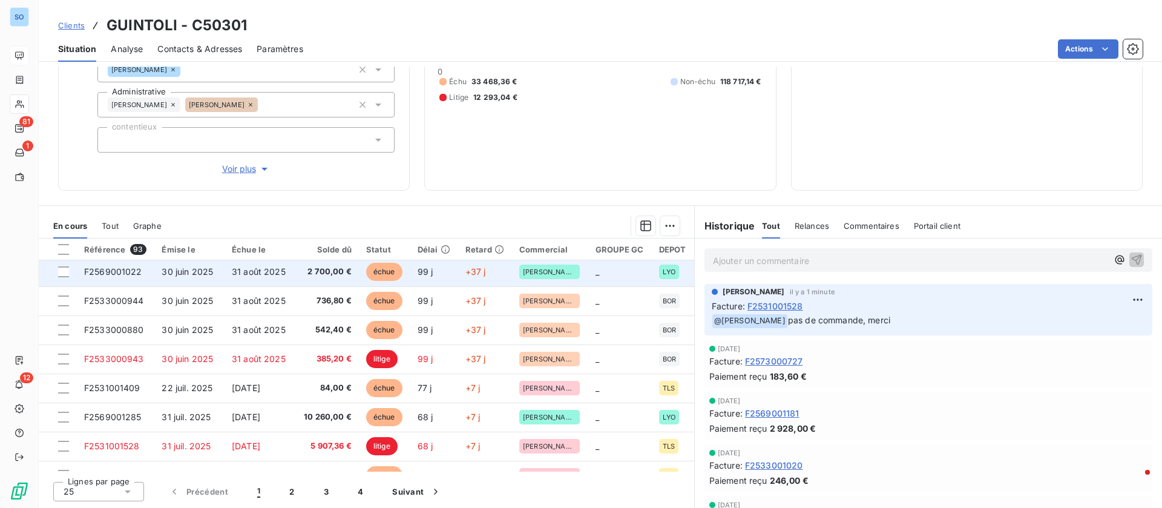
scroll to position [516, 0]
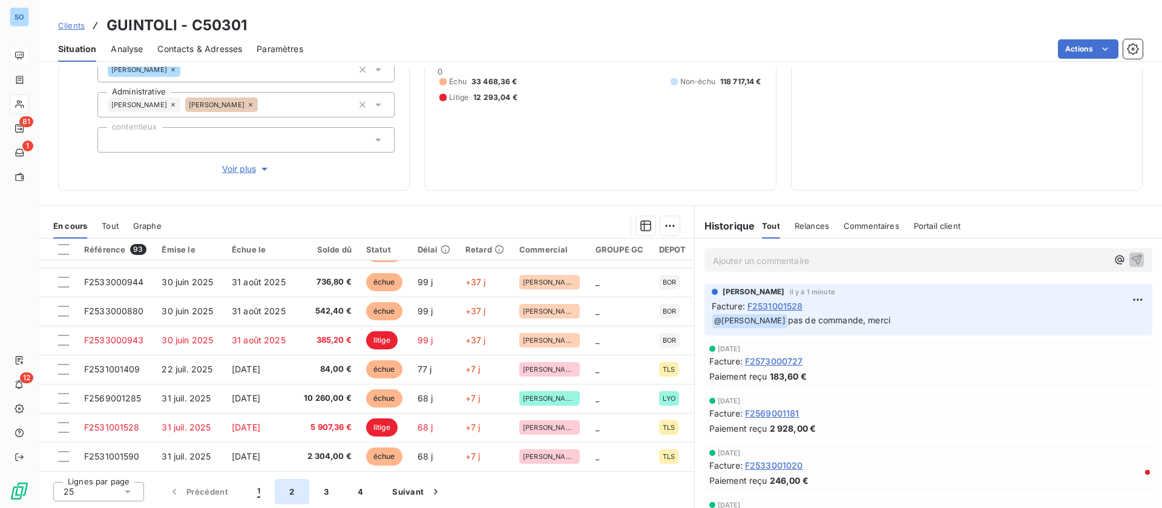
click at [288, 498] on button "2" at bounding box center [292, 491] width 34 height 25
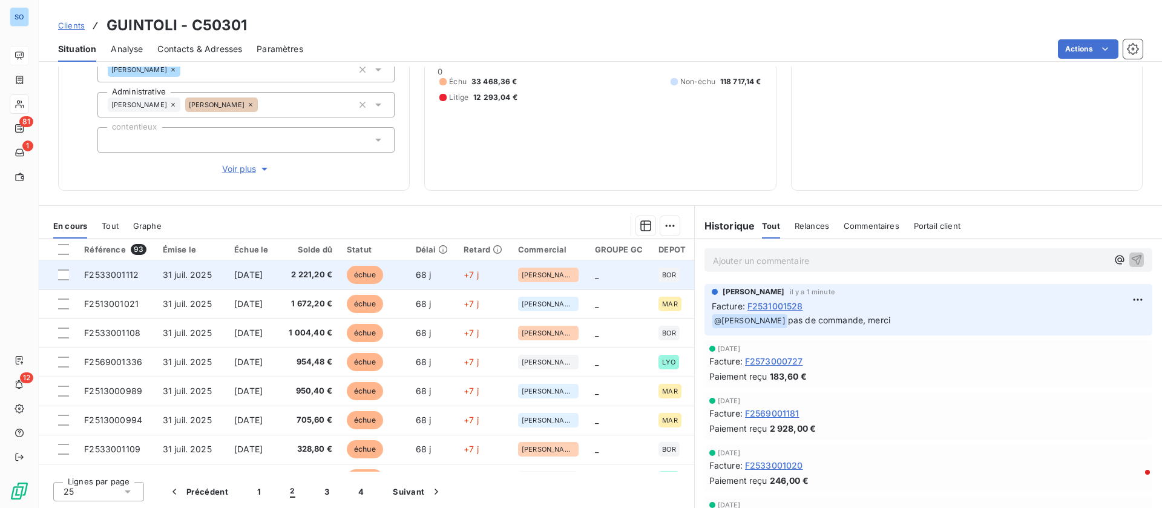
click at [248, 269] on span "[DATE]" at bounding box center [248, 274] width 28 height 10
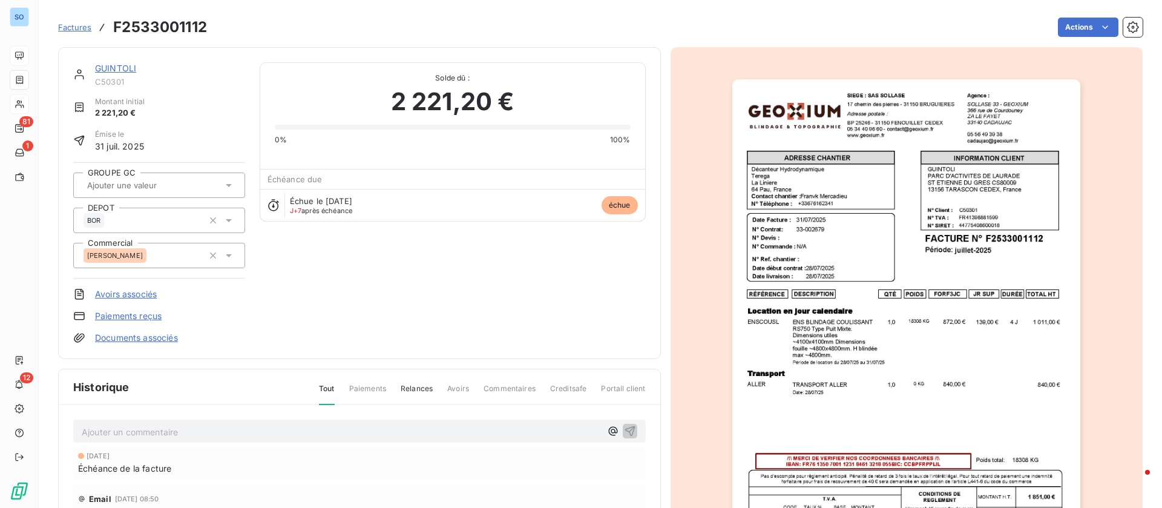
click at [251, 428] on p "Ajouter un commentaire ﻿" at bounding box center [341, 431] width 519 height 15
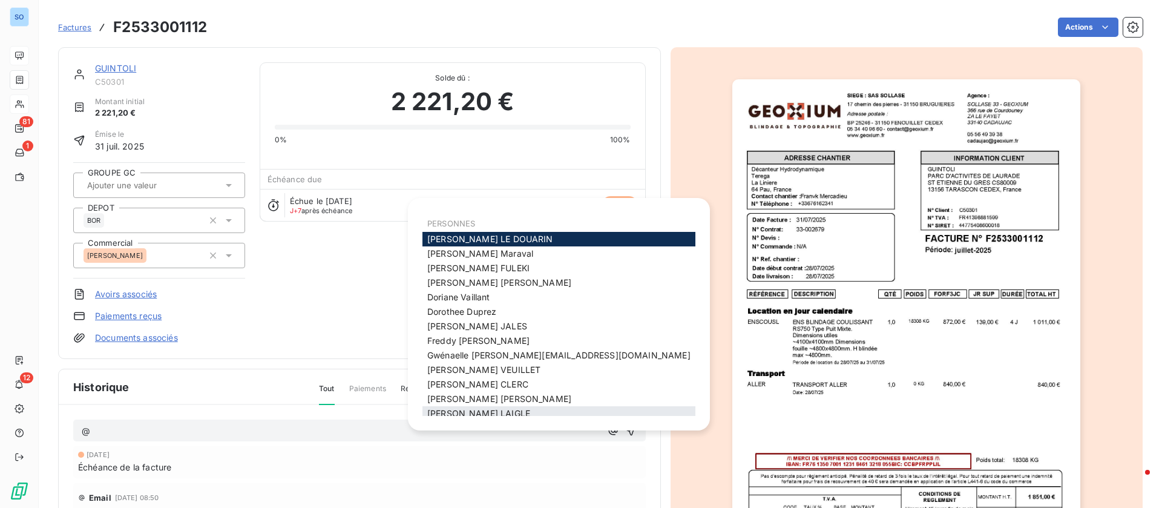
click at [452, 409] on span "Jessica LAIGLE" at bounding box center [478, 413] width 103 height 10
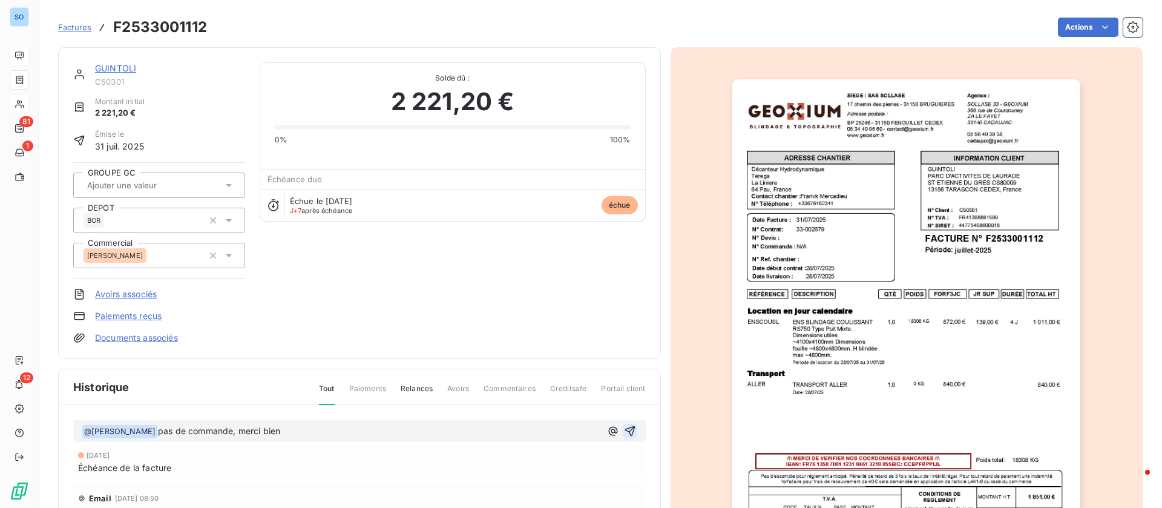
click at [625, 428] on icon "button" at bounding box center [630, 431] width 10 height 10
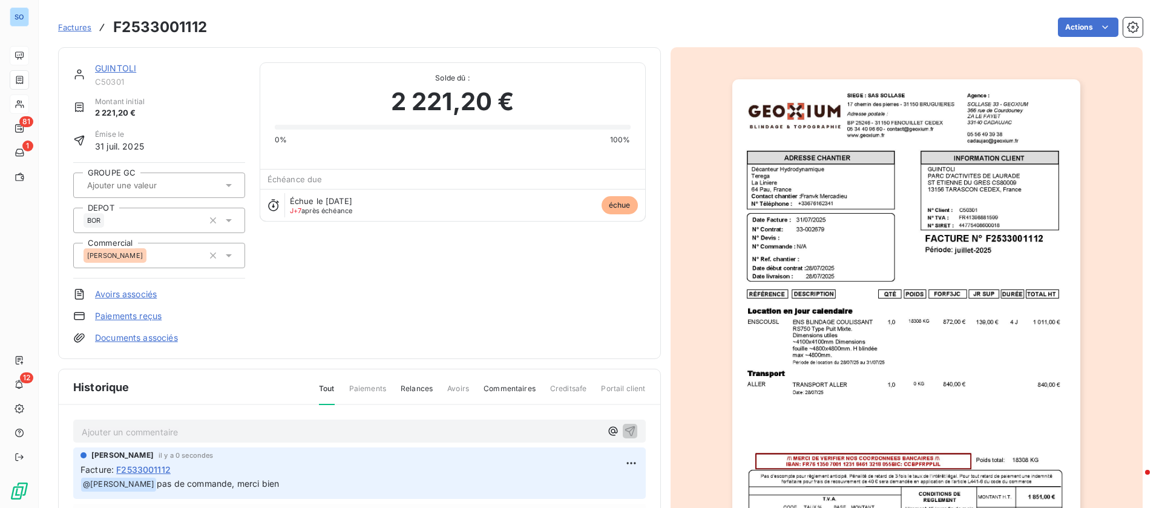
click at [130, 70] on link "GUINTOLI" at bounding box center [115, 68] width 41 height 10
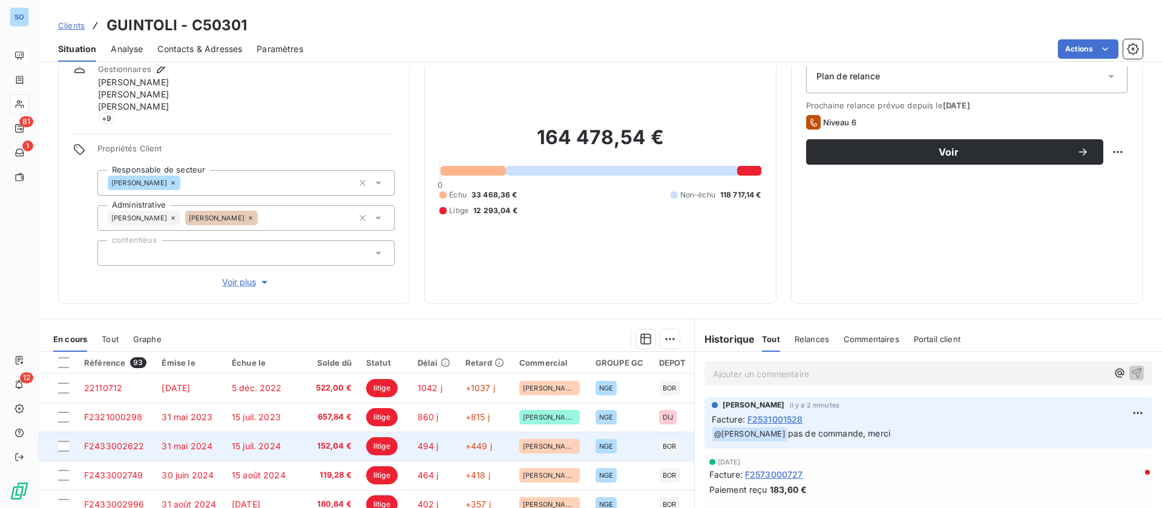
scroll to position [165, 0]
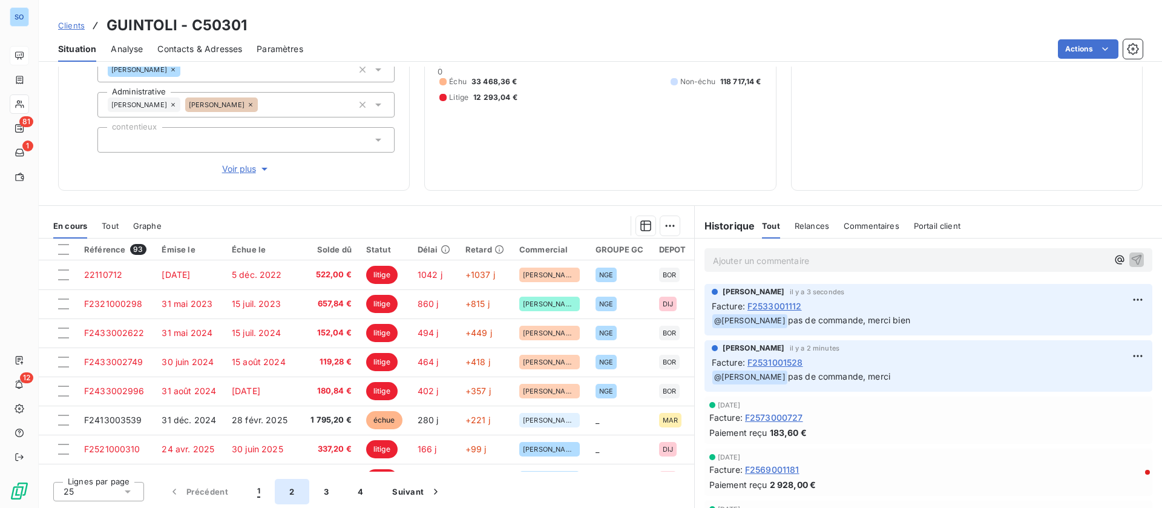
click at [291, 486] on button "2" at bounding box center [292, 491] width 34 height 25
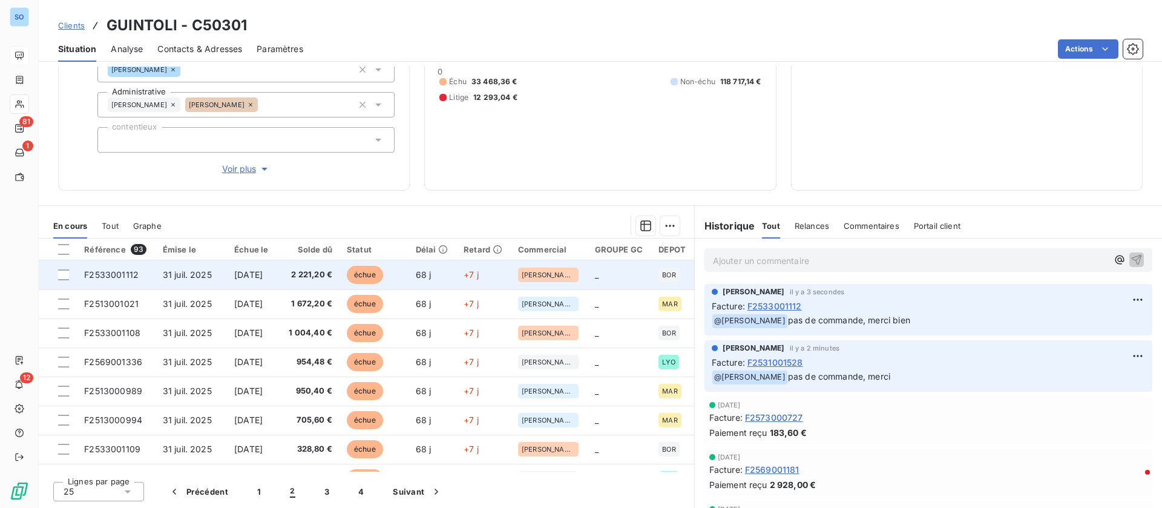
click at [323, 277] on span "2 221,20 €" at bounding box center [308, 275] width 48 height 12
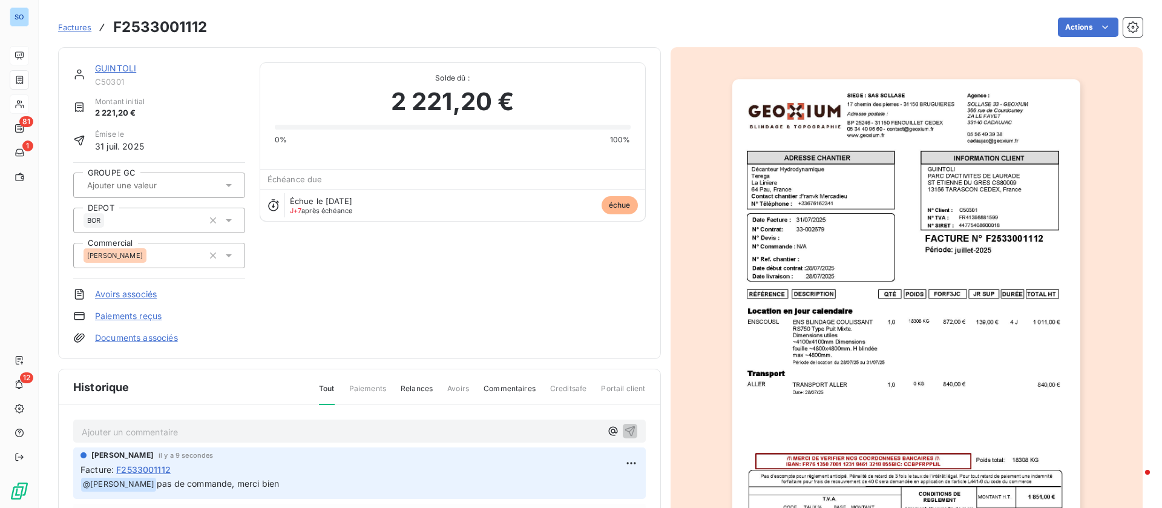
click at [1081, 31] on html "SO 81 1 12 Factures F2533001112 Actions GUINTOLI C50301 Montant initial 2 221,2…" at bounding box center [581, 254] width 1162 height 508
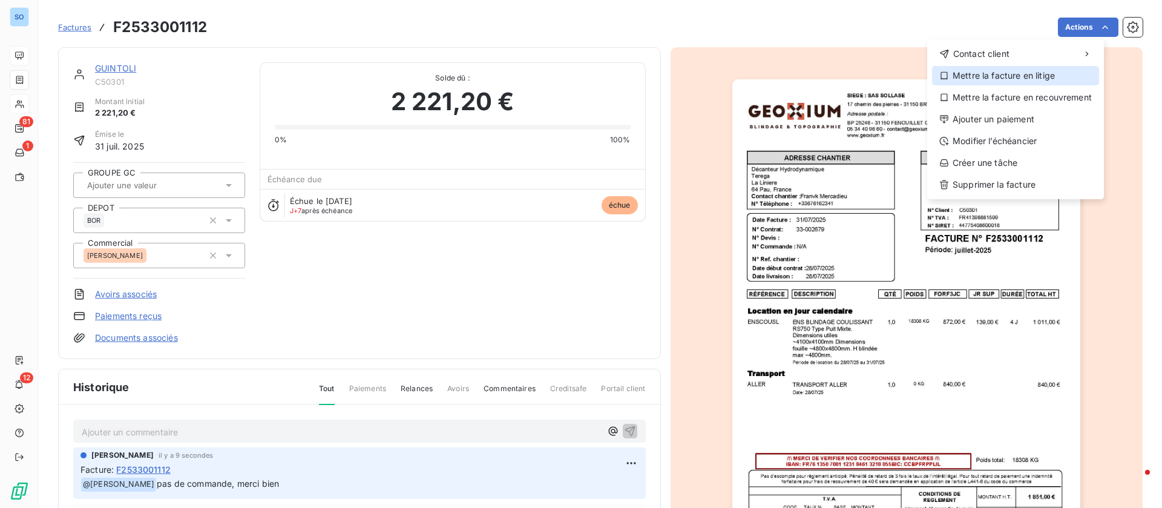
click at [1008, 80] on div "Mettre la facture en litige" at bounding box center [1015, 75] width 167 height 19
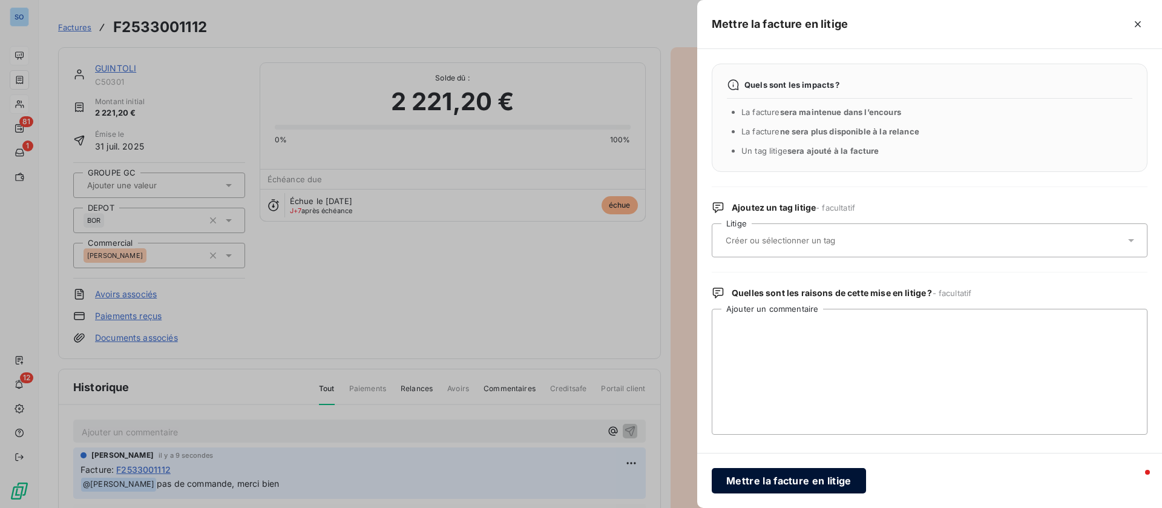
click at [767, 487] on button "Mettre la facture en litige" at bounding box center [789, 480] width 154 height 25
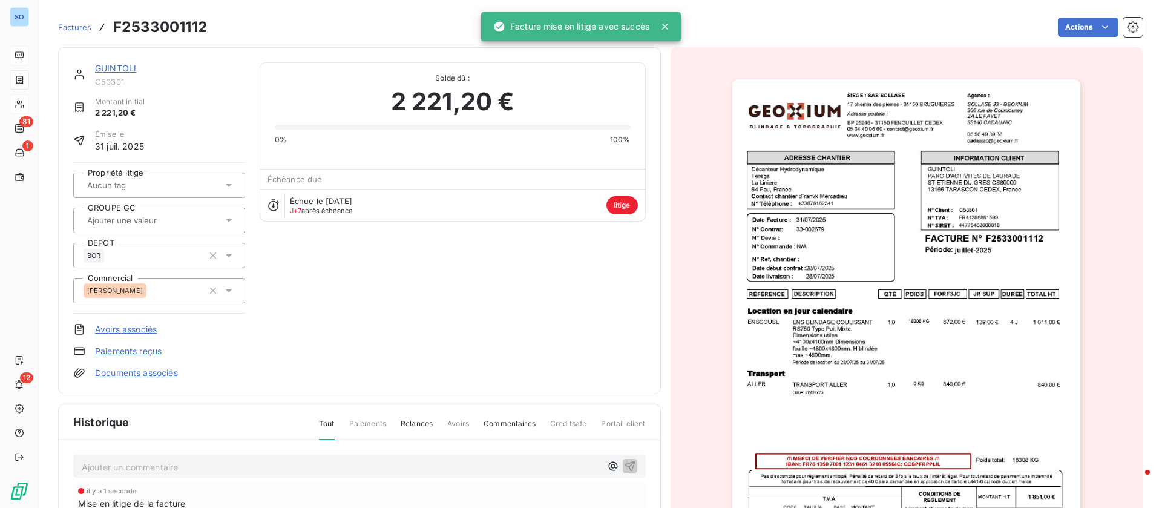
click at [125, 73] on link "GUINTOLI" at bounding box center [115, 68] width 41 height 10
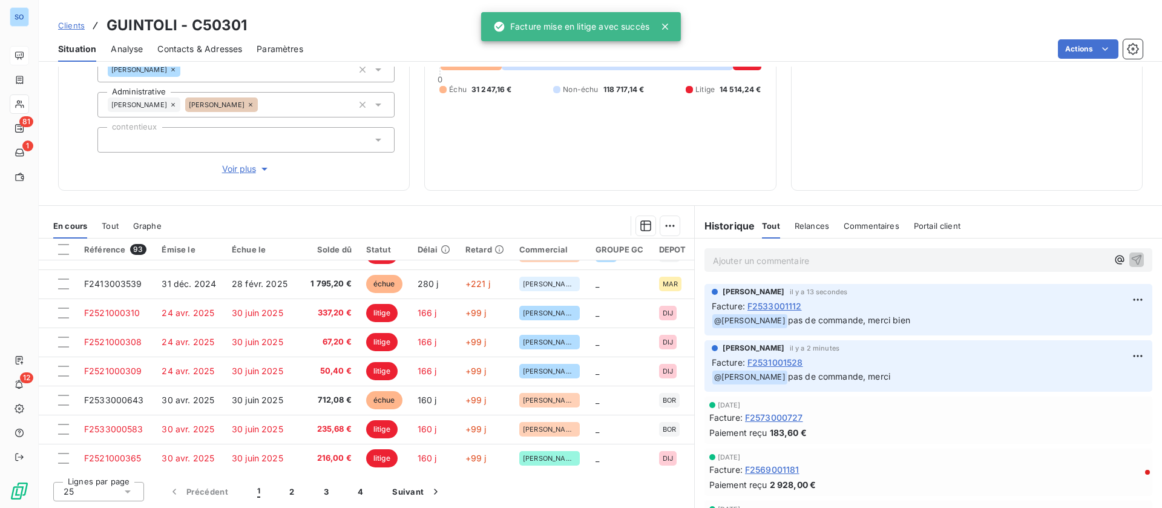
scroll to position [454, 0]
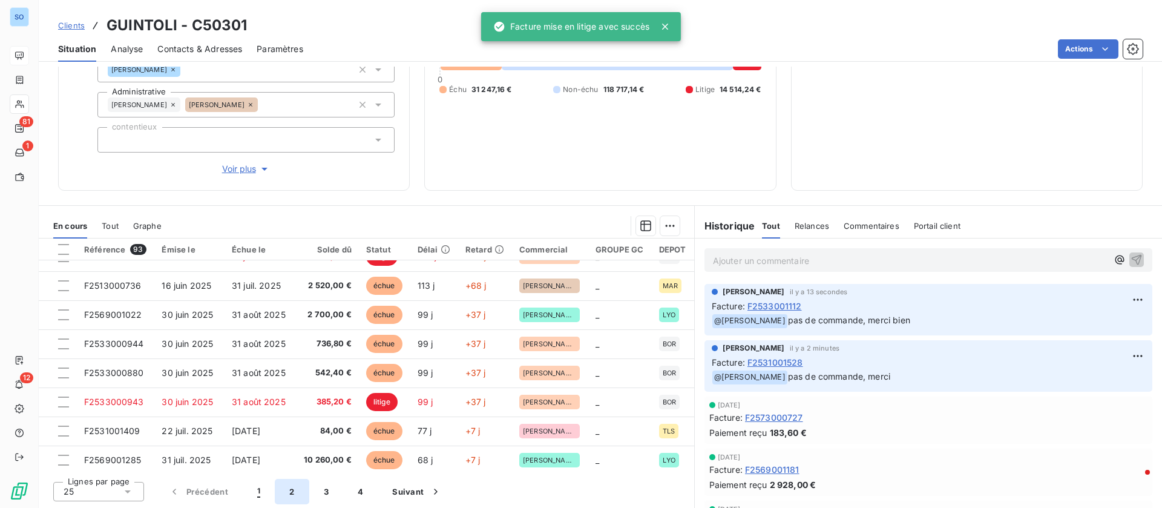
click at [289, 489] on button "2" at bounding box center [292, 491] width 34 height 25
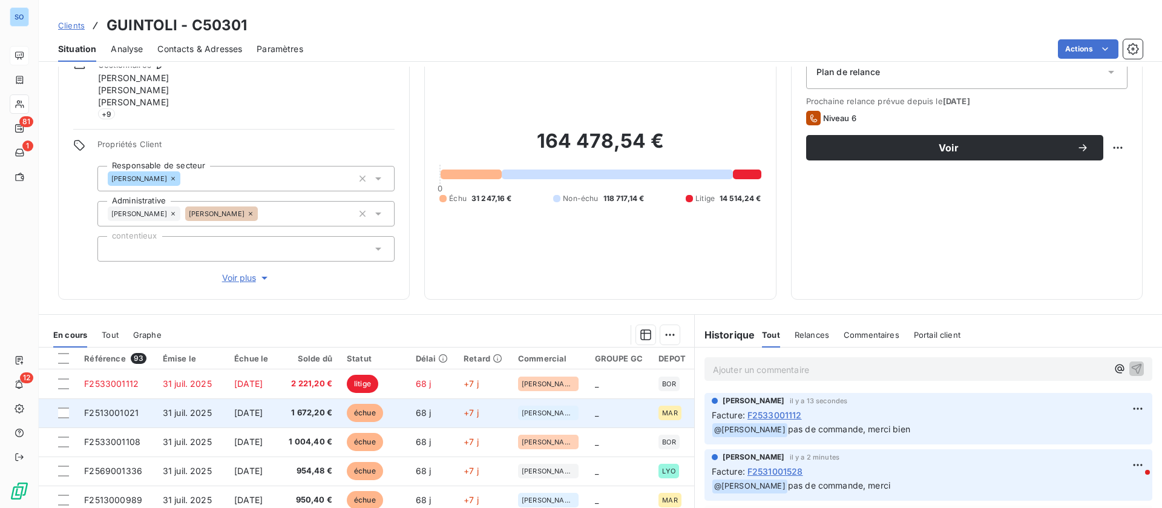
scroll to position [165, 0]
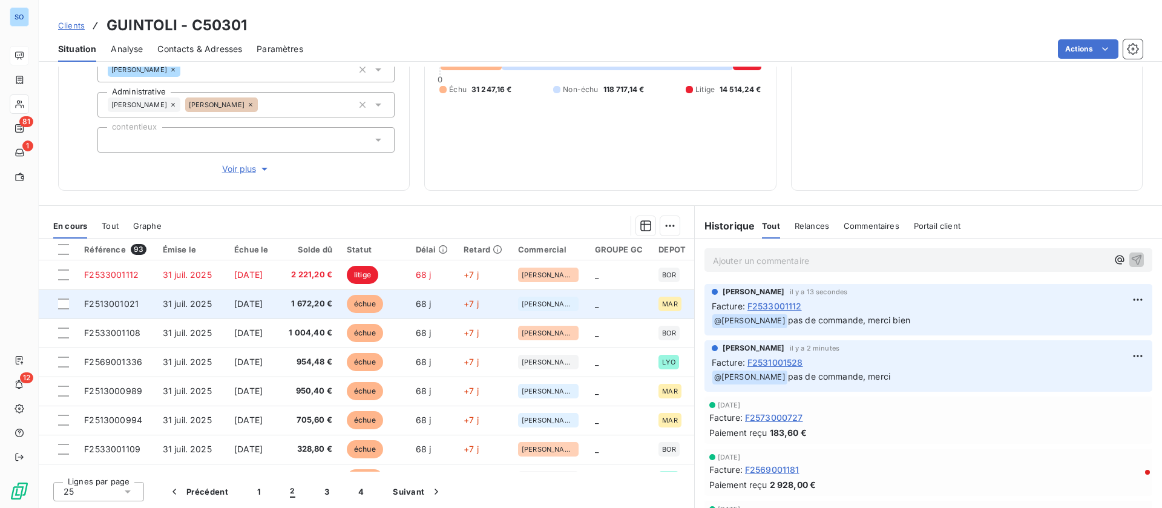
click at [296, 307] on td "1 672,20 €" at bounding box center [308, 303] width 63 height 29
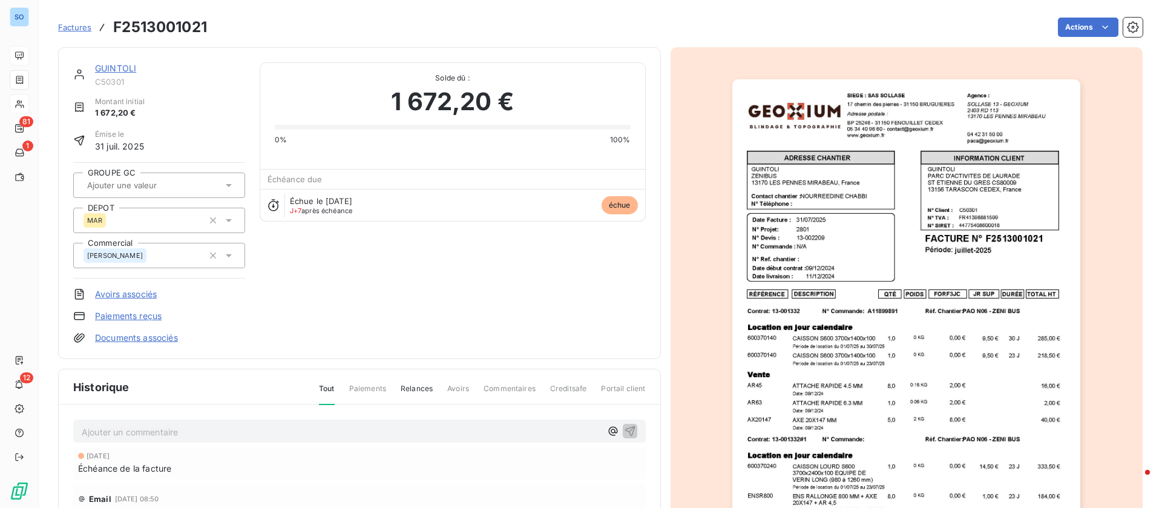
click at [120, 64] on link "GUINTOLI" at bounding box center [115, 68] width 41 height 10
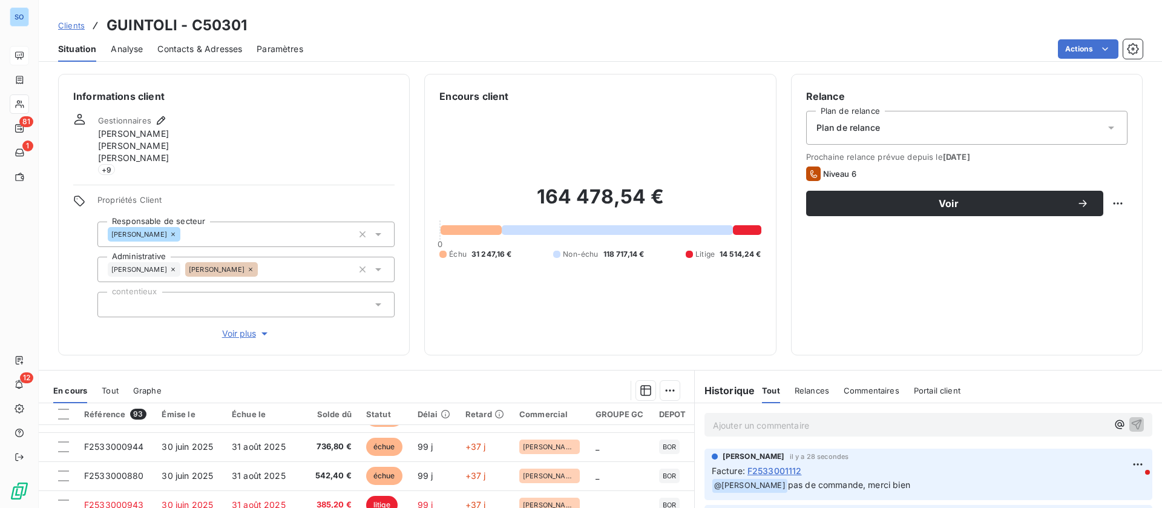
scroll to position [165, 0]
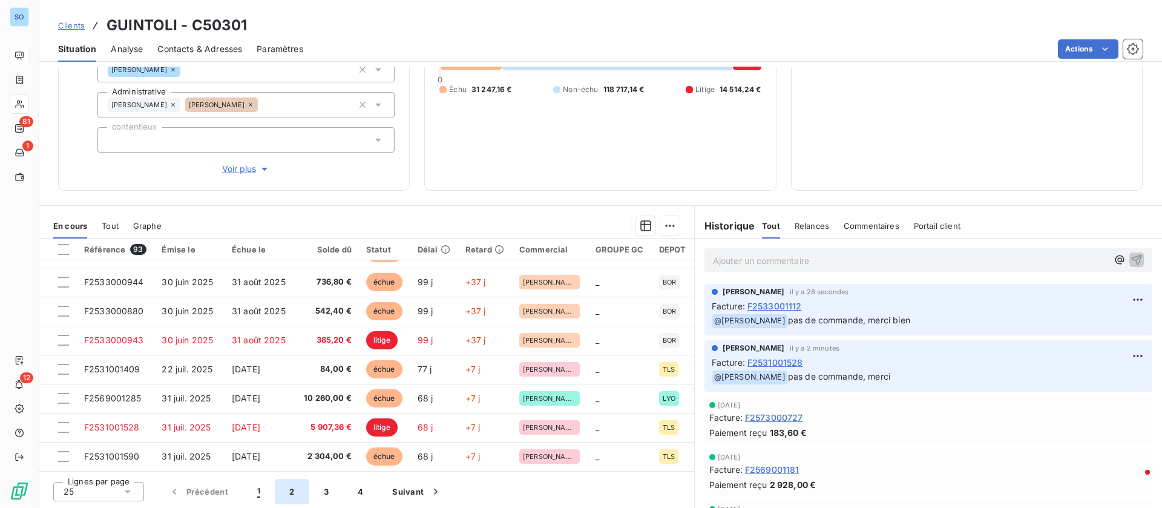
click at [307, 492] on button "2" at bounding box center [292, 491] width 34 height 25
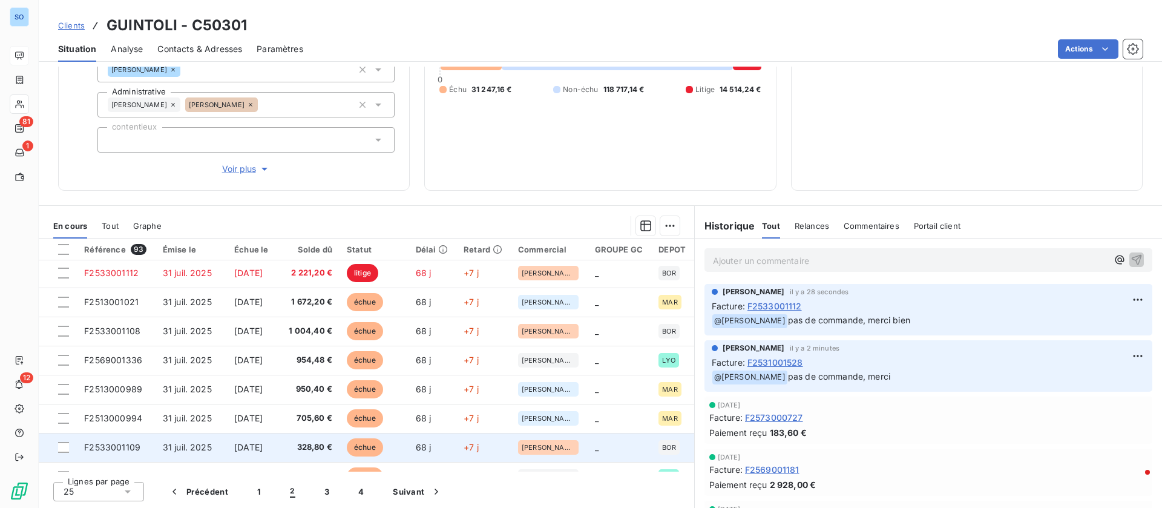
scroll to position [0, 0]
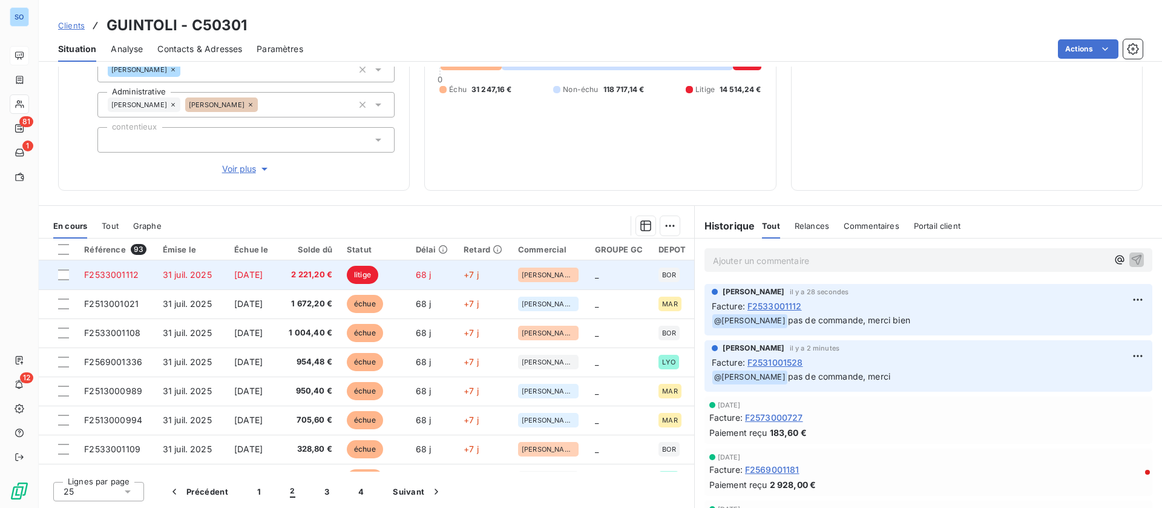
click at [331, 278] on span "2 221,20 €" at bounding box center [308, 275] width 48 height 12
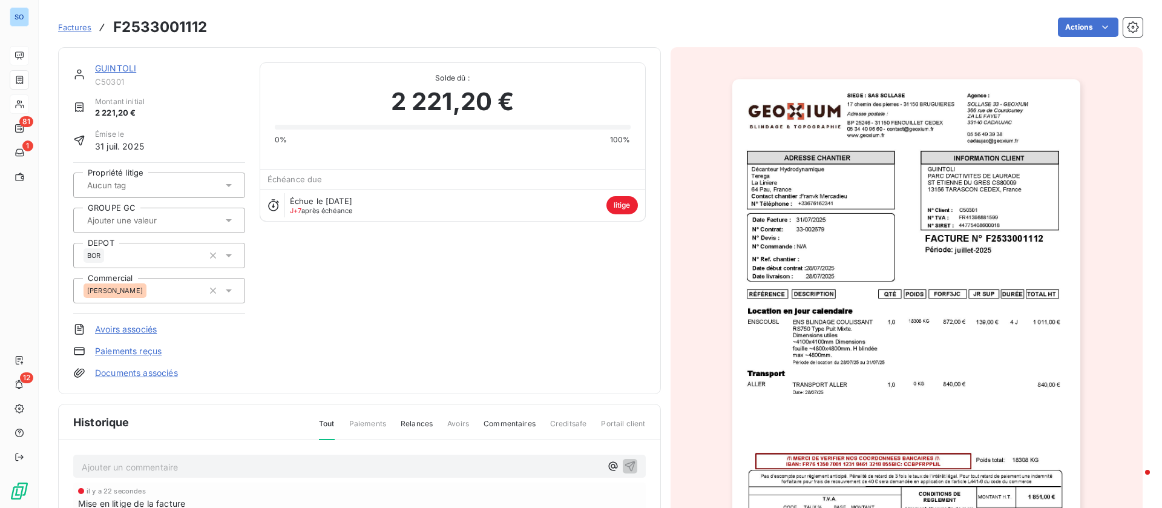
click at [122, 62] on div "GUINTOLI C50301 Montant initial 2 221,20 € Émise le 31 juil. 2025 Propriété lit…" at bounding box center [359, 220] width 603 height 347
click at [121, 70] on link "GUINTOLI" at bounding box center [115, 68] width 41 height 10
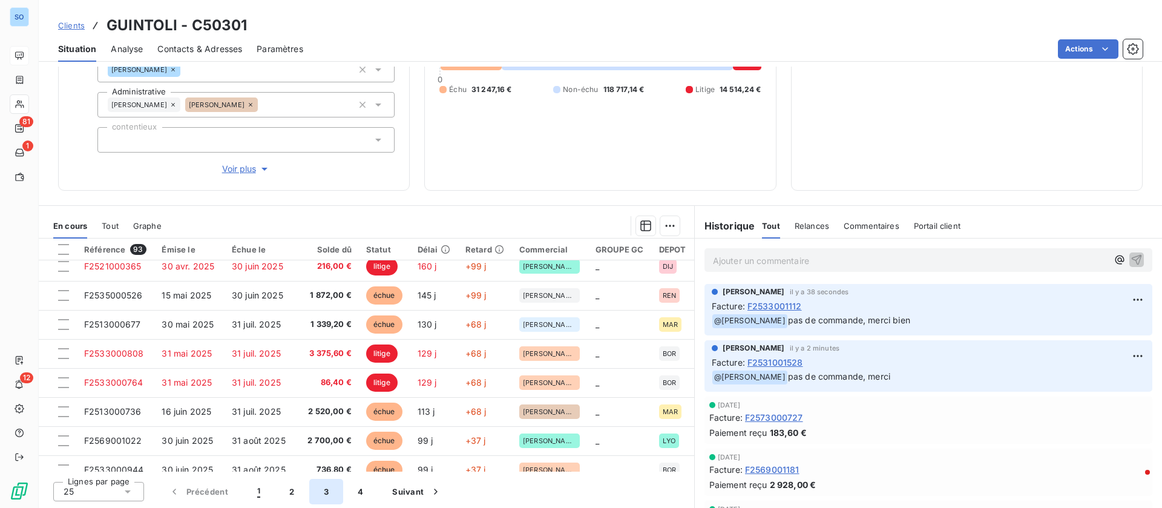
scroll to position [516, 0]
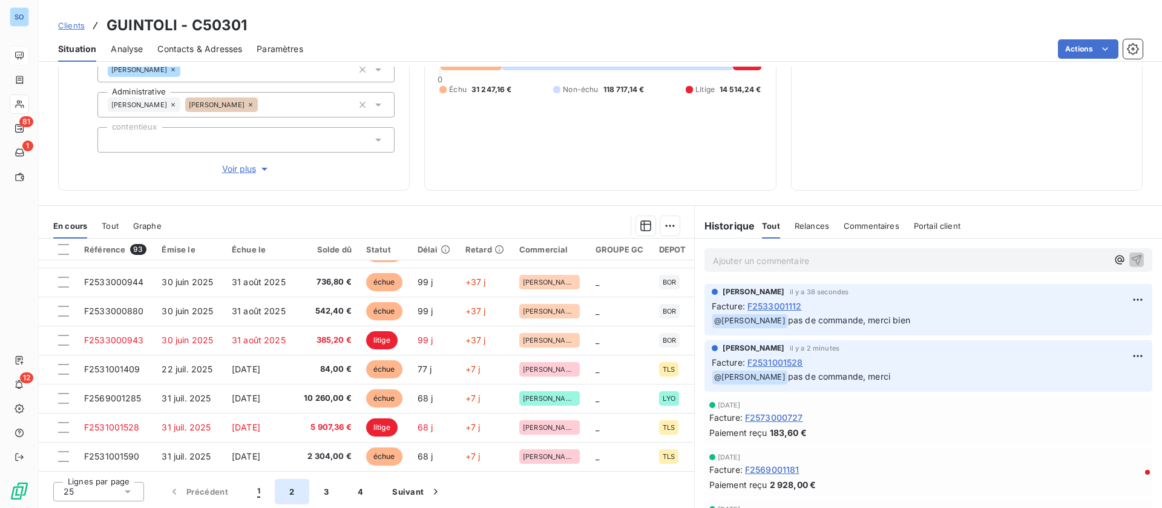
click at [285, 490] on button "2" at bounding box center [292, 491] width 34 height 25
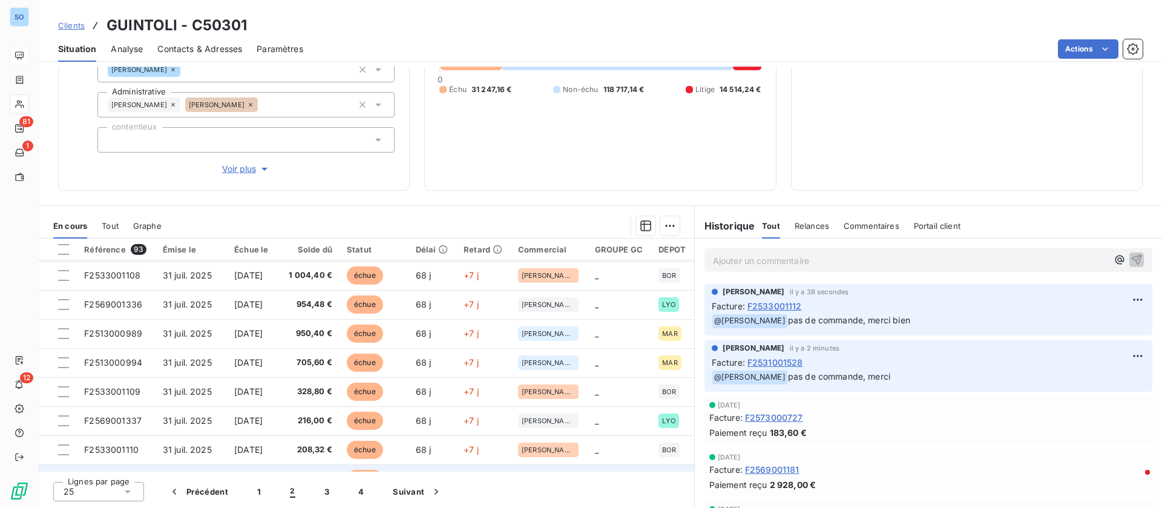
scroll to position [0, 0]
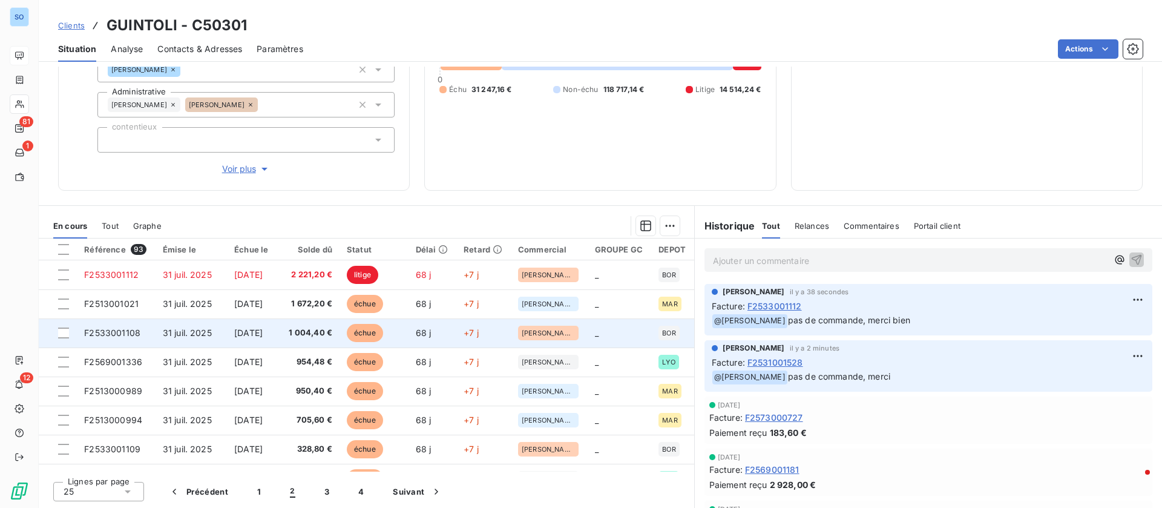
click at [313, 332] on span "1 004,40 €" at bounding box center [308, 333] width 48 height 12
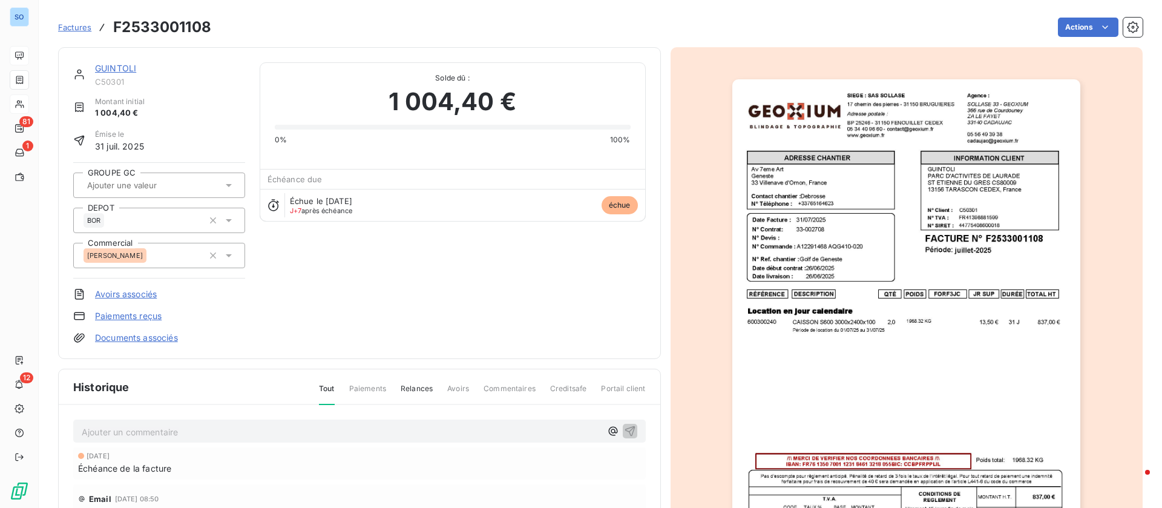
click at [114, 64] on link "GUINTOLI" at bounding box center [115, 68] width 41 height 10
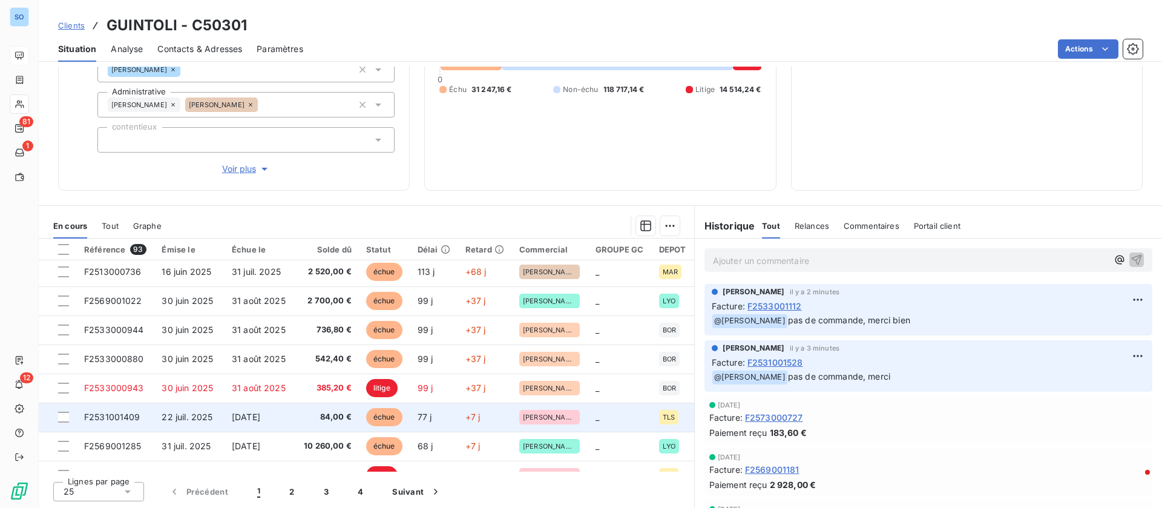
scroll to position [516, 0]
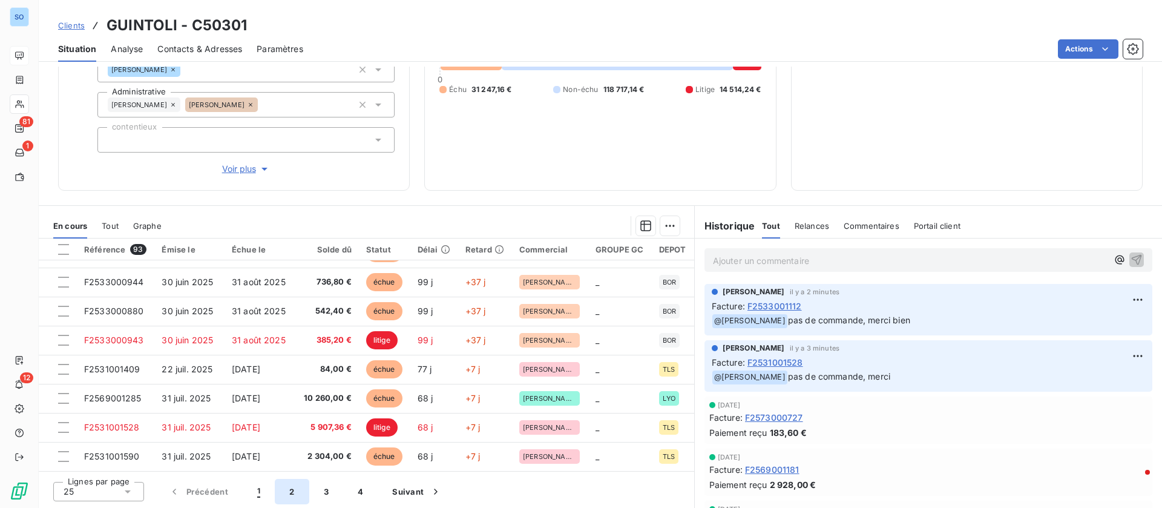
click at [287, 491] on button "2" at bounding box center [292, 491] width 34 height 25
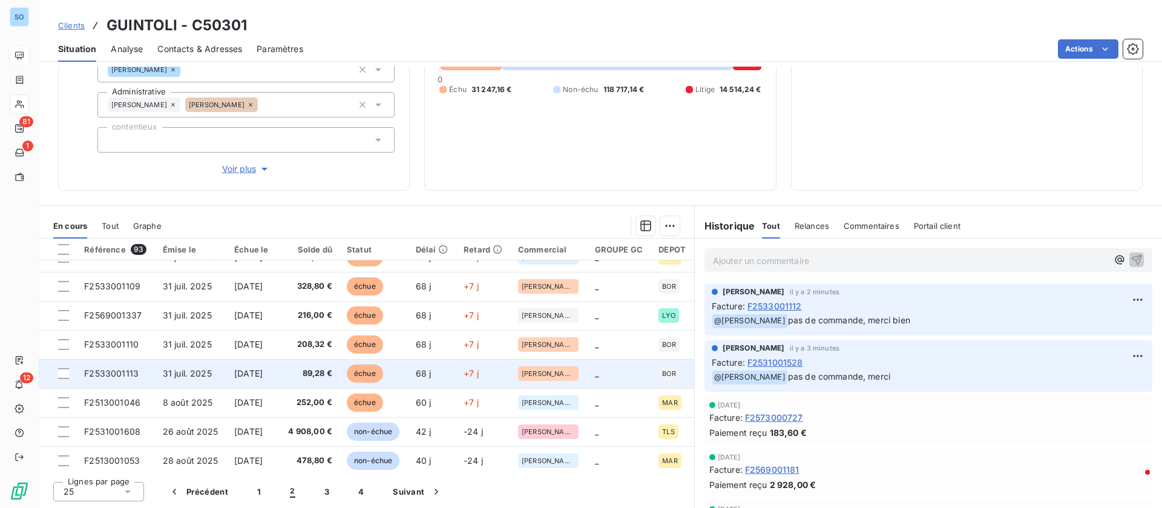
scroll to position [62, 0]
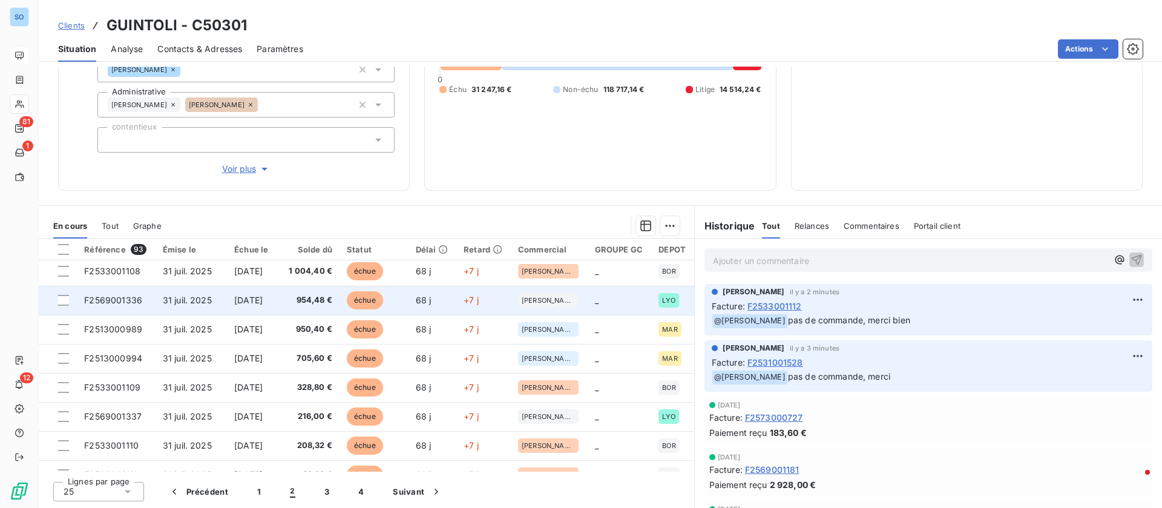
click at [263, 301] on span "[DATE]" at bounding box center [248, 300] width 28 height 10
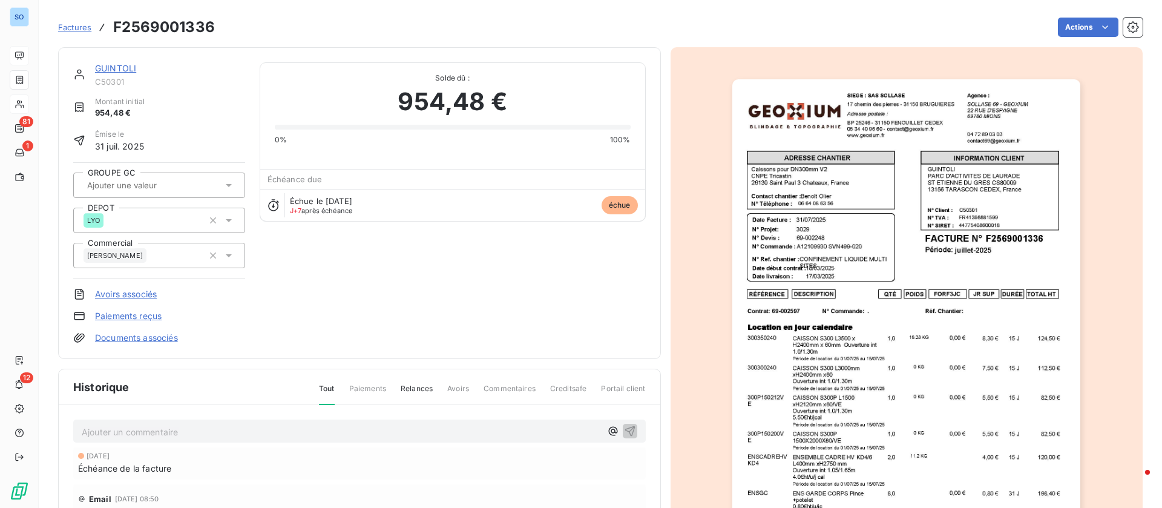
click at [110, 64] on link "GUINTOLI" at bounding box center [115, 68] width 41 height 10
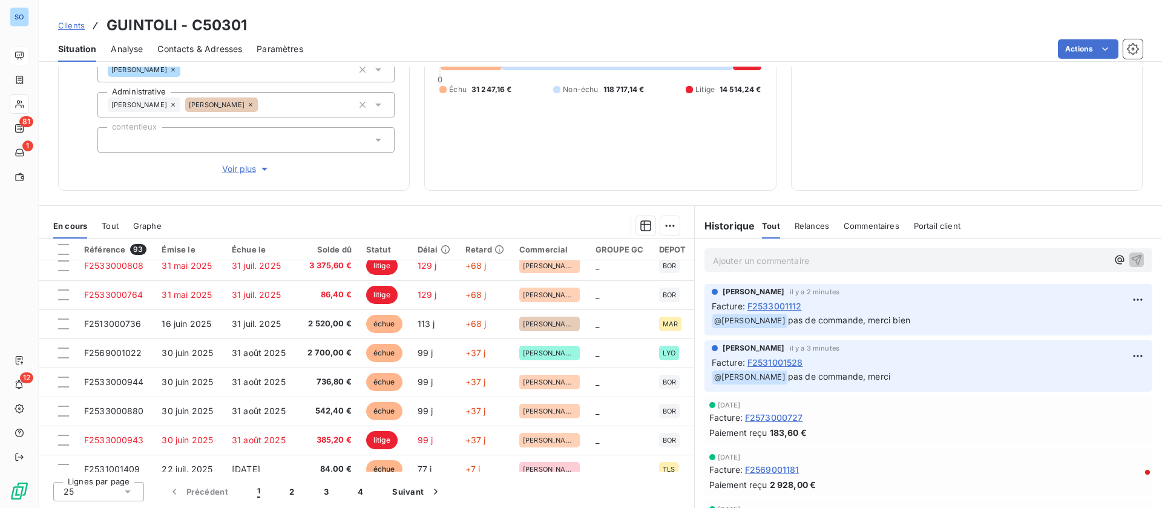
scroll to position [454, 0]
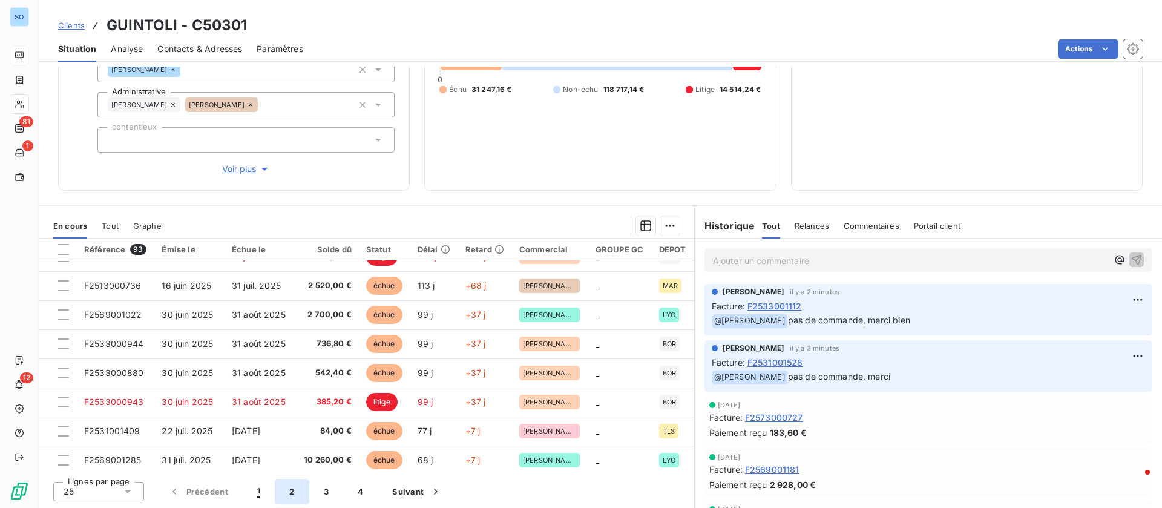
click at [284, 493] on button "2" at bounding box center [292, 491] width 34 height 25
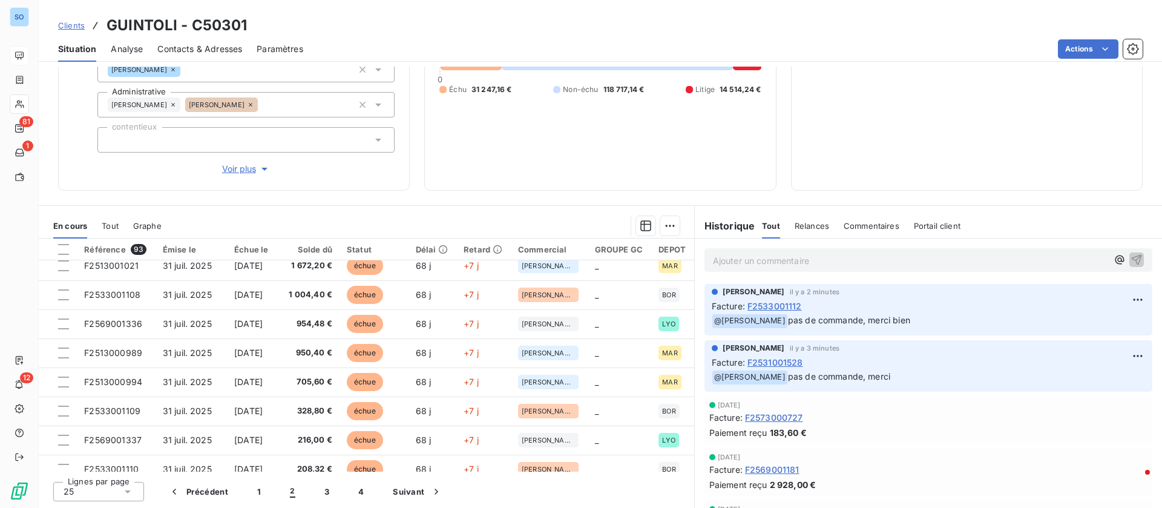
scroll to position [0, 0]
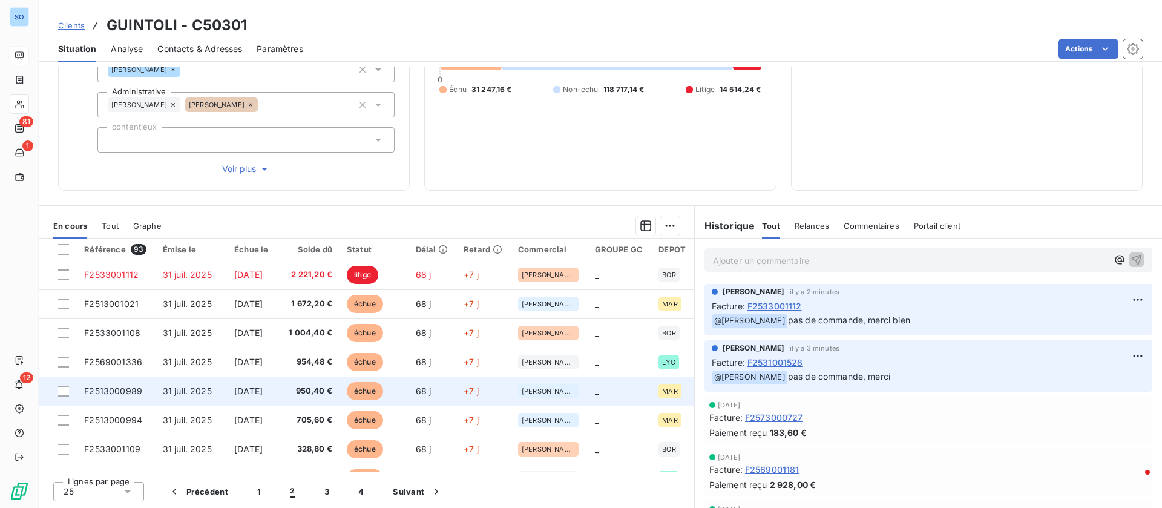
click at [248, 397] on td "[DATE]" at bounding box center [252, 390] width 50 height 29
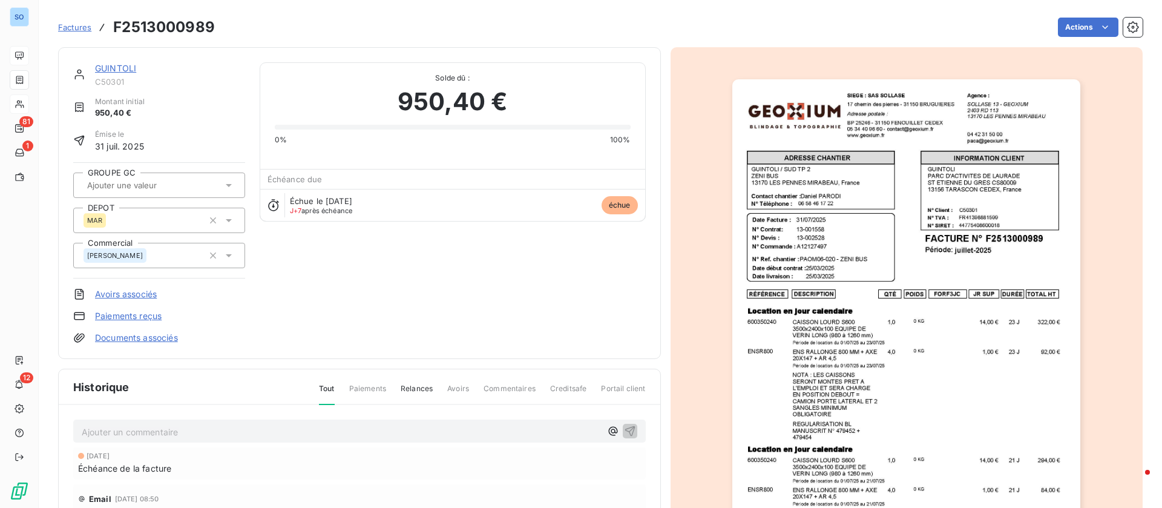
click at [103, 63] on link "GUINTOLI" at bounding box center [115, 68] width 41 height 10
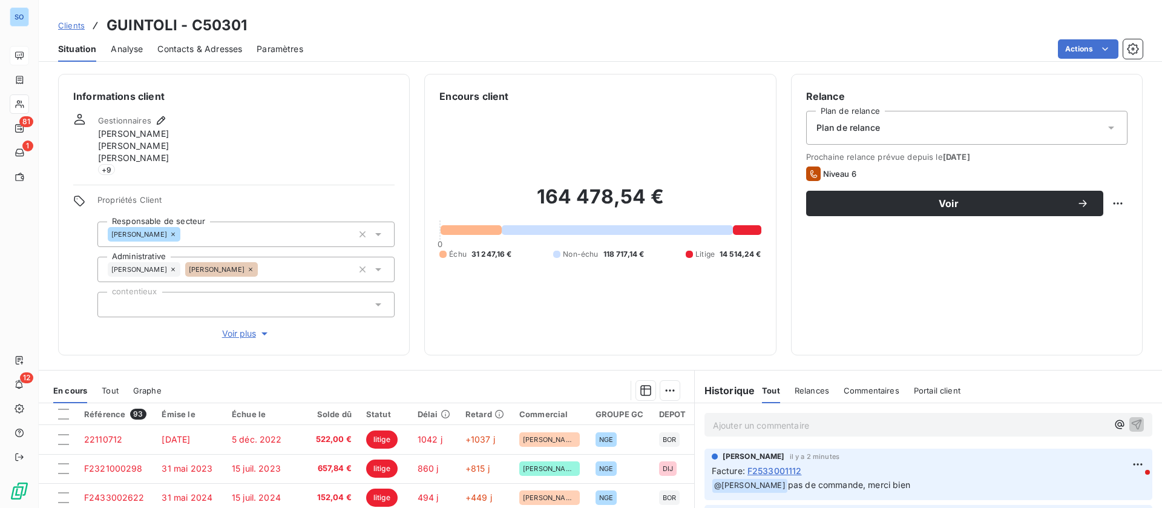
click at [192, 54] on span "Contacts & Adresses" at bounding box center [199, 49] width 85 height 12
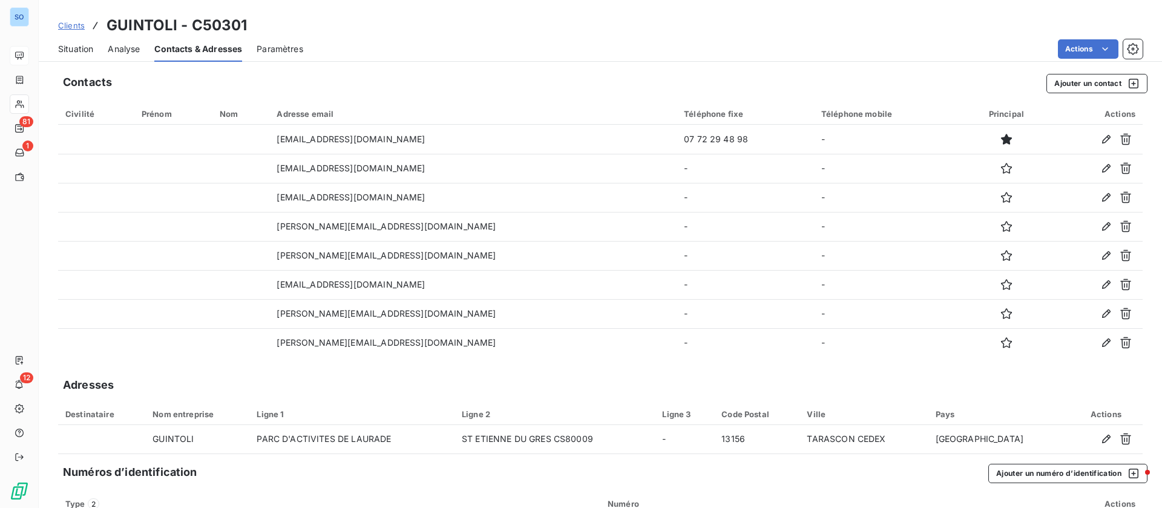
click at [96, 47] on div "Situation Analyse Contacts & Adresses Paramètres Actions" at bounding box center [600, 48] width 1123 height 25
click at [73, 50] on span "Situation" at bounding box center [75, 49] width 35 height 12
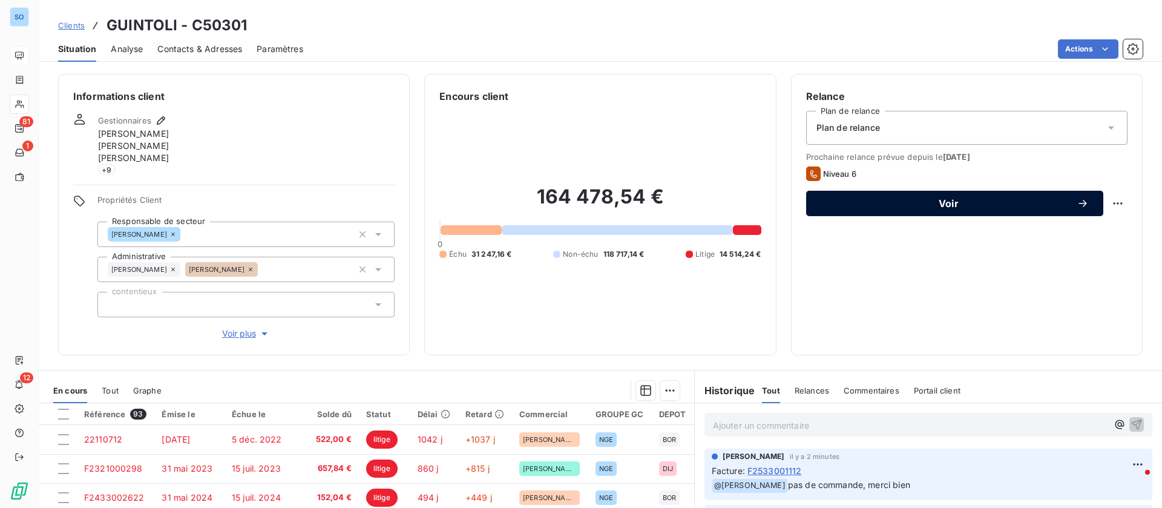
click at [908, 205] on span "Voir" at bounding box center [949, 204] width 256 height 10
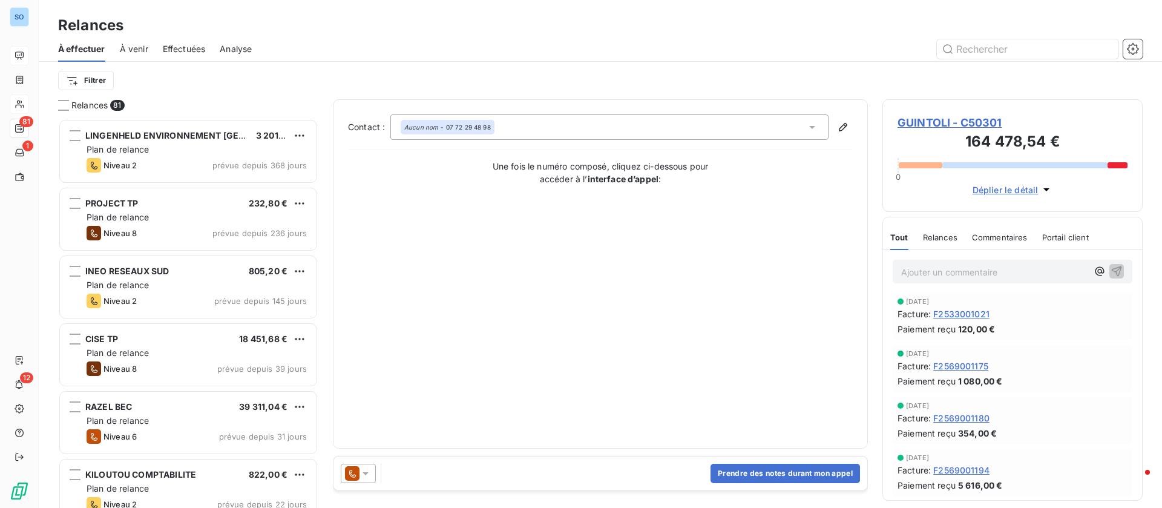
scroll to position [272, 0]
click at [784, 465] on button "Prendre des notes durant mon appel" at bounding box center [786, 473] width 150 height 19
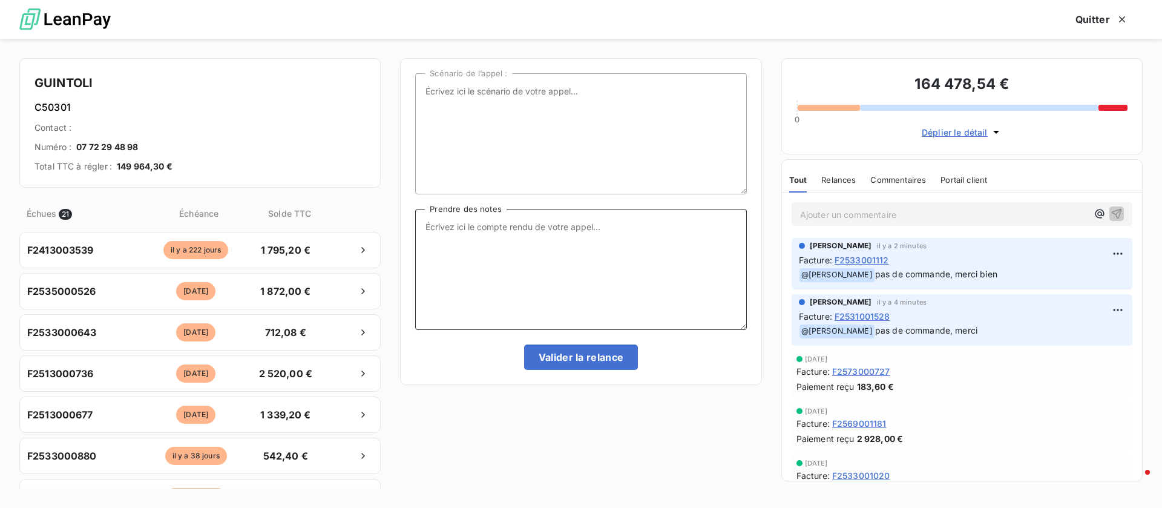
click at [470, 298] on textarea "Prendre des notes" at bounding box center [580, 269] width 331 height 121
type textarea "me demande un mail recap"
click at [572, 352] on button "Valider la relance" at bounding box center [581, 356] width 114 height 25
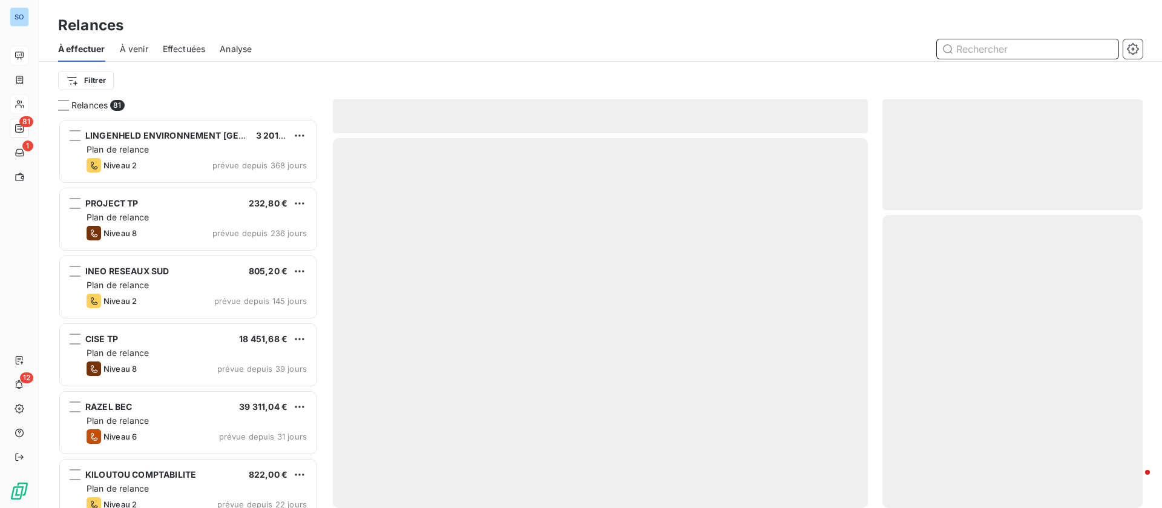
click at [173, 50] on span "Effectuées" at bounding box center [184, 49] width 43 height 12
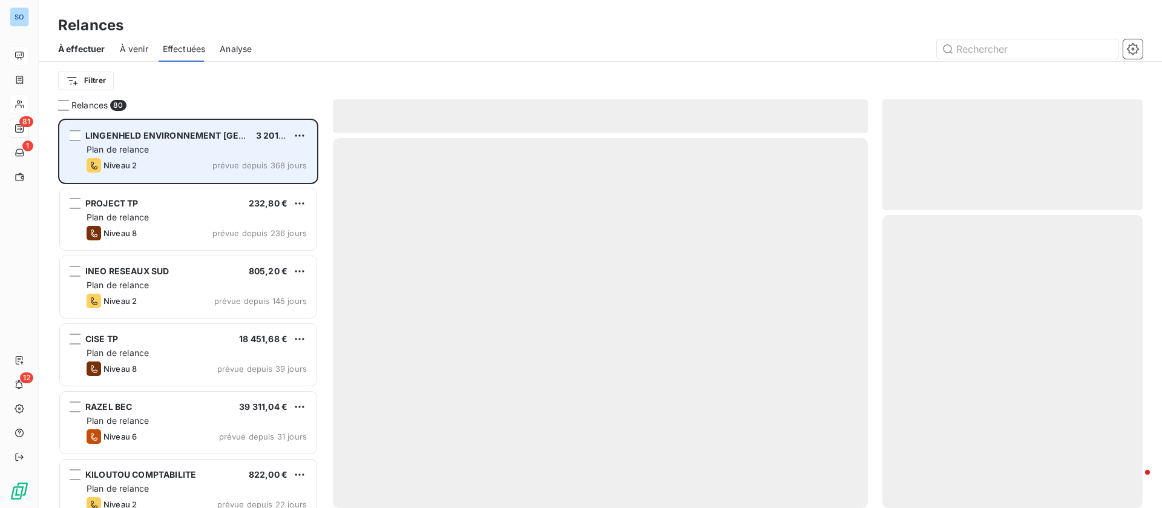
scroll to position [375, 246]
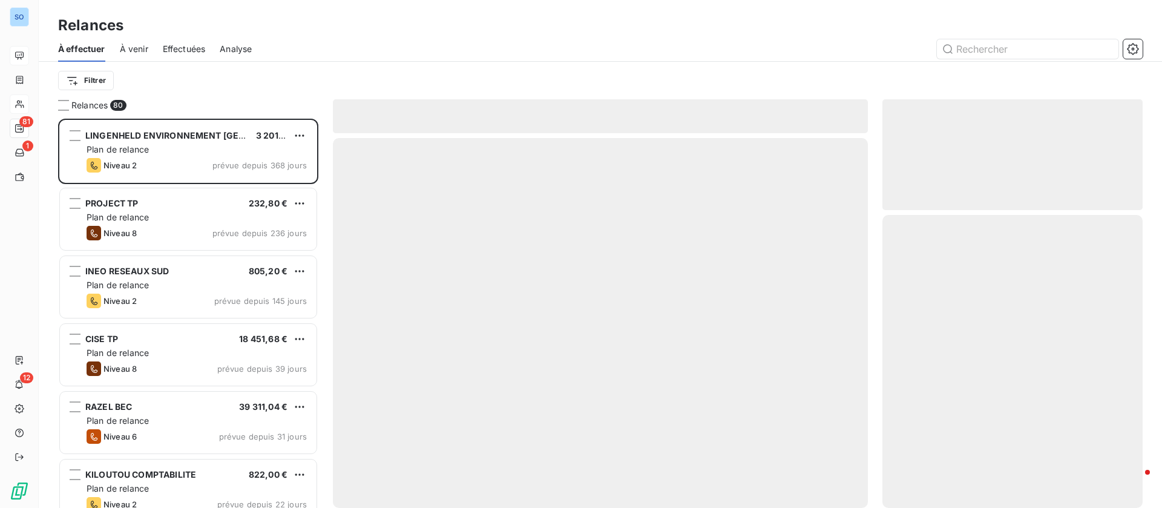
click at [183, 47] on span "Effectuées" at bounding box center [184, 49] width 43 height 12
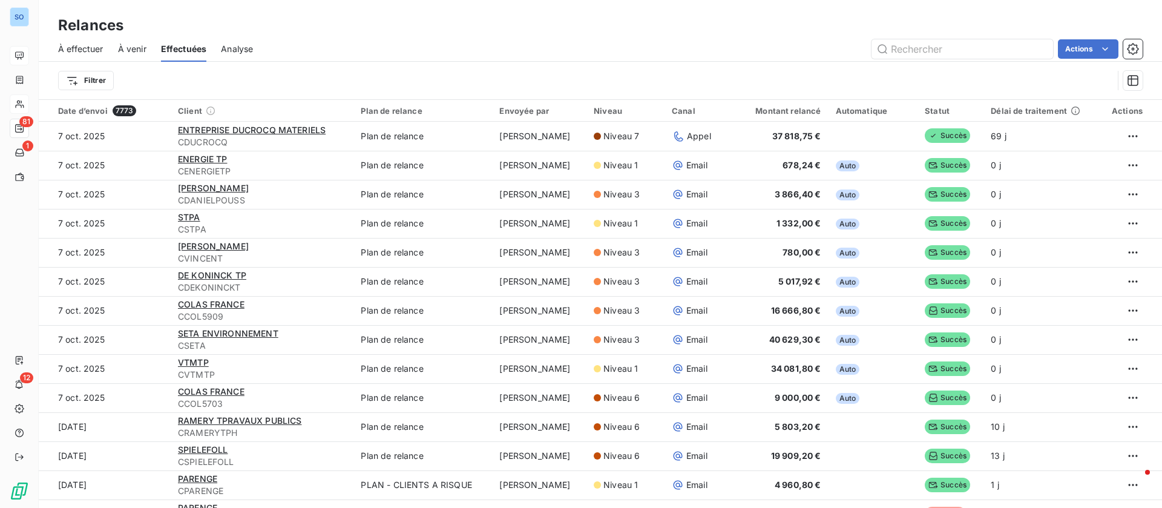
click at [88, 49] on span "À effectuer" at bounding box center [80, 49] width 45 height 12
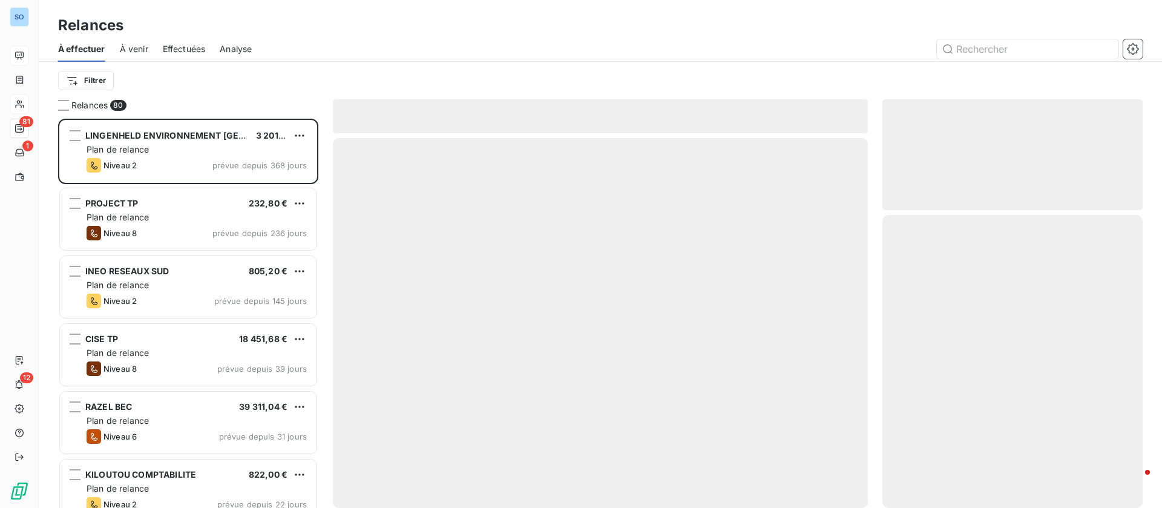
scroll to position [375, 246]
click at [196, 48] on span "Effectuées" at bounding box center [184, 49] width 43 height 12
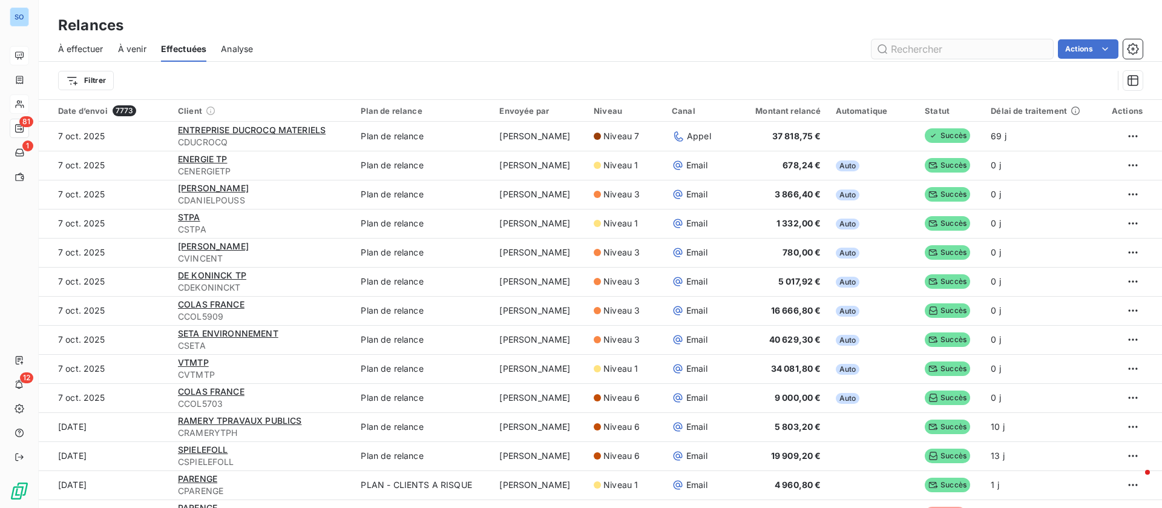
click at [945, 51] on input "text" at bounding box center [963, 48] width 182 height 19
type input "guintoli"
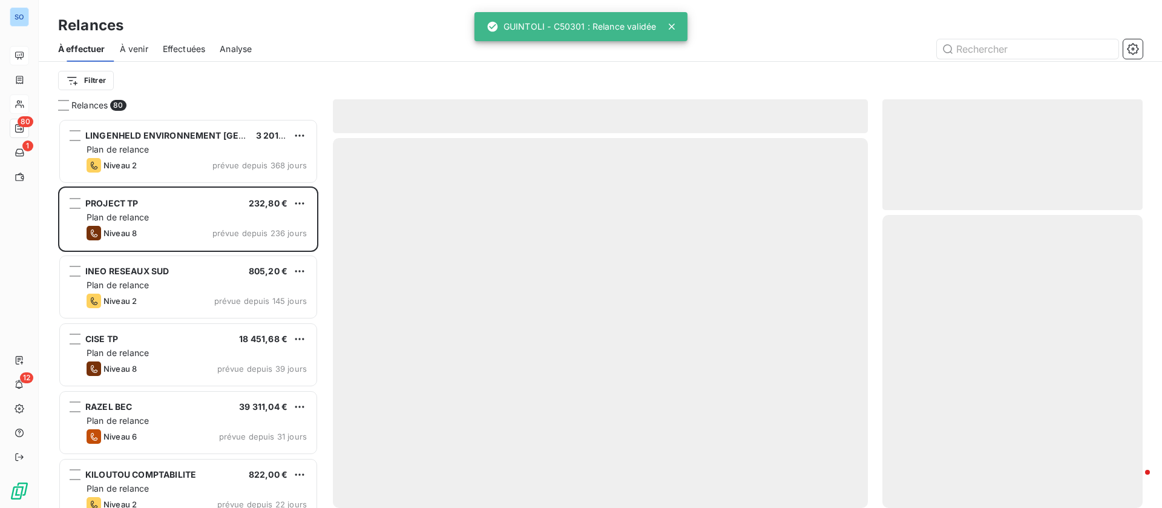
scroll to position [375, 246]
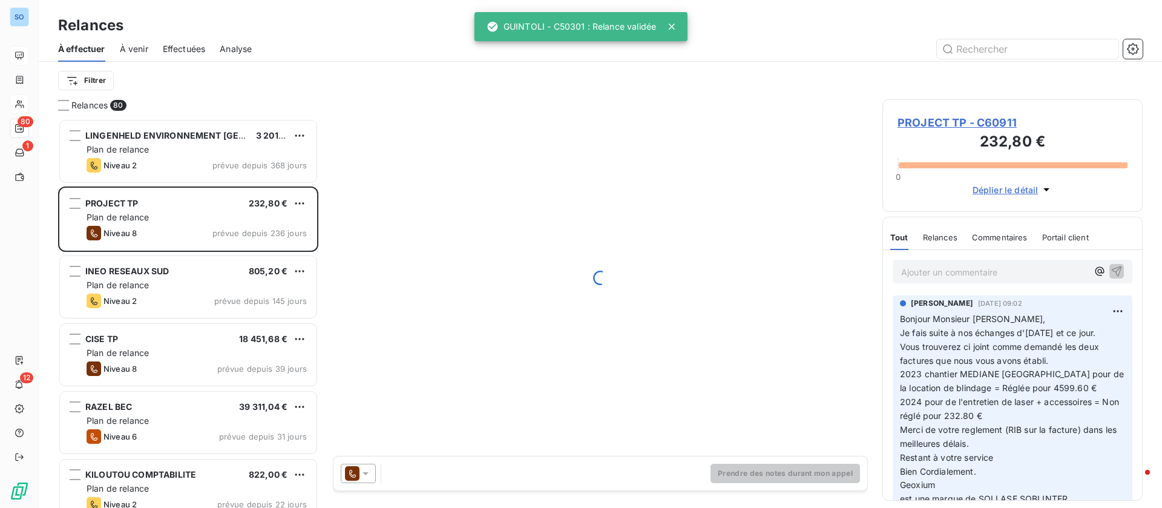
click at [180, 51] on span "Effectuées" at bounding box center [184, 49] width 43 height 12
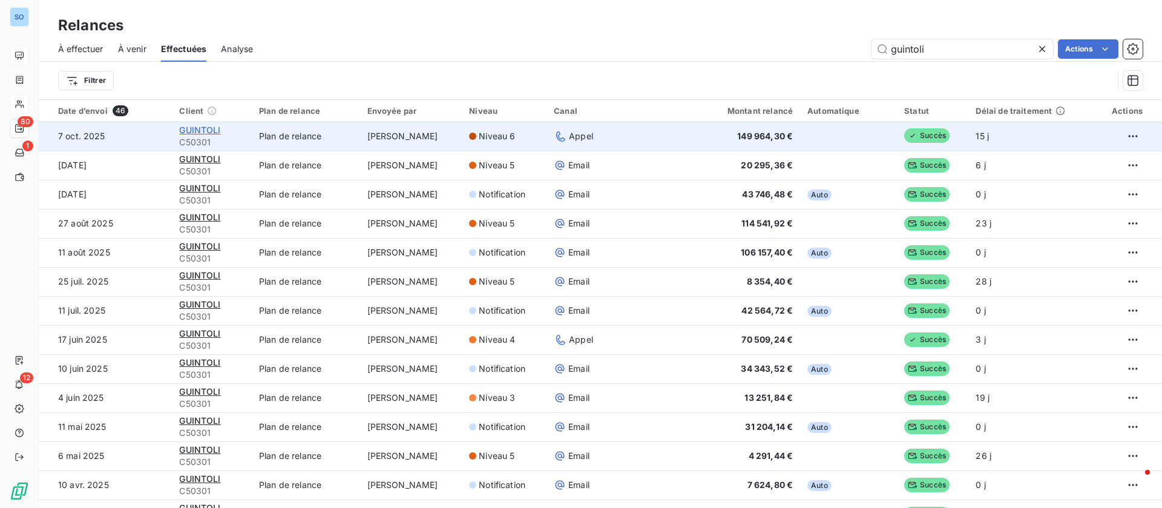
click at [211, 130] on span "GUINTOLI" at bounding box center [199, 130] width 41 height 10
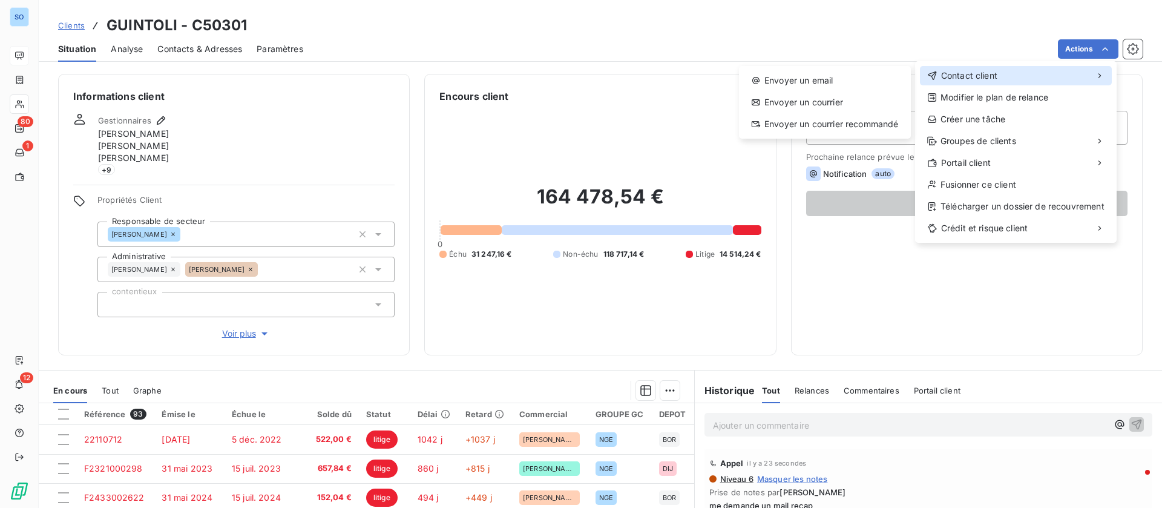
click at [978, 80] on span "Contact client" at bounding box center [969, 76] width 56 height 12
click at [766, 85] on div "Envoyer un email" at bounding box center [825, 80] width 162 height 19
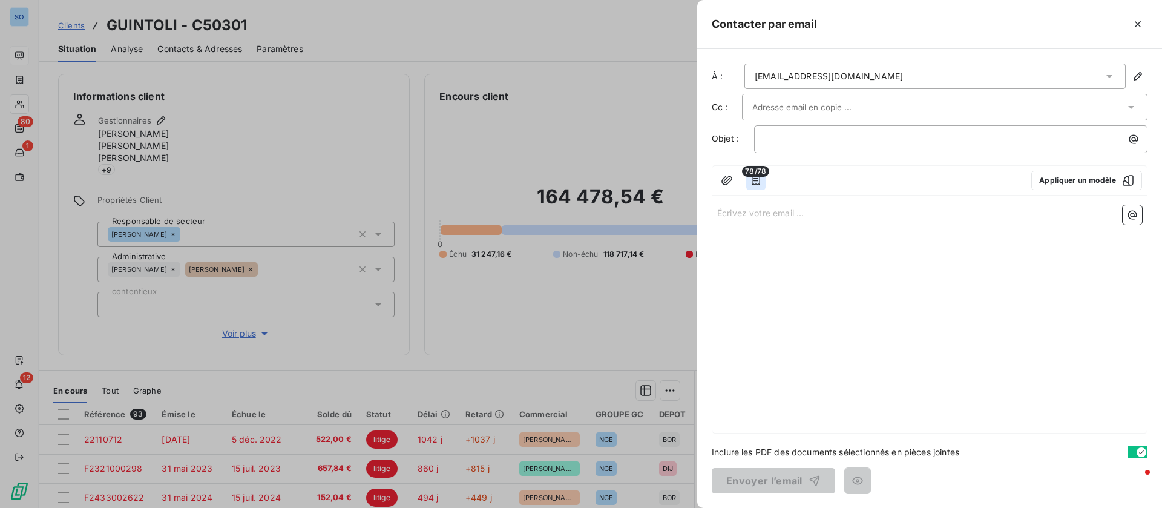
click at [761, 180] on button "button" at bounding box center [755, 180] width 19 height 19
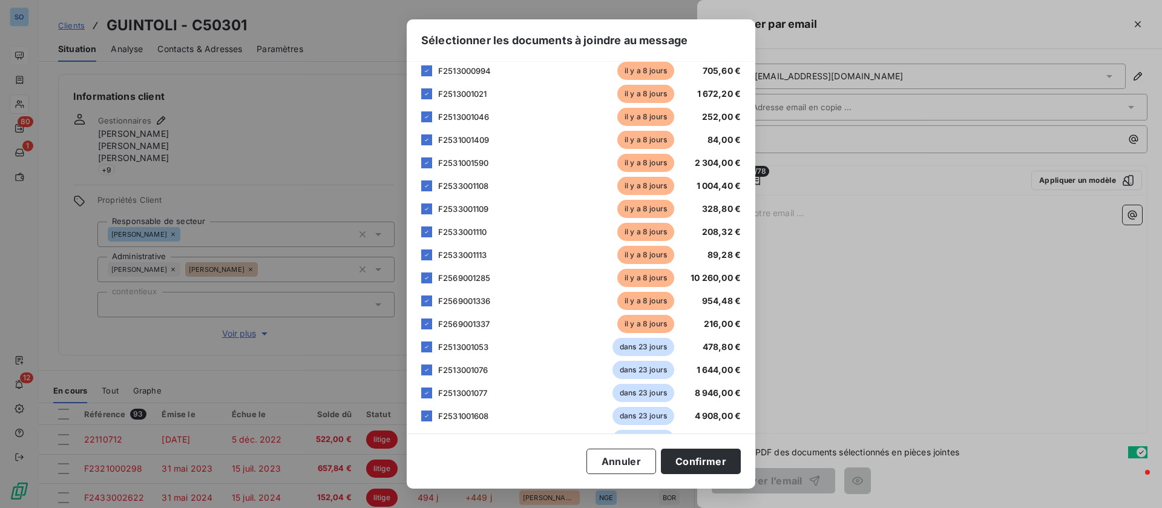
scroll to position [363, 0]
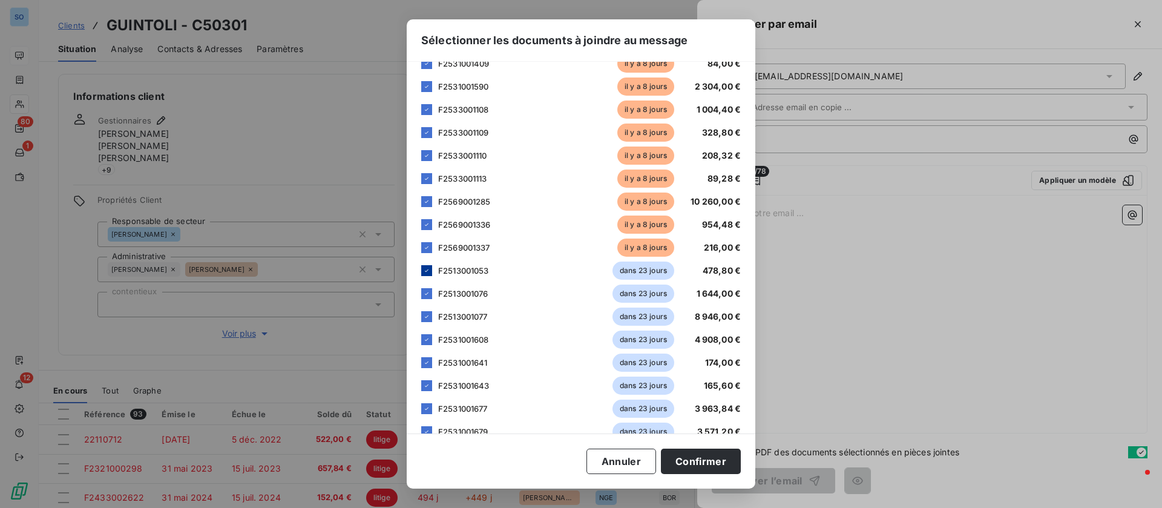
click at [430, 270] on icon at bounding box center [426, 270] width 7 height 7
click at [427, 290] on icon at bounding box center [426, 293] width 7 height 7
click at [425, 311] on div at bounding box center [426, 316] width 11 height 11
click at [427, 341] on icon at bounding box center [426, 339] width 7 height 7
drag, startPoint x: 427, startPoint y: 360, endPoint x: 427, endPoint y: 369, distance: 9.1
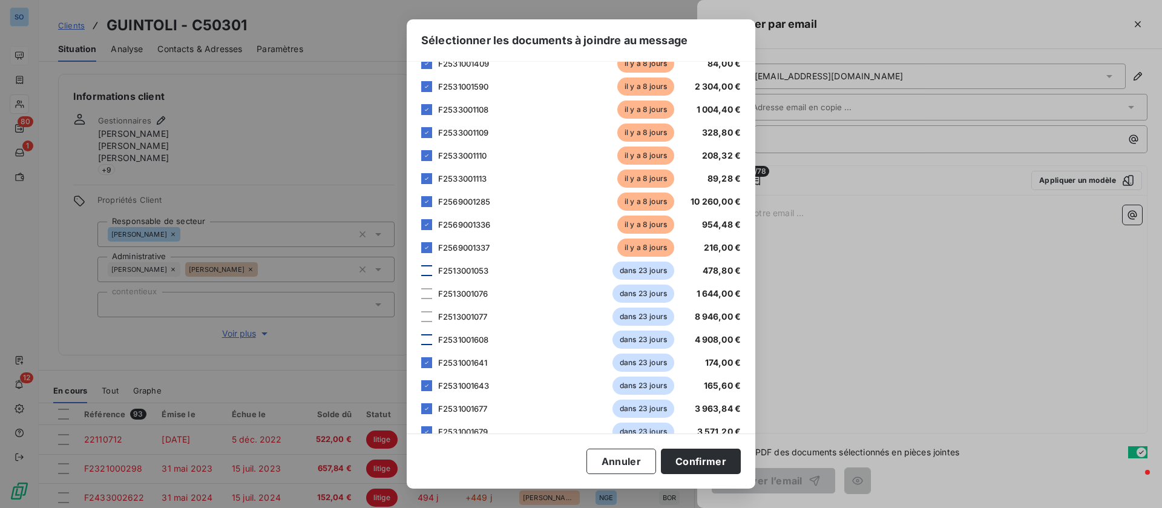
click at [427, 362] on icon at bounding box center [426, 362] width 7 height 7
click at [427, 384] on icon at bounding box center [426, 385] width 7 height 7
click at [427, 409] on icon at bounding box center [426, 408] width 7 height 7
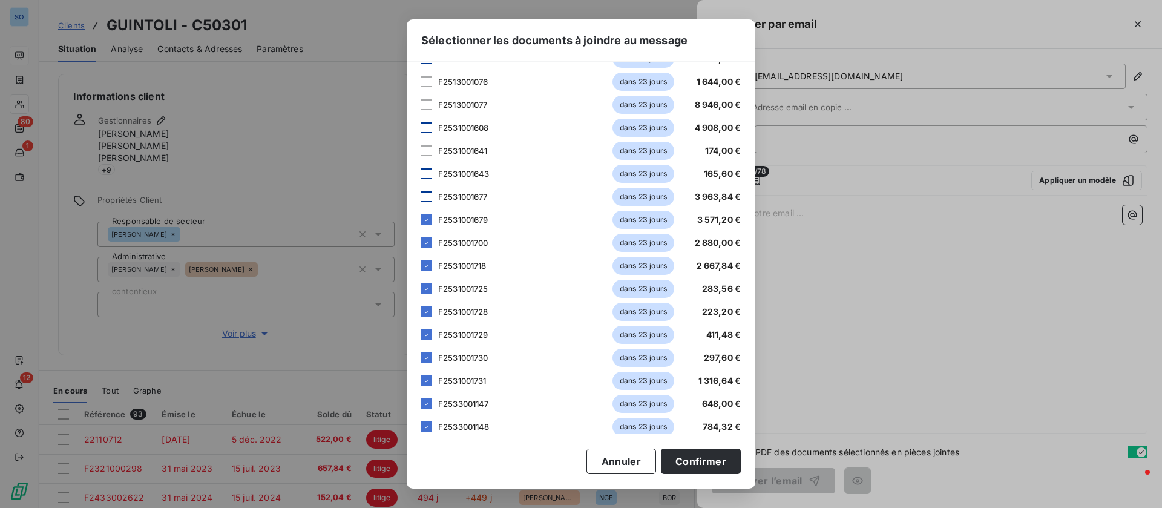
scroll to position [636, 0]
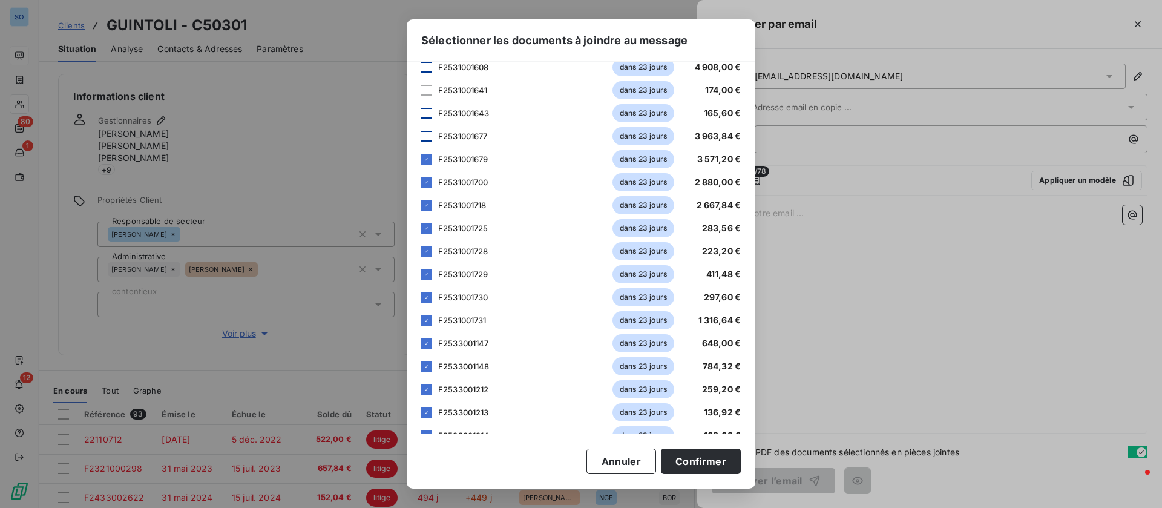
click at [425, 156] on icon at bounding box center [426, 159] width 7 height 7
click at [419, 181] on div "Veuillez choisir les éléments que vous souhaitez intégrer au tableau de la situ…" at bounding box center [581, 248] width 349 height 372
click at [427, 202] on icon at bounding box center [426, 205] width 7 height 7
drag, startPoint x: 425, startPoint y: 180, endPoint x: 428, endPoint y: 212, distance: 32.8
click at [425, 183] on icon at bounding box center [426, 182] width 7 height 7
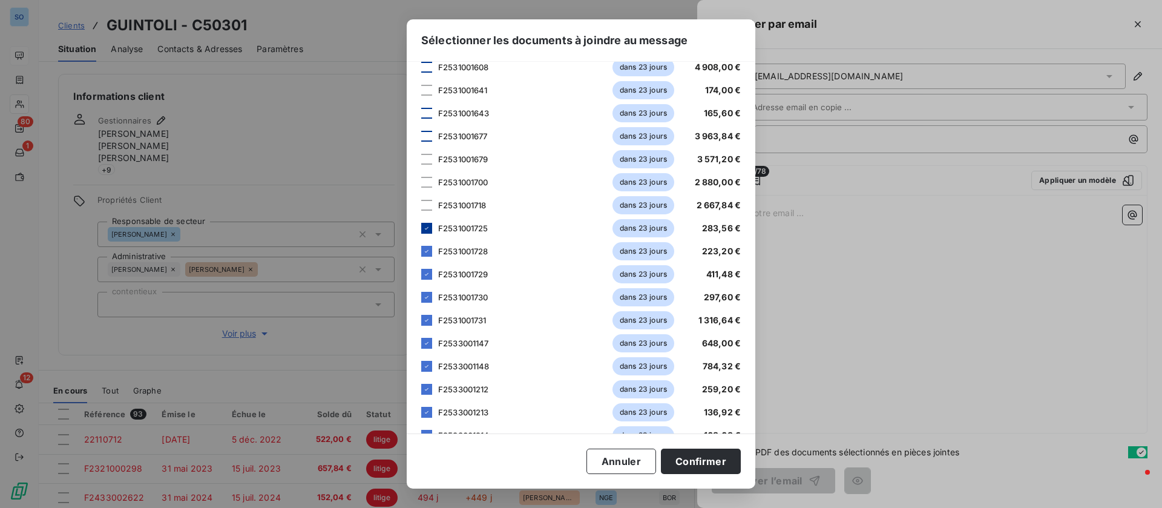
click at [430, 231] on icon at bounding box center [426, 228] width 7 height 7
click at [425, 255] on div at bounding box center [426, 251] width 11 height 11
click at [427, 274] on icon at bounding box center [426, 274] width 7 height 7
click at [427, 297] on icon at bounding box center [426, 297] width 7 height 7
click at [430, 320] on icon at bounding box center [426, 320] width 7 height 7
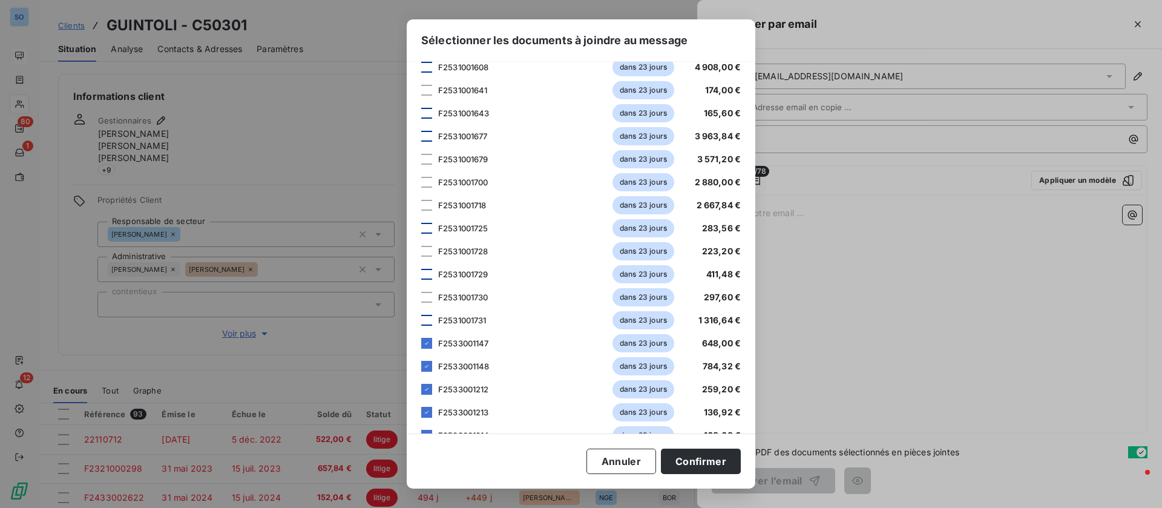
click at [429, 346] on icon at bounding box center [426, 343] width 7 height 7
click at [427, 369] on icon at bounding box center [426, 366] width 7 height 7
click at [426, 396] on div "F2533001212 dans 23 jours 259,20 €" at bounding box center [581, 389] width 320 height 18
click at [425, 409] on icon at bounding box center [426, 412] width 7 height 7
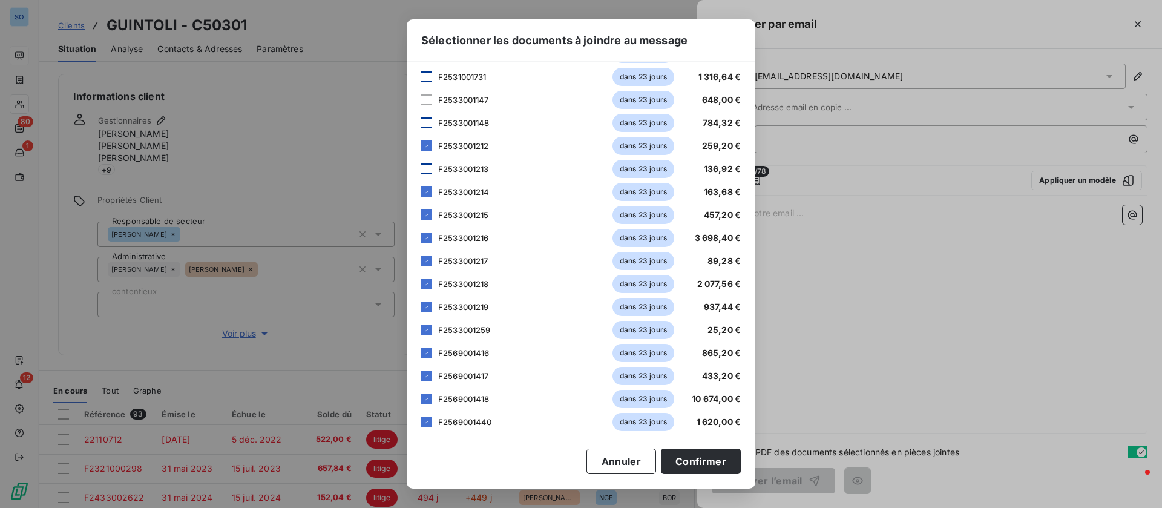
scroll to position [908, 0]
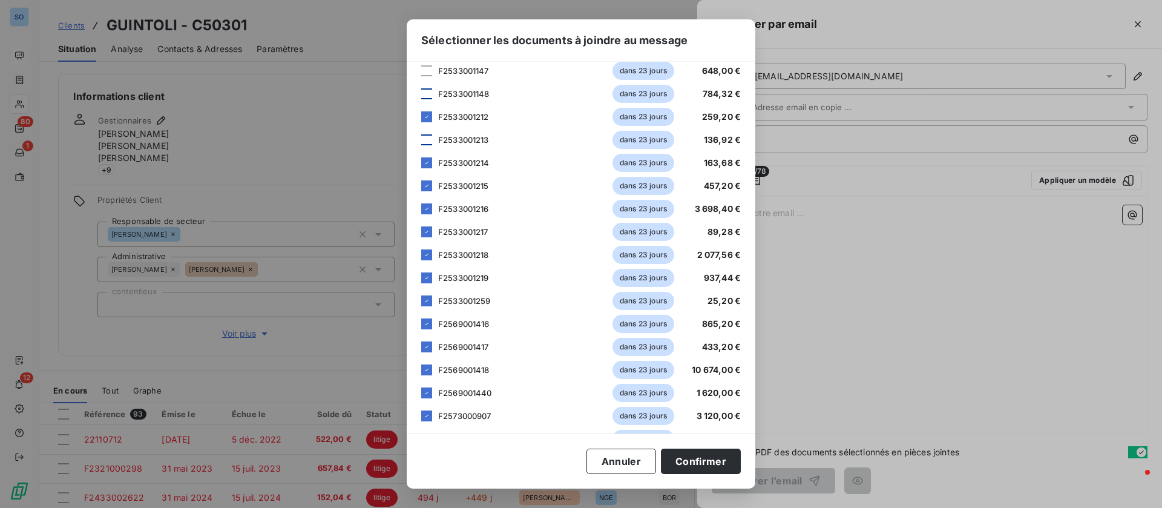
click at [426, 117] on icon at bounding box center [426, 116] width 7 height 7
drag, startPoint x: 425, startPoint y: 160, endPoint x: 424, endPoint y: 166, distance: 6.2
click at [425, 162] on icon at bounding box center [426, 162] width 7 height 7
drag, startPoint x: 424, startPoint y: 180, endPoint x: 423, endPoint y: 202, distance: 21.8
click at [424, 182] on div at bounding box center [426, 185] width 11 height 11
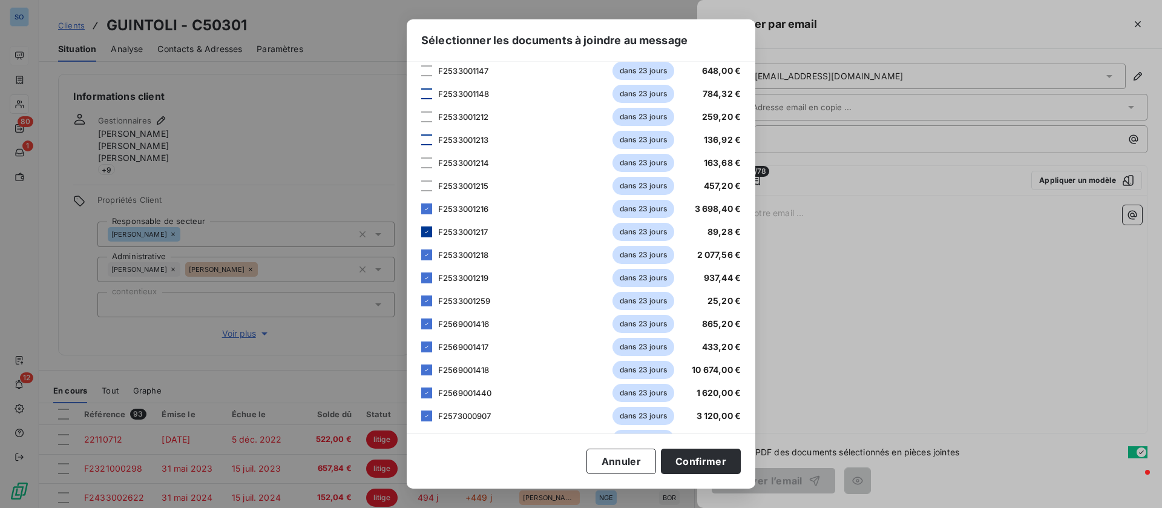
click at [423, 211] on icon at bounding box center [426, 208] width 7 height 7
click at [429, 229] on icon at bounding box center [426, 231] width 7 height 7
click at [429, 257] on icon at bounding box center [426, 254] width 7 height 7
click at [429, 278] on icon at bounding box center [426, 277] width 7 height 7
click at [430, 311] on div "53 factures F2413003539 il y a 222 jours 1 795,20 € F2533000643 il y a 100 jour…" at bounding box center [581, 119] width 320 height 1807
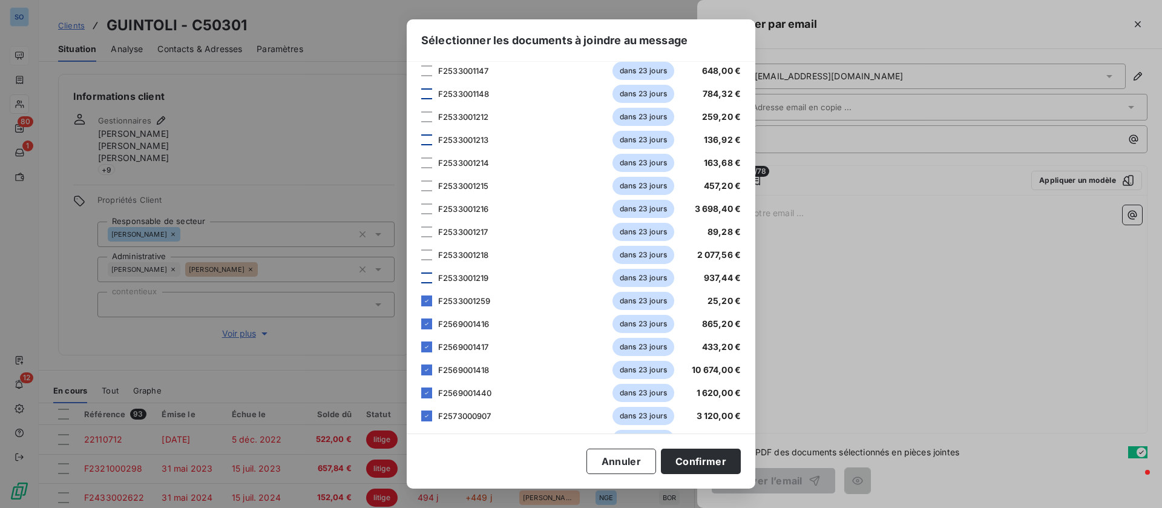
click at [427, 334] on div "53 factures F2413003539 il y a 222 jours 1 795,20 € F2533000643 il y a 100 jour…" at bounding box center [581, 119] width 320 height 1807
drag, startPoint x: 427, startPoint y: 303, endPoint x: 426, endPoint y: 319, distance: 16.4
click at [427, 303] on icon at bounding box center [426, 300] width 7 height 7
click at [426, 324] on icon at bounding box center [426, 323] width 7 height 7
click at [426, 344] on icon at bounding box center [426, 346] width 7 height 7
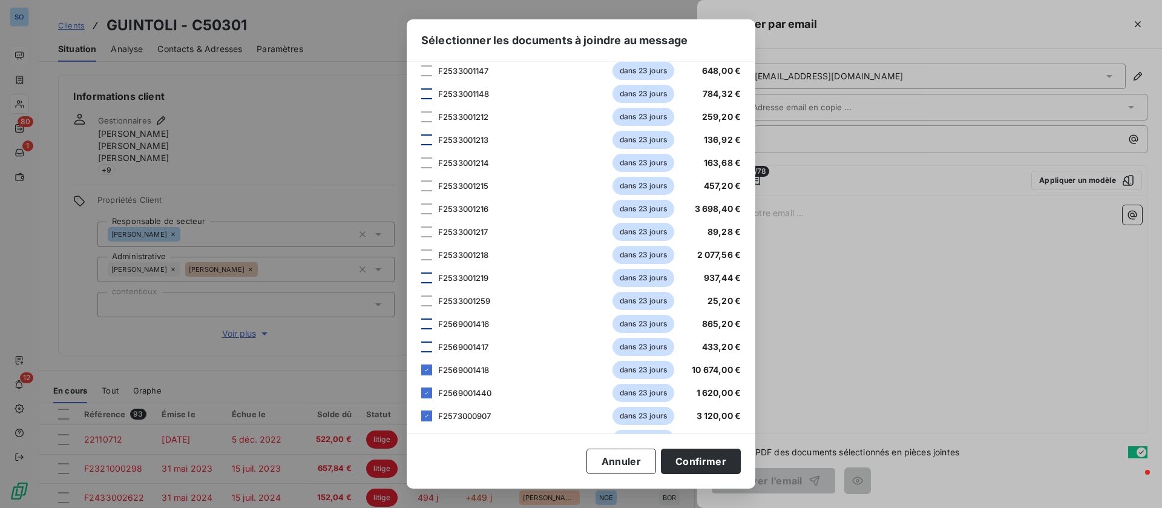
drag, startPoint x: 422, startPoint y: 367, endPoint x: 424, endPoint y: 378, distance: 11.0
click at [422, 369] on div at bounding box center [426, 369] width 11 height 11
drag, startPoint x: 429, startPoint y: 393, endPoint x: 429, endPoint y: 409, distance: 15.7
click at [429, 394] on icon at bounding box center [426, 392] width 7 height 7
click at [429, 414] on icon at bounding box center [426, 415] width 7 height 7
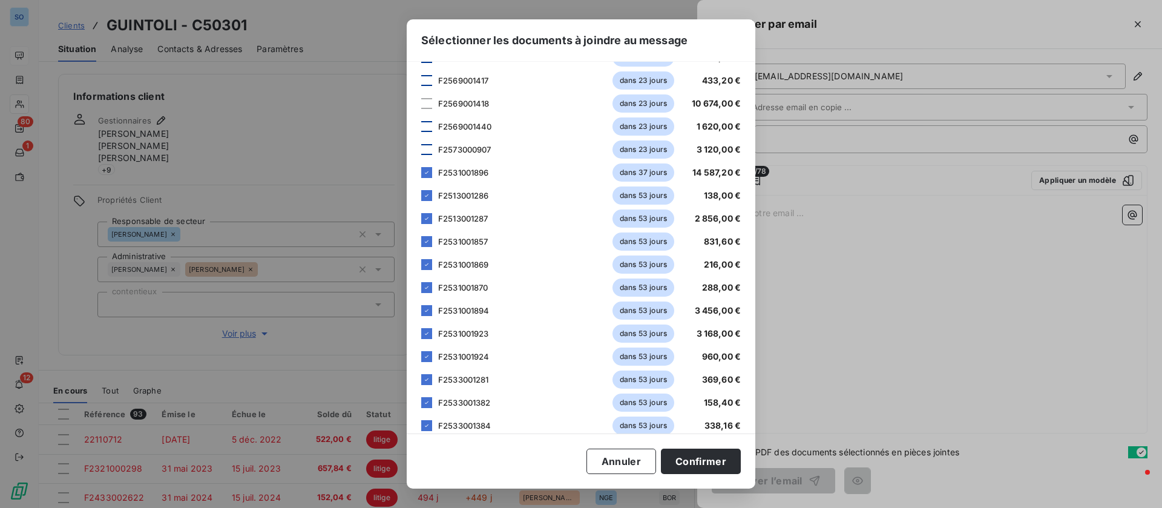
scroll to position [1180, 0]
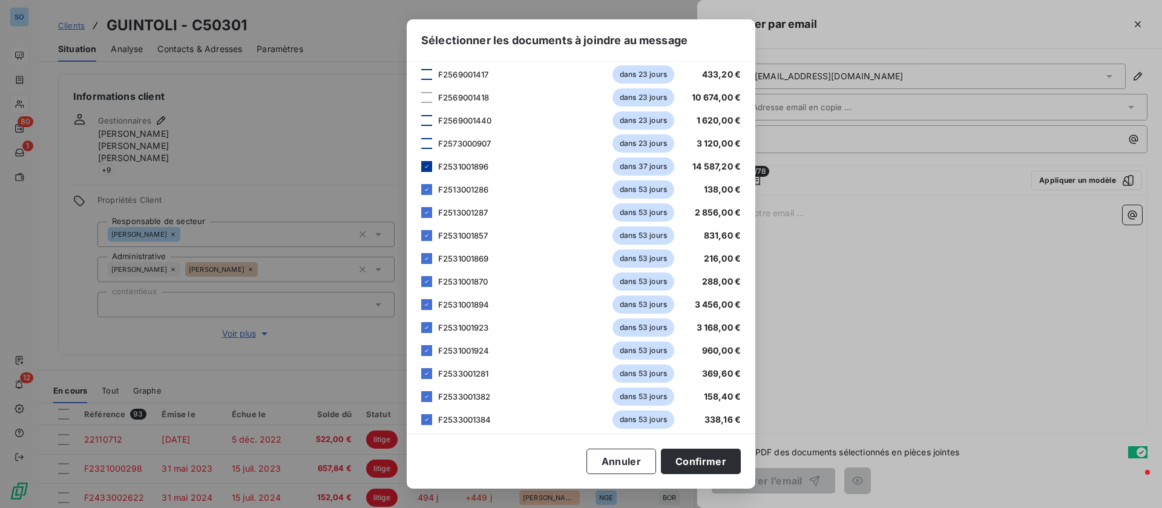
drag, startPoint x: 429, startPoint y: 163, endPoint x: 430, endPoint y: 188, distance: 24.8
click at [428, 163] on icon at bounding box center [426, 166] width 7 height 7
click at [430, 189] on div at bounding box center [426, 189] width 11 height 11
click at [429, 214] on icon at bounding box center [426, 212] width 7 height 7
click at [429, 240] on div at bounding box center [426, 235] width 11 height 11
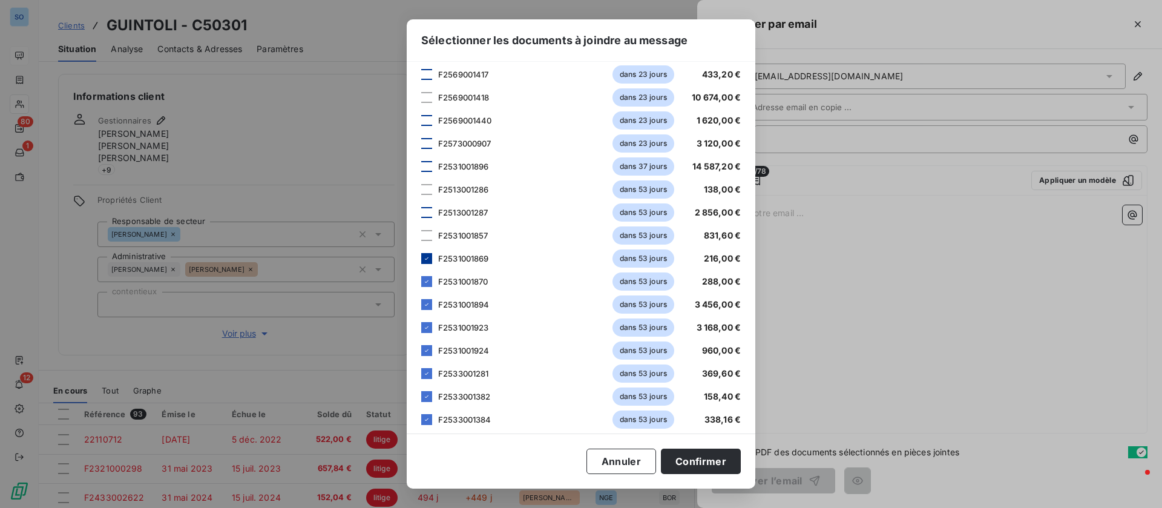
click at [426, 263] on div at bounding box center [426, 258] width 11 height 11
click at [433, 281] on div "F2531001870 dans 53 jours 288,00 €" at bounding box center [581, 281] width 320 height 18
click at [433, 304] on div "F2531001894 dans 53 jours 3 456,00 €" at bounding box center [581, 304] width 320 height 18
drag, startPoint x: 429, startPoint y: 279, endPoint x: 427, endPoint y: 293, distance: 14.0
click at [429, 280] on icon at bounding box center [426, 281] width 7 height 7
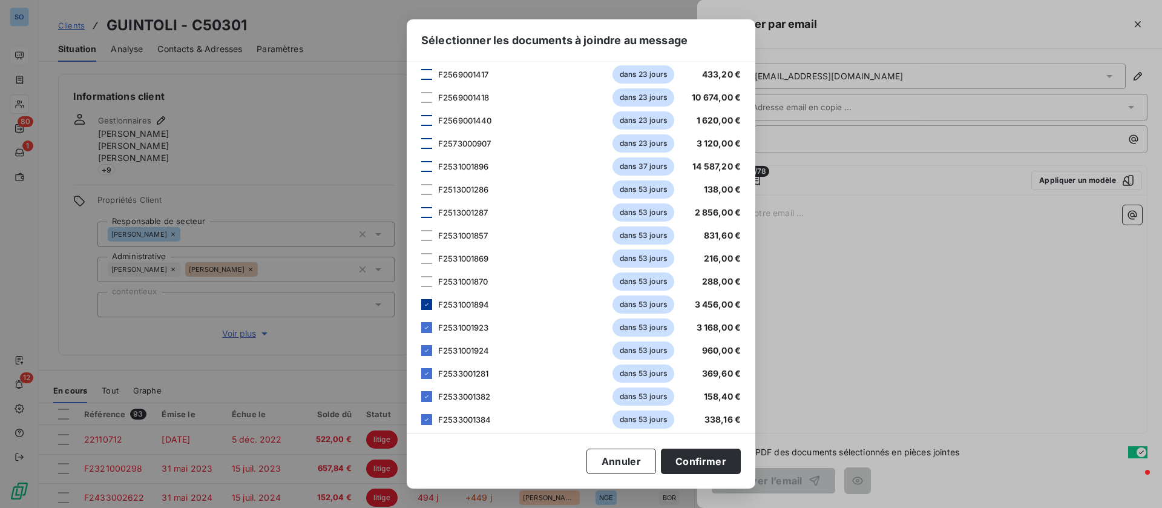
click at [427, 304] on icon at bounding box center [426, 304] width 7 height 7
click at [427, 327] on icon at bounding box center [427, 327] width 4 height 2
click at [427, 347] on icon at bounding box center [426, 350] width 7 height 7
click at [422, 381] on div "F2533001281 dans 53 jours 369,60 €" at bounding box center [581, 373] width 320 height 18
click at [427, 392] on div at bounding box center [426, 396] width 11 height 11
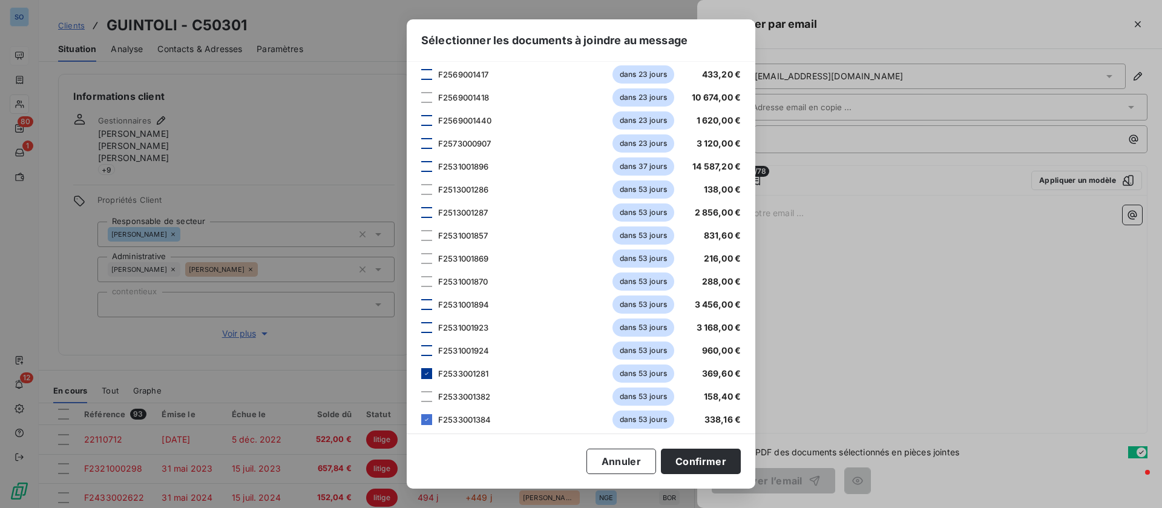
click at [430, 376] on icon at bounding box center [426, 373] width 7 height 7
drag, startPoint x: 427, startPoint y: 419, endPoint x: 517, endPoint y: 337, distance: 121.2
click at [427, 418] on icon at bounding box center [426, 419] width 7 height 7
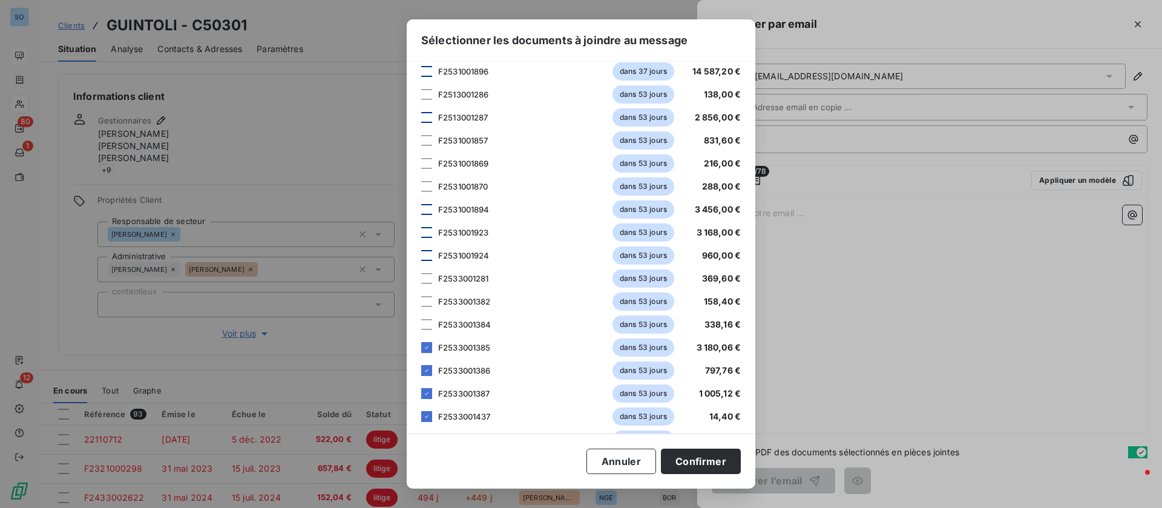
scroll to position [1362, 0]
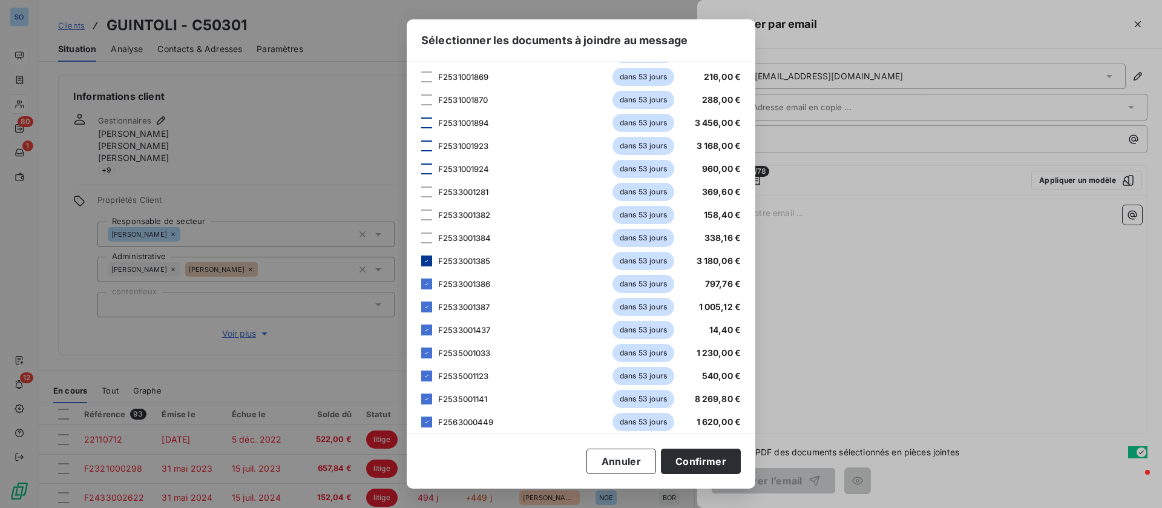
click at [429, 264] on icon at bounding box center [426, 260] width 7 height 7
drag, startPoint x: 424, startPoint y: 281, endPoint x: 426, endPoint y: 299, distance: 17.6
click at [424, 281] on icon at bounding box center [426, 283] width 7 height 7
click at [428, 306] on icon at bounding box center [427, 307] width 4 height 2
click at [429, 326] on icon at bounding box center [426, 329] width 7 height 7
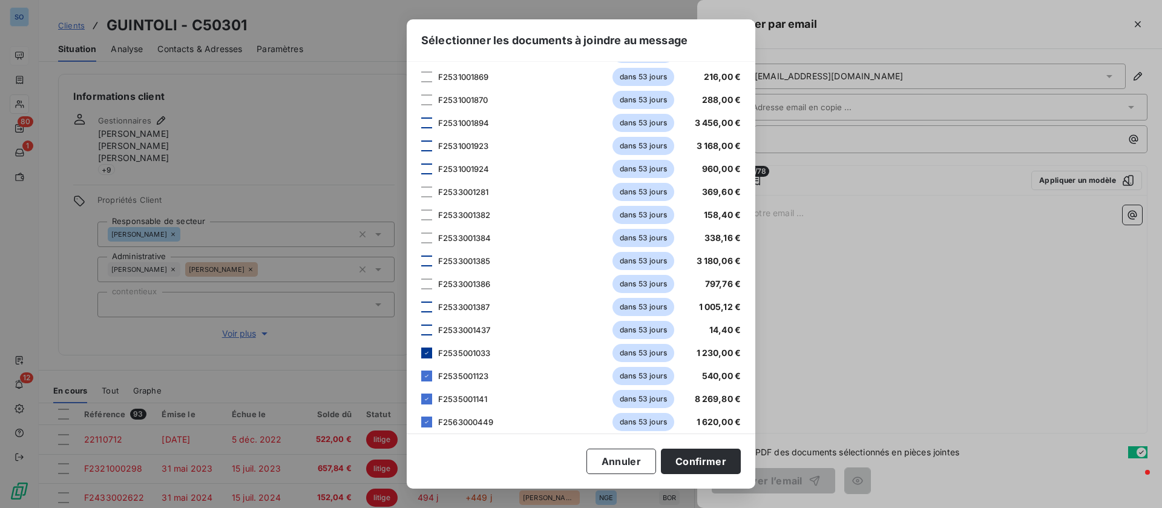
click at [430, 349] on div at bounding box center [426, 352] width 11 height 11
click at [432, 376] on div "F2535001123 dans 53 jours 540,00 €" at bounding box center [581, 376] width 320 height 18
click at [429, 398] on icon at bounding box center [426, 398] width 7 height 7
click at [427, 381] on div "F2535001123 dans 53 jours 540,00 €" at bounding box center [581, 376] width 320 height 18
click at [429, 428] on div "F2563000449 dans 53 jours 1 620,00 €" at bounding box center [581, 422] width 320 height 18
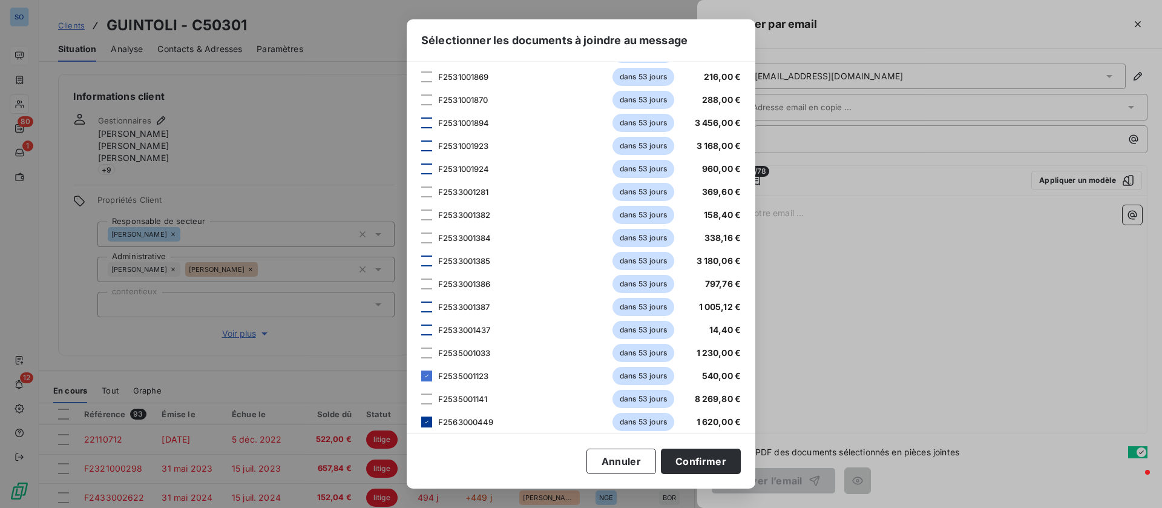
click at [426, 418] on icon at bounding box center [426, 421] width 7 height 7
click at [426, 376] on icon at bounding box center [427, 376] width 4 height 2
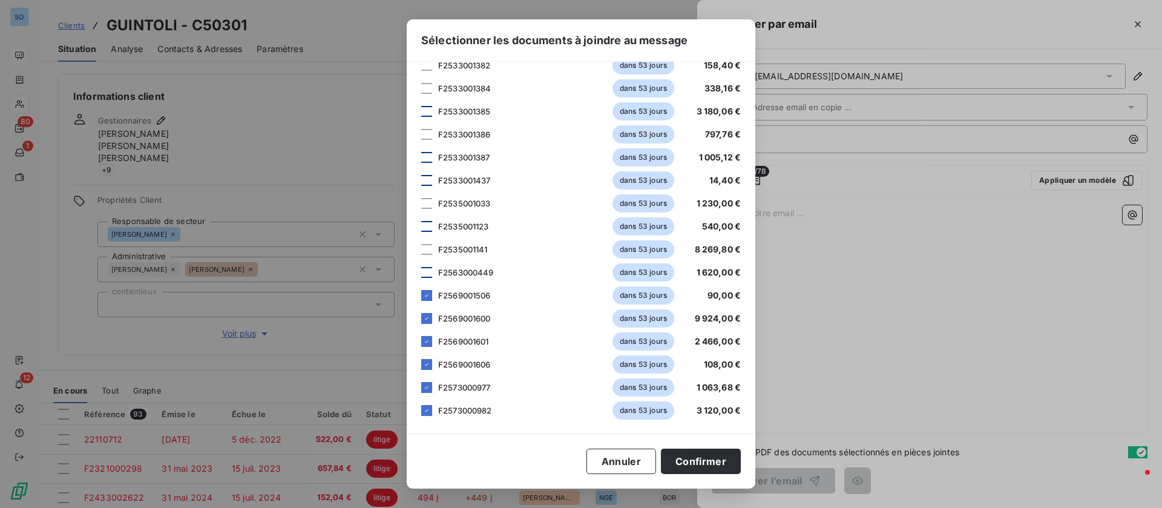
scroll to position [1512, 0]
click at [423, 295] on icon at bounding box center [426, 294] width 7 height 7
click at [426, 324] on div "F2569001600 dans 53 jours 9 924,00 €" at bounding box center [581, 318] width 320 height 18
click at [427, 318] on icon at bounding box center [426, 317] width 7 height 7
click at [426, 339] on icon at bounding box center [426, 340] width 7 height 7
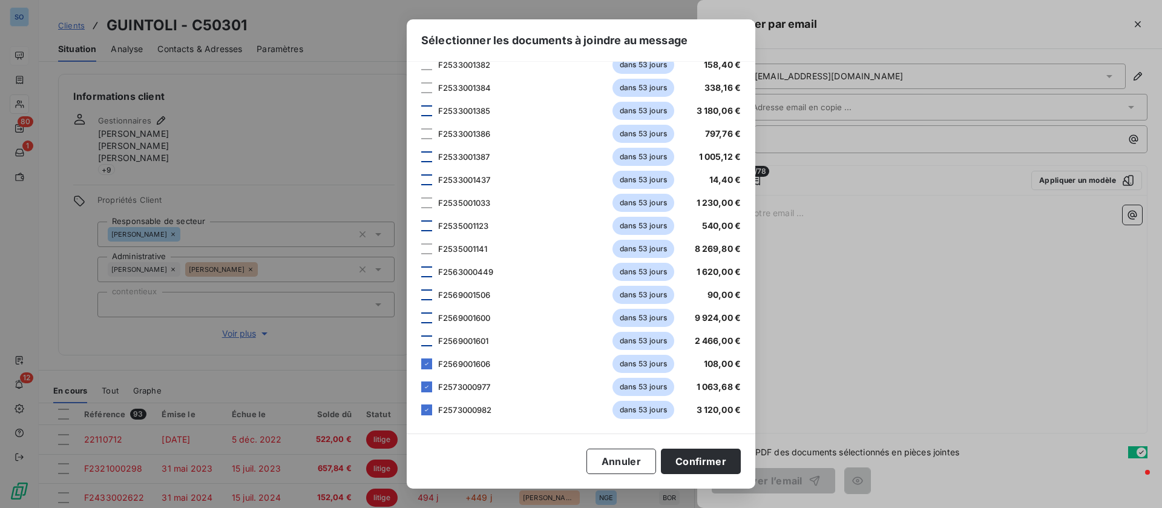
click at [432, 369] on div "F2569001606 dans 53 jours 108,00 €" at bounding box center [581, 364] width 320 height 18
click at [432, 388] on div at bounding box center [426, 386] width 11 height 11
click at [430, 412] on icon at bounding box center [426, 409] width 7 height 7
click at [425, 367] on icon at bounding box center [426, 363] width 7 height 7
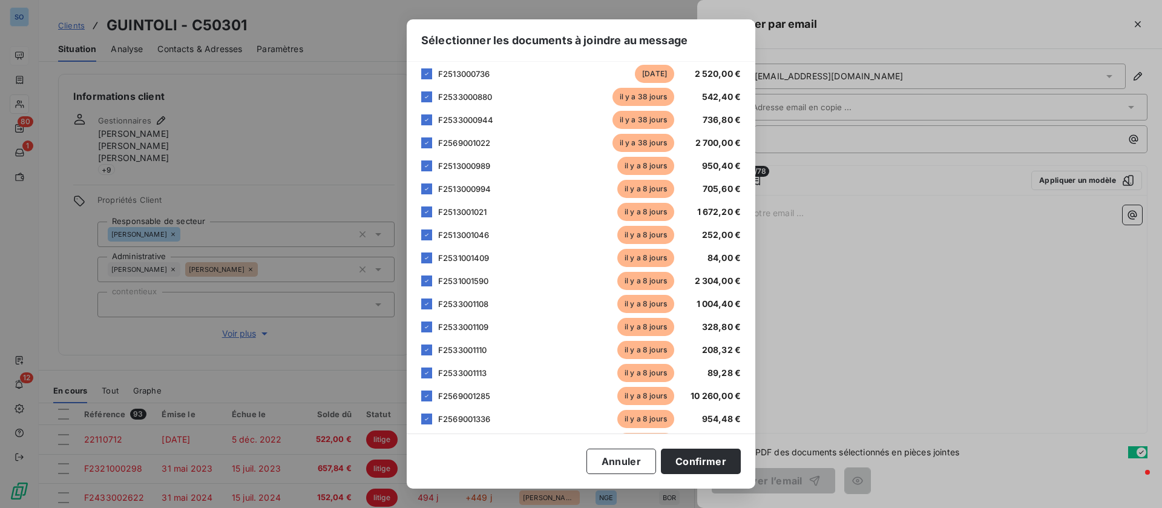
scroll to position [0, 0]
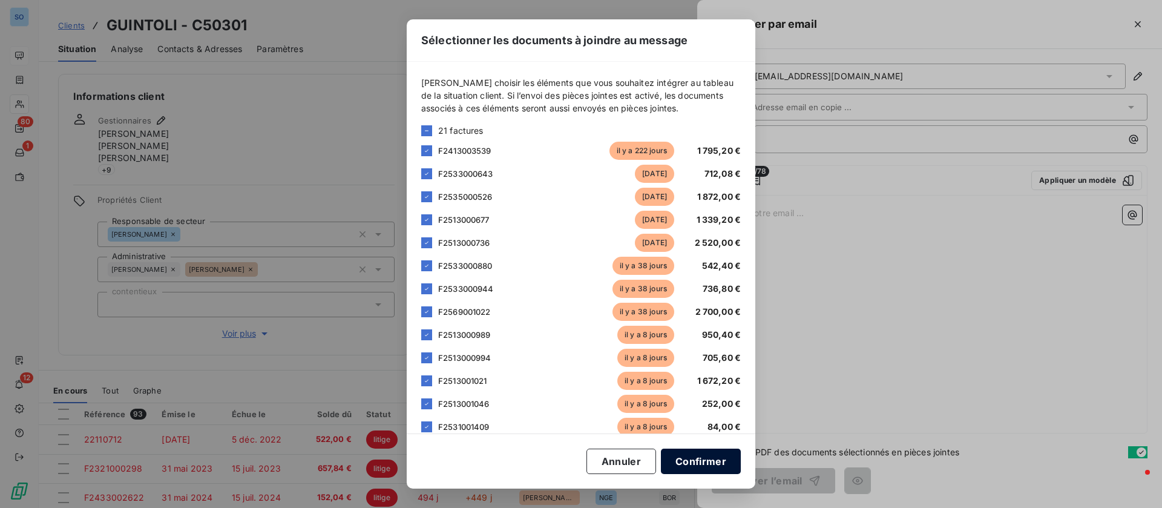
click at [695, 464] on button "Confirmer" at bounding box center [701, 461] width 80 height 25
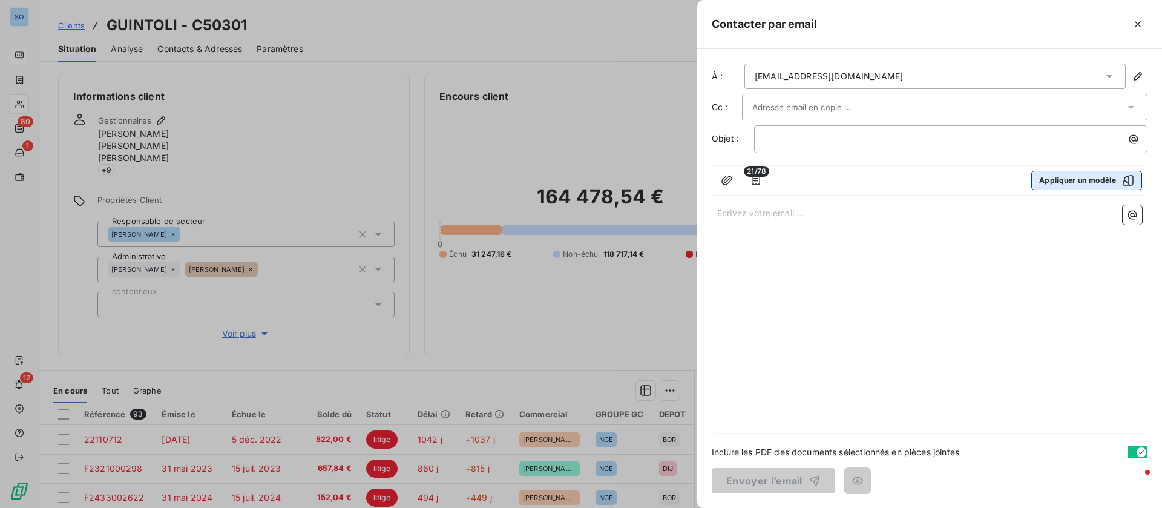
click at [1094, 174] on button "Appliquer un modèle" at bounding box center [1086, 180] width 111 height 19
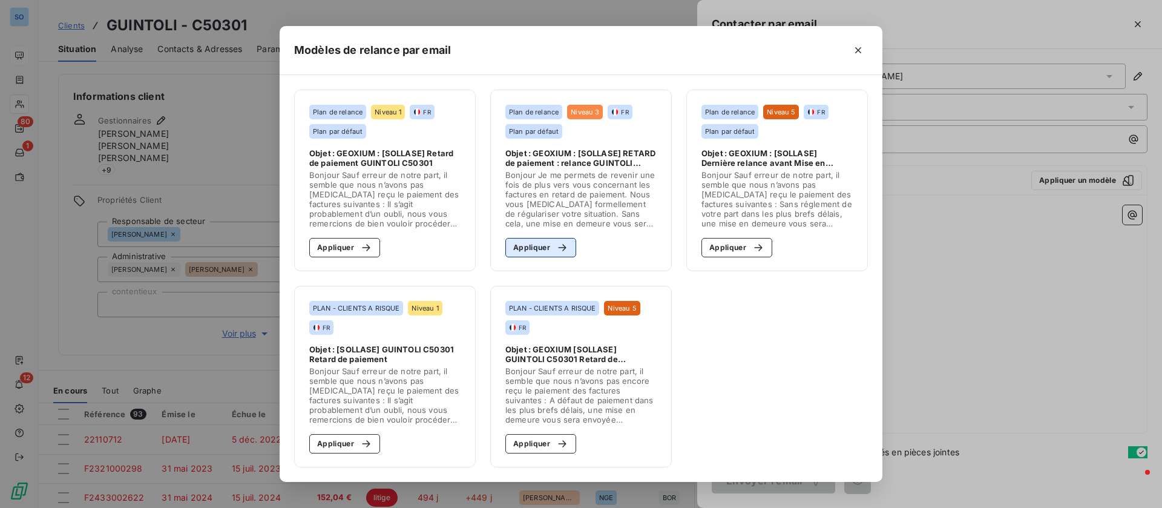
click at [542, 253] on button "Appliquer" at bounding box center [540, 247] width 71 height 19
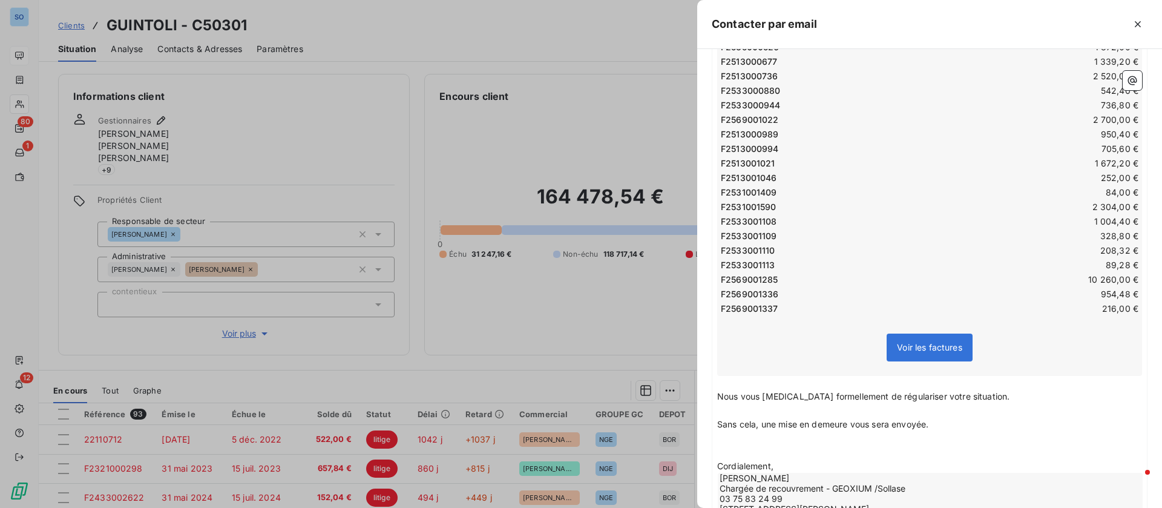
scroll to position [390, 0]
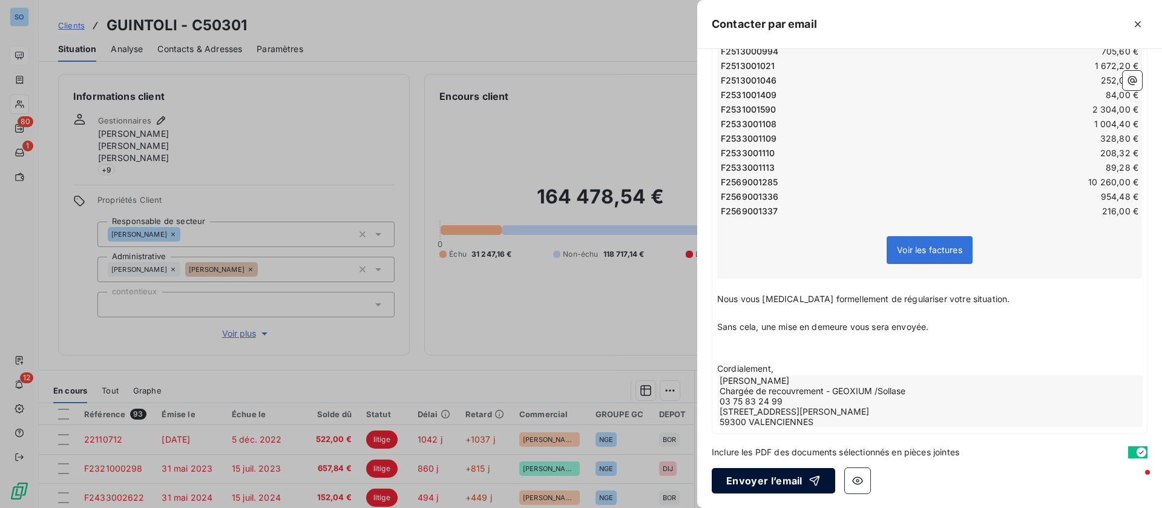
click at [731, 484] on button "Envoyer l’email" at bounding box center [773, 480] width 123 height 25
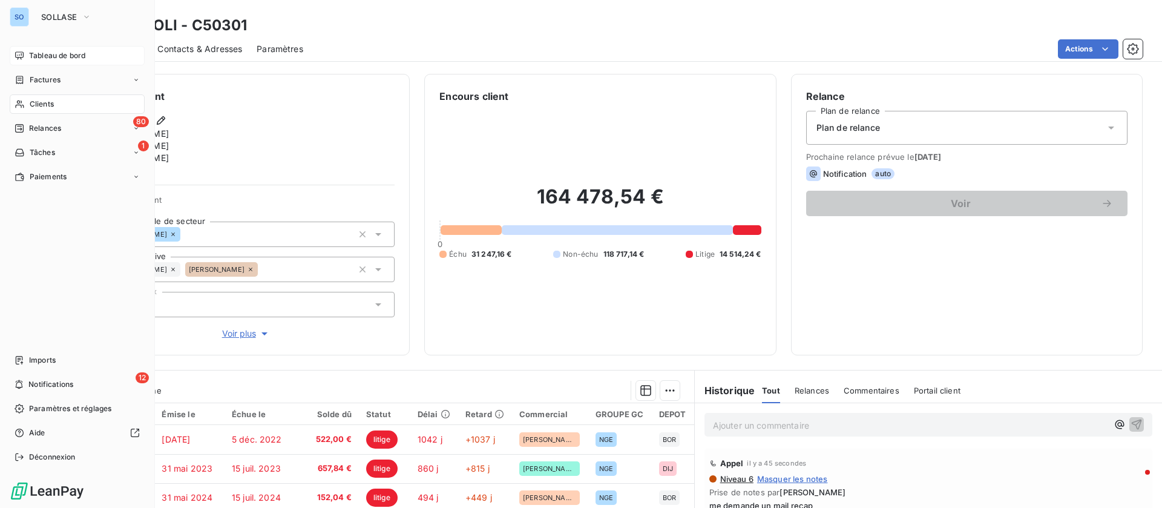
click at [97, 105] on div "Clients" at bounding box center [77, 103] width 135 height 19
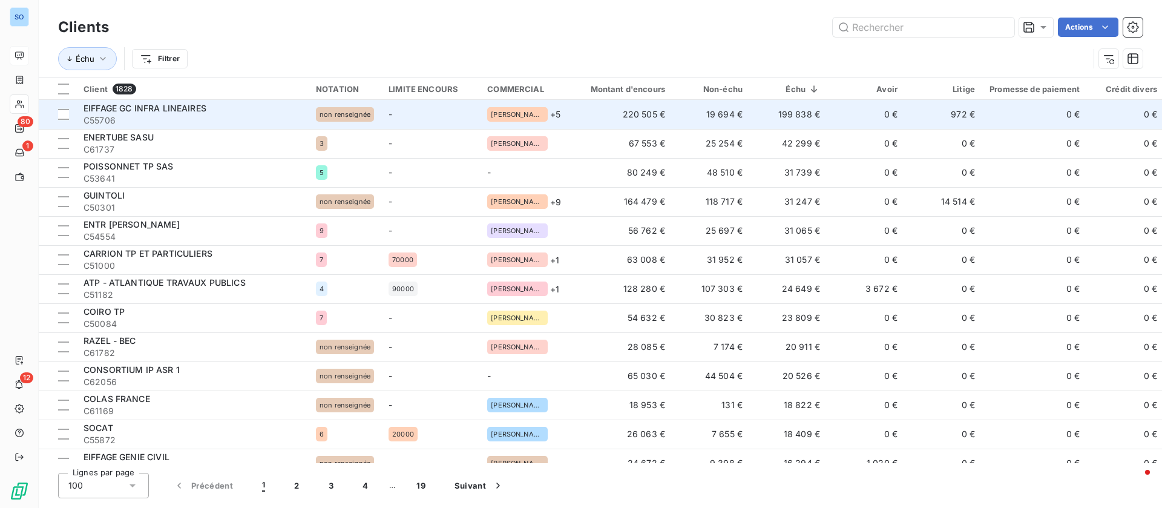
click at [792, 111] on td "199 838 €" at bounding box center [788, 114] width 77 height 29
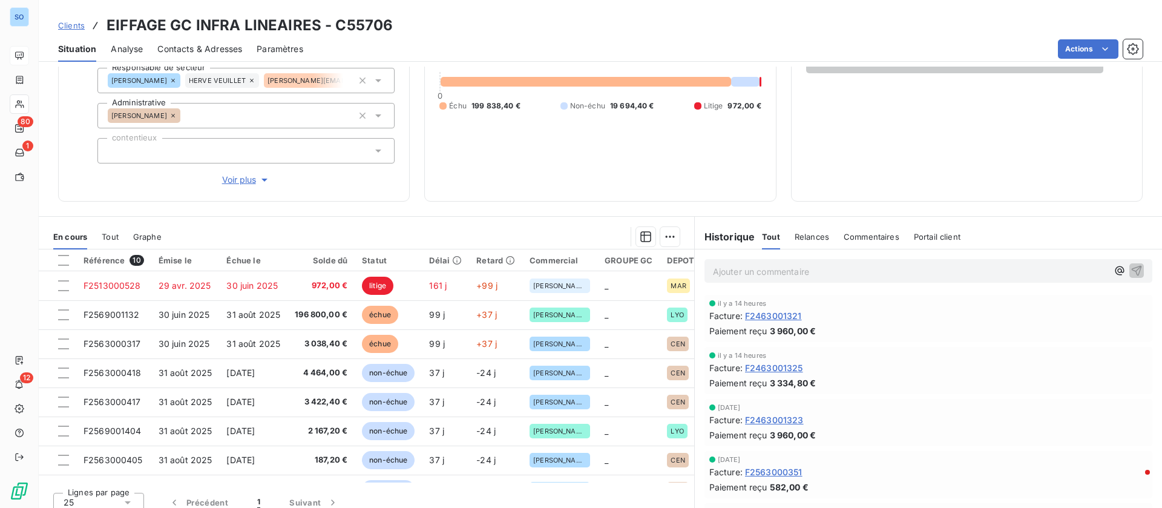
scroll to position [154, 0]
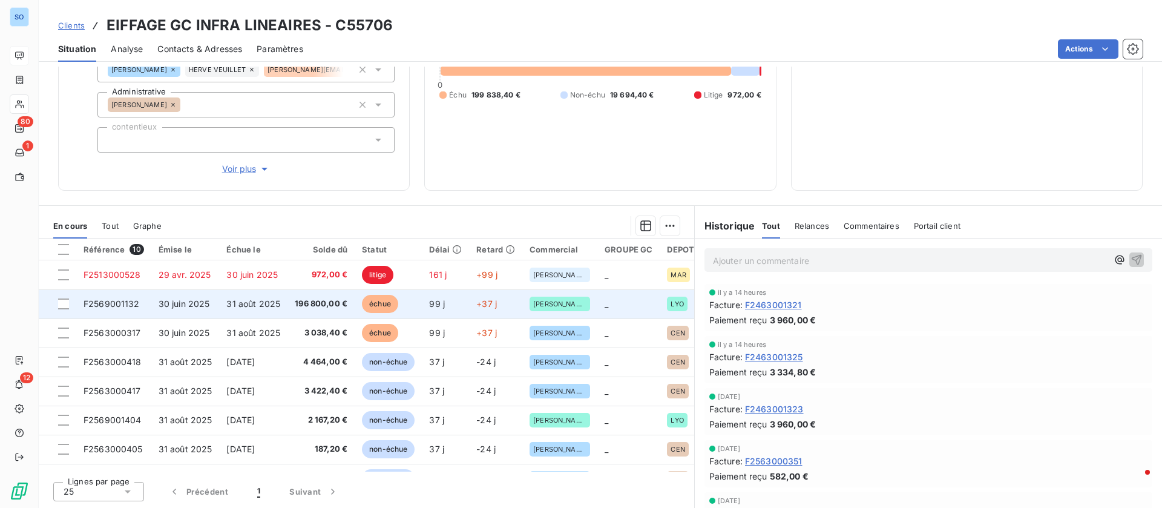
click at [245, 301] on span "31 août 2025" at bounding box center [253, 303] width 54 height 10
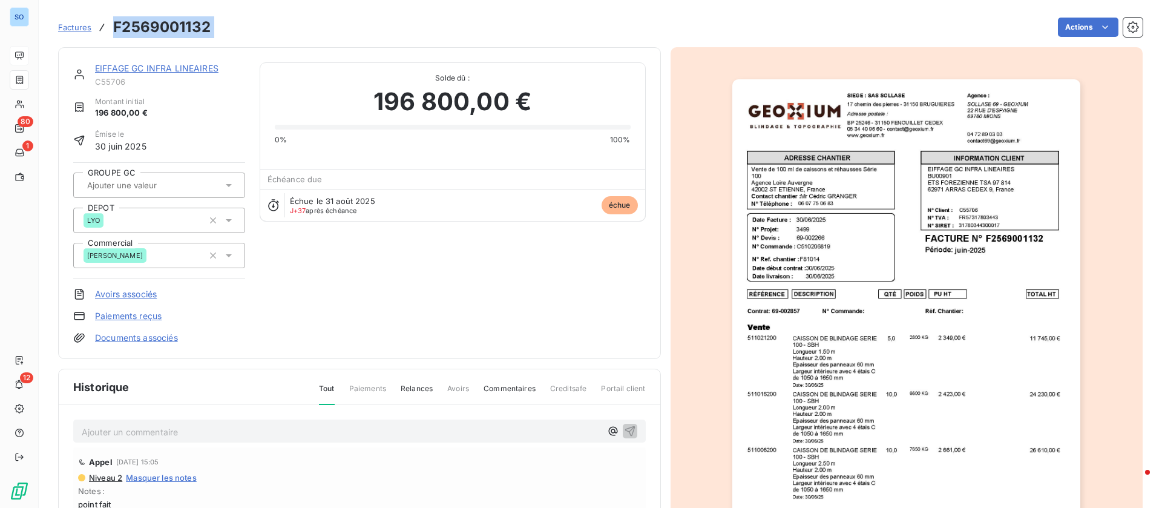
drag, startPoint x: 219, startPoint y: 24, endPoint x: 112, endPoint y: 18, distance: 107.3
click at [112, 18] on div "Factures F2569001132 Actions" at bounding box center [600, 27] width 1085 height 25
copy section "F2569001132 Actions"
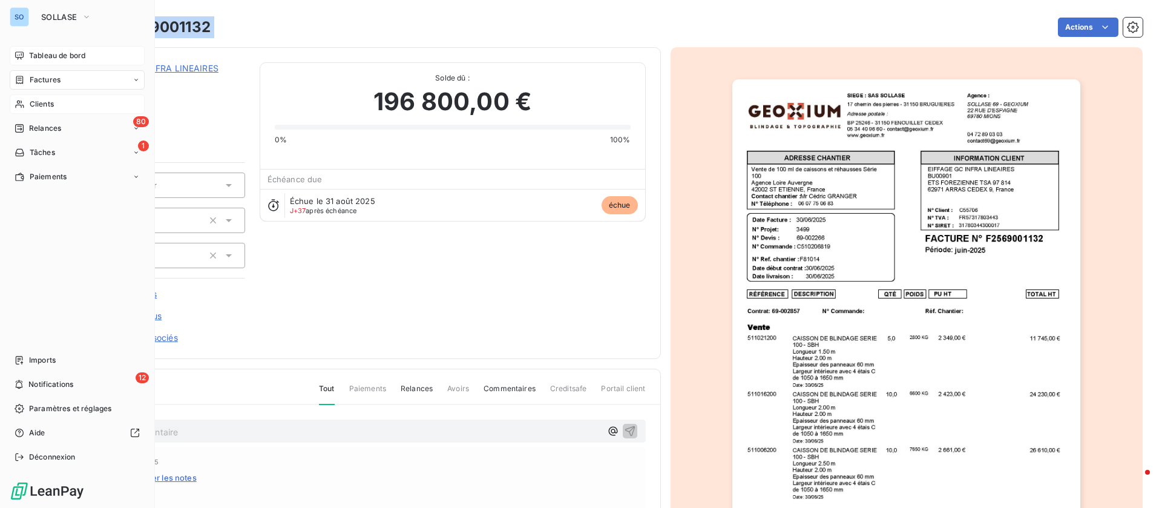
click at [61, 105] on div "Clients" at bounding box center [77, 103] width 135 height 19
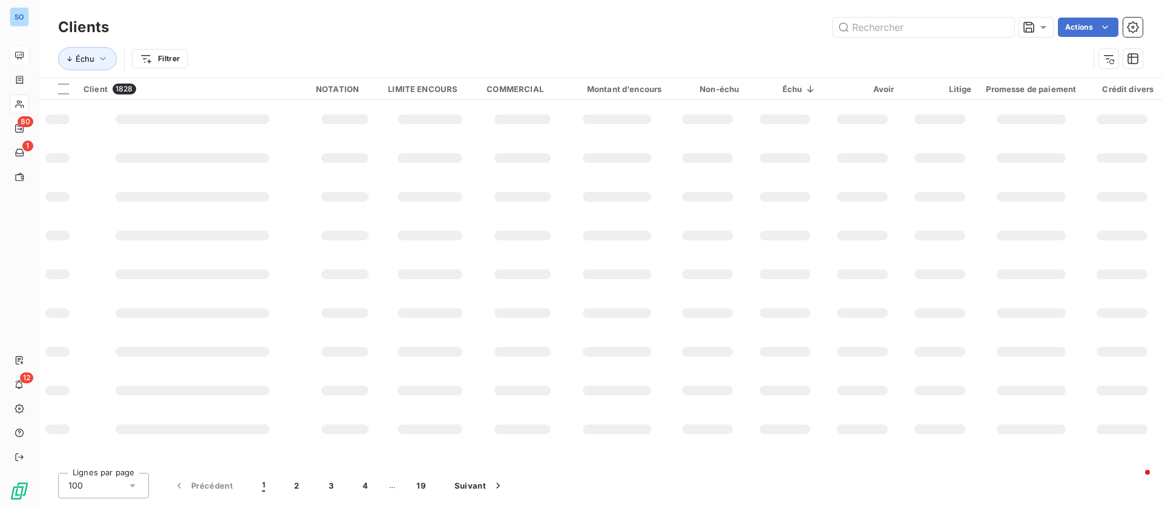
click at [176, 57] on html "SO 80 1 12 Clients Actions Échu Filtrer Client 1828 NOTATION LIMITE ENCOURS COM…" at bounding box center [581, 254] width 1162 height 508
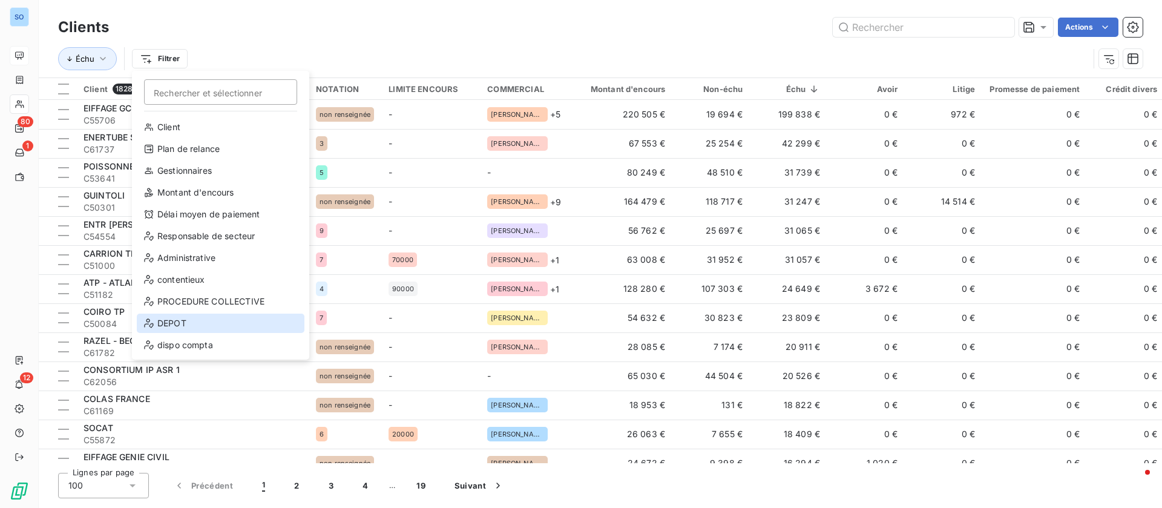
click at [183, 320] on div "DEPOT" at bounding box center [221, 323] width 168 height 19
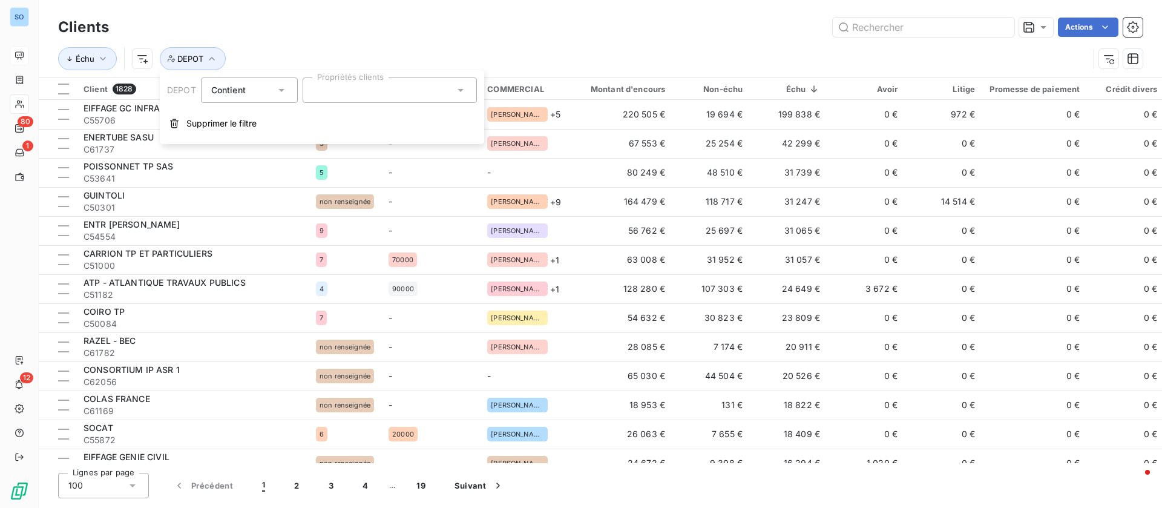
click at [442, 85] on div at bounding box center [390, 89] width 174 height 25
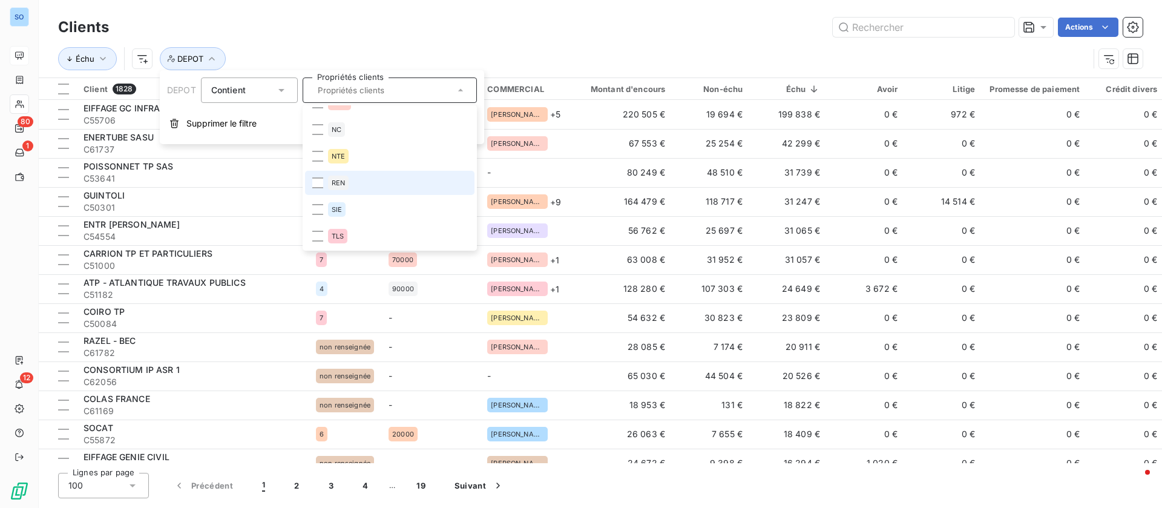
click at [345, 180] on div "REN" at bounding box center [338, 183] width 21 height 15
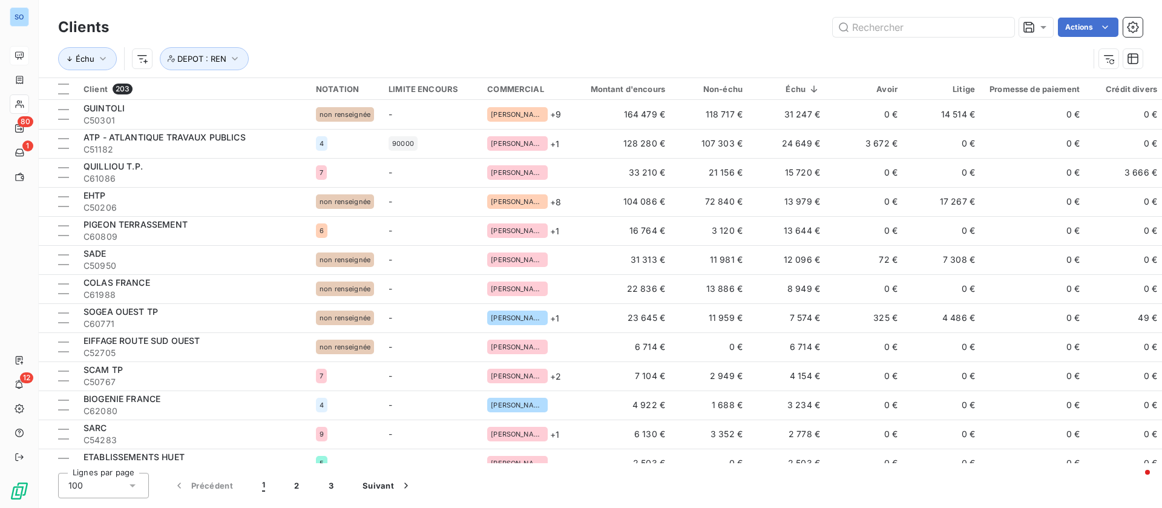
click at [749, 23] on div "Actions" at bounding box center [632, 27] width 1019 height 19
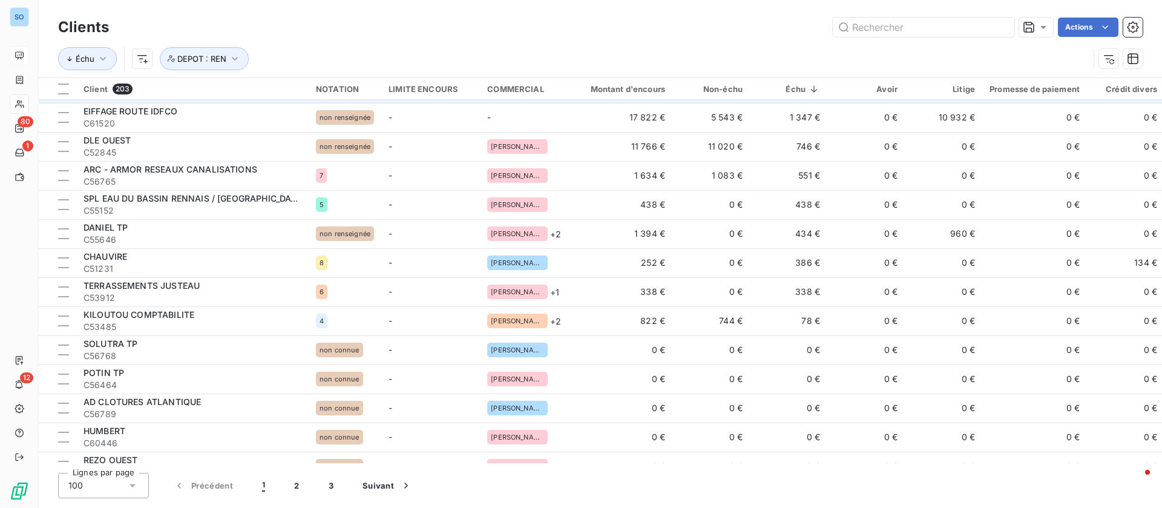
scroll to position [636, 0]
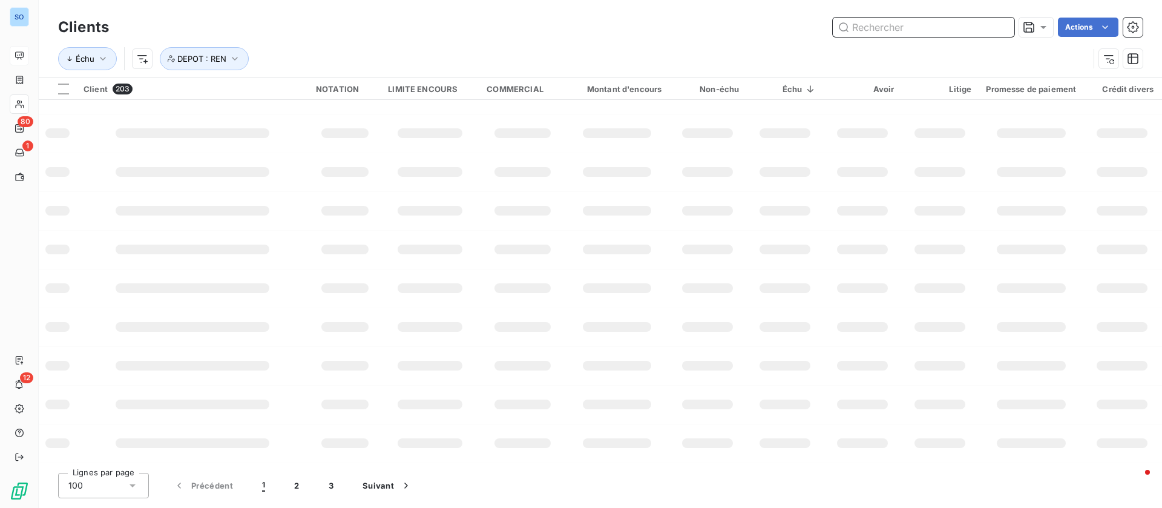
click at [895, 23] on input "text" at bounding box center [924, 27] width 182 height 19
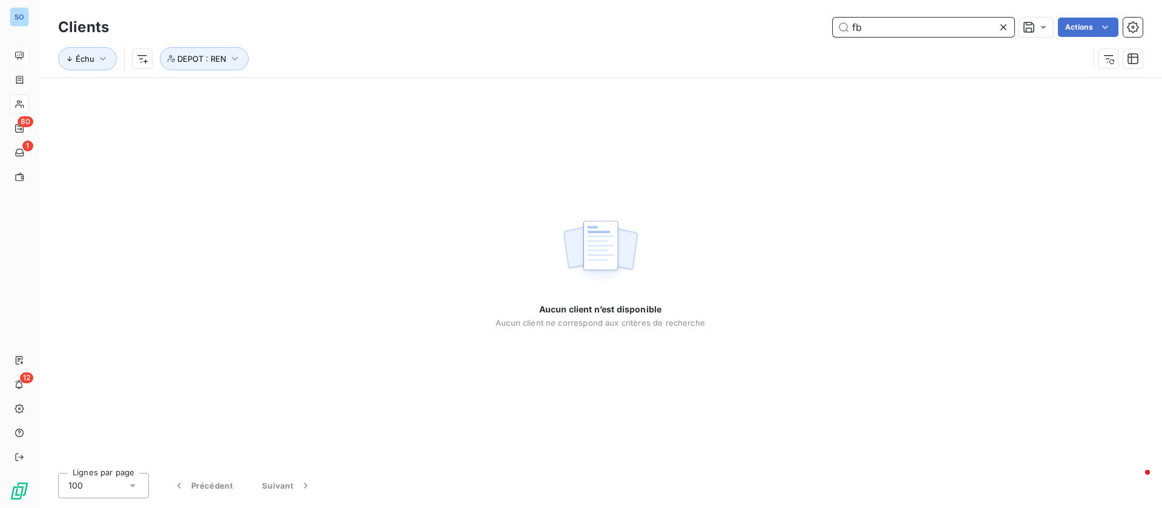
drag, startPoint x: 886, startPoint y: 31, endPoint x: 716, endPoint y: 26, distance: 169.6
click at [716, 26] on div "fb Actions" at bounding box center [632, 27] width 1019 height 19
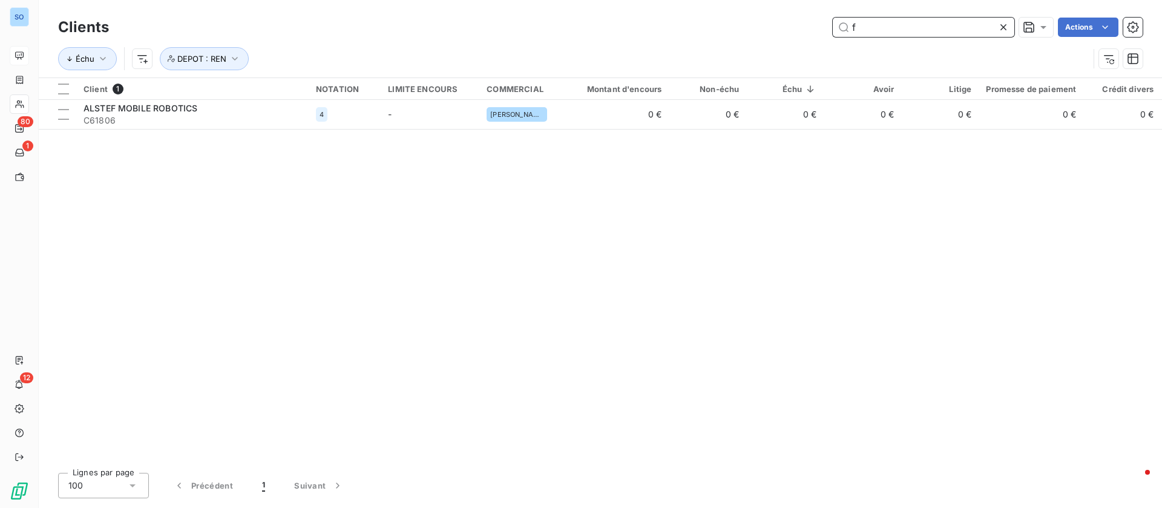
click at [919, 30] on input "f" at bounding box center [924, 27] width 182 height 19
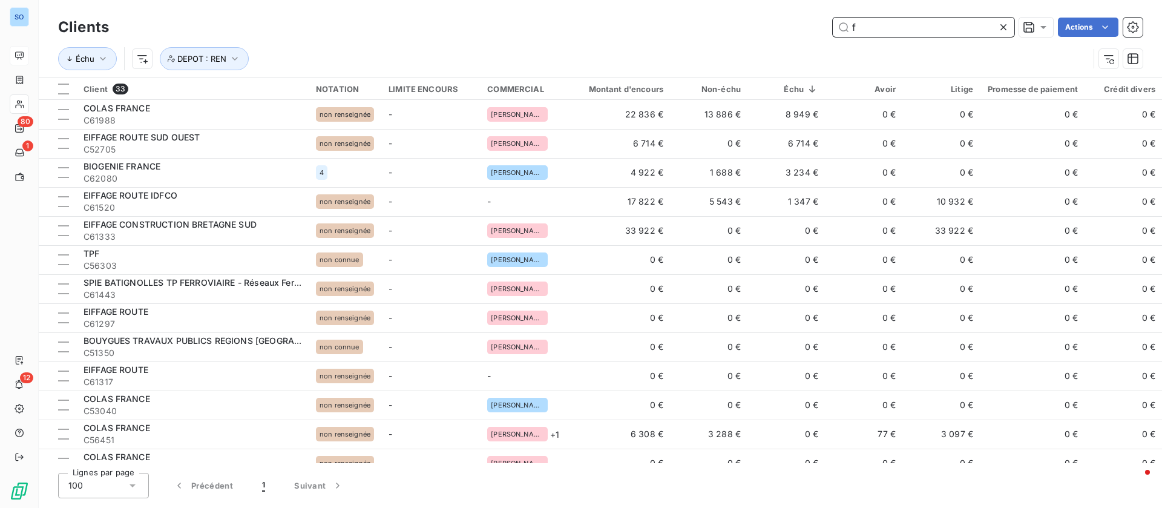
drag, startPoint x: 890, startPoint y: 28, endPoint x: 772, endPoint y: 17, distance: 117.9
click at [772, 18] on div "f Actions" at bounding box center [632, 27] width 1019 height 19
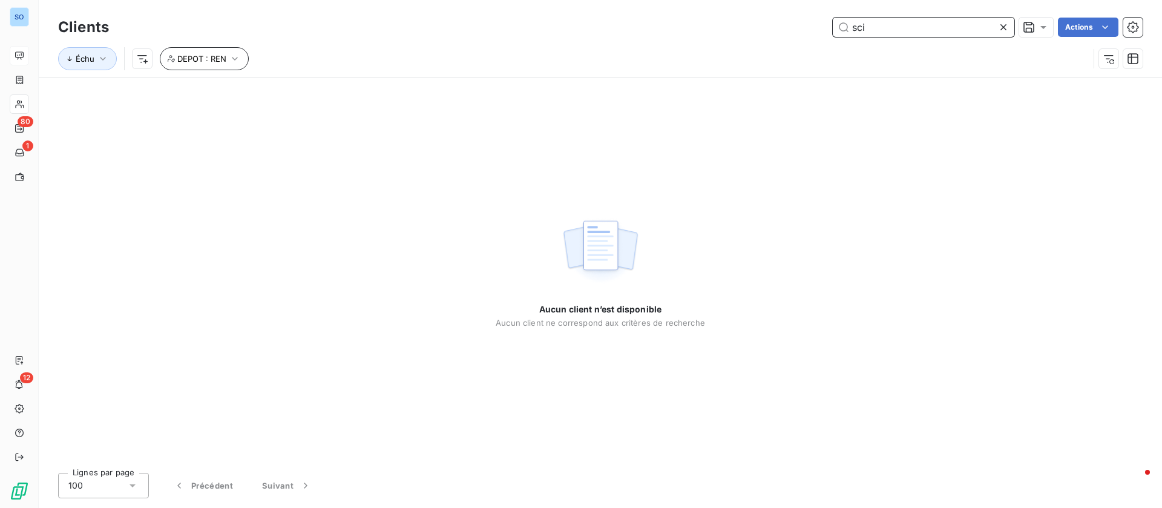
type input "sci"
click at [234, 53] on icon "button" at bounding box center [235, 59] width 12 height 12
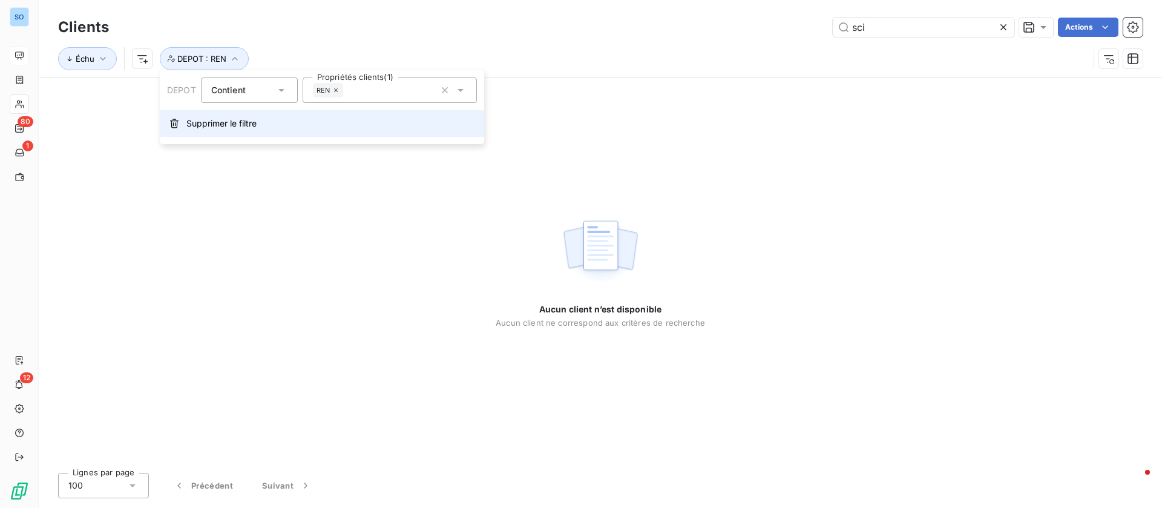
click at [221, 117] on span "Supprimer le filtre" at bounding box center [221, 123] width 70 height 12
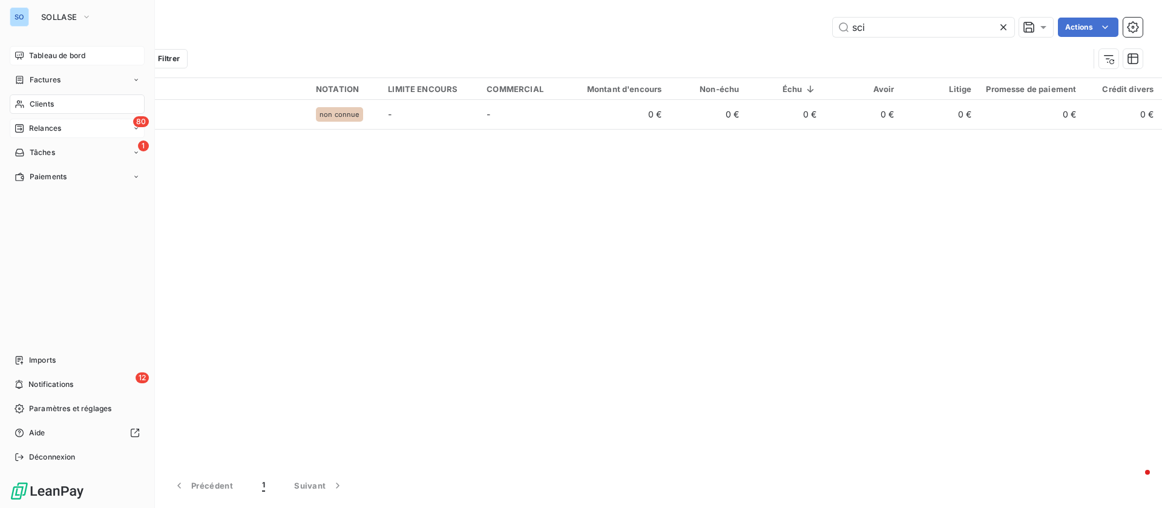
click at [50, 123] on div "80 Relances" at bounding box center [77, 128] width 135 height 19
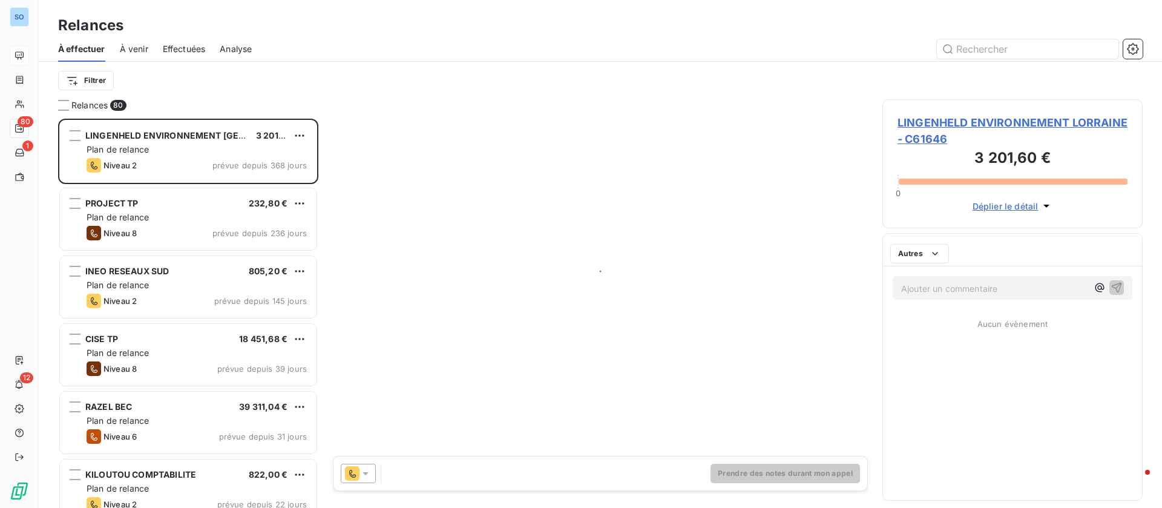
scroll to position [375, 246]
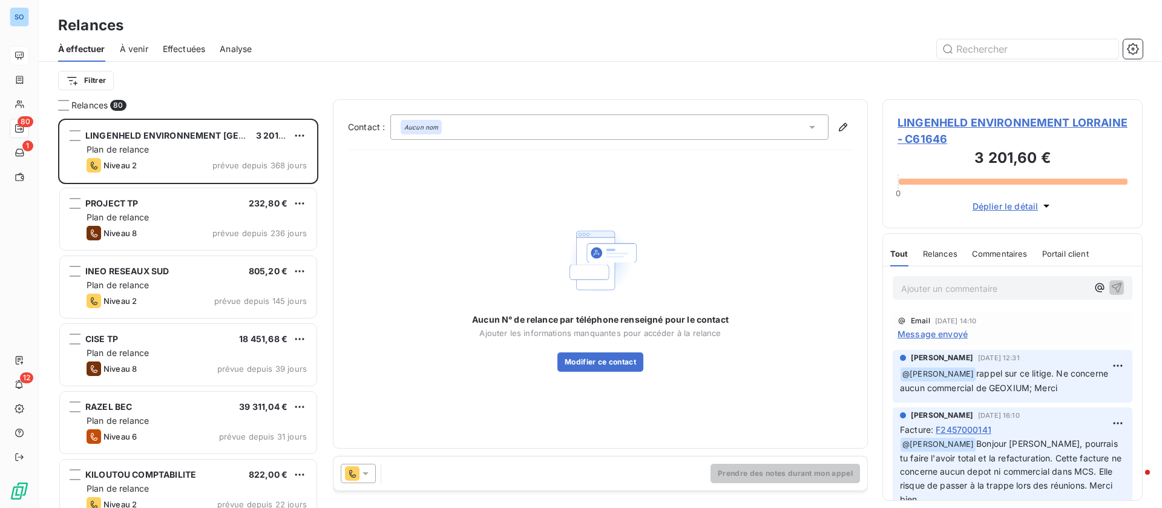
click at [195, 45] on span "Effectuées" at bounding box center [184, 49] width 43 height 12
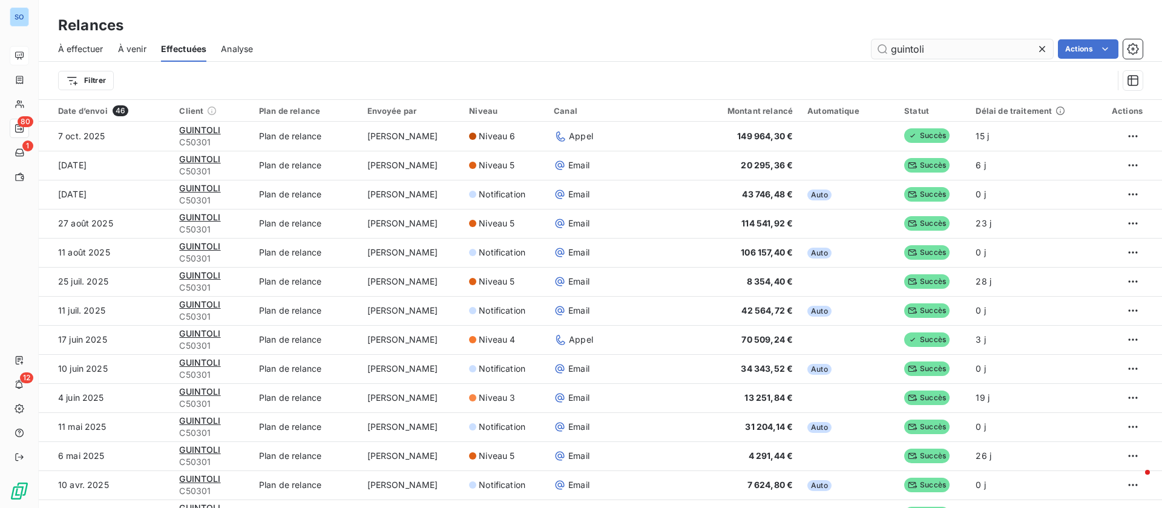
click at [1042, 48] on icon at bounding box center [1042, 49] width 12 height 12
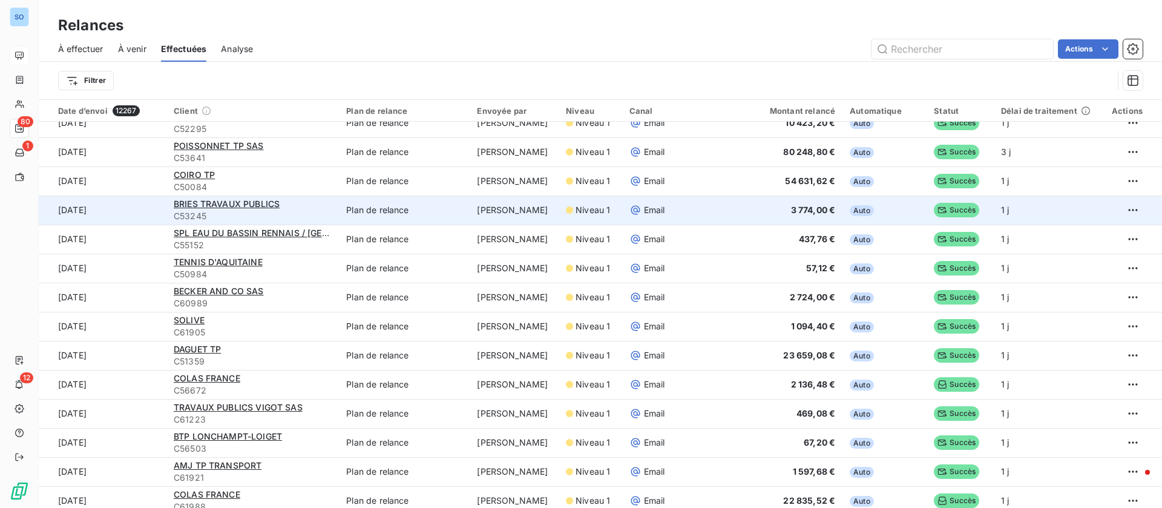
scroll to position [1362, 0]
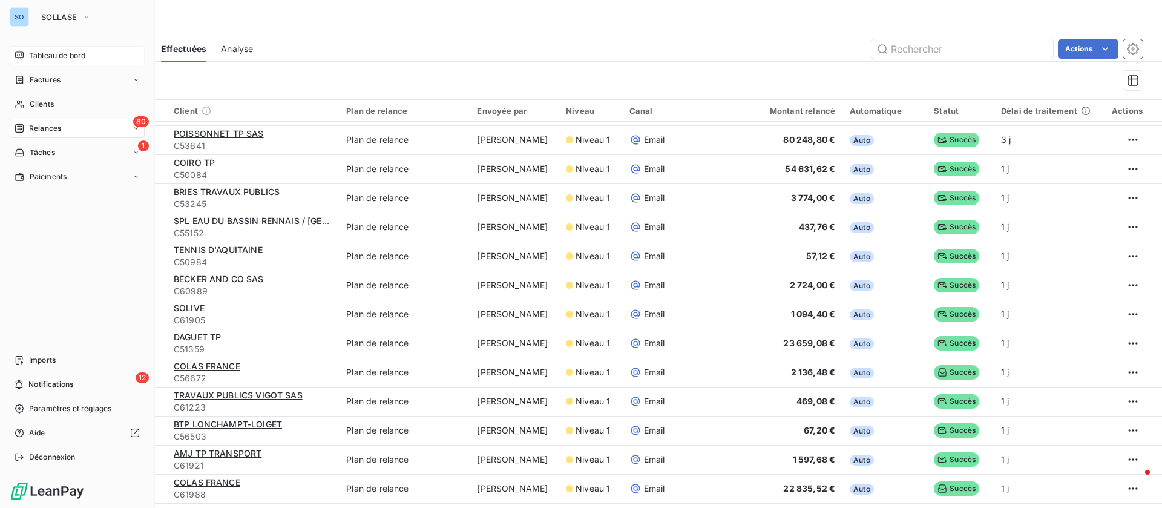
click at [33, 50] on span "Tableau de bord" at bounding box center [57, 55] width 56 height 11
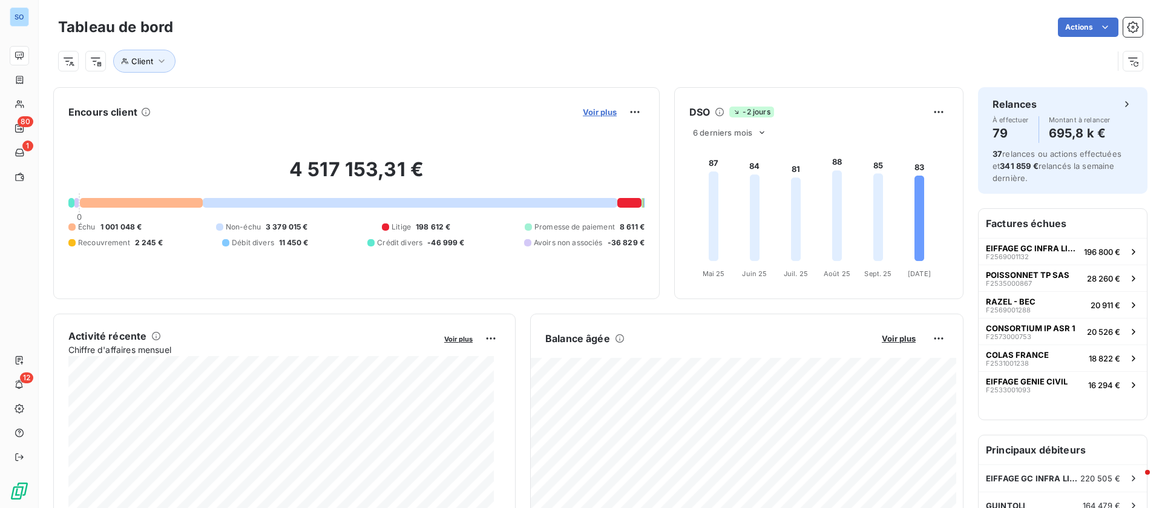
click at [601, 112] on span "Voir plus" at bounding box center [600, 112] width 34 height 10
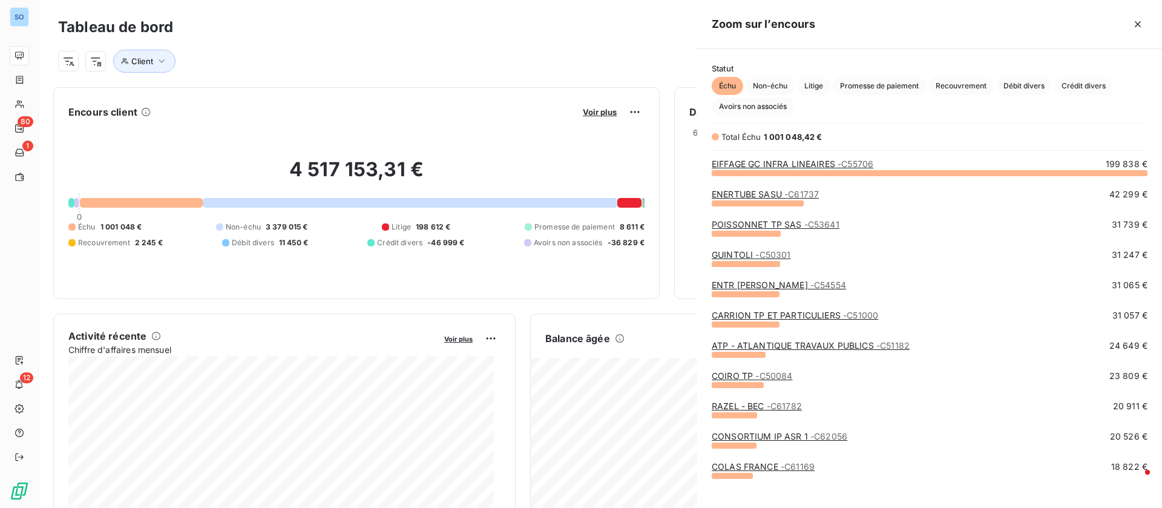
scroll to position [321, 451]
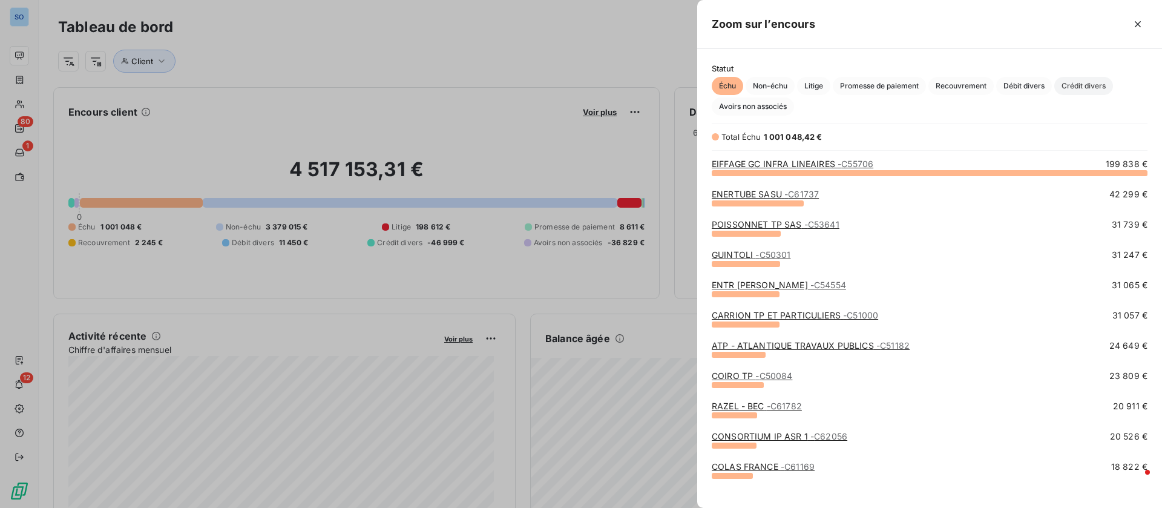
click at [1100, 86] on span "Crédit divers" at bounding box center [1083, 86] width 59 height 18
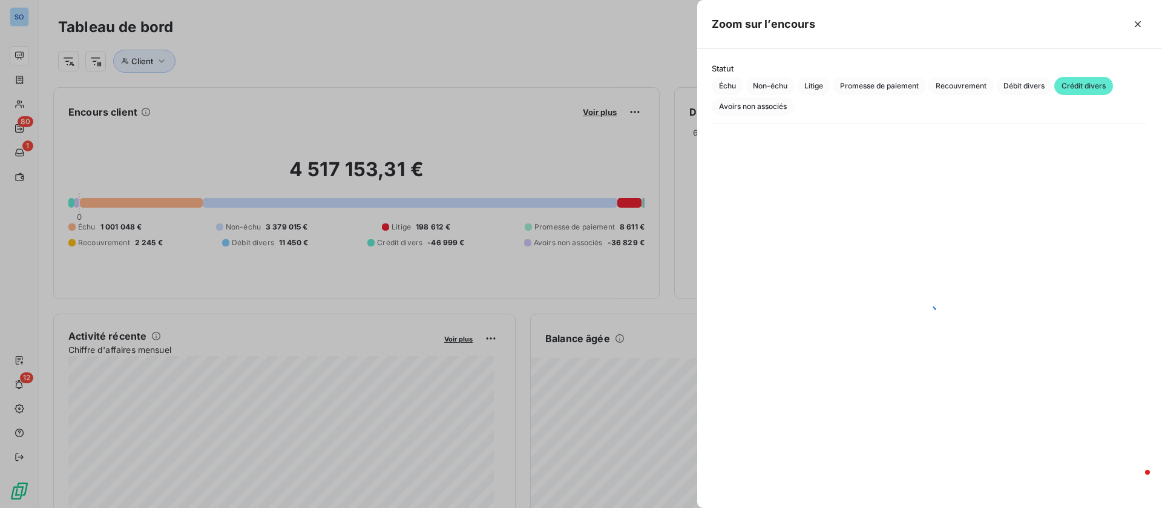
click at [21, 73] on div at bounding box center [581, 254] width 1162 height 508
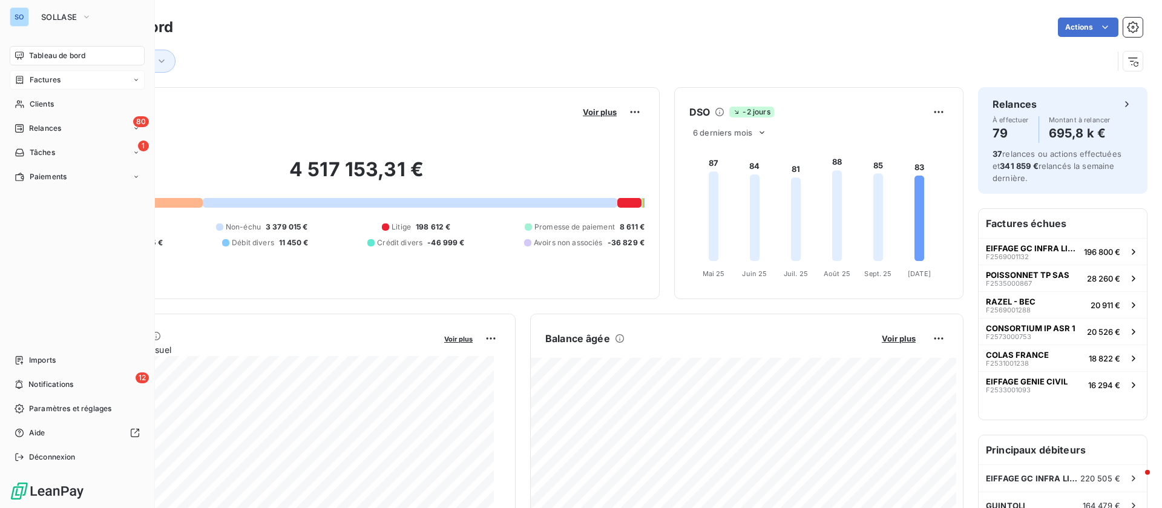
click at [27, 76] on div "Factures" at bounding box center [38, 79] width 46 height 11
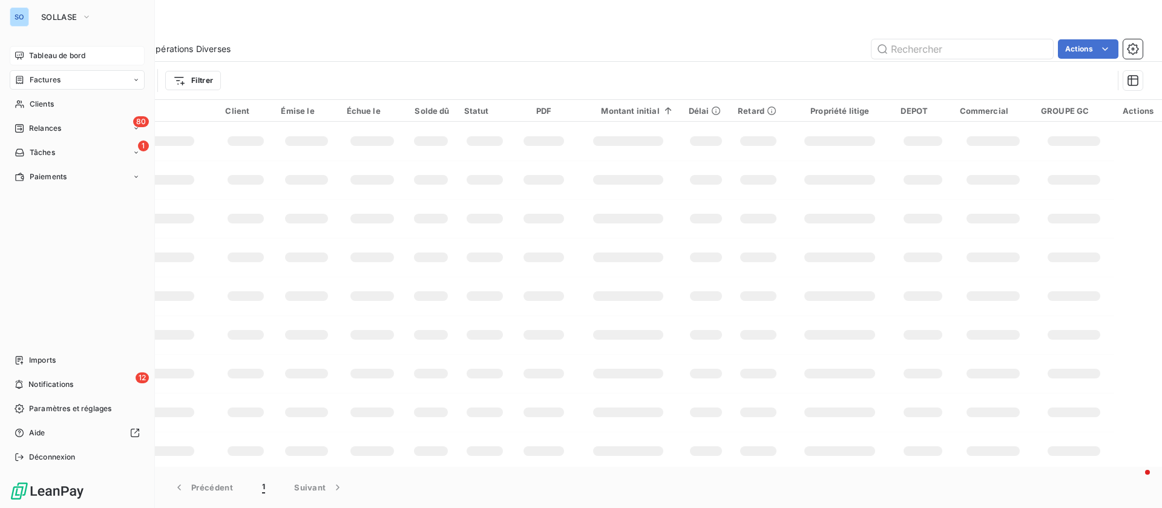
click at [56, 78] on span "Factures" at bounding box center [45, 79] width 31 height 11
click at [60, 122] on div "Avoirs" at bounding box center [84, 128] width 120 height 19
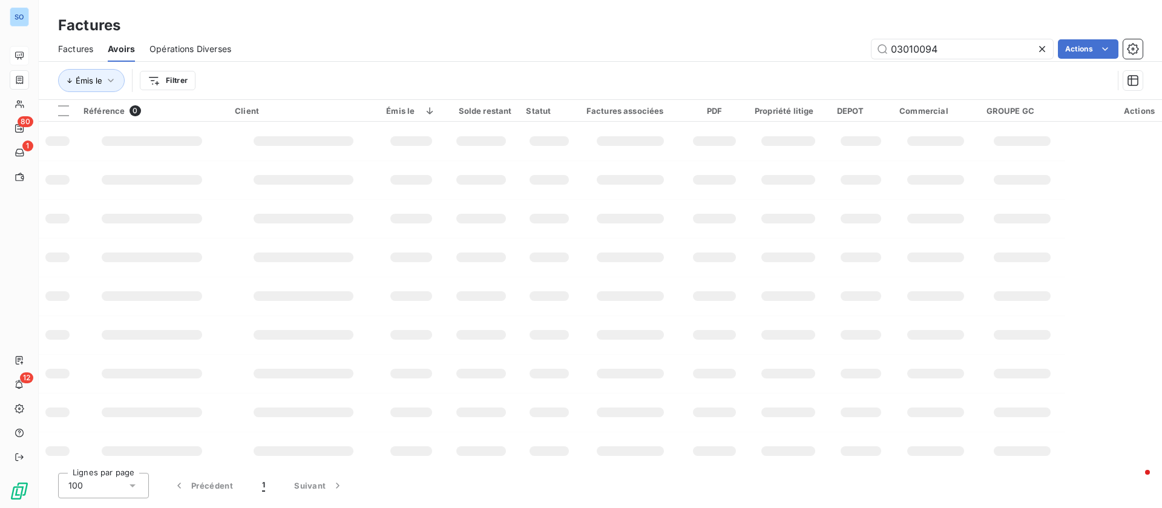
click at [1043, 45] on icon at bounding box center [1042, 49] width 12 height 12
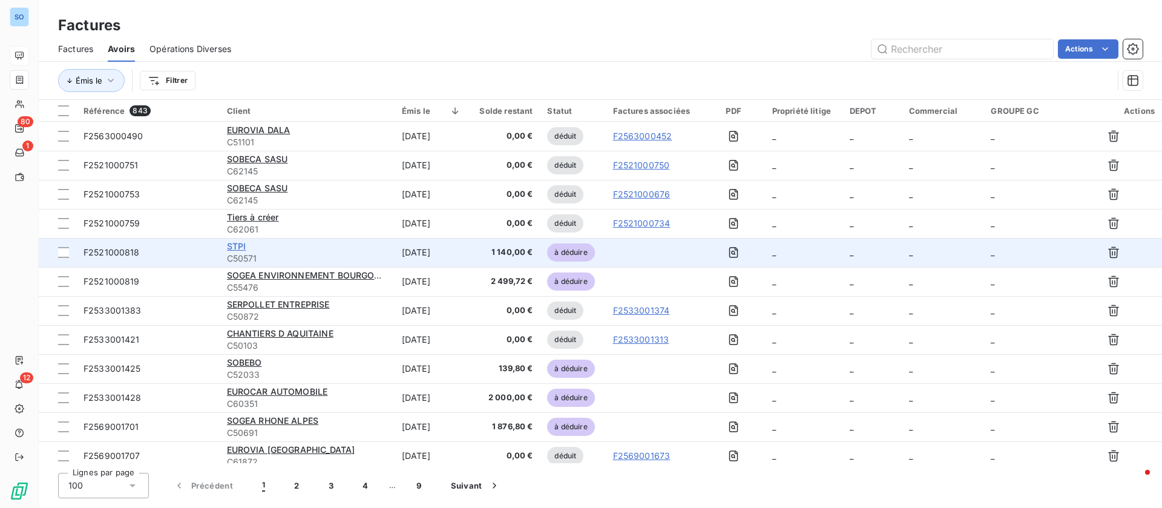
click at [238, 244] on span "STPI" at bounding box center [236, 246] width 19 height 10
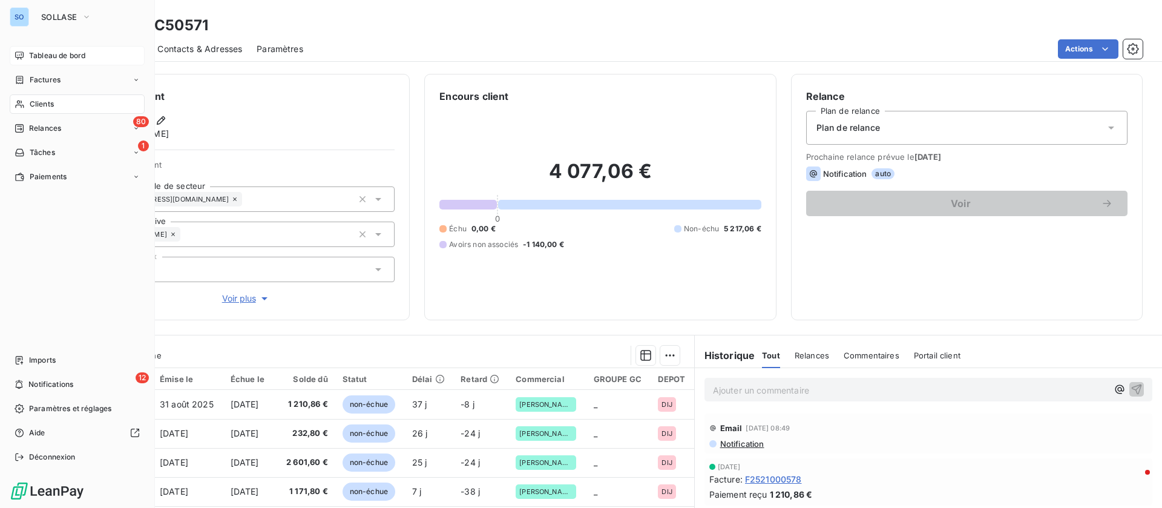
click at [45, 99] on span "Clients" at bounding box center [42, 104] width 24 height 11
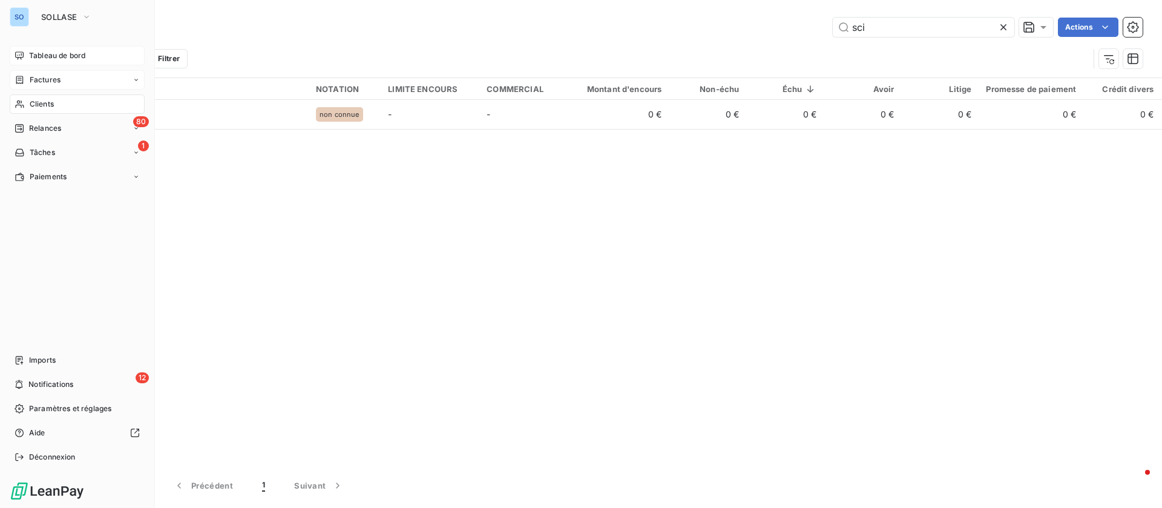
click at [48, 79] on span "Factures" at bounding box center [45, 79] width 31 height 11
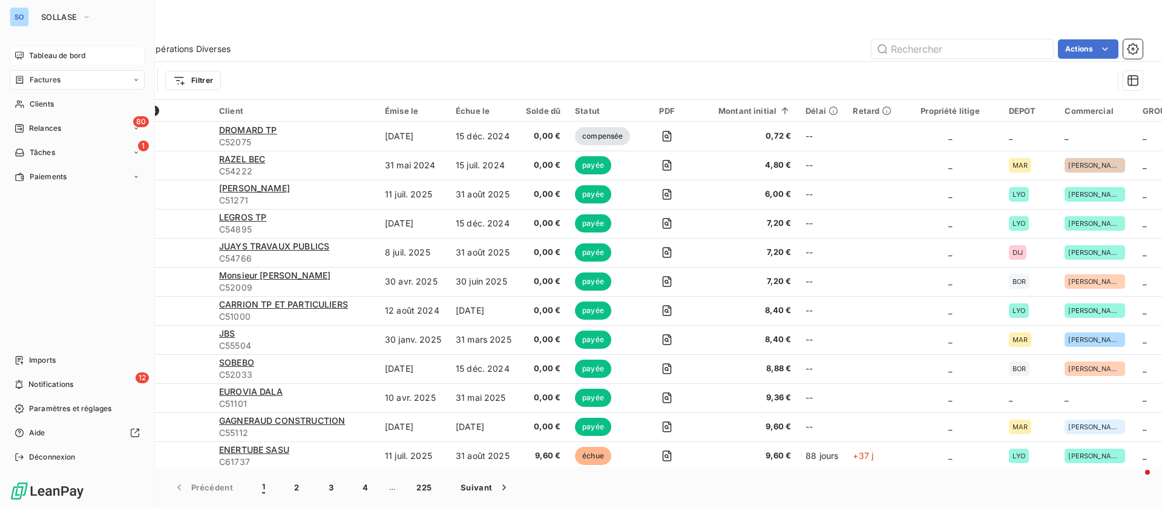
click at [62, 79] on div "Factures" at bounding box center [77, 79] width 135 height 19
click at [38, 130] on span "Avoirs" at bounding box center [40, 128] width 22 height 11
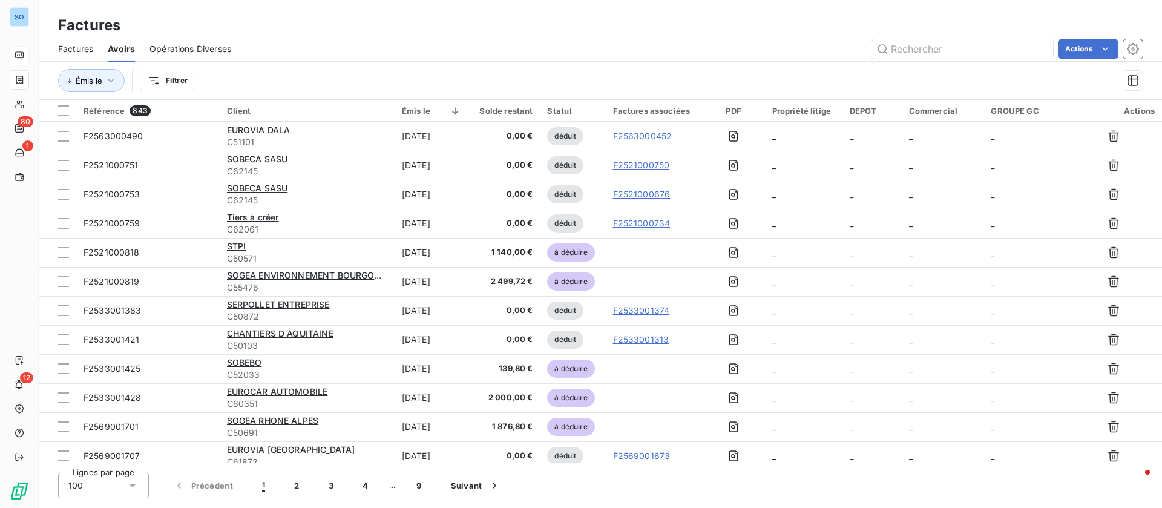
click at [209, 51] on span "Opérations Diverses" at bounding box center [191, 49] width 82 height 12
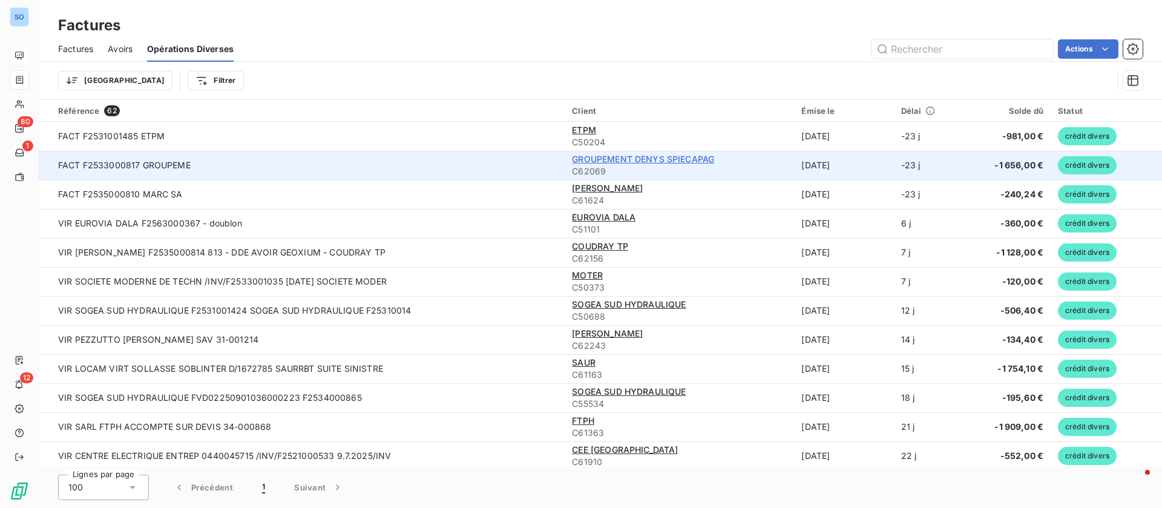
click at [606, 161] on span "GROUPEMENT DENYS SPIECAPAG" at bounding box center [643, 159] width 142 height 10
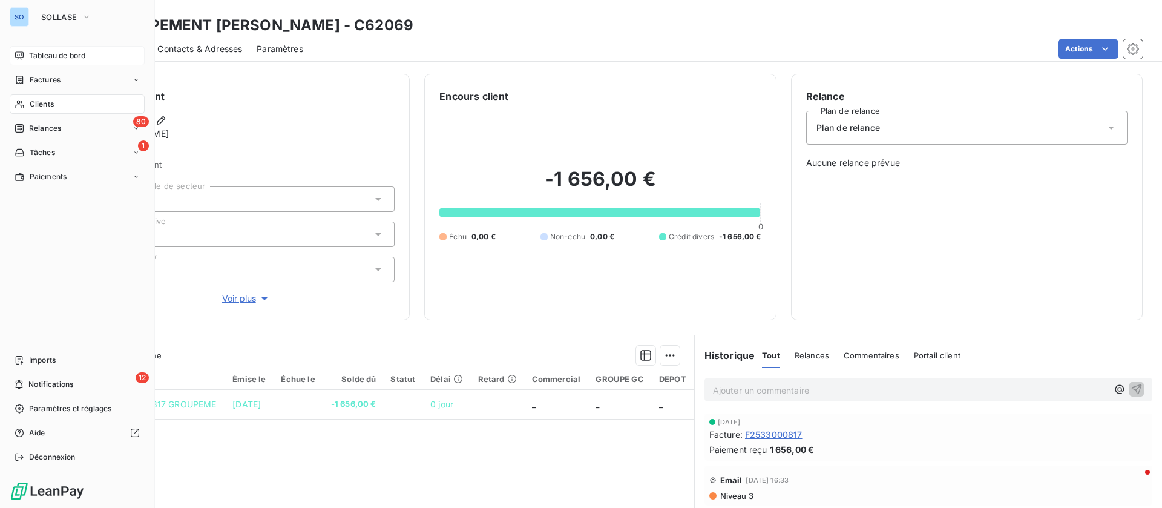
click at [33, 58] on span "Tableau de bord" at bounding box center [57, 55] width 56 height 11
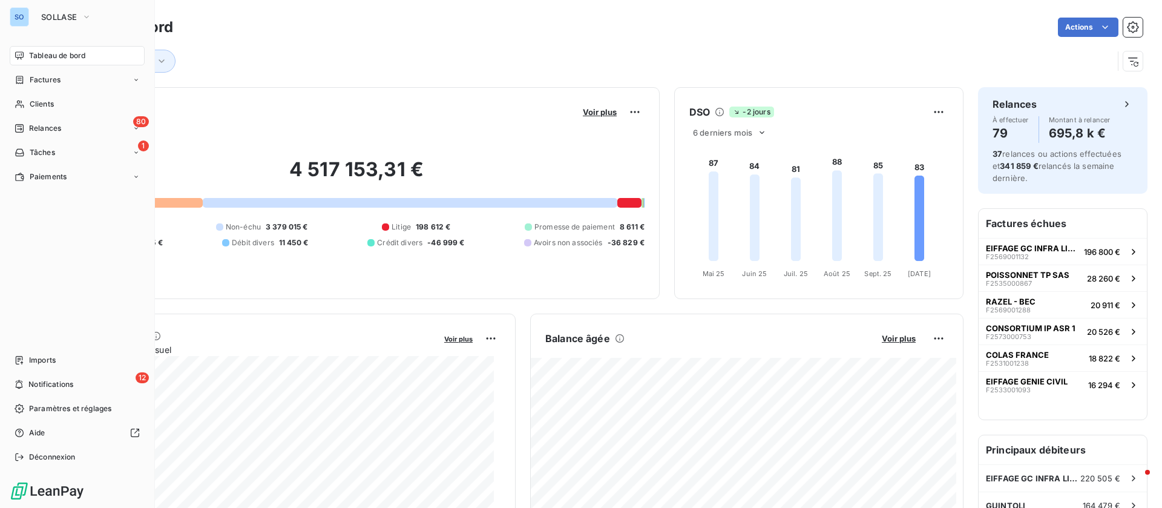
click at [67, 56] on span "Tableau de bord" at bounding box center [57, 55] width 56 height 11
drag, startPoint x: 64, startPoint y: 15, endPoint x: 65, endPoint y: 25, distance: 9.9
click at [65, 16] on span "SOLLASE" at bounding box center [59, 17] width 36 height 10
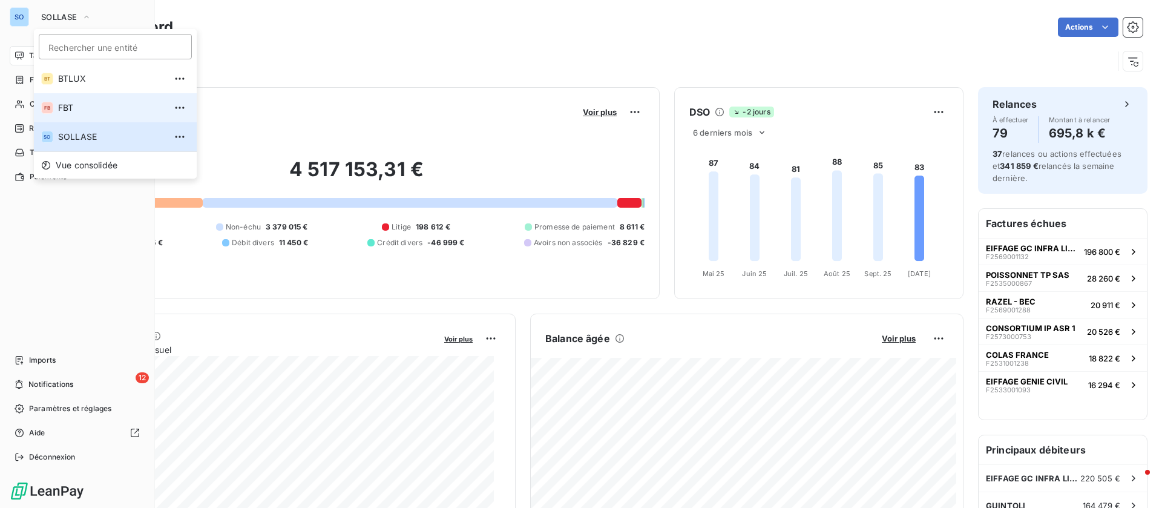
click at [91, 109] on span "FBT" at bounding box center [111, 108] width 107 height 12
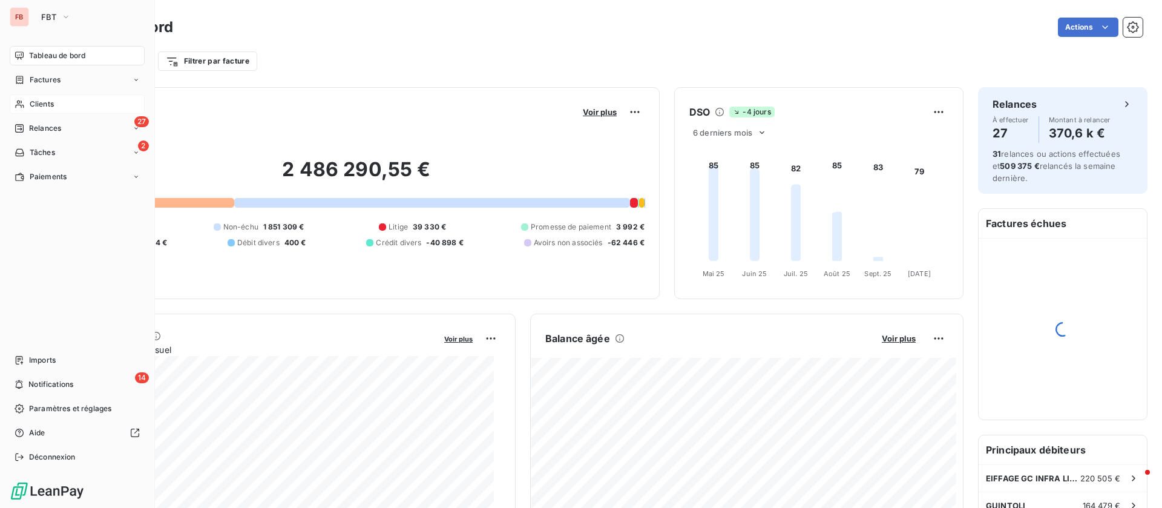
drag, startPoint x: 97, startPoint y: 90, endPoint x: 93, endPoint y: 97, distance: 8.1
click at [96, 93] on nav "Tableau de bord Factures Clients 27 Relances 2 Tâches Paiements" at bounding box center [77, 116] width 135 height 140
click at [92, 100] on div "Clients" at bounding box center [77, 103] width 135 height 19
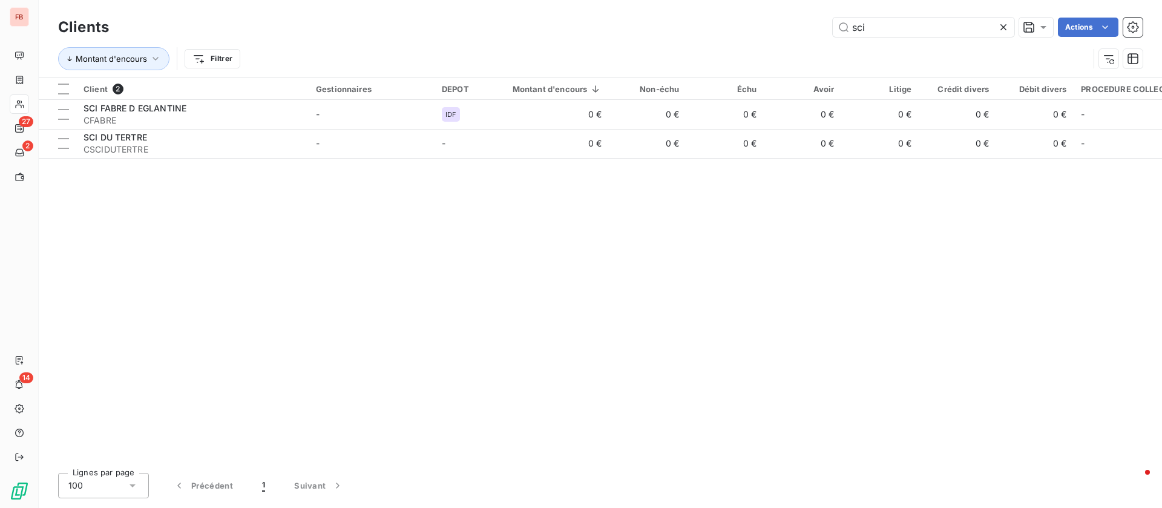
drag, startPoint x: 907, startPoint y: 28, endPoint x: 680, endPoint y: 18, distance: 227.2
click at [680, 19] on div "sci Actions" at bounding box center [632, 27] width 1019 height 19
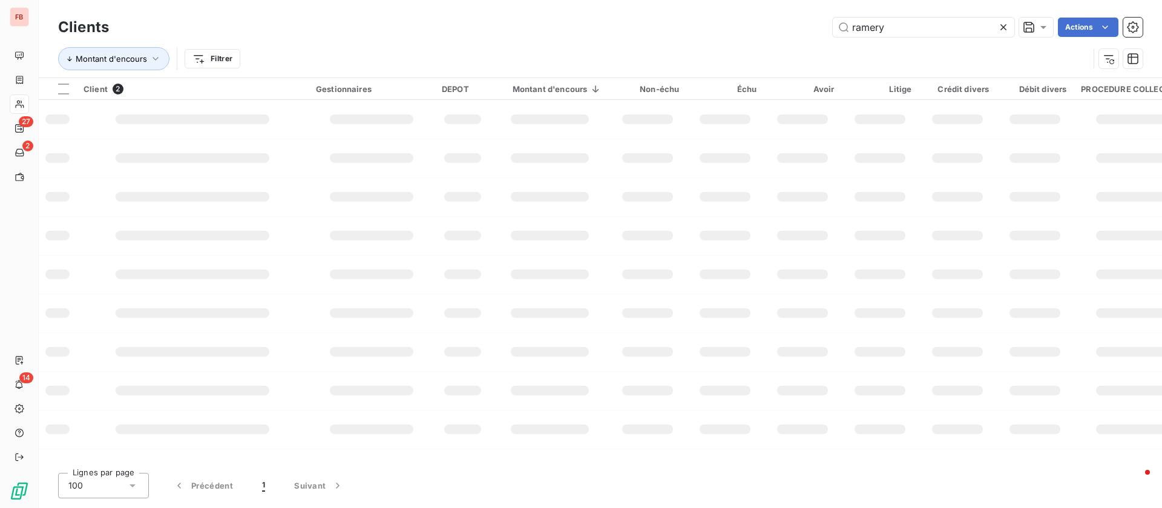
type input "ramery"
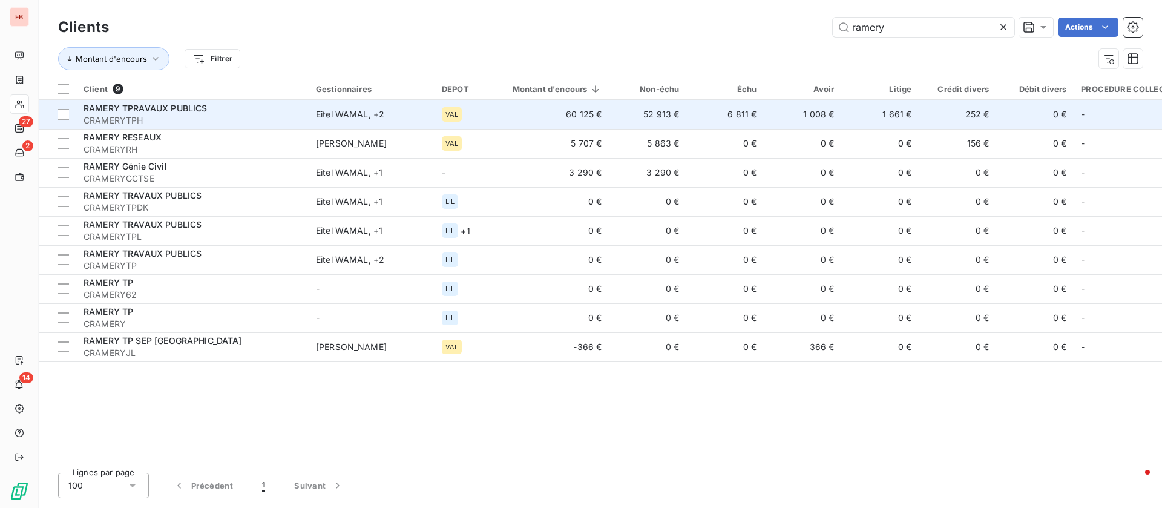
click at [521, 111] on td "60 125 €" at bounding box center [550, 114] width 119 height 29
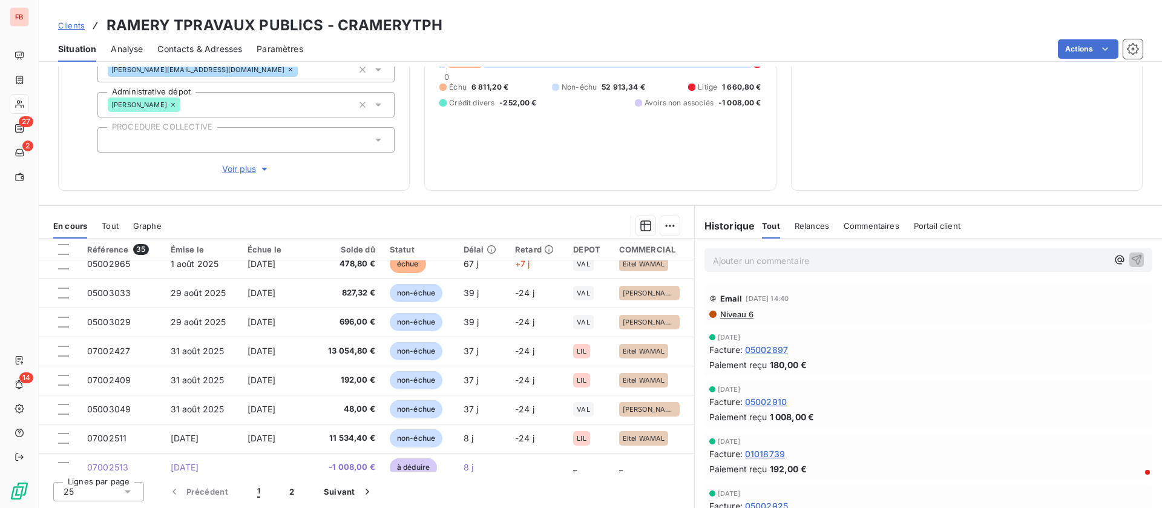
scroll to position [516, 0]
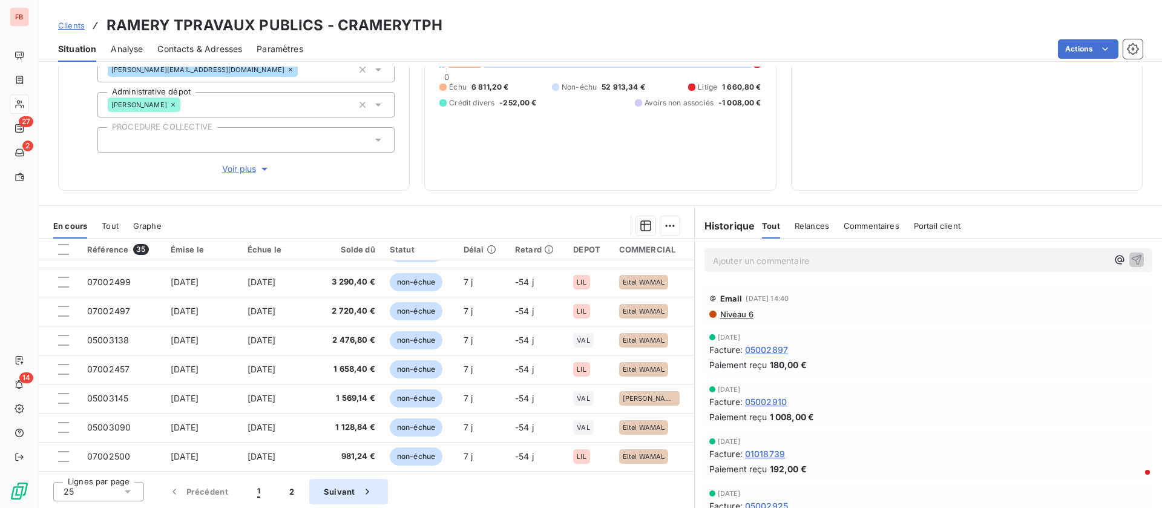
click at [310, 494] on button "Suivant" at bounding box center [348, 491] width 79 height 25
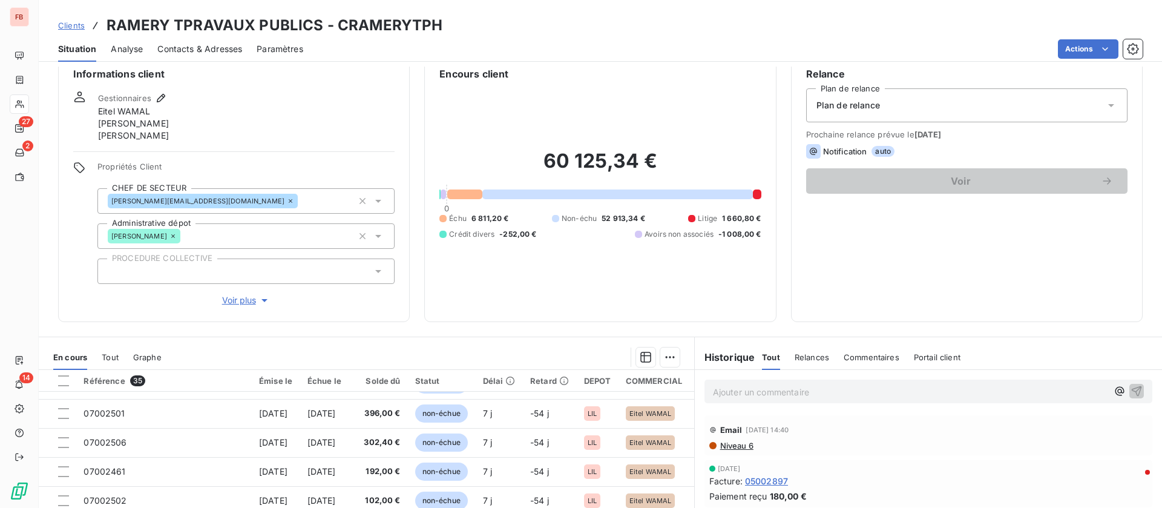
scroll to position [0, 0]
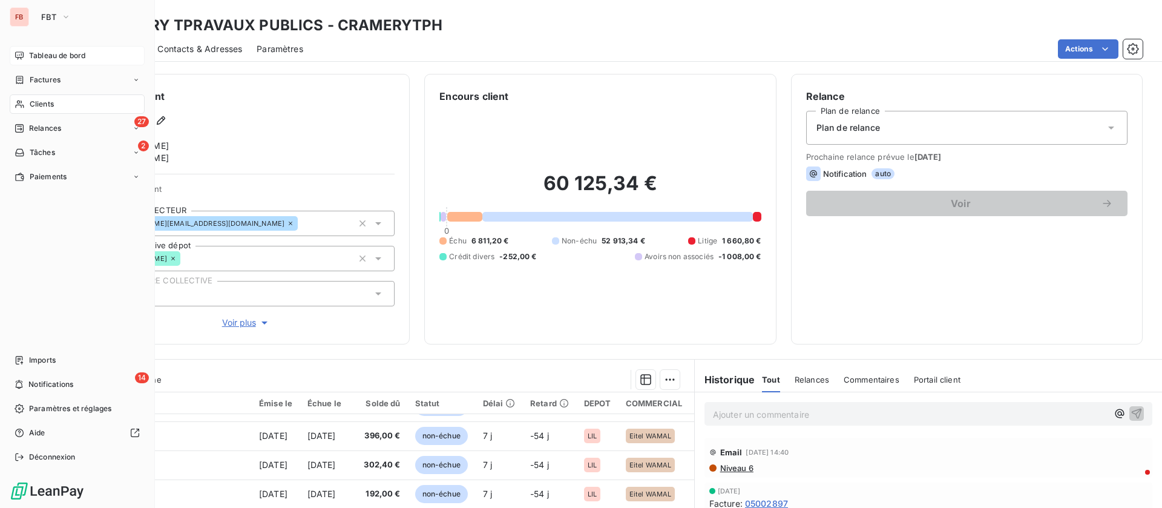
click at [30, 58] on span "Tableau de bord" at bounding box center [57, 55] width 56 height 11
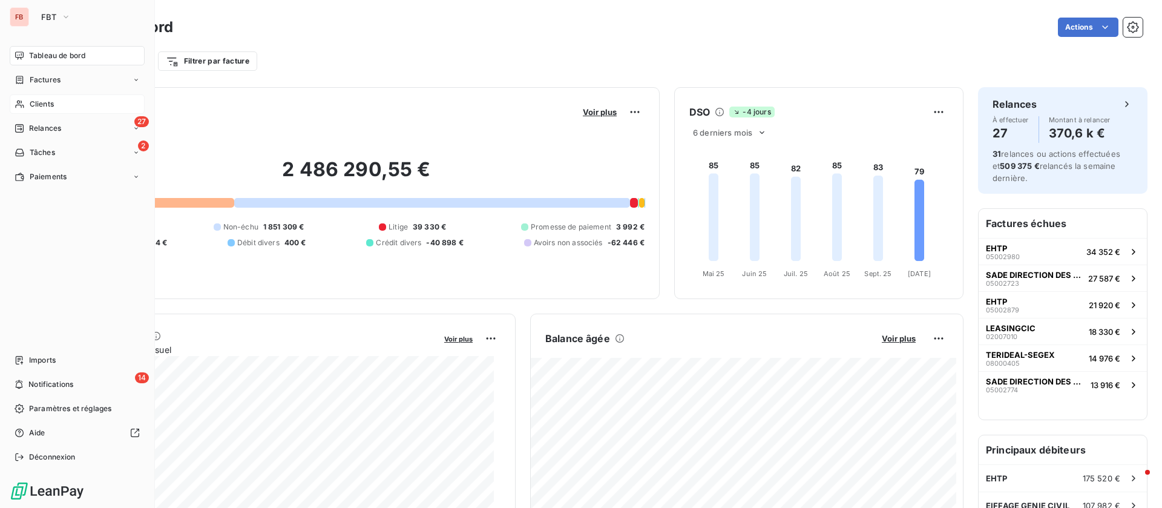
click at [53, 103] on span "Clients" at bounding box center [42, 104] width 24 height 11
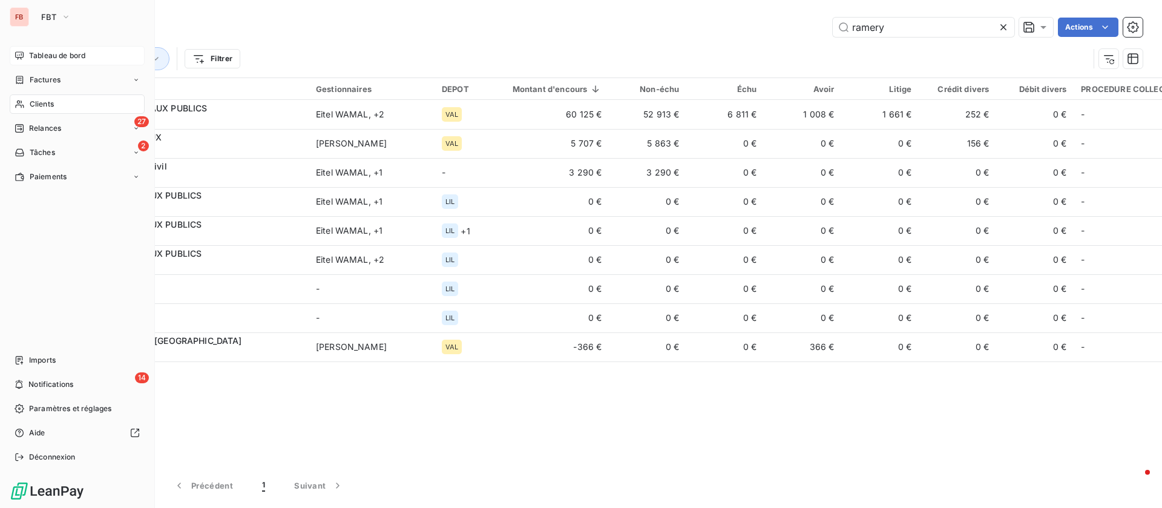
click at [30, 61] on span "Tableau de bord" at bounding box center [57, 55] width 56 height 11
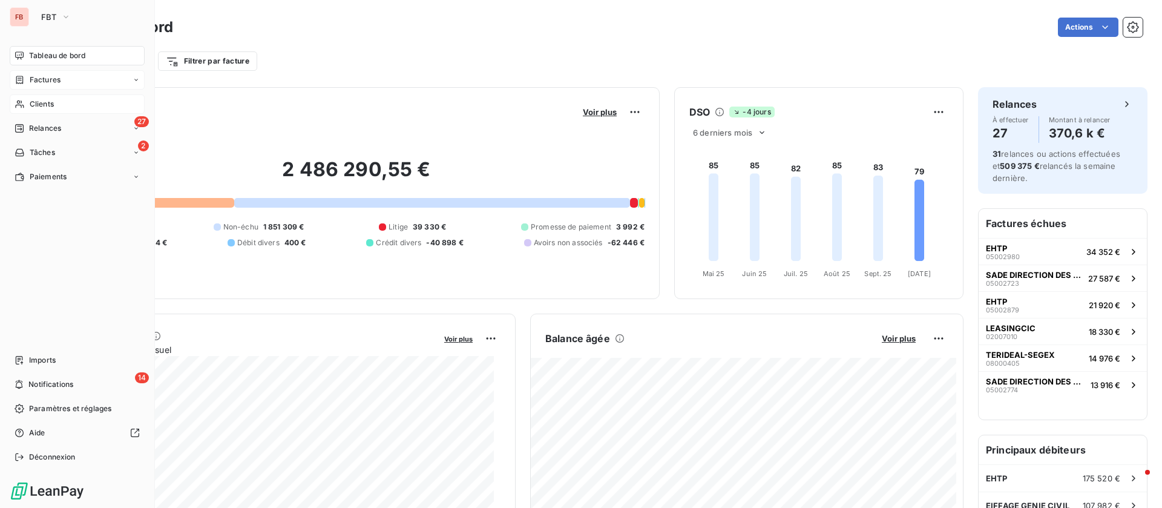
click at [32, 79] on span "Factures" at bounding box center [45, 79] width 31 height 11
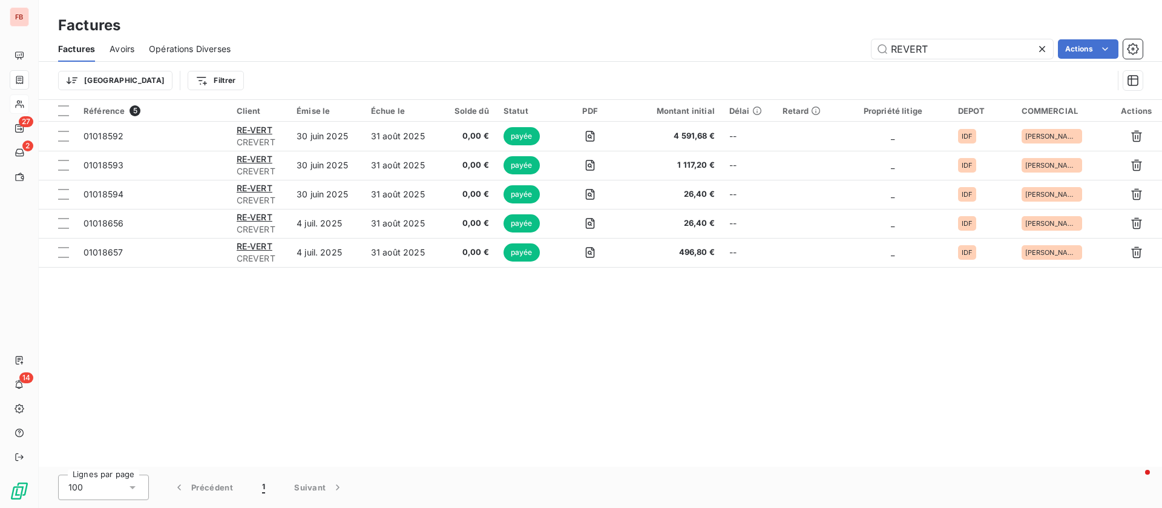
click at [1041, 49] on icon at bounding box center [1042, 49] width 6 height 6
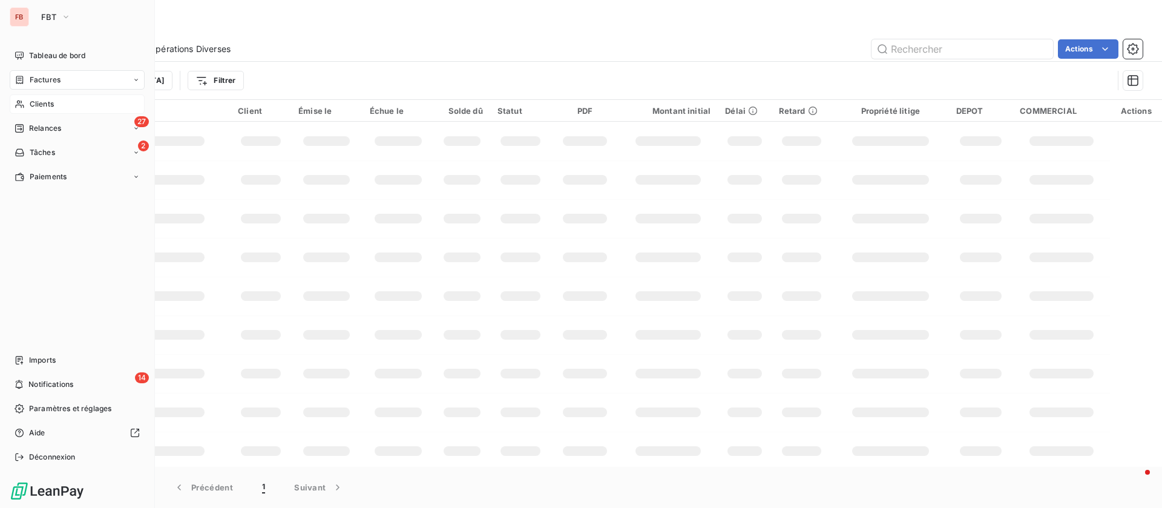
click at [42, 101] on span "Clients" at bounding box center [42, 104] width 24 height 11
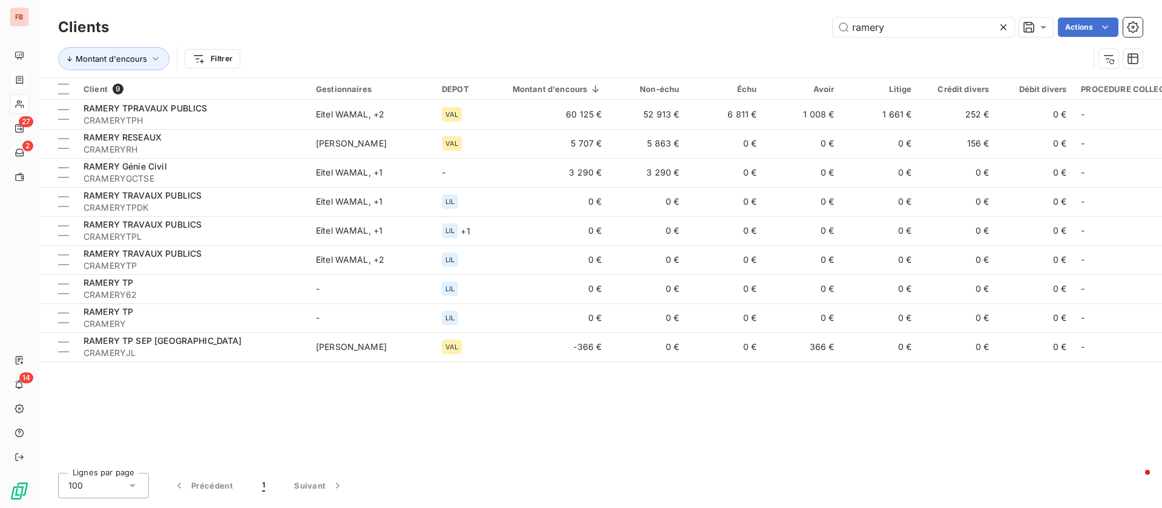
click at [1001, 25] on icon at bounding box center [1003, 27] width 12 height 12
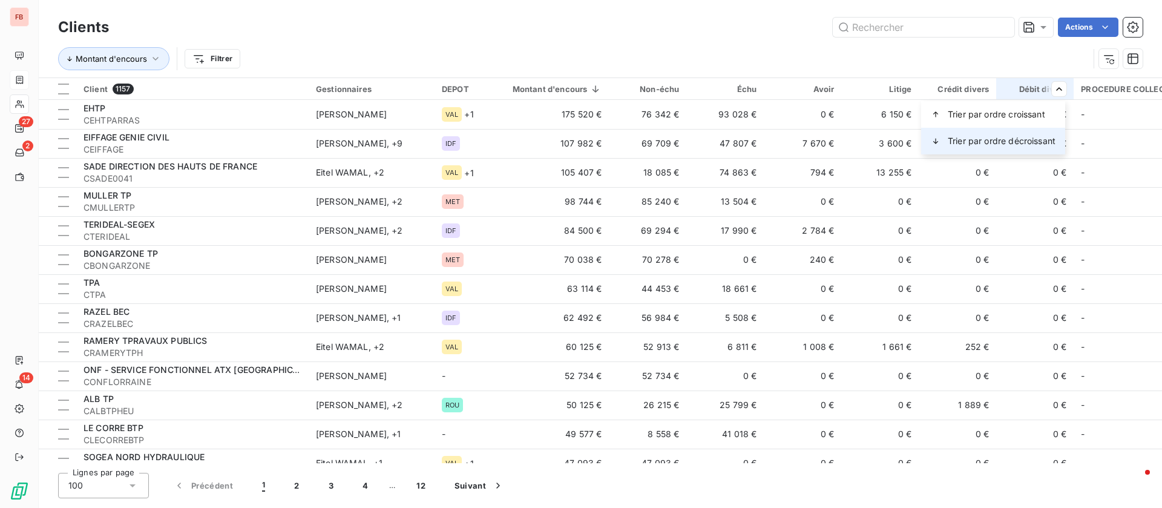
click at [996, 137] on span "Trier par ordre décroissant" at bounding box center [1002, 141] width 108 height 12
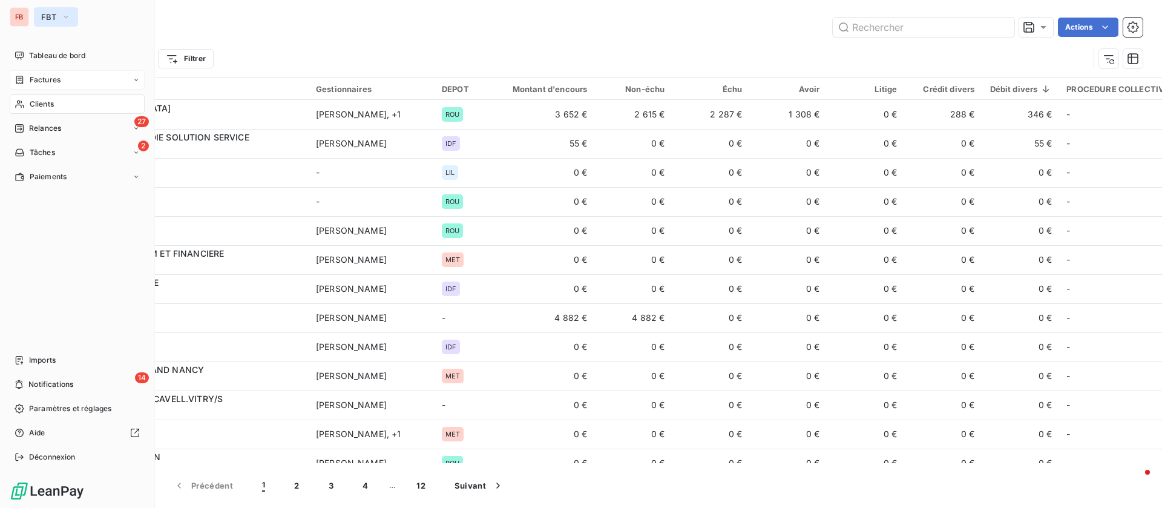
click at [50, 15] on span "FBT" at bounding box center [48, 17] width 15 height 10
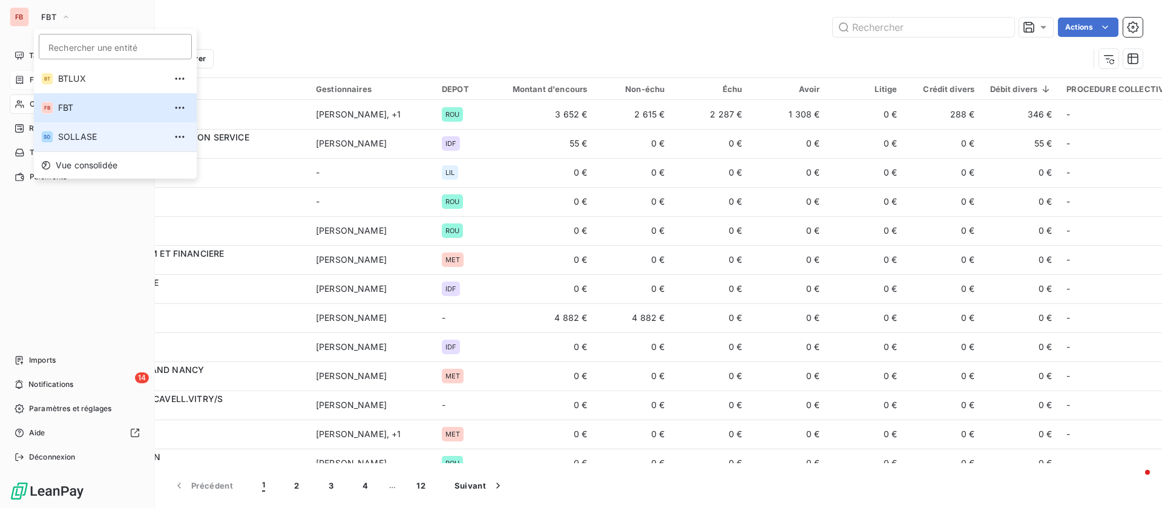
click at [66, 140] on span "SOLLASE" at bounding box center [111, 137] width 107 height 12
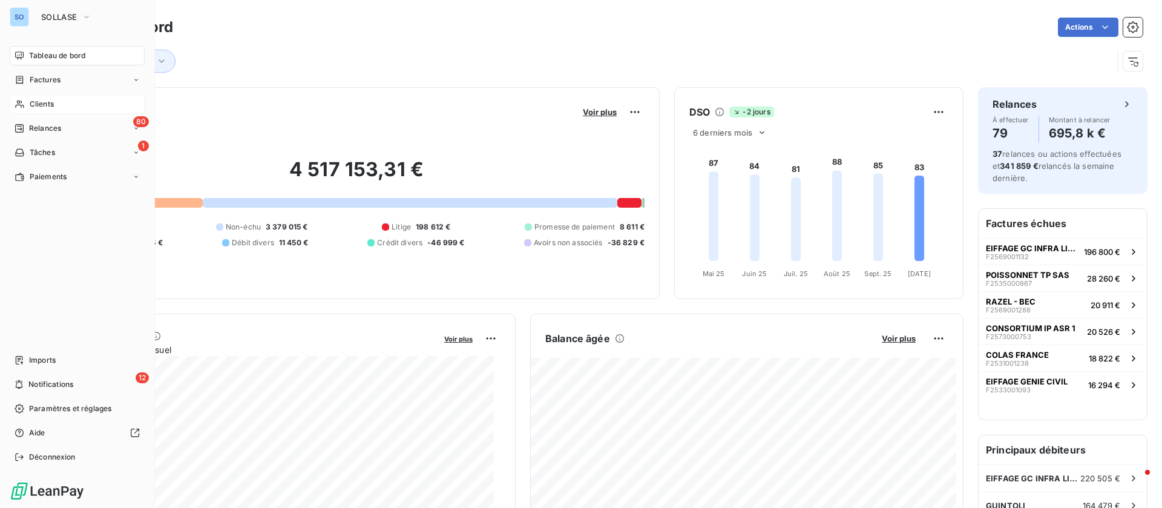
click at [55, 99] on div "Clients" at bounding box center [77, 103] width 135 height 19
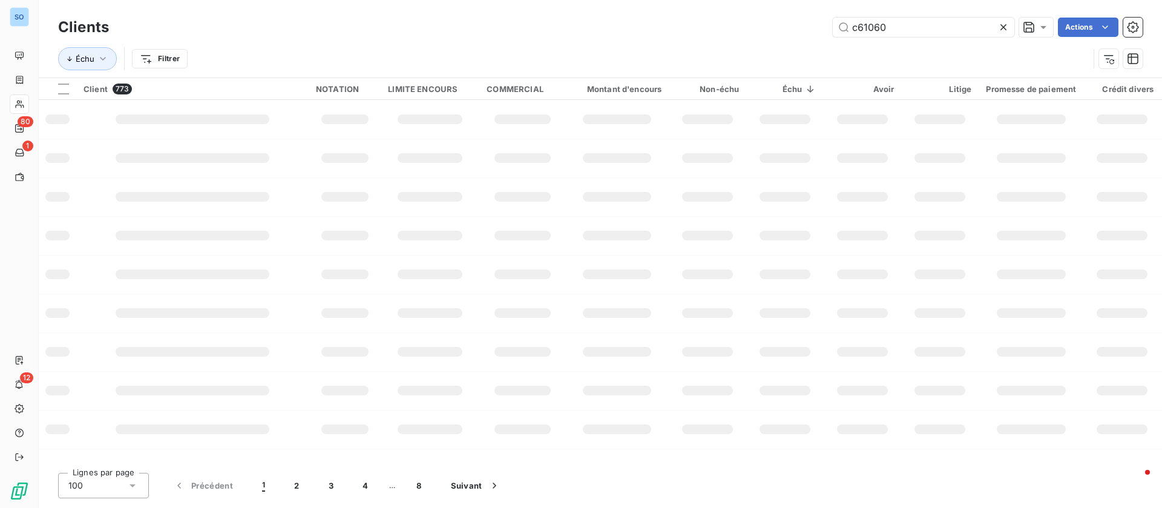
type input "c61060"
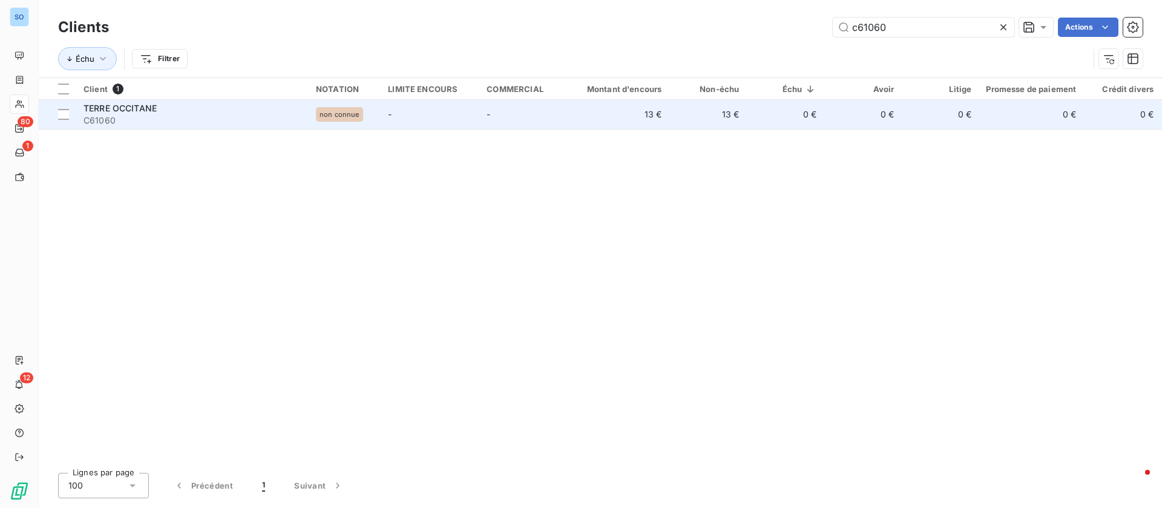
click at [168, 110] on div "TERRE OCCITANE" at bounding box center [193, 108] width 218 height 12
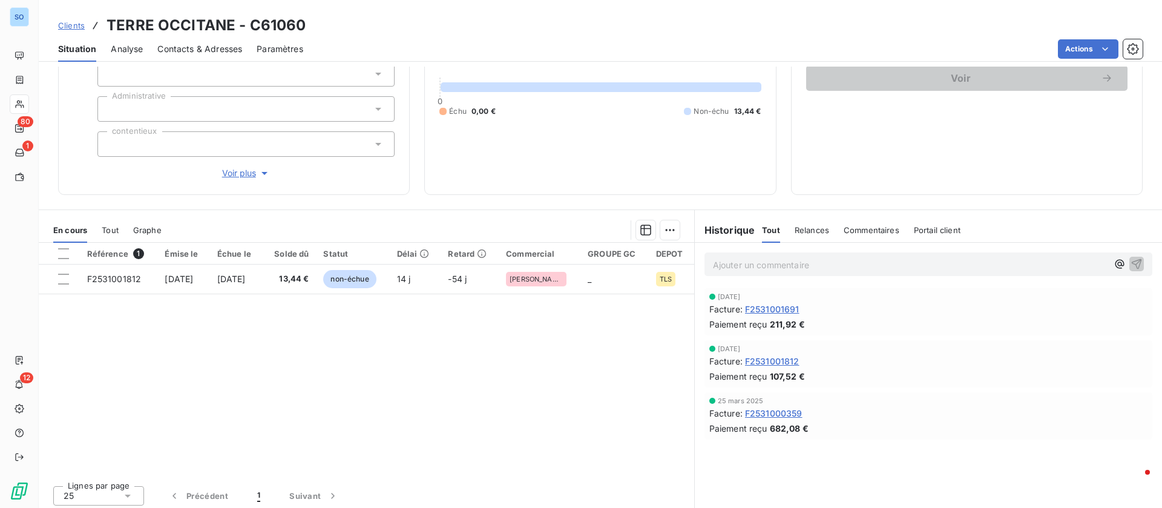
scroll to position [130, 0]
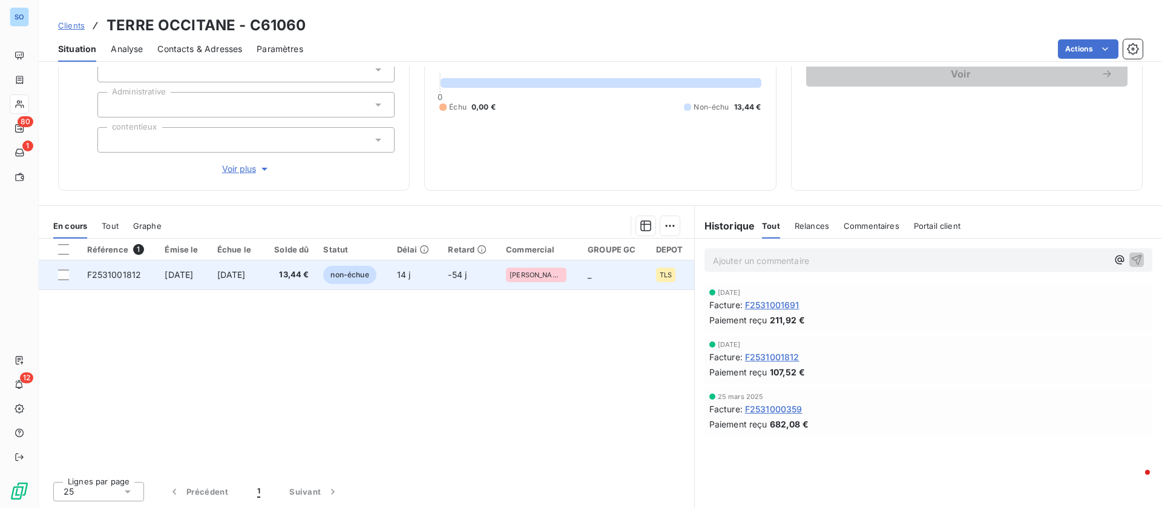
click at [235, 267] on td "[DATE]" at bounding box center [236, 274] width 53 height 29
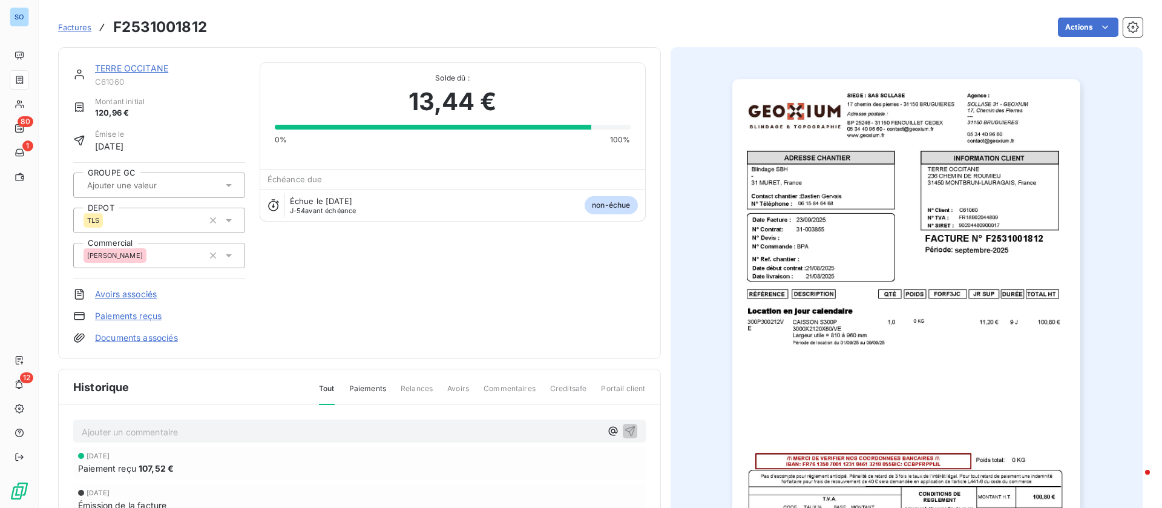
click at [134, 68] on link "TERRE OCCITANE" at bounding box center [131, 68] width 73 height 10
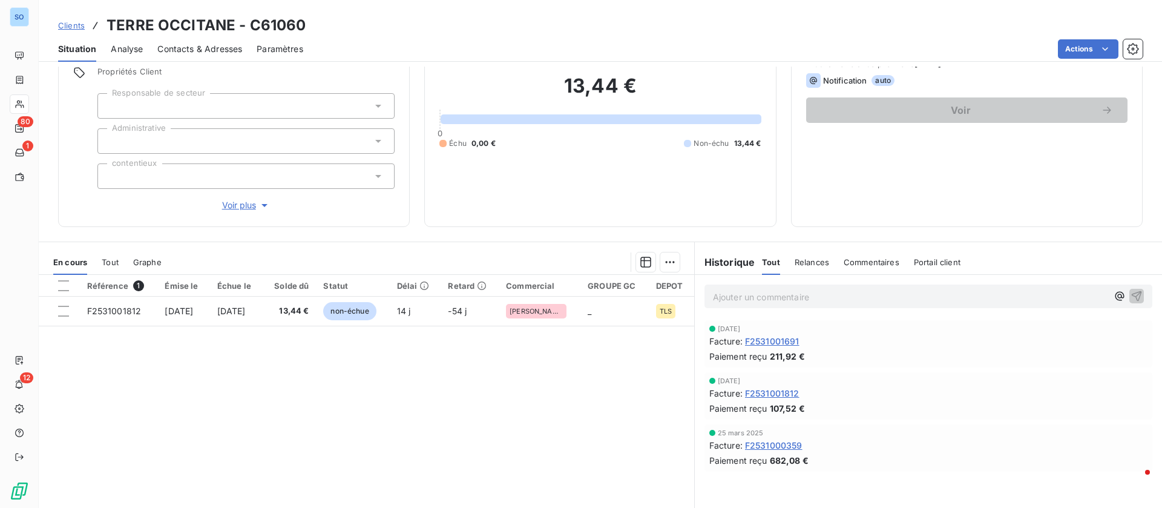
scroll to position [130, 0]
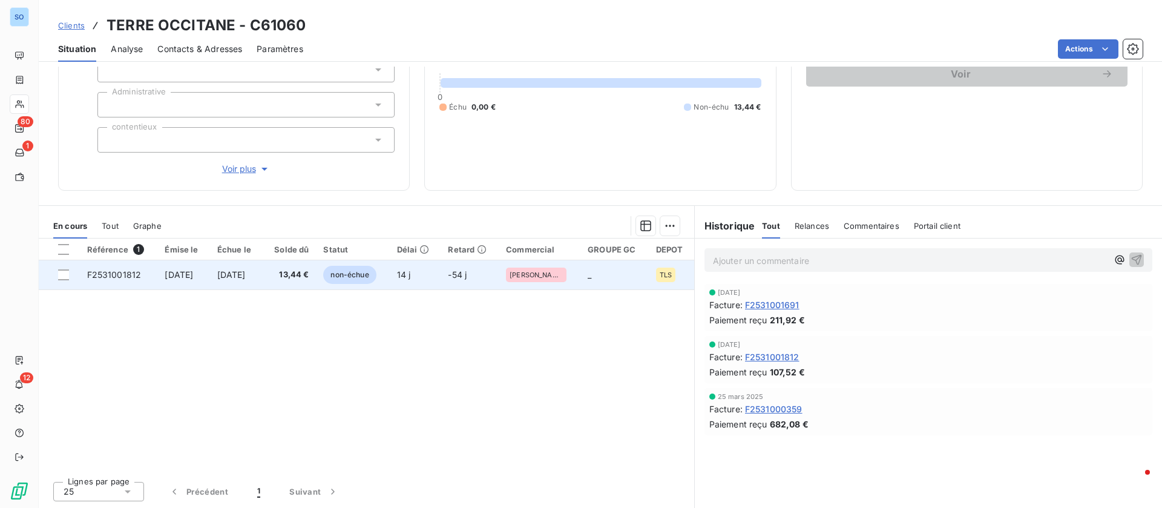
click at [193, 269] on span "23 sept. 2025" at bounding box center [179, 274] width 28 height 10
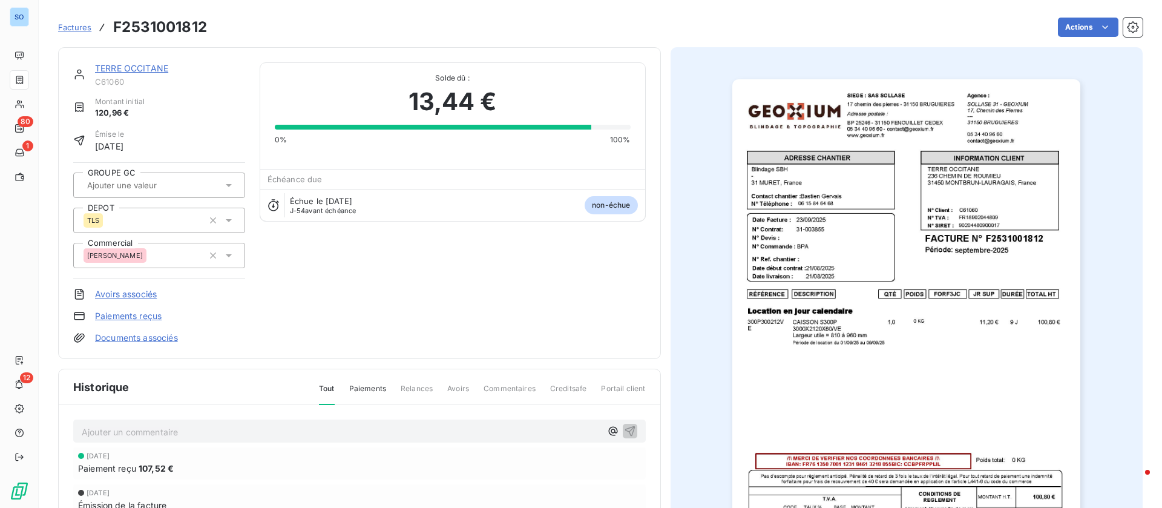
click at [136, 65] on link "TERRE OCCITANE" at bounding box center [131, 68] width 73 height 10
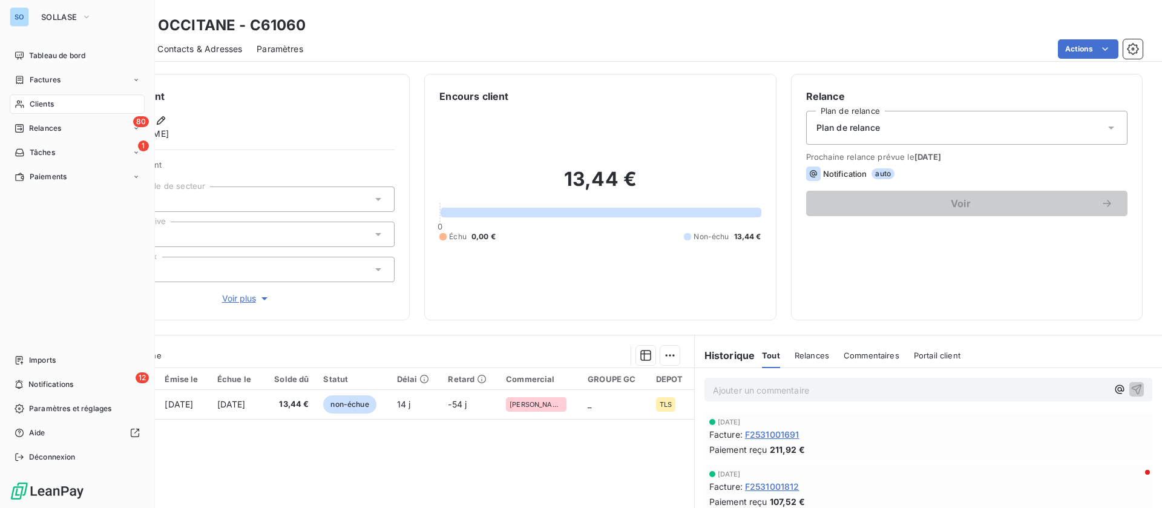
click at [37, 99] on span "Clients" at bounding box center [42, 104] width 24 height 11
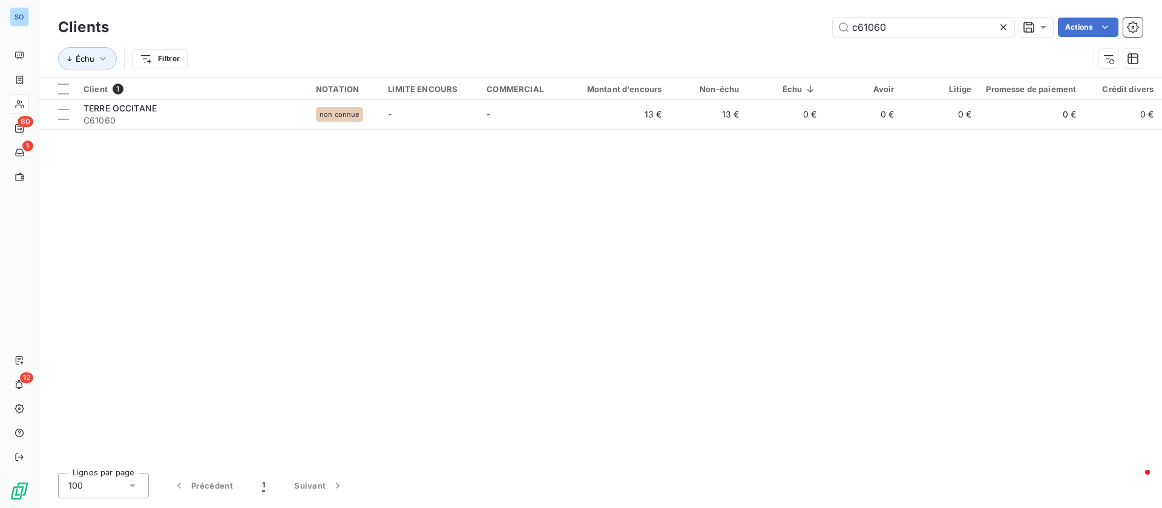
click at [1002, 26] on icon at bounding box center [1004, 27] width 6 height 6
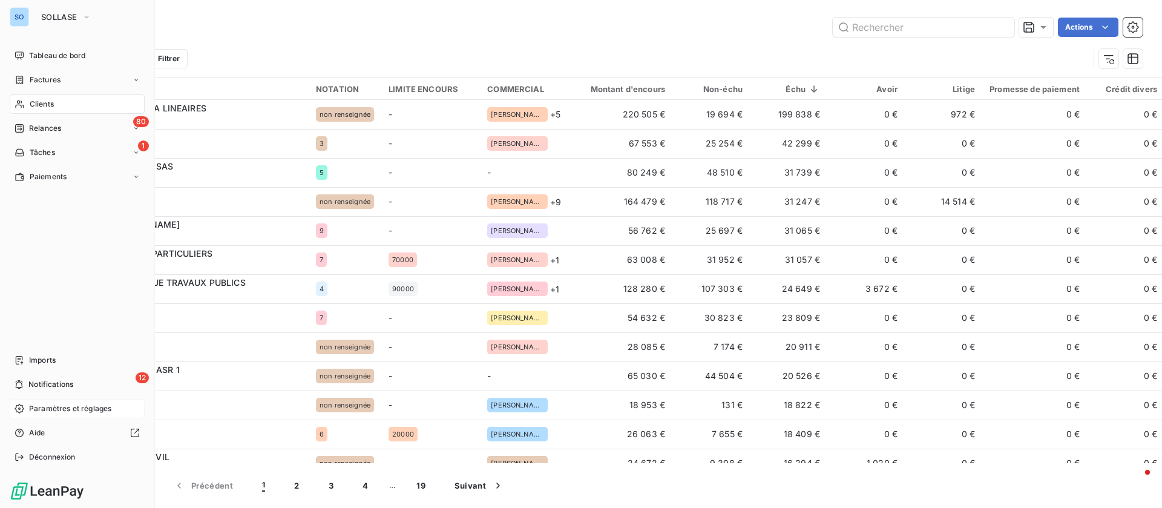
click at [60, 405] on span "Paramètres et réglages" at bounding box center [70, 408] width 82 height 11
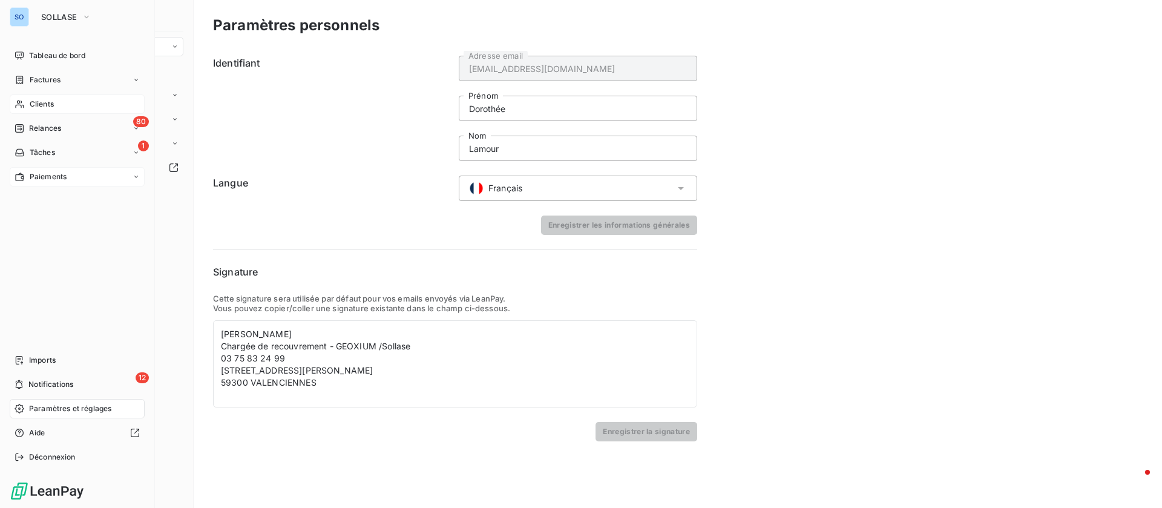
click at [59, 183] on div "Paiements" at bounding box center [77, 176] width 135 height 19
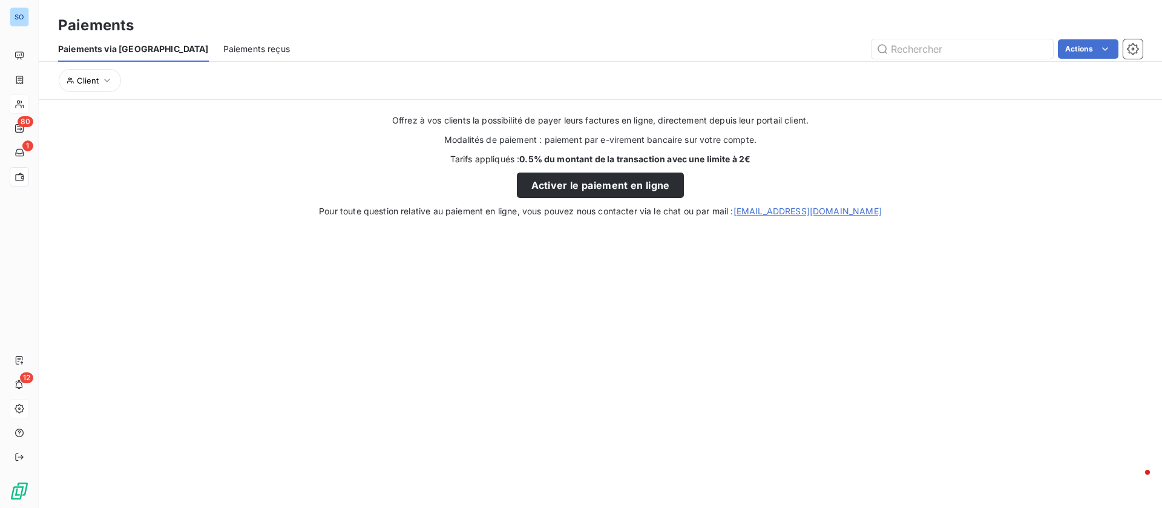
click at [223, 46] on span "Paiements reçus" at bounding box center [256, 49] width 67 height 12
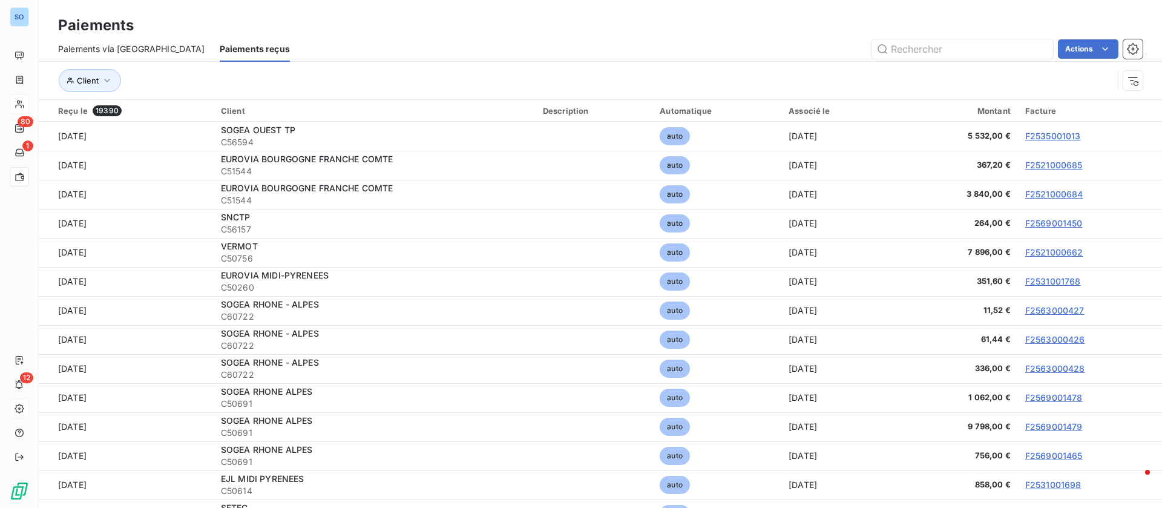
drag, startPoint x: 939, startPoint y: 108, endPoint x: 1064, endPoint y: 85, distance: 126.8
click at [1064, 85] on div "Client" at bounding box center [585, 80] width 1055 height 23
click at [116, 81] on button "Client" at bounding box center [90, 80] width 62 height 23
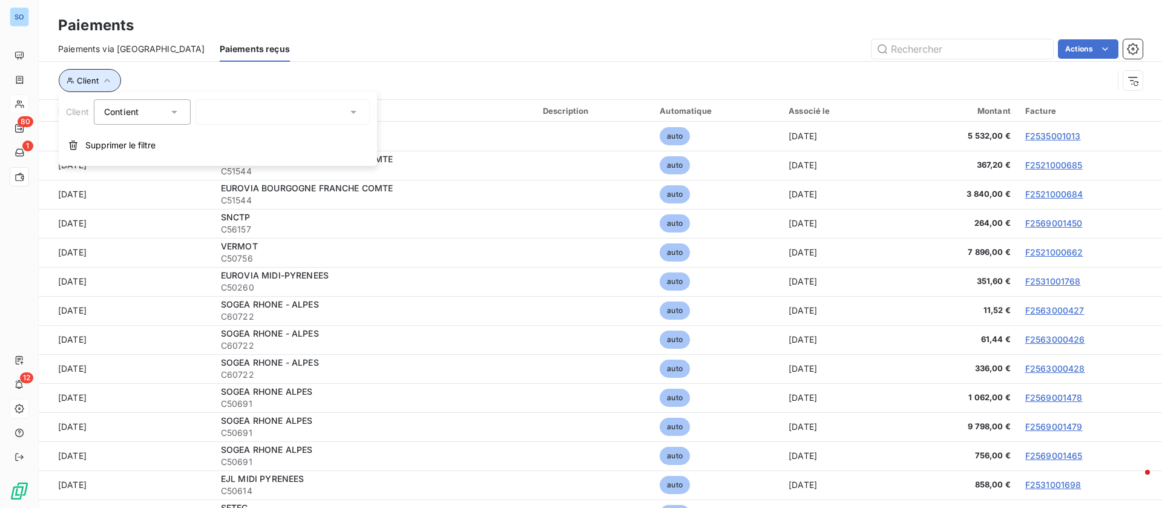
click at [116, 81] on button "Client" at bounding box center [90, 80] width 62 height 23
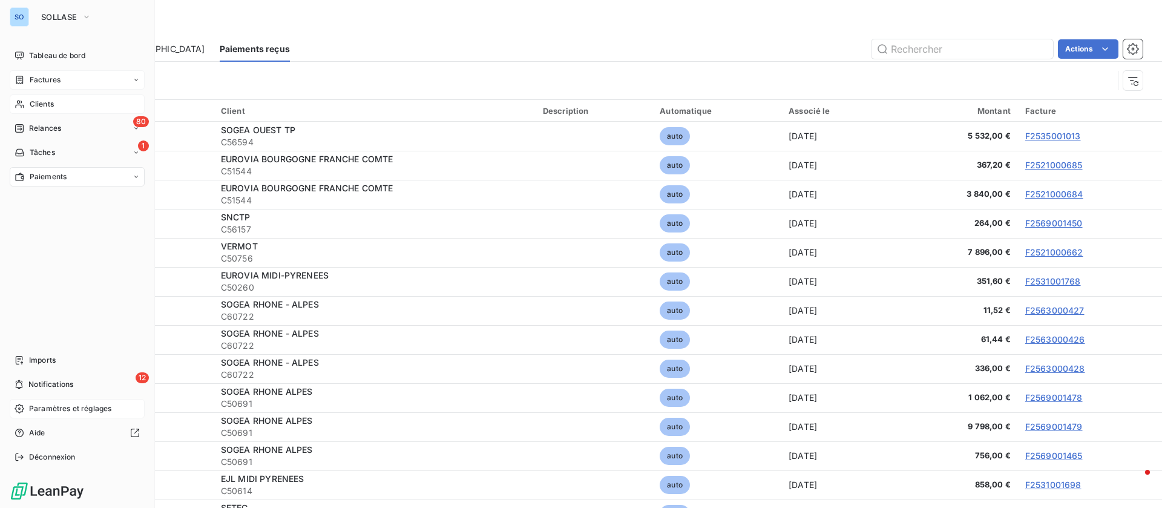
click at [38, 83] on span "Factures" at bounding box center [45, 79] width 31 height 11
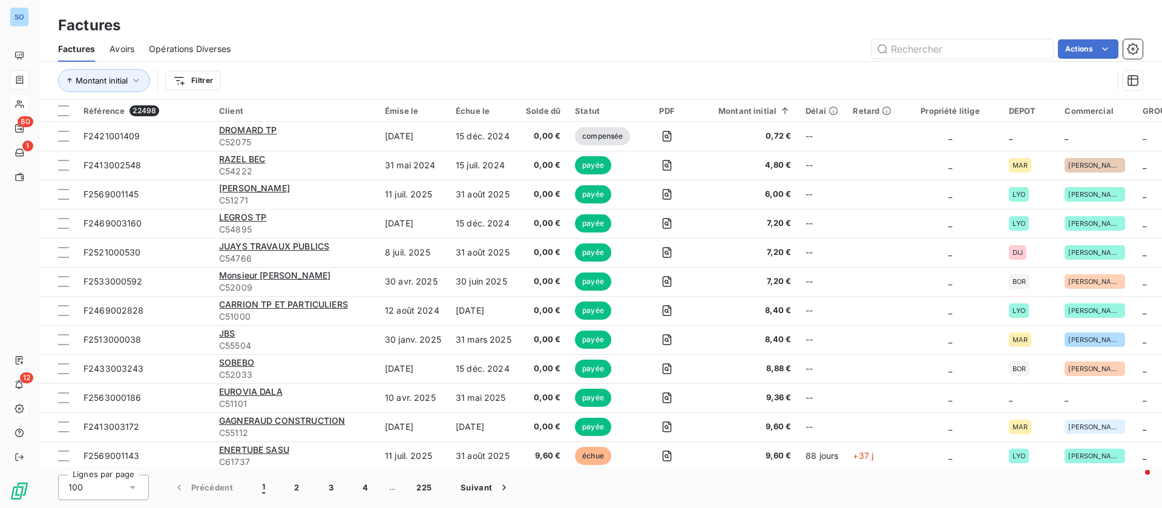
click at [347, 48] on div "Actions" at bounding box center [694, 48] width 898 height 19
click at [937, 61] on html "SO 80 1 12 Factures Factures Avoirs Opérations Diverses Actions Montant initial…" at bounding box center [581, 254] width 1162 height 508
click at [935, 47] on input "text" at bounding box center [963, 48] width 182 height 19
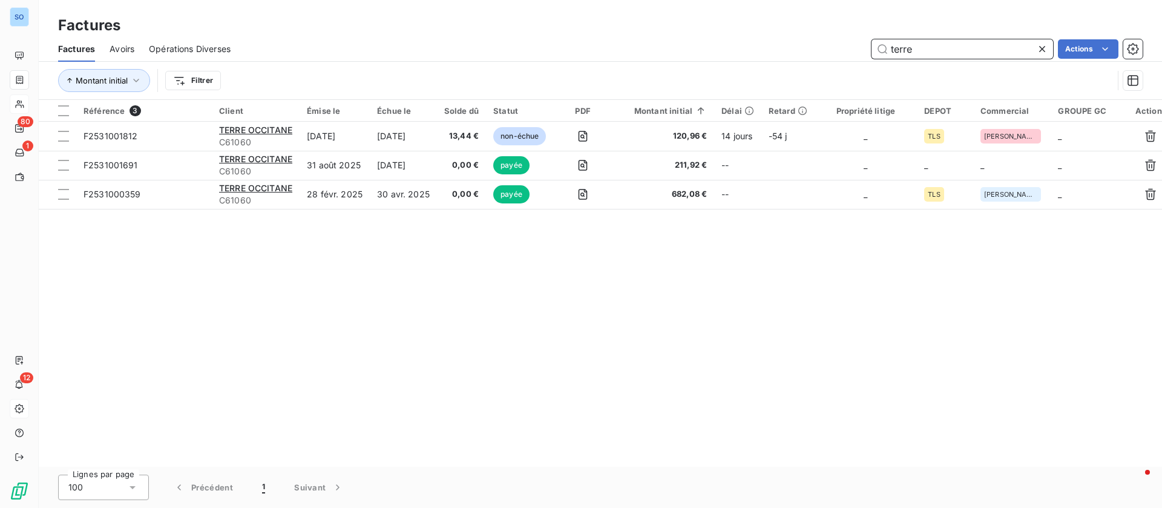
type input "terre"
drag, startPoint x: 810, startPoint y: 235, endPoint x: 804, endPoint y: 237, distance: 7.1
click at [810, 235] on div "Référence 3 Client Émise le Échue le Solde dû Statut PDF Montant initial Délai …" at bounding box center [600, 283] width 1123 height 367
click at [1042, 48] on icon at bounding box center [1042, 49] width 6 height 6
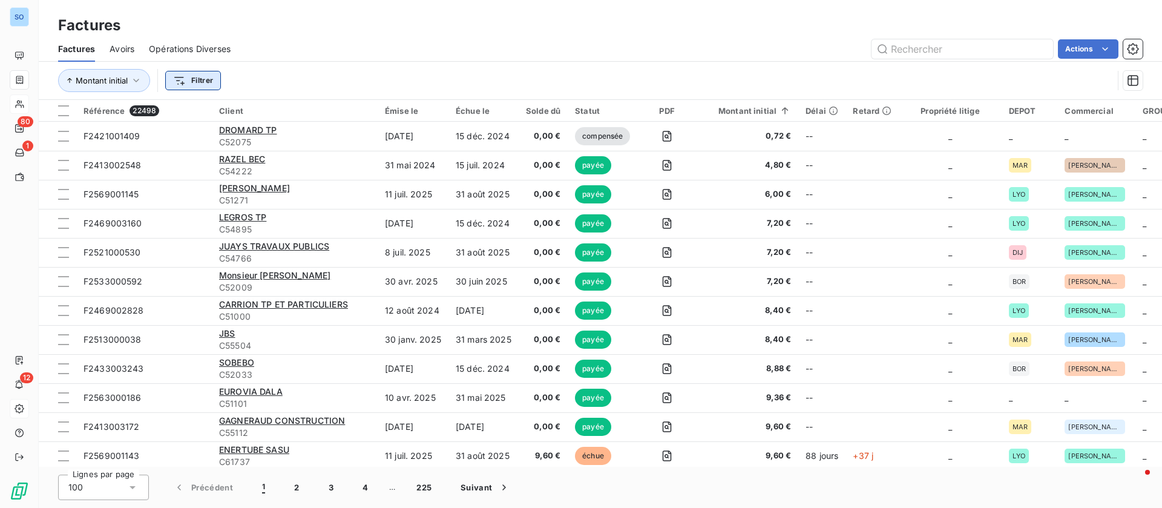
click at [186, 82] on html "SO 80 1 12 Factures Factures Avoirs Opérations Diverses Actions Montant initial…" at bounding box center [581, 254] width 1162 height 508
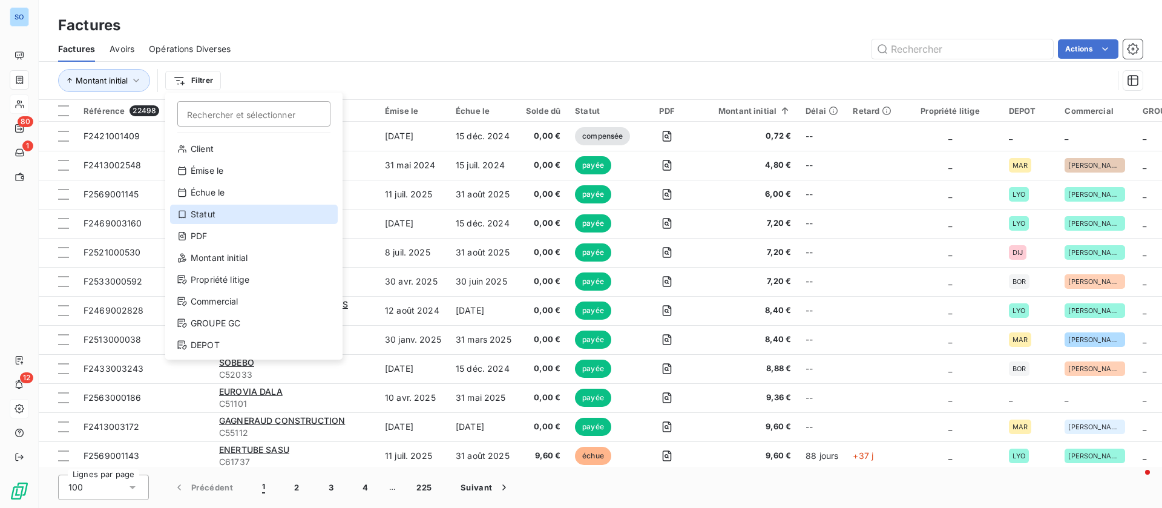
click at [227, 211] on div "Statut" at bounding box center [254, 214] width 168 height 19
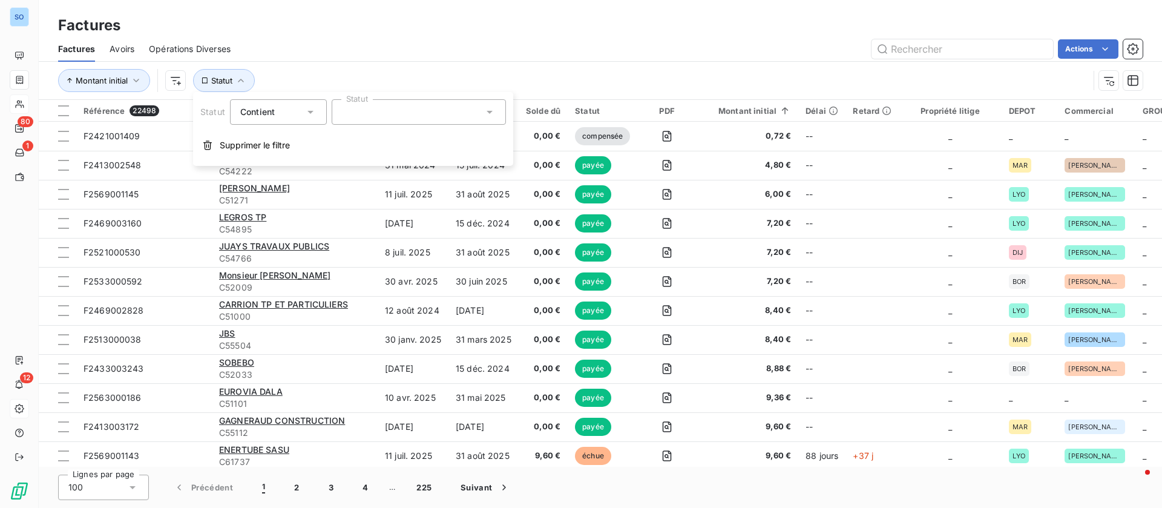
click at [489, 114] on icon at bounding box center [490, 112] width 12 height 12
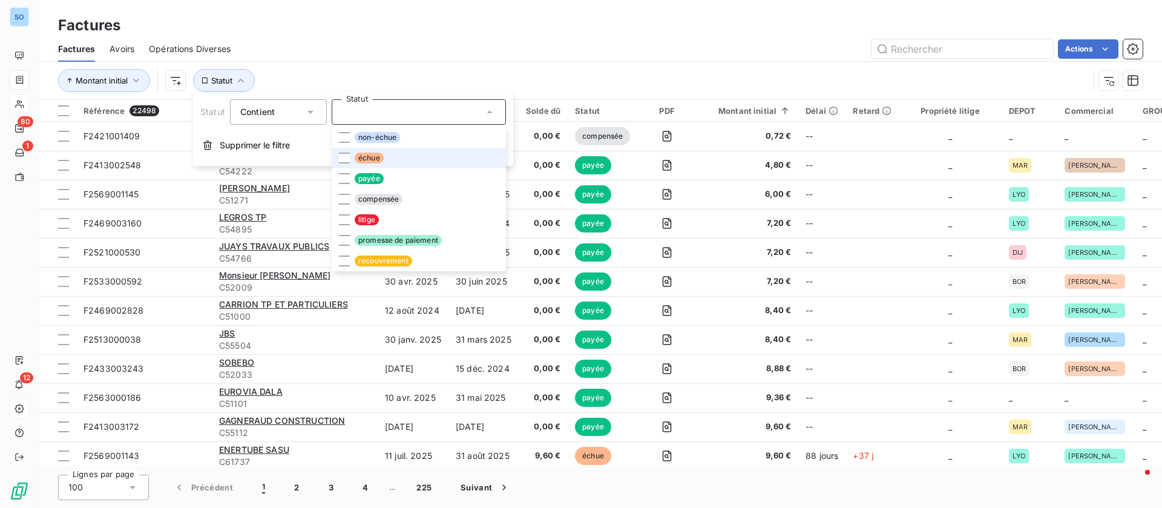
click at [412, 156] on li "échue" at bounding box center [419, 158] width 174 height 21
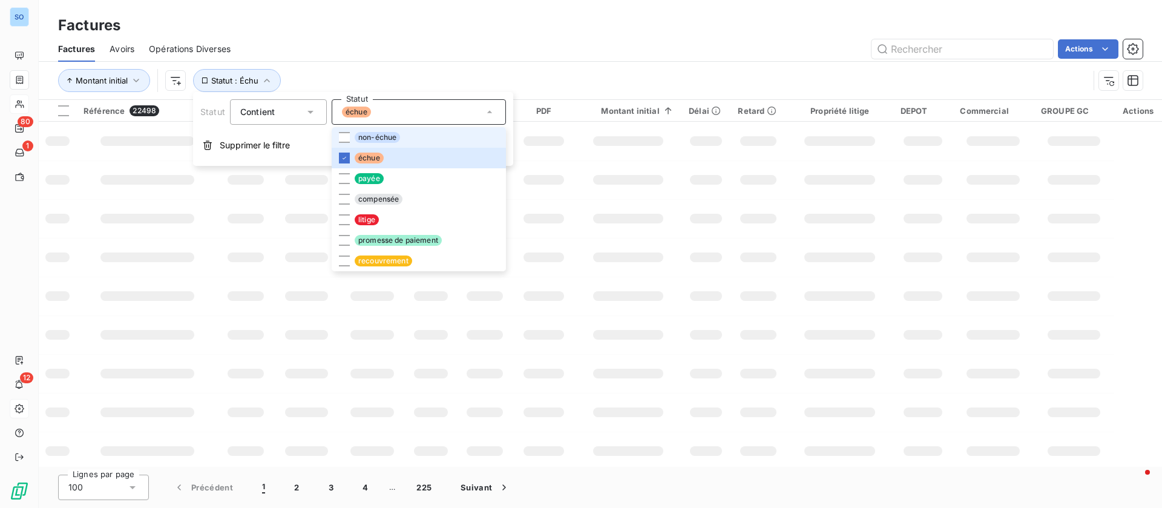
click at [409, 137] on li "non-échue" at bounding box center [419, 137] width 174 height 21
click at [385, 219] on li "litige" at bounding box center [419, 219] width 174 height 21
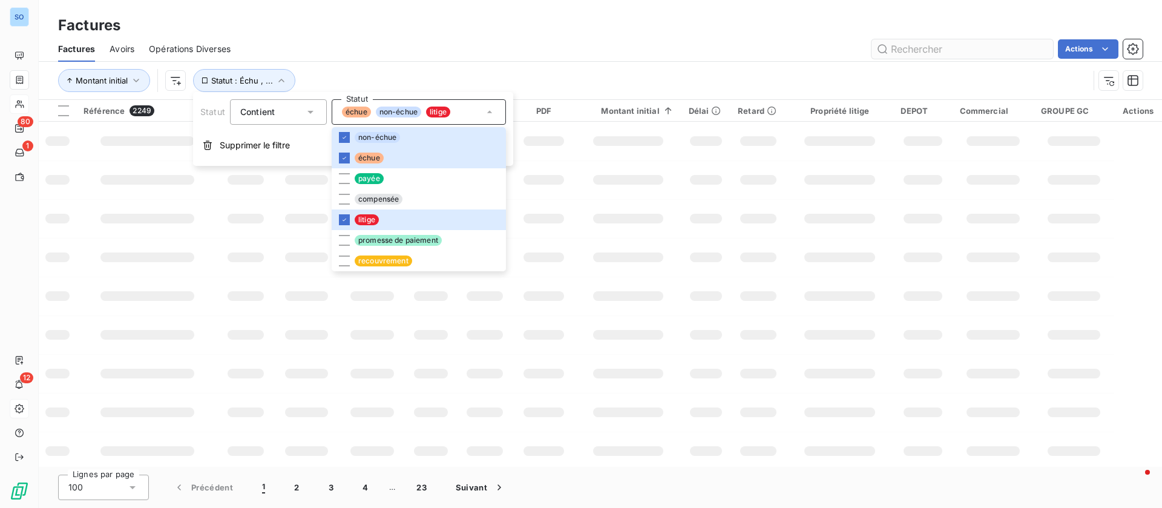
click at [623, 54] on div "Actions" at bounding box center [694, 48] width 898 height 19
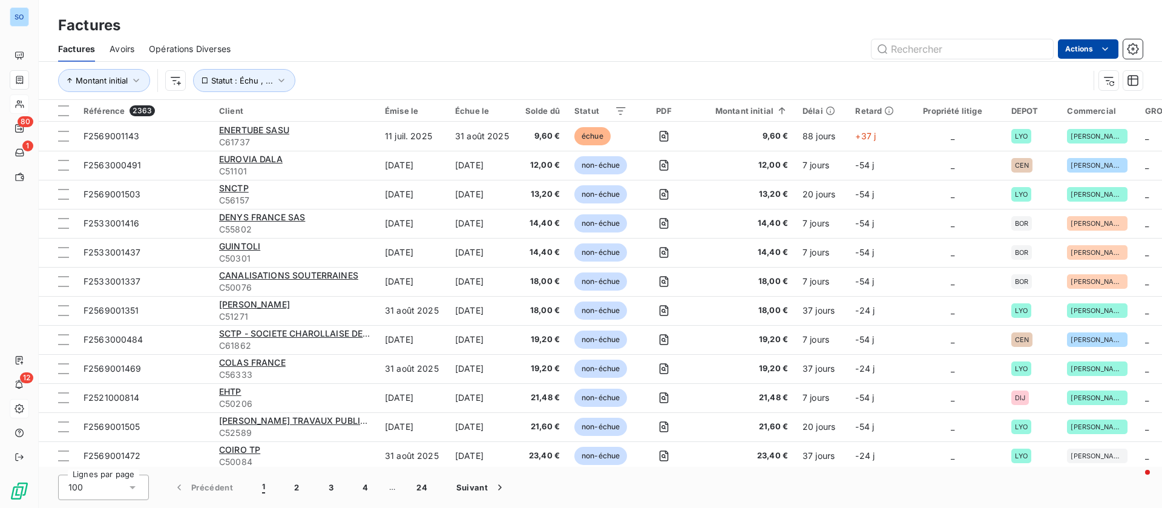
click at [1091, 50] on html "SO 80 1 12 Factures Factures Avoirs Opérations Diverses Actions Montant initial…" at bounding box center [581, 254] width 1162 height 508
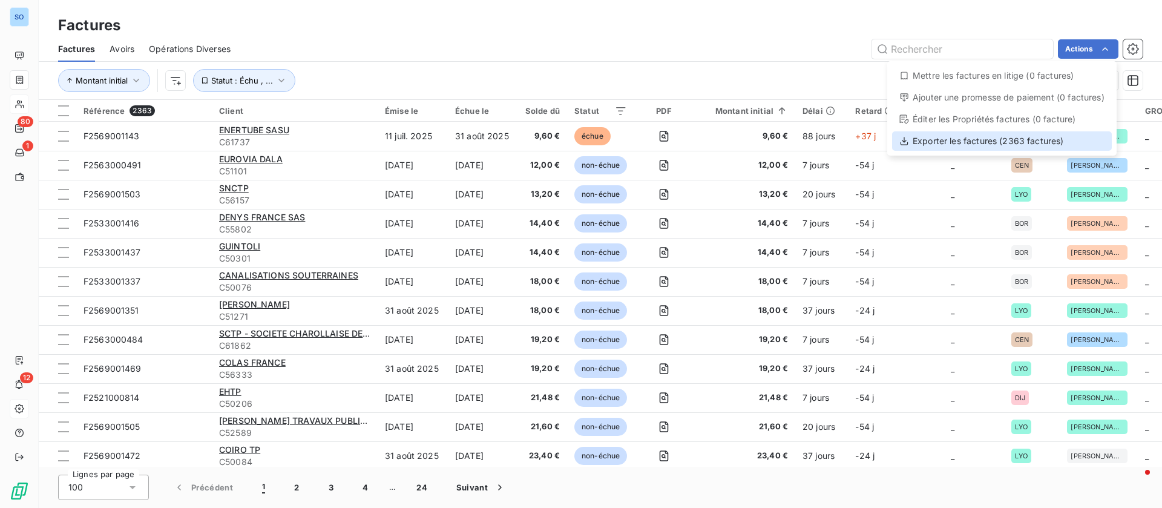
click at [1020, 139] on div "Exporter les factures (2363 factures)" at bounding box center [1002, 140] width 220 height 19
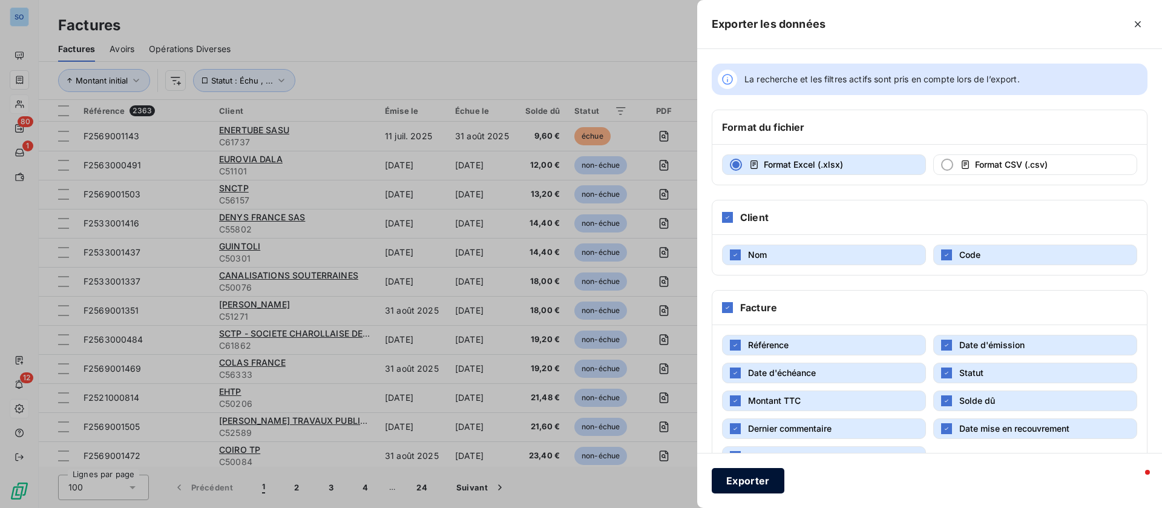
click at [758, 491] on button "Exporter" at bounding box center [748, 480] width 73 height 25
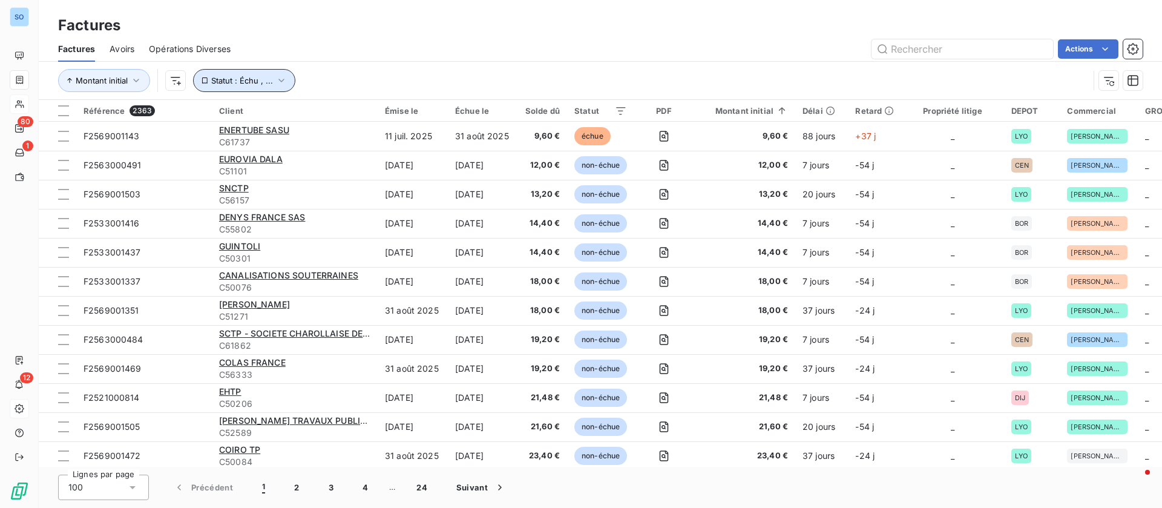
click at [274, 73] on button "Statut : Échu , ..." at bounding box center [244, 80] width 102 height 23
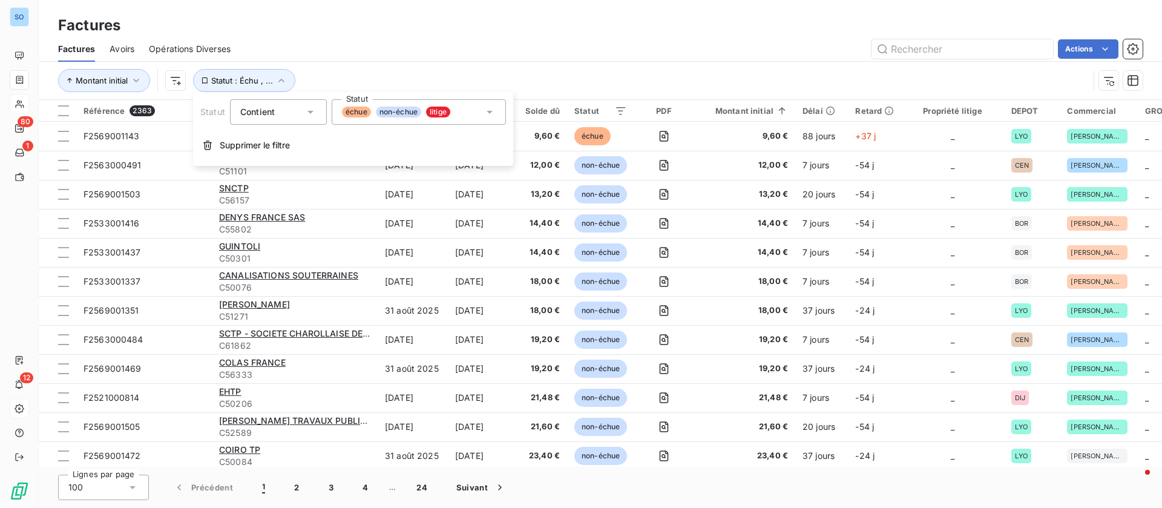
click at [478, 113] on div "échue non-échue litige" at bounding box center [419, 111] width 174 height 25
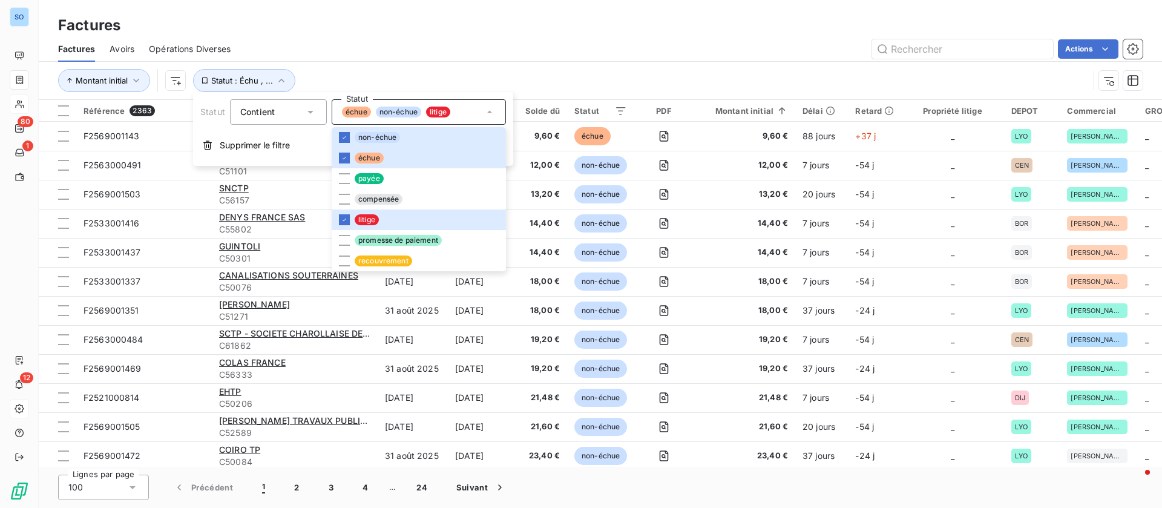
click at [652, 51] on div "Actions" at bounding box center [694, 48] width 898 height 19
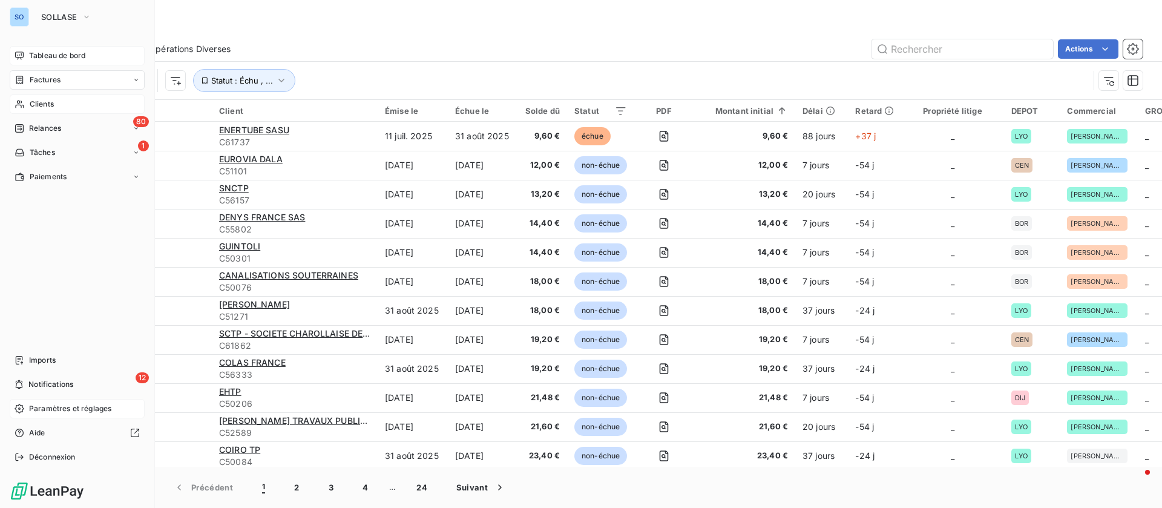
click at [41, 54] on span "Tableau de bord" at bounding box center [57, 55] width 56 height 11
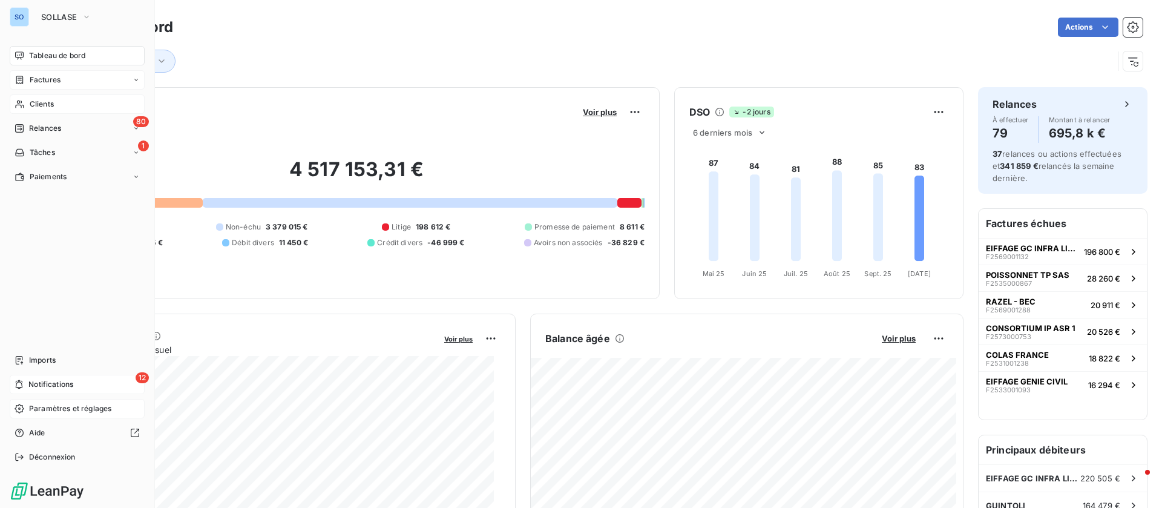
click at [22, 387] on icon at bounding box center [19, 385] width 9 height 10
click at [34, 57] on div "SO SOLLASE Tableau de bord Factures Clients 80 Relances 1 Tâches Paiements Impo…" at bounding box center [77, 254] width 155 height 508
click at [24, 149] on icon at bounding box center [20, 153] width 10 height 10
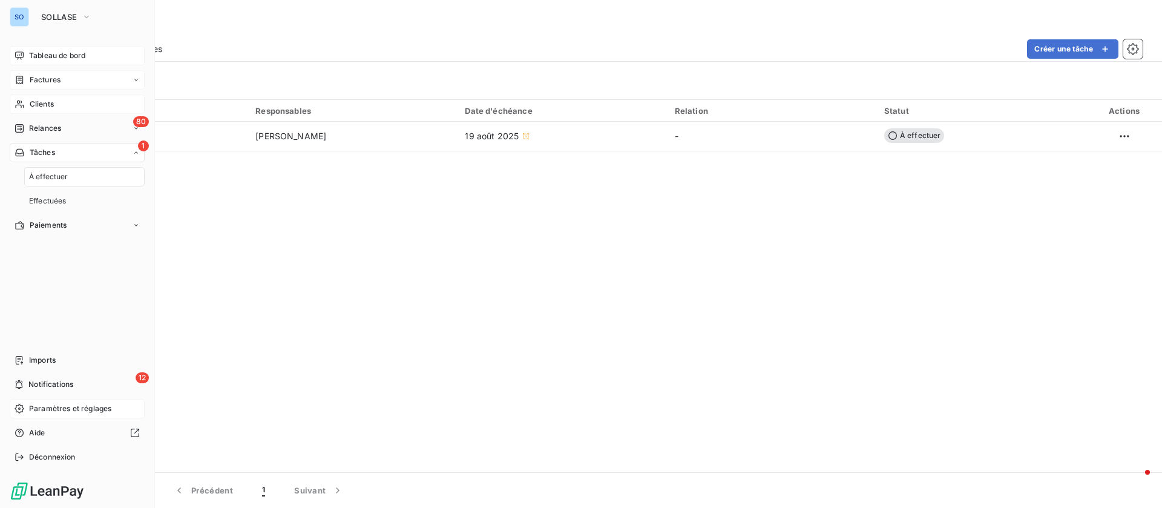
click at [53, 54] on span "Tableau de bord" at bounding box center [57, 55] width 56 height 11
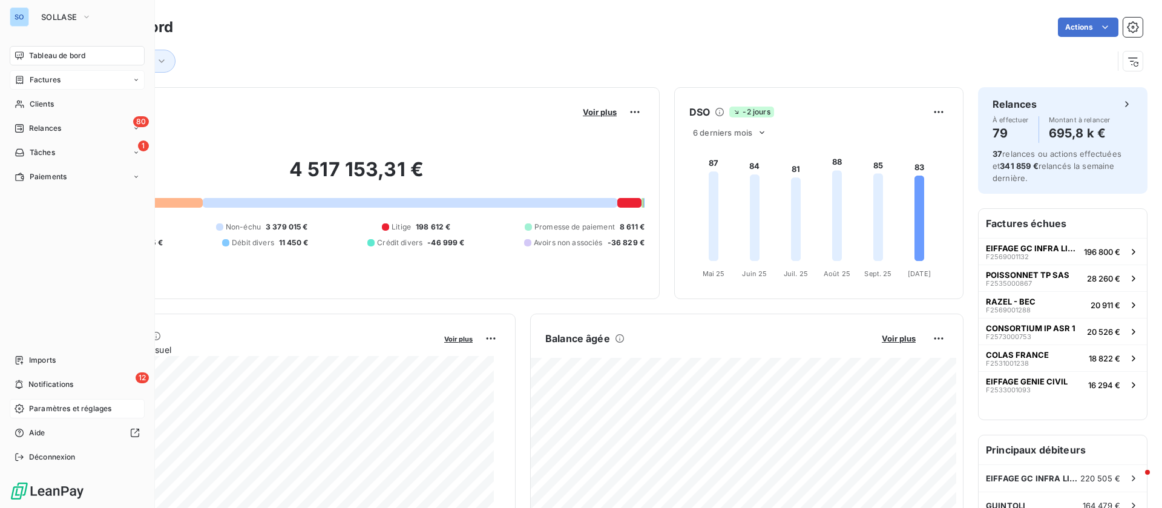
drag, startPoint x: 19, startPoint y: 102, endPoint x: 62, endPoint y: 93, distance: 43.8
click at [20, 102] on icon at bounding box center [20, 104] width 10 height 10
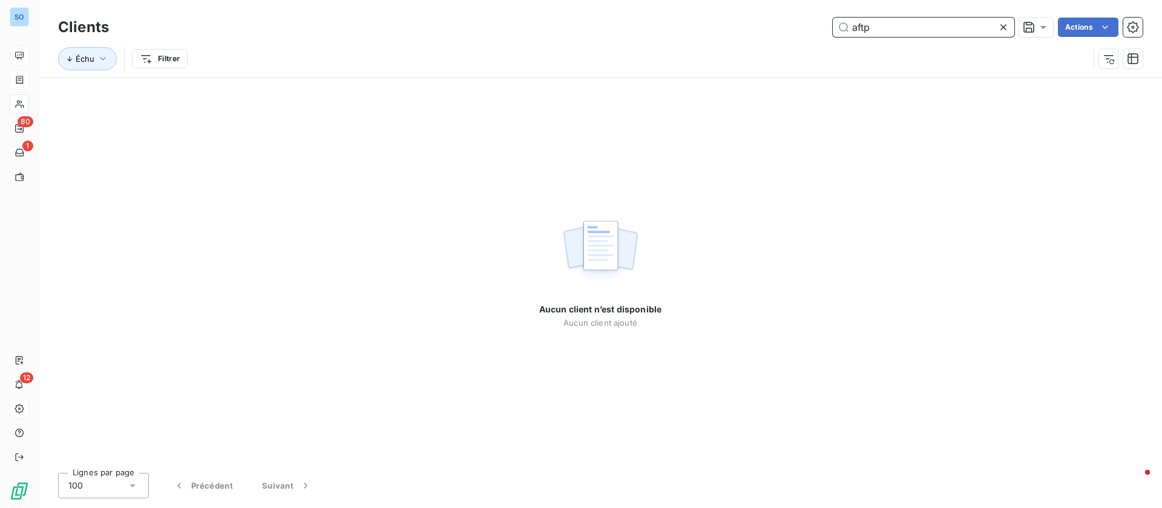
drag, startPoint x: 873, startPoint y: 27, endPoint x: 720, endPoint y: 25, distance: 153.1
click at [721, 25] on div "aftp Actions" at bounding box center [632, 27] width 1019 height 19
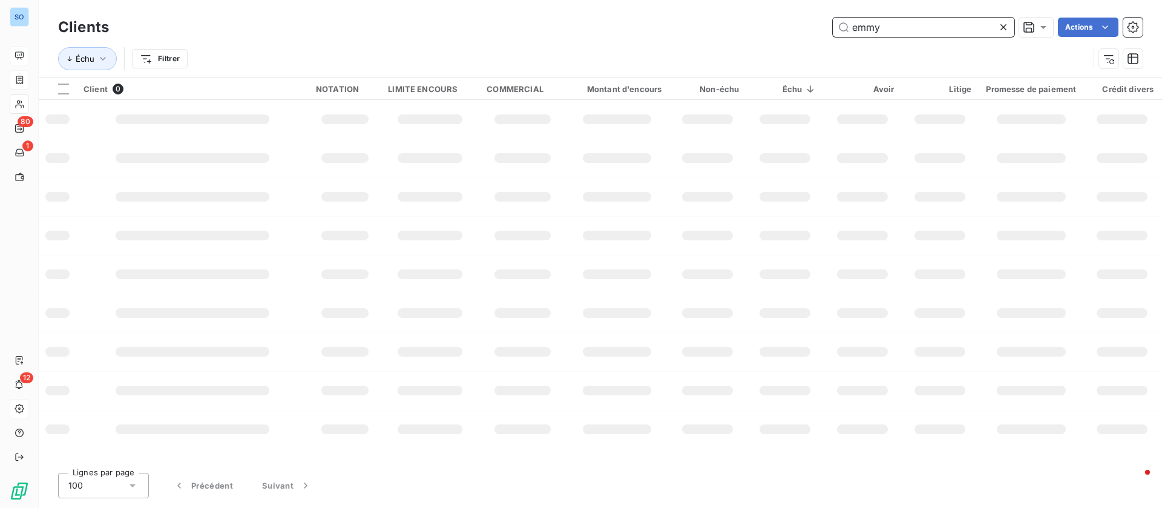
type input "emmy"
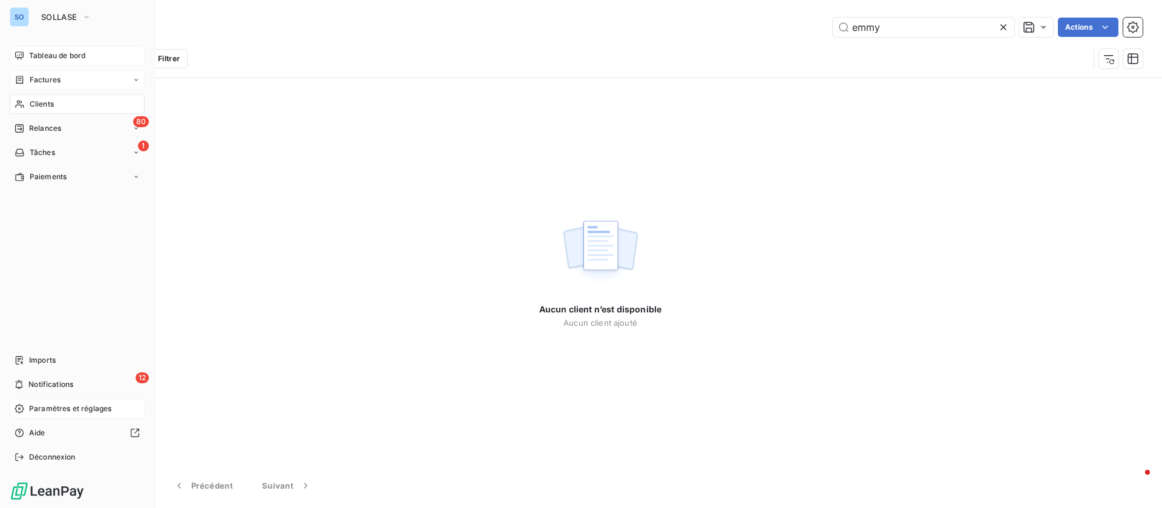
click at [31, 54] on span "Tableau de bord" at bounding box center [57, 55] width 56 height 11
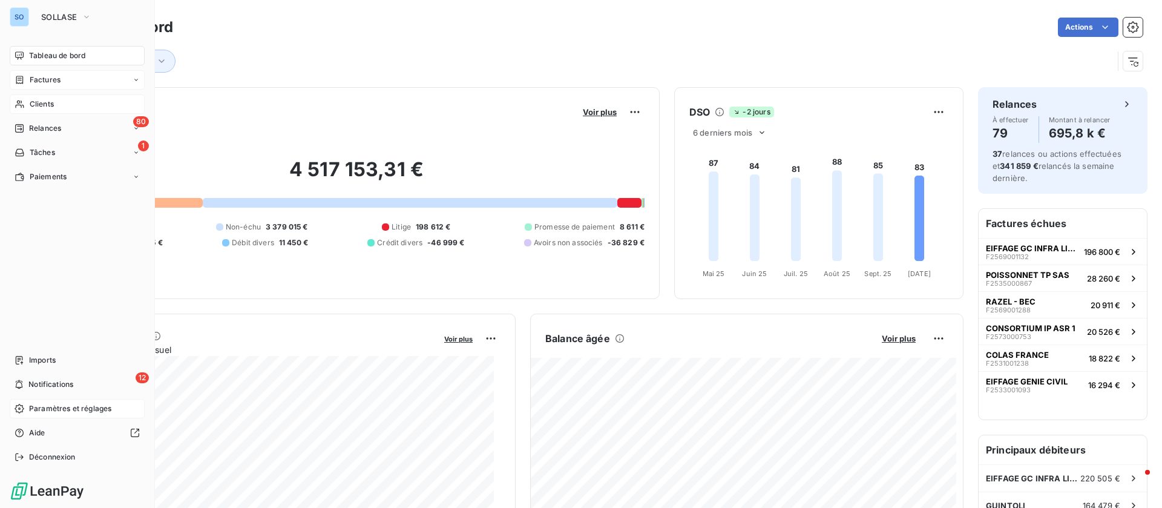
click at [45, 100] on span "Clients" at bounding box center [42, 104] width 24 height 11
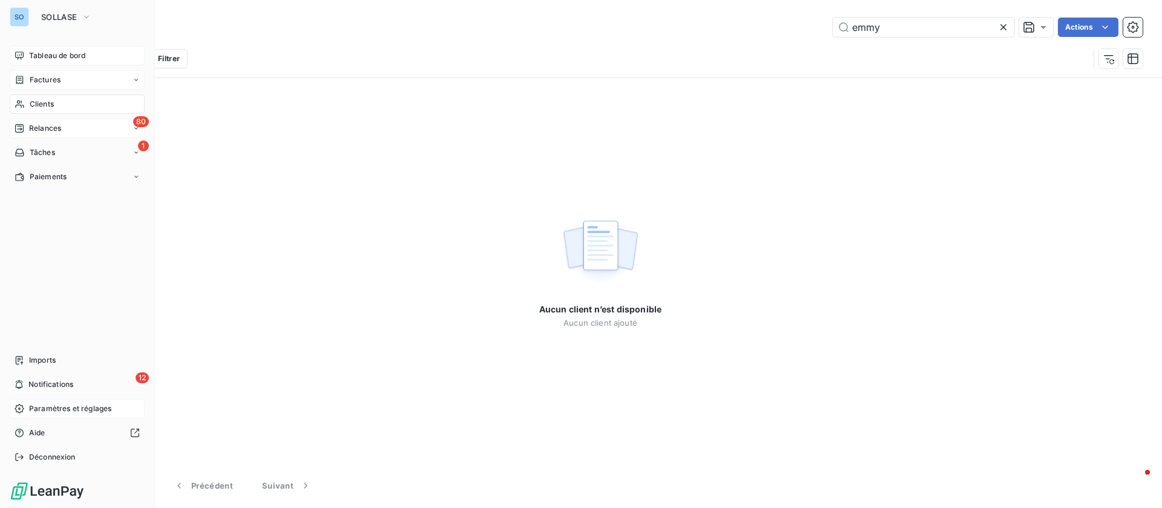
click at [79, 130] on div "80 Relances" at bounding box center [77, 128] width 135 height 19
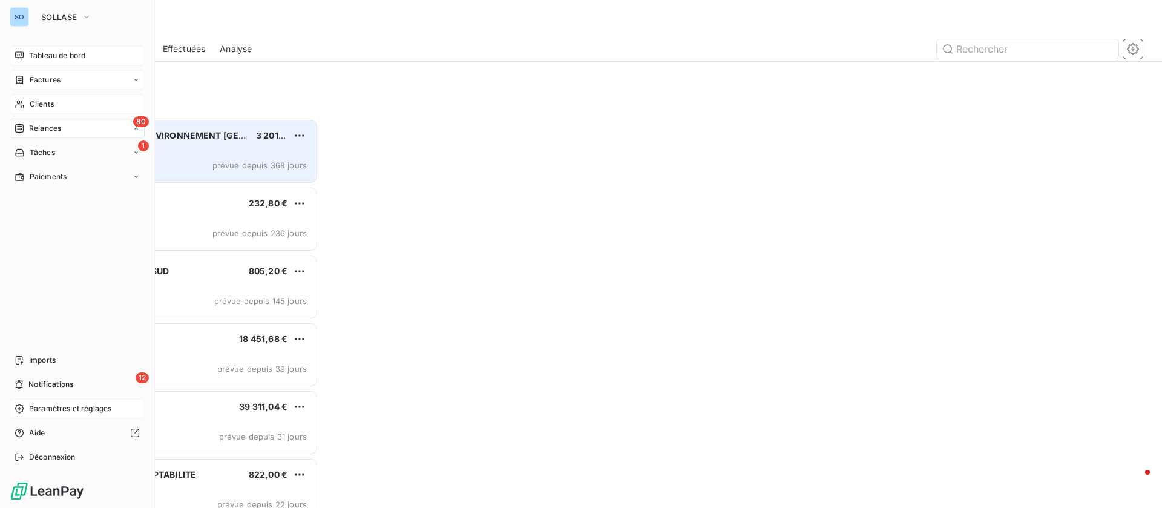
scroll to position [375, 246]
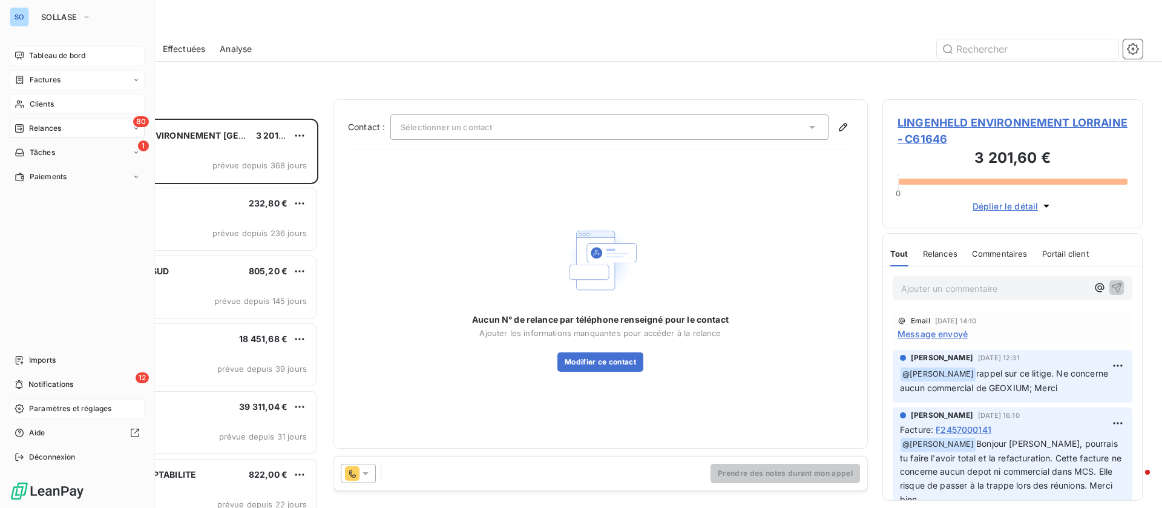
click at [30, 50] on span "Tableau de bord" at bounding box center [57, 55] width 56 height 11
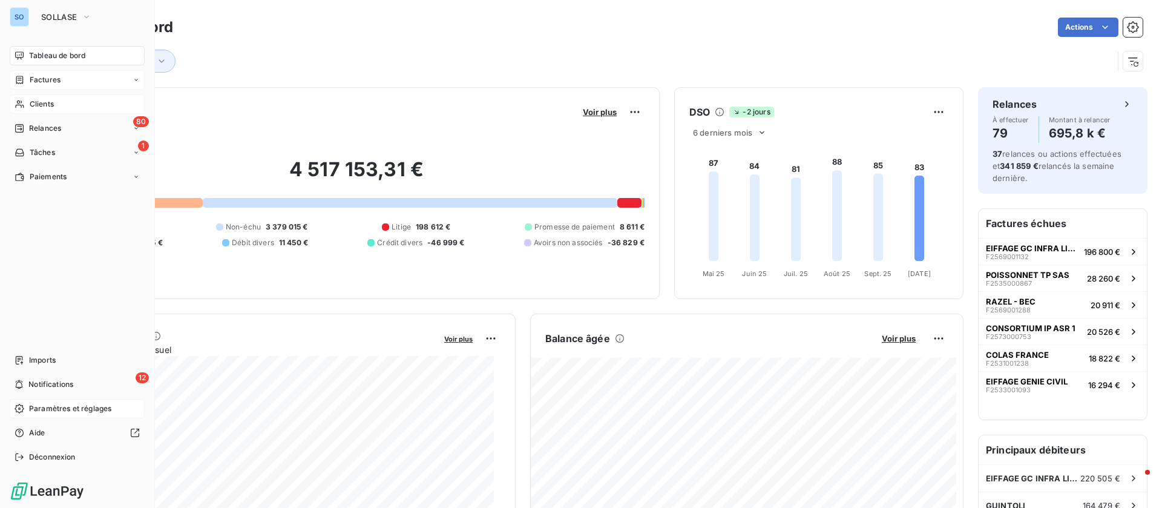
click at [48, 101] on span "Clients" at bounding box center [42, 104] width 24 height 11
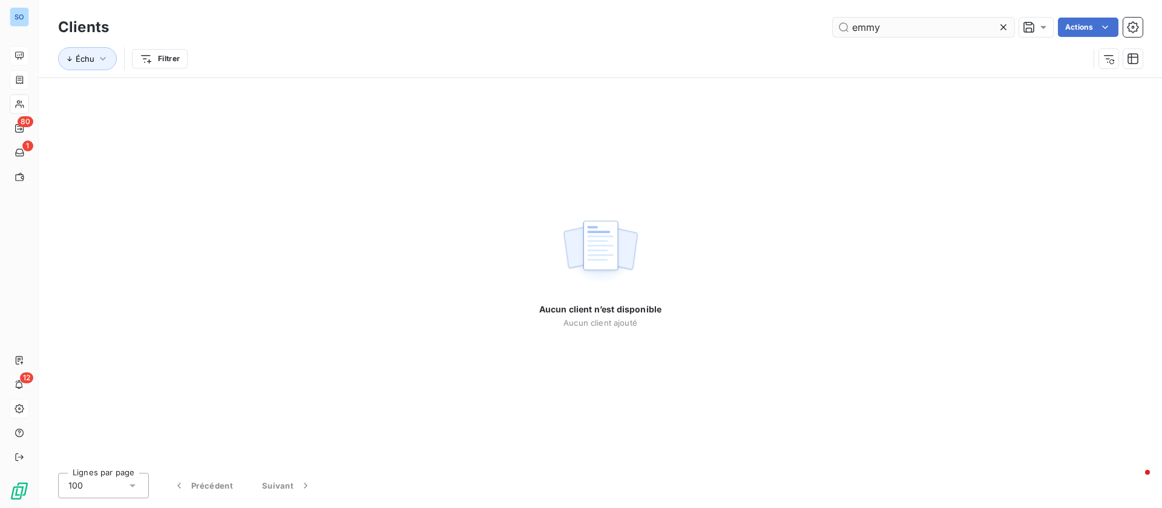
click at [1002, 25] on icon at bounding box center [1003, 27] width 12 height 12
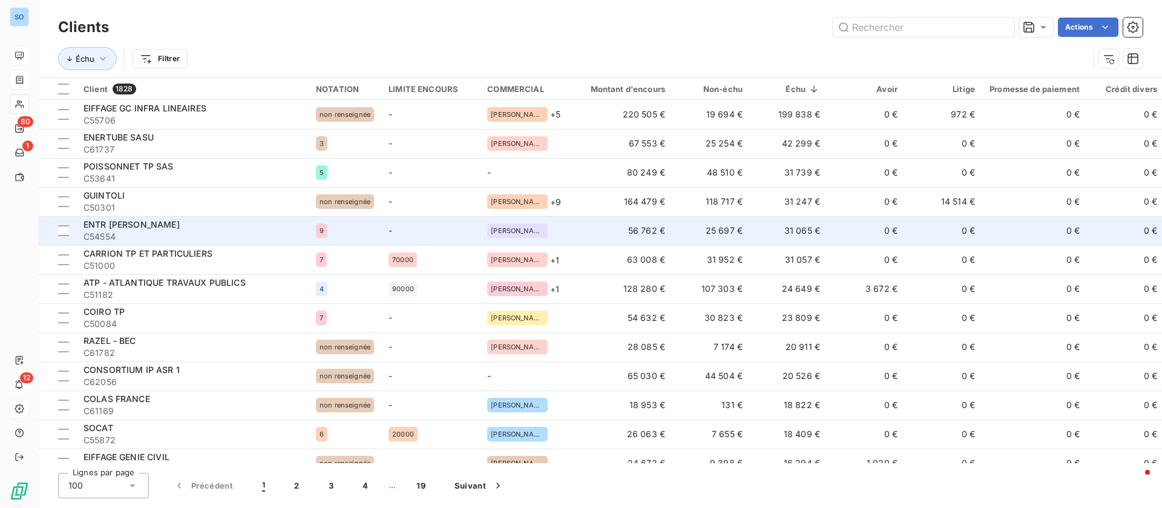
click at [766, 232] on td "31 065 €" at bounding box center [788, 230] width 77 height 29
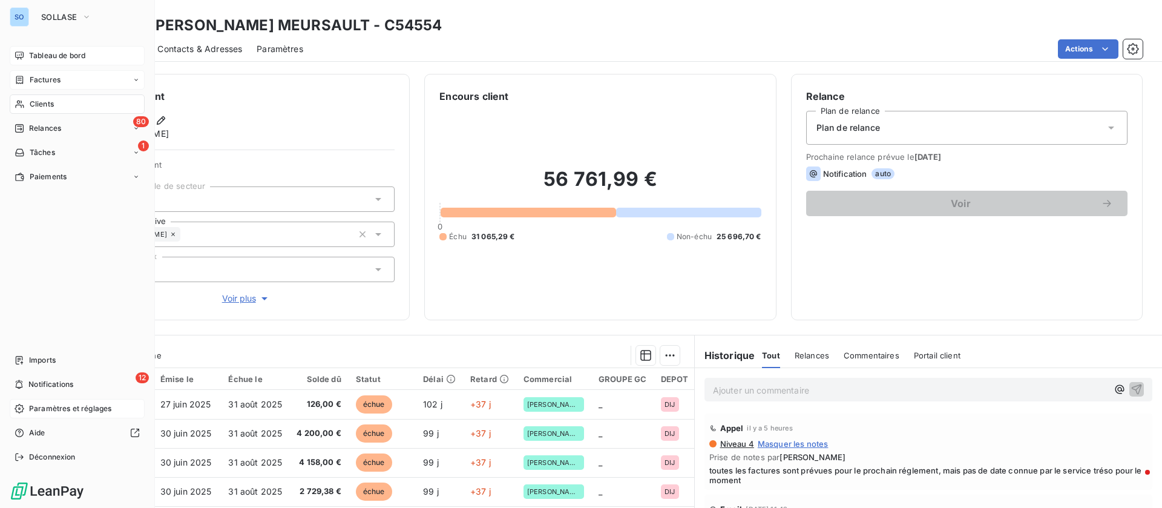
click at [27, 105] on div "Clients" at bounding box center [77, 103] width 135 height 19
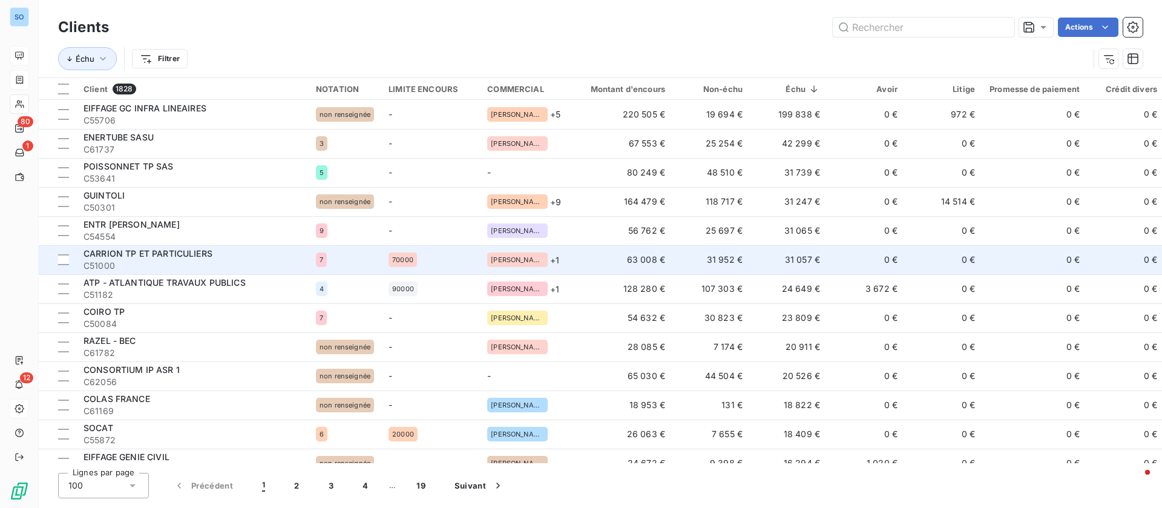
scroll to position [91, 0]
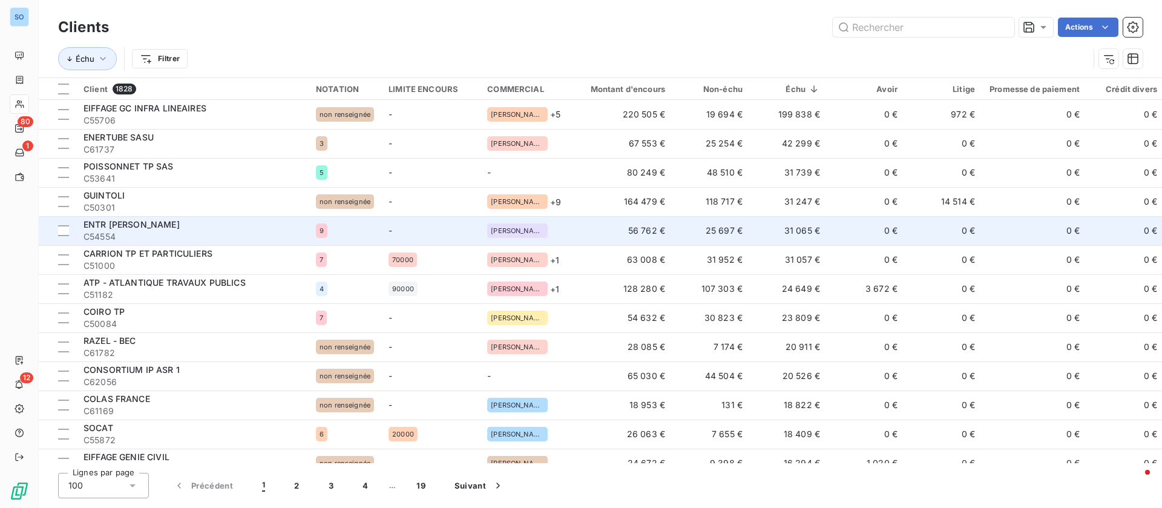
scroll to position [91, 0]
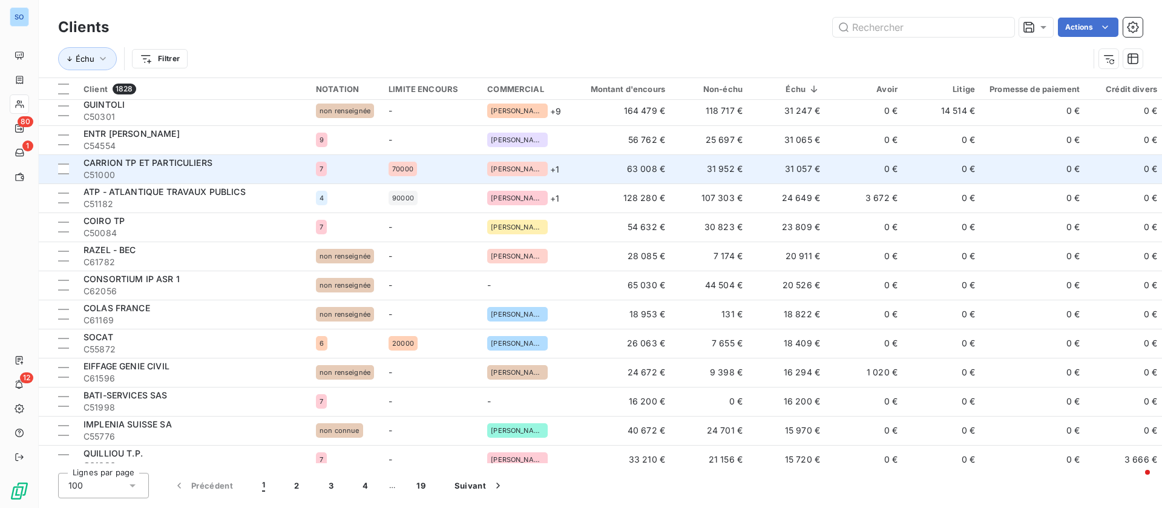
click at [771, 166] on td "31 057 €" at bounding box center [788, 168] width 77 height 29
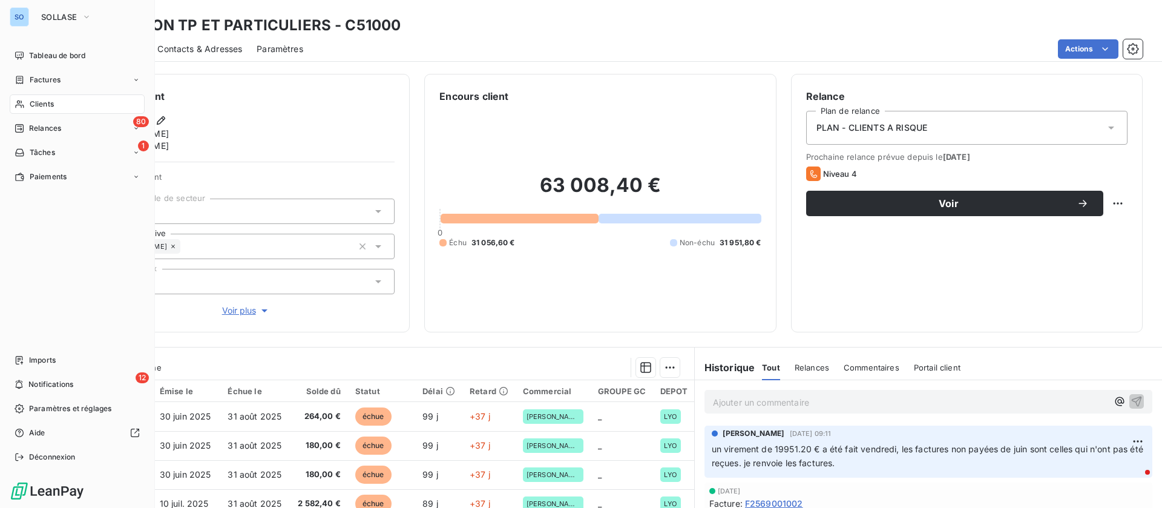
click at [47, 99] on span "Clients" at bounding box center [42, 104] width 24 height 11
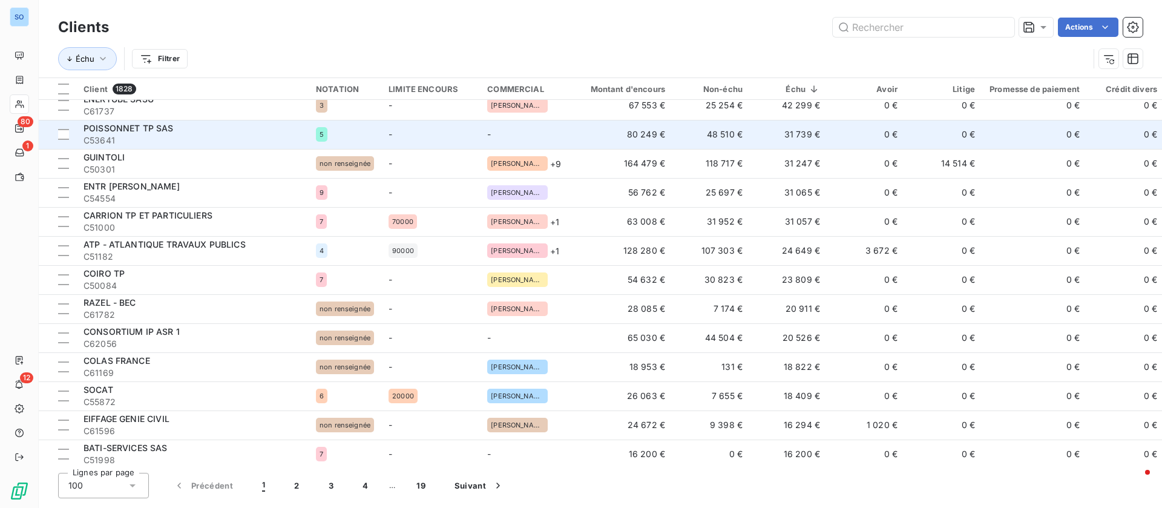
scroll to position [91, 0]
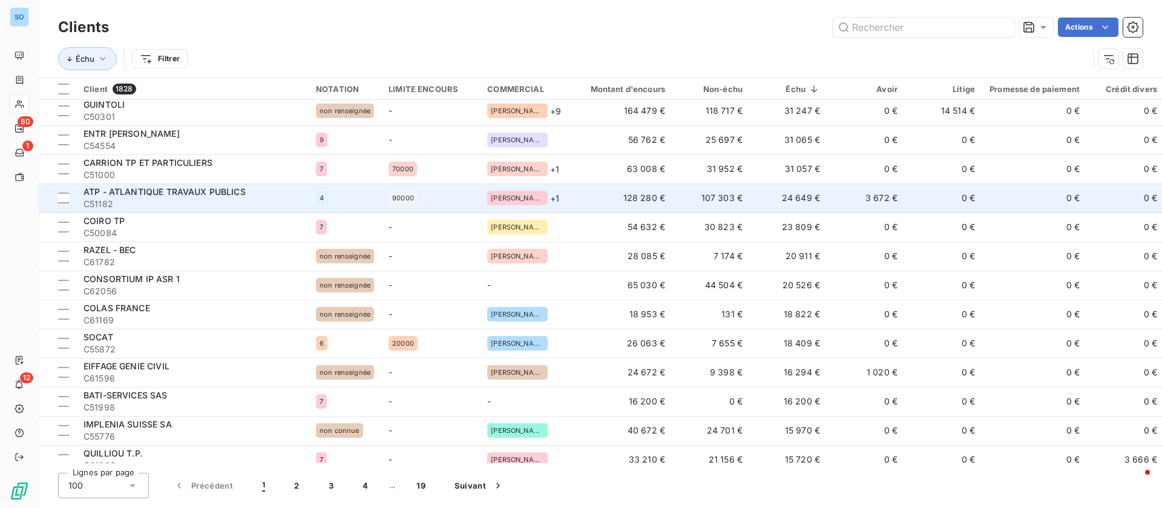
click at [736, 196] on td "107 303 €" at bounding box center [710, 197] width 77 height 29
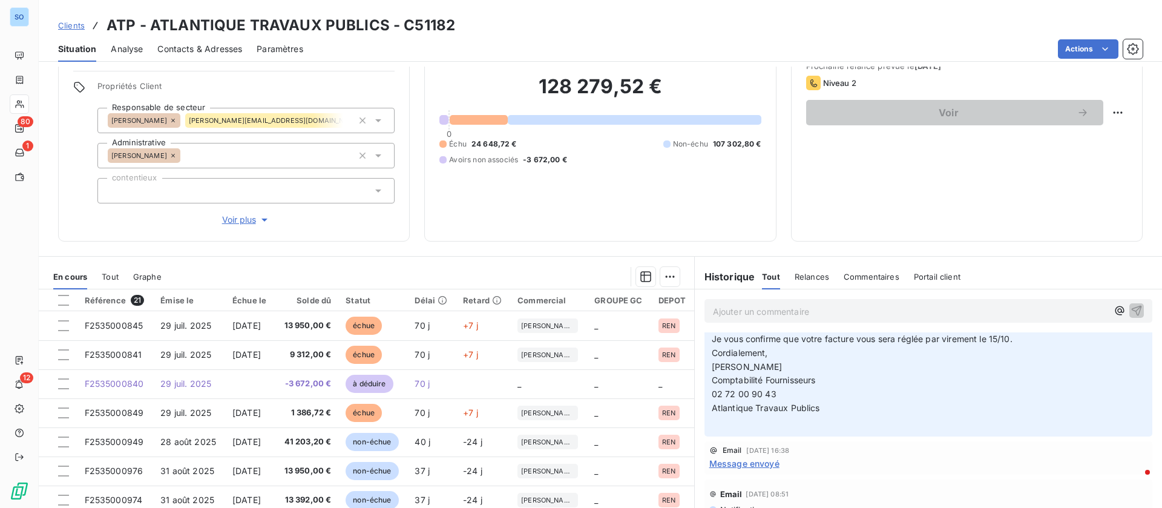
scroll to position [142, 0]
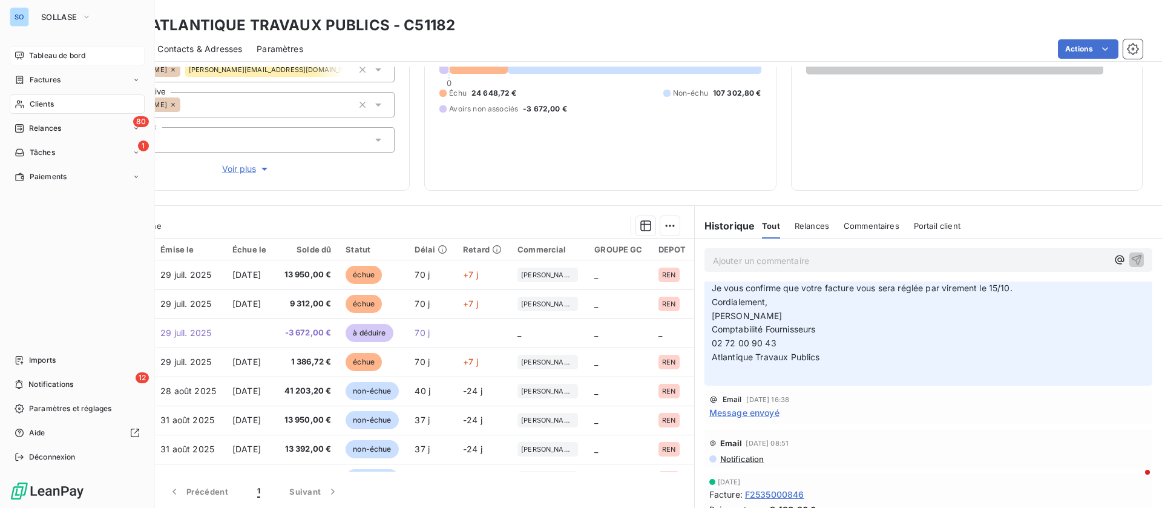
click at [59, 51] on span "Tableau de bord" at bounding box center [57, 55] width 56 height 11
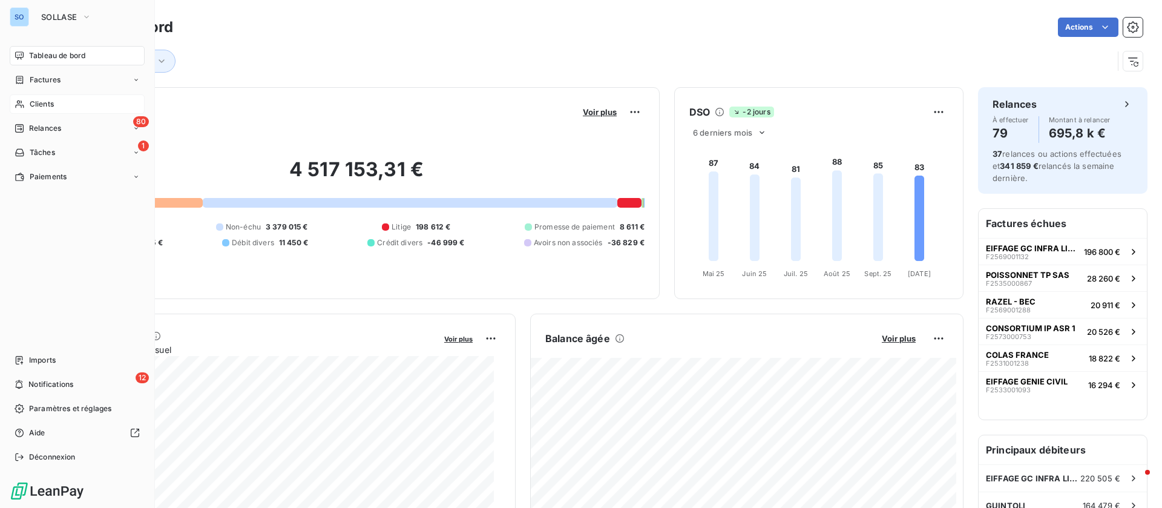
click at [51, 99] on span "Clients" at bounding box center [42, 104] width 24 height 11
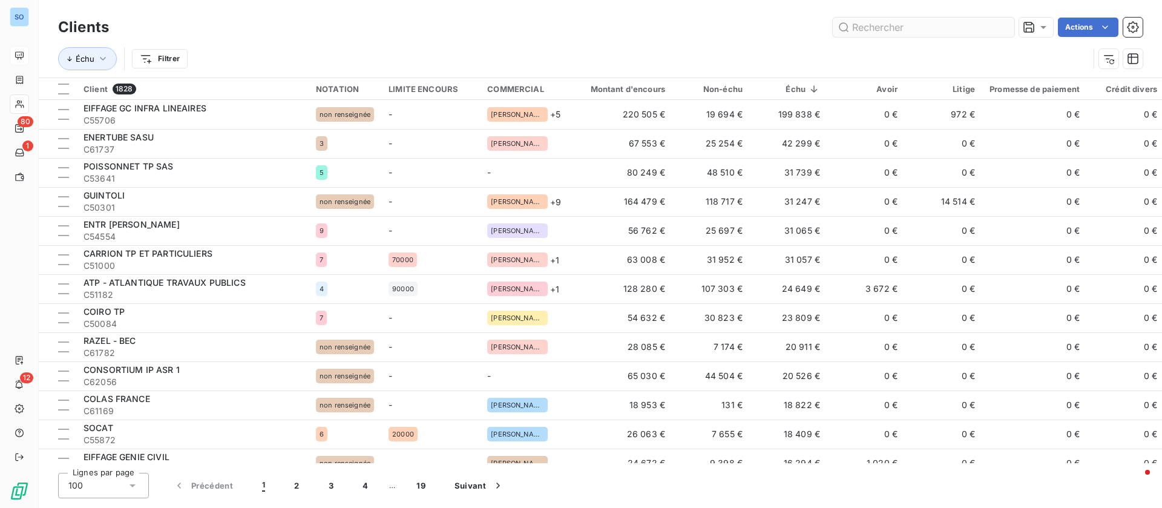
click at [924, 31] on input "text" at bounding box center [924, 27] width 182 height 19
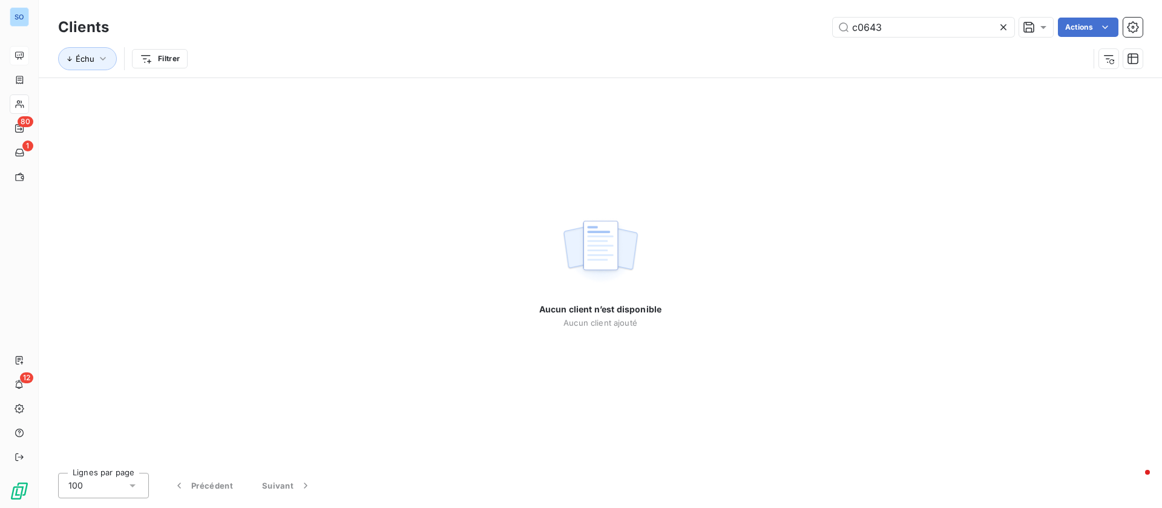
drag, startPoint x: 931, startPoint y: 27, endPoint x: 669, endPoint y: 4, distance: 262.5
click at [669, 4] on div "Clients c0643 Actions Échu Filtrer" at bounding box center [600, 38] width 1123 height 77
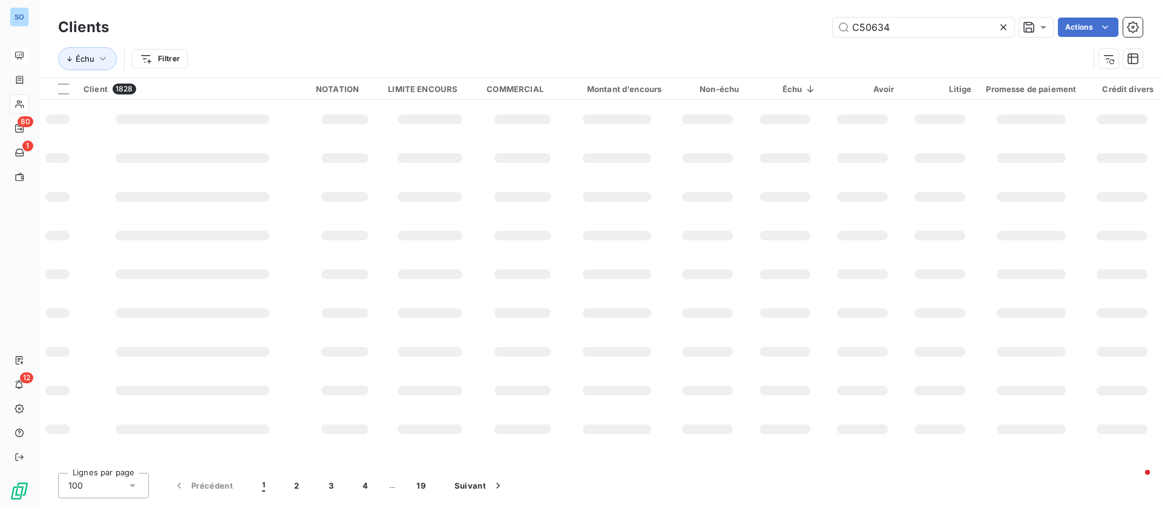
type input "C50634"
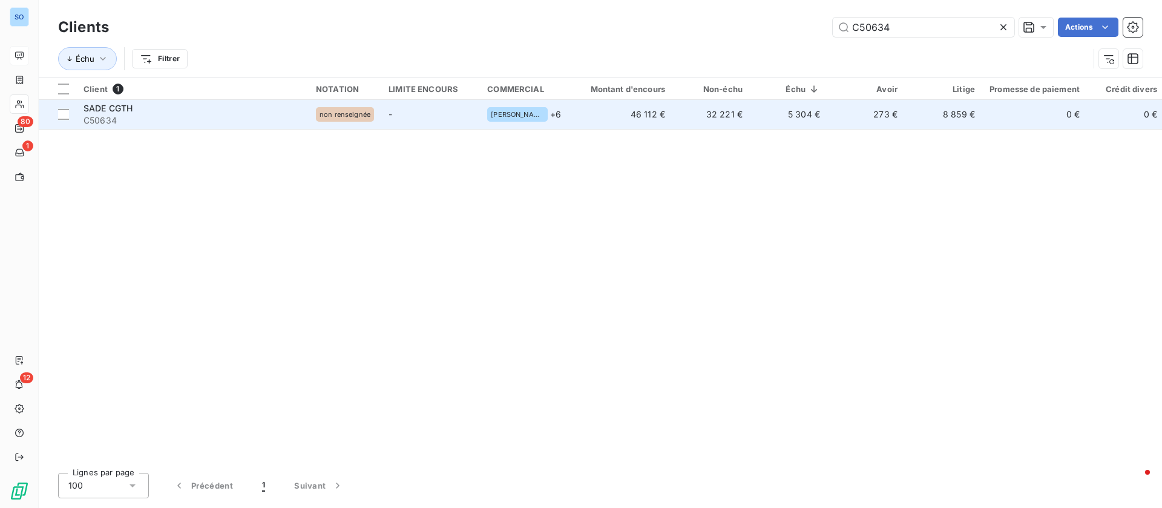
click at [672, 112] on td "32 221 €" at bounding box center [710, 114] width 77 height 29
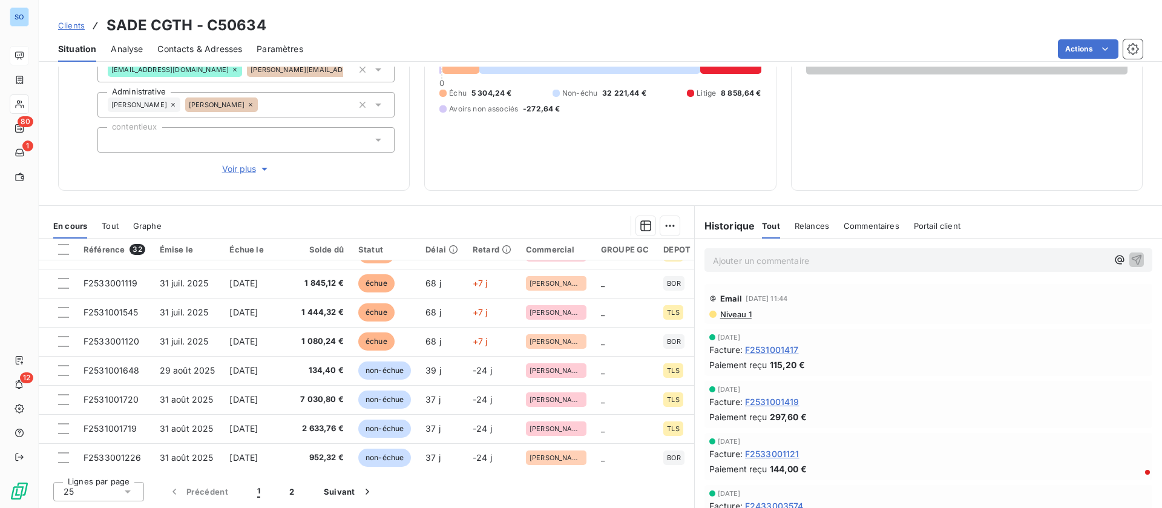
scroll to position [272, 0]
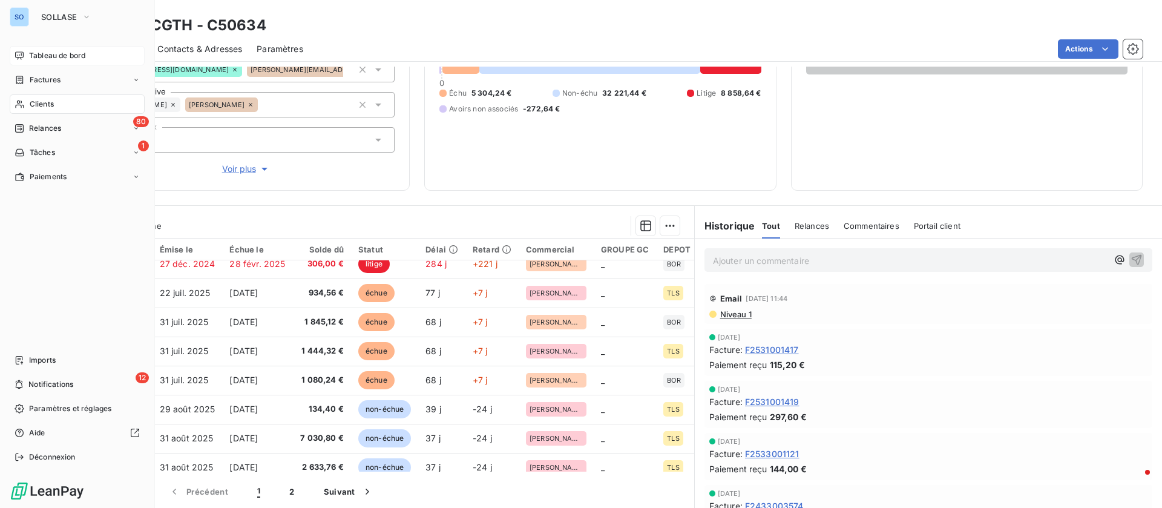
drag, startPoint x: 49, startPoint y: 103, endPoint x: 76, endPoint y: 97, distance: 27.8
click at [49, 103] on span "Clients" at bounding box center [42, 104] width 24 height 11
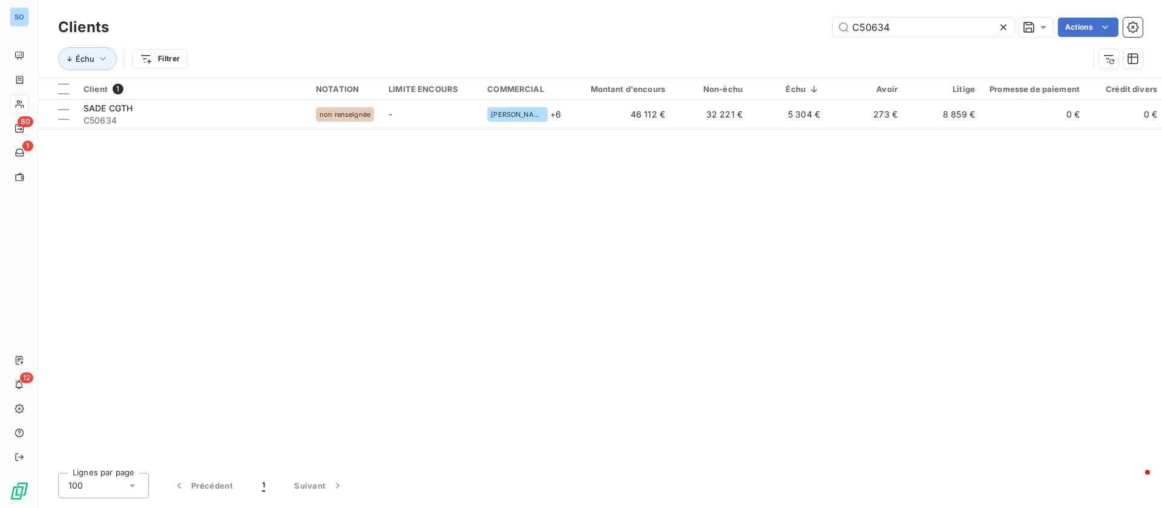
drag, startPoint x: 899, startPoint y: 34, endPoint x: 790, endPoint y: 30, distance: 108.4
click at [790, 30] on div "C50634 Actions" at bounding box center [632, 27] width 1019 height 19
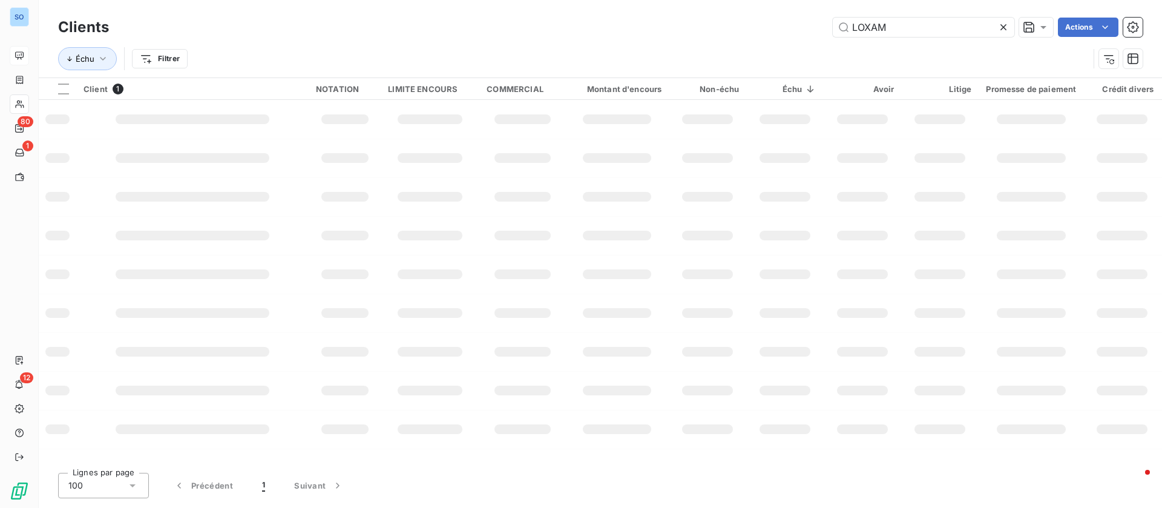
type input "LOXAM"
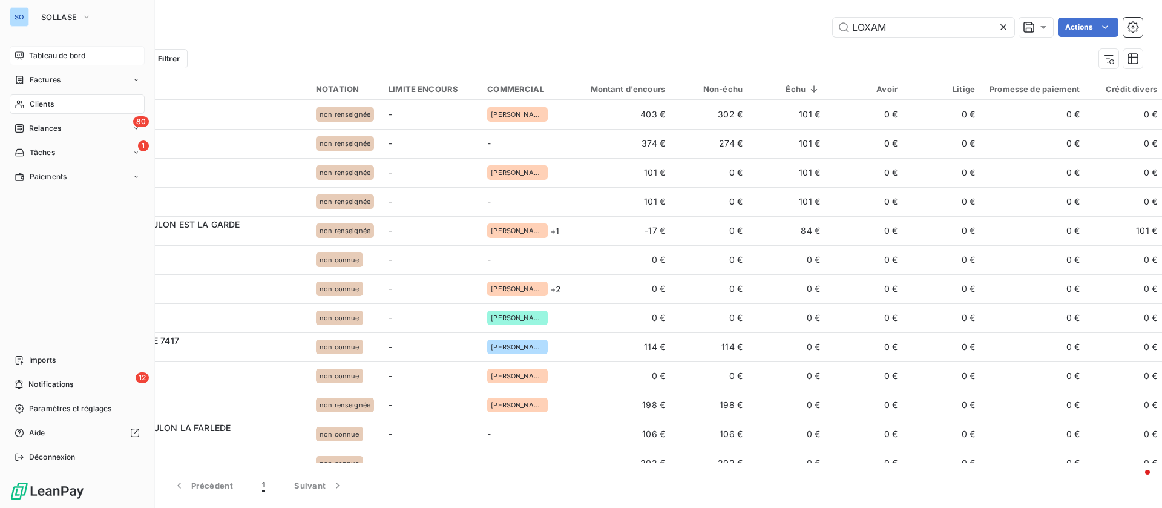
drag, startPoint x: 26, startPoint y: 85, endPoint x: 86, endPoint y: 64, distance: 63.6
click at [51, 78] on span "Factures" at bounding box center [45, 79] width 31 height 11
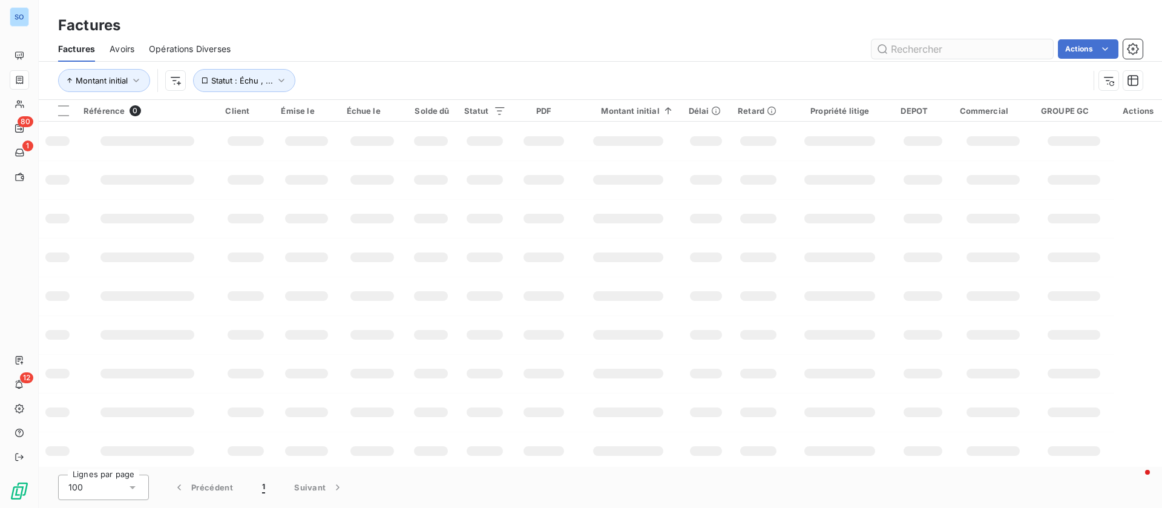
click at [948, 51] on input "text" at bounding box center [963, 48] width 182 height 19
type input "2513000924"
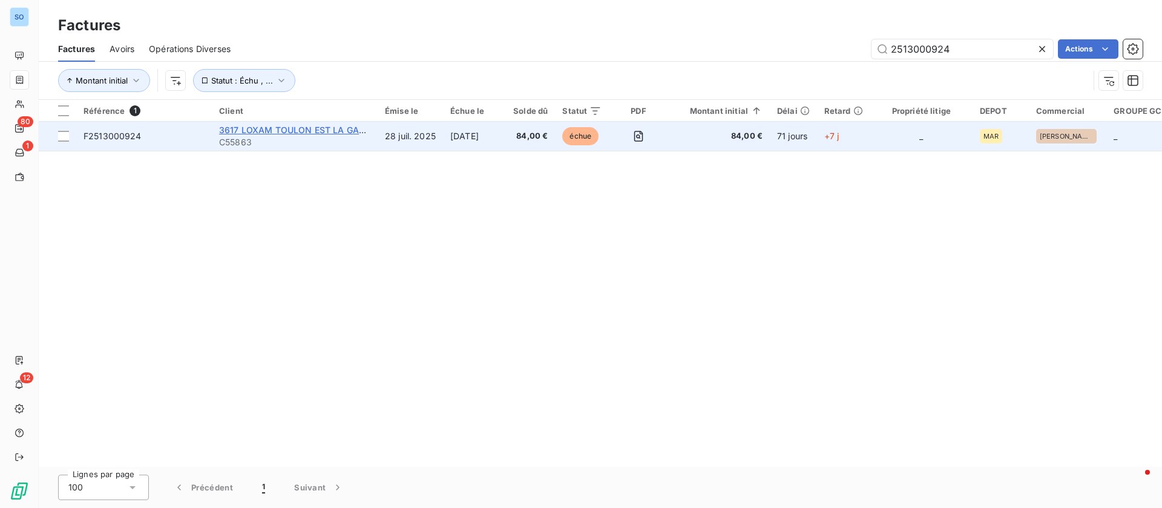
click at [347, 129] on span "3617 LOXAM TOULON EST LA GARDE" at bounding box center [297, 130] width 157 height 10
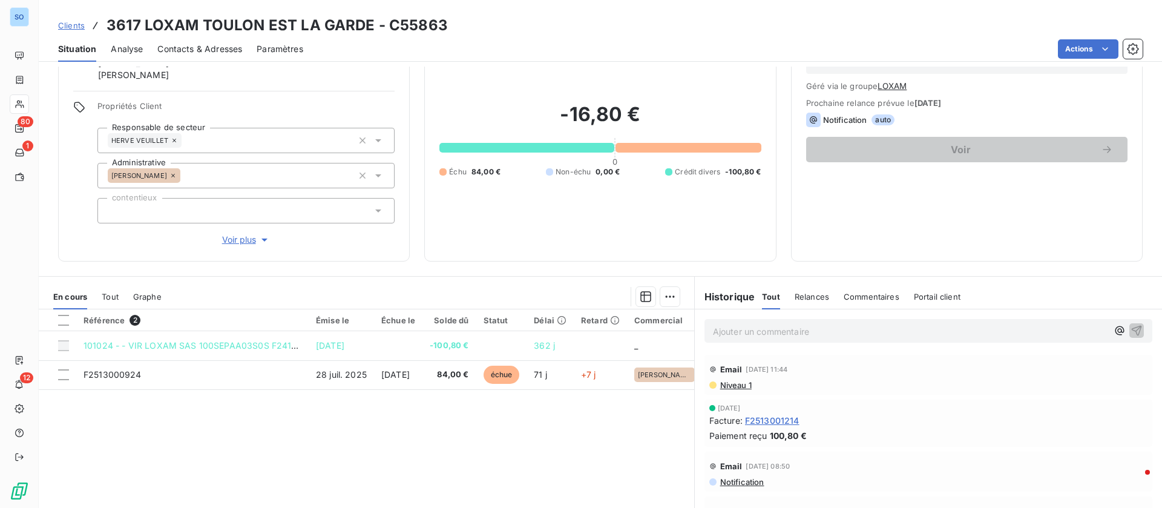
scroll to position [142, 0]
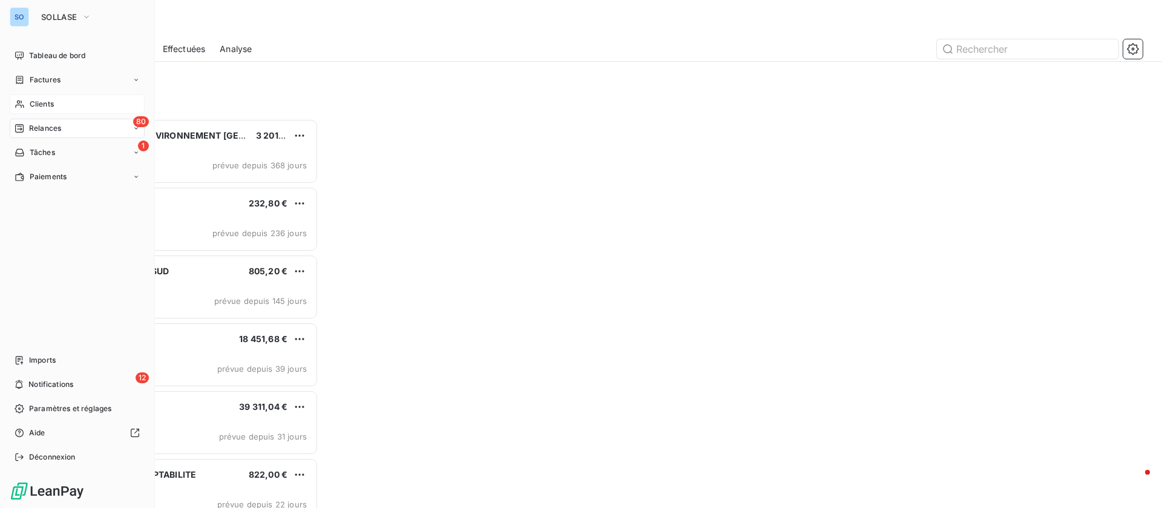
scroll to position [375, 246]
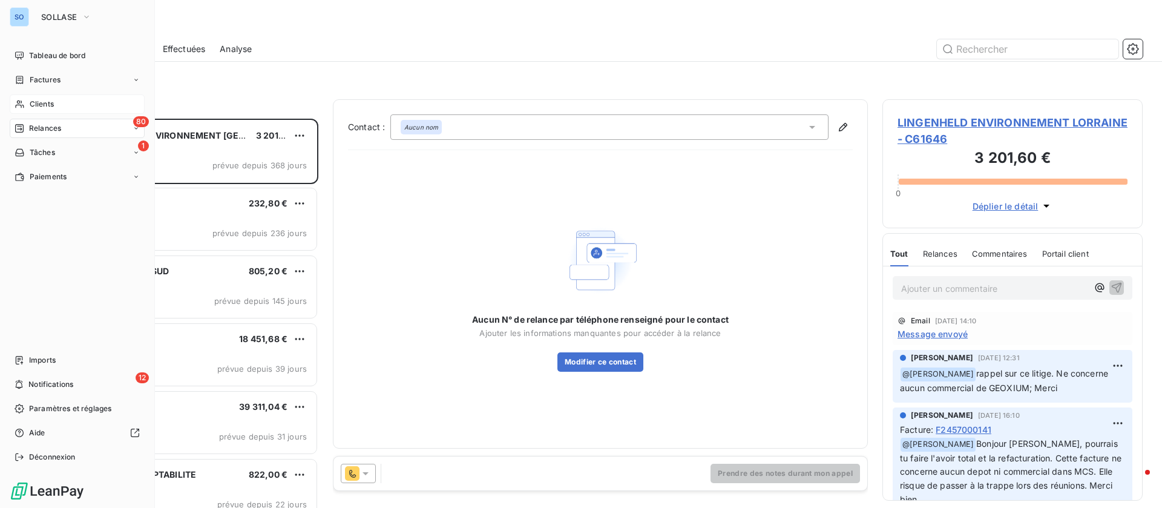
click at [85, 101] on div "Clients" at bounding box center [77, 103] width 135 height 19
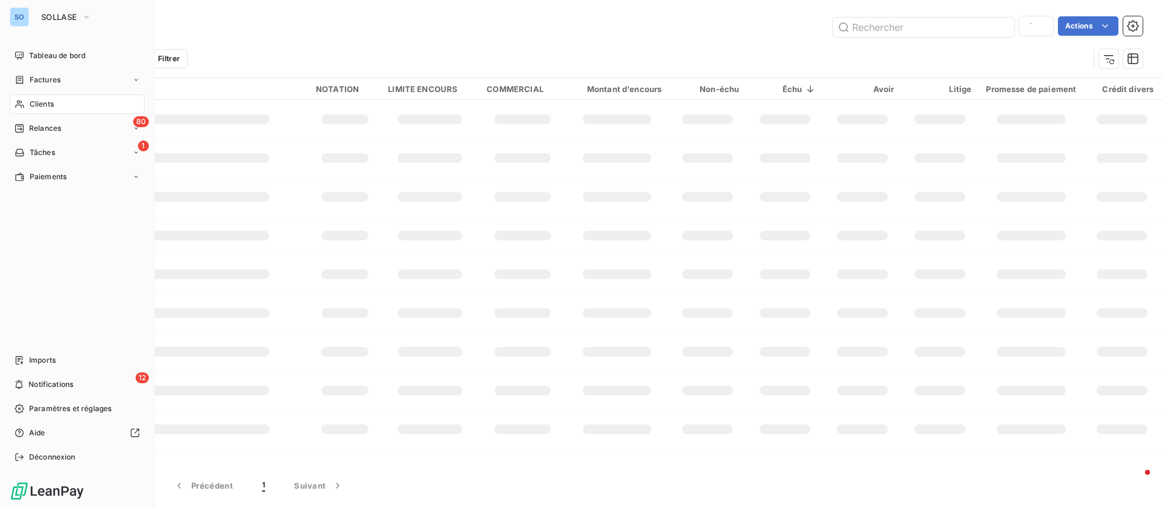
drag, startPoint x: 23, startPoint y: 102, endPoint x: 62, endPoint y: 99, distance: 39.5
click at [26, 102] on div "Clients" at bounding box center [77, 103] width 135 height 19
type input "LOXAM"
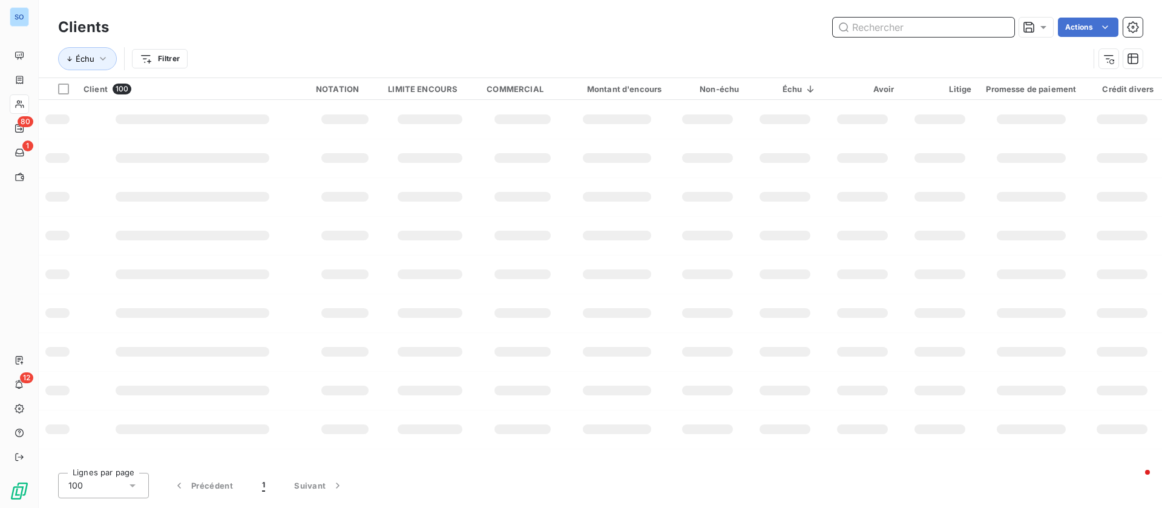
click at [916, 32] on input "text" at bounding box center [924, 27] width 182 height 19
click at [916, 31] on input "text" at bounding box center [924, 27] width 182 height 19
type input "sobeca"
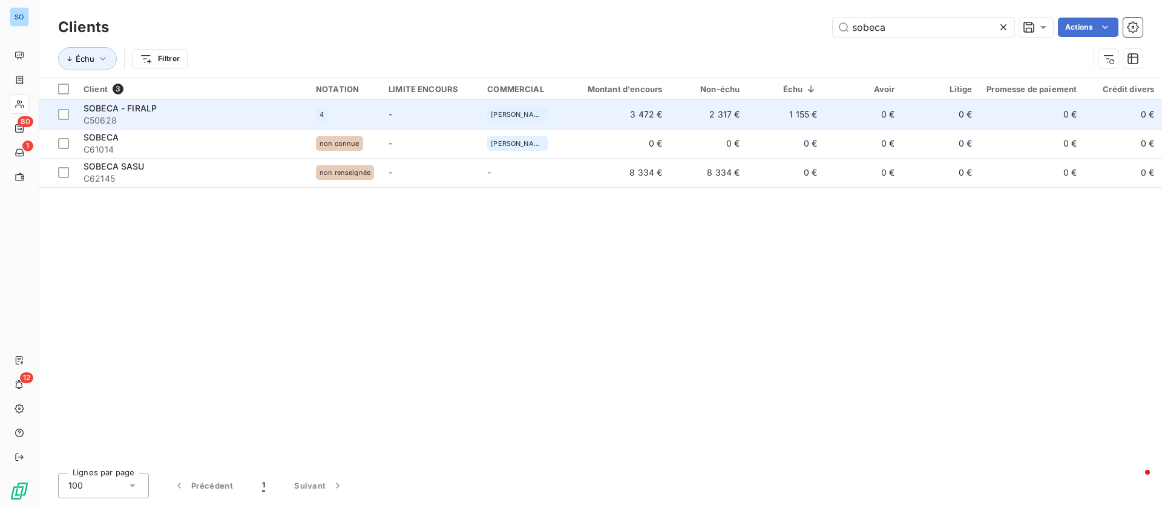
click at [748, 108] on td "1 155 €" at bounding box center [785, 114] width 77 height 29
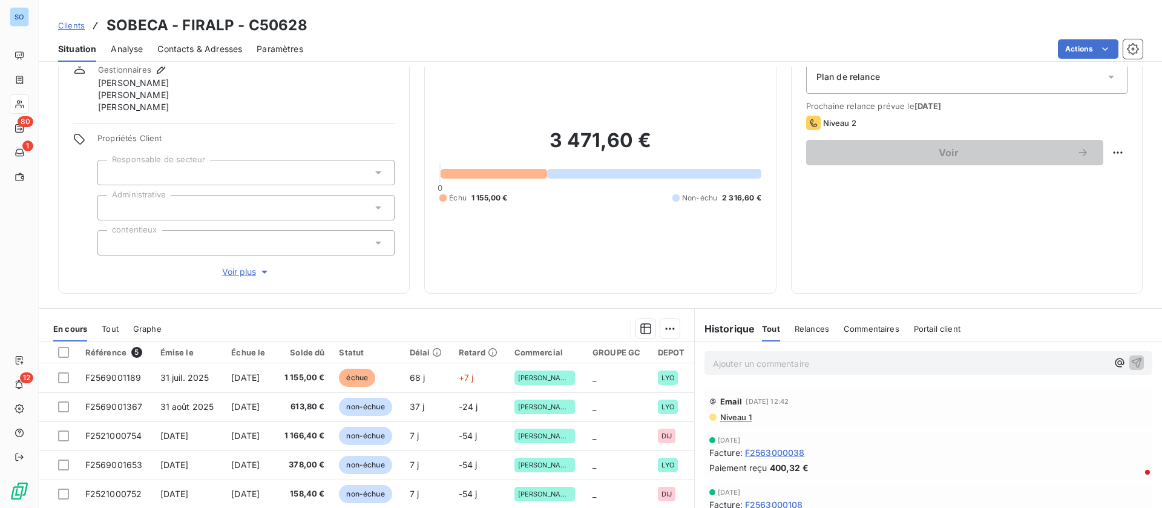
scroll to position [91, 0]
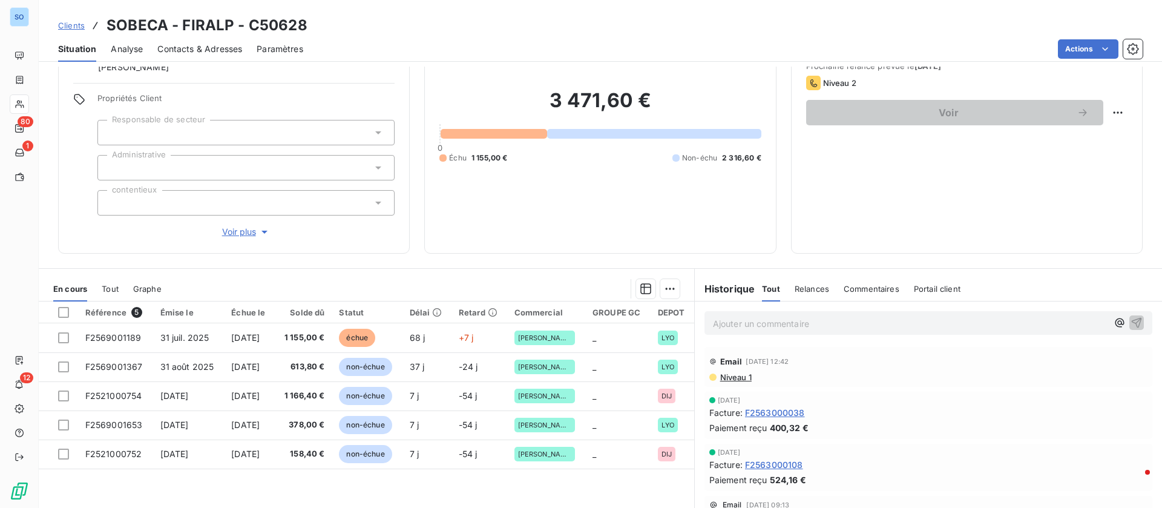
click at [195, 46] on span "Contacts & Adresses" at bounding box center [199, 49] width 85 height 12
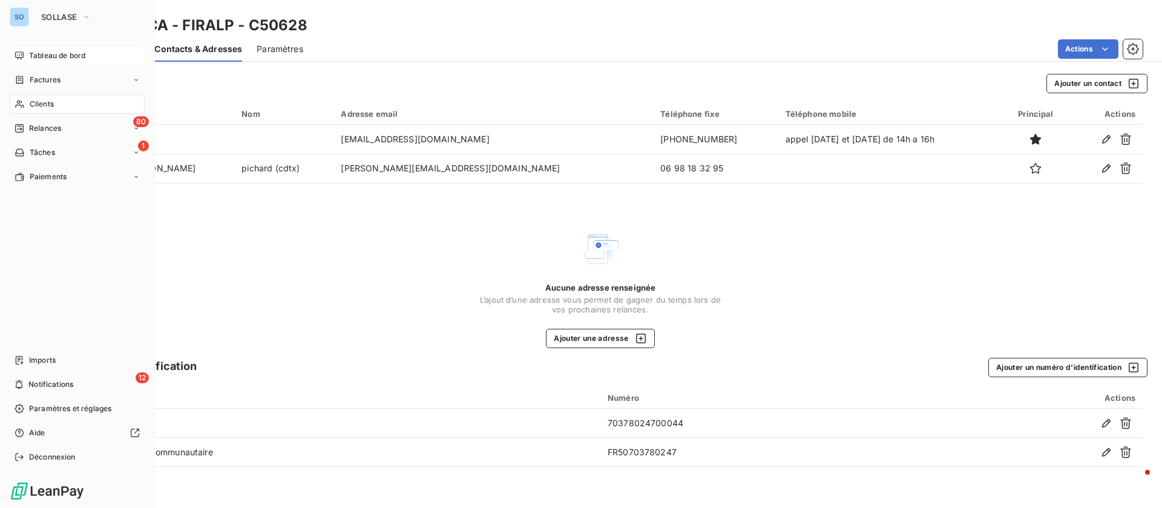
click at [46, 62] on div "Tableau de bord" at bounding box center [77, 55] width 135 height 19
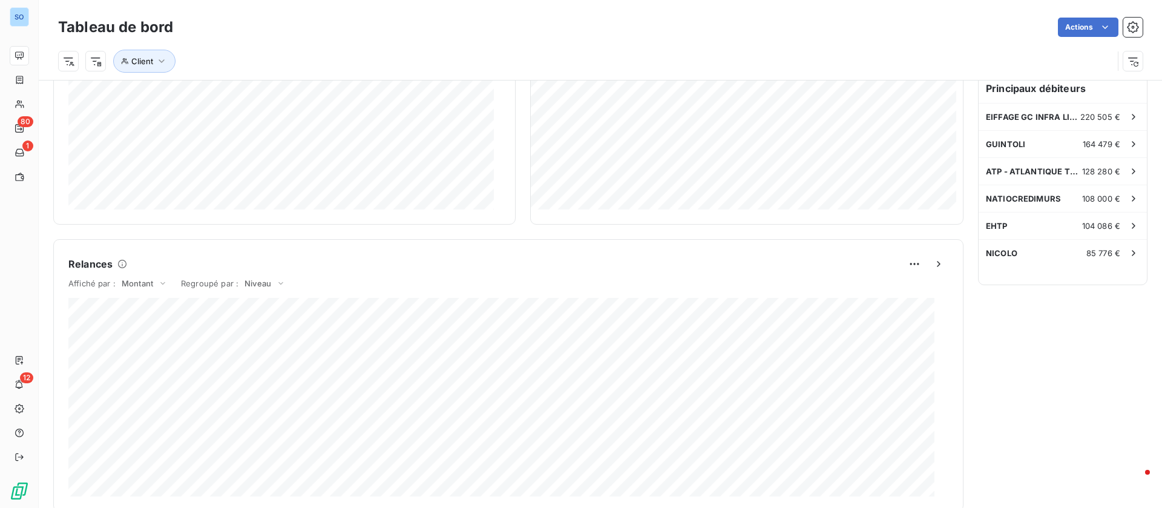
scroll to position [455, 0]
